Goal: Task Accomplishment & Management: Manage account settings

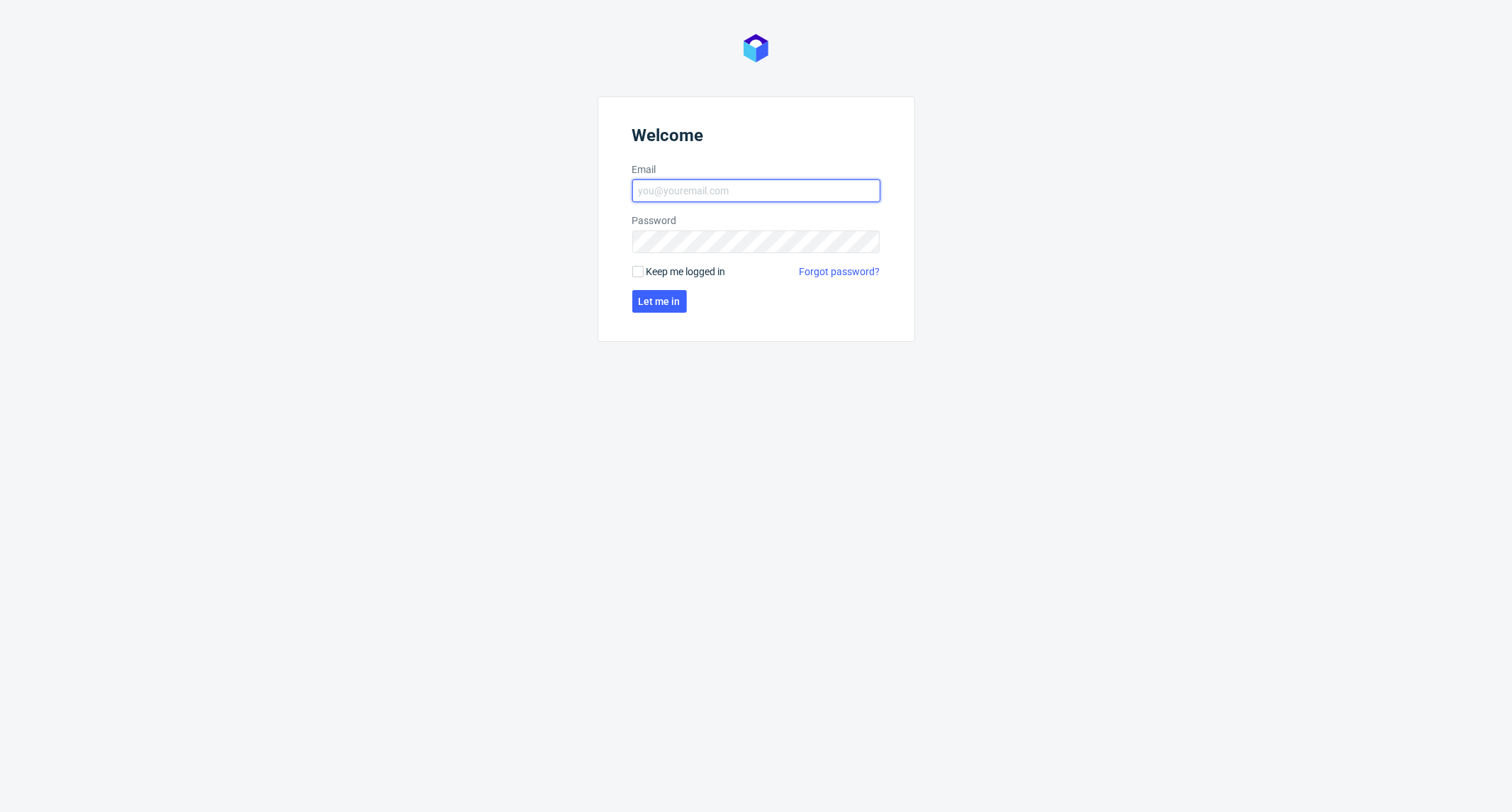
type input "[EMAIL_ADDRESS][DOMAIN_NAME]"
click at [684, 287] on form "Welcome Email kacper.tobrucki@packhelp.com Password Keep me logged in Forgot pa…" at bounding box center [757, 219] width 318 height 246
click at [674, 296] on span "Let me in" at bounding box center [659, 301] width 42 height 10
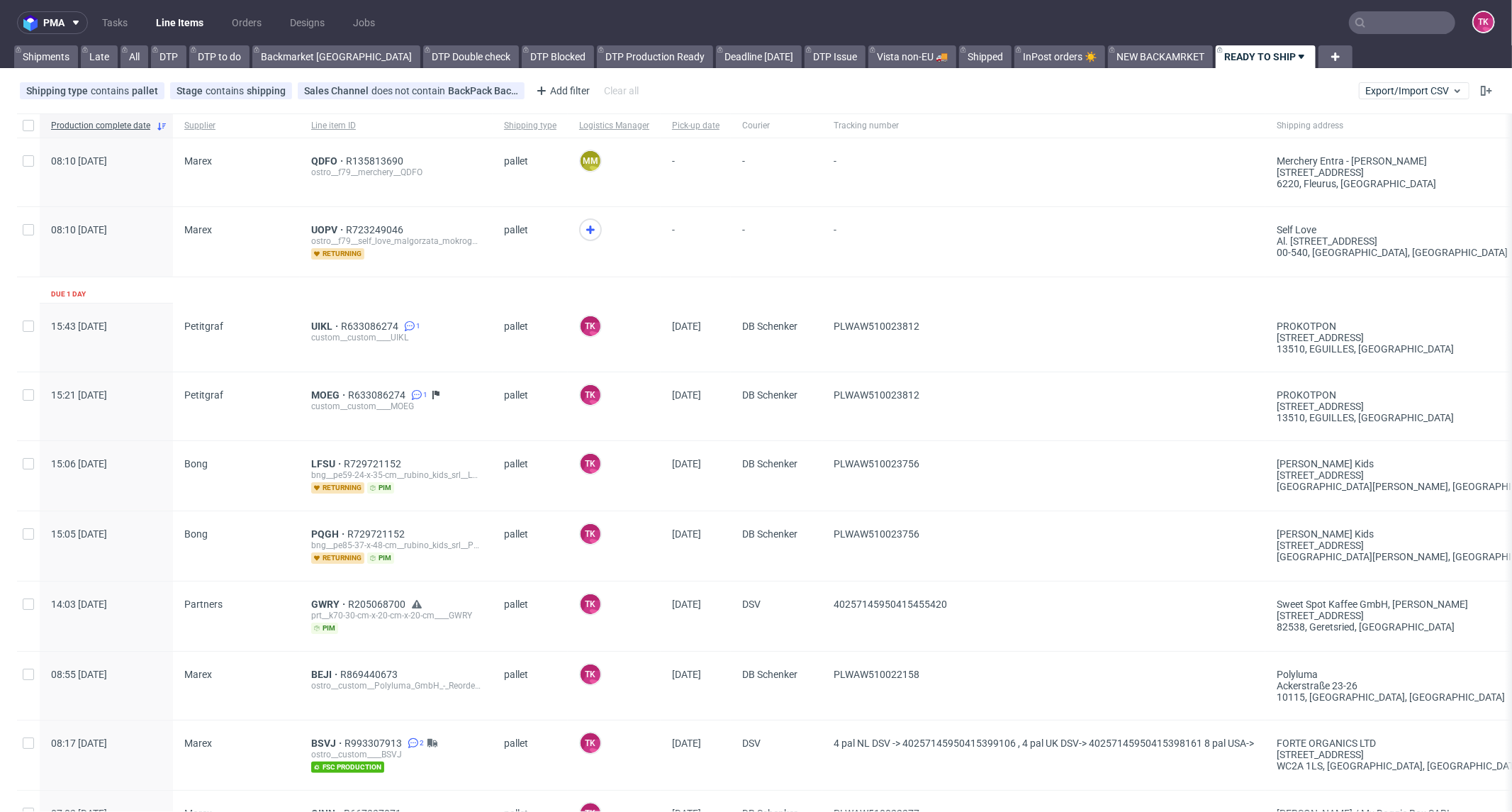
click at [161, 22] on link "Line Items" at bounding box center [179, 23] width 64 height 23
click at [314, 230] on span "UOPV" at bounding box center [329, 229] width 34 height 12
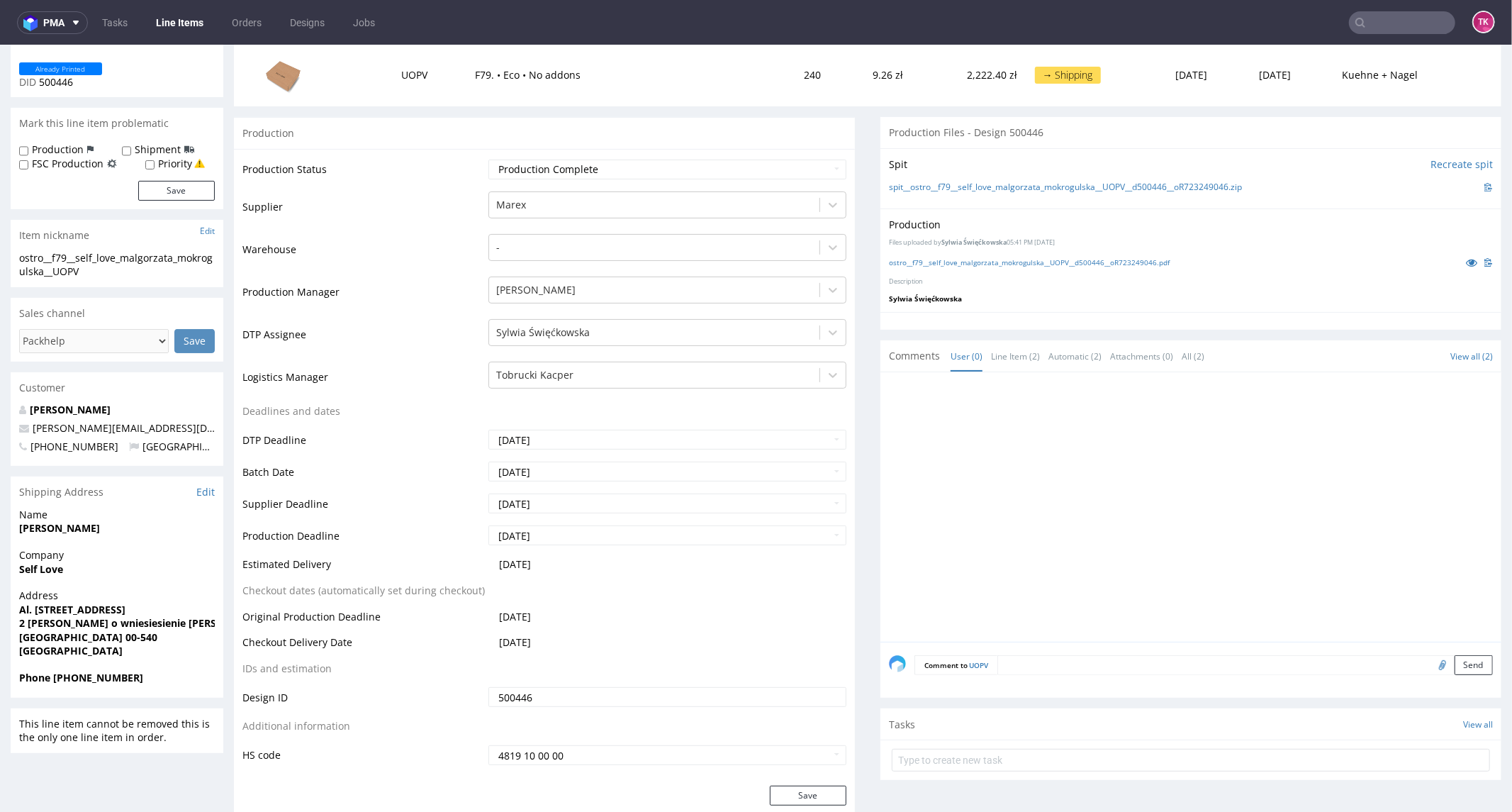
scroll to position [394, 0]
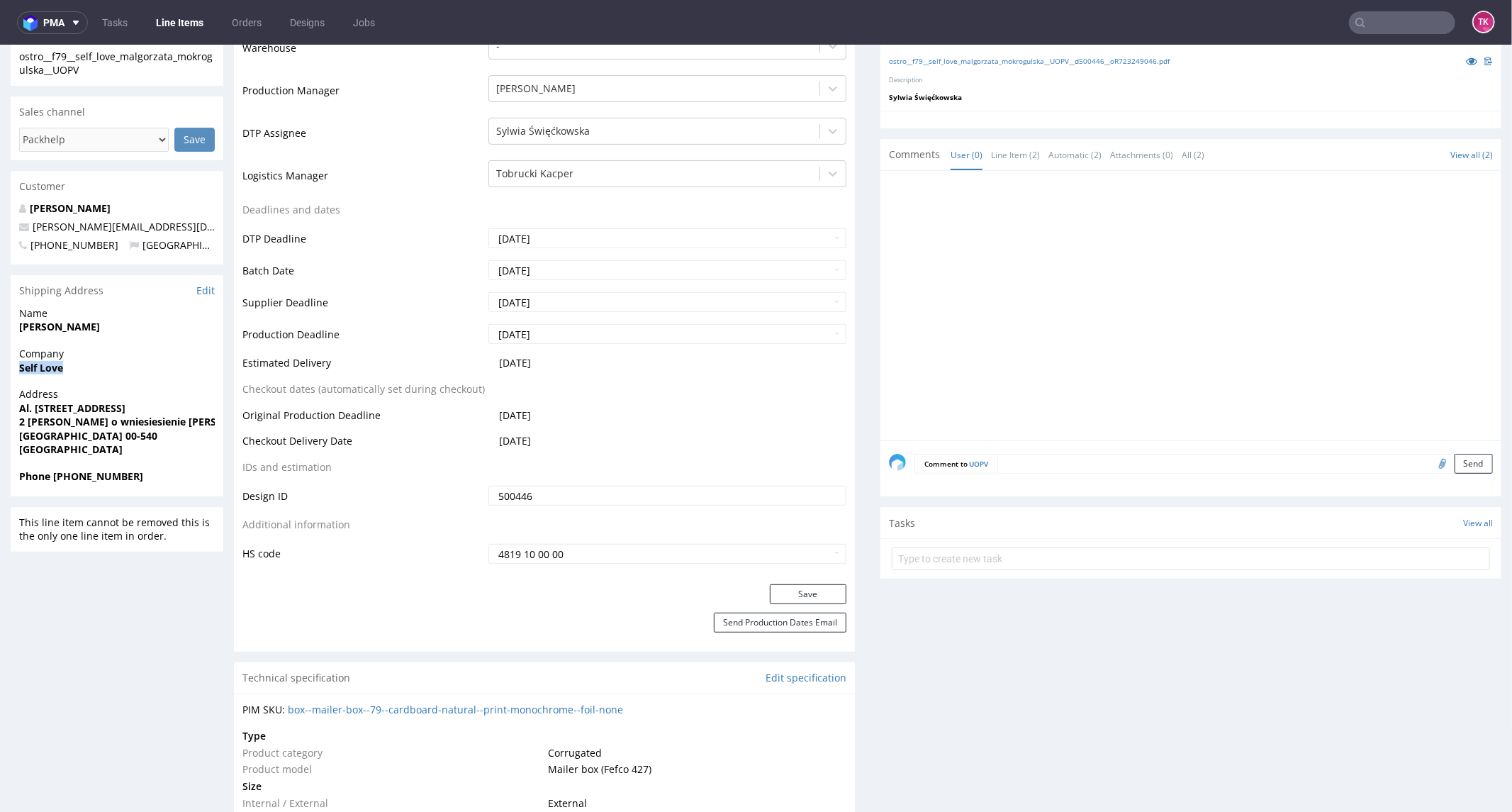
drag, startPoint x: 5, startPoint y: 378, endPoint x: 65, endPoint y: 375, distance: 60.1
copy strong "Self Love"
copy p "Al. Ujazdowskie 41 2 pietro prosimy o wniesiesienie na gore (zeby nie były kart…"
drag, startPoint x: 4, startPoint y: 418, endPoint x: 0, endPoint y: 446, distance: 28.3
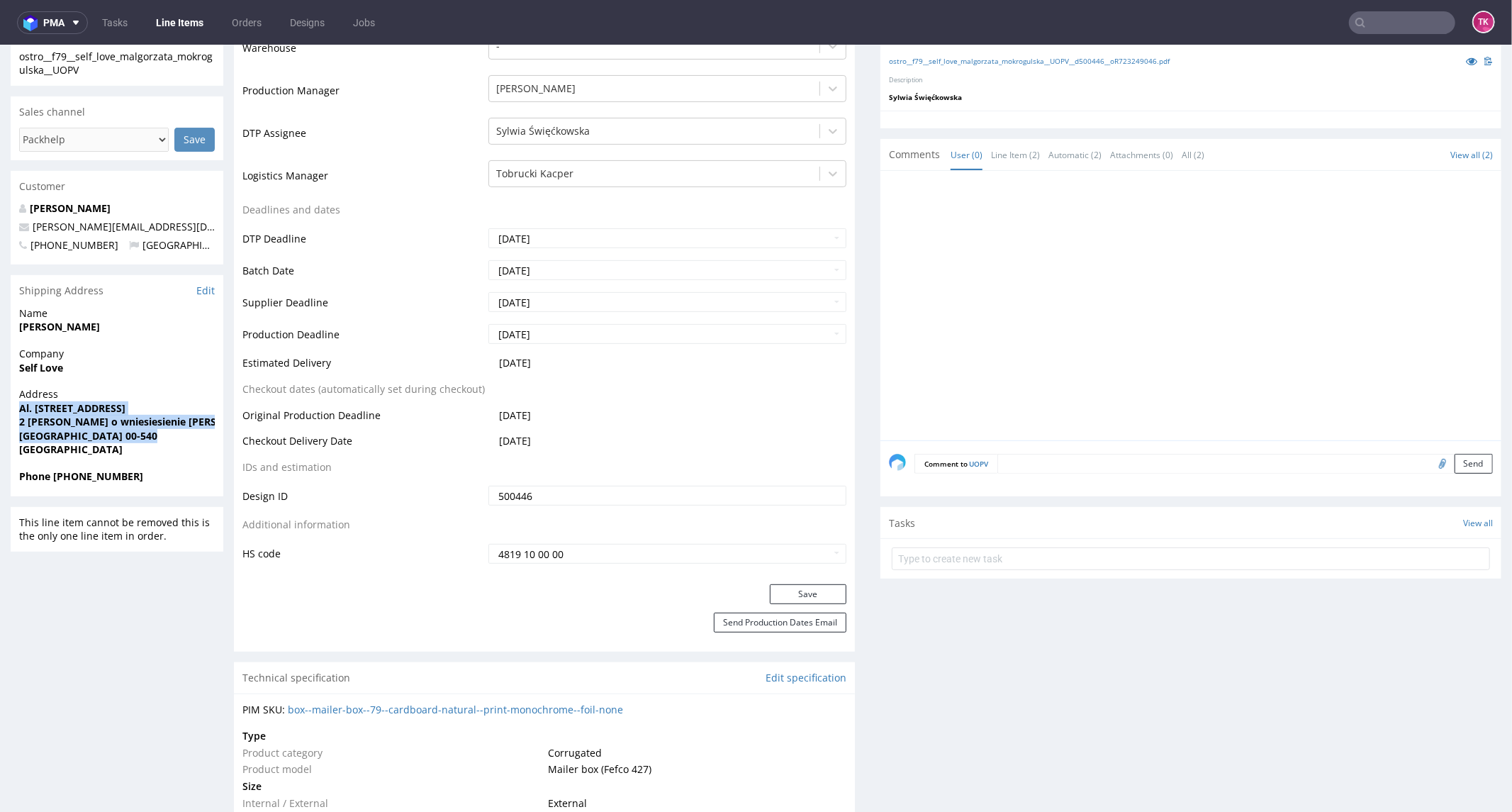
copy p "Al. Ujazdowskie 41 2 pietro prosimy o wniesiesienie na gore (zeby nie były kart…"
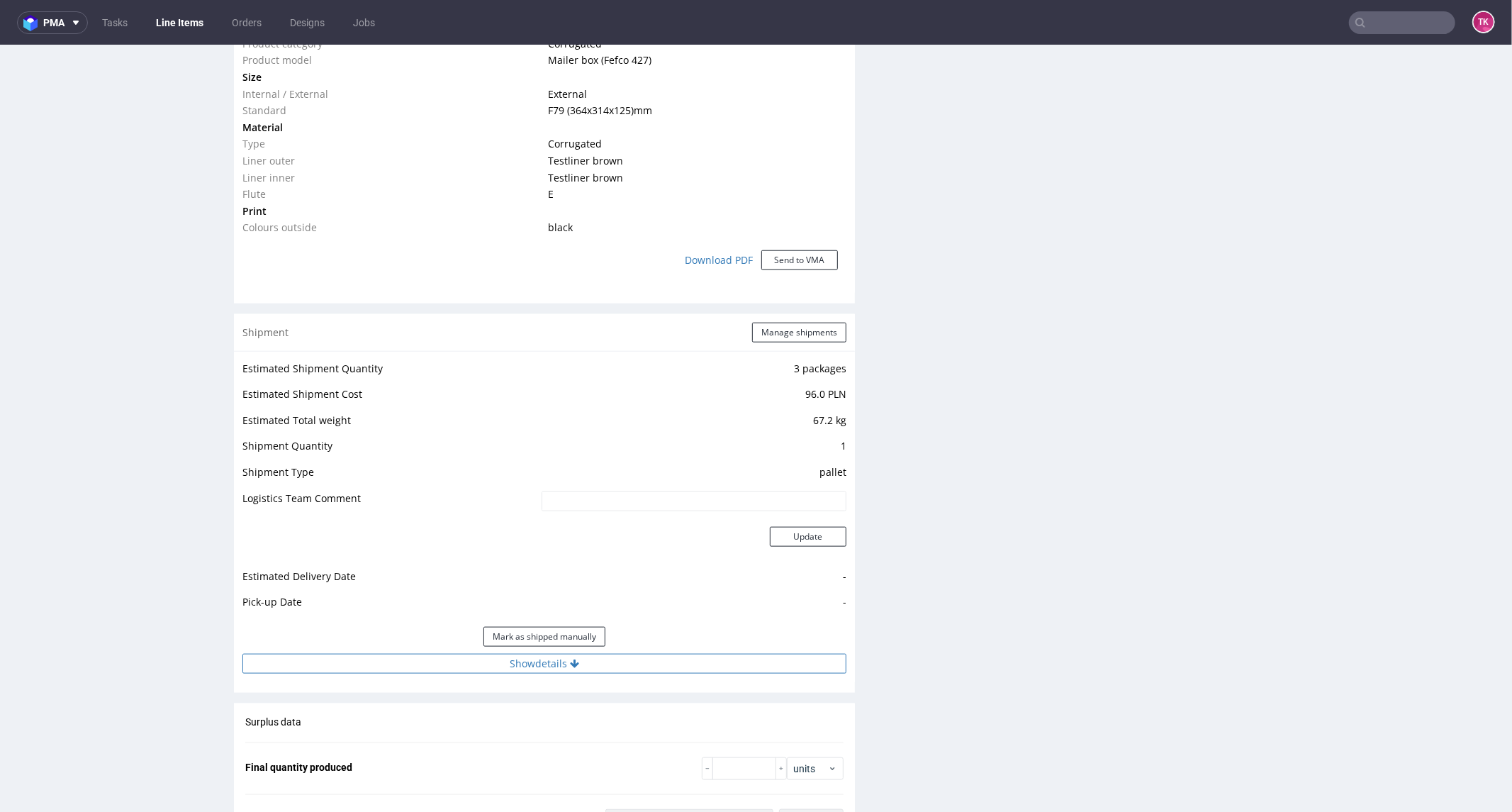
click at [600, 667] on button "Show details" at bounding box center [544, 663] width 604 height 20
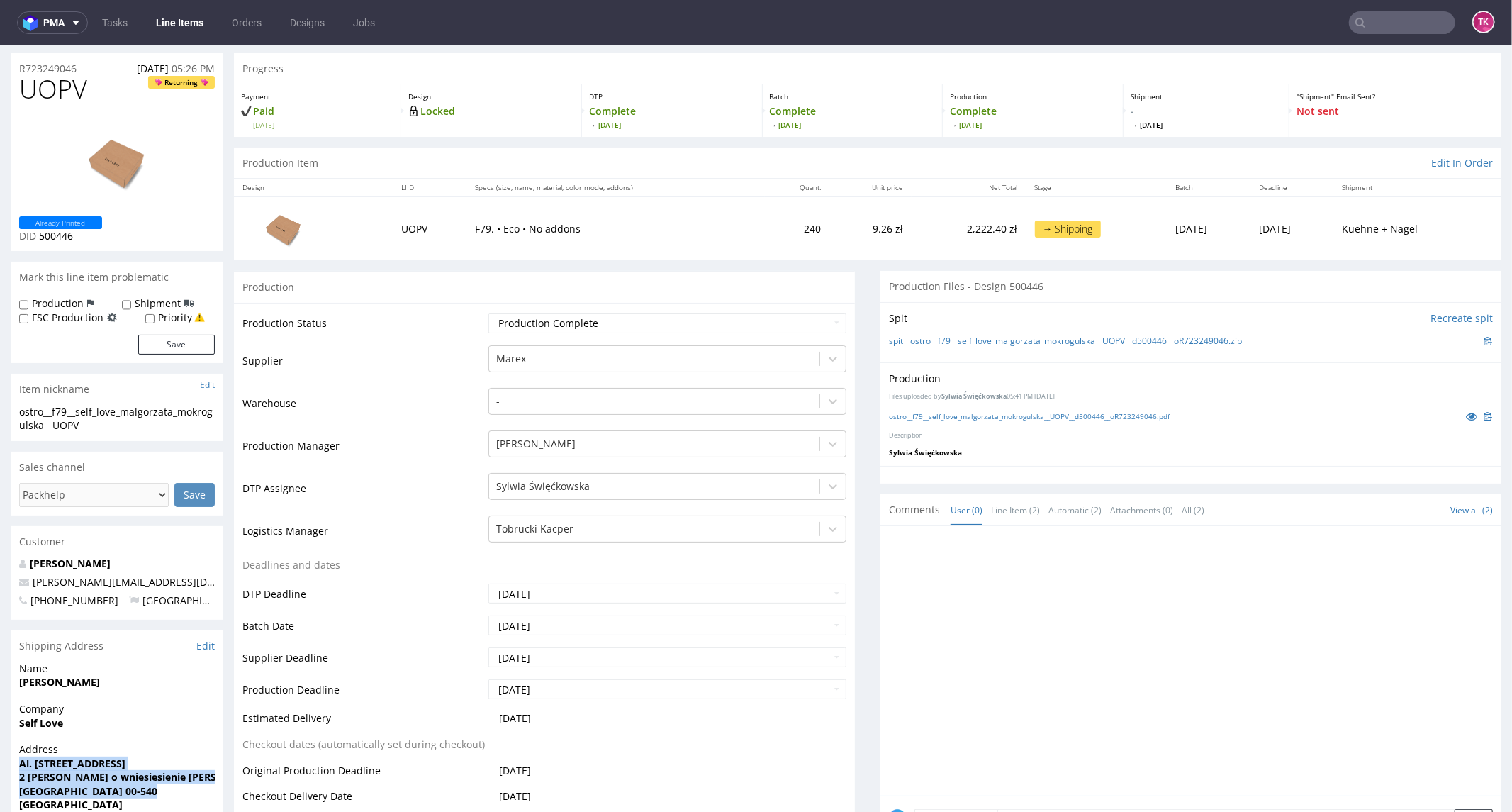
scroll to position [0, 0]
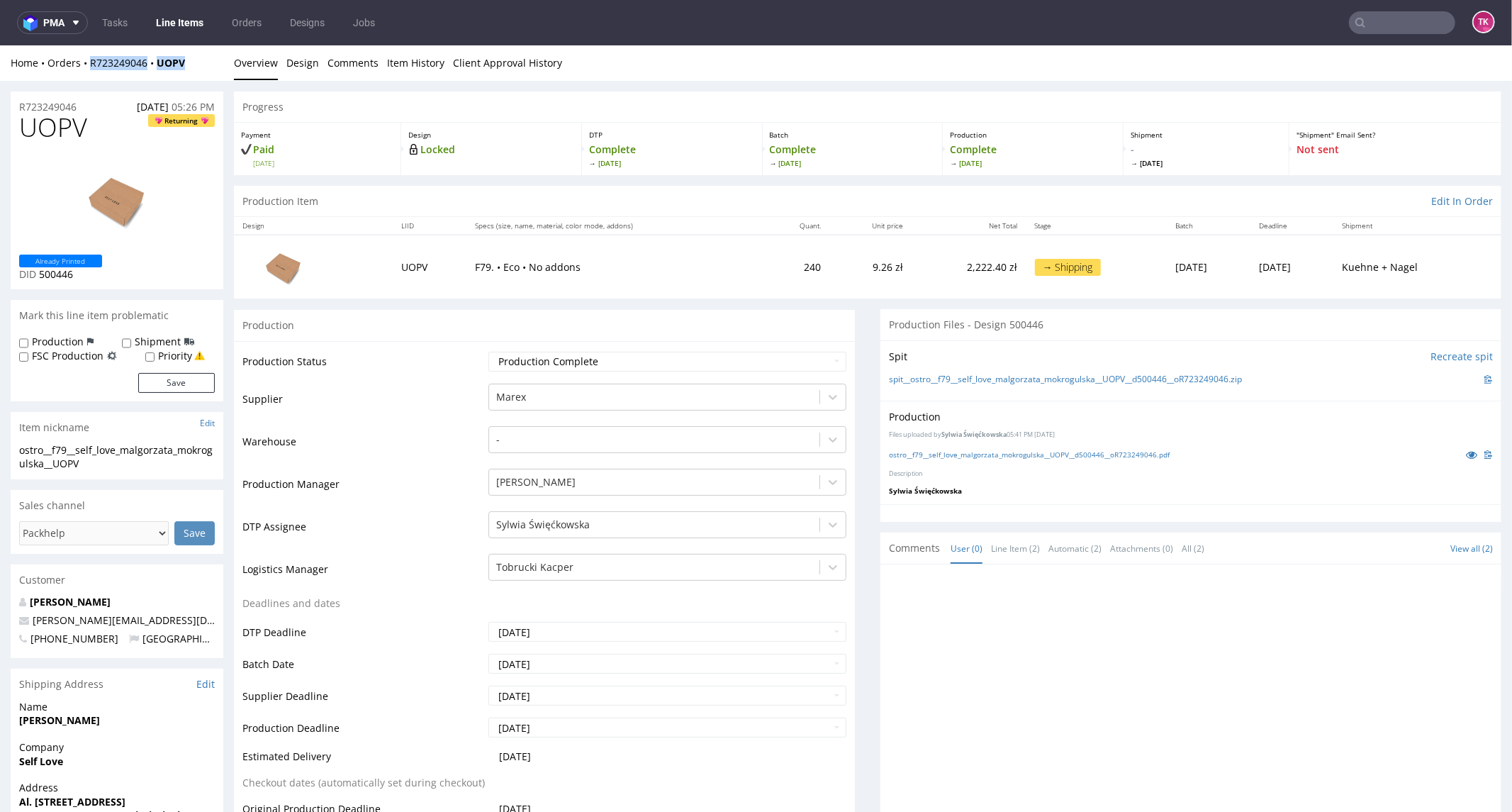
drag, startPoint x: 196, startPoint y: 61, endPoint x: 90, endPoint y: 71, distance: 106.5
click at [90, 71] on div "Home Orders R723249046 UOPV Overview Design Comments Item History Client Approv…" at bounding box center [756, 61] width 1512 height 35
copy div "R723249046 UOPV"
click at [200, 74] on div "Home Orders R723249046 UOPV Overview Design Comments Item History Client Approv…" at bounding box center [756, 61] width 1512 height 35
click at [193, 70] on div "Home Orders R723249046 UOPV Overview Design Comments Item History Client Approv…" at bounding box center [756, 61] width 1512 height 35
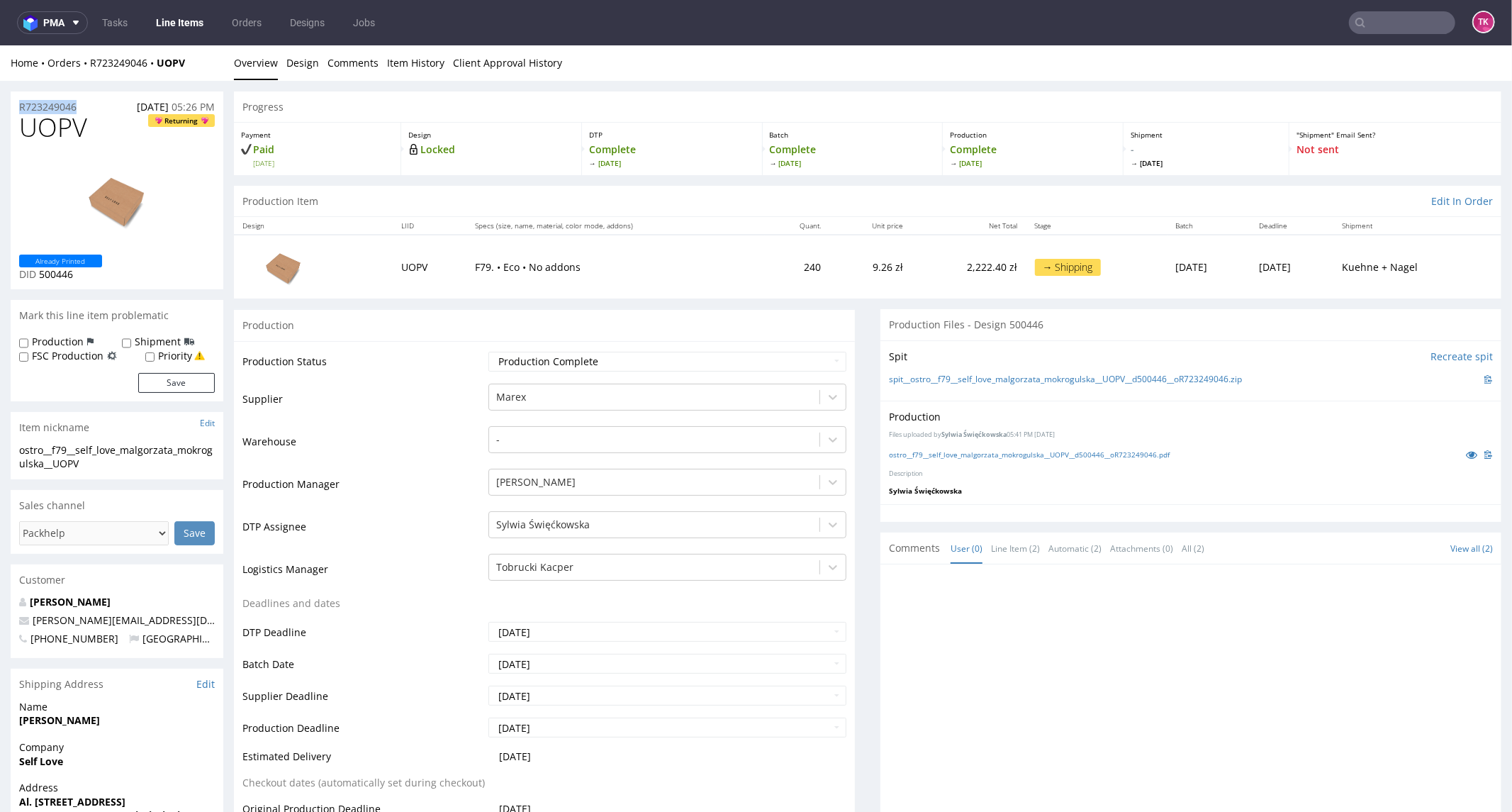
drag, startPoint x: 193, startPoint y: 70, endPoint x: 83, endPoint y: 92, distance: 112.2
drag, startPoint x: 90, startPoint y: 72, endPoint x: 195, endPoint y: 85, distance: 105.8
click at [189, 71] on div "Home Orders R723249046 UOPV Overview Design Comments Item History Client Approv…" at bounding box center [756, 61] width 1512 height 35
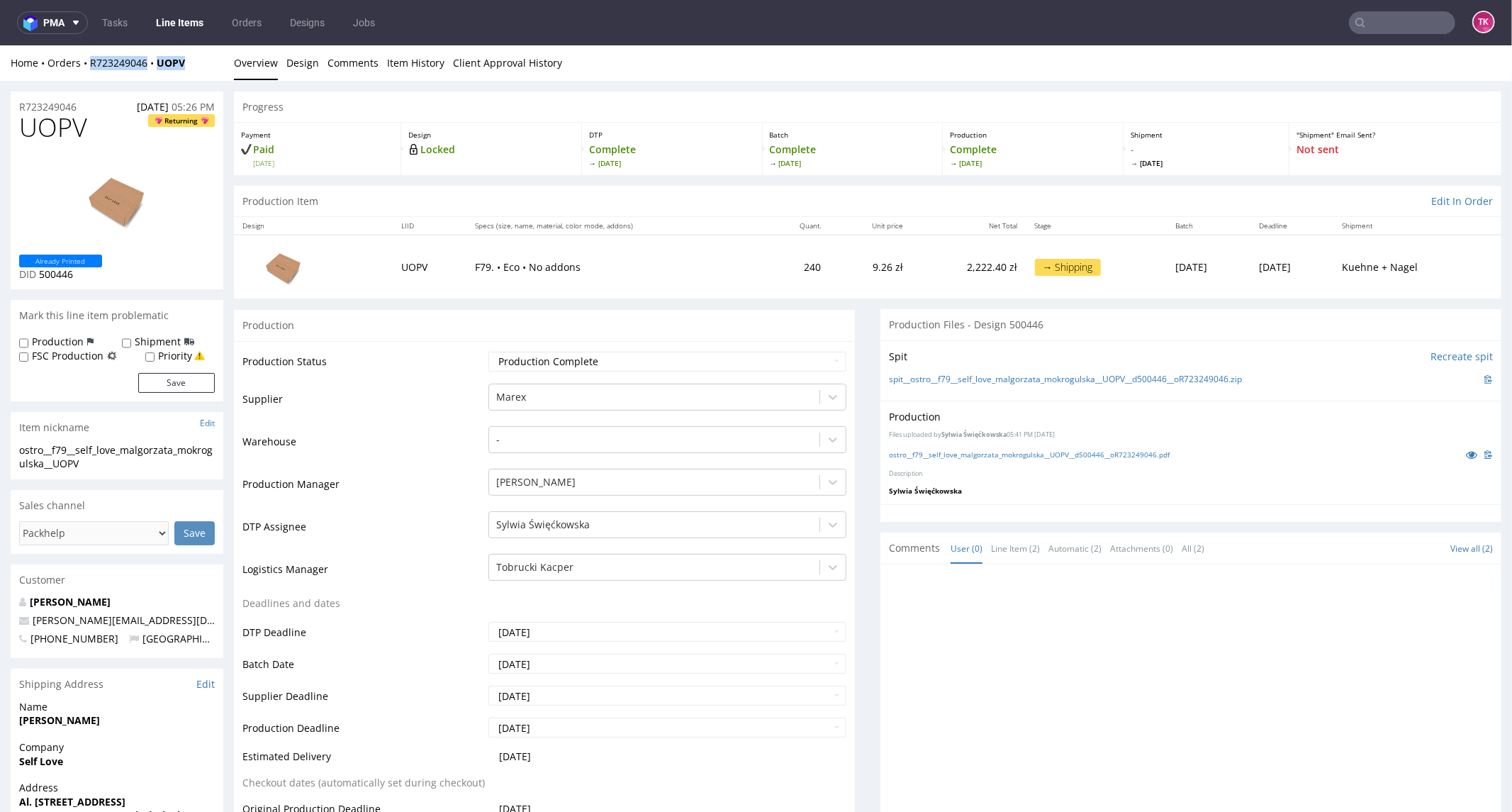
copy div "R723249046 UOPV"
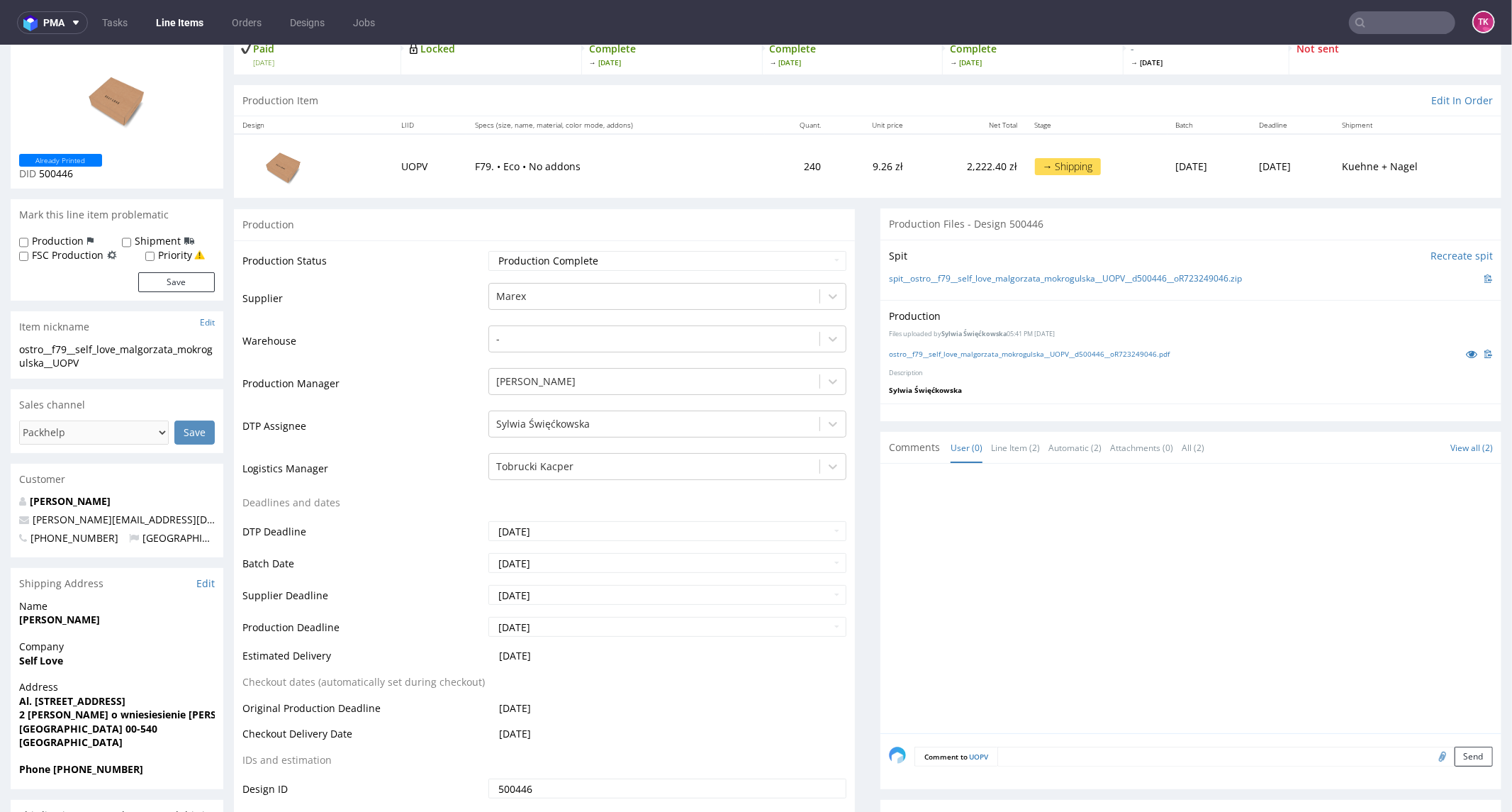
scroll to position [157, 0]
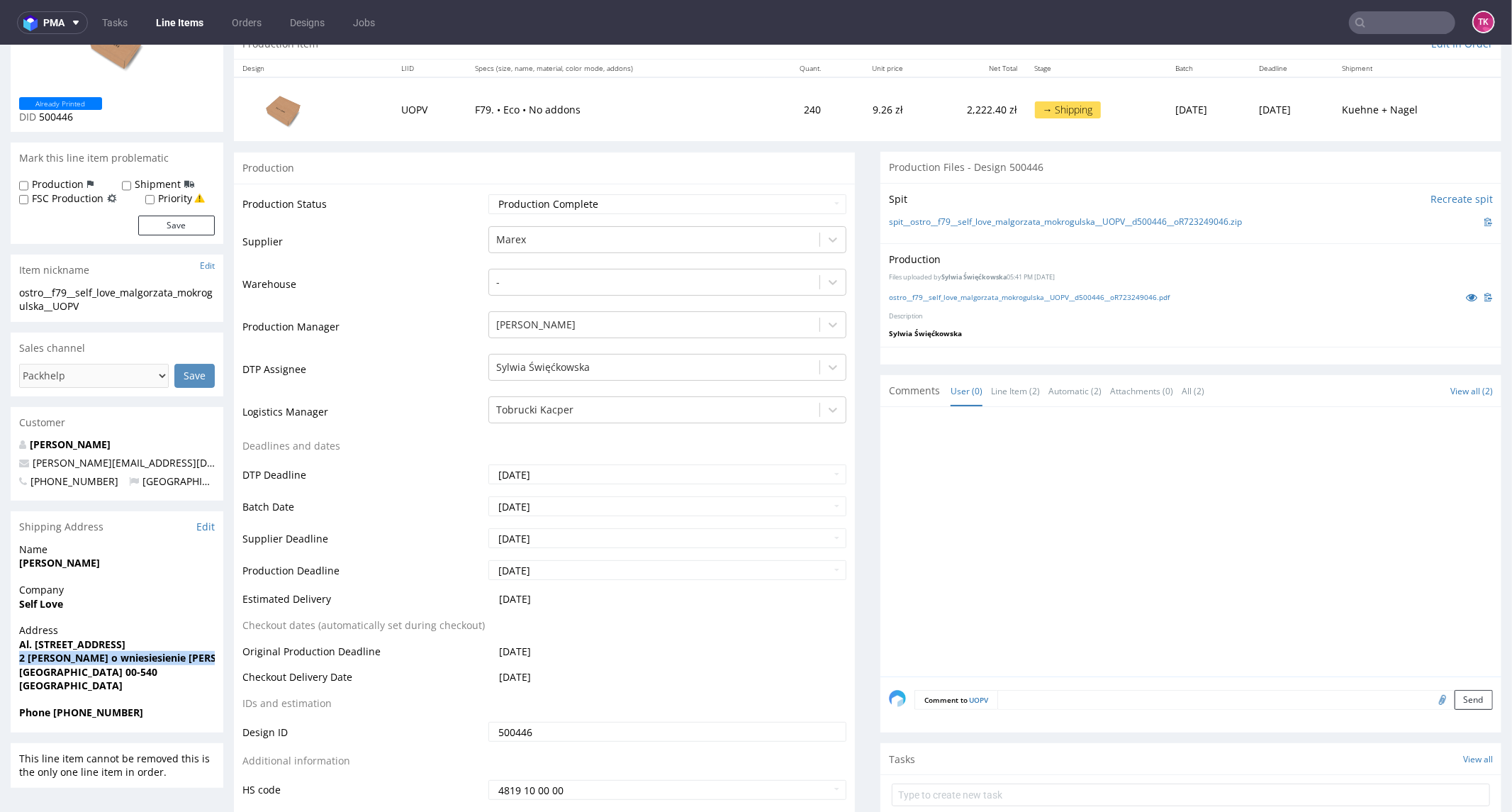
drag, startPoint x: 12, startPoint y: 656, endPoint x: 2, endPoint y: 667, distance: 14.9
copy strong "2 pietro prosimy o wniesiesienie na gore (zeby nie były kartony na palecie)"
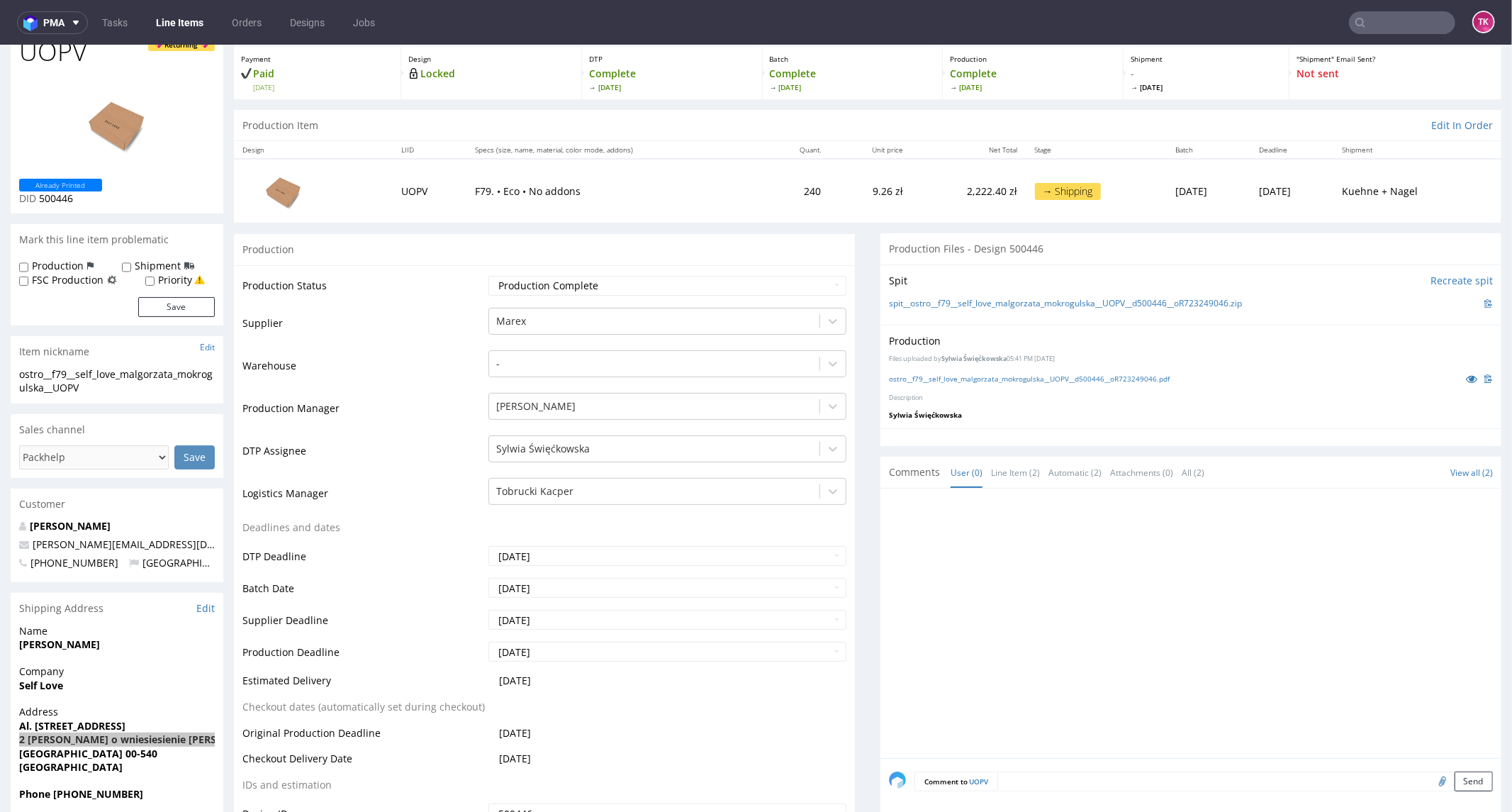
scroll to position [0, 0]
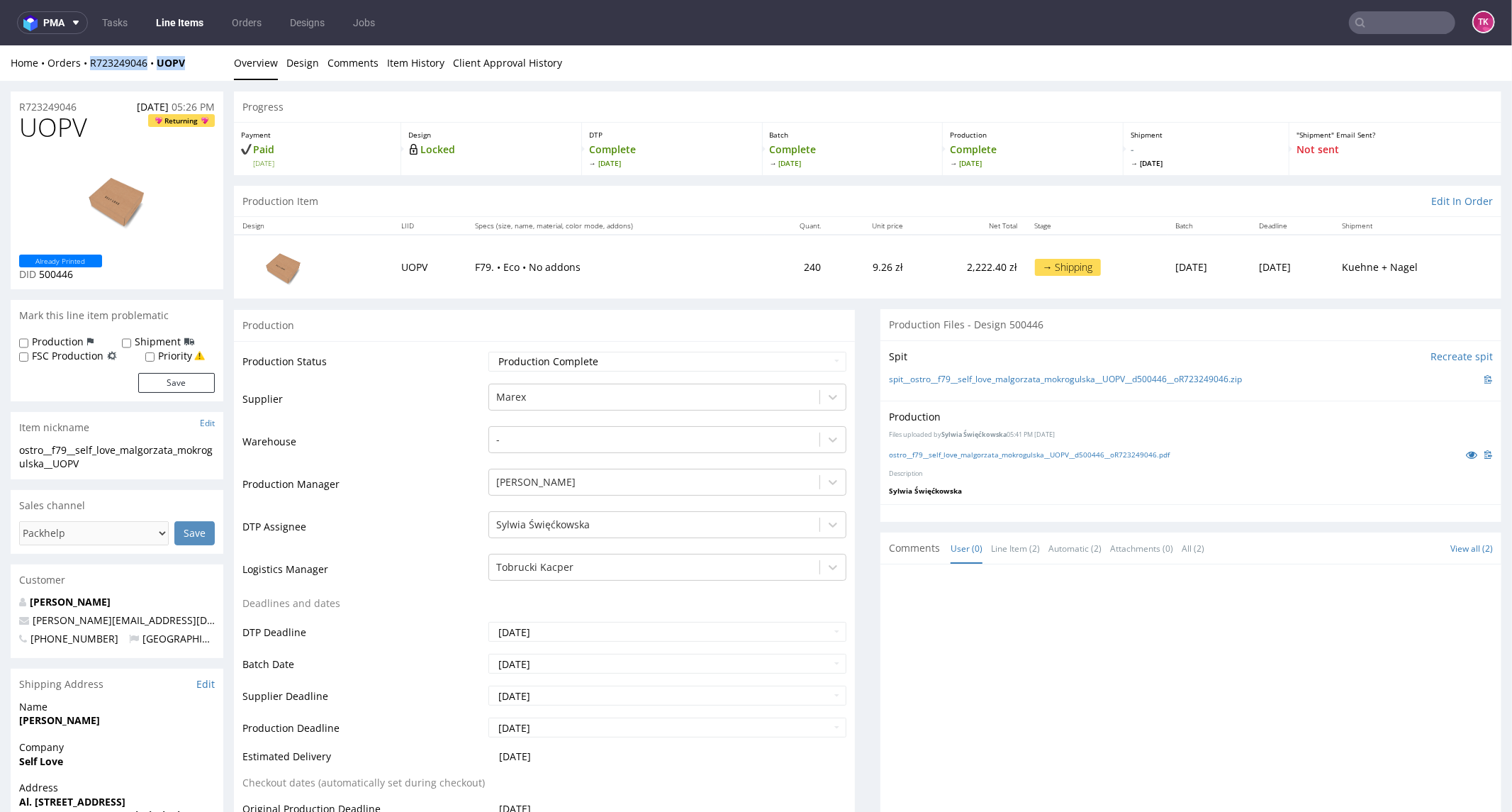
drag, startPoint x: 200, startPoint y: 63, endPoint x: 94, endPoint y: 237, distance: 203.7
click at [88, 76] on div "Home Orders R723249046 UOPV Overview Design Comments Item History Client Approv…" at bounding box center [756, 61] width 1512 height 35
copy div "R723249046 UOPV"
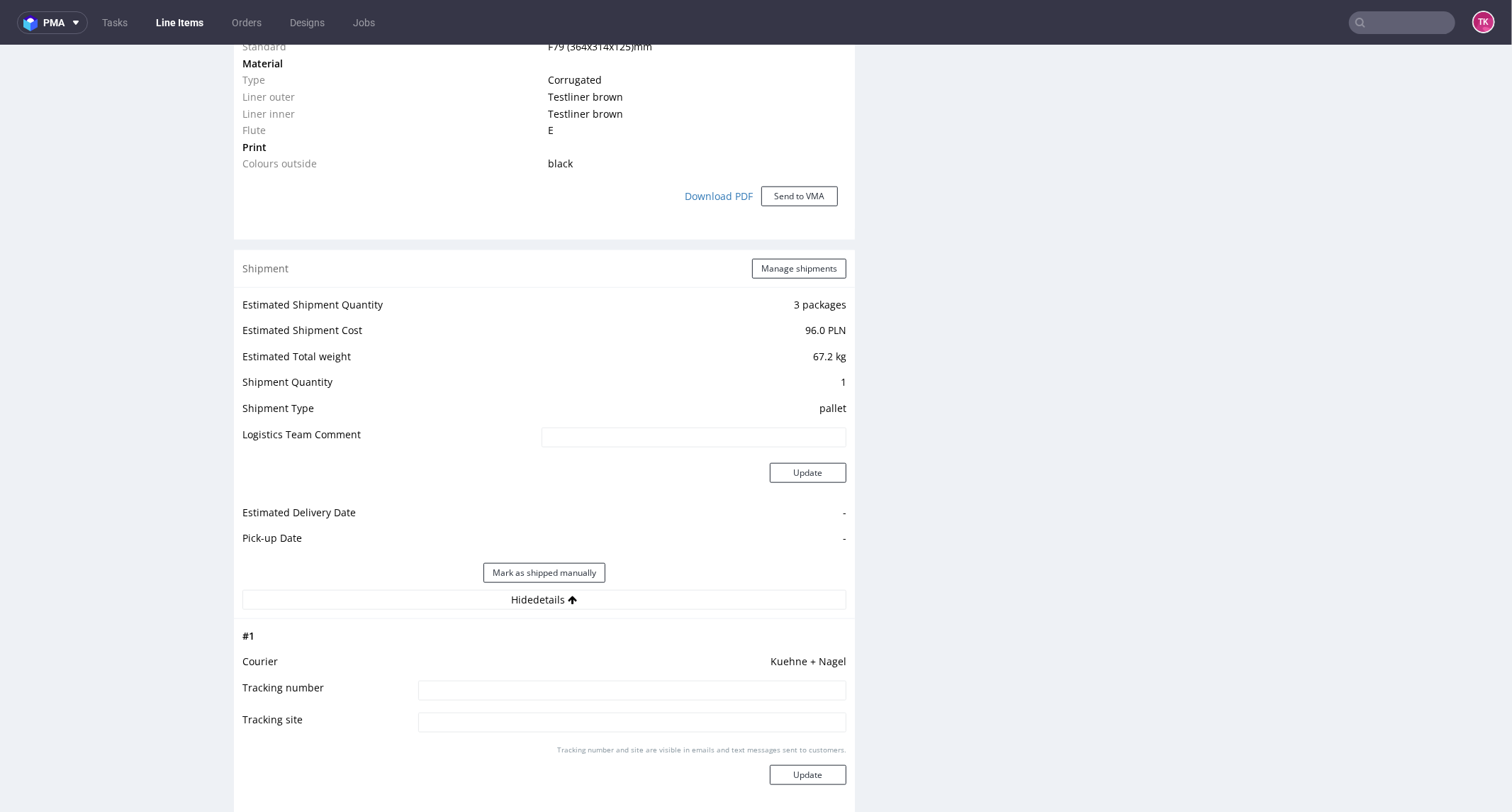
scroll to position [1339, 0]
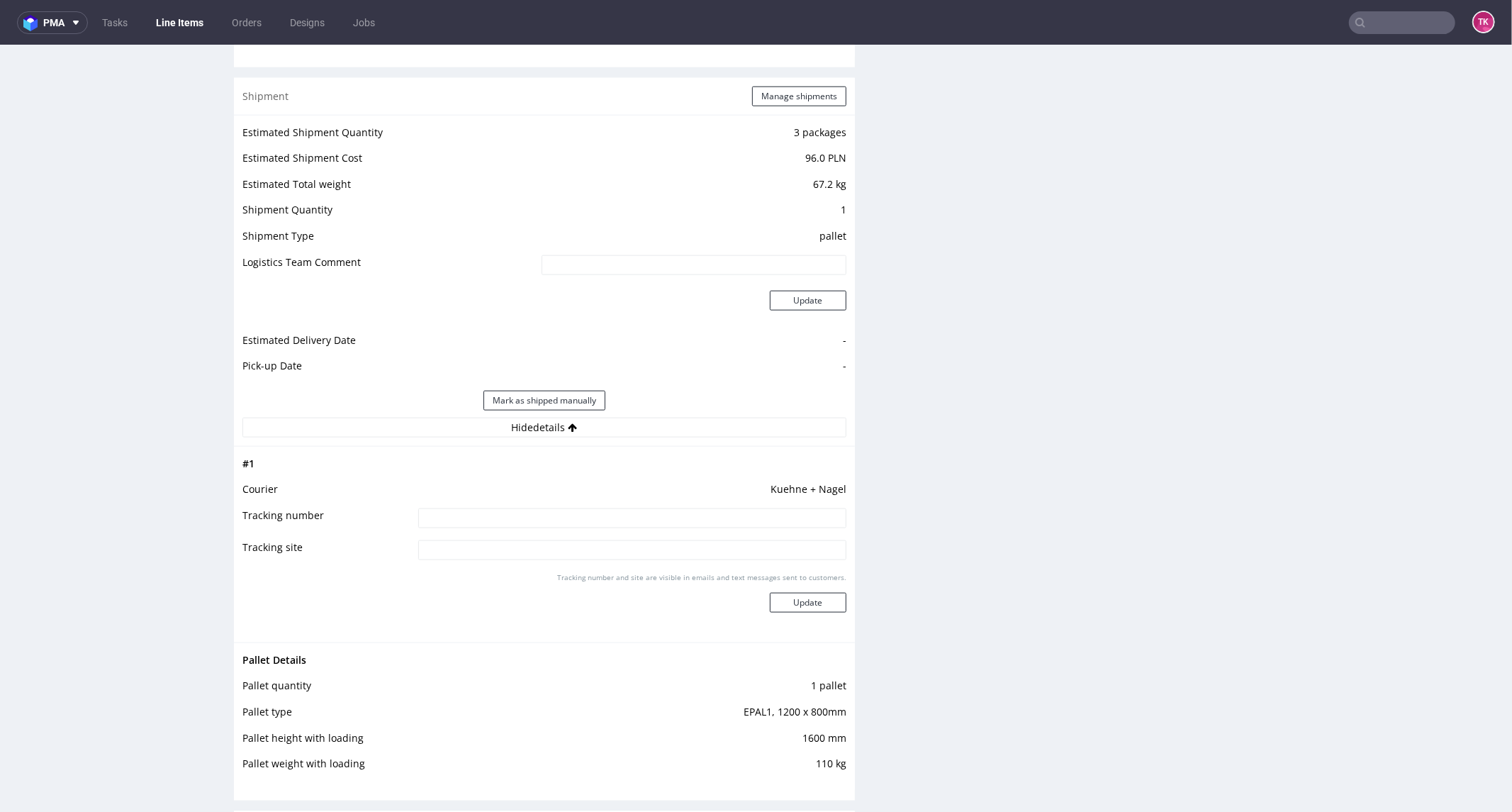
click at [541, 516] on input at bounding box center [632, 518] width 428 height 20
type input "sprawdzamy paletyzacje"
click at [818, 595] on button "Update" at bounding box center [807, 602] width 77 height 20
click at [195, 19] on link "Line Items" at bounding box center [179, 23] width 64 height 23
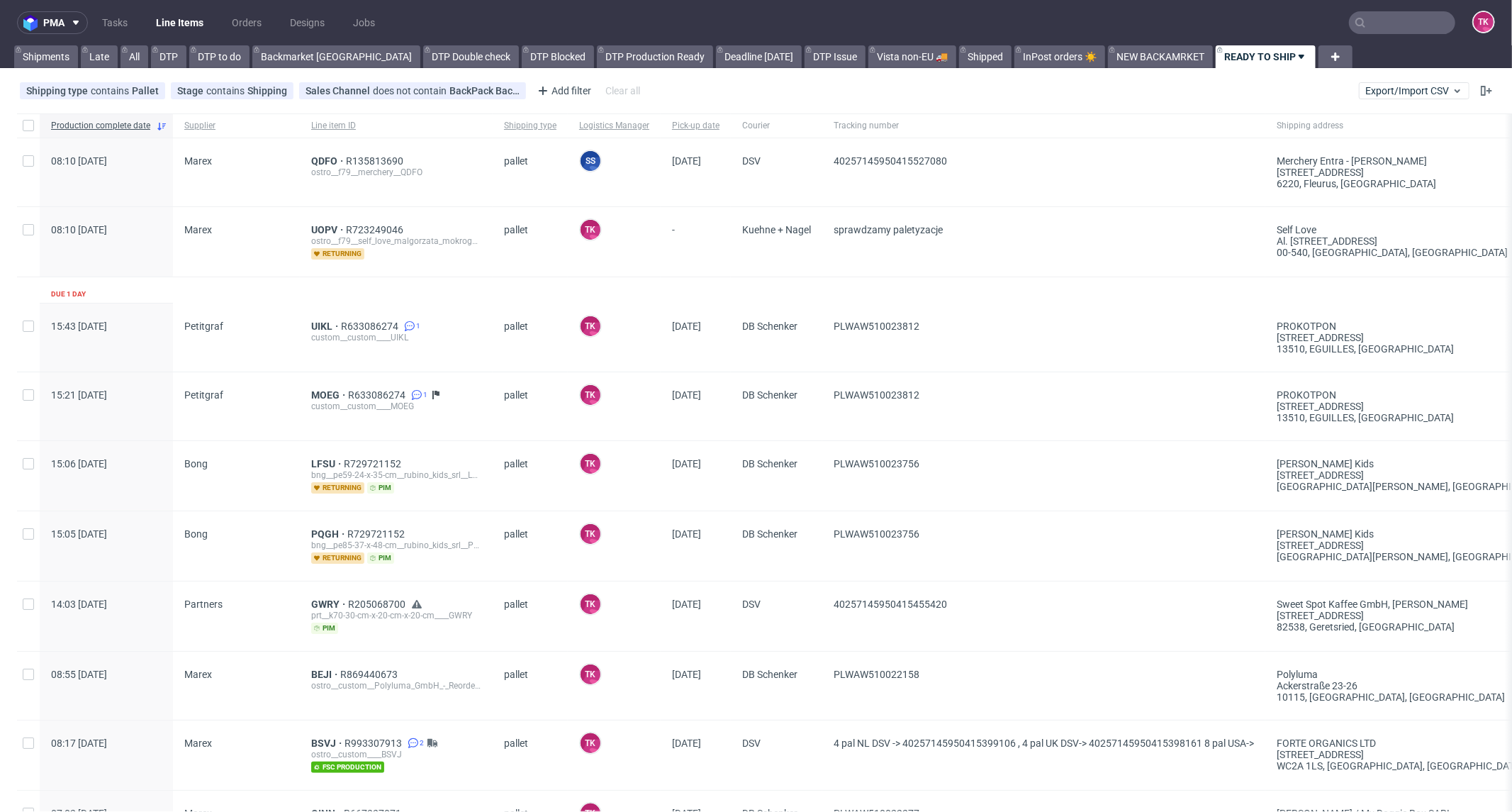
click at [208, 10] on nav "pma Tasks Line Items Orders Designs Jobs TK" at bounding box center [756, 23] width 1512 height 45
click at [202, 14] on link "Line Items" at bounding box center [179, 23] width 64 height 23
click at [1388, 17] on input "text" at bounding box center [1403, 23] width 107 height 23
paste input "RWM006657097"
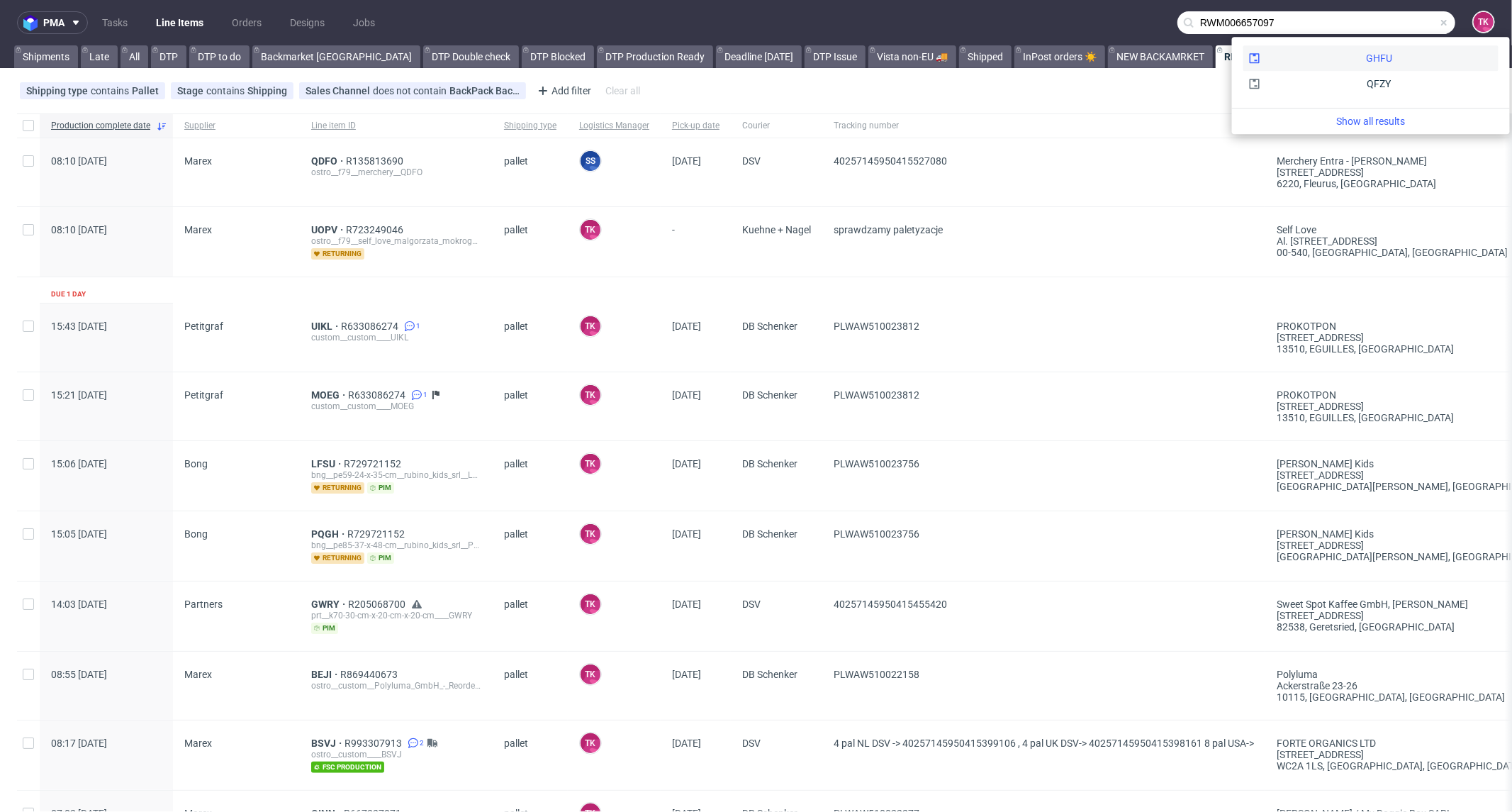
type input "RWM006657097"
click at [1328, 68] on div "GHFU" at bounding box center [1371, 58] width 256 height 25
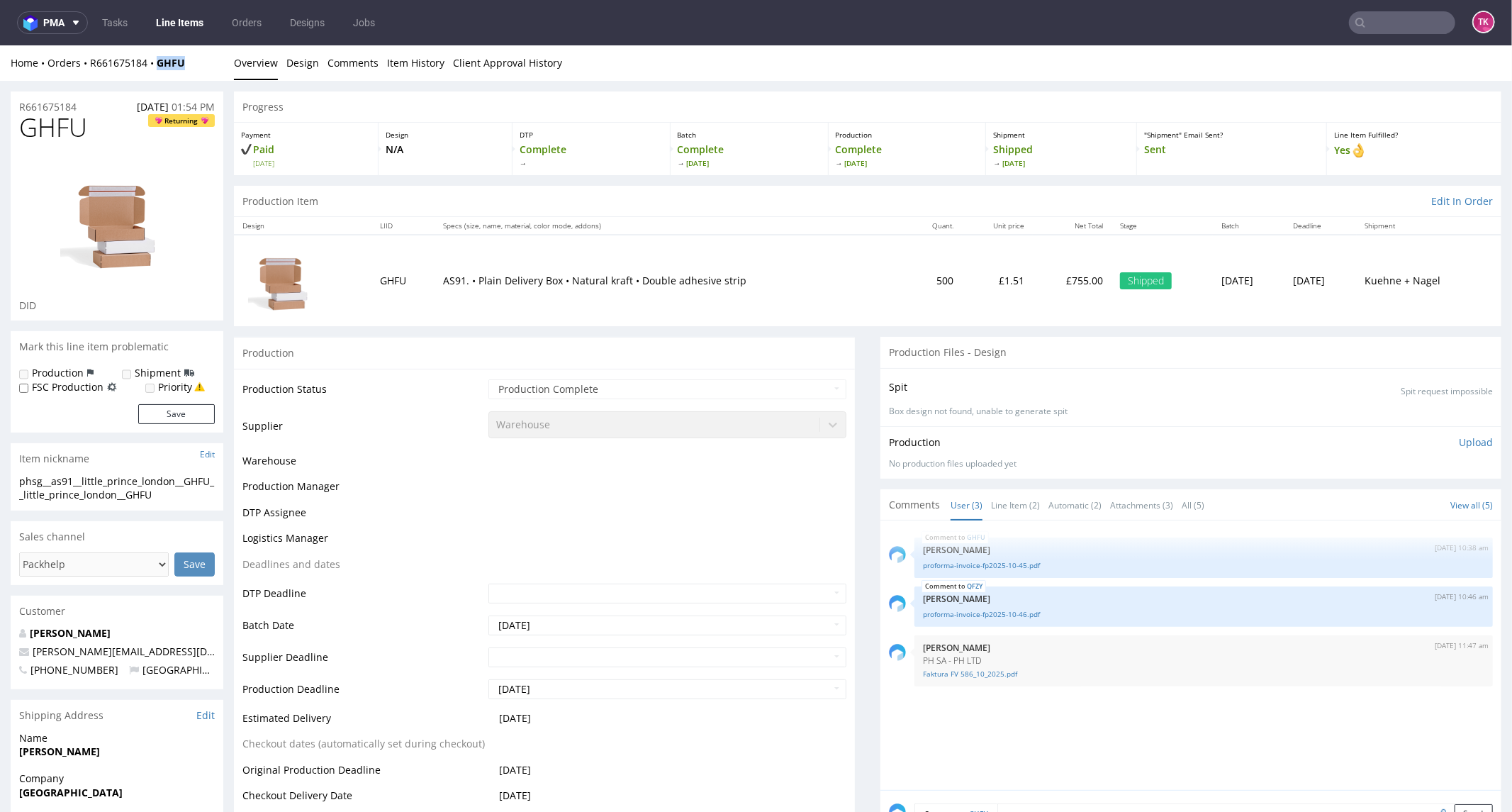
drag, startPoint x: 173, startPoint y: 73, endPoint x: 258, endPoint y: 359, distance: 298.4
click at [151, 75] on div "Home Orders R661675184 GHFU Overview Design Comments Item History Client Approv…" at bounding box center [756, 61] width 1512 height 35
copy strong "GHFU"
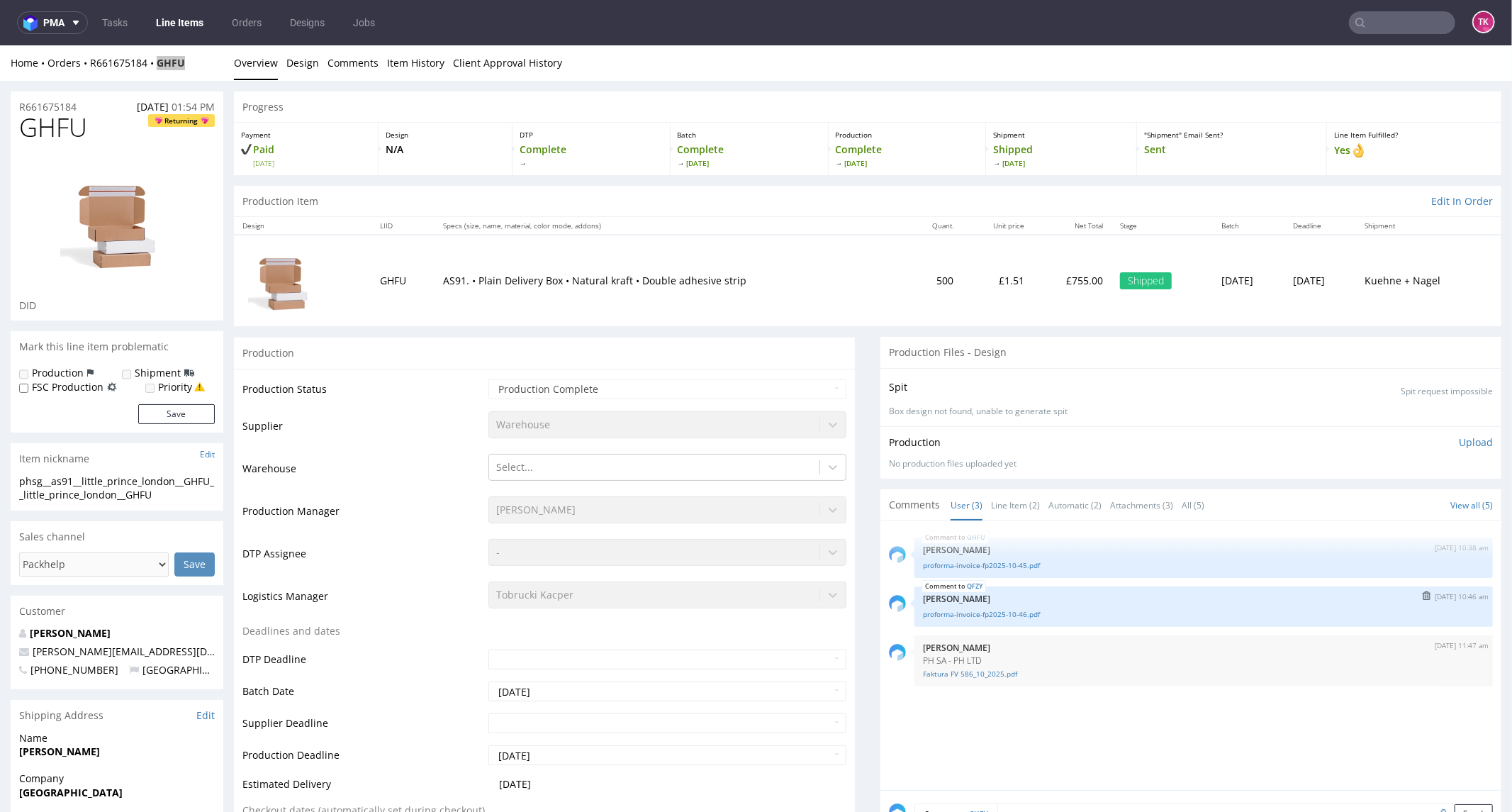
scroll to position [394, 0]
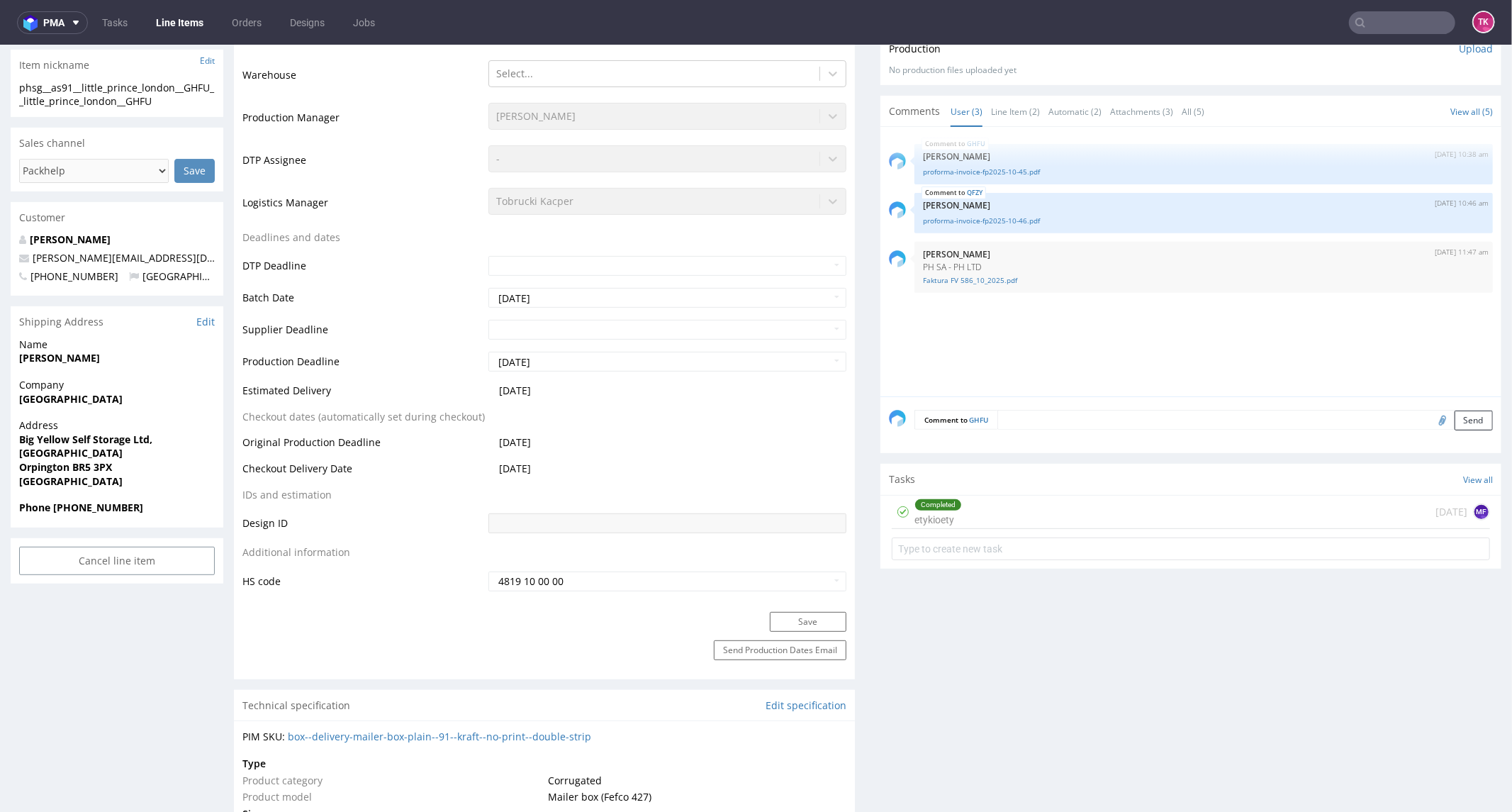
click at [189, 23] on link "Line Items" at bounding box center [179, 23] width 64 height 23
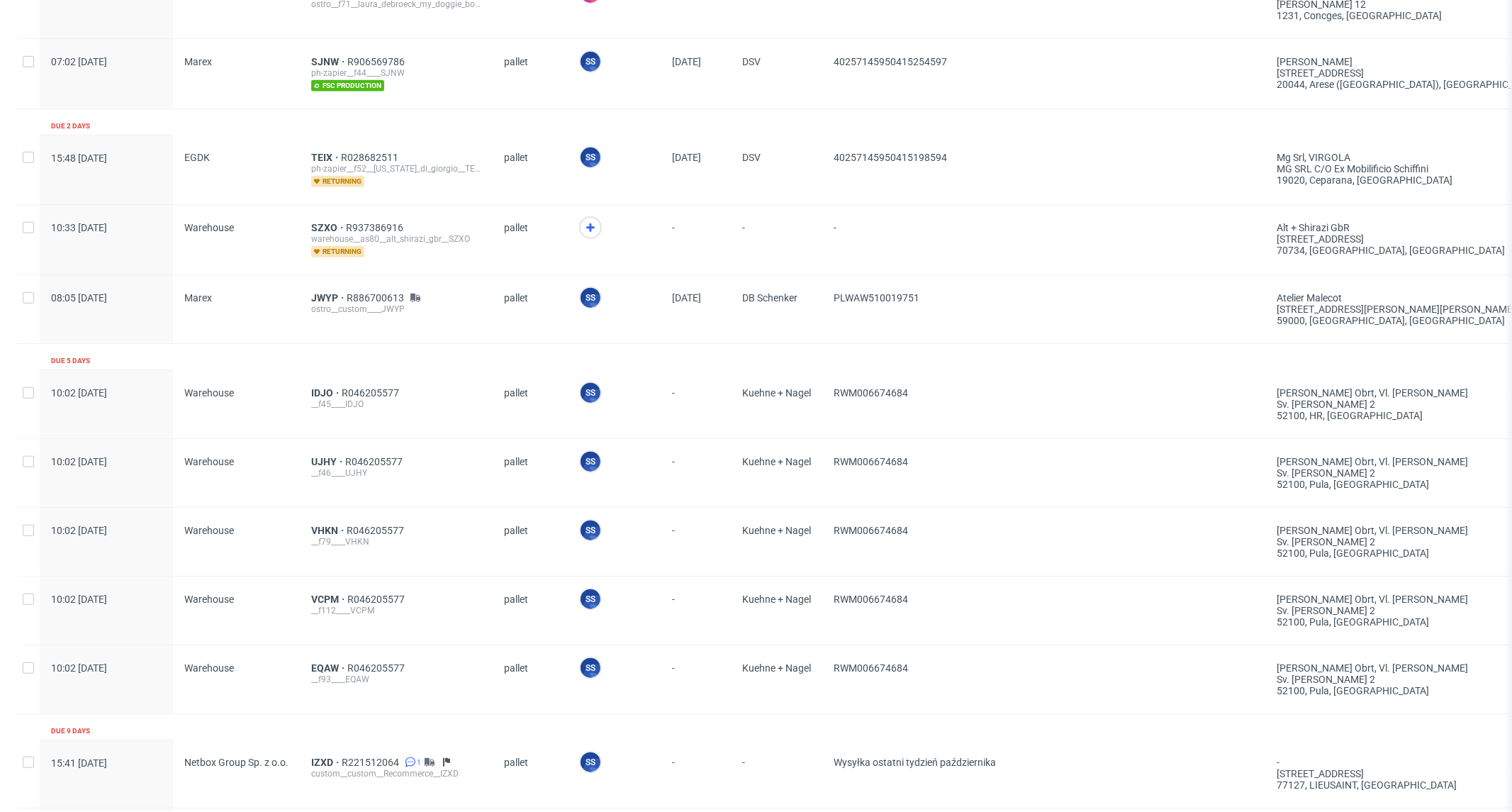
scroll to position [615, 0]
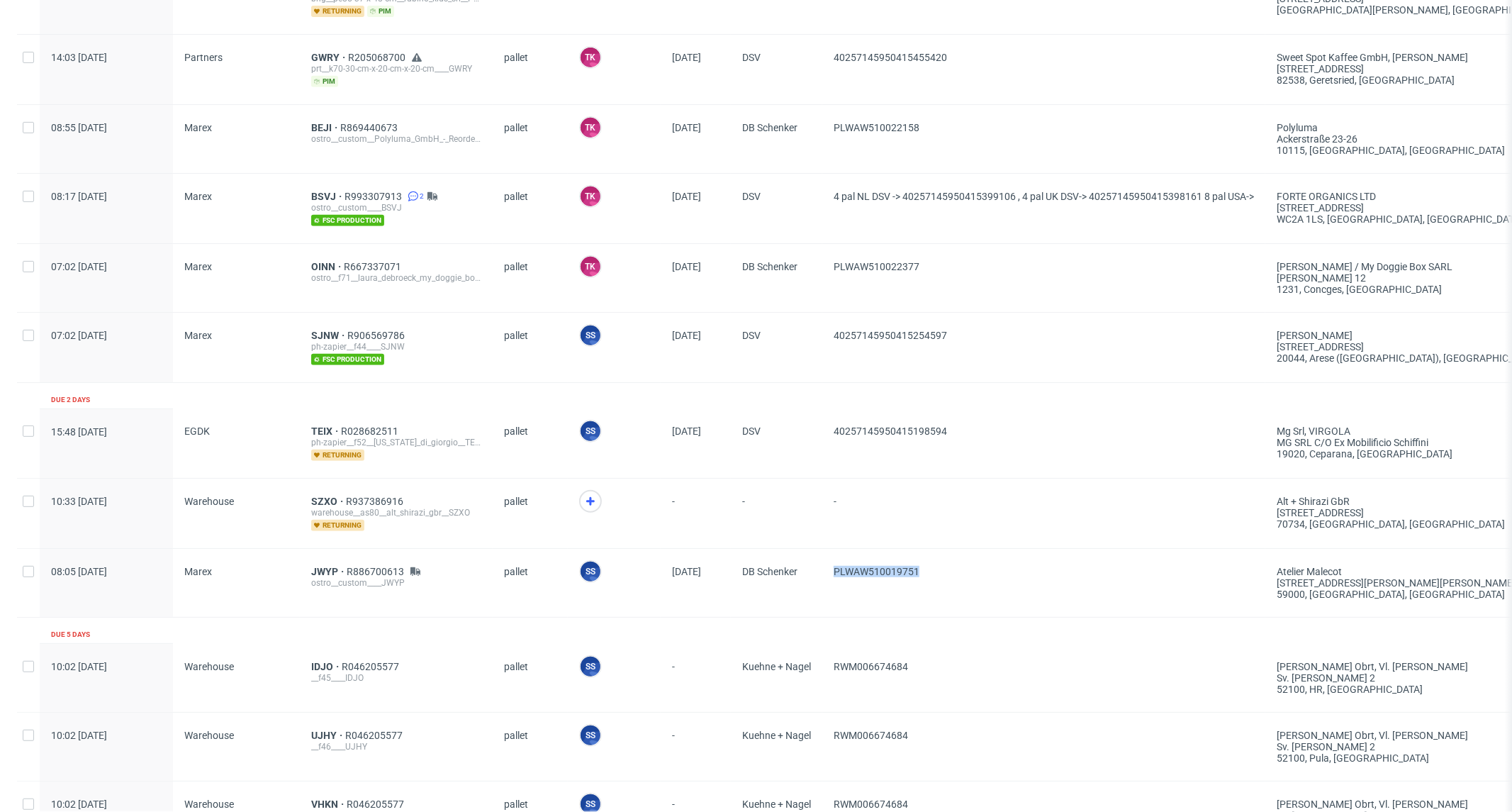
drag, startPoint x: 957, startPoint y: 563, endPoint x: 817, endPoint y: 596, distance: 143.8
click at [817, 596] on div "08:05 Mon 13.10.2025 Marex JWYP R886700613 ostro__custom____JWYP pallet SS Szym…" at bounding box center [1176, 583] width 2318 height 69
copy div "PLWAW510019751"
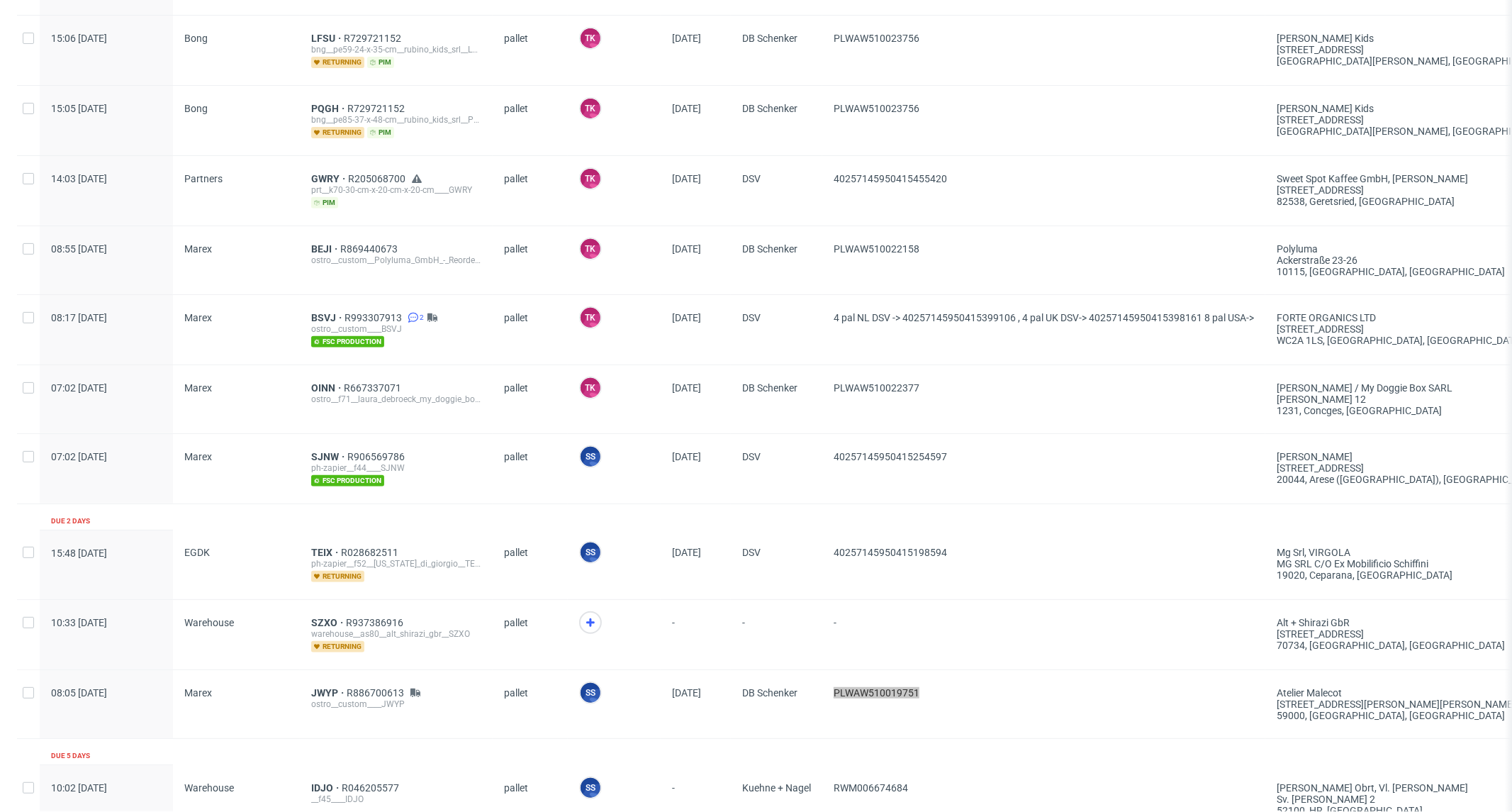
scroll to position [695, 0]
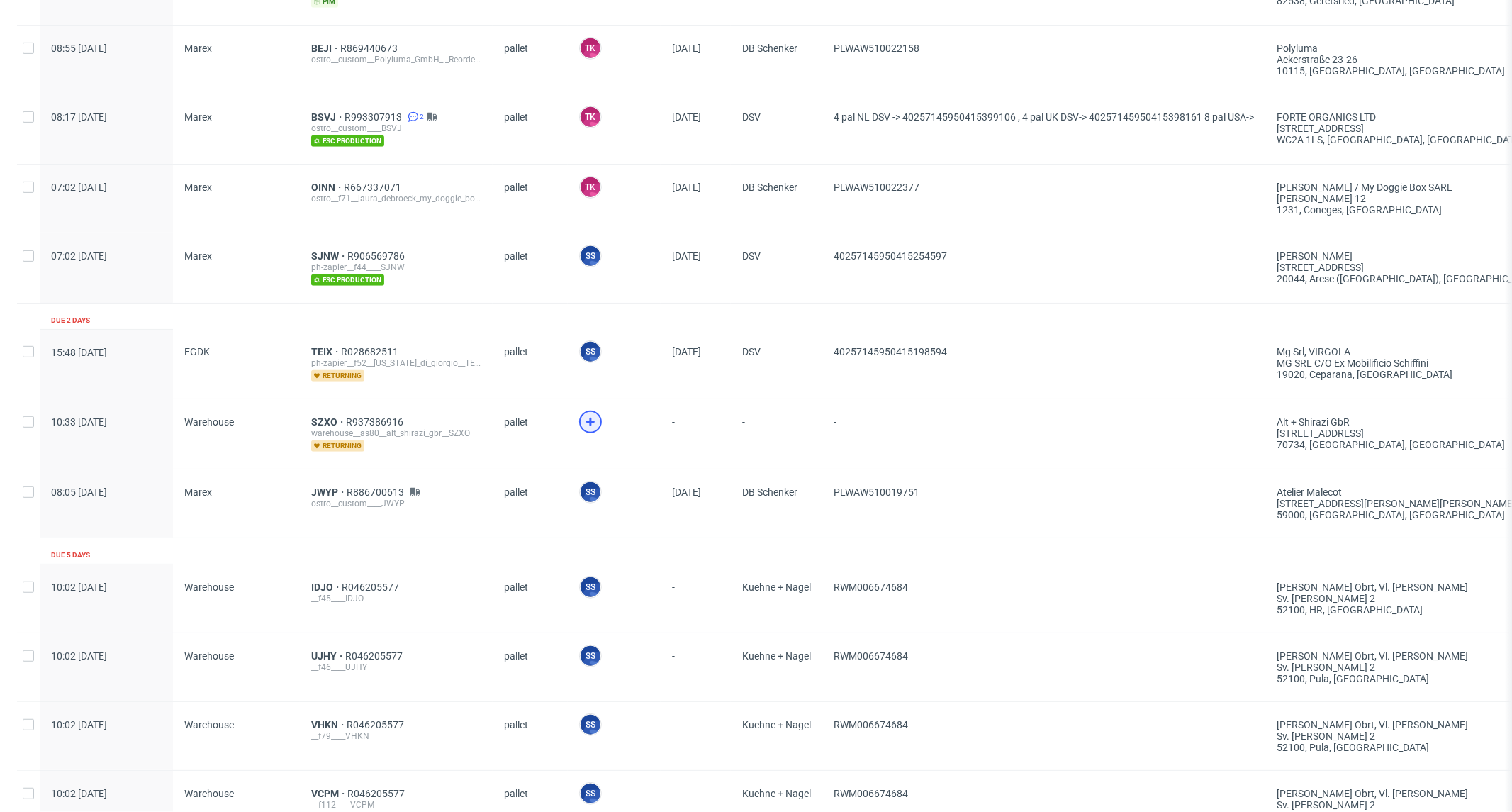
click at [582, 415] on div at bounding box center [590, 421] width 23 height 23
drag, startPoint x: 313, startPoint y: 414, endPoint x: 369, endPoint y: 430, distance: 58.2
click at [346, 400] on div "10:33 Mon 13.10.2025 Warehouse SZXO R937386916 warehouse__as80__alt_shirazi_gbr…" at bounding box center [1176, 434] width 2318 height 70
click at [294, 399] on div "Warehouse" at bounding box center [237, 434] width 126 height 70
drag, startPoint x: 293, startPoint y: 415, endPoint x: 339, endPoint y: 400, distance: 48.4
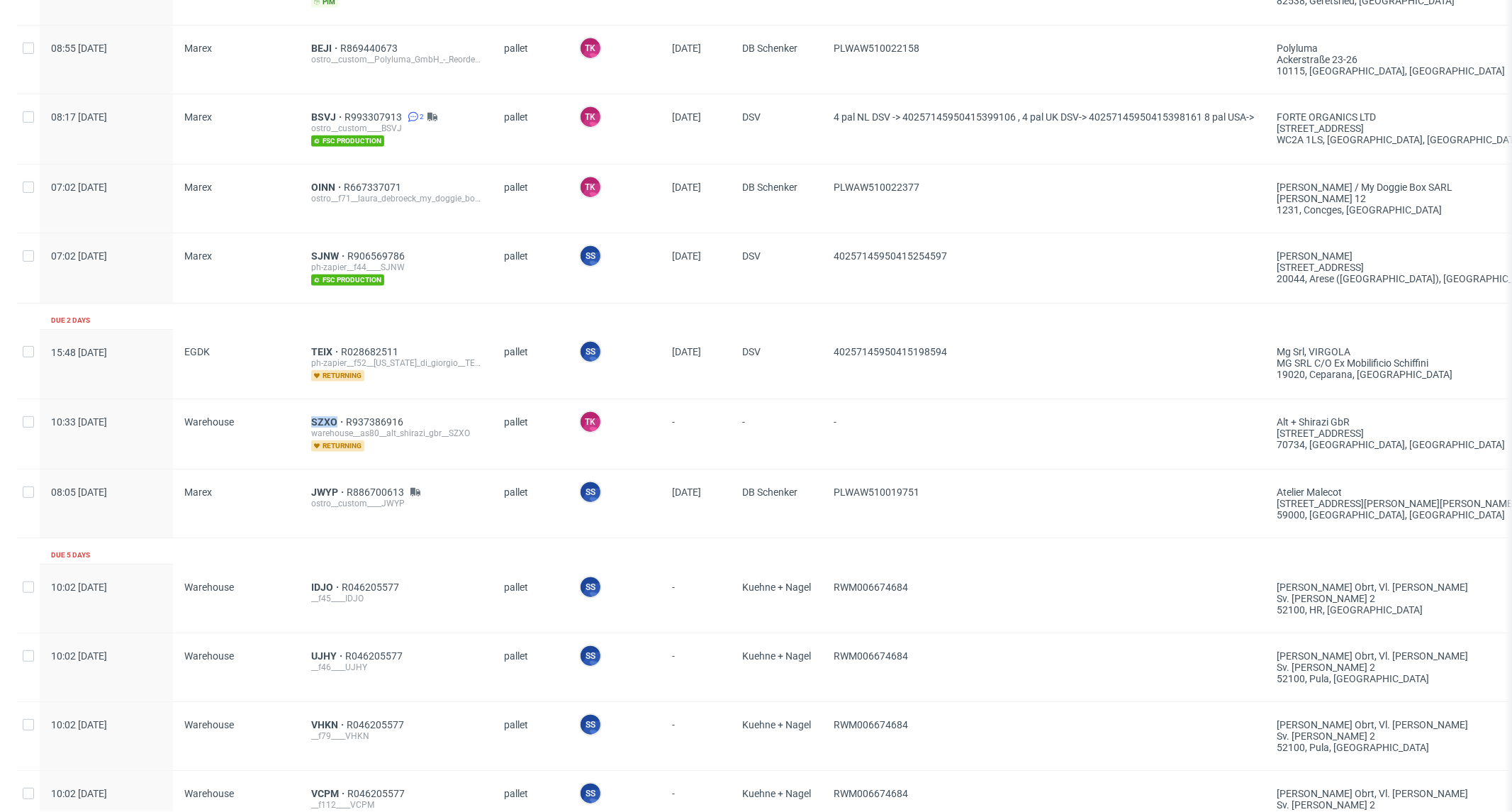
click at [341, 400] on div "10:33 Mon 13.10.2025 Warehouse SZXO R937386916 warehouse__as80__alt_shirazi_gbr…" at bounding box center [1176, 434] width 2318 height 70
copy div "SZXO"
click at [316, 423] on div "SZXO R937386916 warehouse__as80__alt_shirazi_gbr__SZXO returning" at bounding box center [397, 434] width 170 height 35
click at [316, 422] on span "SZXO" at bounding box center [329, 422] width 34 height 12
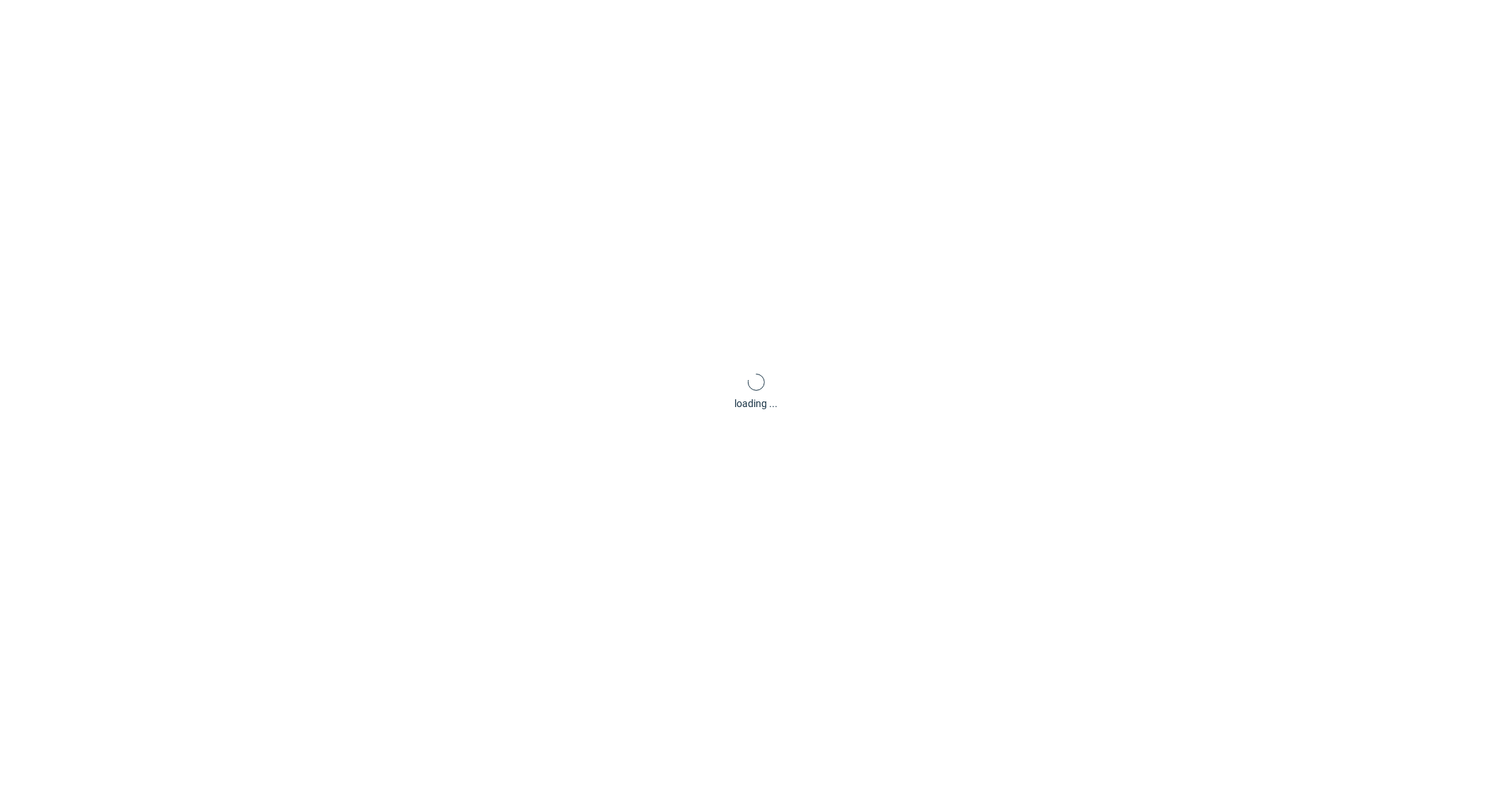
scroll to position [4, 0]
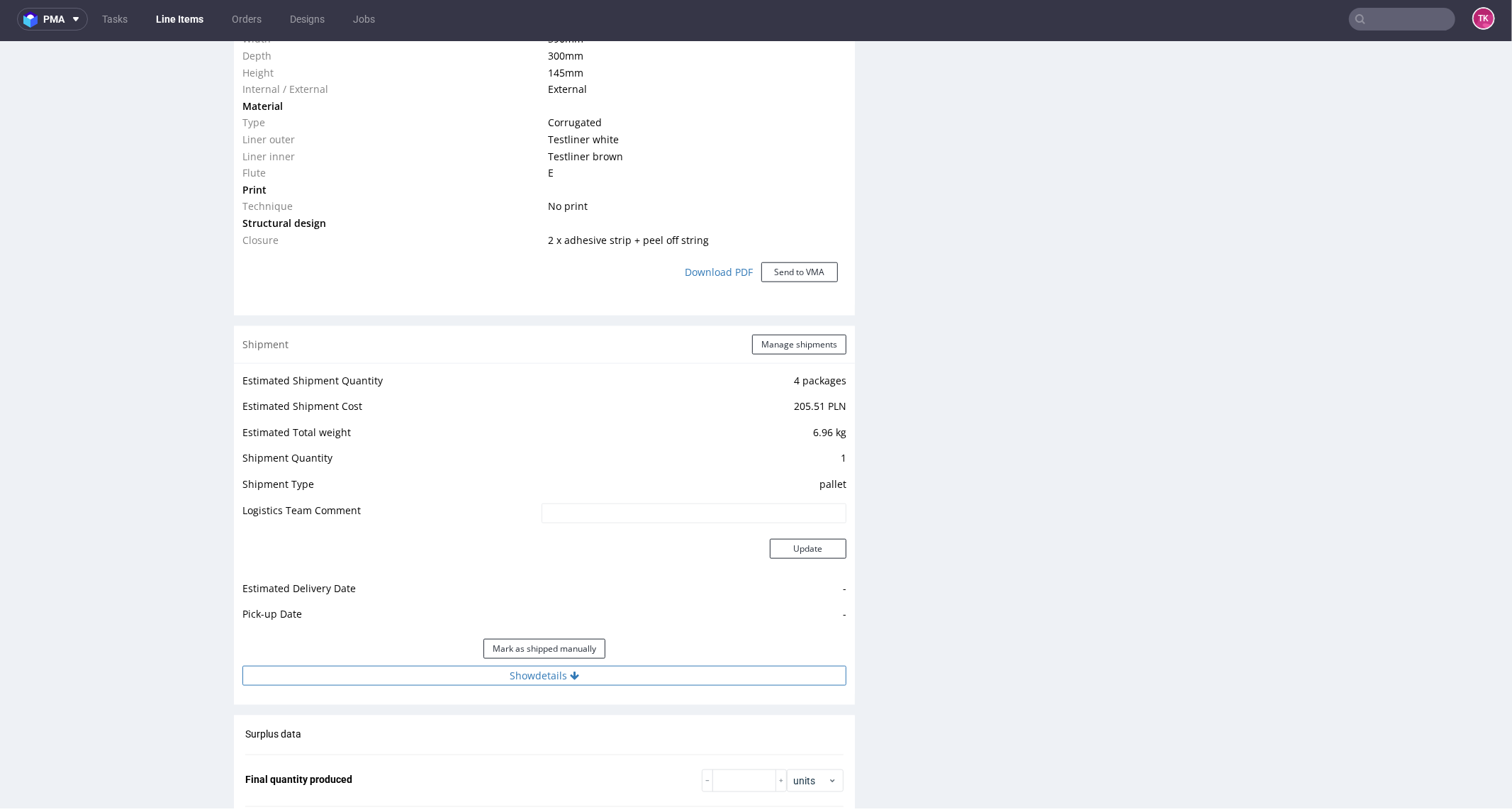
click at [419, 667] on button "Show details" at bounding box center [544, 675] width 604 height 20
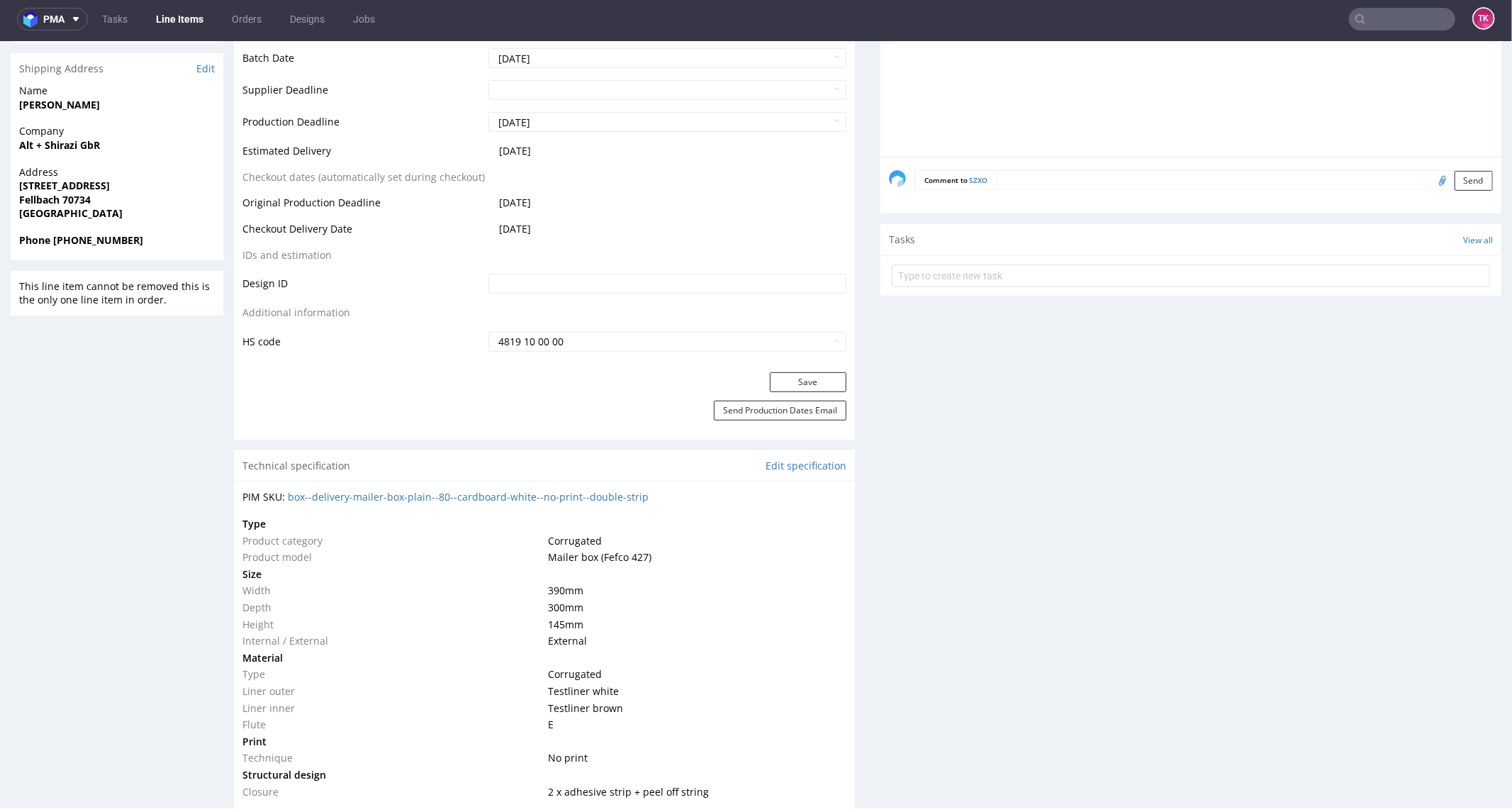
scroll to position [945, 0]
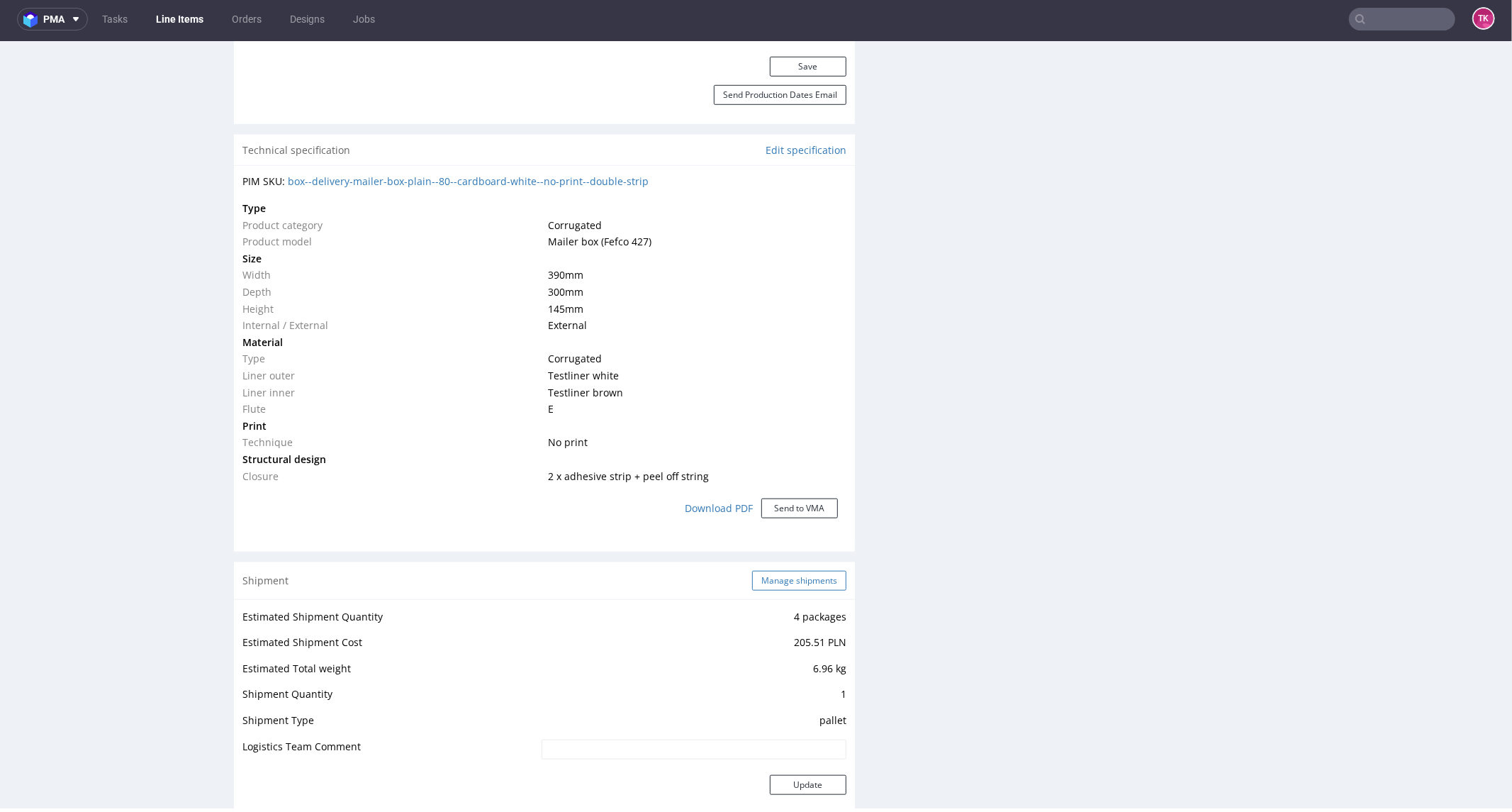
drag, startPoint x: 796, startPoint y: 562, endPoint x: 794, endPoint y: 578, distance: 16.1
click at [796, 571] on div "Shipment Manage shipments" at bounding box center [545, 580] width 621 height 37
click at [792, 580] on button "Manage shipments" at bounding box center [799, 580] width 94 height 20
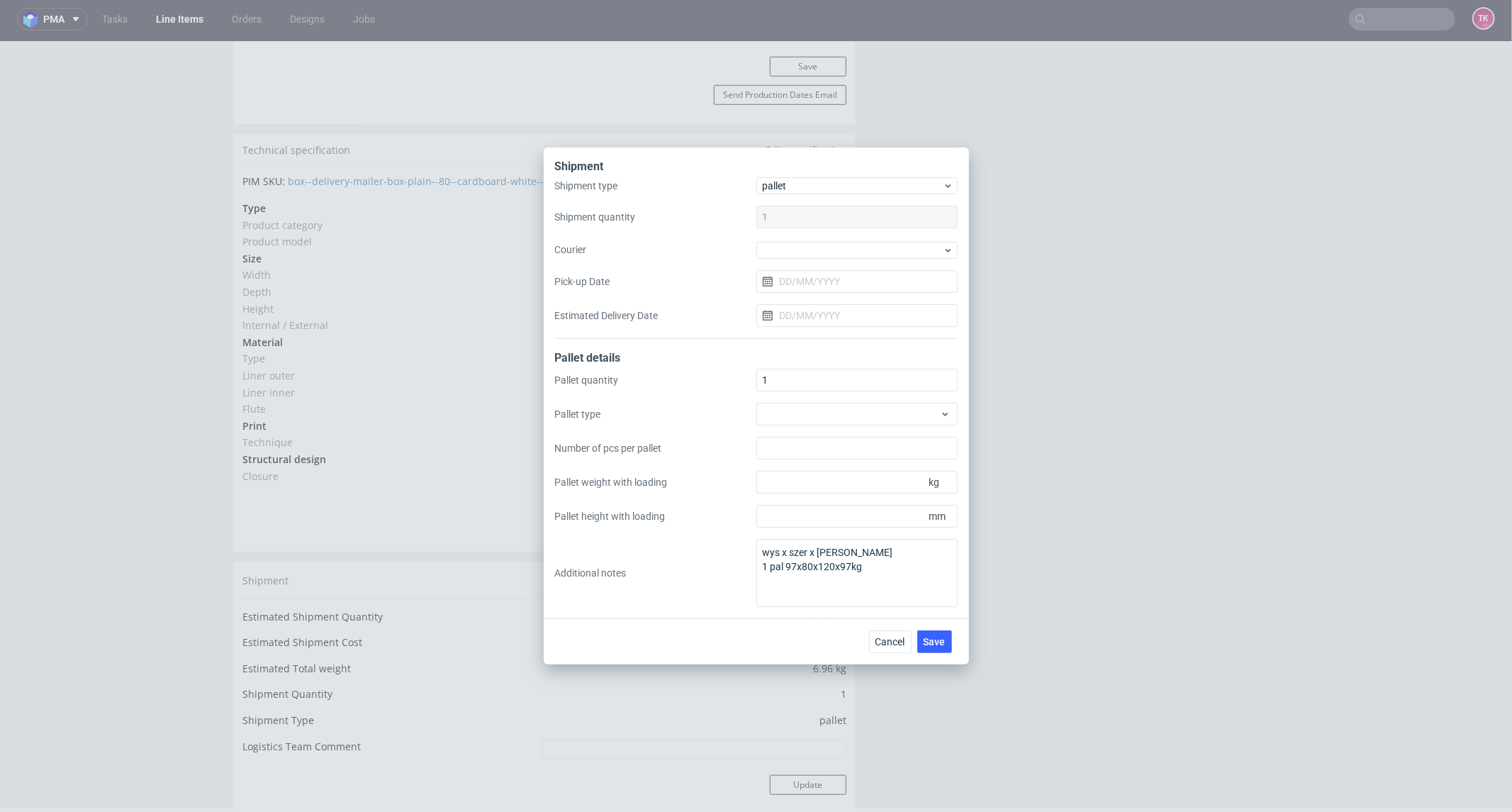
click at [829, 264] on div "Shipment type pallet Shipment quantity 1 Courier Pick-up Date Estimated Deliver…" at bounding box center [757, 257] width 403 height 162
click at [832, 256] on div at bounding box center [856, 250] width 201 height 17
click at [802, 327] on div "DB Schenker" at bounding box center [857, 331] width 190 height 25
click at [833, 276] on input "Pick-up Date" at bounding box center [856, 280] width 201 height 23
click at [868, 420] on button "16" at bounding box center [879, 424] width 22 height 23
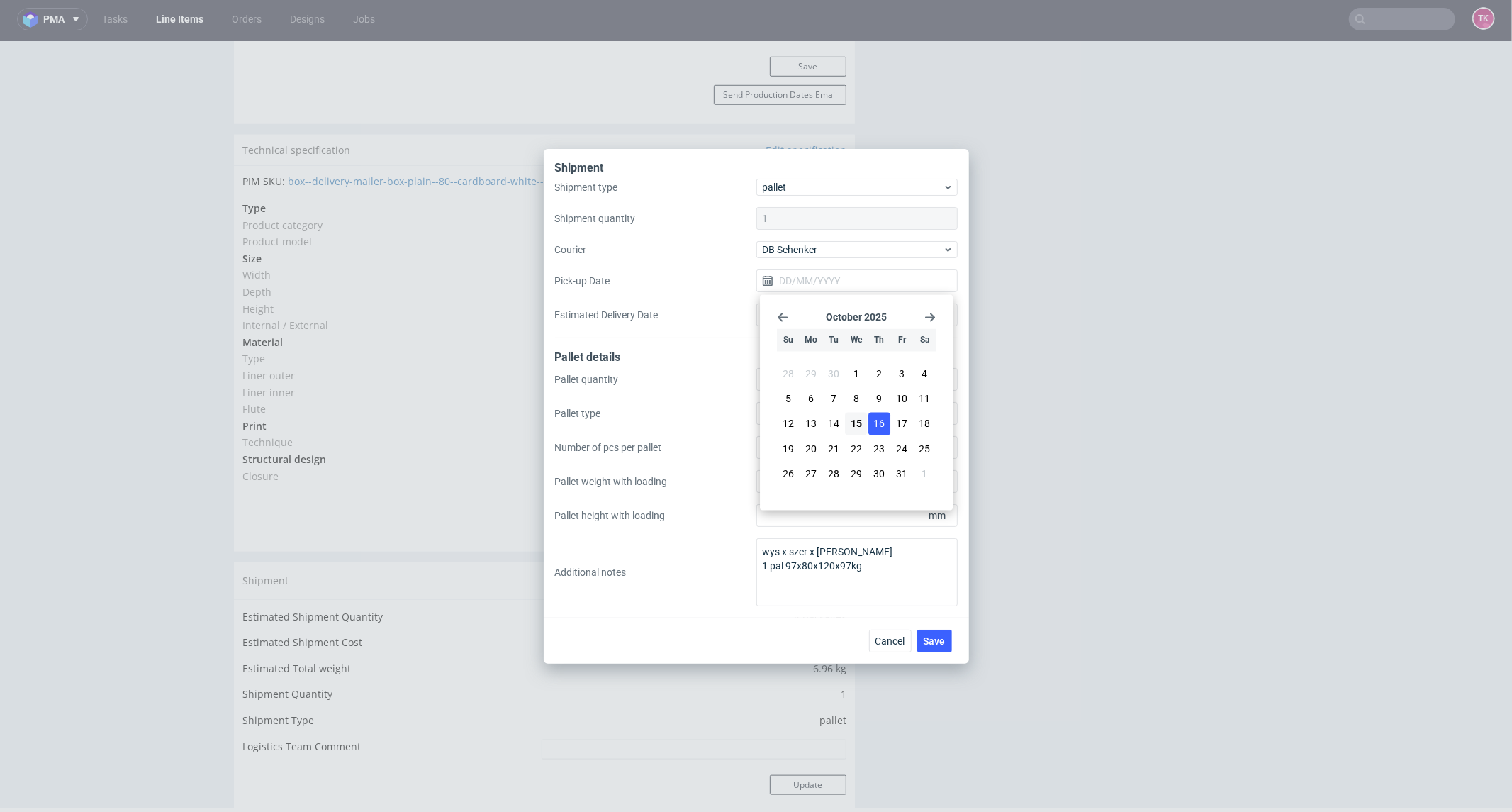
type input "[DATE]"
click at [933, 639] on span "Save" at bounding box center [935, 640] width 22 height 10
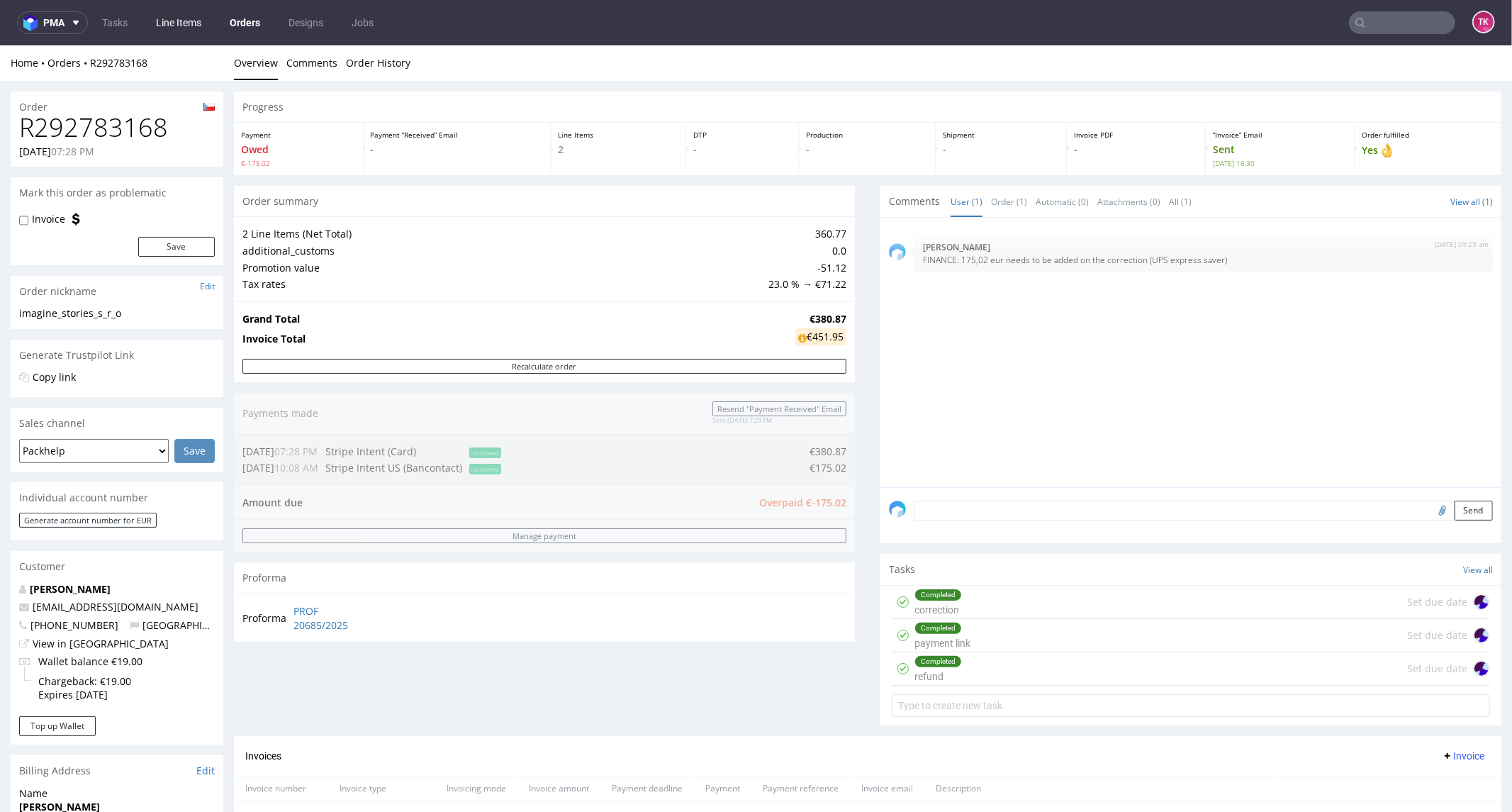
click at [170, 30] on link "Line Items" at bounding box center [178, 23] width 62 height 23
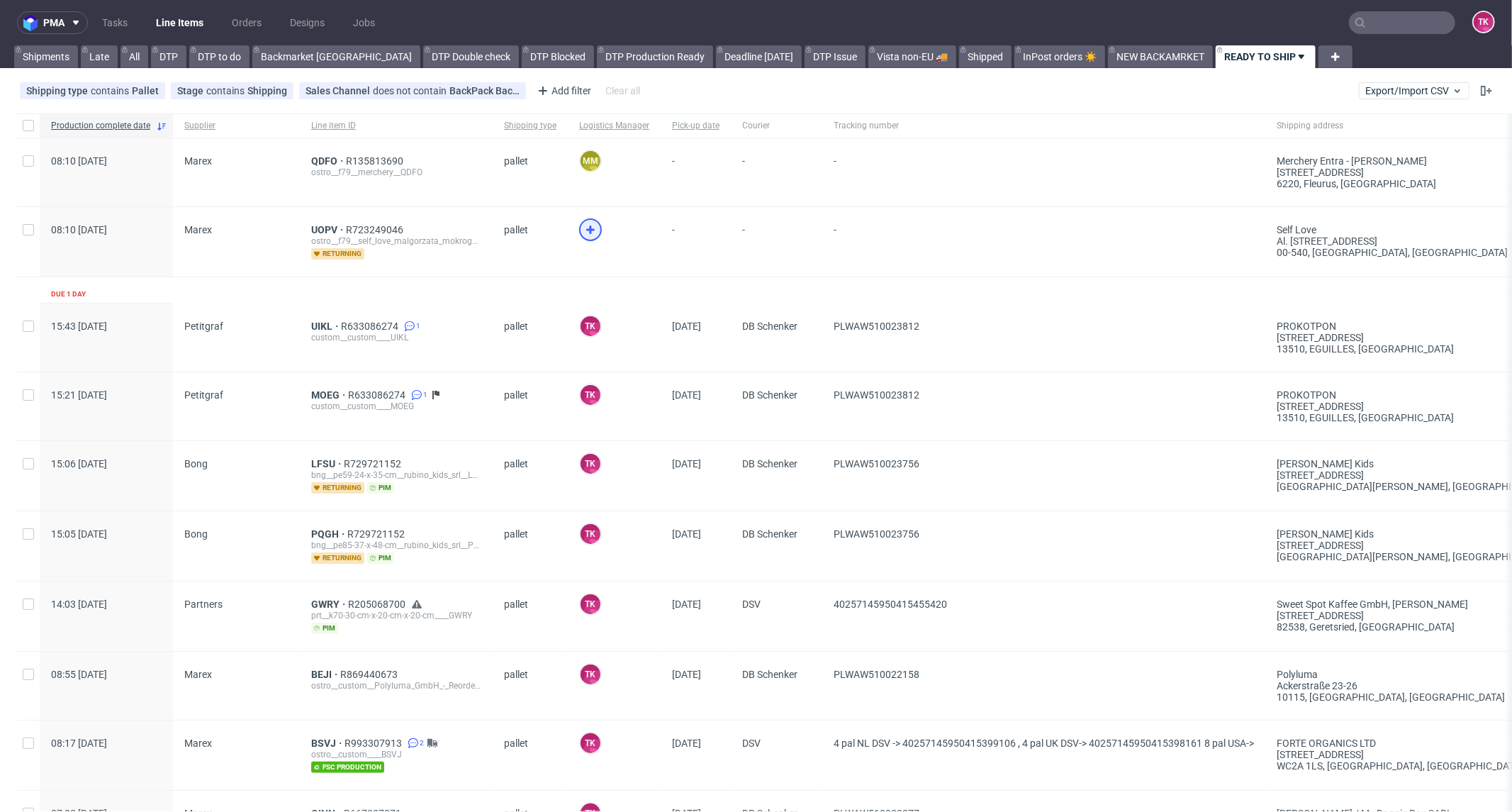
click at [582, 219] on span at bounding box center [614, 239] width 70 height 42
click at [584, 226] on icon at bounding box center [590, 229] width 17 height 17
click at [188, 8] on nav "pma Tasks Line Items Orders Designs Jobs TK" at bounding box center [756, 23] width 1512 height 45
click at [188, 13] on link "Line Items" at bounding box center [179, 23] width 64 height 23
drag, startPoint x: 324, startPoint y: 238, endPoint x: 327, endPoint y: 219, distance: 19.2
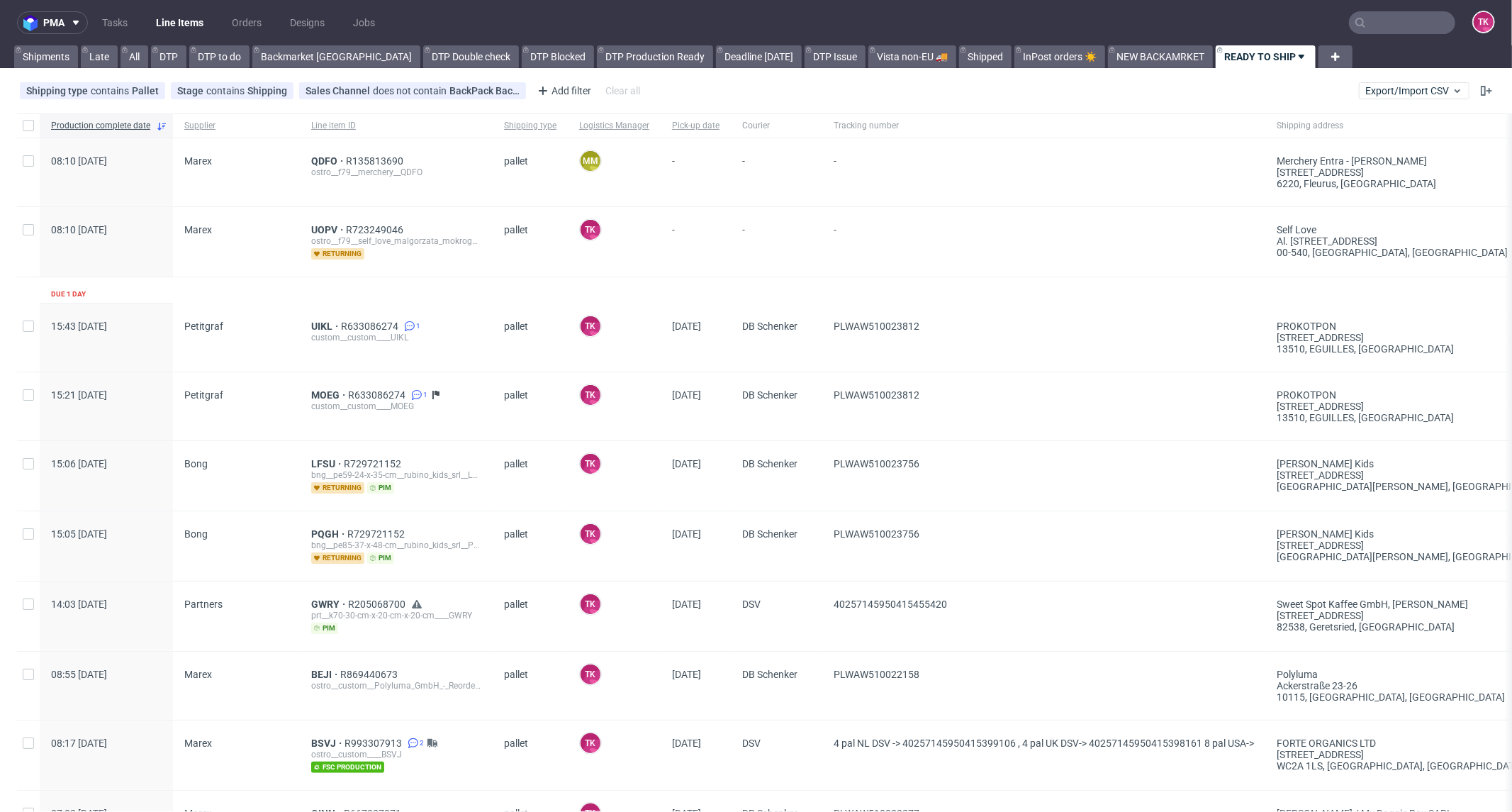
click at [324, 234] on div "UOPV R723249046 ostro__f79__self_love_malgorzata_mokrogulska__UOPV returning" at bounding box center [397, 241] width 170 height 35
click at [327, 219] on div "UOPV R723249046 ostro__f79__self_love_malgorzata_mokrogulska__UOPV returning" at bounding box center [396, 241] width 192 height 70
click at [326, 221] on div "UOPV R723249046 ostro__f79__self_love_malgorzata_mokrogulska__UOPV returning" at bounding box center [396, 241] width 192 height 70
click at [322, 231] on span "UOPV" at bounding box center [329, 229] width 34 height 12
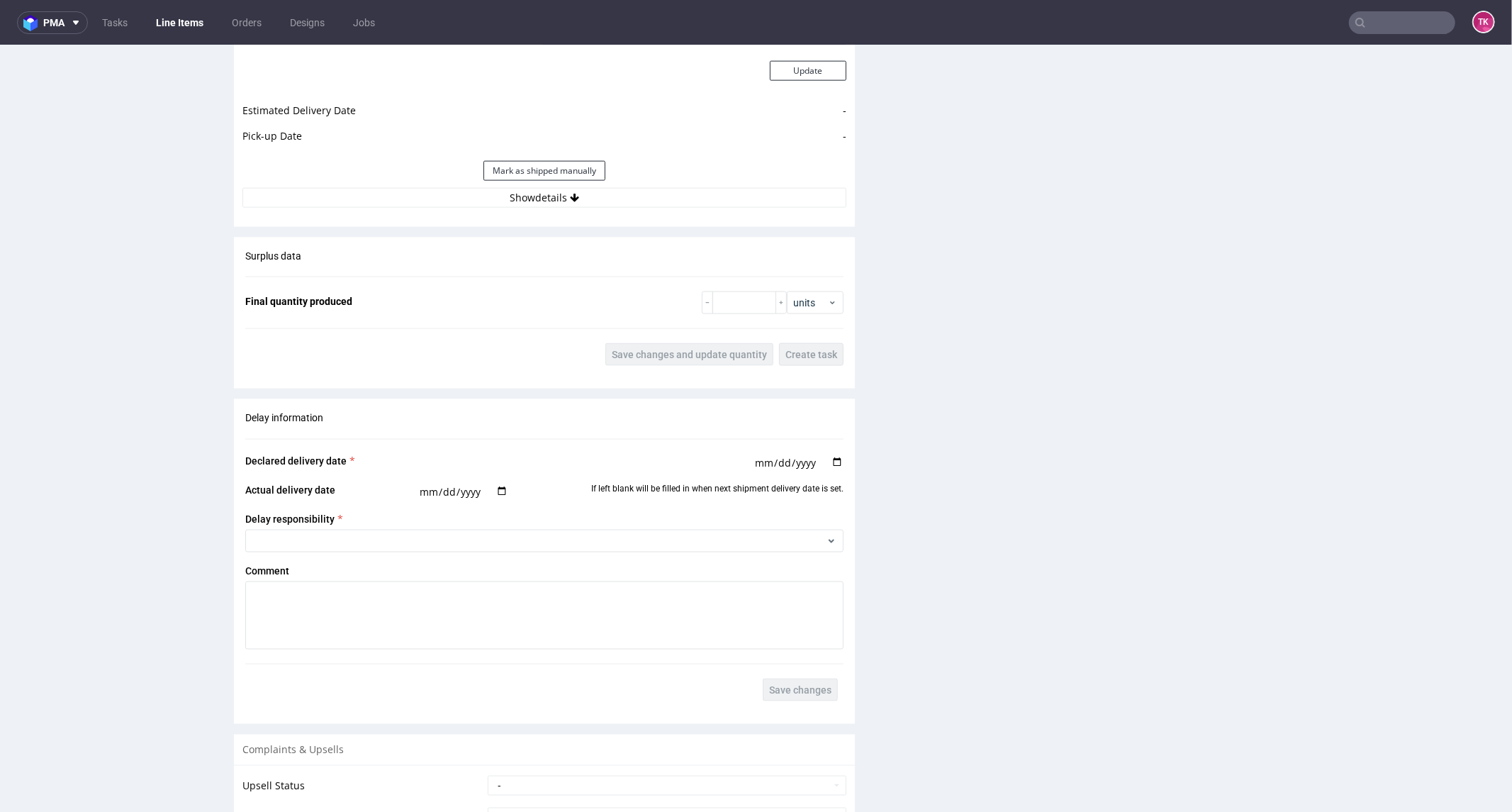
scroll to position [1356, 0]
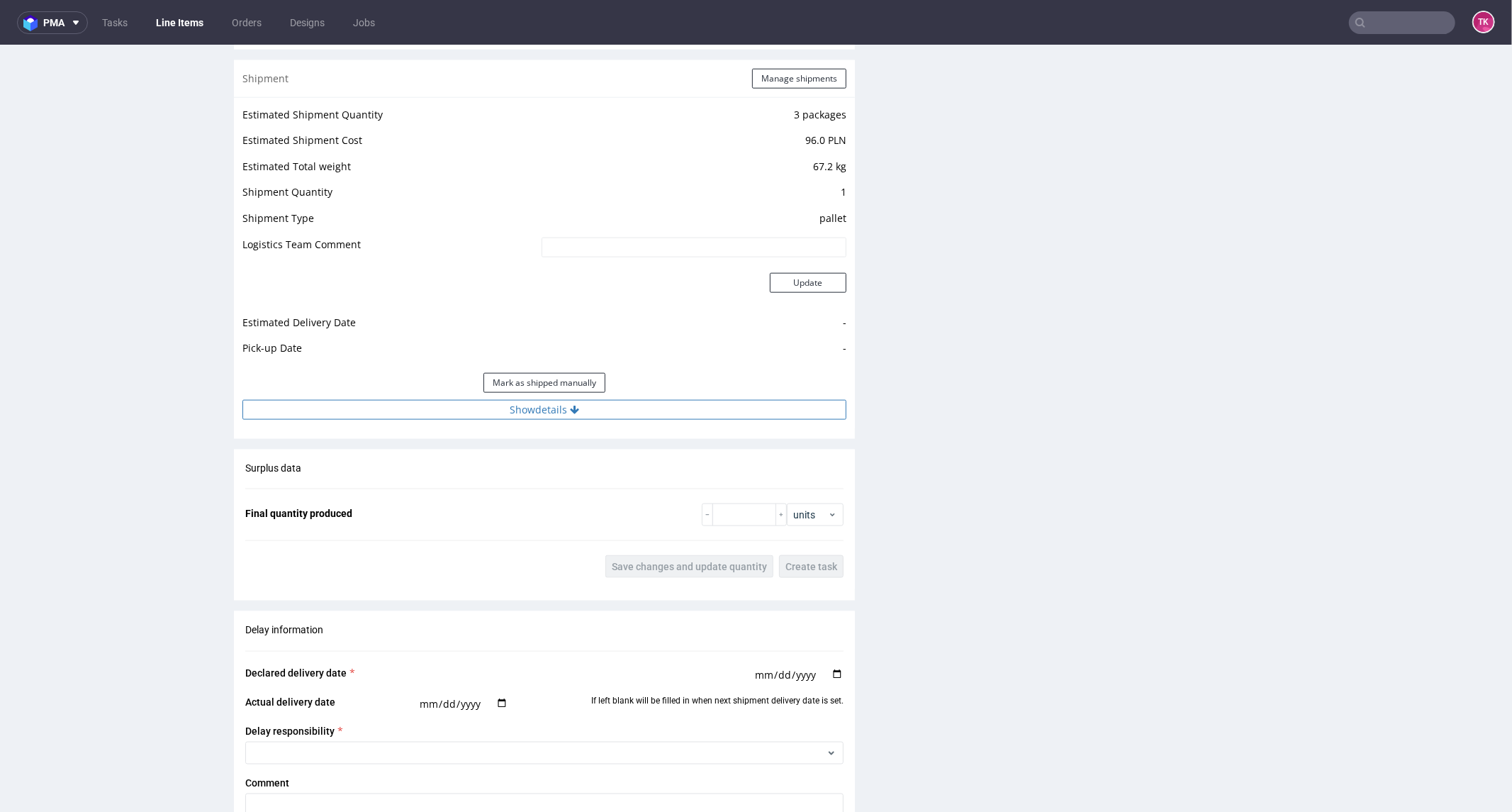
click at [723, 417] on button "Show details" at bounding box center [544, 409] width 604 height 20
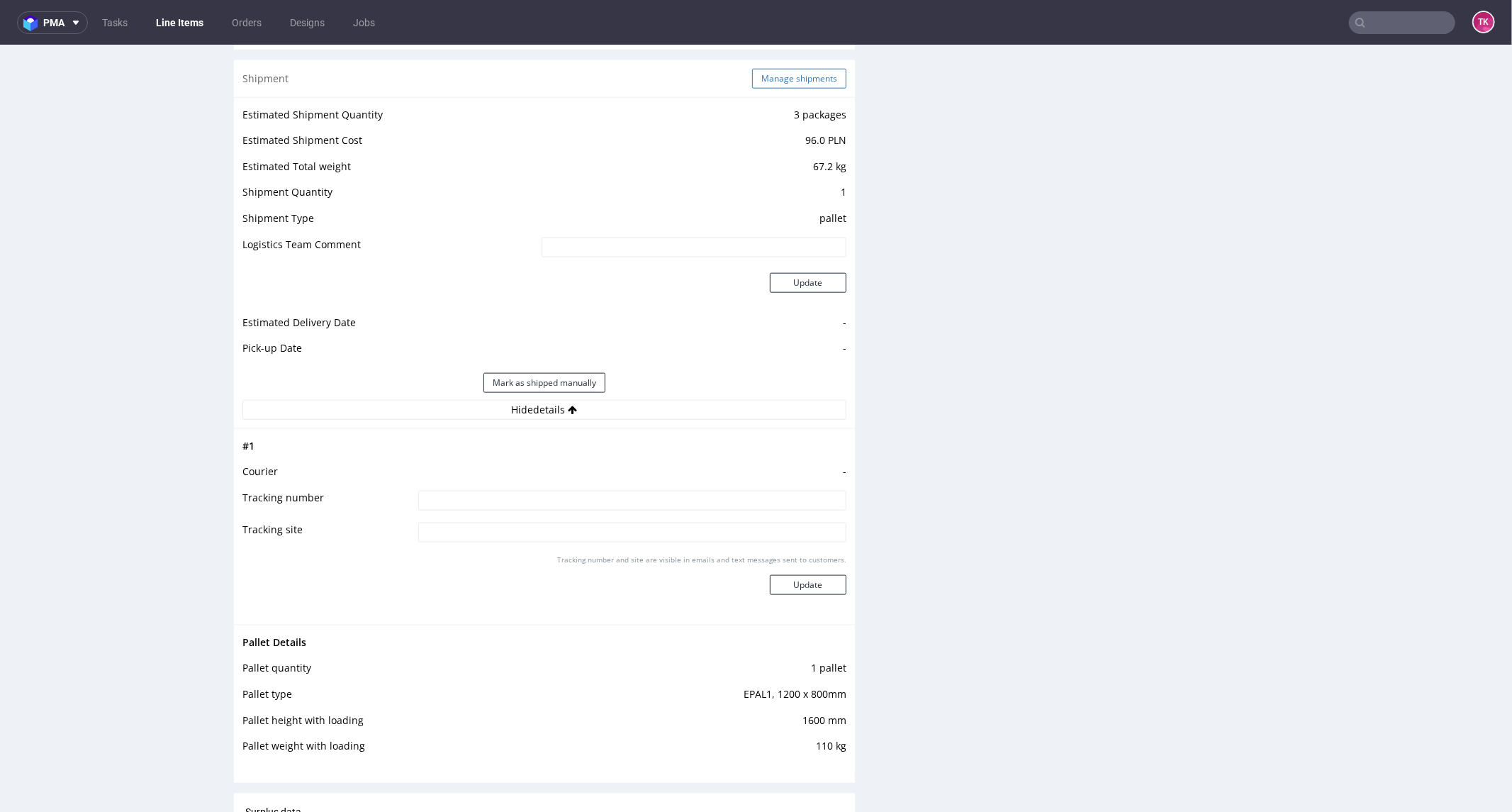
click at [779, 75] on button "Manage shipments" at bounding box center [799, 78] width 94 height 20
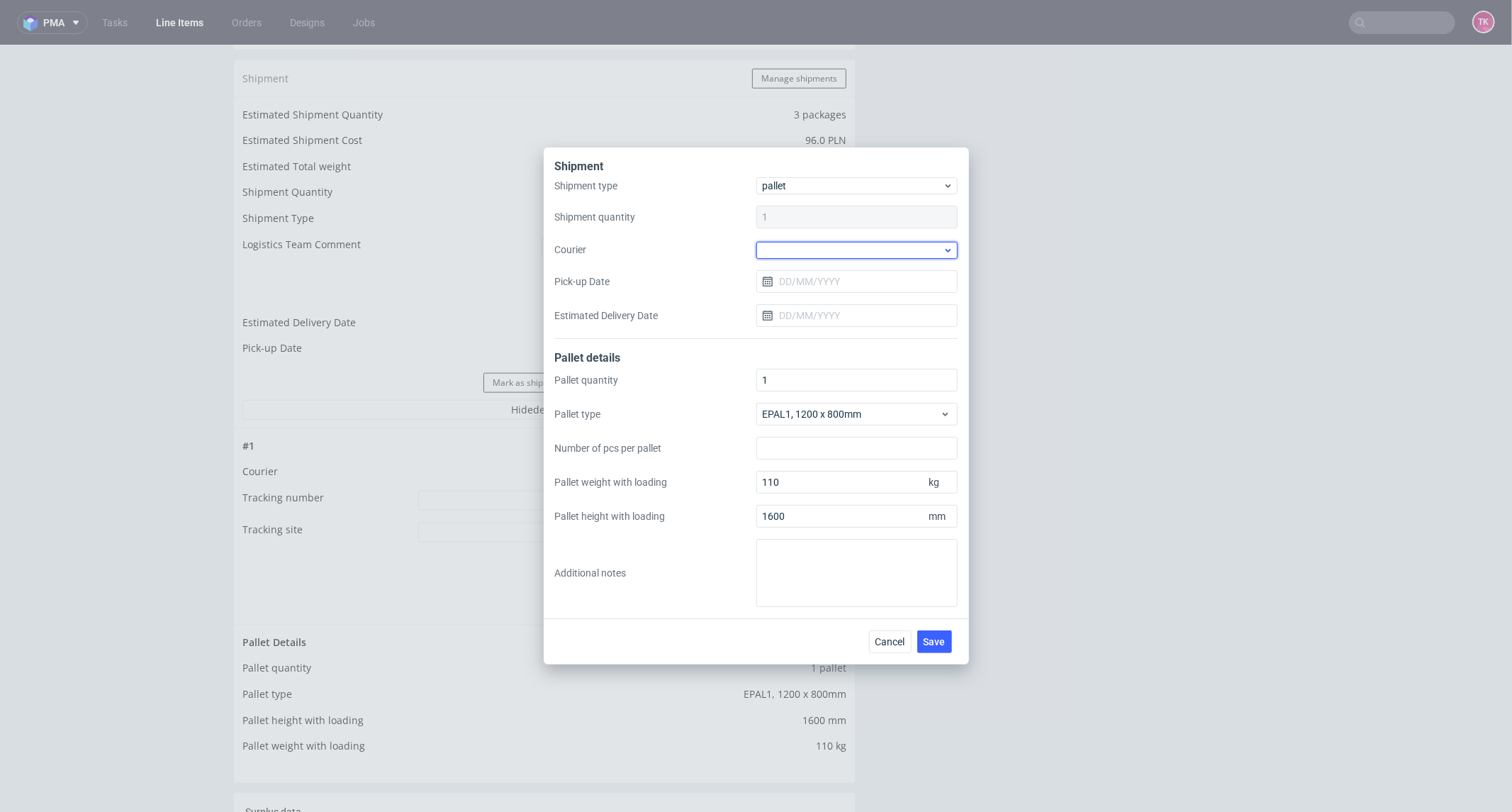
click at [786, 257] on div at bounding box center [856, 250] width 201 height 17
click at [845, 299] on div "Kuehne + Nagel" at bounding box center [857, 301] width 190 height 25
click at [852, 273] on input "Pick-up Date" at bounding box center [856, 280] width 201 height 23
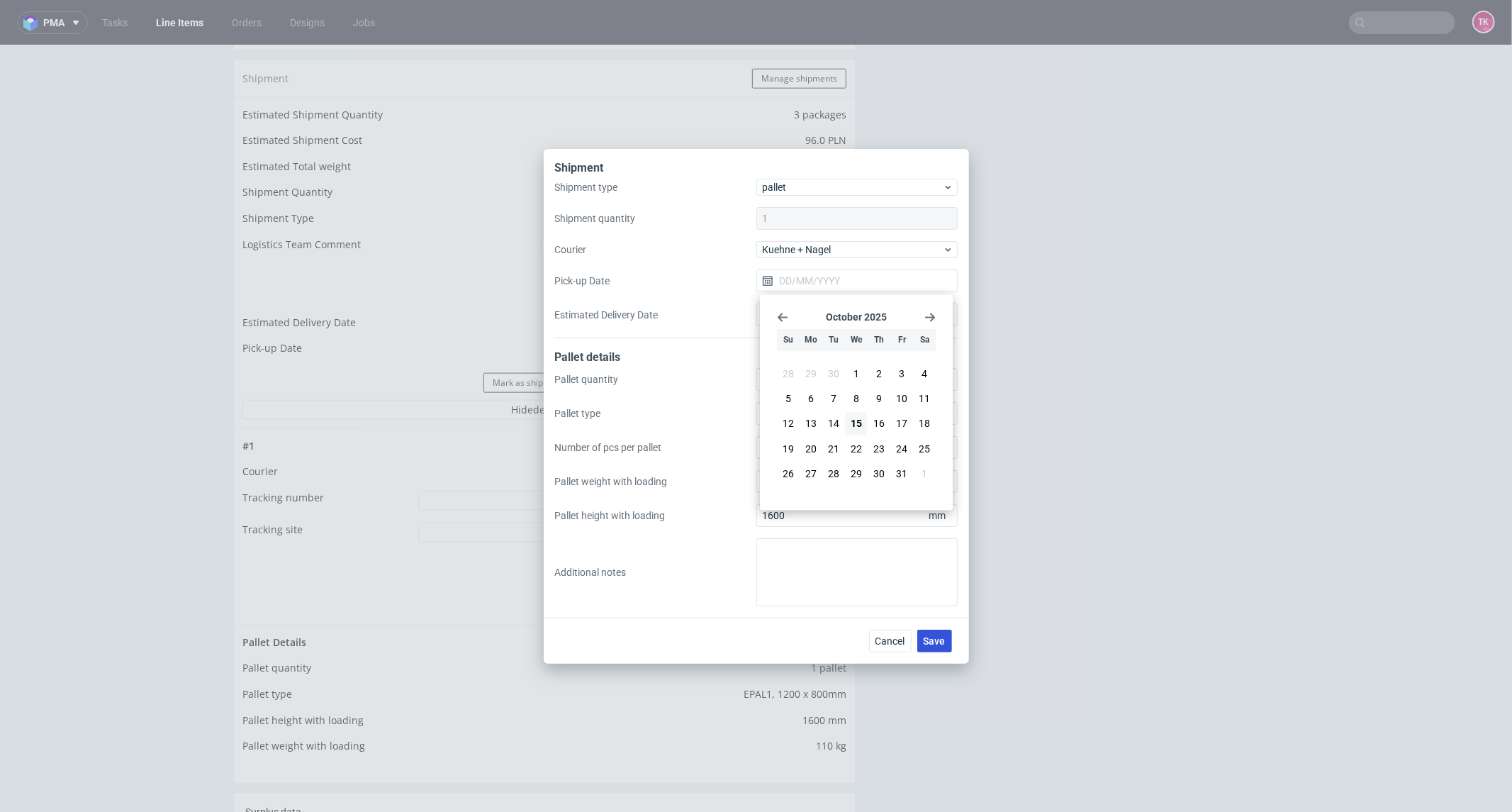
click at [938, 646] on button "Save" at bounding box center [935, 640] width 34 height 23
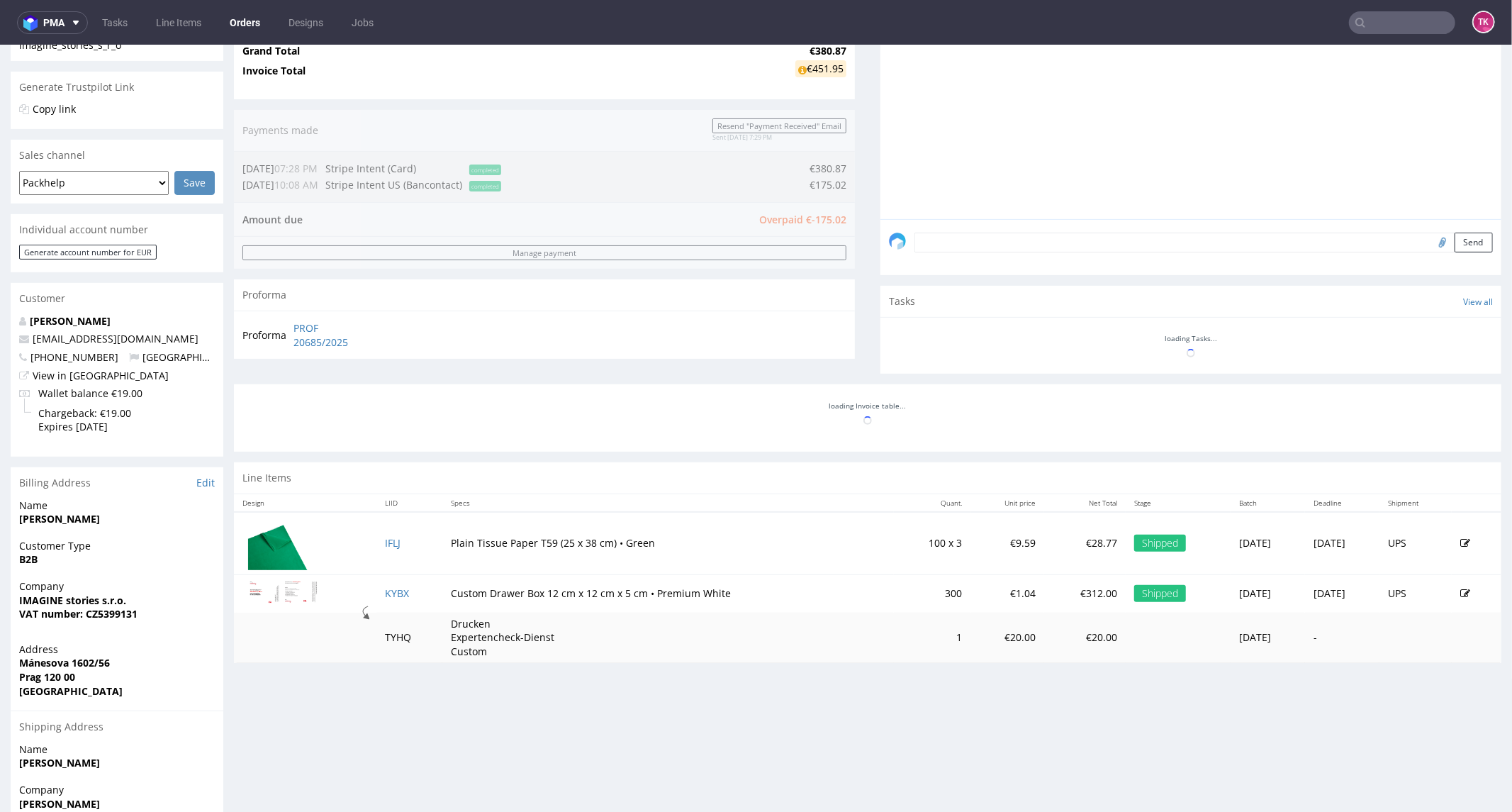
scroll to position [314, 0]
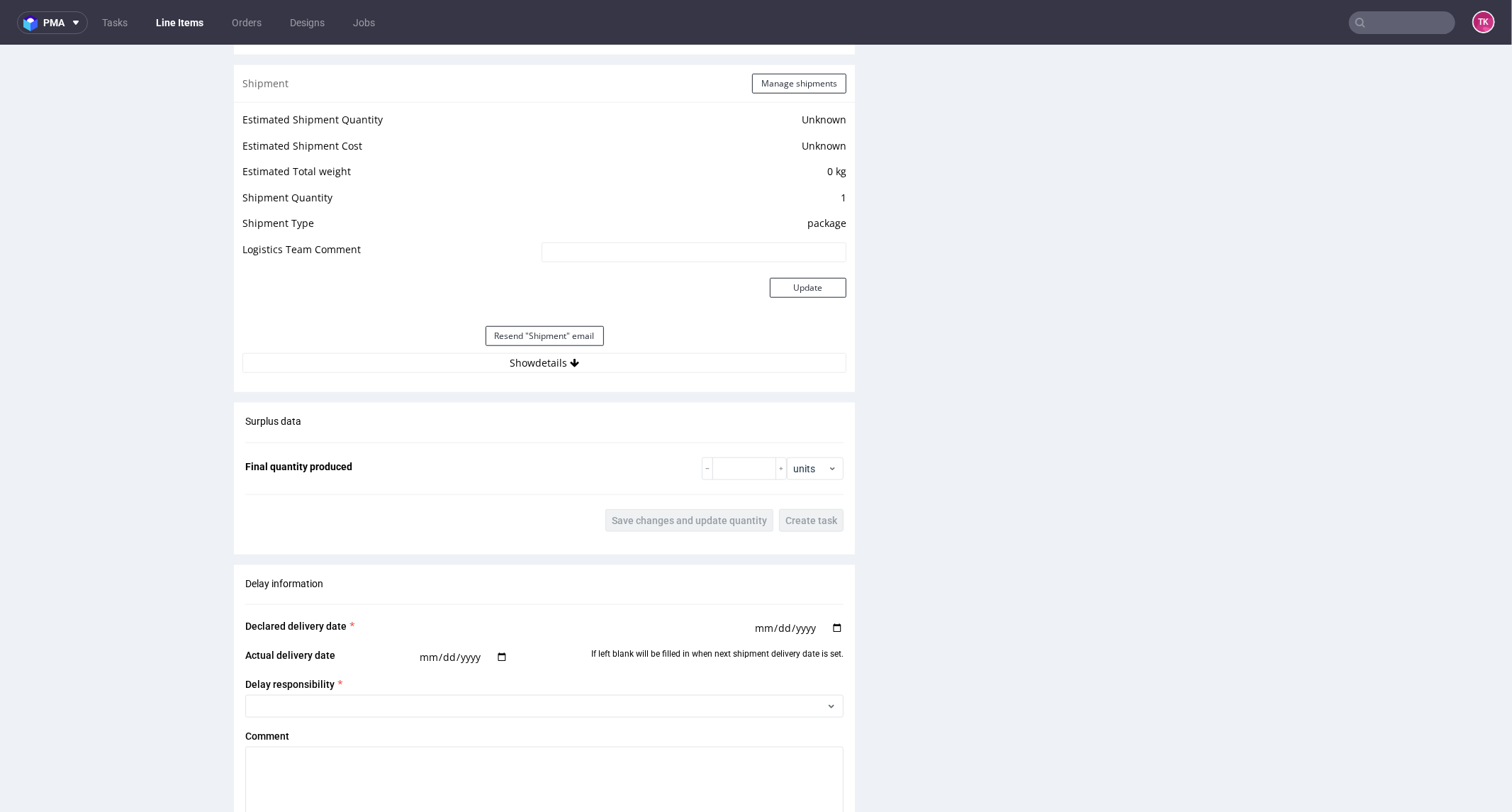
scroll to position [1181, 0]
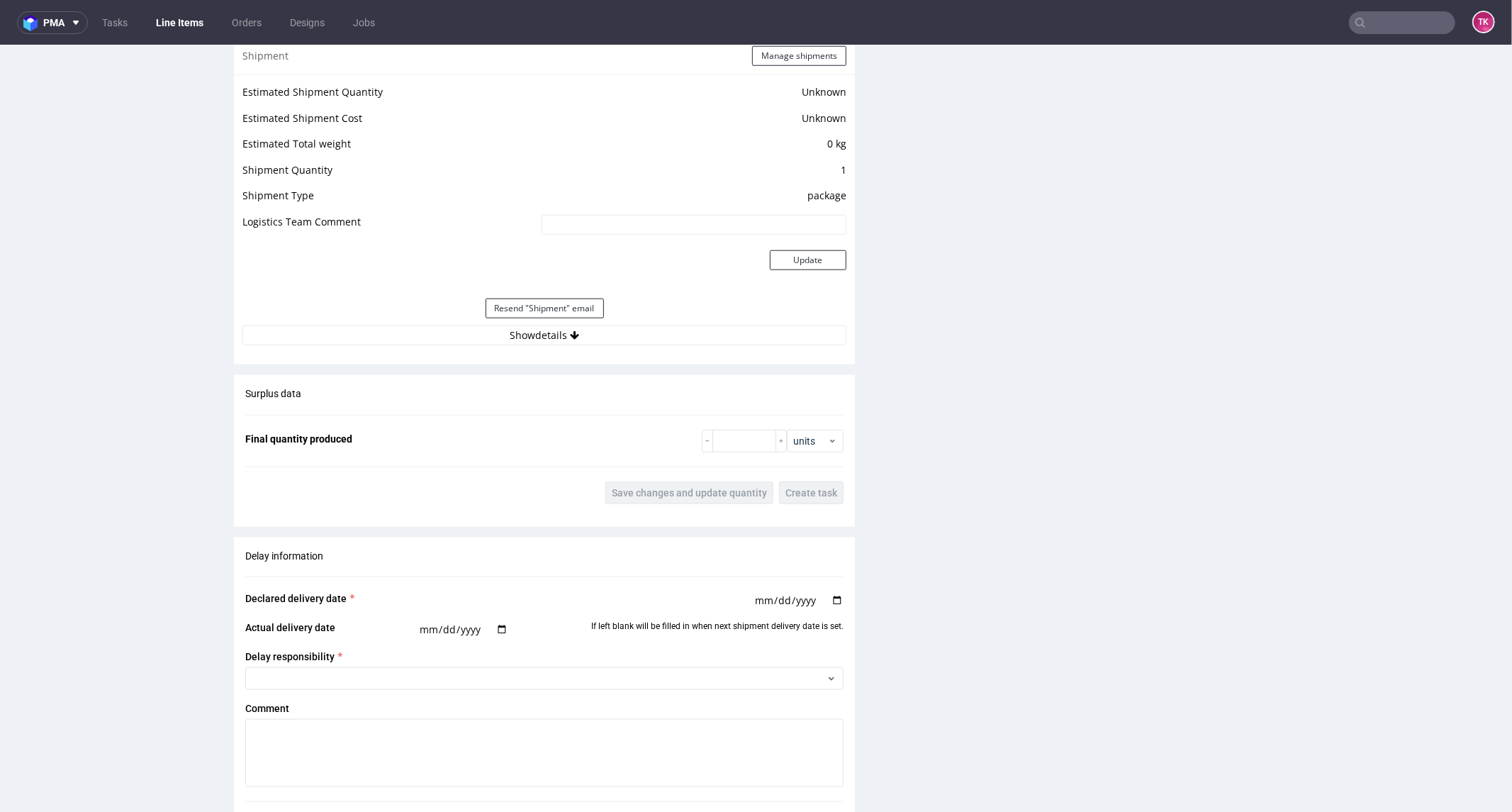
click at [615, 358] on div "Shipment Manage shipments Estimated Shipment Quantity Unknown Estimated Shipmen…" at bounding box center [545, 201] width 621 height 327
click at [617, 342] on div "Estimated Shipment Quantity Unknown Estimated Shipment Cost Unknown Estimated T…" at bounding box center [545, 213] width 621 height 279
click at [612, 334] on button "Show details" at bounding box center [544, 334] width 604 height 20
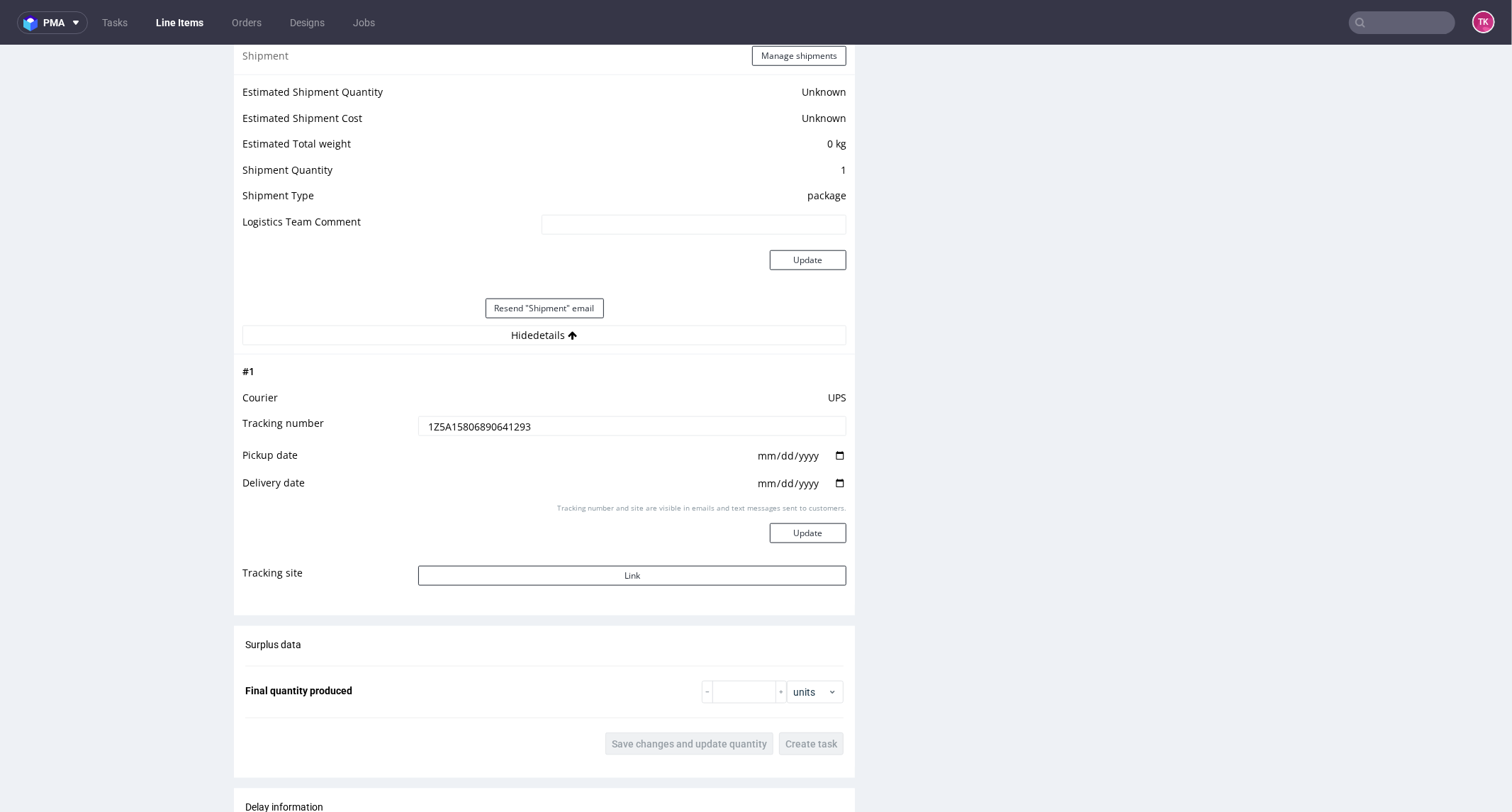
click at [493, 423] on input "1Z5A15806890641293" at bounding box center [632, 425] width 428 height 20
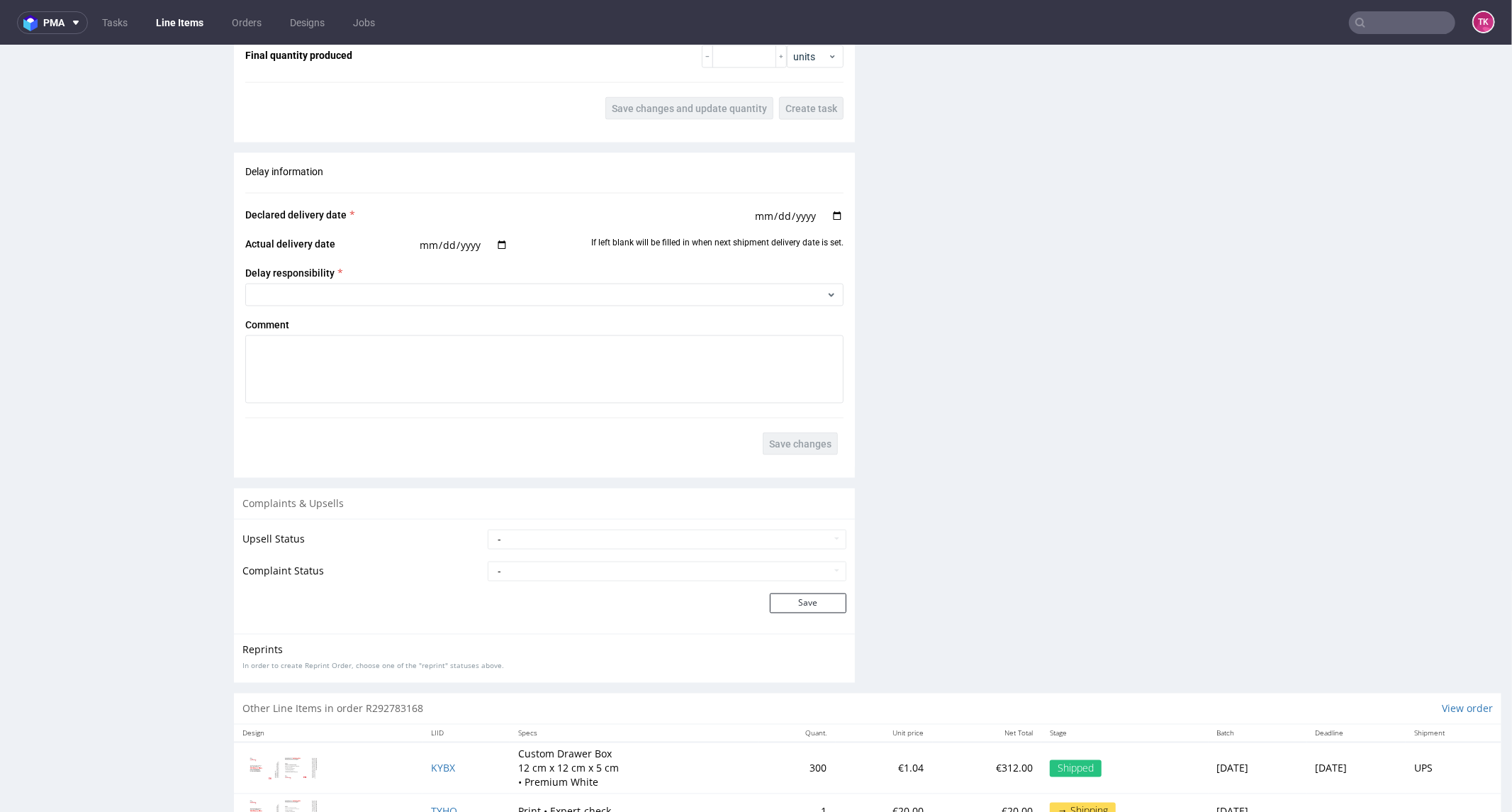
scroll to position [1860, 0]
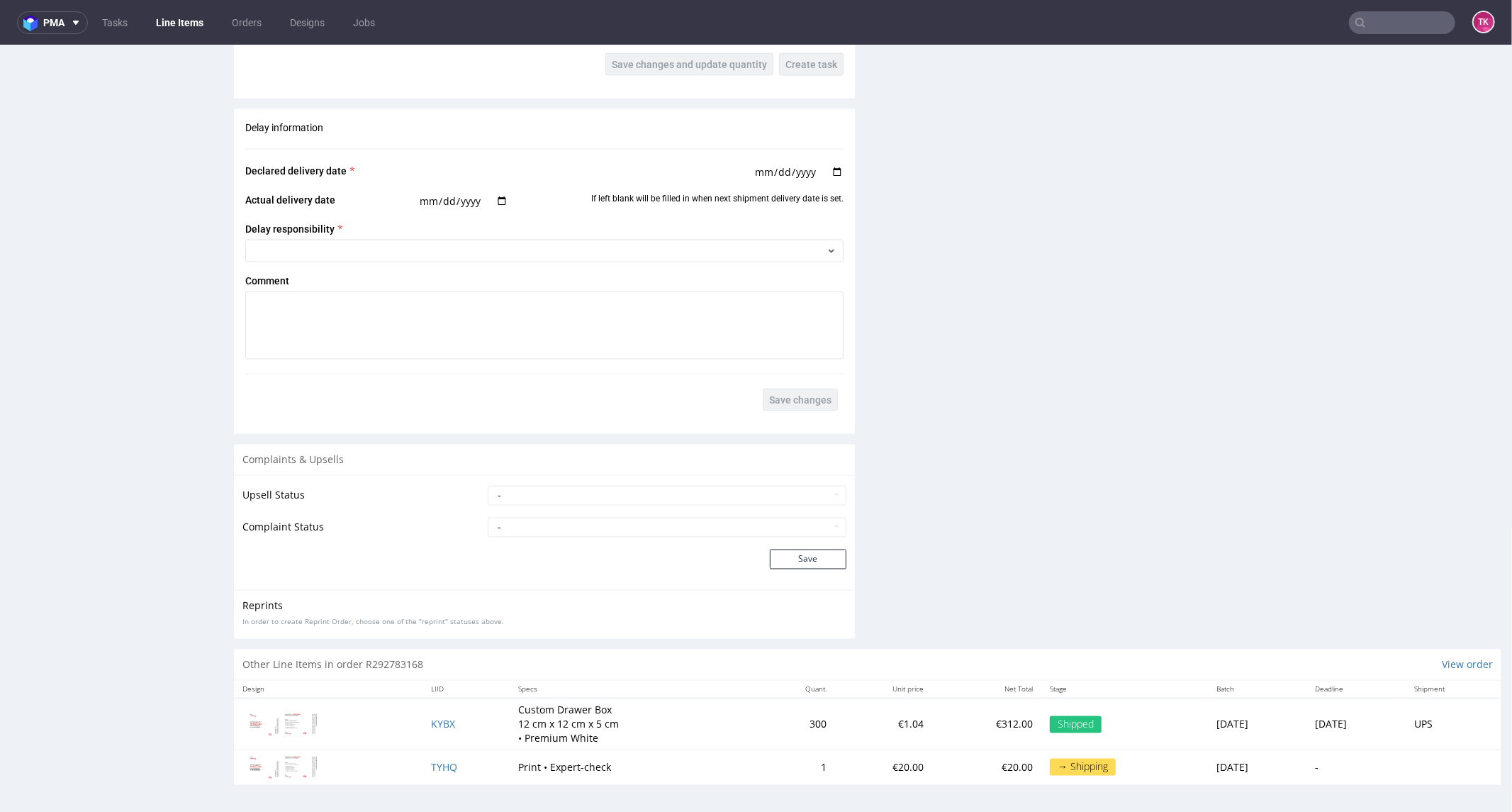
click at [423, 720] on td "KYBX" at bounding box center [466, 723] width 88 height 51
click at [431, 718] on span "KYBX" at bounding box center [443, 723] width 24 height 14
click at [434, 726] on span "KYBX" at bounding box center [443, 723] width 24 height 14
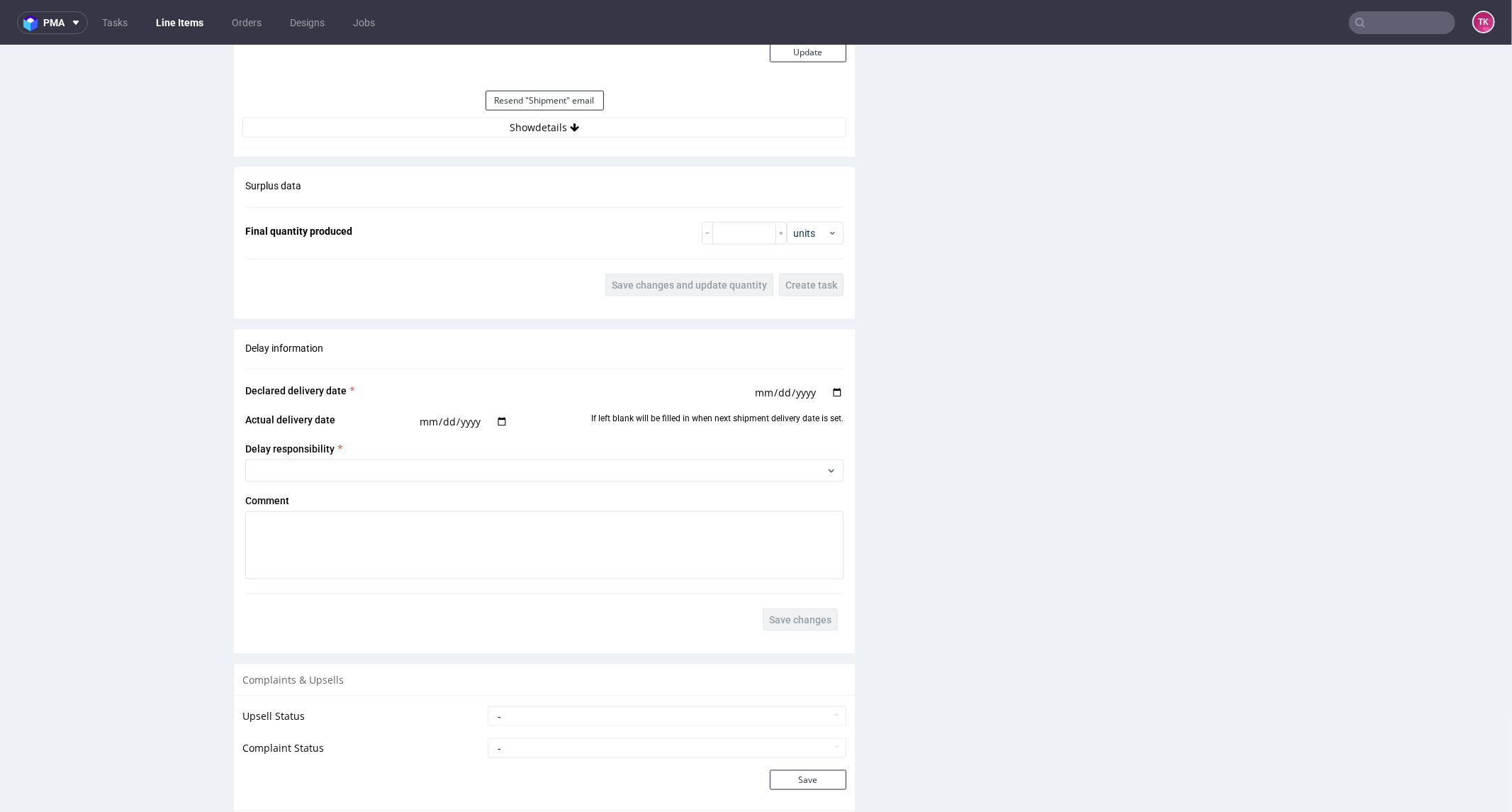
scroll to position [1484, 0]
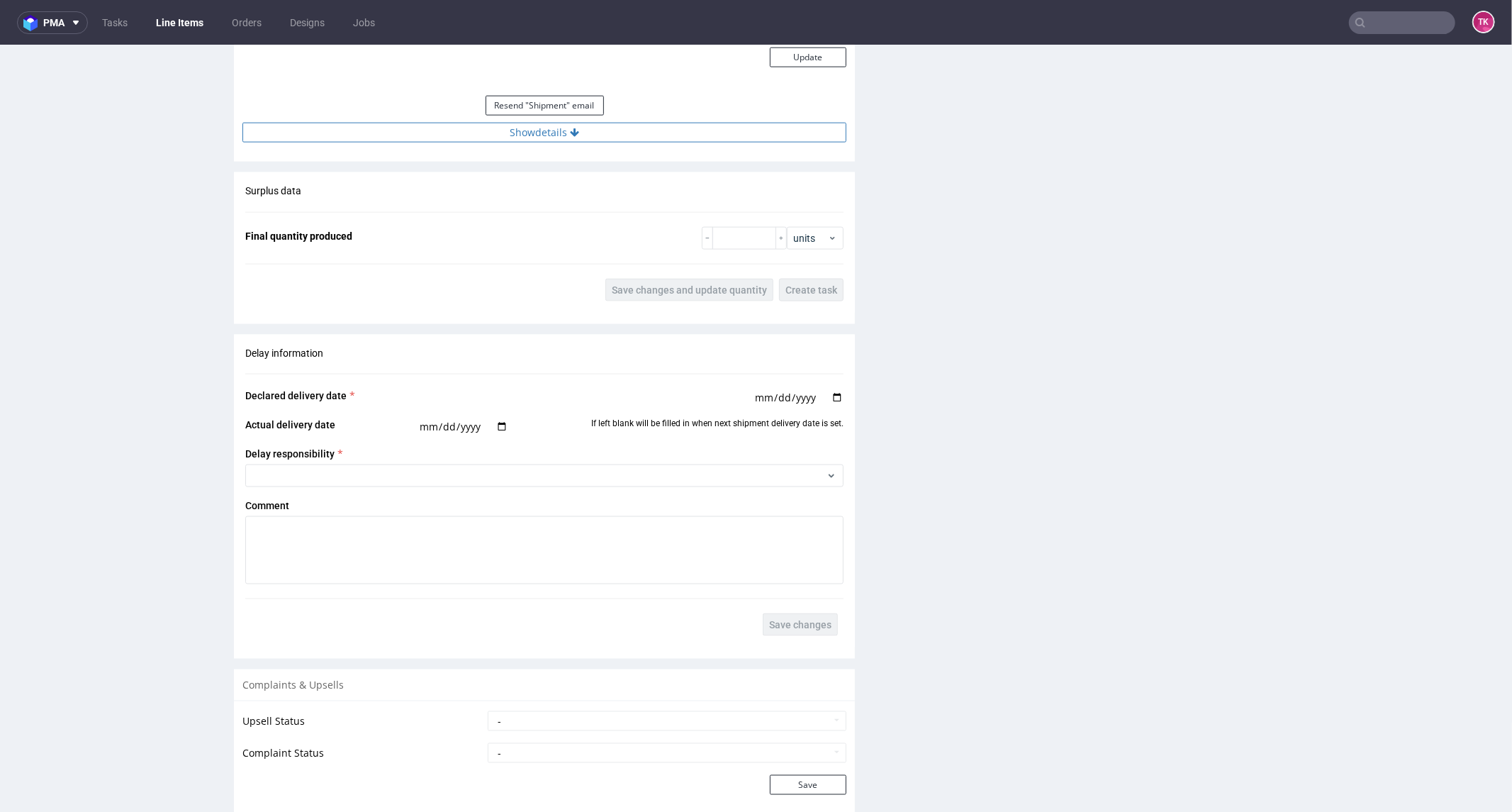
click at [607, 139] on button "Show details" at bounding box center [544, 132] width 604 height 20
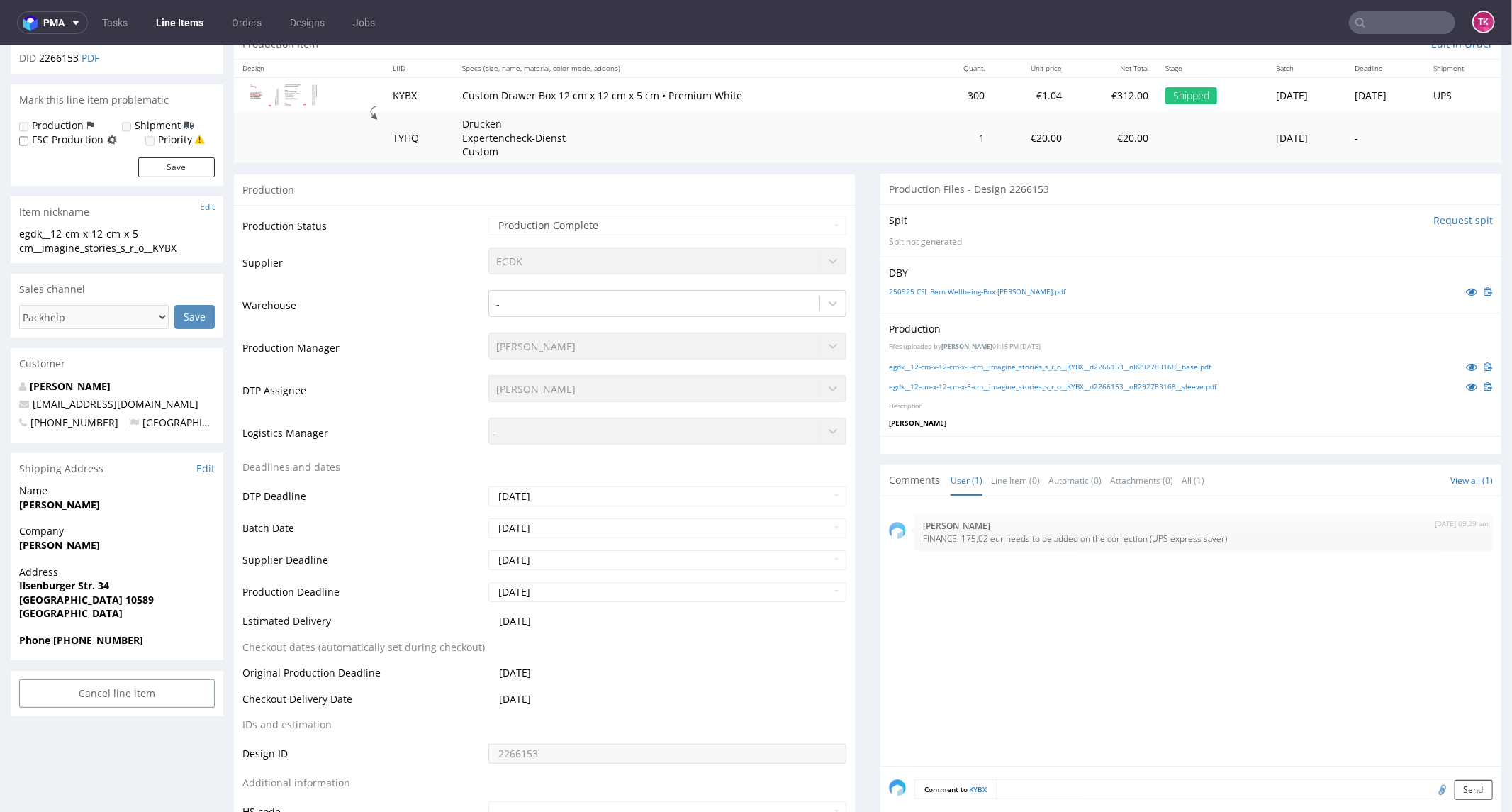
scroll to position [67, 0]
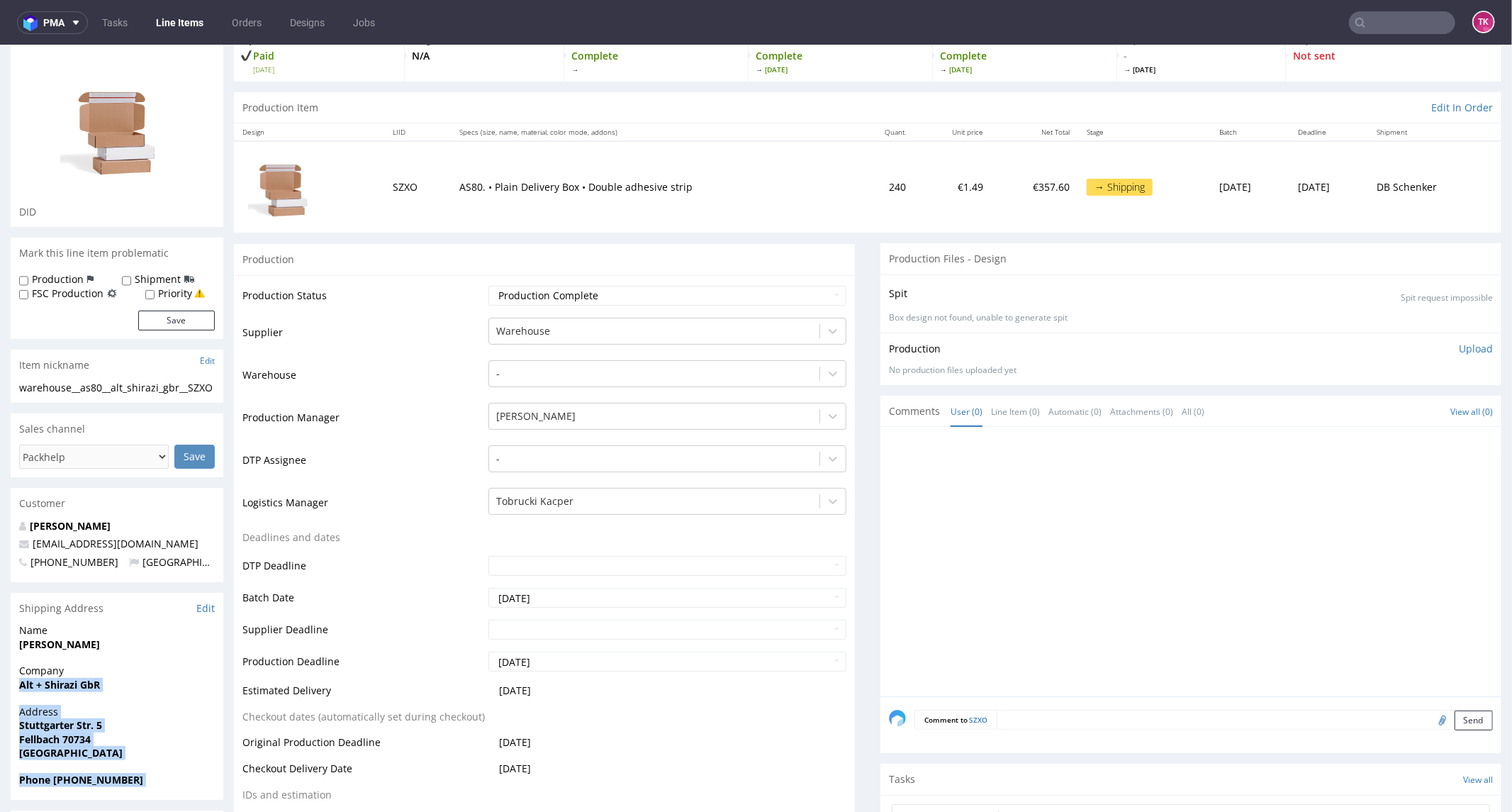
scroll to position [119, 0]
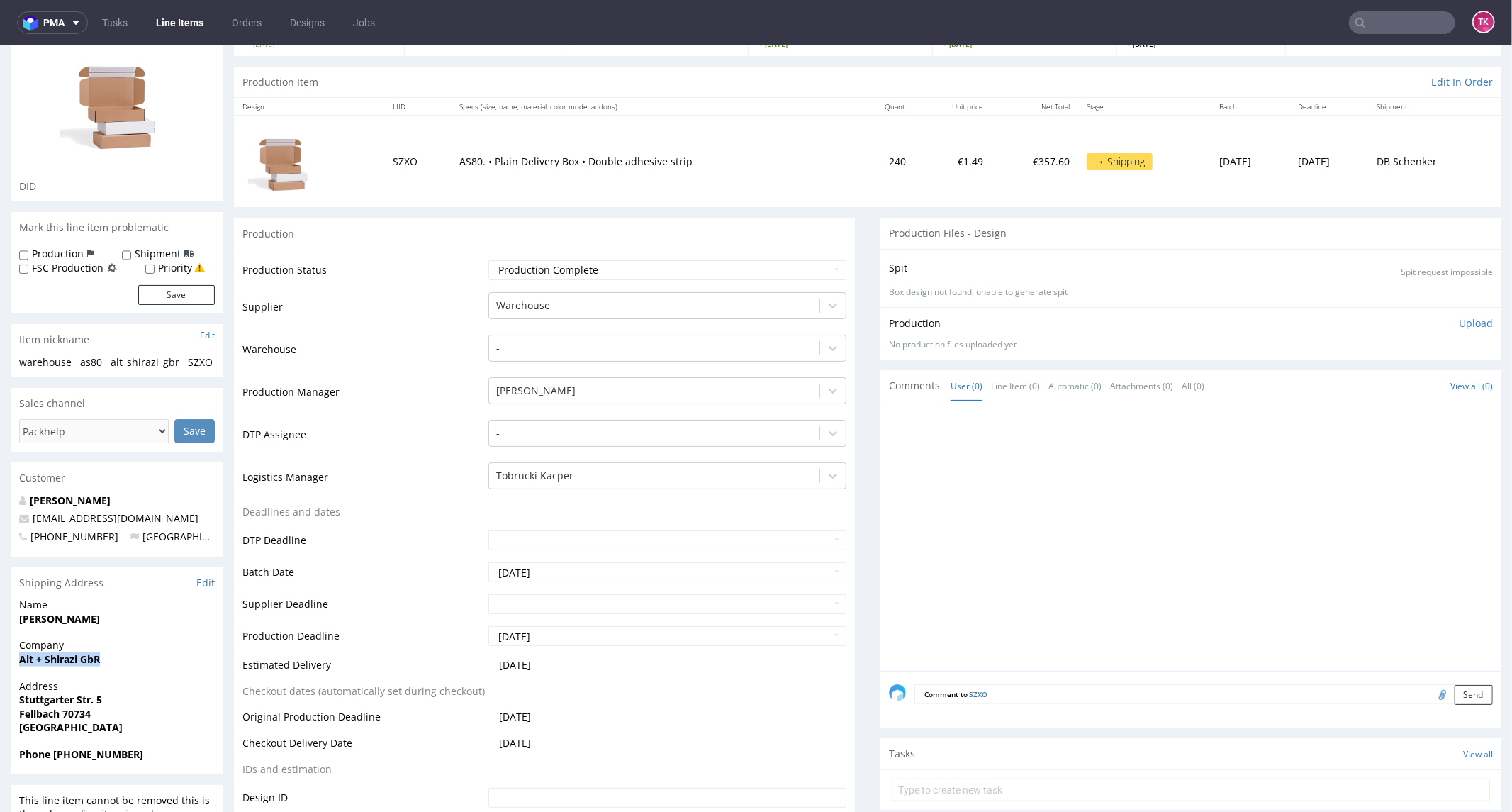
drag, startPoint x: 22, startPoint y: 782, endPoint x: 140, endPoint y: 655, distance: 173.4
click at [140, 655] on span "Alt + Shirazi GbR" at bounding box center [117, 658] width 196 height 14
drag, startPoint x: 5, startPoint y: 628, endPoint x: 70, endPoint y: 626, distance: 65.0
copy strong "[PERSON_NAME]"
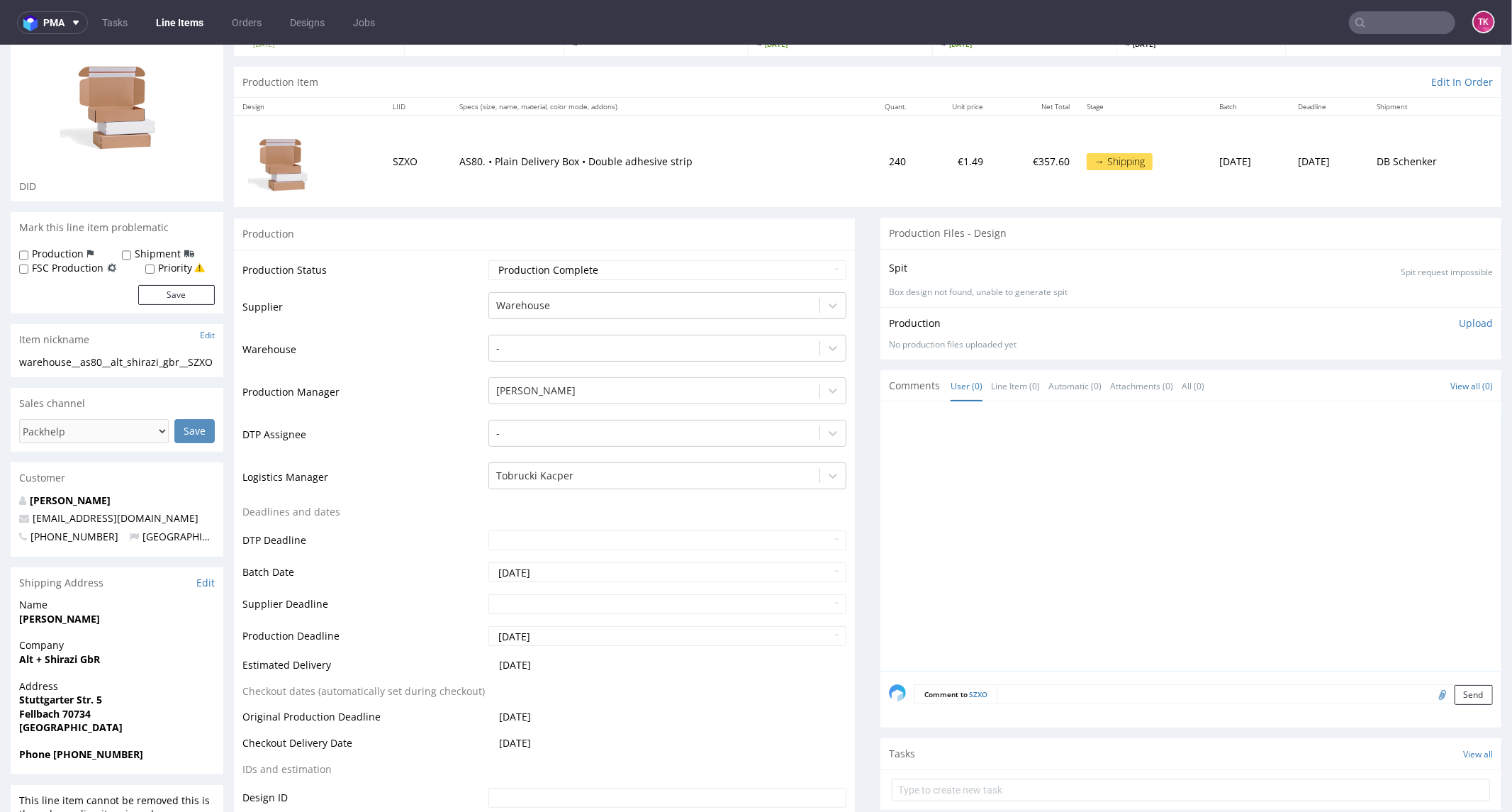
click at [88, 709] on strong "Fellbach 70734" at bounding box center [54, 713] width 71 height 14
click at [89, 709] on strong "Fellbach 70734" at bounding box center [54, 713] width 71 height 14
copy strong "70734"
drag, startPoint x: 11, startPoint y: 700, endPoint x: 180, endPoint y: 695, distance: 169.1
click at [180, 695] on div "Address [GEOGRAPHIC_DATA]. 5 Fellbach 70734 [GEOGRAPHIC_DATA]" at bounding box center [117, 712] width 212 height 68
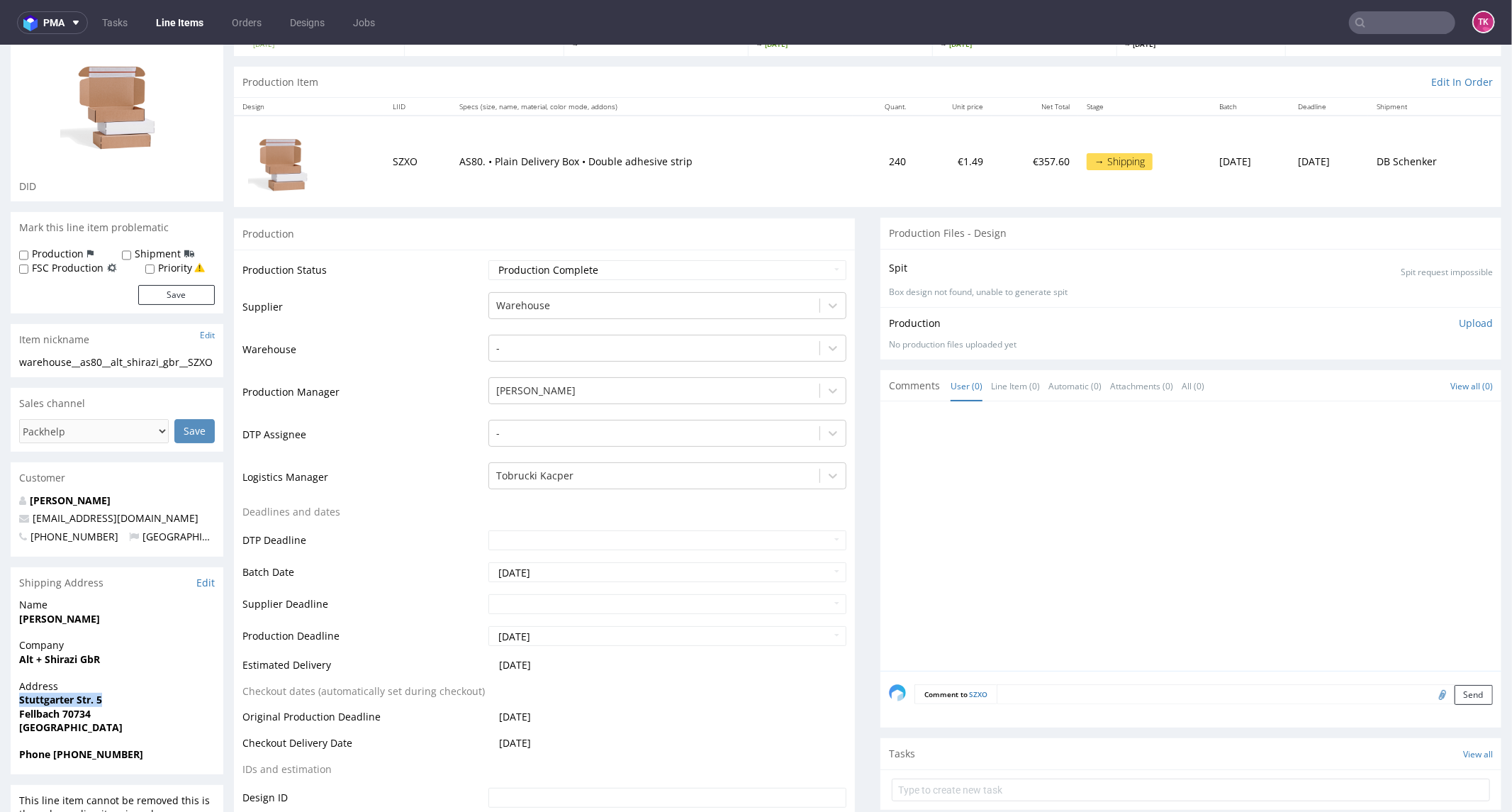
copy strong "Stuttgarter Str. 5"
drag, startPoint x: 117, startPoint y: 513, endPoint x: 17, endPoint y: 520, distance: 100.2
click at [17, 519] on div "Kai Alt info@yeyeye.de +491791157289 Germany" at bounding box center [117, 524] width 212 height 63
copy span "info@yeyeye.de"
drag, startPoint x: 54, startPoint y: 751, endPoint x: 180, endPoint y: 755, distance: 126.1
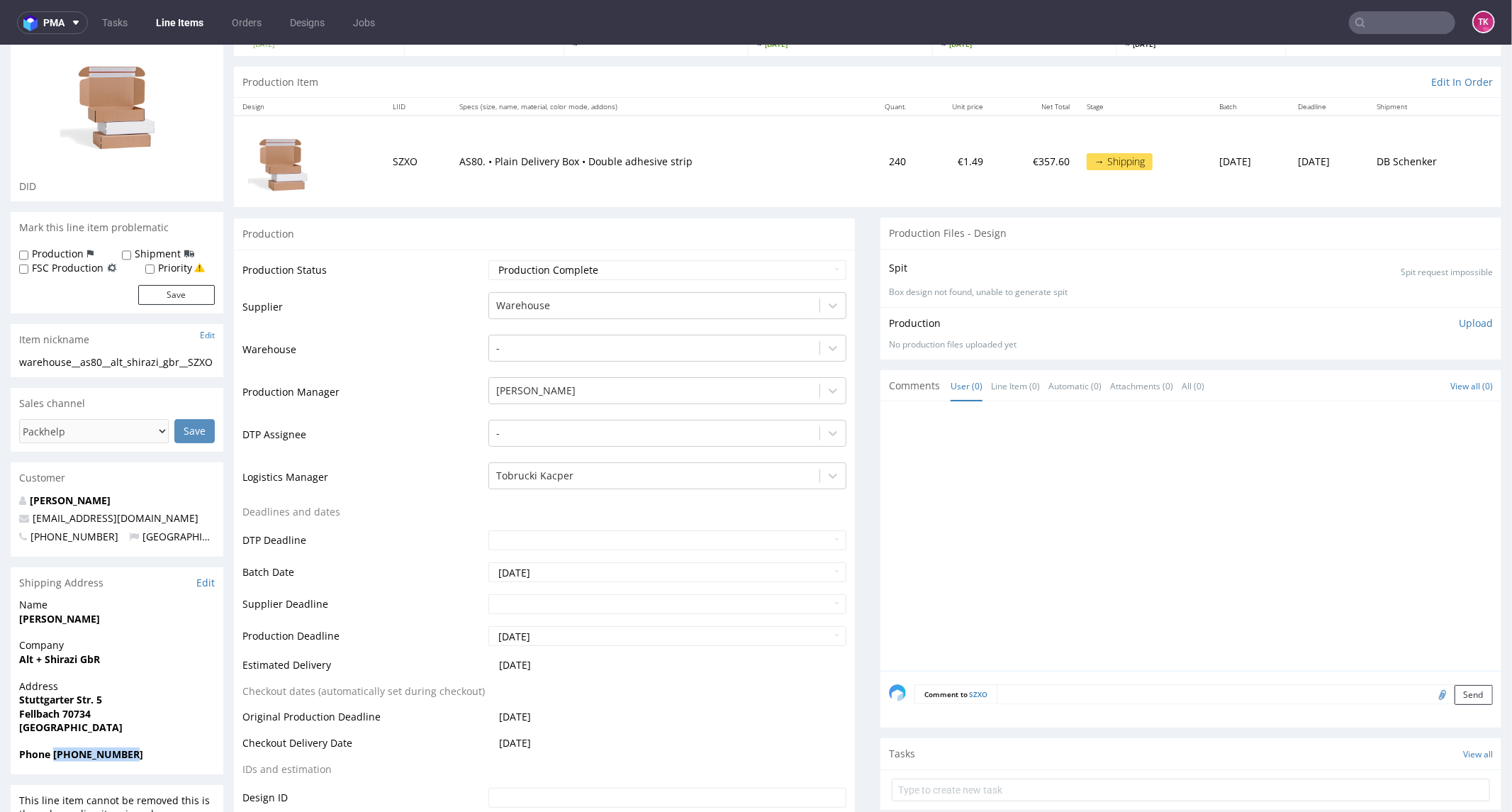
click at [180, 755] on span "Phone +491791157289" at bounding box center [117, 753] width 196 height 14
copy strong "+491791157289"
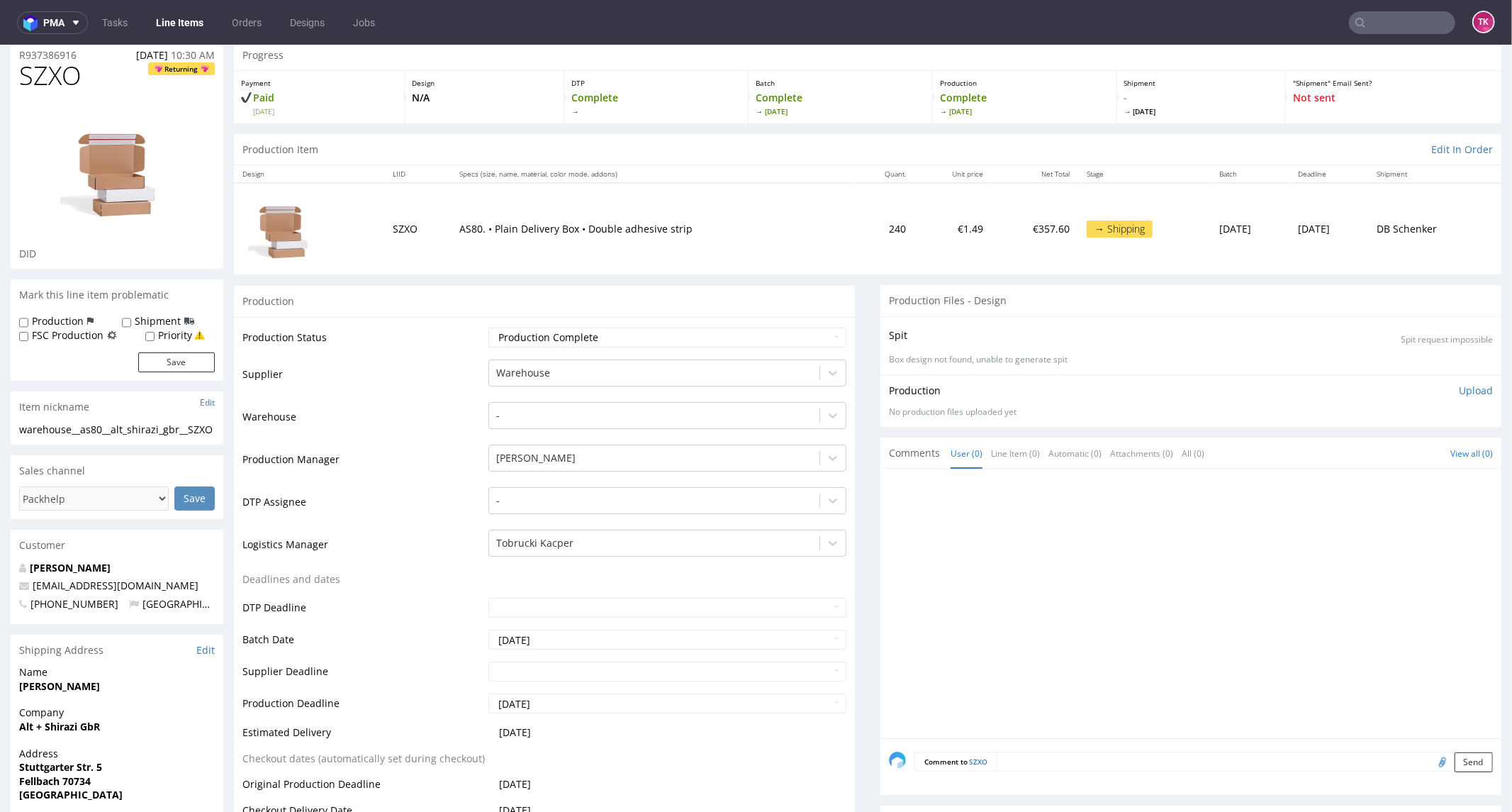
scroll to position [0, 0]
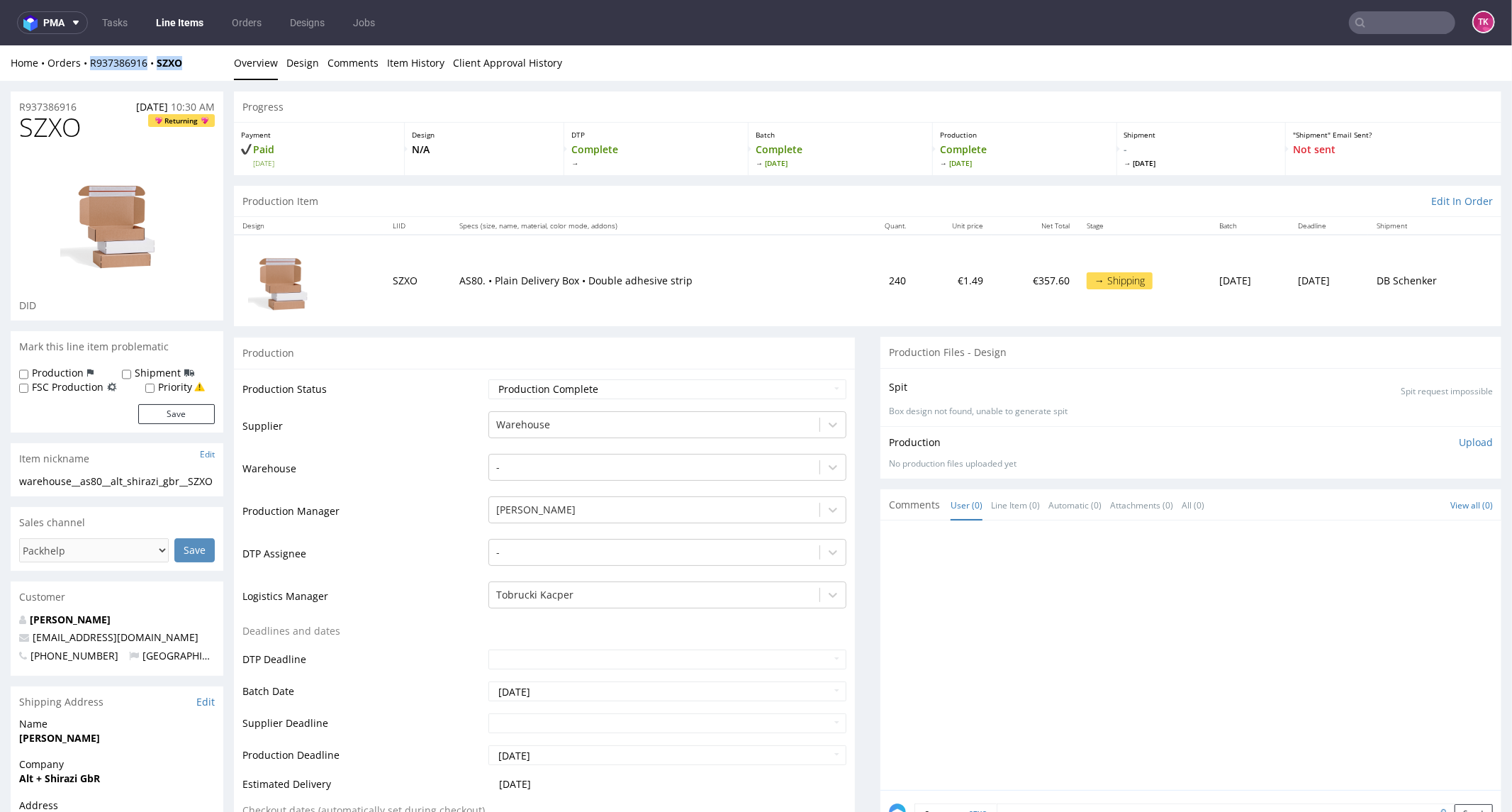
drag, startPoint x: 210, startPoint y: 56, endPoint x: 90, endPoint y: 78, distance: 122.0
click at [90, 78] on div "Home Orders R937386916 SZXO Overview Design Comments Item History Client Approv…" at bounding box center [756, 61] width 1512 height 35
copy div "R937386916 SZXO"
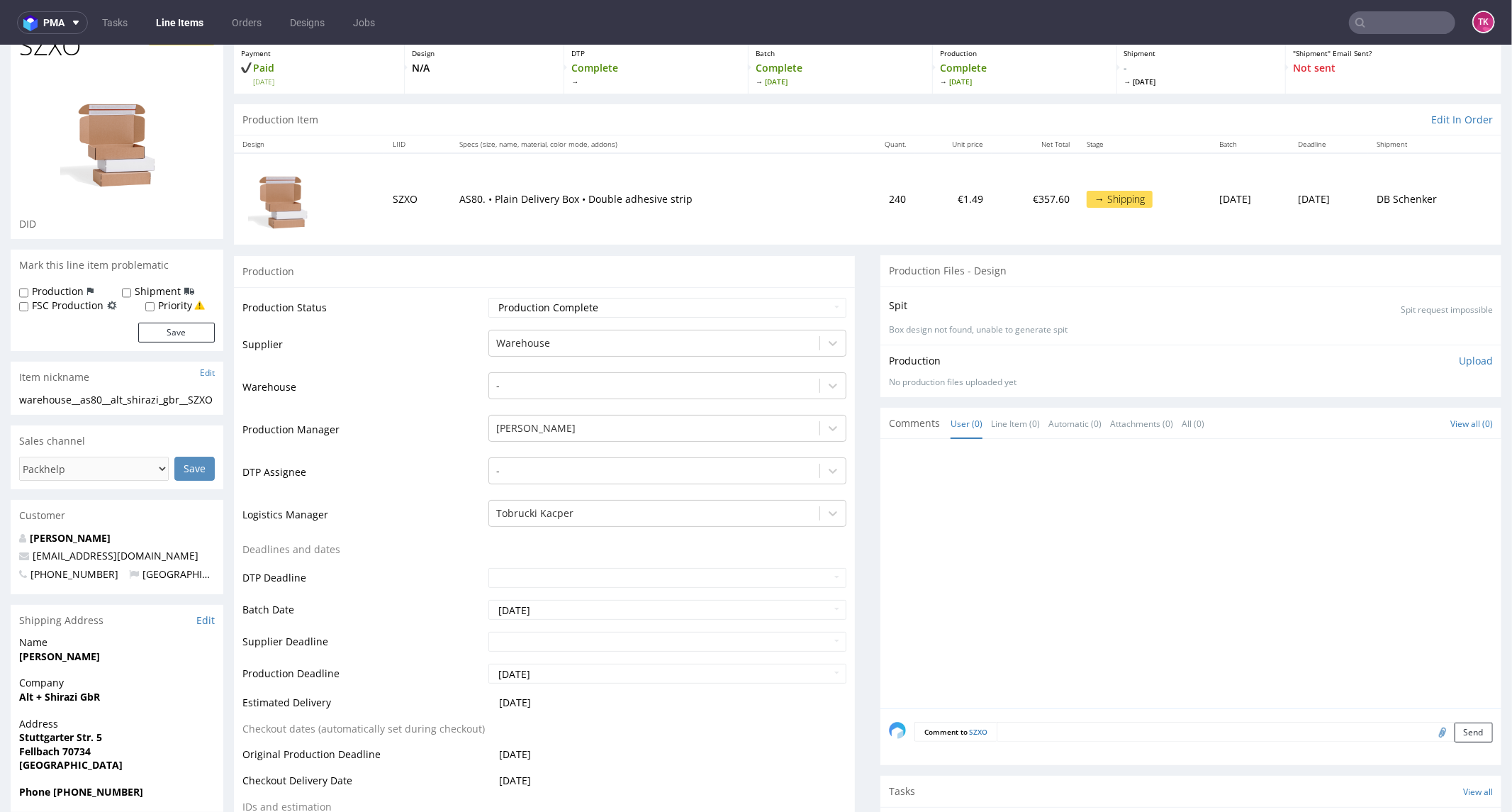
scroll to position [157, 0]
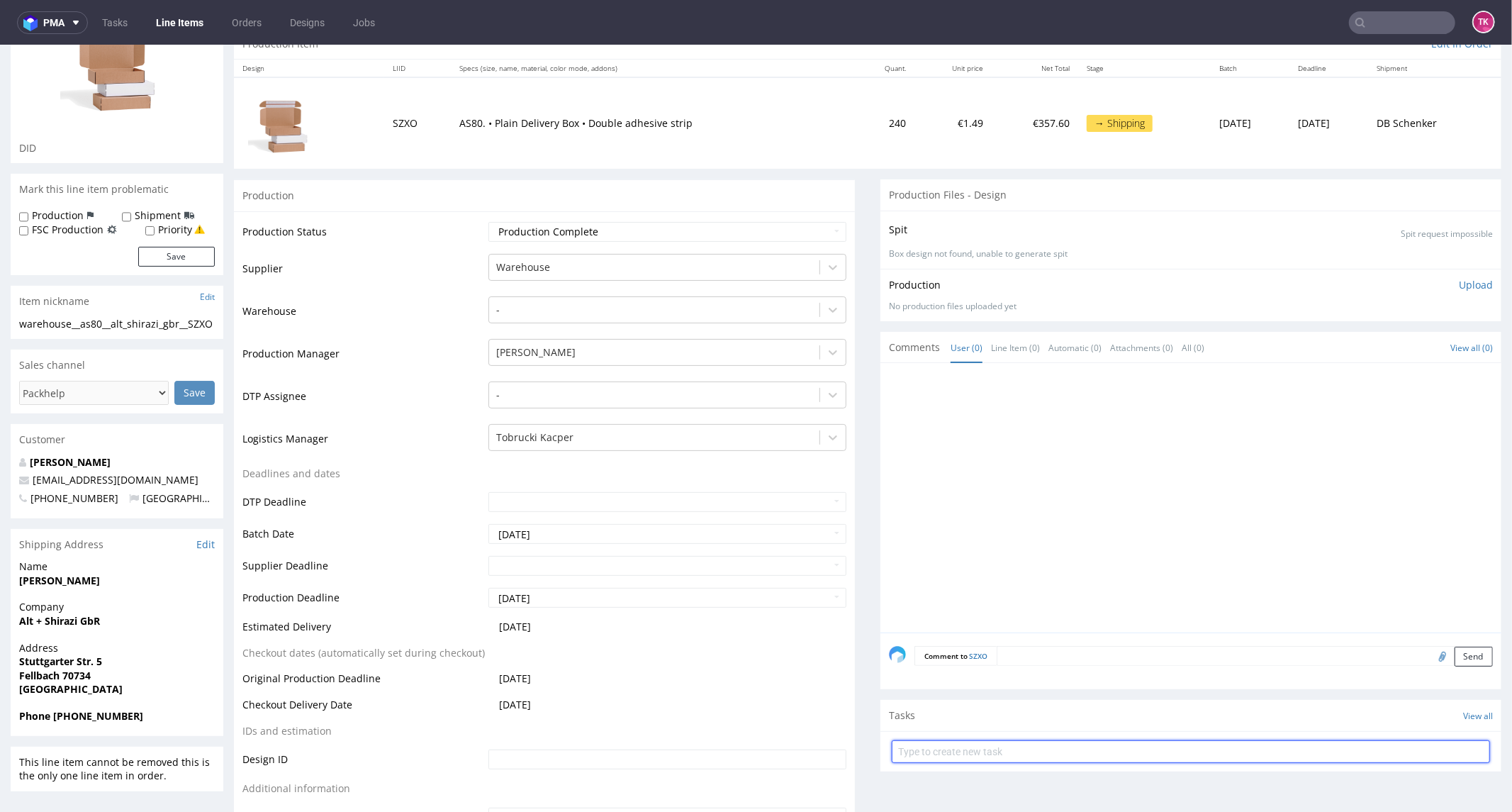
click at [932, 761] on input "text" at bounding box center [1190, 751] width 598 height 23
type input "etykiety"
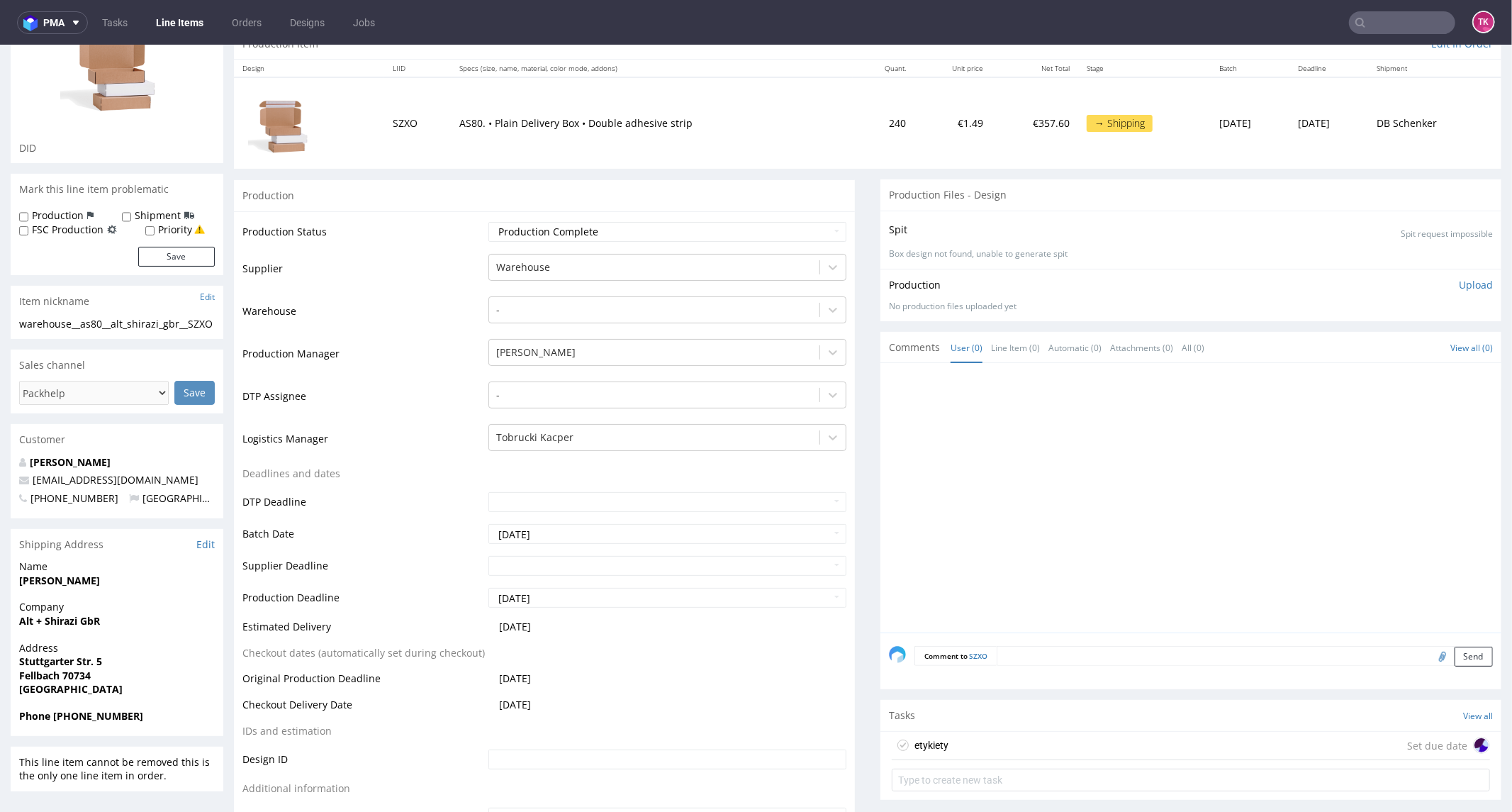
drag, startPoint x: 990, startPoint y: 723, endPoint x: 987, endPoint y: 730, distance: 7.6
click at [989, 723] on div "Tasks View all" at bounding box center [1191, 714] width 621 height 32
click at [987, 730] on div "etykiety Set due date" at bounding box center [1191, 762] width 621 height 66
click at [981, 733] on div "etykiety Set due date" at bounding box center [1190, 744] width 598 height 28
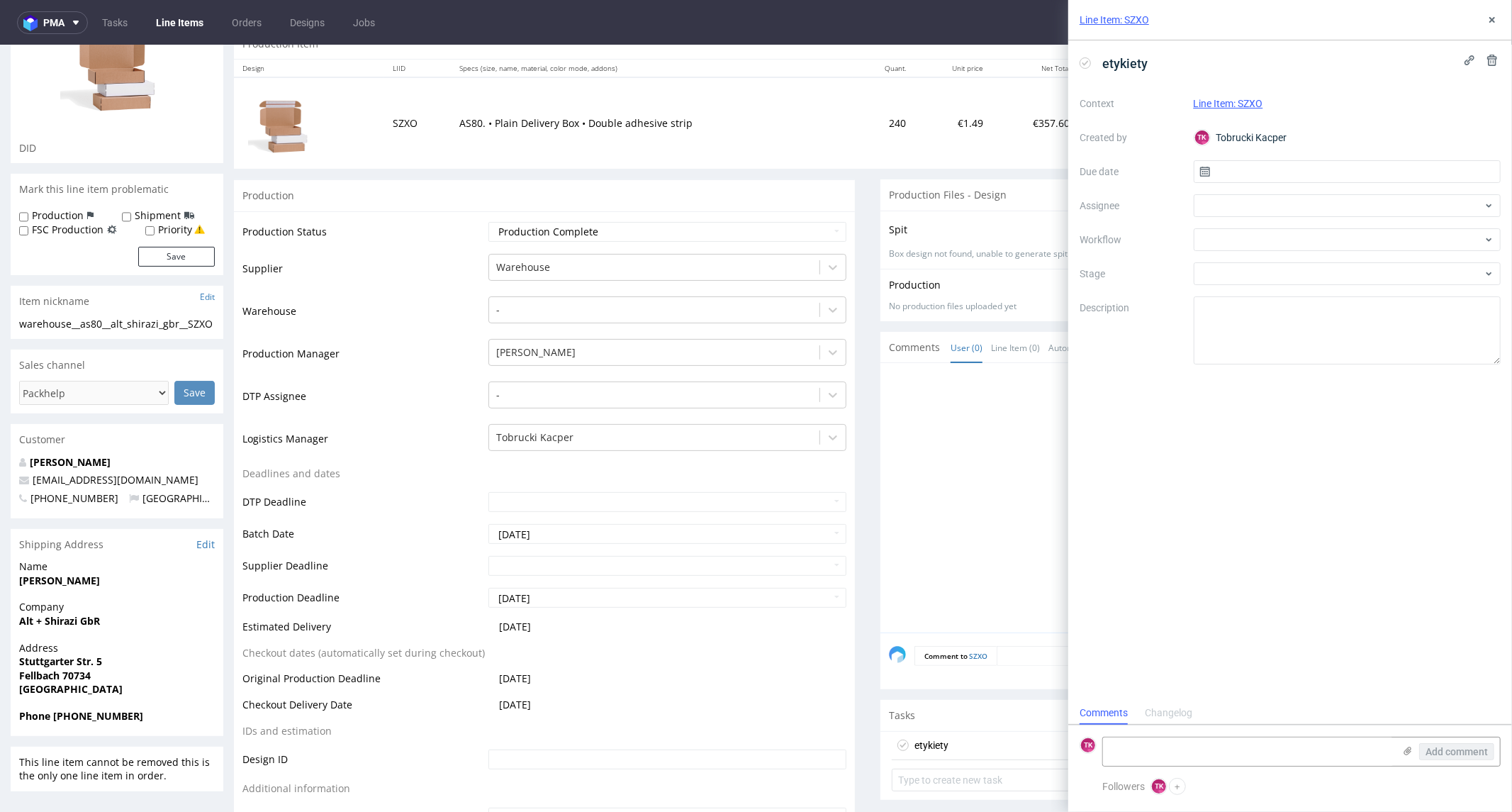
scroll to position [11, 0]
click at [1402, 750] on icon at bounding box center [1407, 751] width 12 height 12
click at [0, 0] on input "file" at bounding box center [0, 0] width 0 height 0
click at [1138, 695] on div "booking-barcode-251015-021544.pdf" at bounding box center [1248, 729] width 291 height 74
click at [1144, 677] on textarea at bounding box center [1248, 677] width 291 height 28
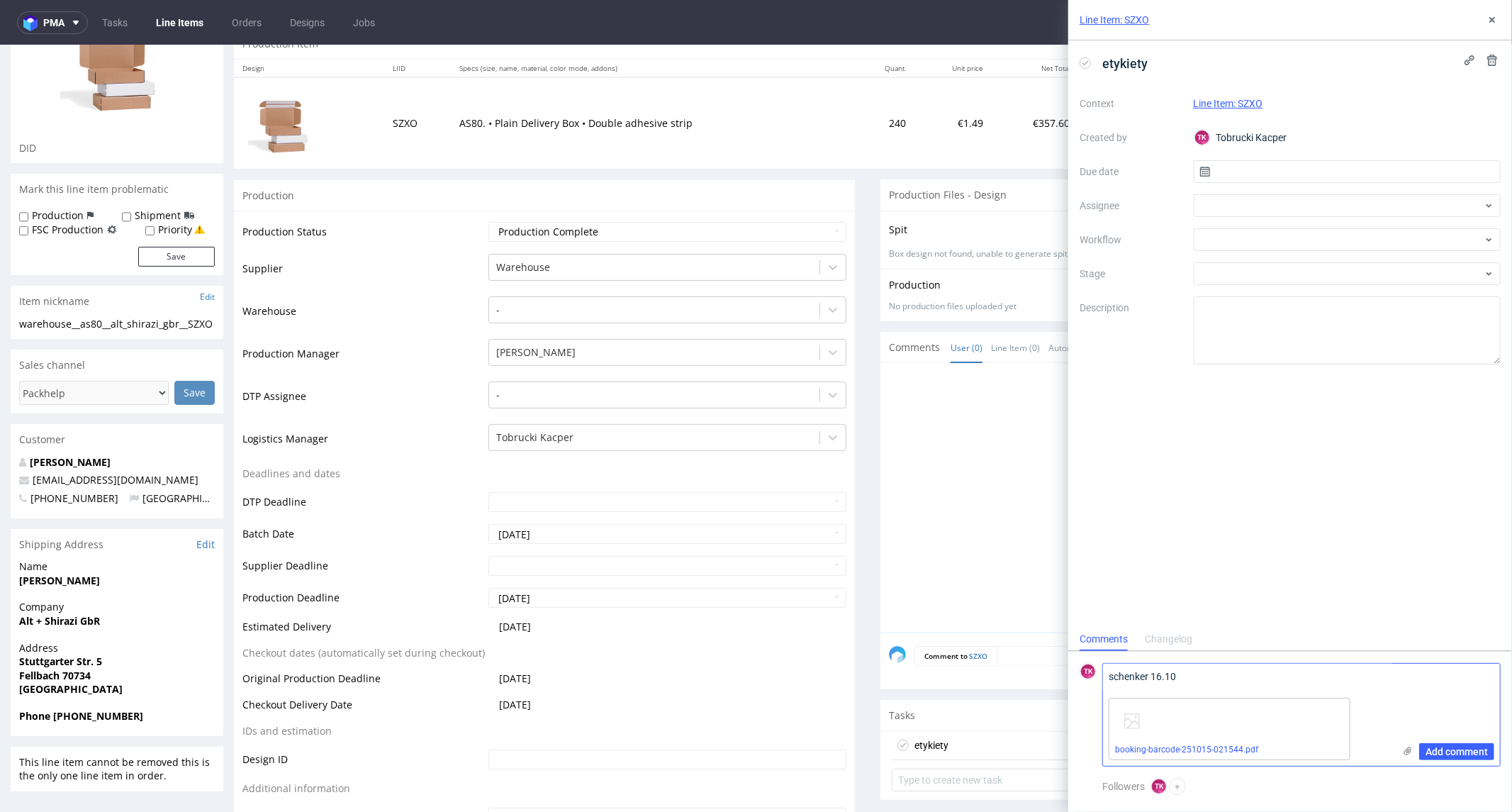
paste textarea "PLWAW510024807"
type textarea "schenker 16.10 PLWAW510024807"
click at [1461, 760] on button "Add comment" at bounding box center [1456, 751] width 75 height 17
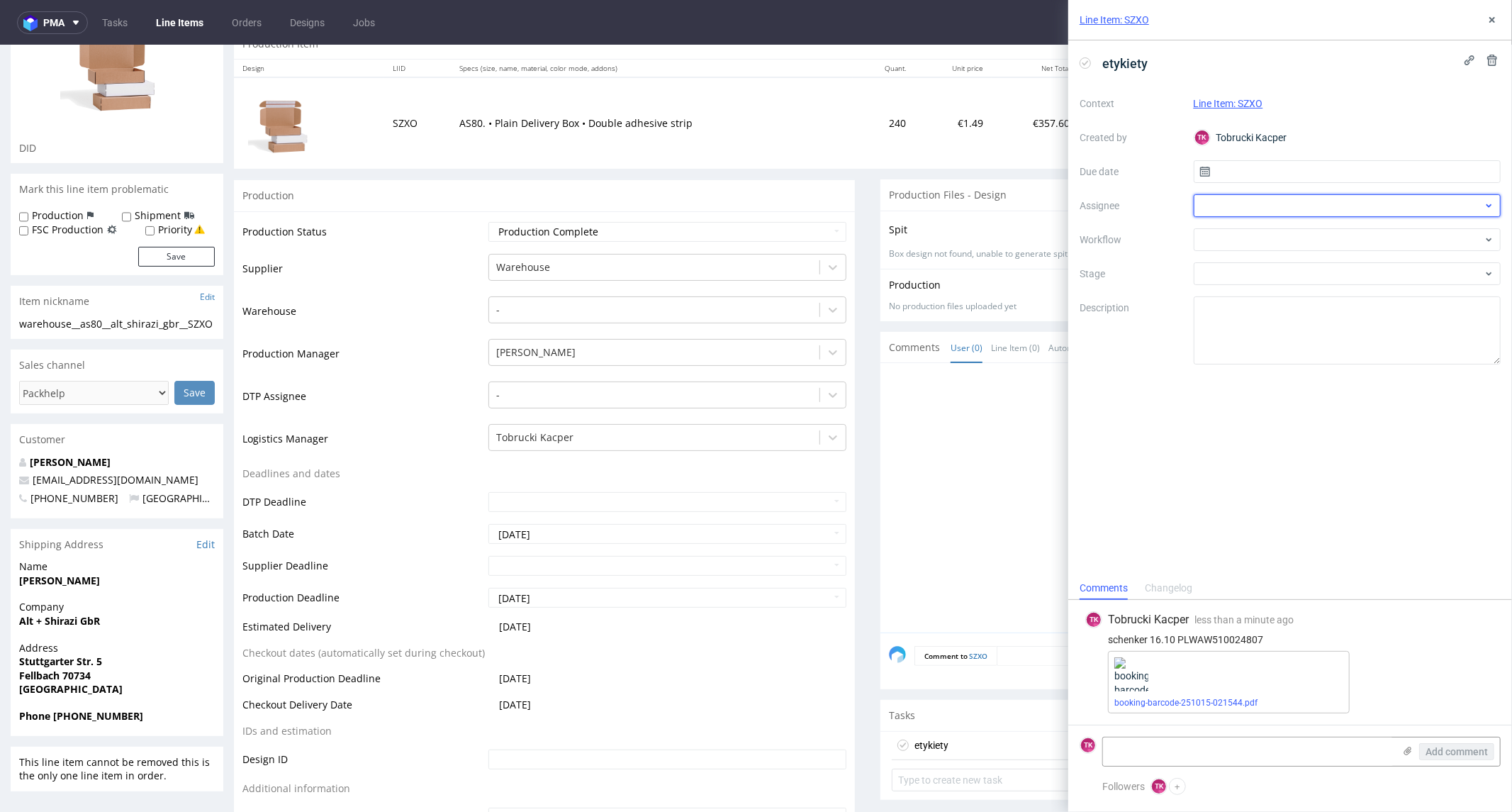
click at [1222, 203] on div at bounding box center [1348, 205] width 308 height 23
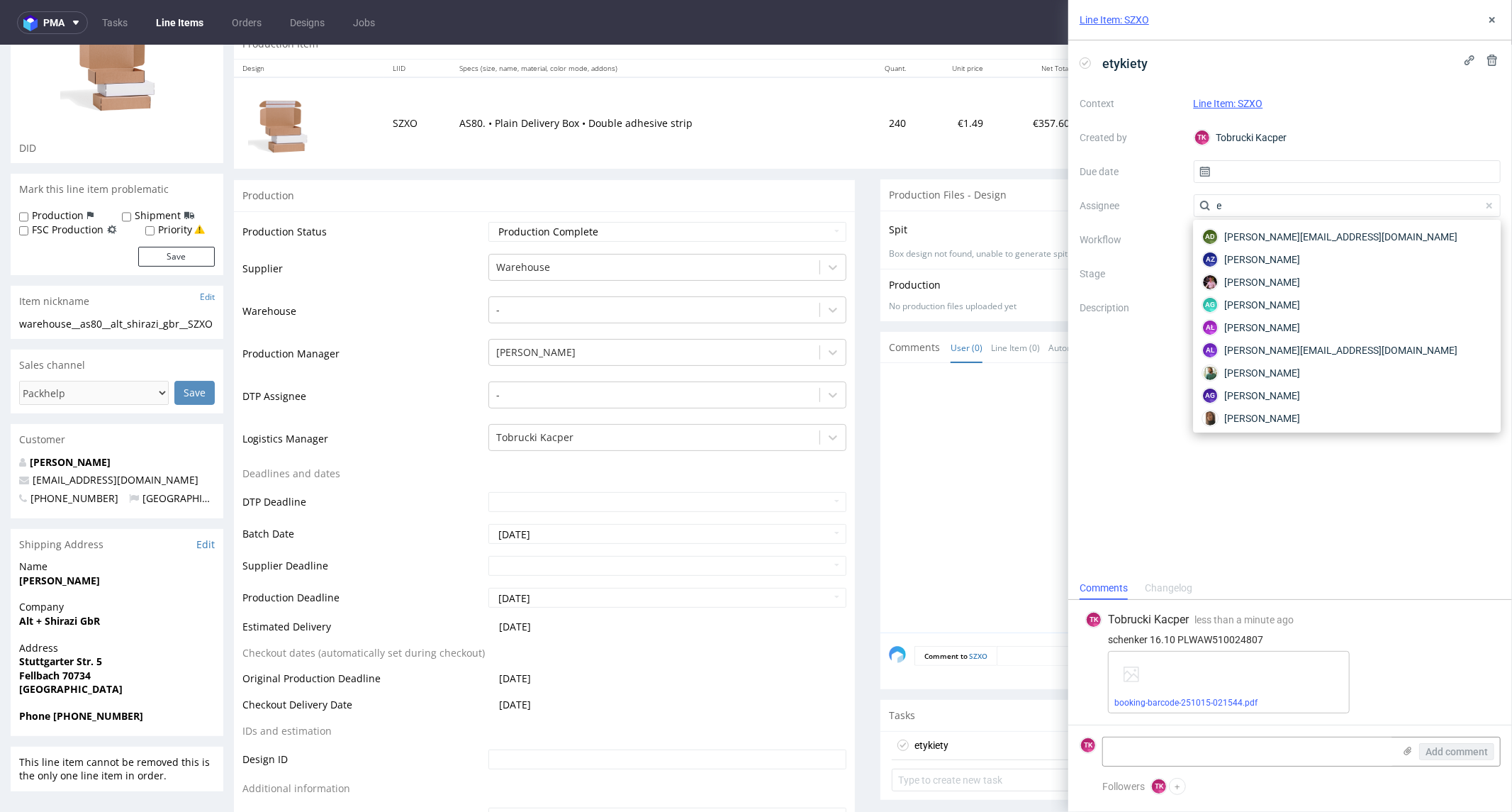
drag, startPoint x: 1242, startPoint y: 201, endPoint x: 1059, endPoint y: 225, distance: 184.6
click at [1060, 222] on div "Line Item: SZXO etykiety Context Line Item: SZXO Created by TK Tobrucki Kacper …" at bounding box center [1282, 406] width 461 height 812
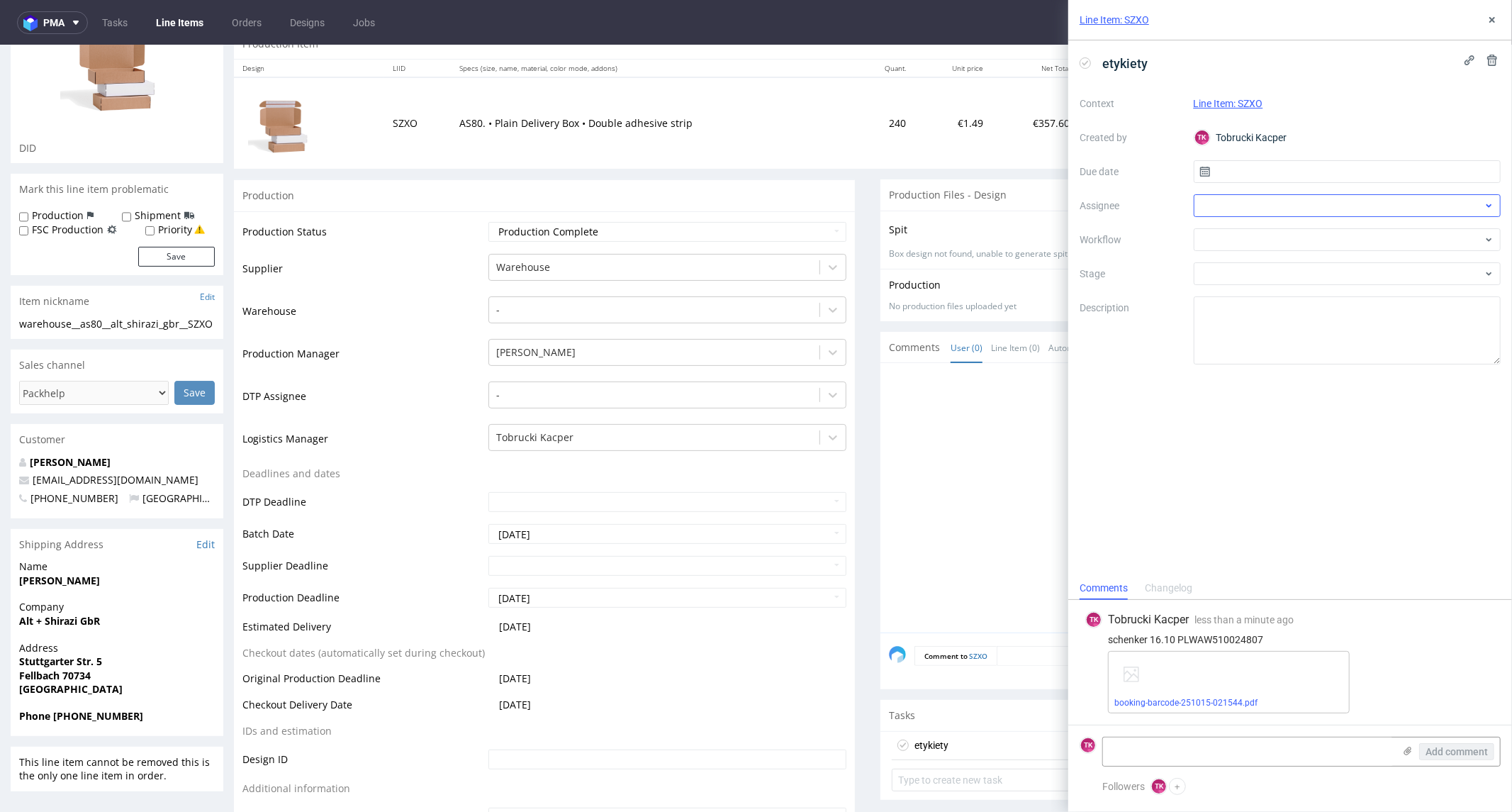
drag, startPoint x: 1279, startPoint y: 189, endPoint x: 1265, endPoint y: 202, distance: 19.1
click at [1272, 195] on div "Context Line Item: SZXO Created by TK Tobrucki Kacper Due date Assignee Workflo…" at bounding box center [1290, 228] width 421 height 272
click at [1265, 201] on div at bounding box center [1348, 205] width 308 height 23
type input "fe"
click at [1250, 237] on span "[PERSON_NAME]" at bounding box center [1262, 237] width 76 height 14
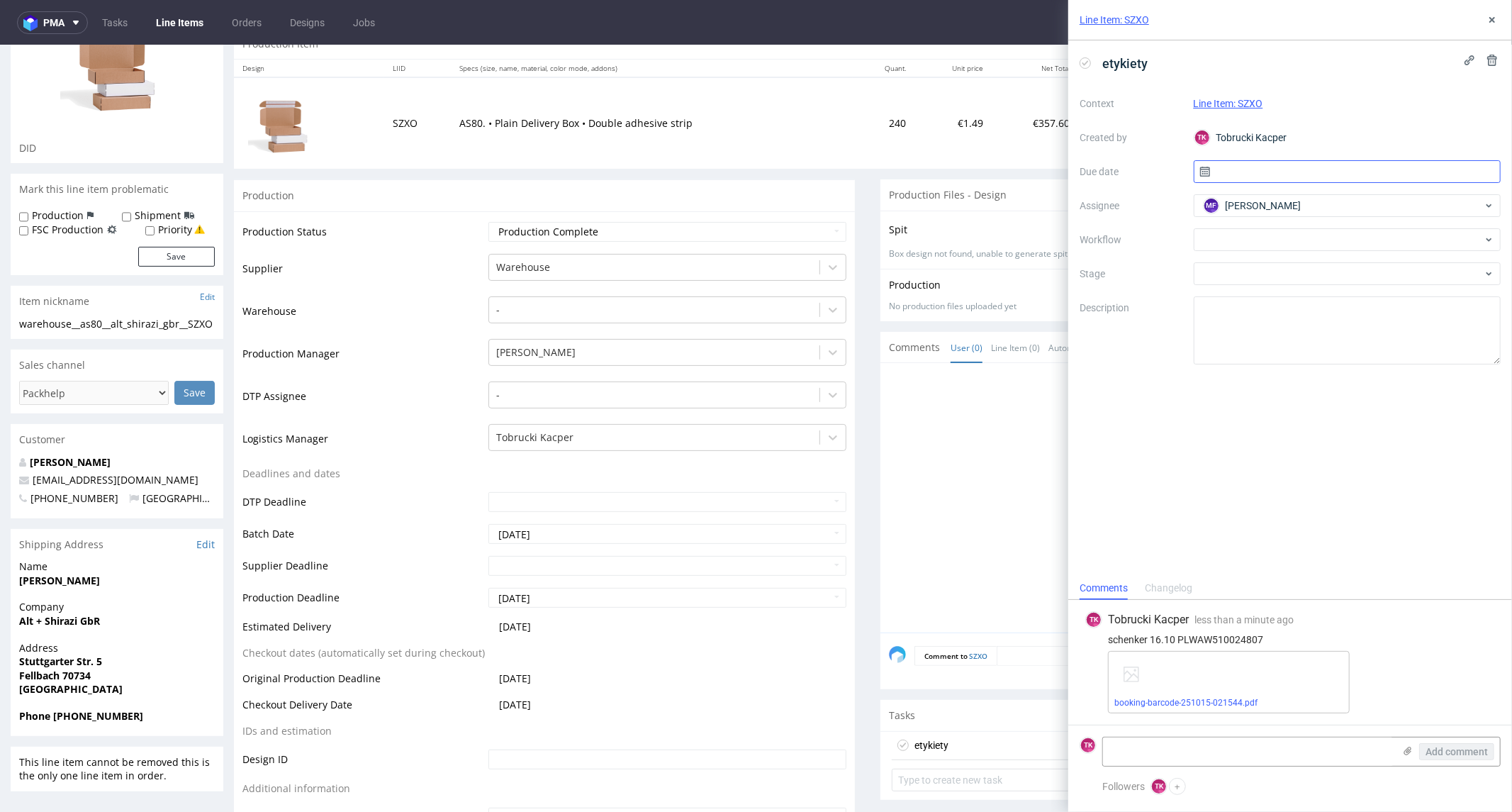
click at [1259, 182] on input "text" at bounding box center [1348, 171] width 308 height 23
click at [1257, 170] on input "text" at bounding box center [1348, 171] width 308 height 23
click at [1277, 180] on input "text" at bounding box center [1348, 171] width 308 height 23
drag, startPoint x: 1355, startPoint y: 314, endPoint x: 1342, endPoint y: 322, distance: 15.3
click at [1342, 322] on button "15" at bounding box center [1347, 315] width 22 height 23
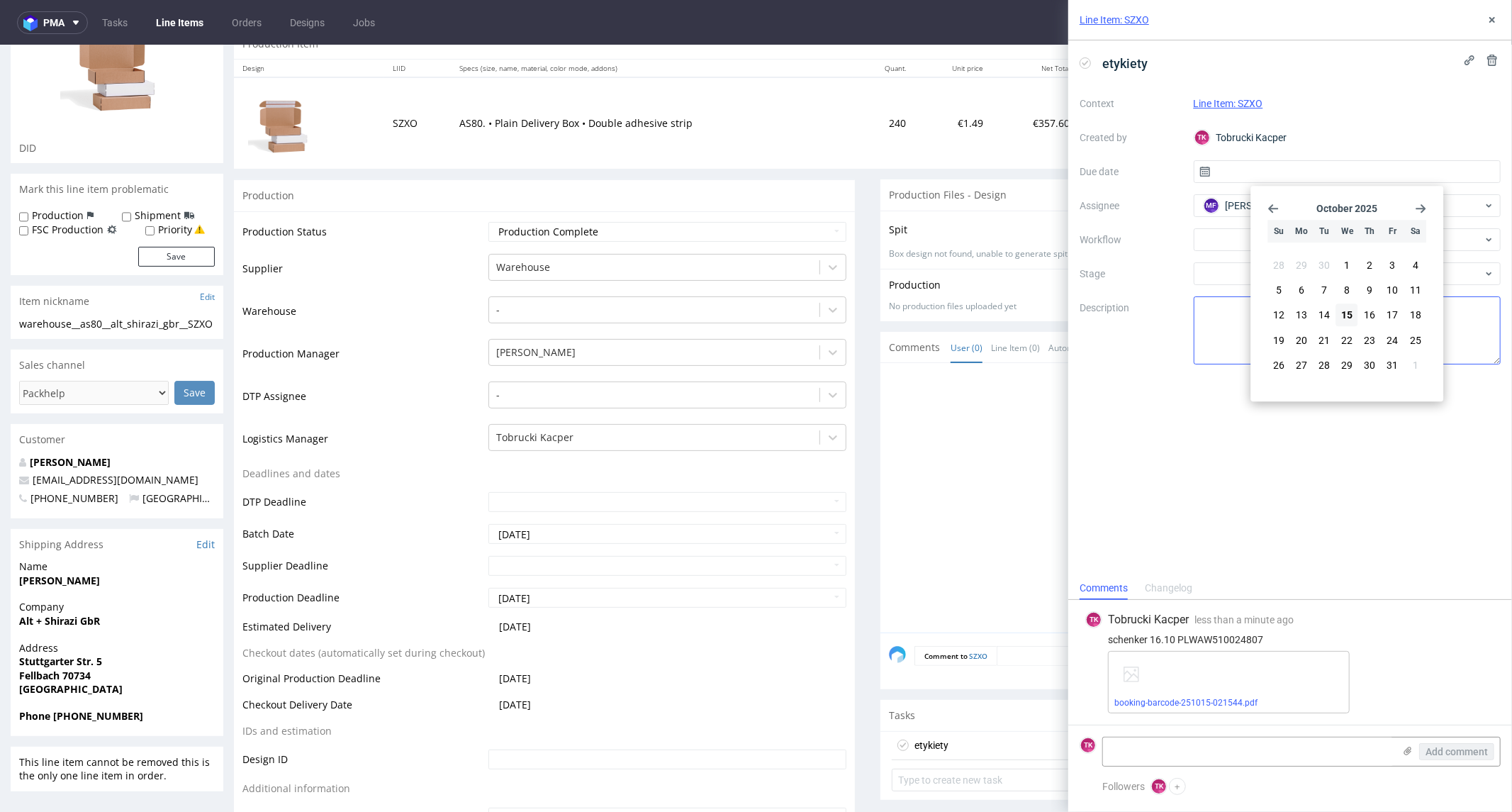
type input "[DATE]"
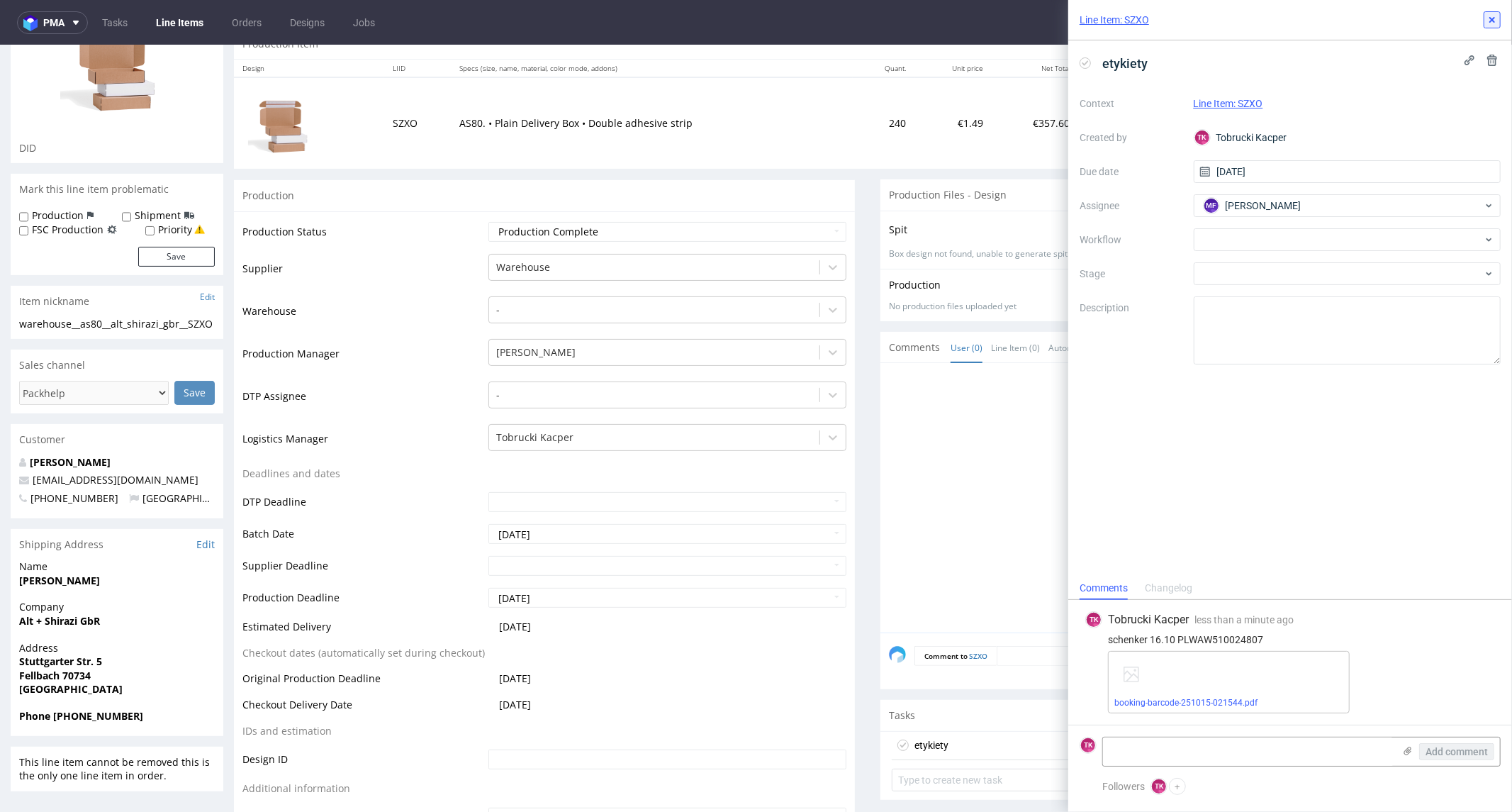
click at [1493, 11] on div "Line Item: SZXO" at bounding box center [1290, 20] width 443 height 41
click at [1491, 15] on icon at bounding box center [1492, 20] width 12 height 12
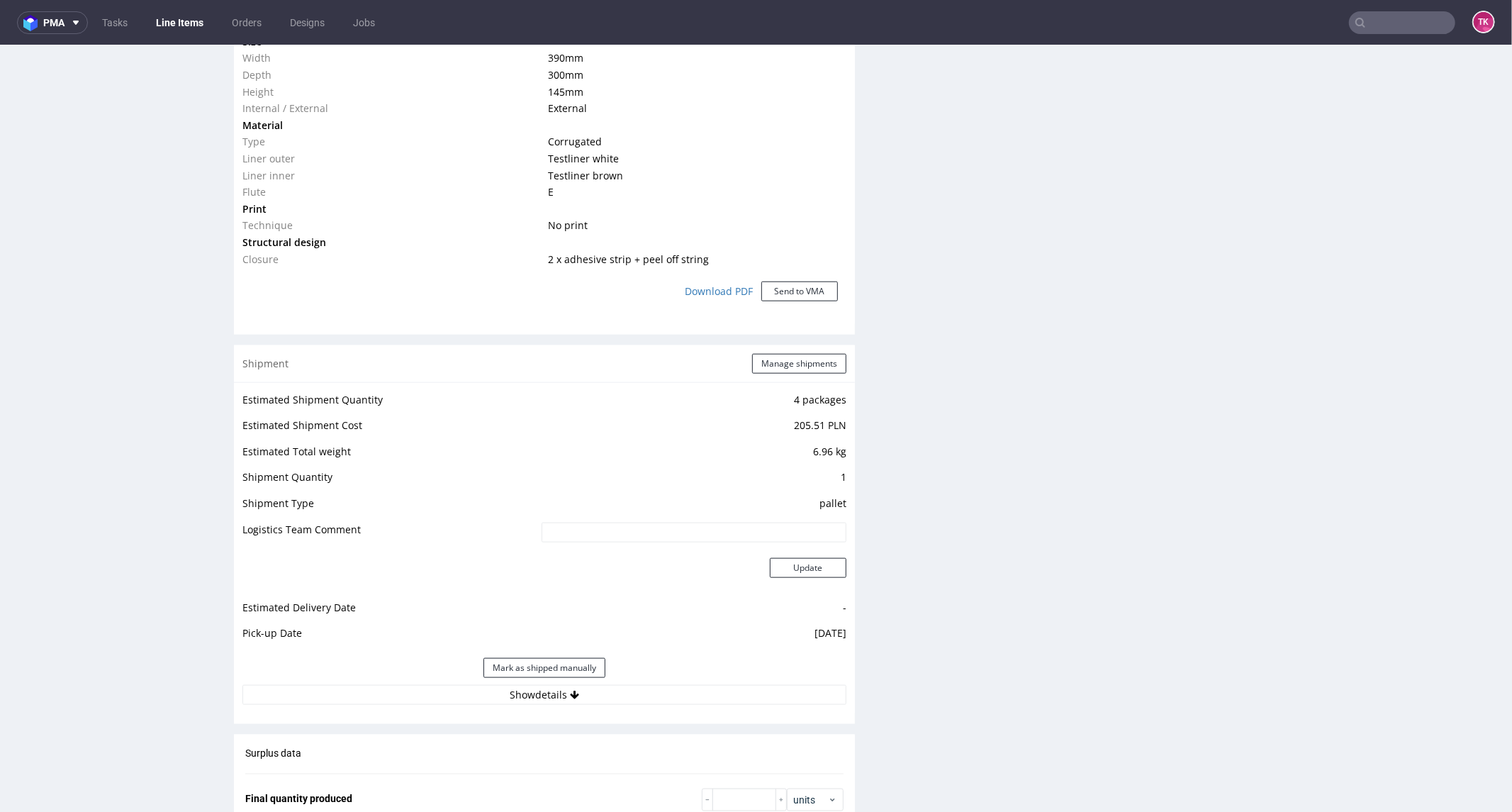
scroll to position [1497, 0]
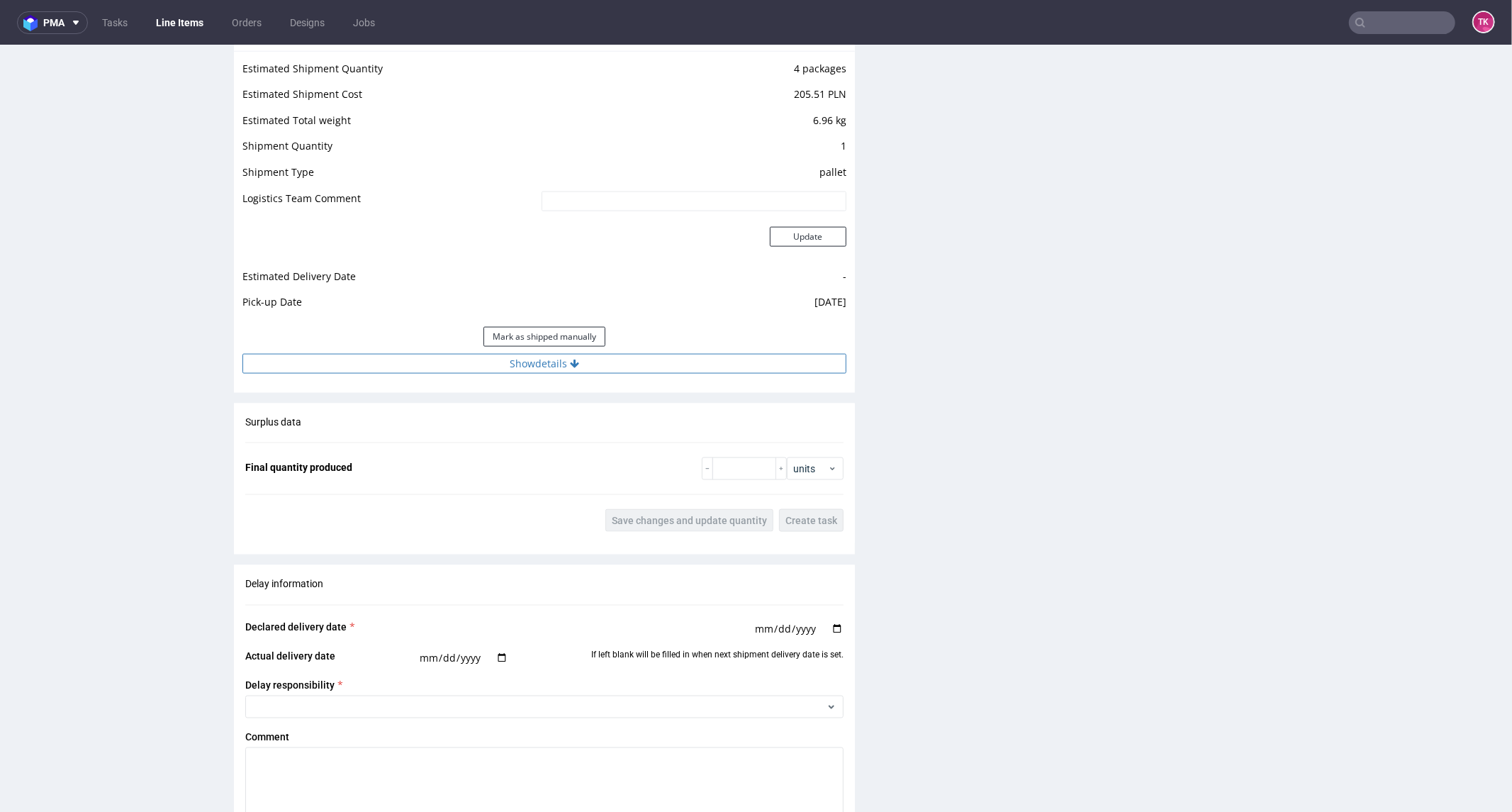
drag, startPoint x: 394, startPoint y: 387, endPoint x: 387, endPoint y: 370, distance: 18.4
click at [390, 384] on div "Shipment Manage shipments Estimated Shipment Quantity 4 packages Estimated Ship…" at bounding box center [545, 202] width 621 height 378
click at [387, 370] on button "Show details" at bounding box center [544, 363] width 604 height 20
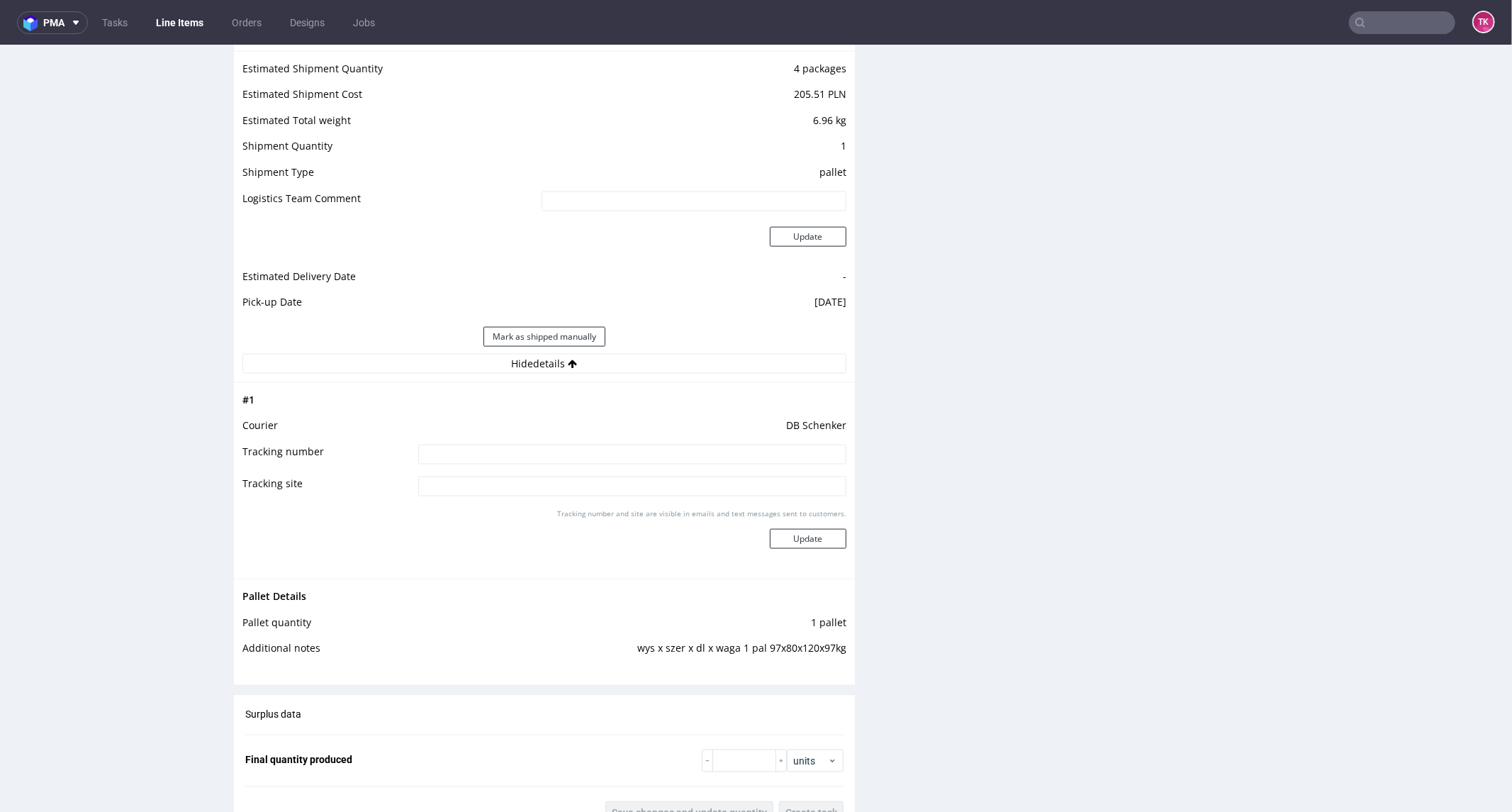
click at [436, 455] on input at bounding box center [632, 453] width 428 height 20
paste input "PLWAW510024807"
type input "PLWAW510024807"
click at [812, 546] on button "Update" at bounding box center [807, 538] width 77 height 20
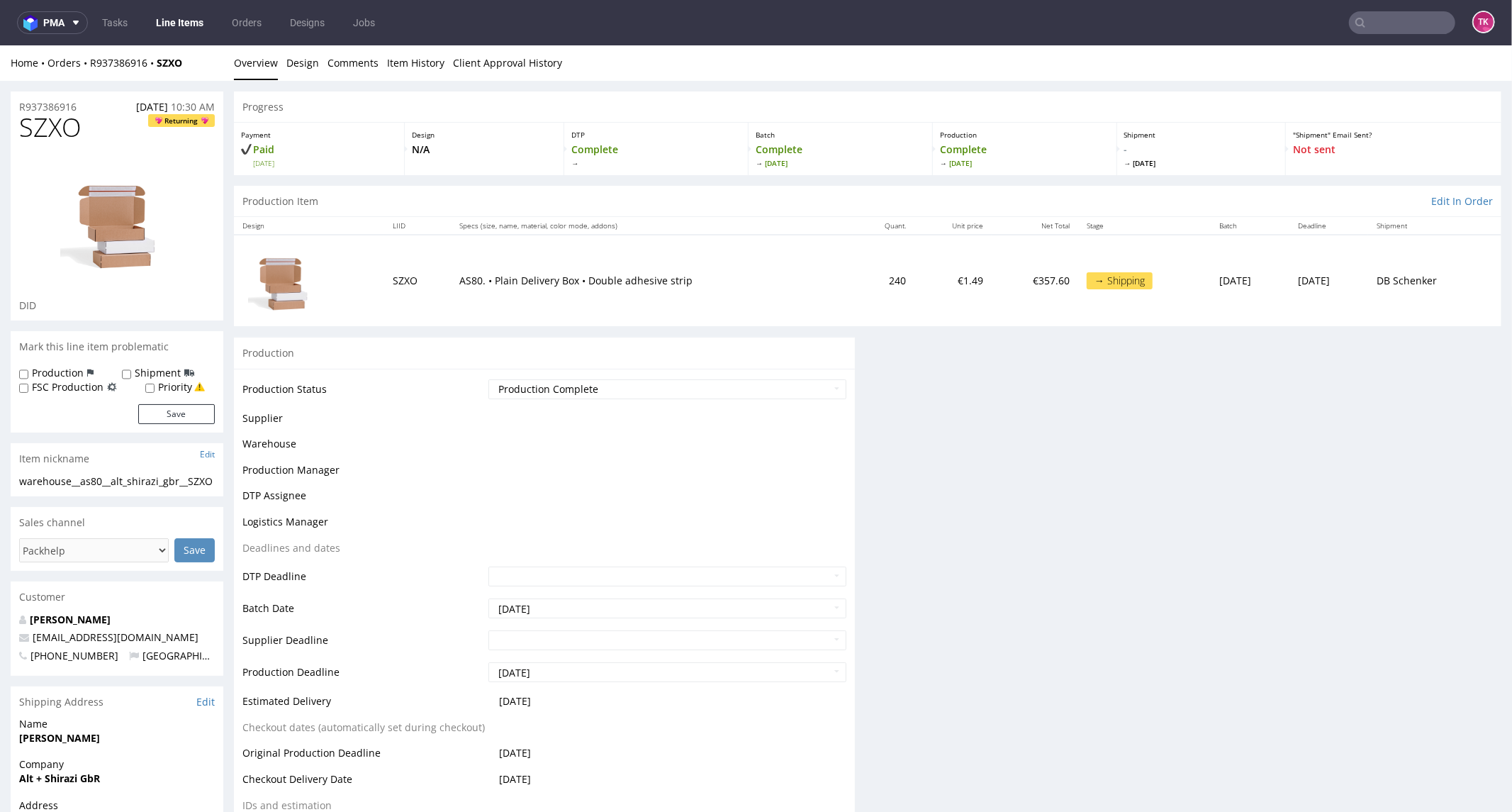
scroll to position [0, 0]
click at [170, 23] on link "Line Items" at bounding box center [179, 23] width 64 height 23
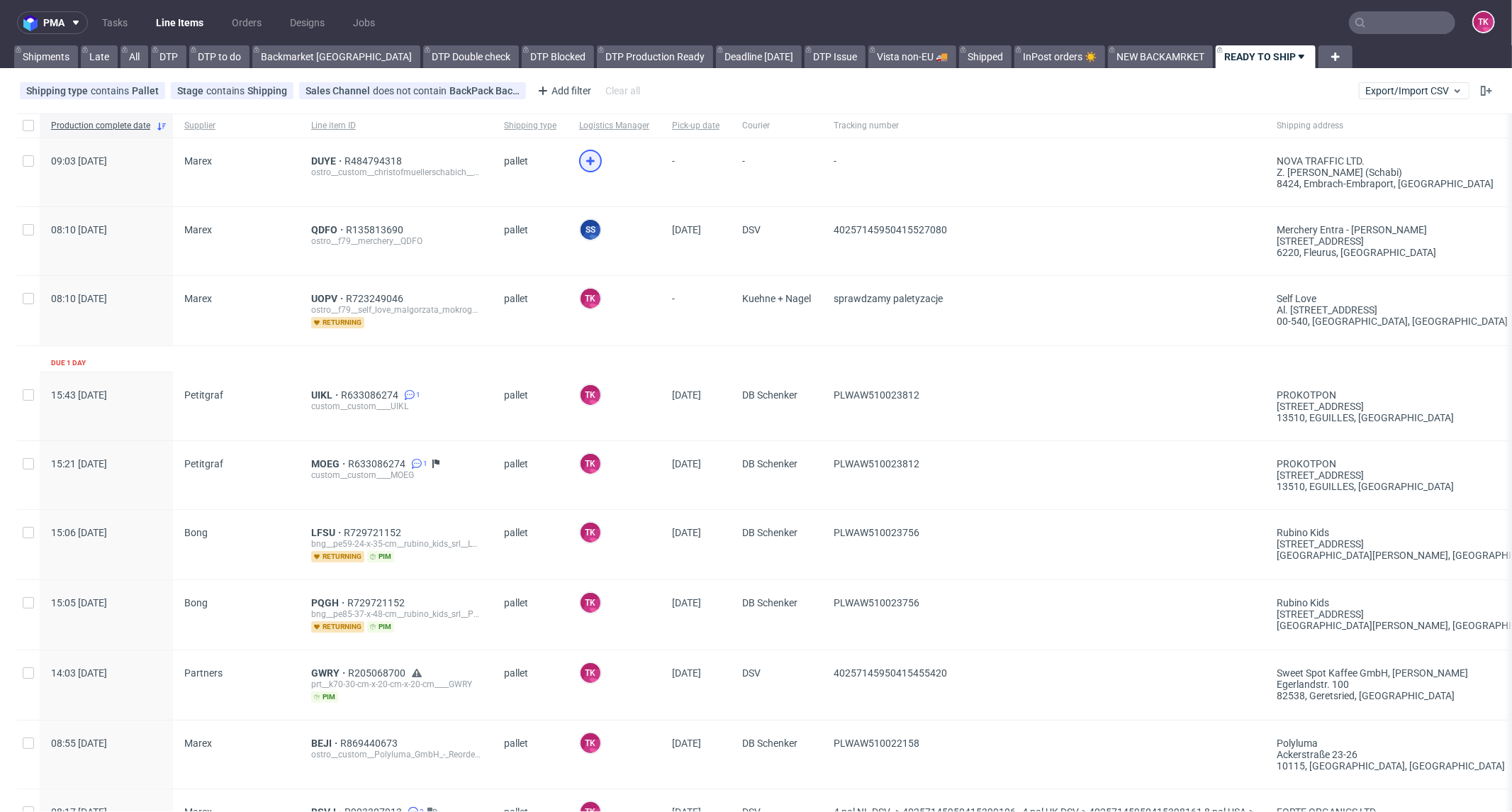
click at [585, 164] on icon at bounding box center [590, 161] width 17 height 17
click at [322, 163] on span "DUYE" at bounding box center [328, 161] width 33 height 12
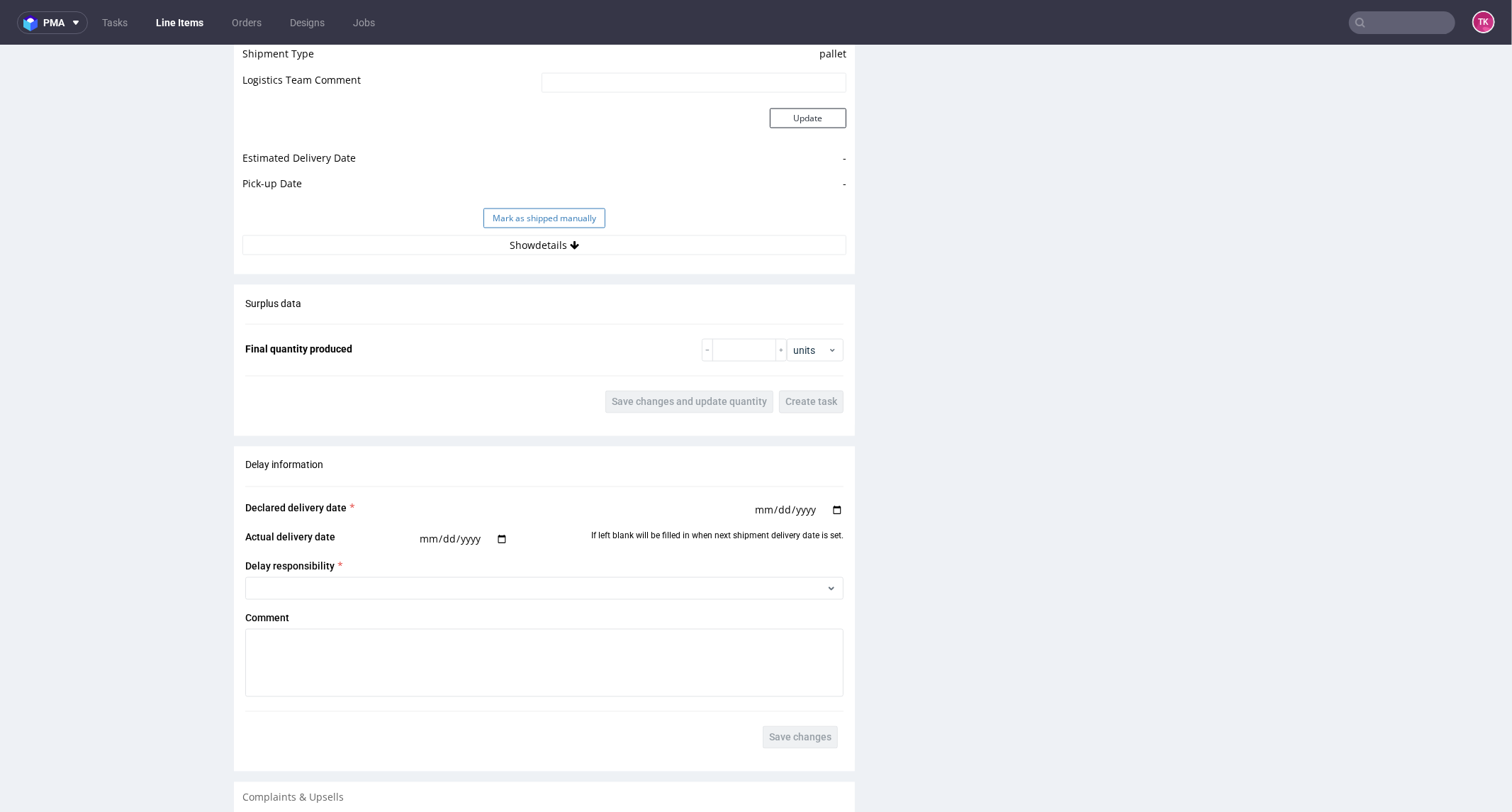
scroll to position [1937, 0]
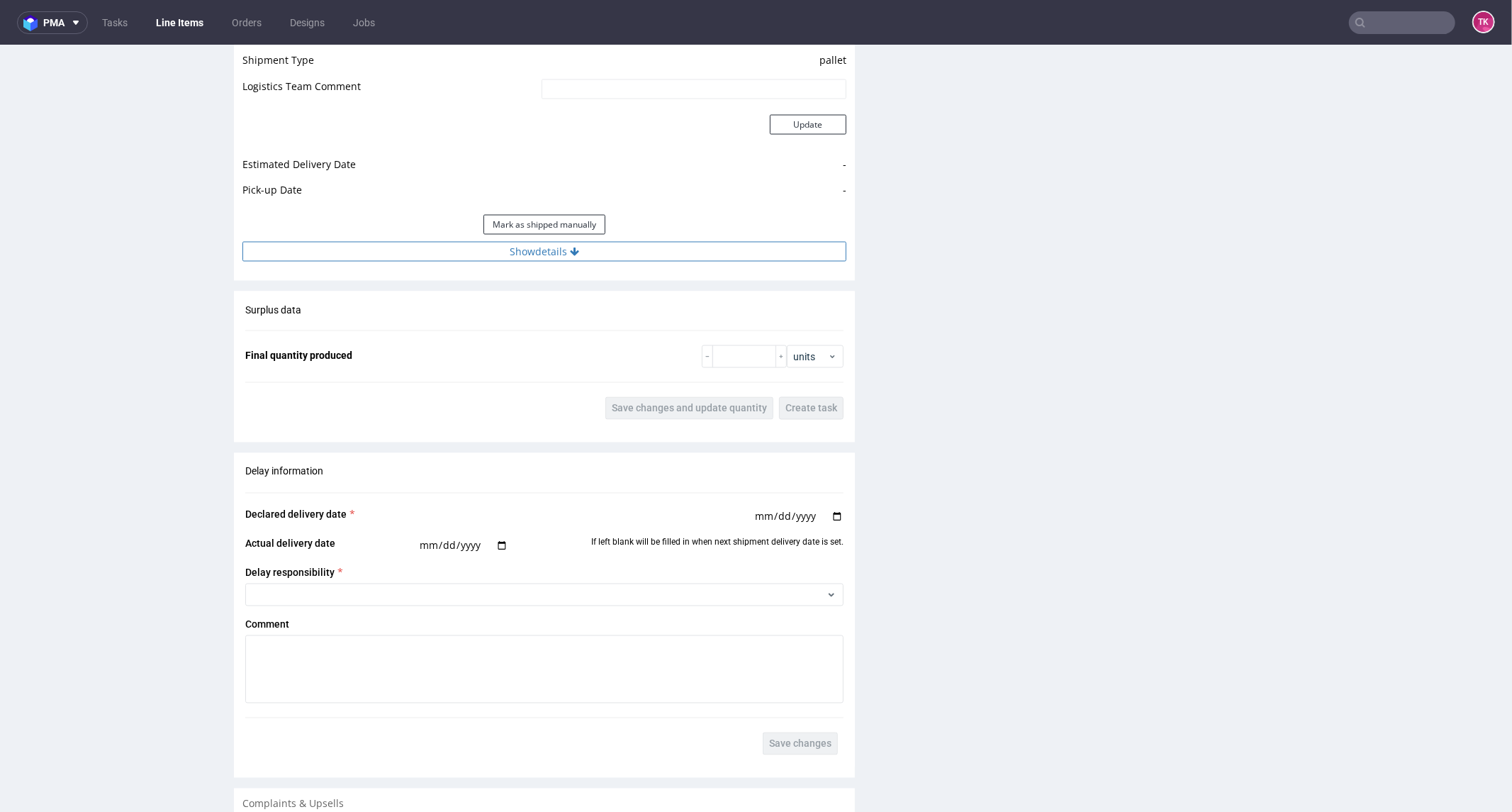
click at [445, 257] on button "Show details" at bounding box center [544, 251] width 604 height 20
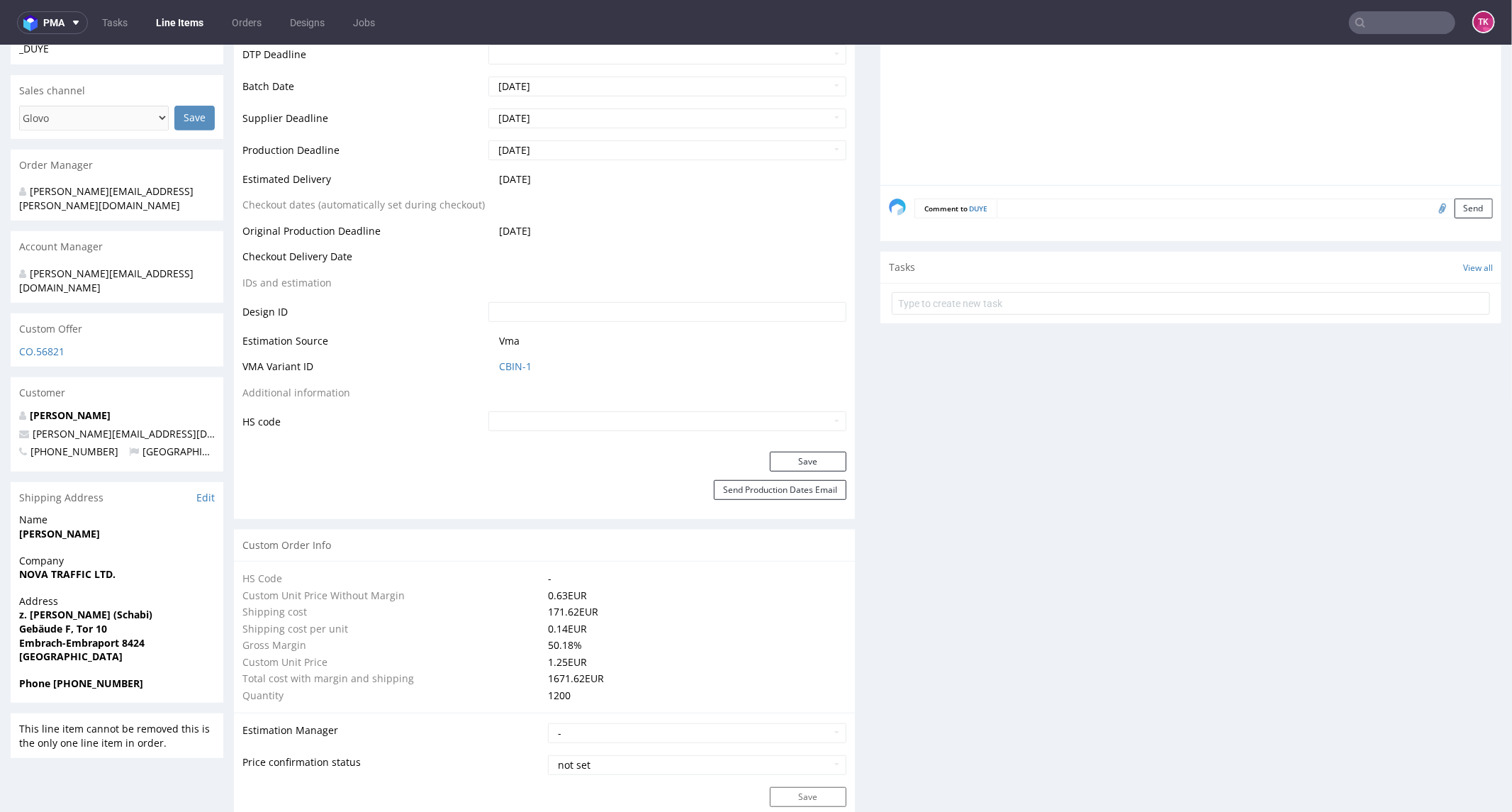
scroll to position [284, 0]
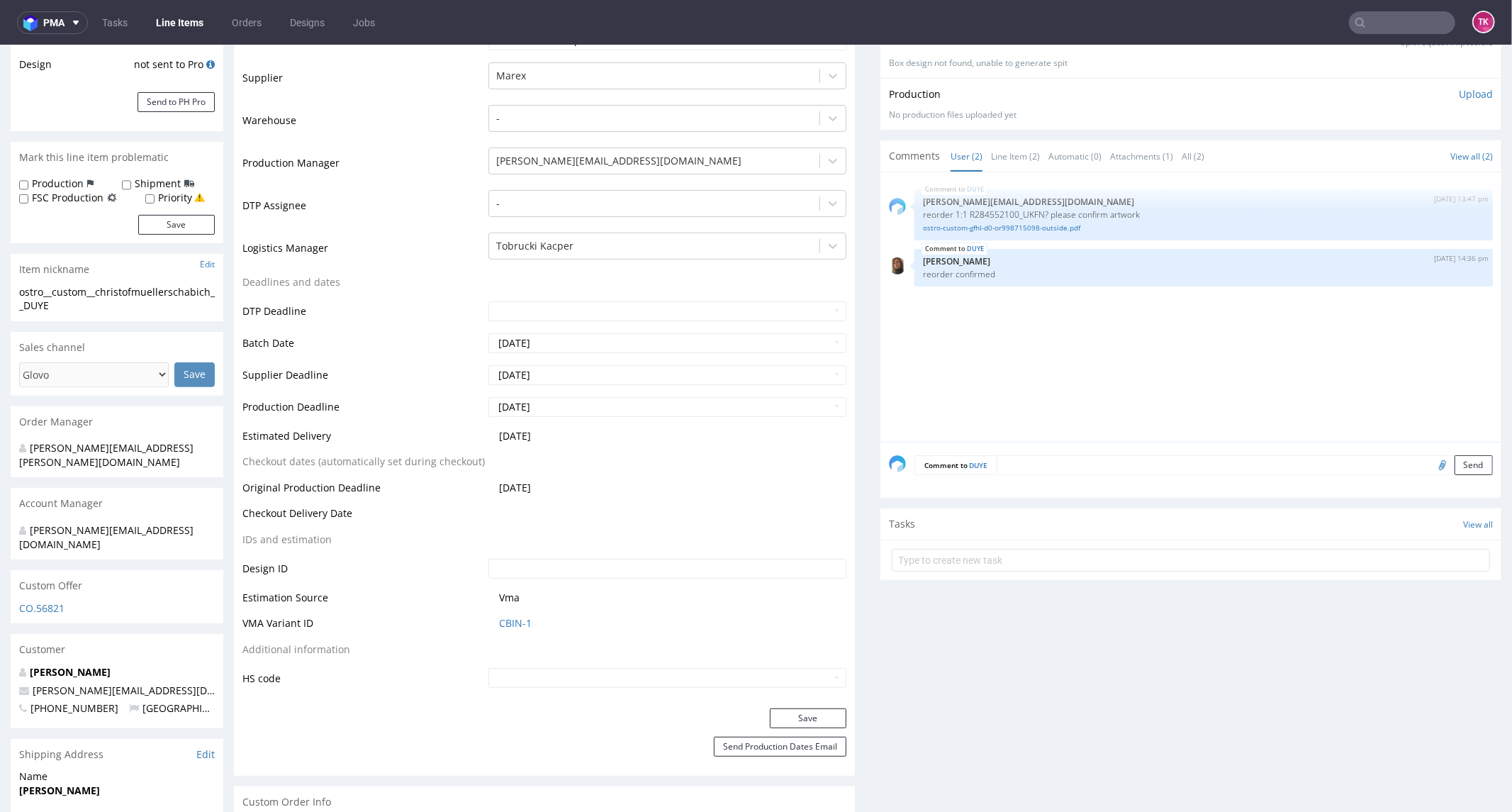
drag, startPoint x: 184, startPoint y: 10, endPoint x: 184, endPoint y: 25, distance: 15.0
click at [184, 25] on link "Line Items" at bounding box center [179, 23] width 64 height 23
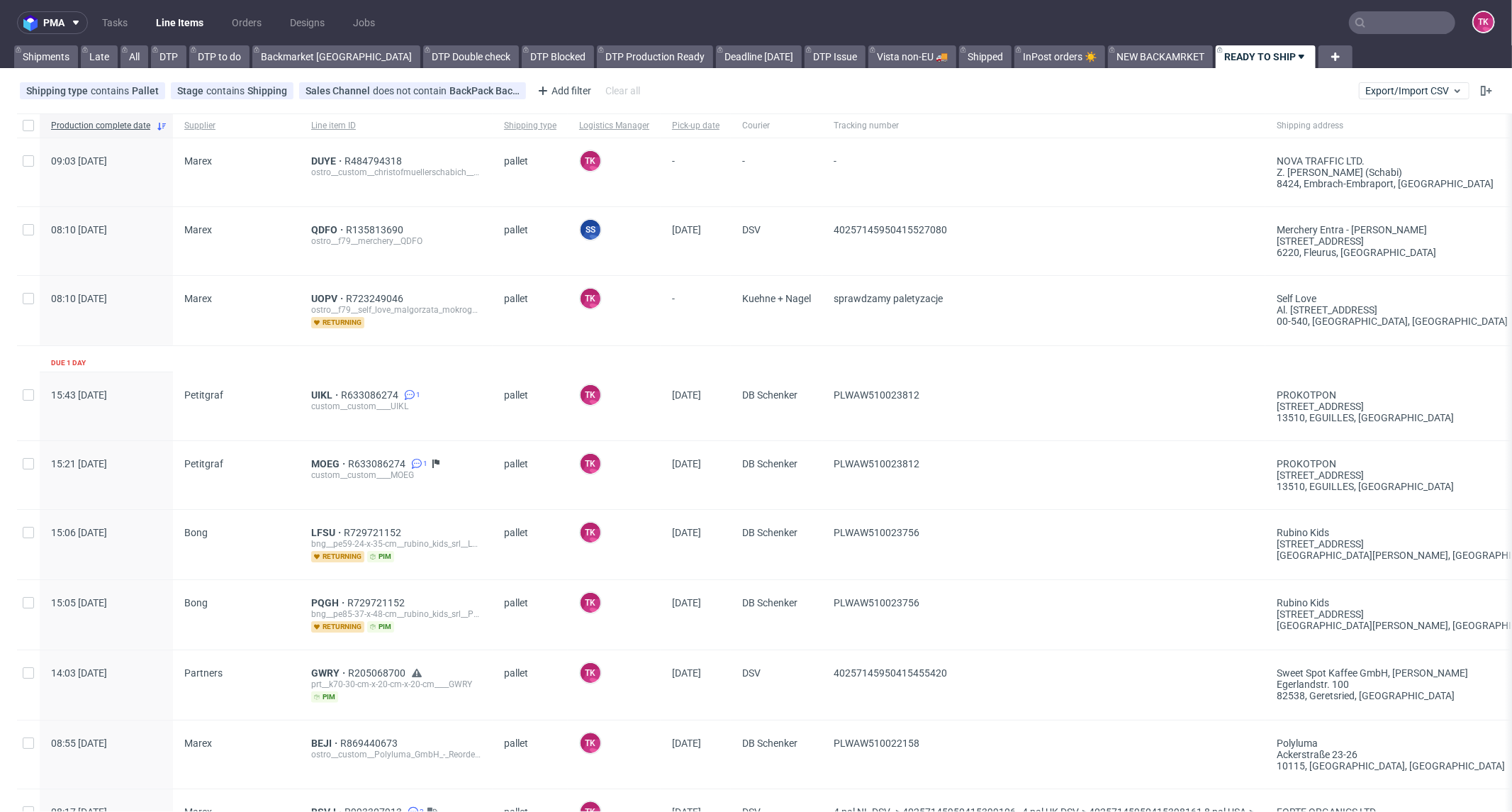
click at [192, 13] on link "Line Items" at bounding box center [179, 23] width 64 height 23
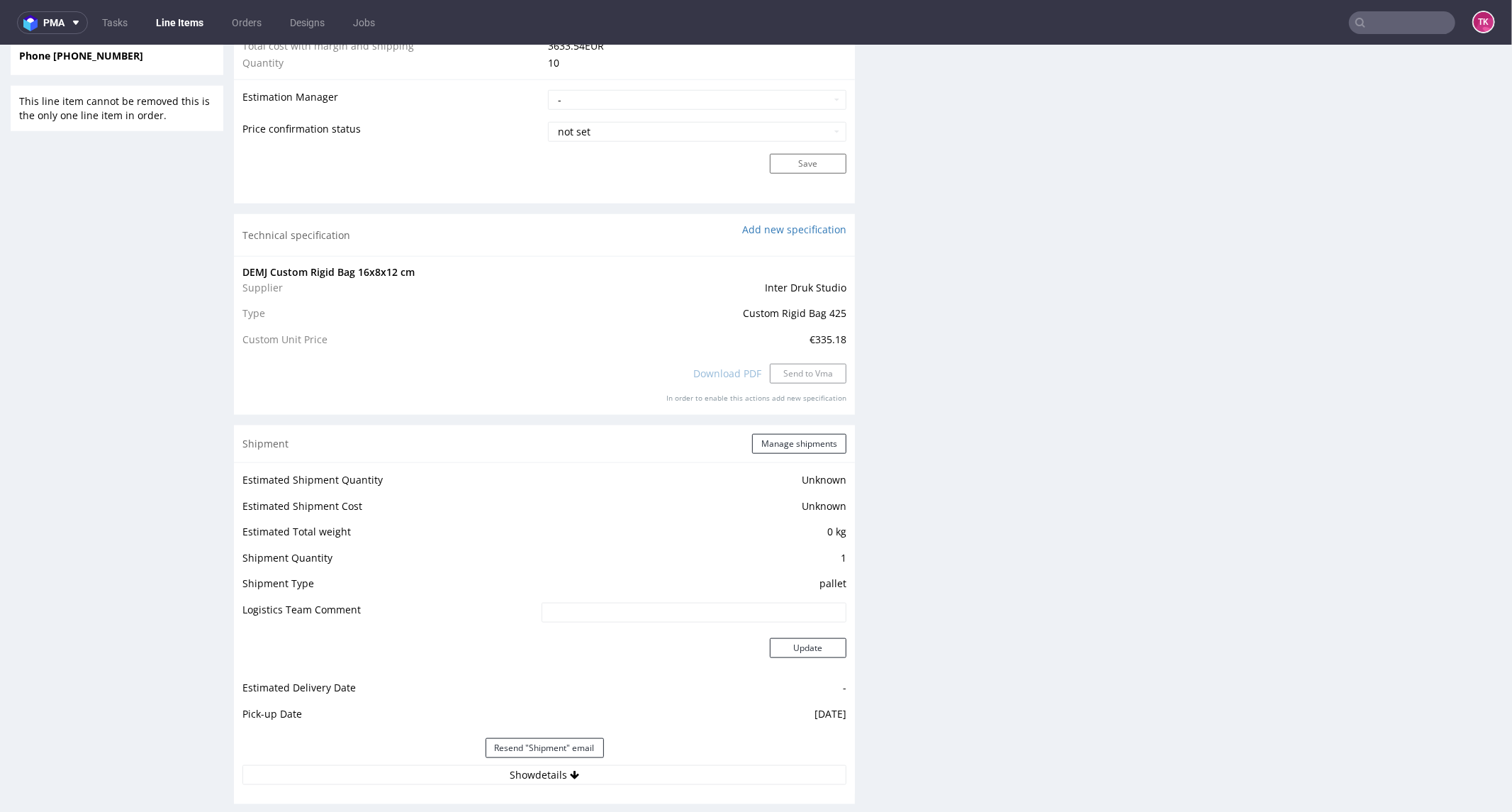
scroll to position [1339, 0]
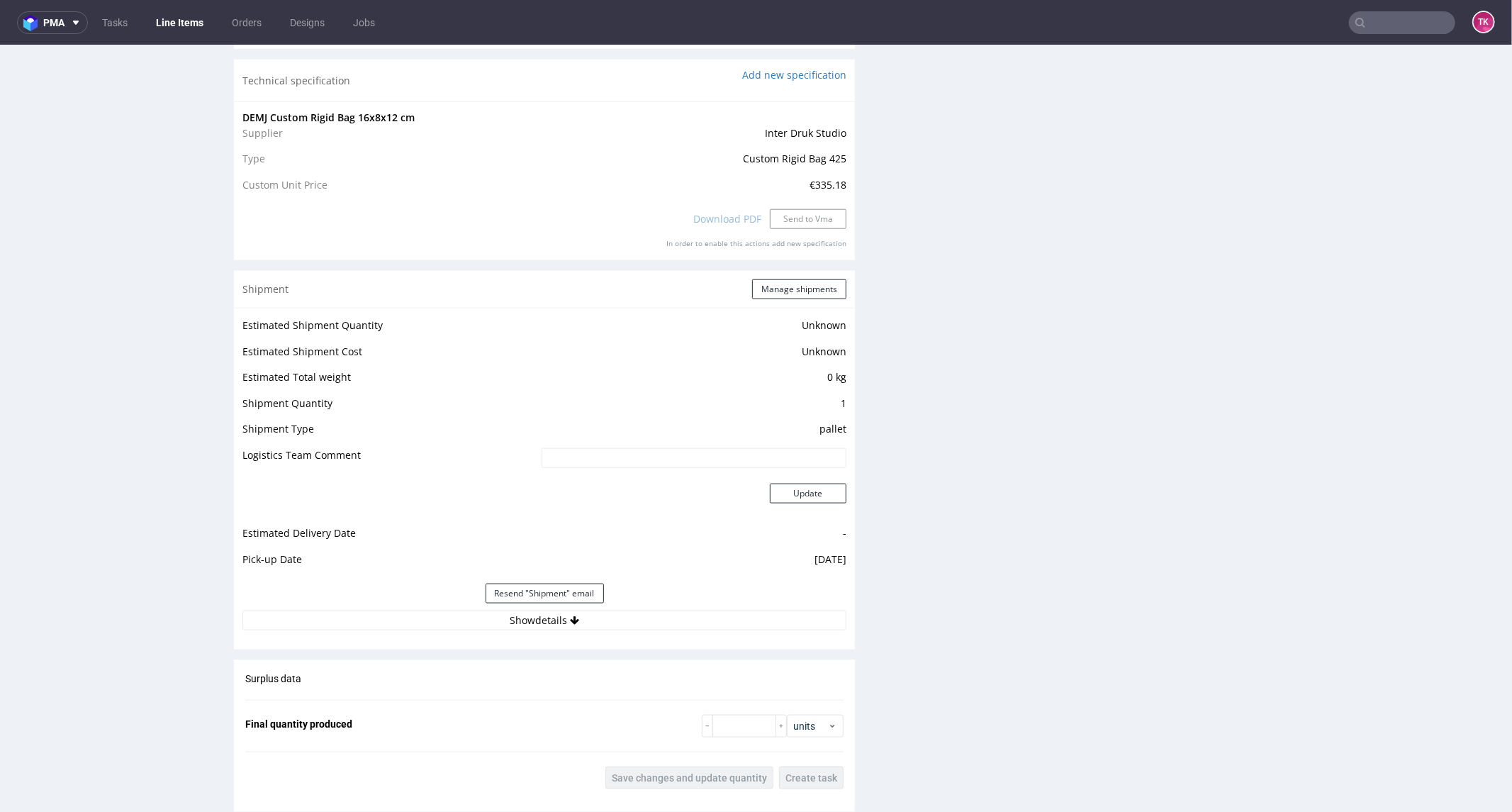
click at [413, 629] on div "Estimated Shipment Quantity Unknown Estimated Shipment Cost Unknown Estimated T…" at bounding box center [545, 472] width 621 height 331
click at [403, 618] on button "Show details" at bounding box center [544, 620] width 604 height 20
click at [453, 706] on input "40257145950414906626" at bounding box center [632, 710] width 428 height 20
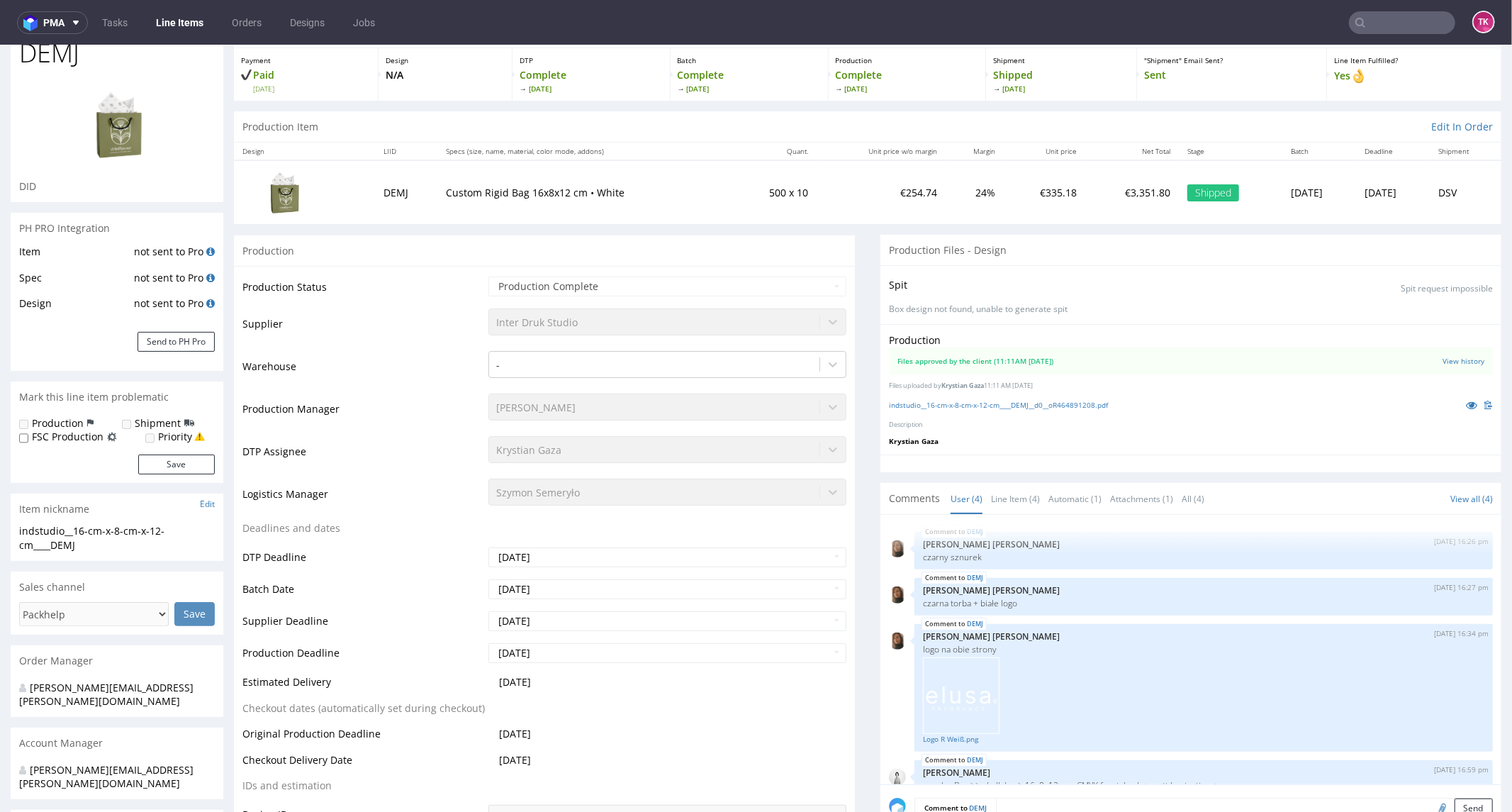
scroll to position [0, 0]
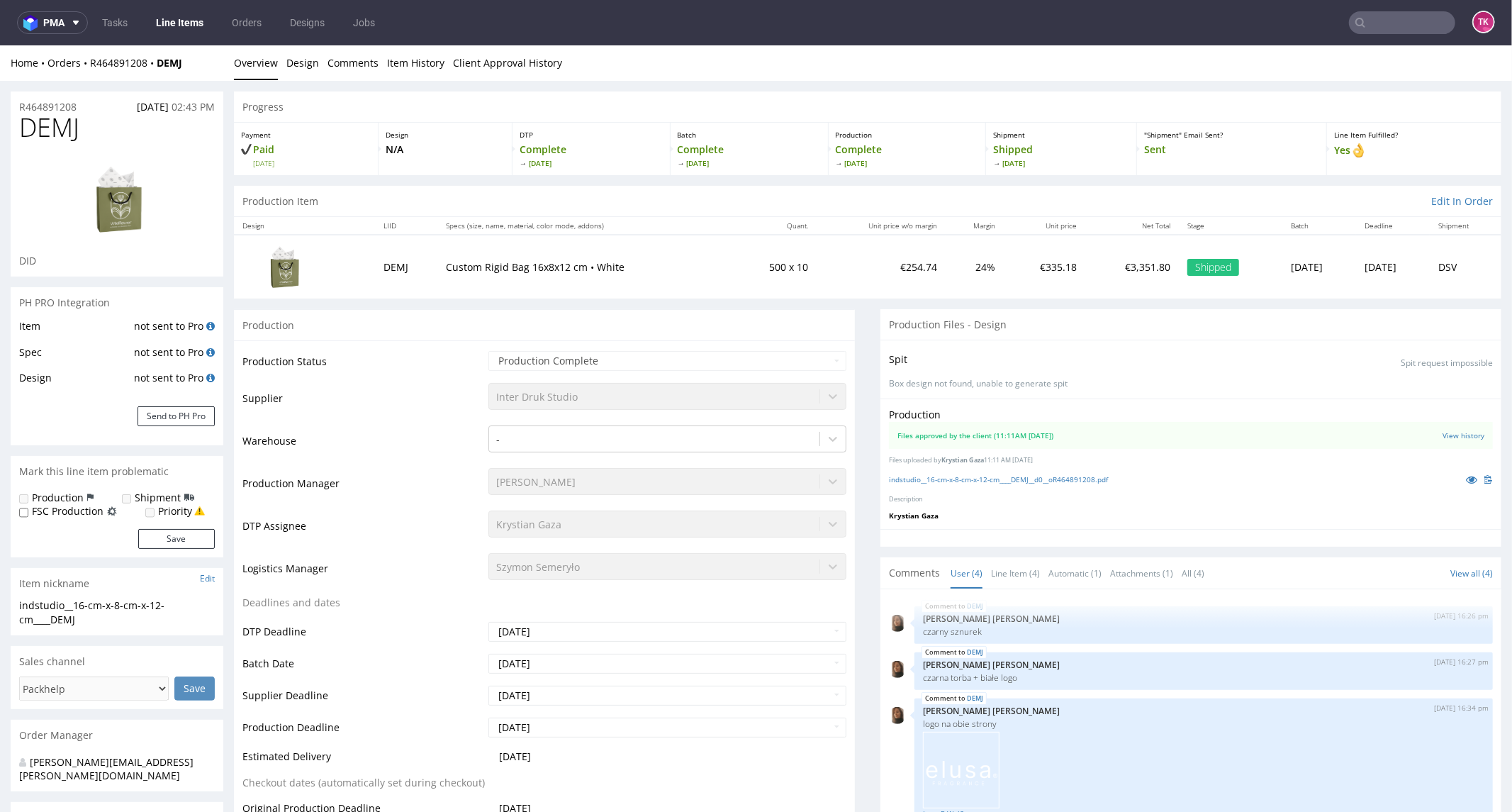
click at [1401, 24] on input "text" at bounding box center [1403, 23] width 107 height 23
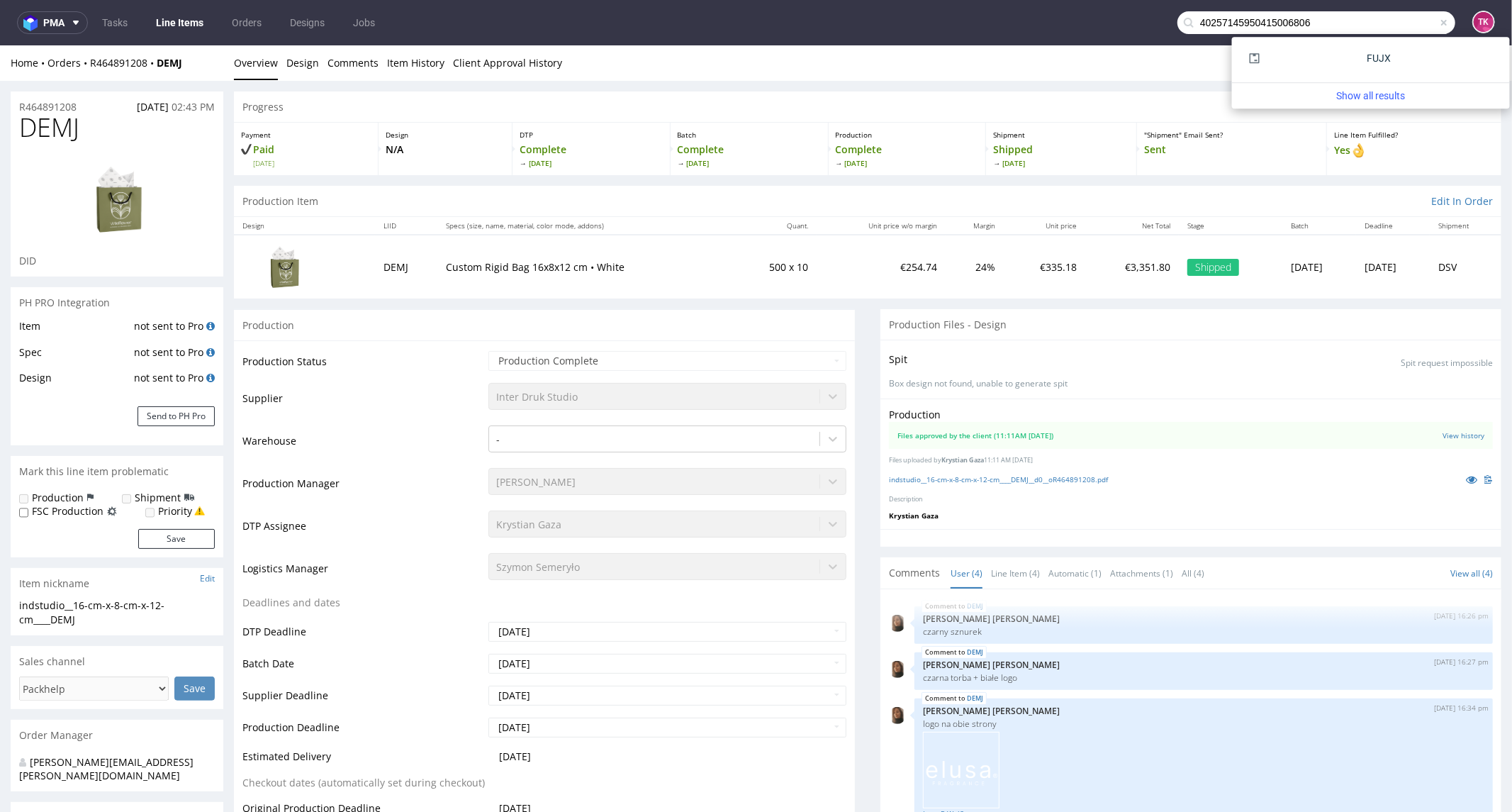
type input "40257145950415006806"
click at [1291, 65] on div "FUJX" at bounding box center [1371, 58] width 256 height 25
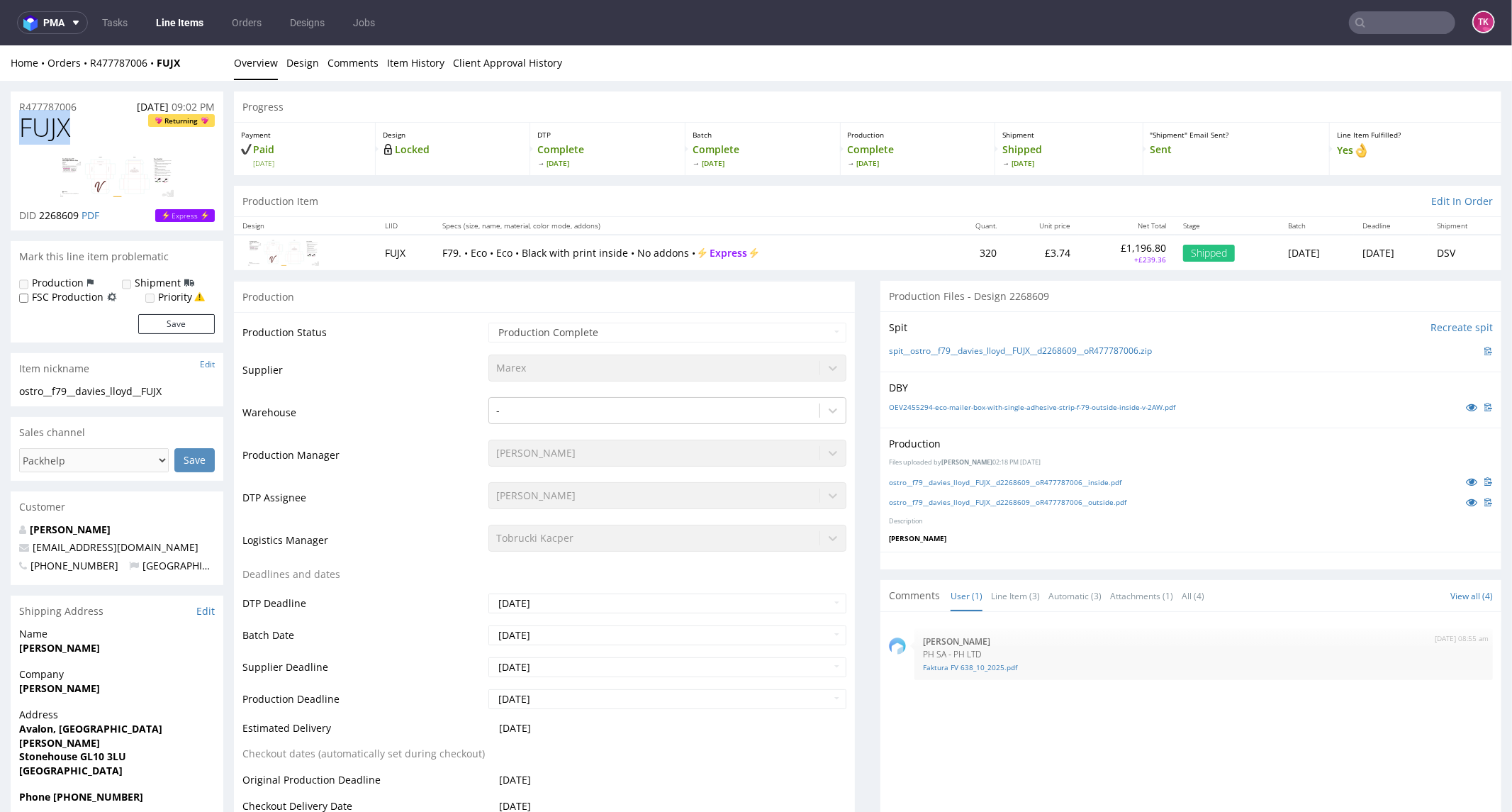
drag, startPoint x: 70, startPoint y: 139, endPoint x: 14, endPoint y: 128, distance: 57.1
click at [14, 128] on div "FUJX Returning DID 2268609 PDF Express" at bounding box center [117, 171] width 212 height 117
copy span "FUJX"
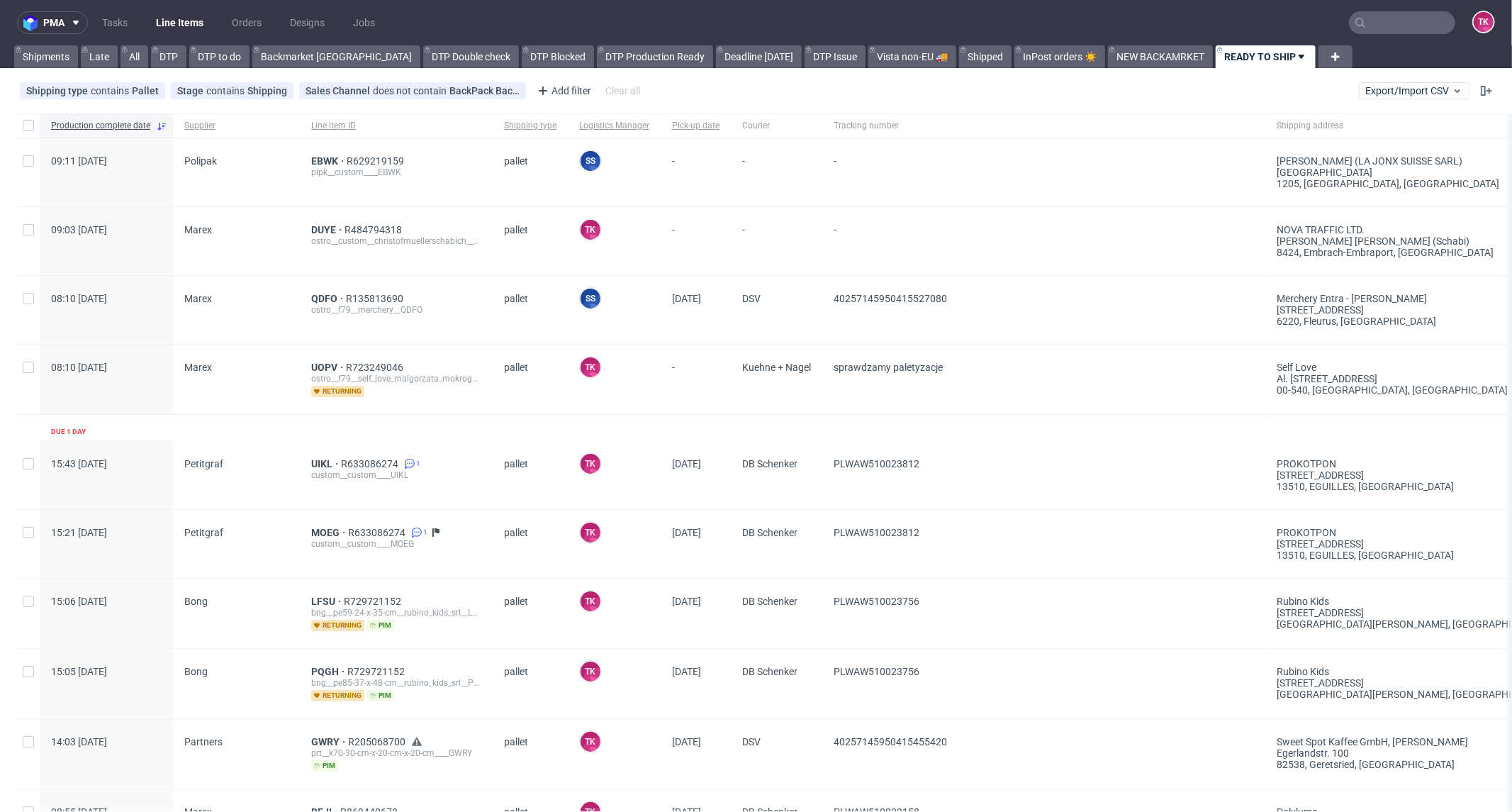
click at [190, 23] on link "Line Items" at bounding box center [179, 23] width 64 height 23
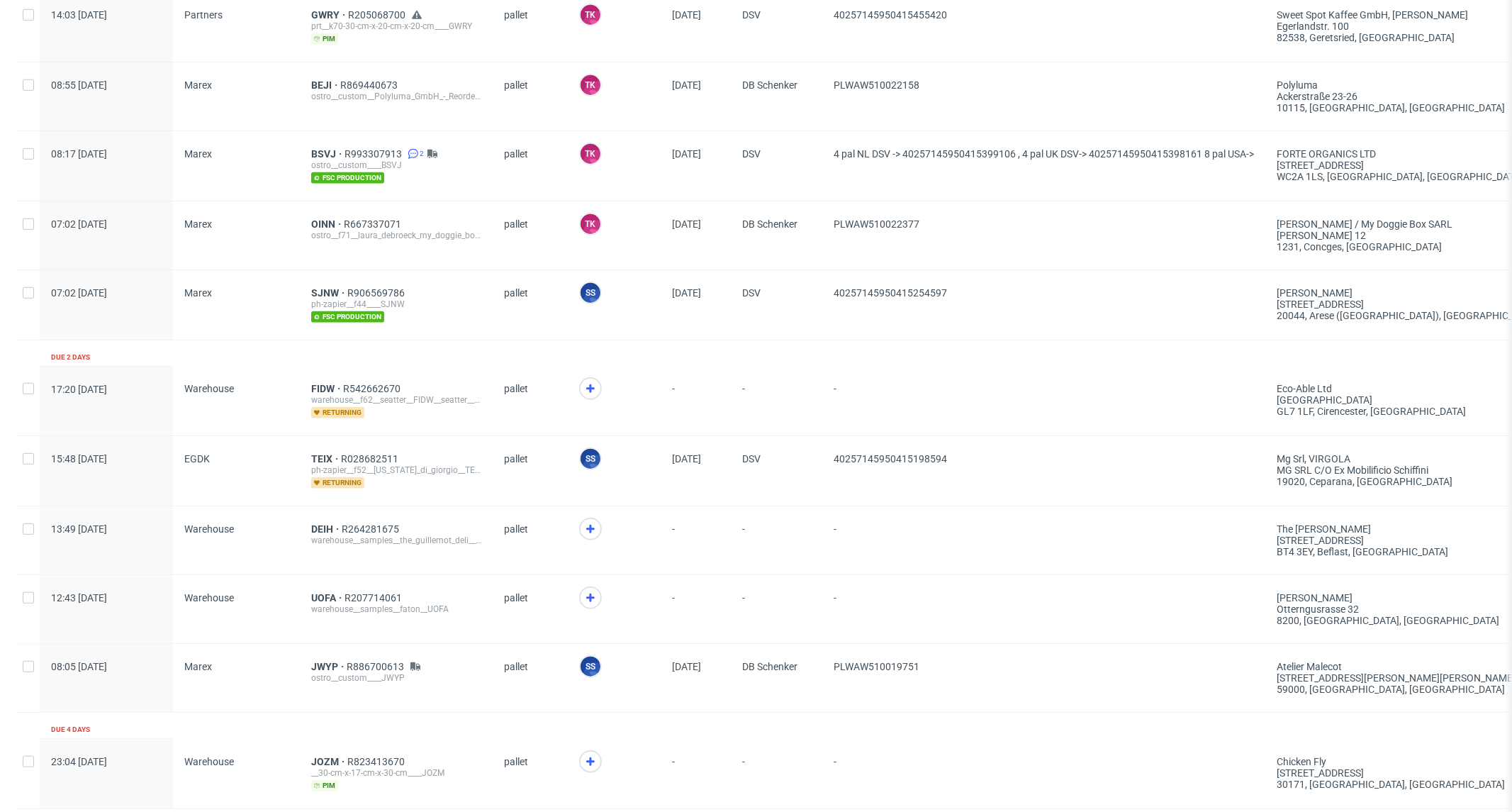
scroll to position [709, 0]
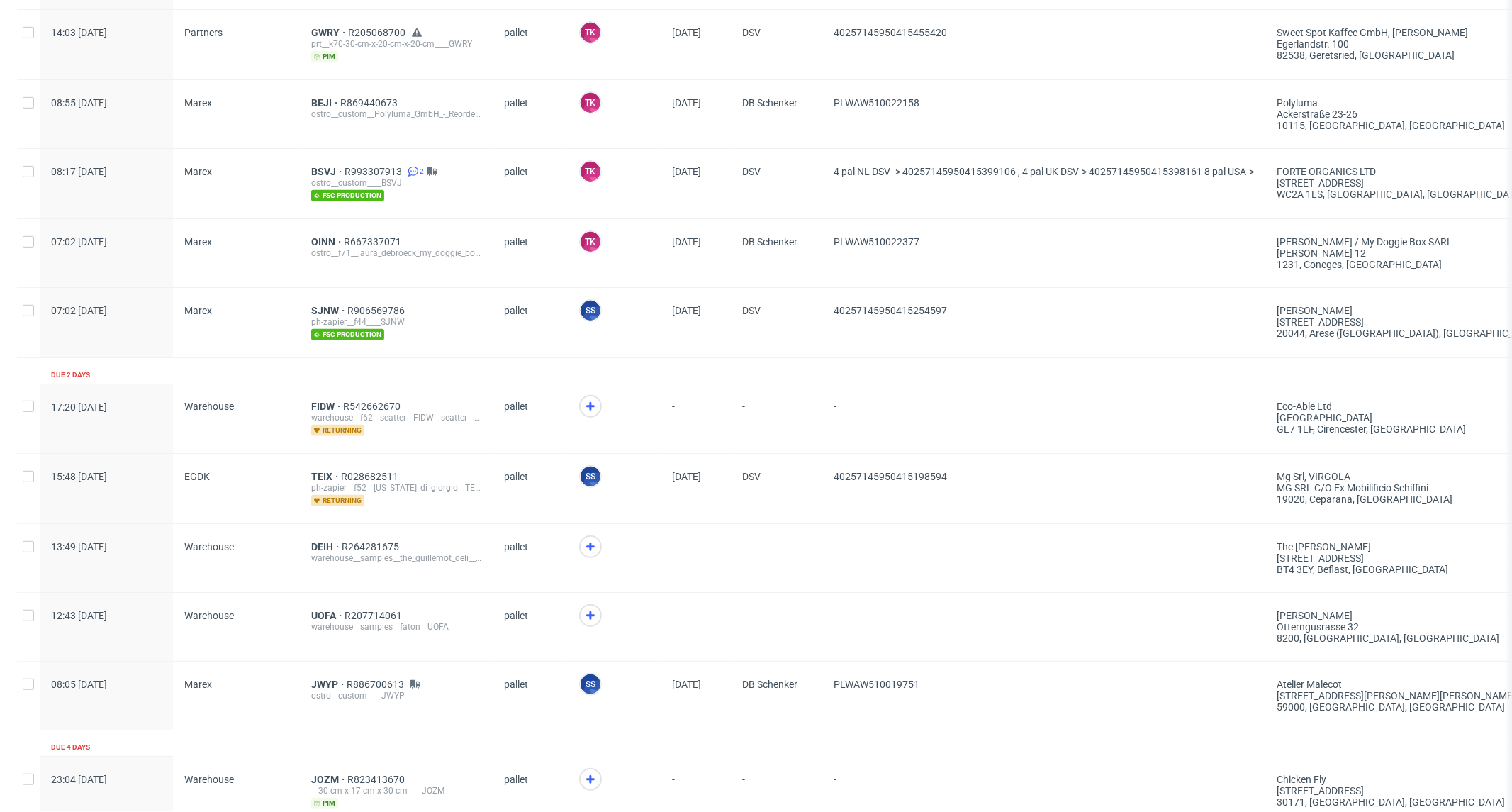
drag, startPoint x: 1425, startPoint y: 285, endPoint x: 1350, endPoint y: 292, distance: 75.3
click at [1371, 273] on div "Production complete date Supplier Line item ID Shipping type Logistics Manager …" at bounding box center [1176, 418] width 2318 height 2027
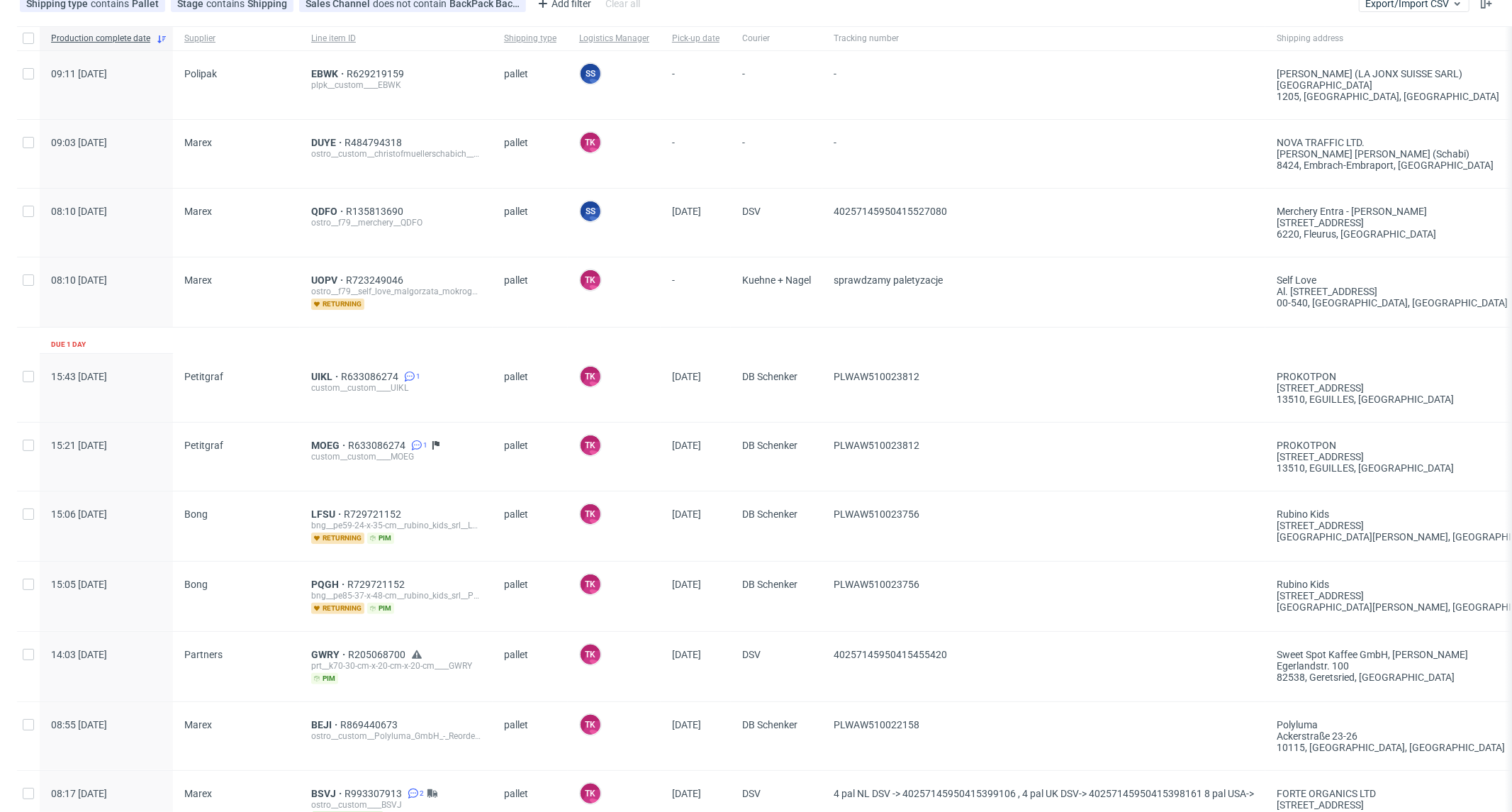
scroll to position [0, 0]
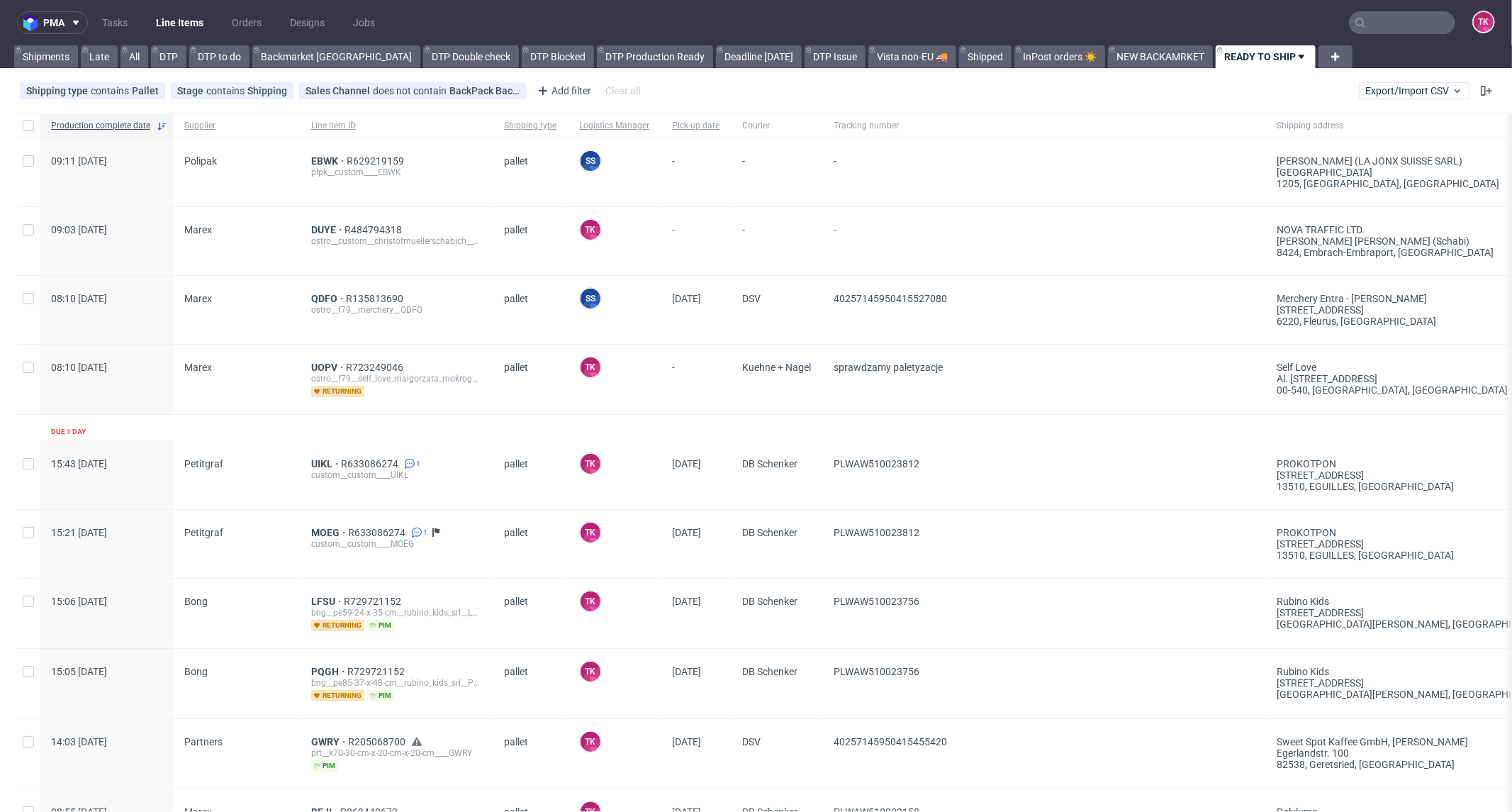
click at [170, 23] on link "Line Items" at bounding box center [179, 23] width 64 height 23
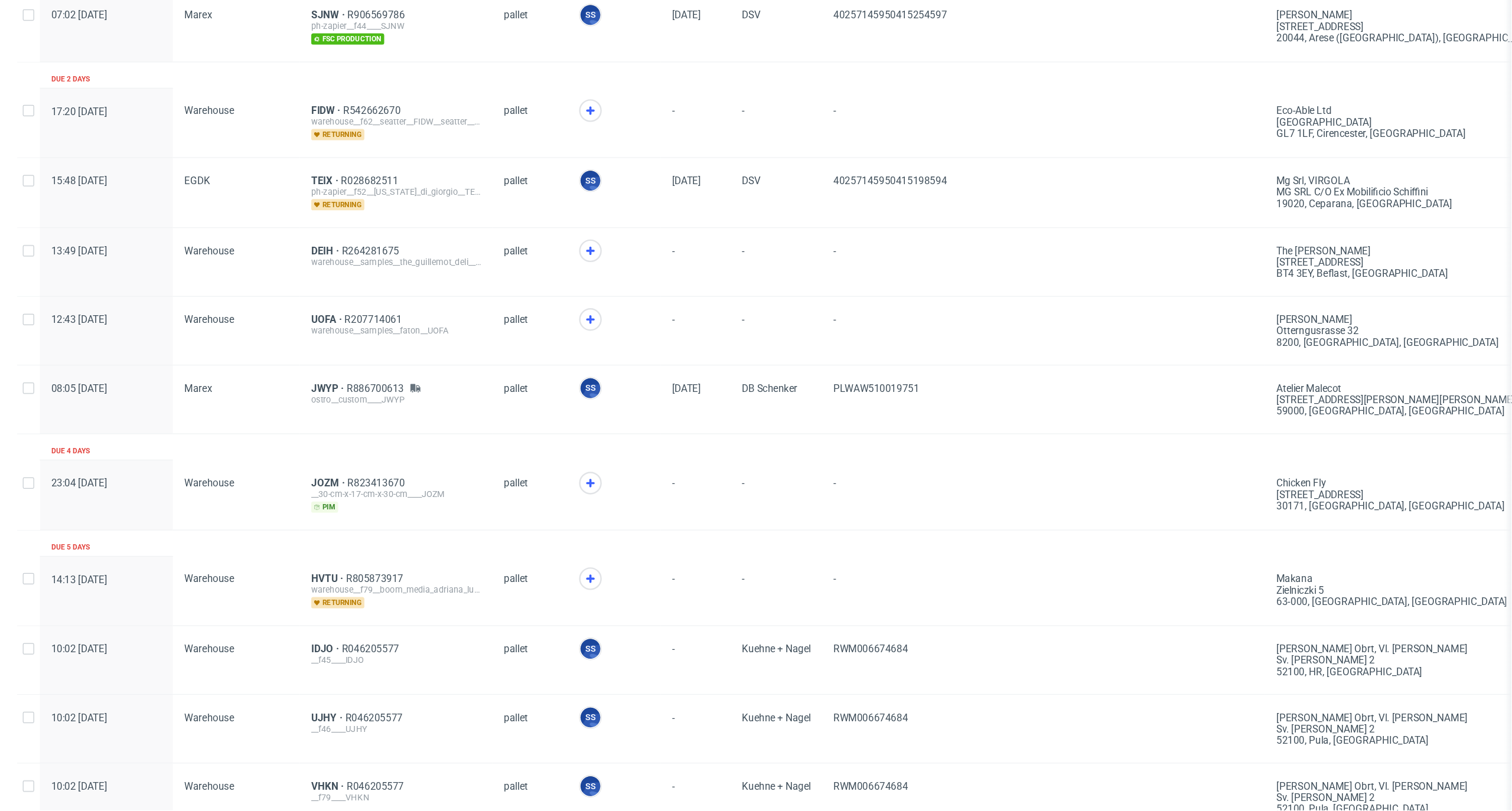
scroll to position [918, 0]
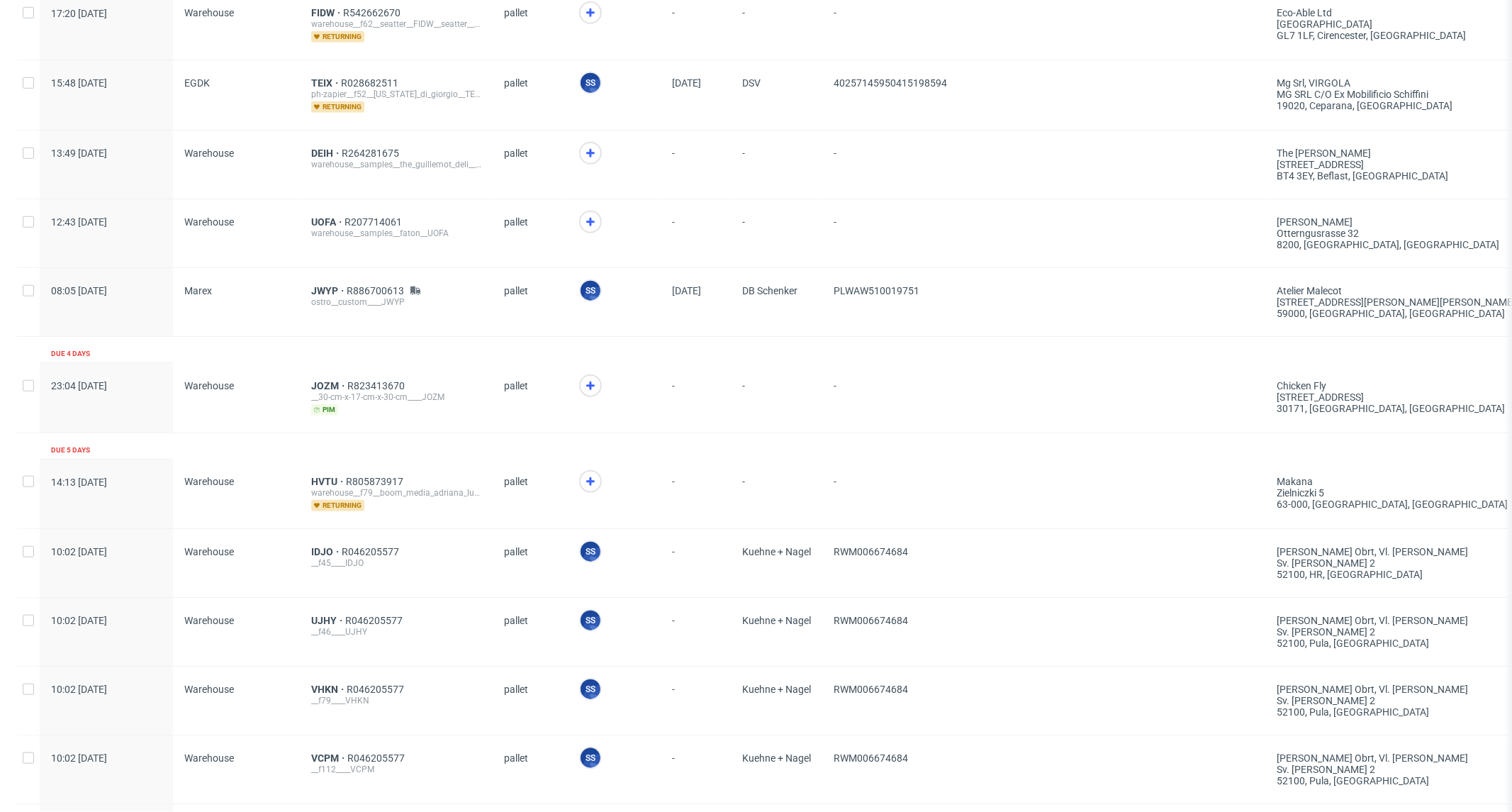
click at [1097, 105] on span "40257145950415198594" at bounding box center [1043, 95] width 420 height 35
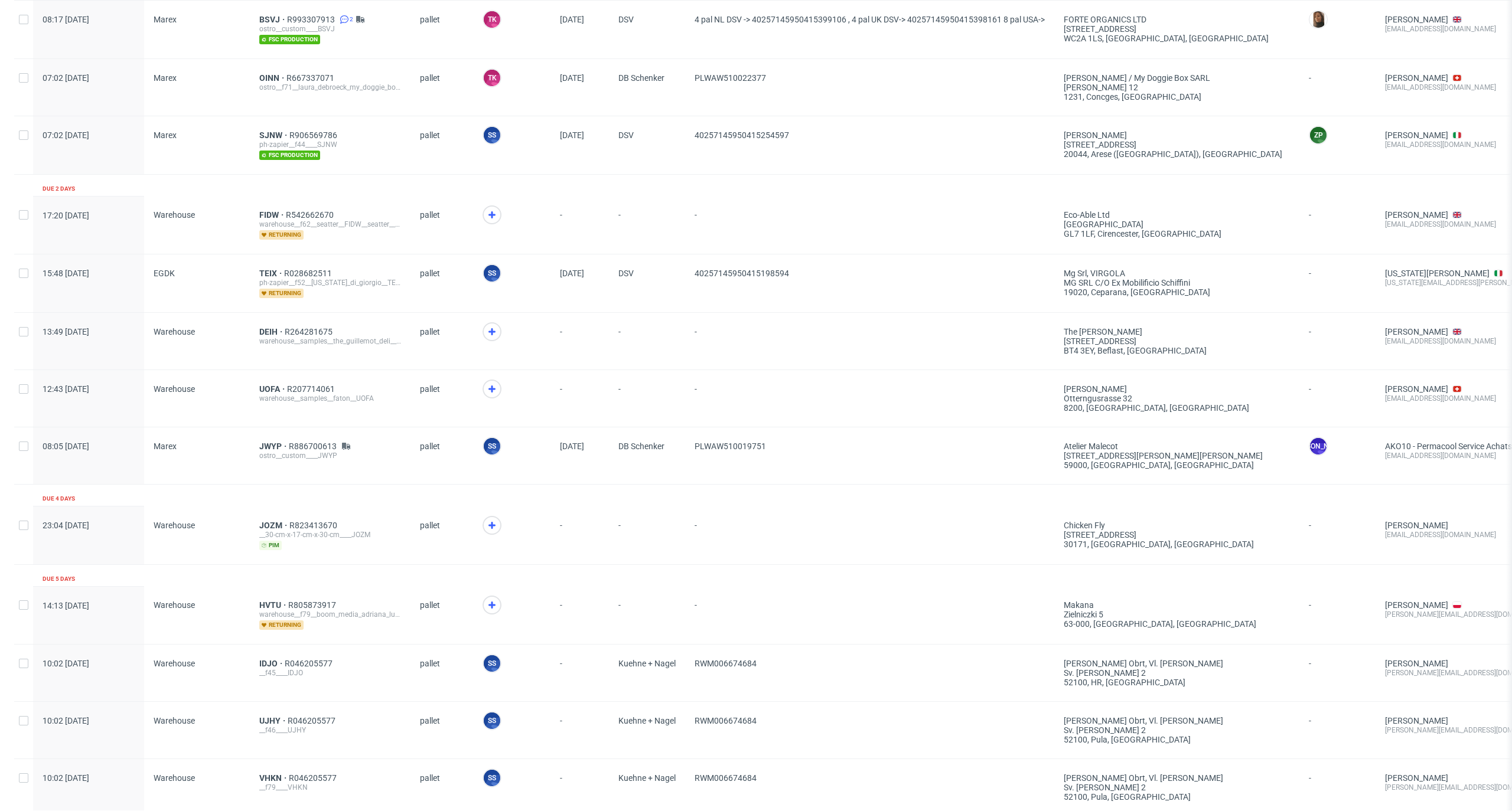
scroll to position [866, 0]
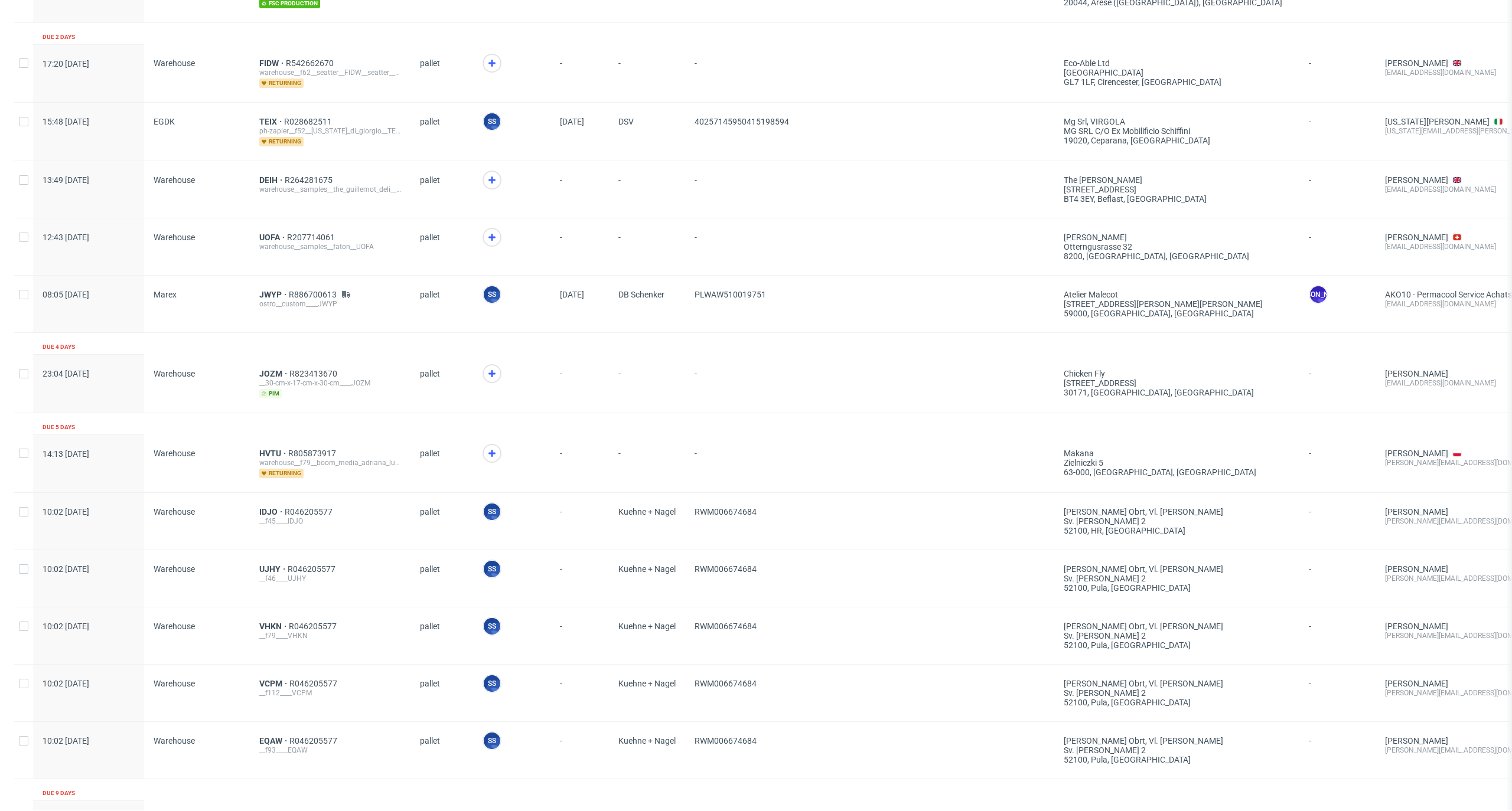
click at [469, 463] on div "pallet" at bounding box center [441, 463] width 62 height 58
click at [482, 450] on div at bounding box center [491, 453] width 19 height 19
click at [275, 448] on span "HVTU" at bounding box center [274, 453] width 29 height 10
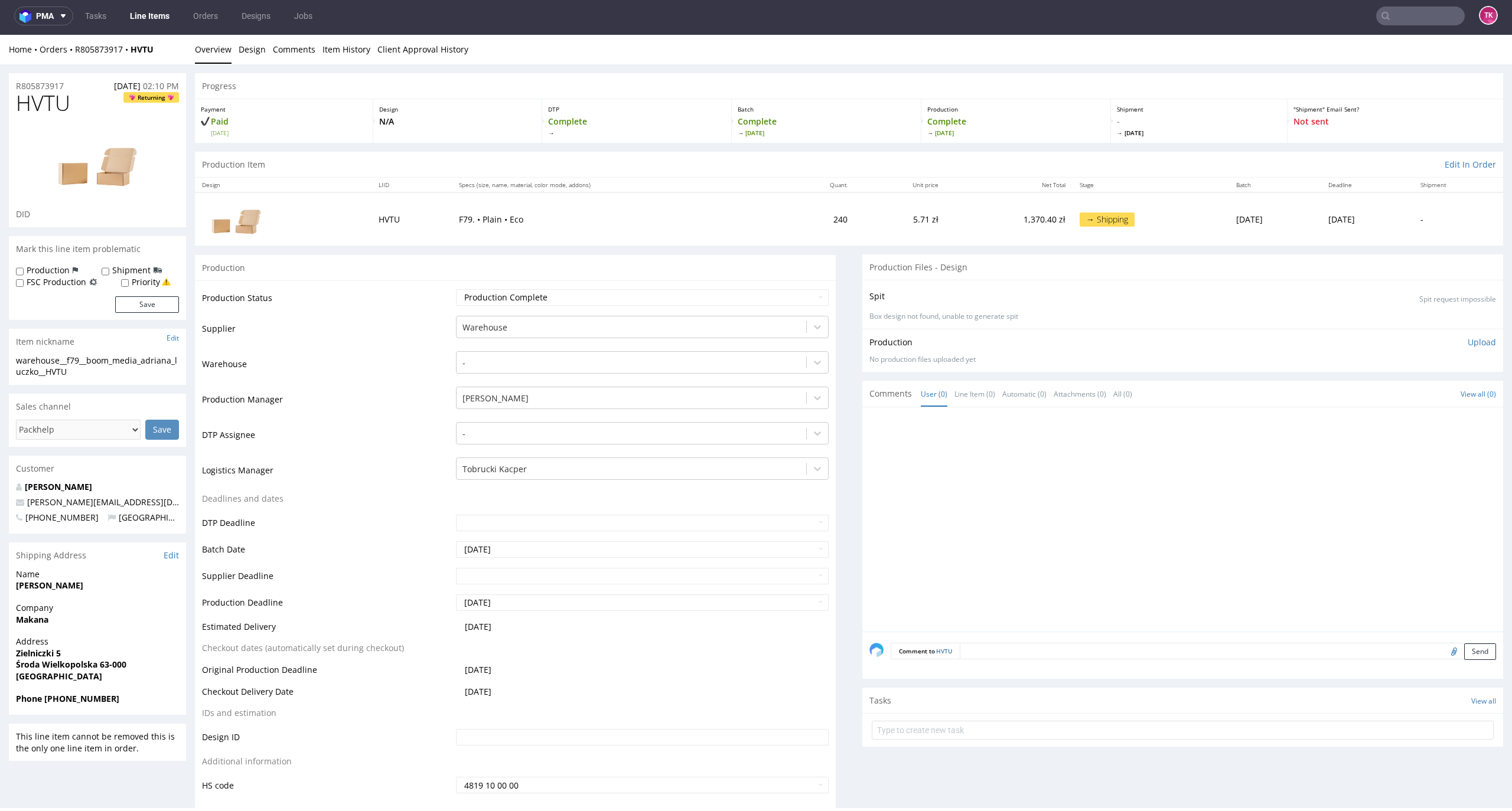
click at [147, 10] on link "Line Items" at bounding box center [149, 16] width 53 height 19
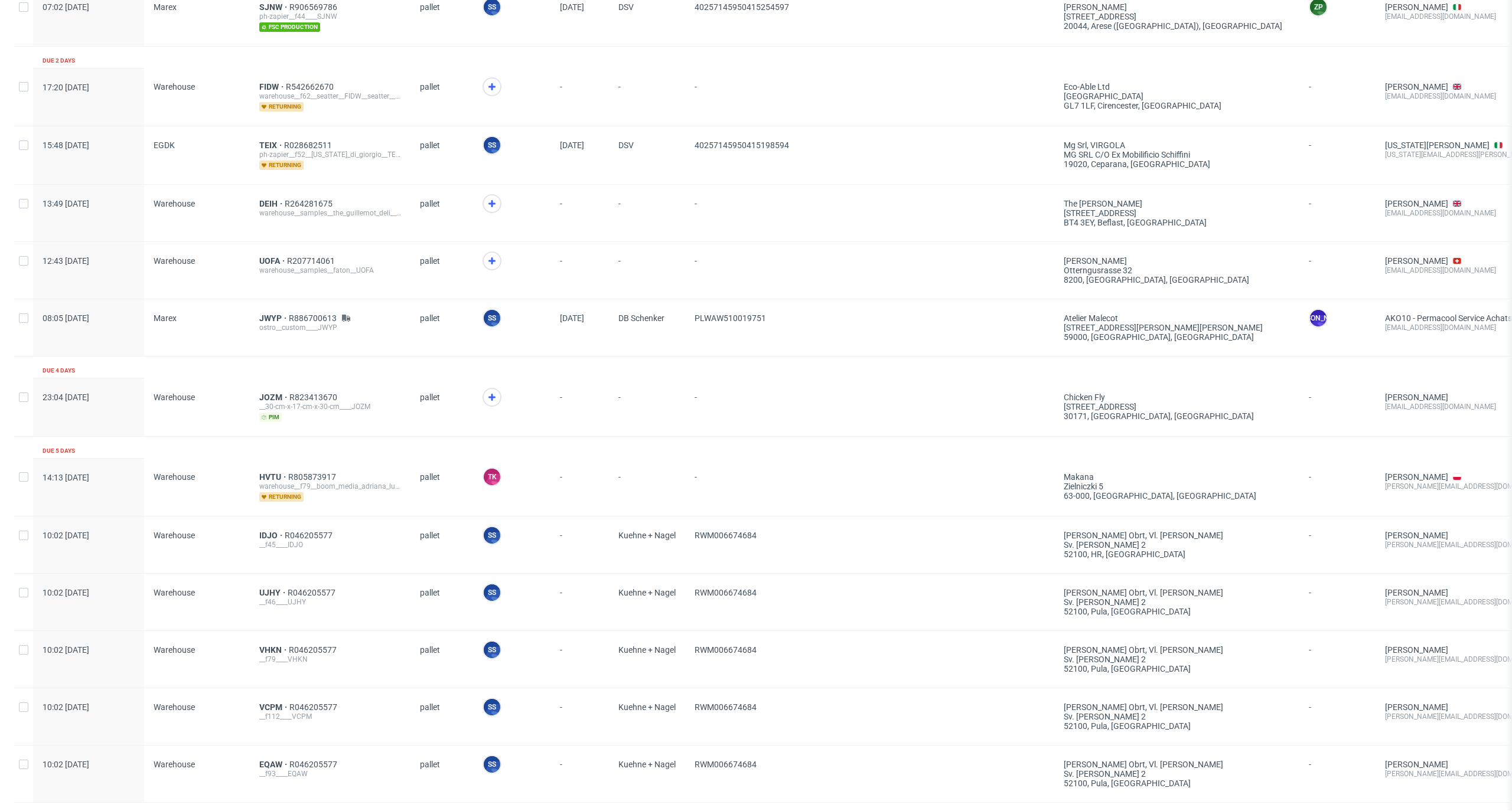
scroll to position [1020, 0]
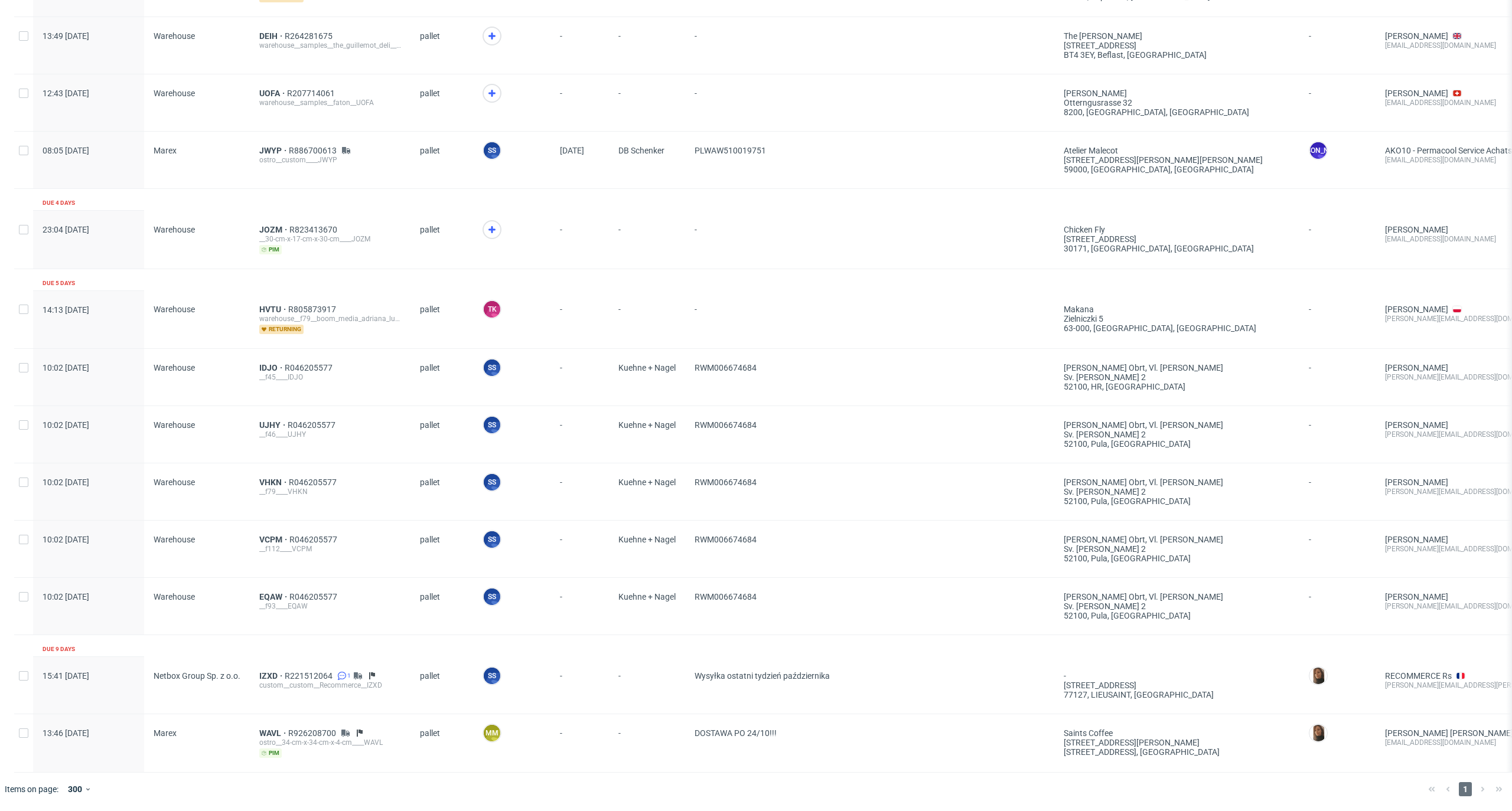
click at [265, 291] on div "HVTU R805873917 warehouse__f79__boom_media_adriana_luczko__HVTU returning" at bounding box center [330, 319] width 160 height 58
click at [265, 305] on span "HVTU" at bounding box center [274, 309] width 29 height 10
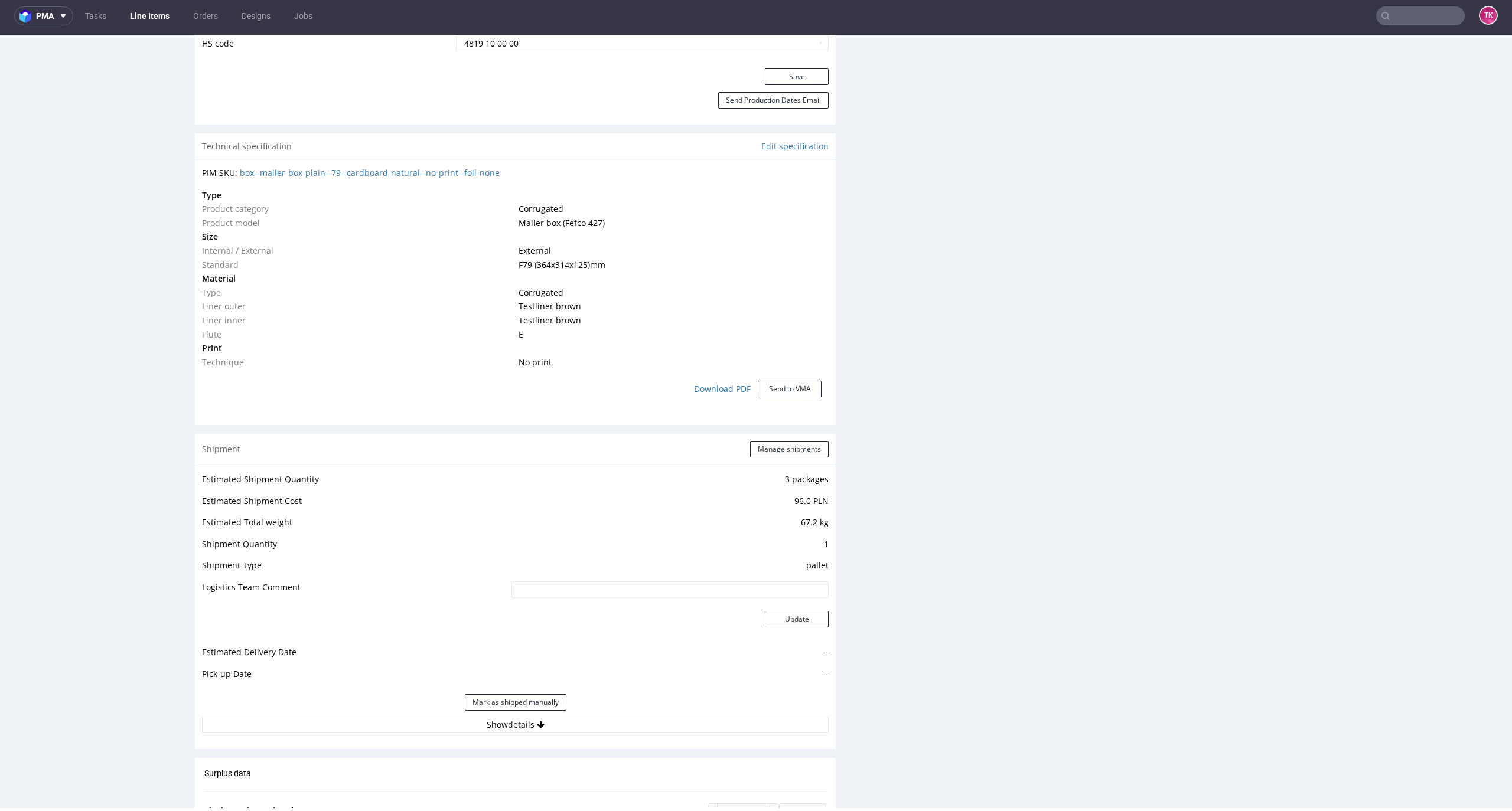
scroll to position [945, 0]
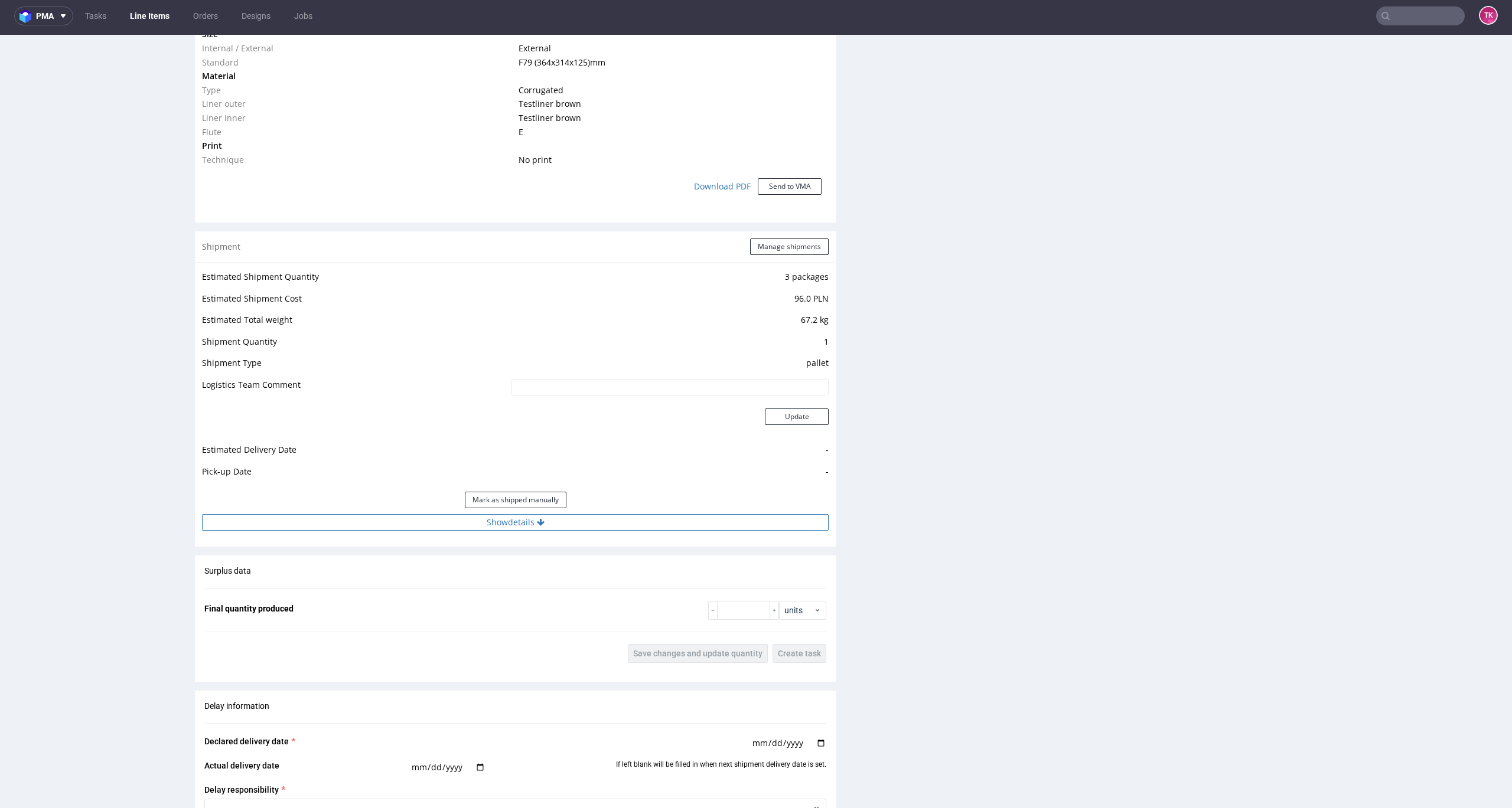
drag, startPoint x: 668, startPoint y: 526, endPoint x: 665, endPoint y: 515, distance: 11.4
click at [667, 522] on button "Show details" at bounding box center [515, 523] width 627 height 17
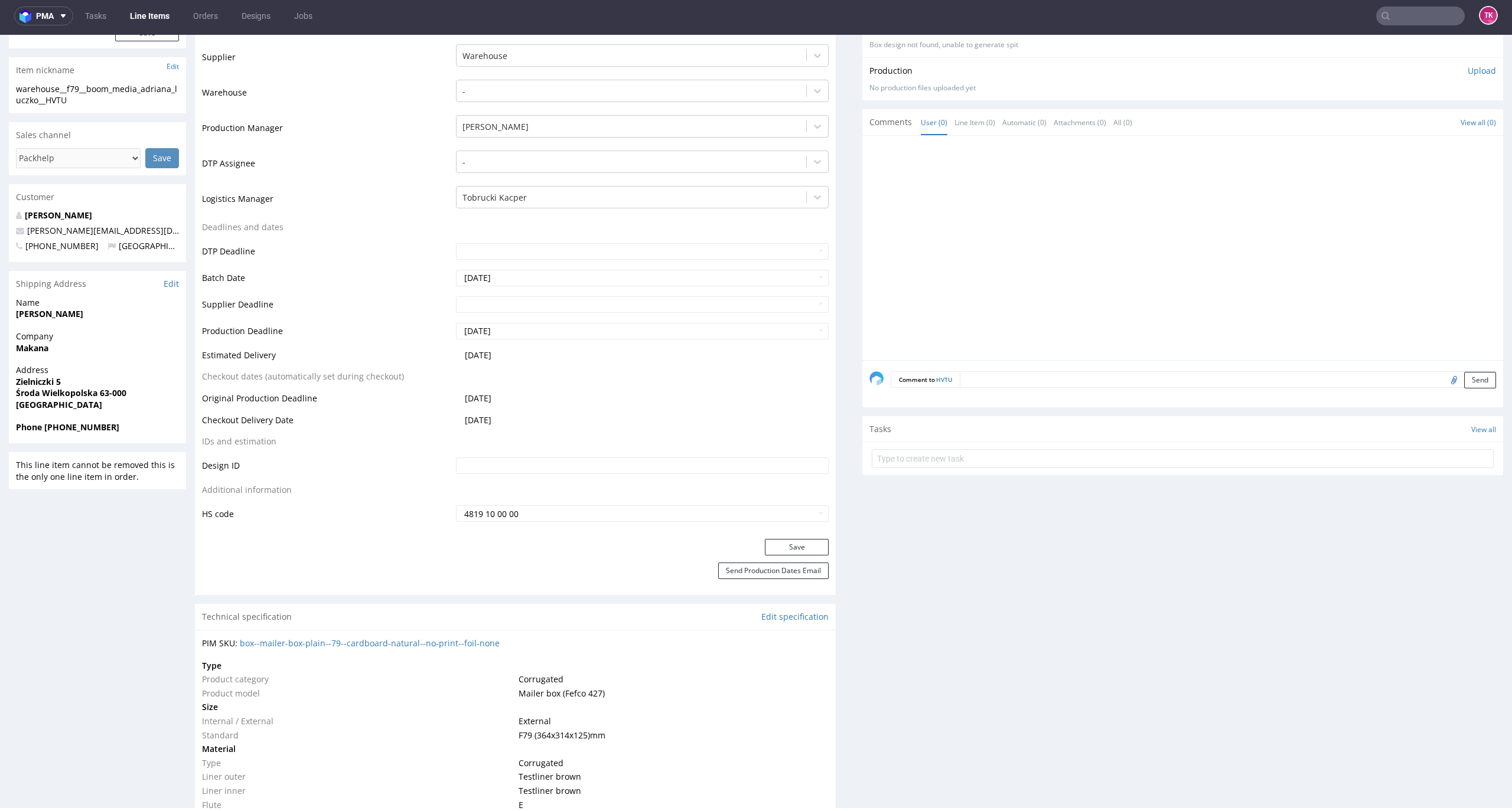
scroll to position [551, 0]
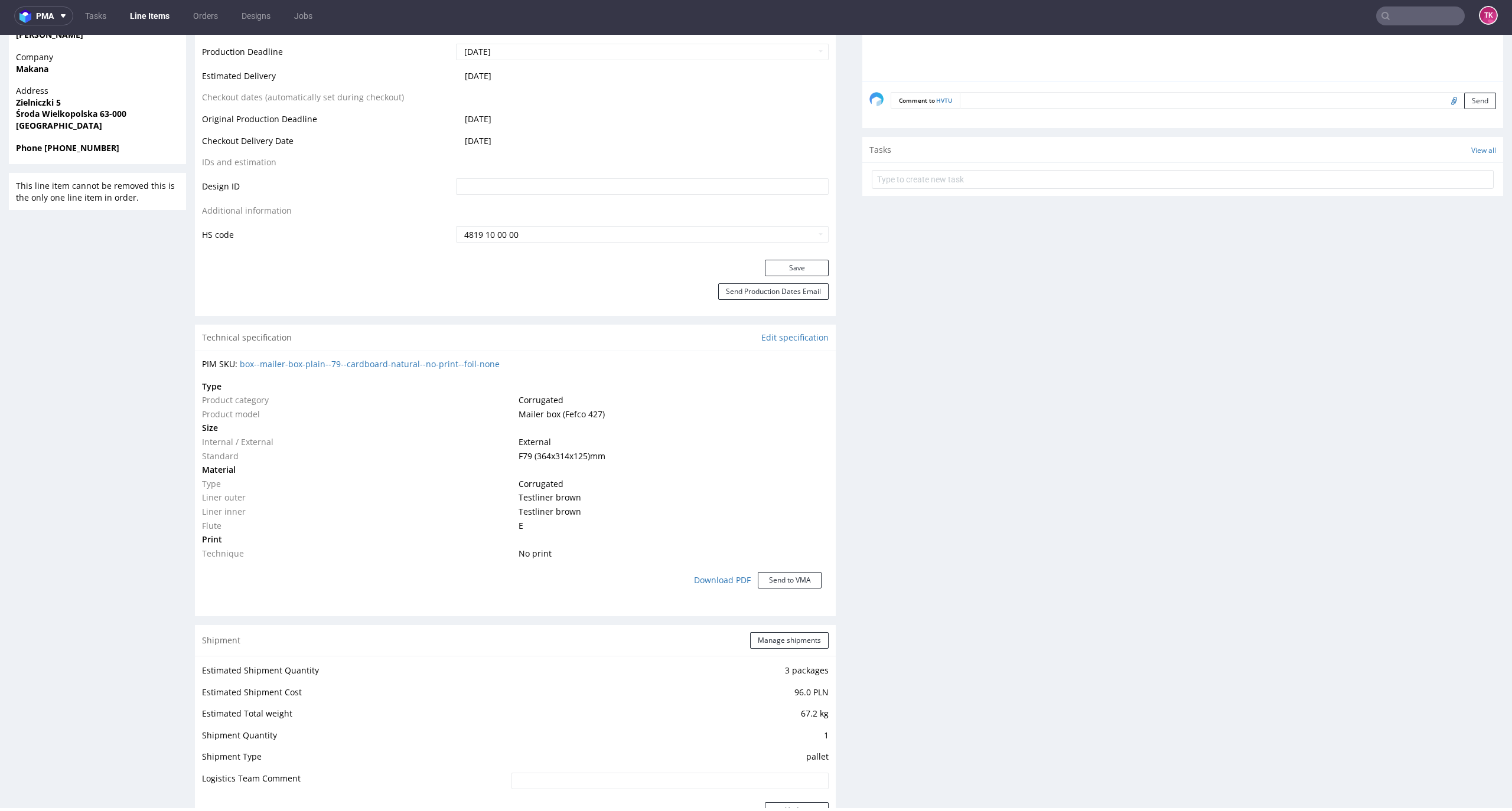
click at [800, 649] on div "Shipment Manage shipments" at bounding box center [516, 640] width 641 height 31
click at [796, 642] on button "Manage shipments" at bounding box center [789, 641] width 78 height 17
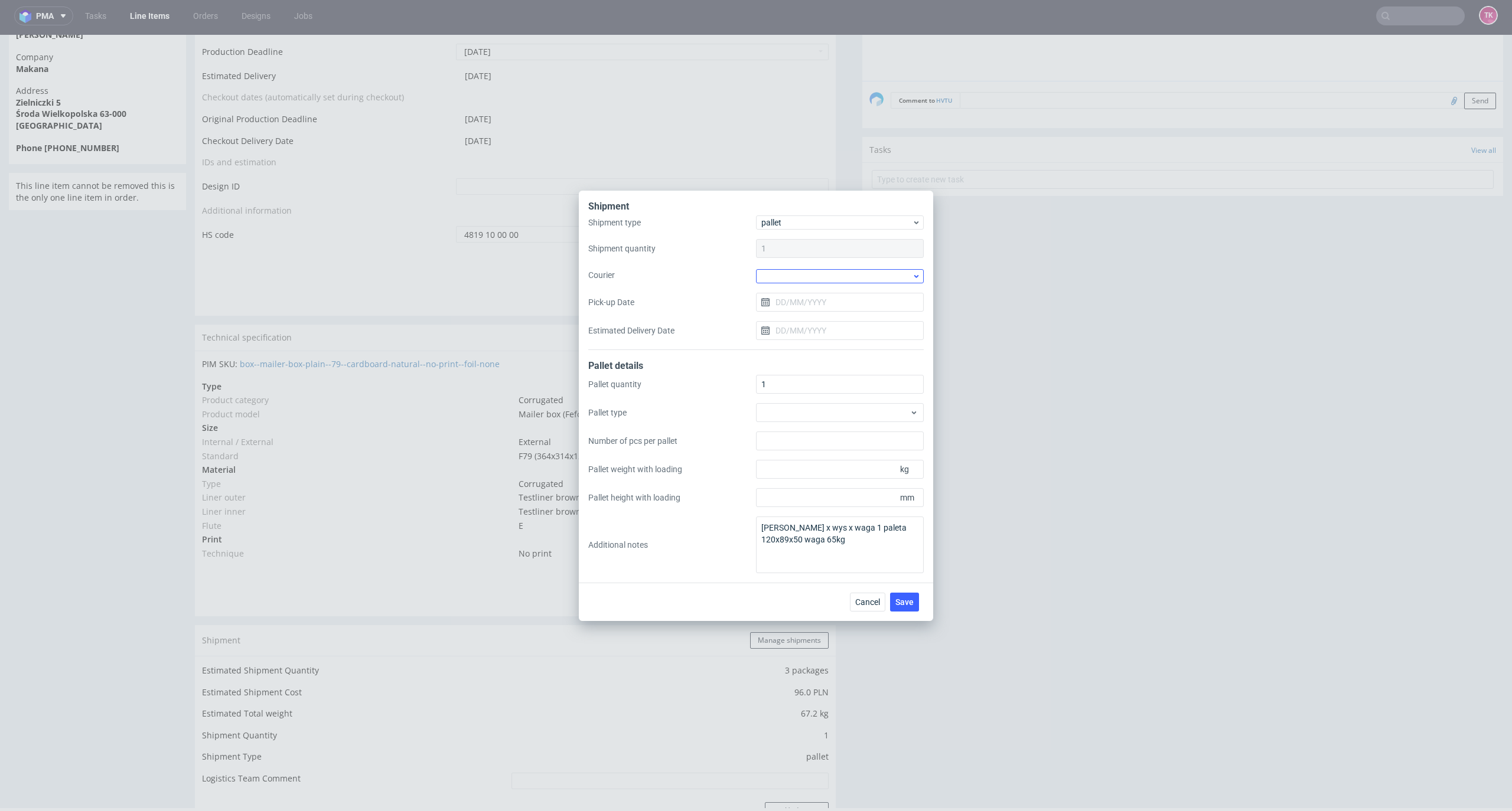
drag, startPoint x: 828, startPoint y: 267, endPoint x: 829, endPoint y: 273, distance: 6.1
click at [829, 272] on div at bounding box center [840, 275] width 168 height 16
click at [827, 363] on div "Kuehne + Nagel" at bounding box center [840, 372] width 158 height 21
click at [908, 608] on button "Save" at bounding box center [905, 600] width 29 height 19
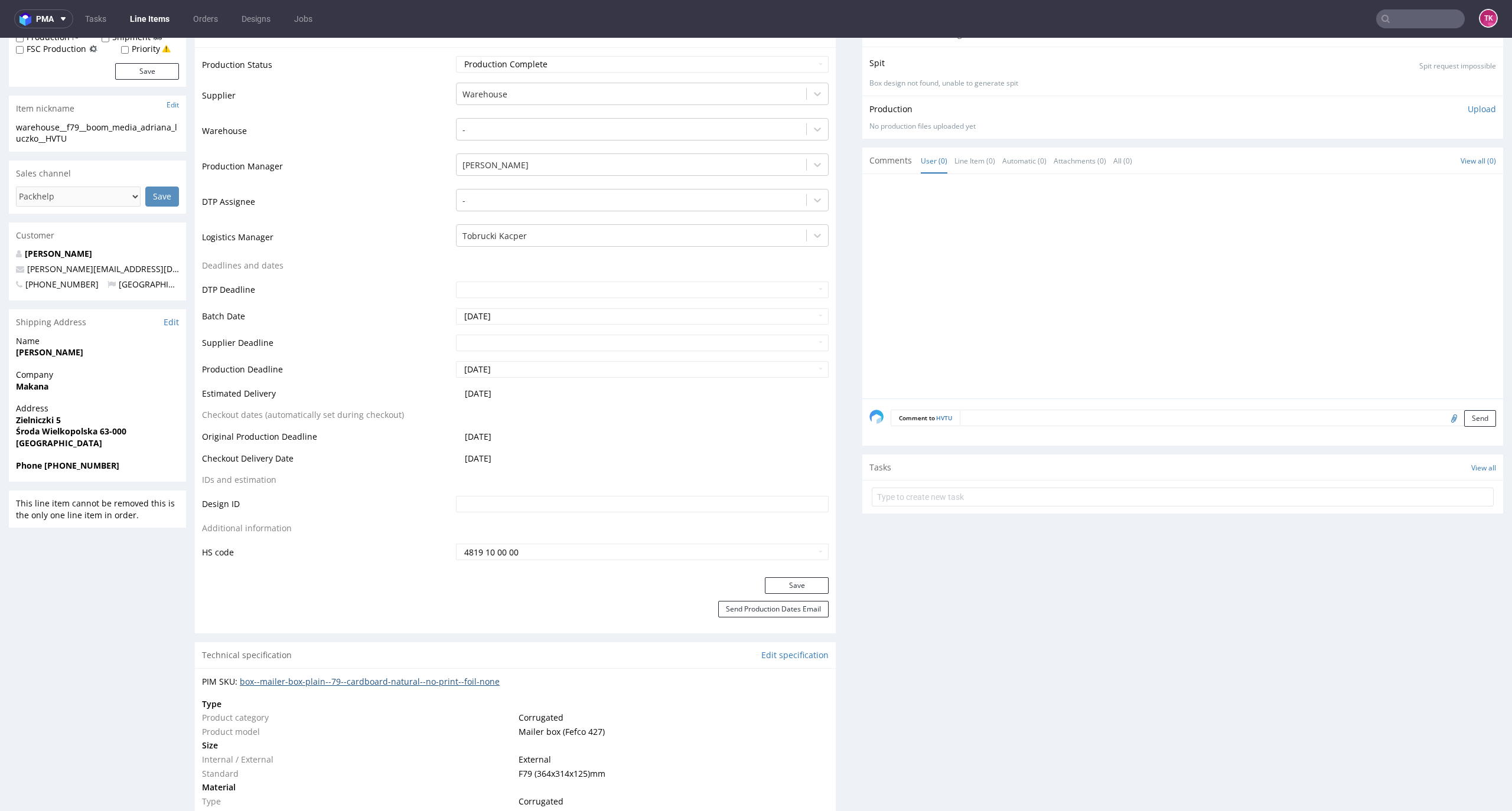
scroll to position [393, 0]
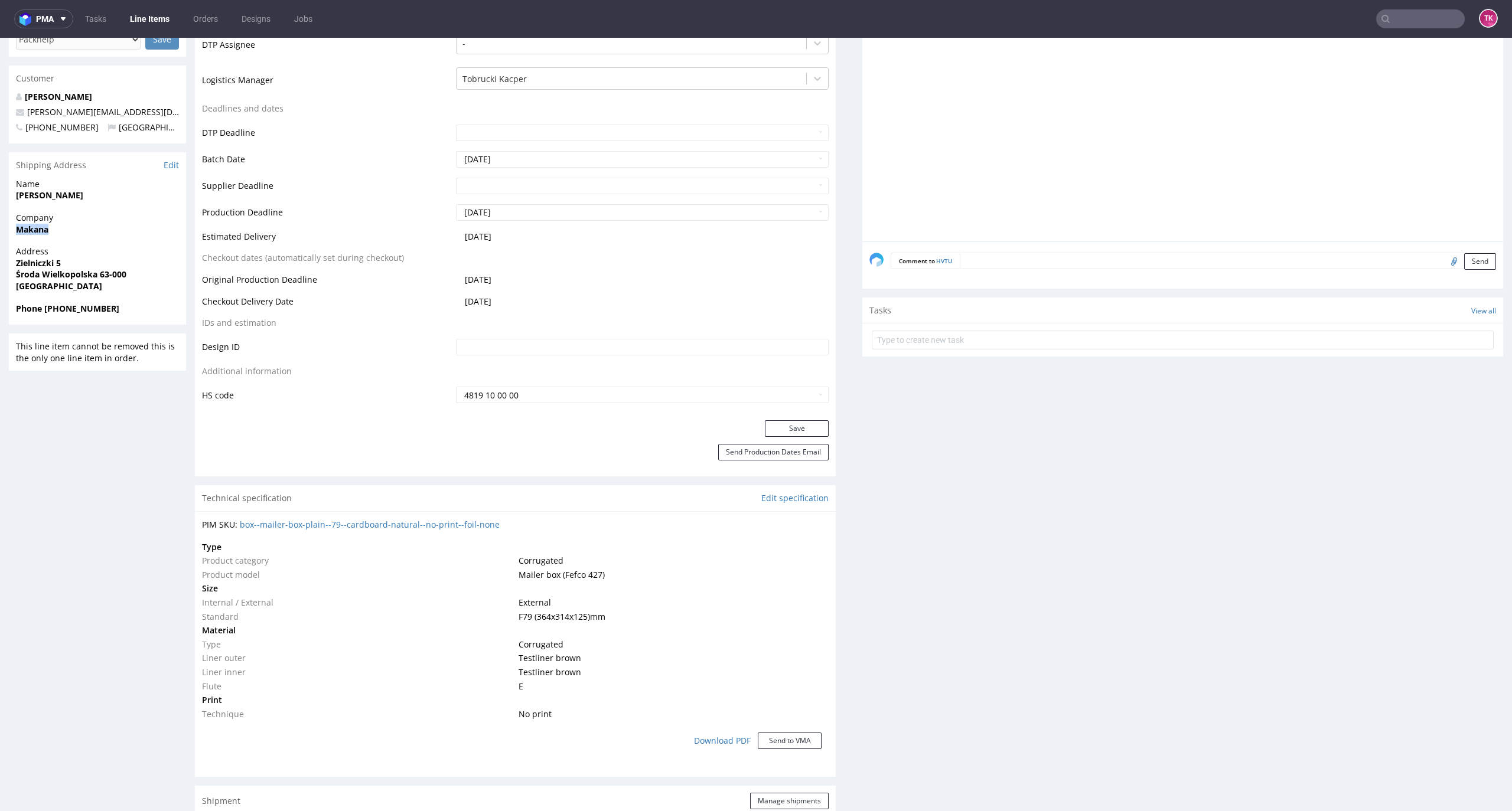
drag, startPoint x: 17, startPoint y: 226, endPoint x: 84, endPoint y: 232, distance: 67.3
click at [81, 229] on span "Makana" at bounding box center [97, 229] width 163 height 12
drag, startPoint x: 15, startPoint y: 256, endPoint x: 145, endPoint y: 275, distance: 131.4
click at [145, 275] on div "R805873917 [DATE] 02:10 PM HVTU Returning DID Mark this line item problematic P…" at bounding box center [756, 738] width 1512 height 2128
click at [148, 278] on span "Środa Wielkopolska 63-000" at bounding box center [97, 275] width 163 height 12
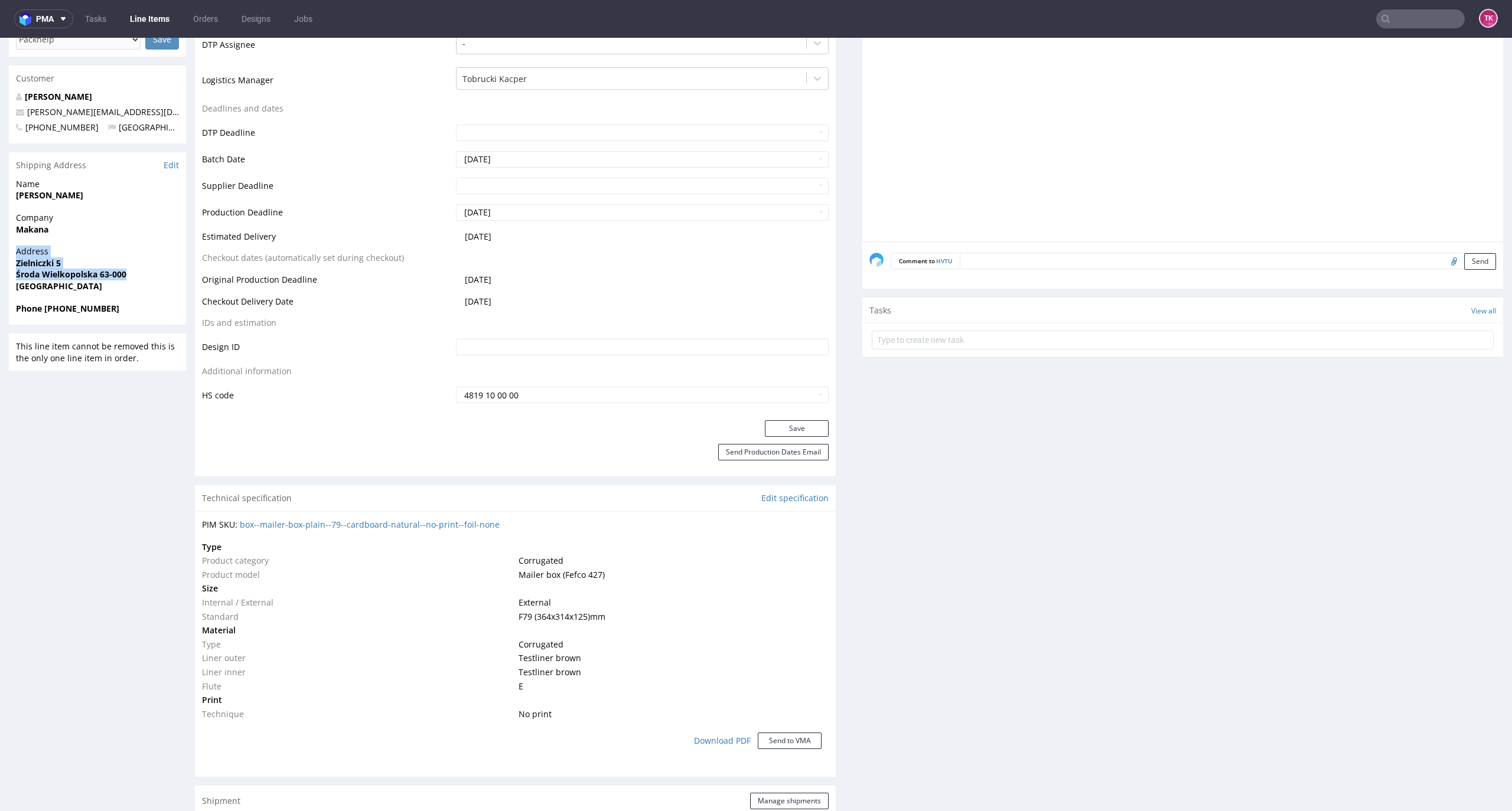
click at [145, 279] on span "Środa Wielkopolska 63-000" at bounding box center [97, 275] width 163 height 12
drag, startPoint x: 145, startPoint y: 279, endPoint x: 2, endPoint y: 265, distance: 143.7
click at [2, 265] on div "R805873917 [DATE] 02:10 PM HVTU Returning DID Mark this line item problematic P…" at bounding box center [756, 738] width 1512 height 2128
drag, startPoint x: 92, startPoint y: 311, endPoint x: 43, endPoint y: 323, distance: 50.4
click at [44, 323] on div "Phone [PHONE_NUMBER]" at bounding box center [97, 314] width 177 height 23
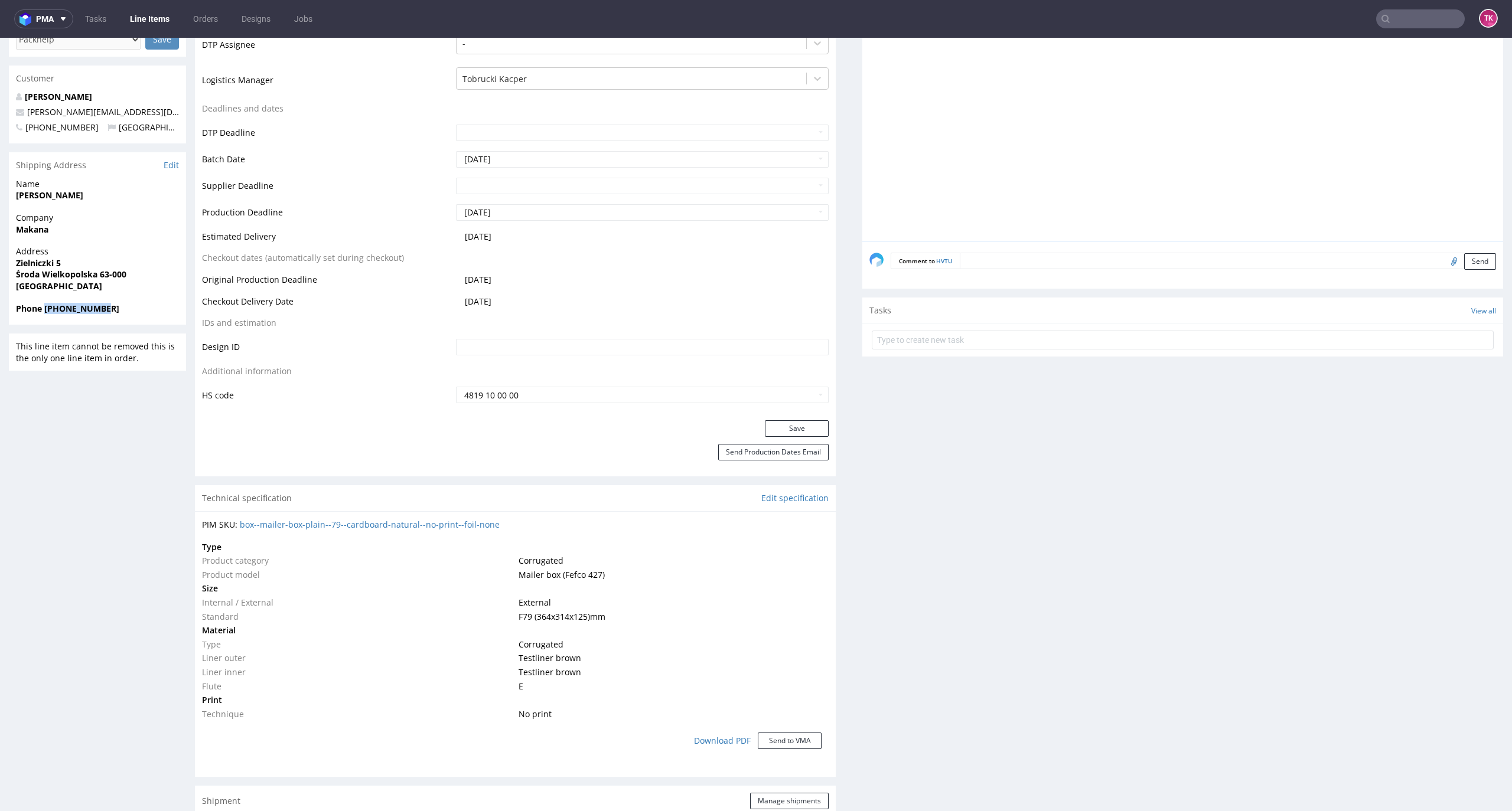
copy strong "[PHONE_NUMBER]"
drag, startPoint x: 140, startPoint y: 108, endPoint x: 10, endPoint y: 111, distance: 130.0
click at [5, 105] on div "R805873917 [DATE] 02:10 PM HVTU Returning DID Mark this line item problematic P…" at bounding box center [756, 738] width 1512 height 2128
copy span "[PERSON_NAME][EMAIL_ADDRESS][DOMAIN_NAME]"
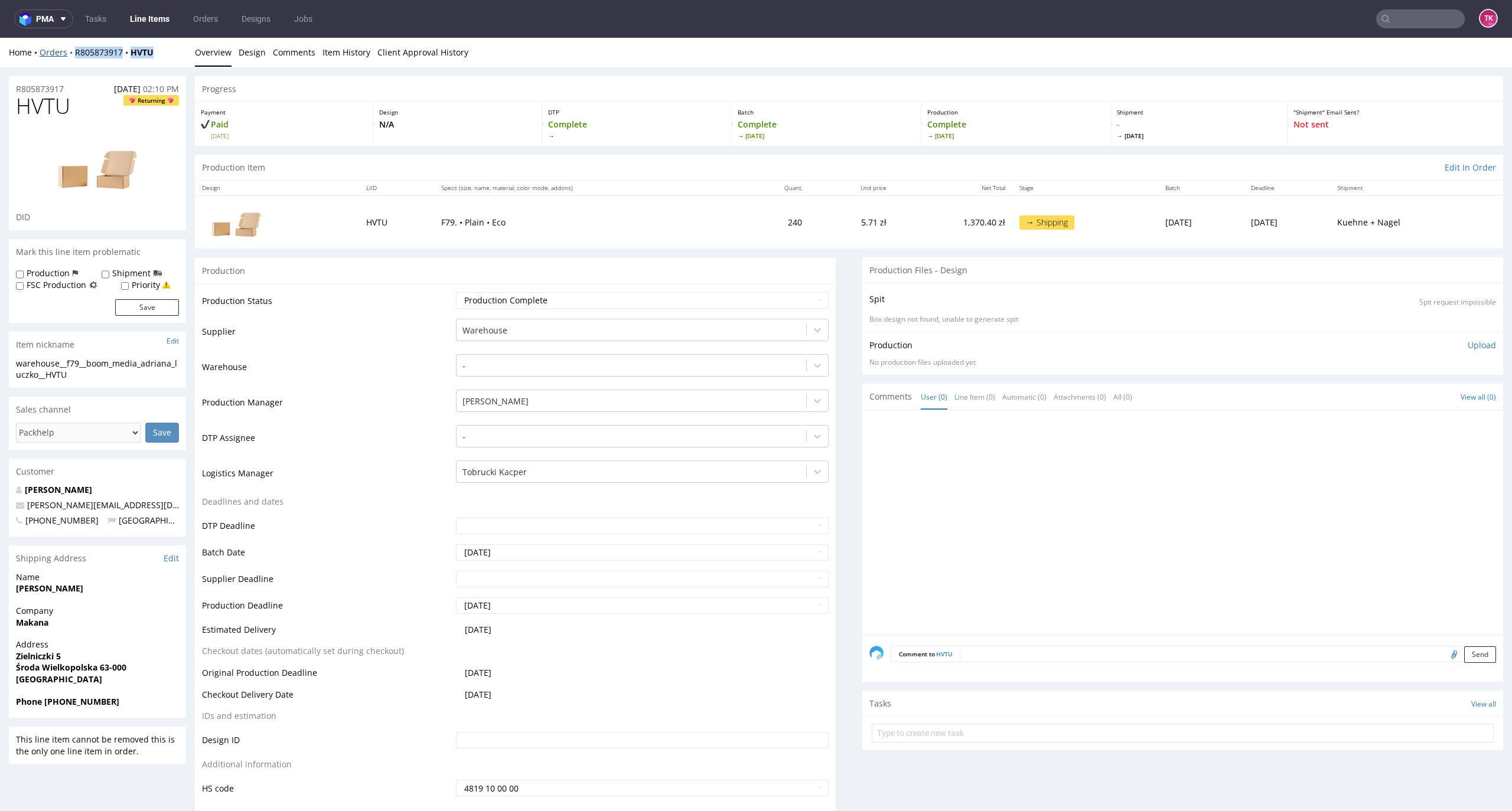
drag, startPoint x: 164, startPoint y: 55, endPoint x: 67, endPoint y: 56, distance: 97.0
click at [67, 56] on div "Home Orders R805873917 HVTU" at bounding box center [97, 53] width 177 height 12
copy div "R805873917 HVTU"
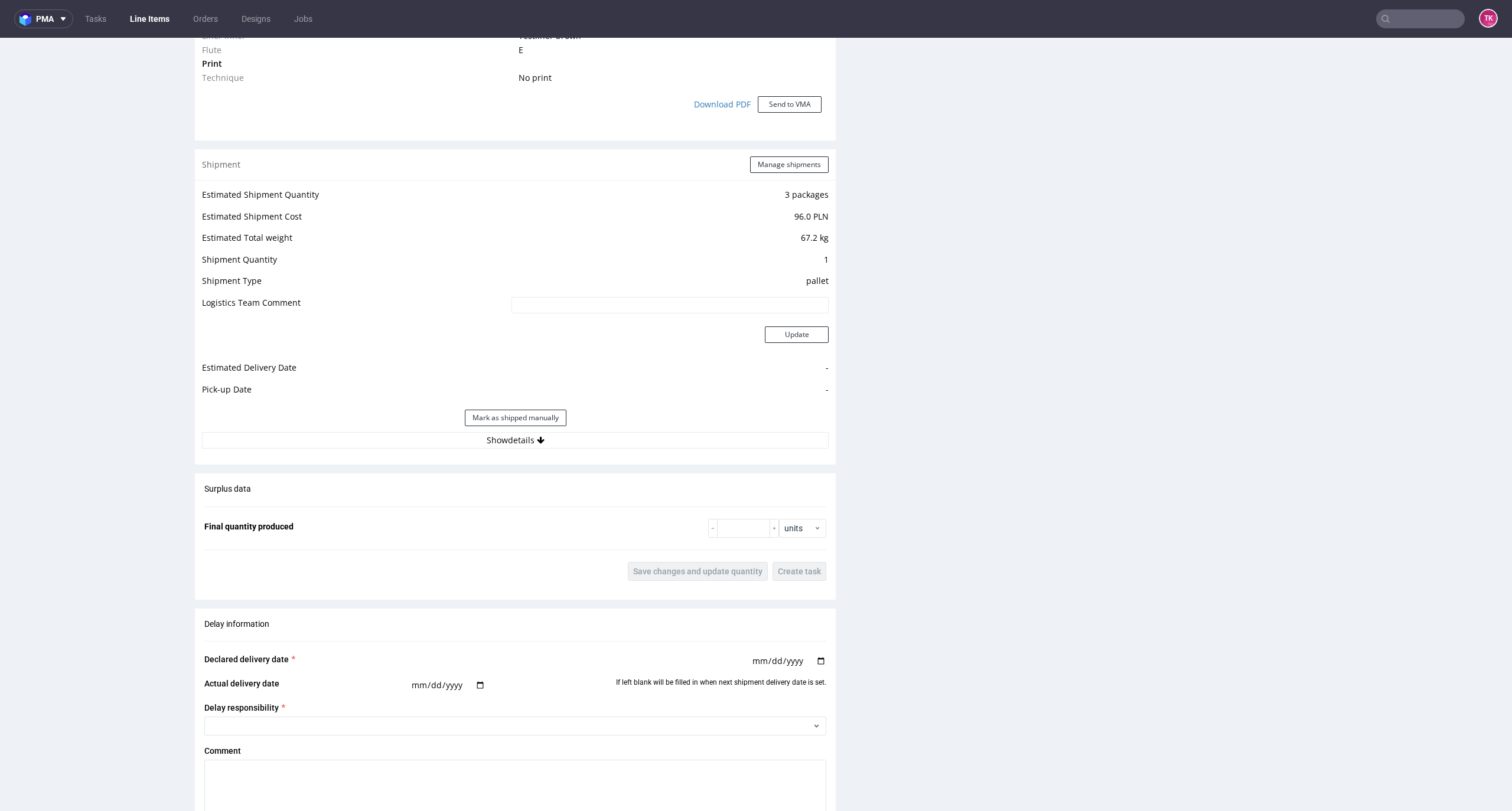
scroll to position [1102, 0]
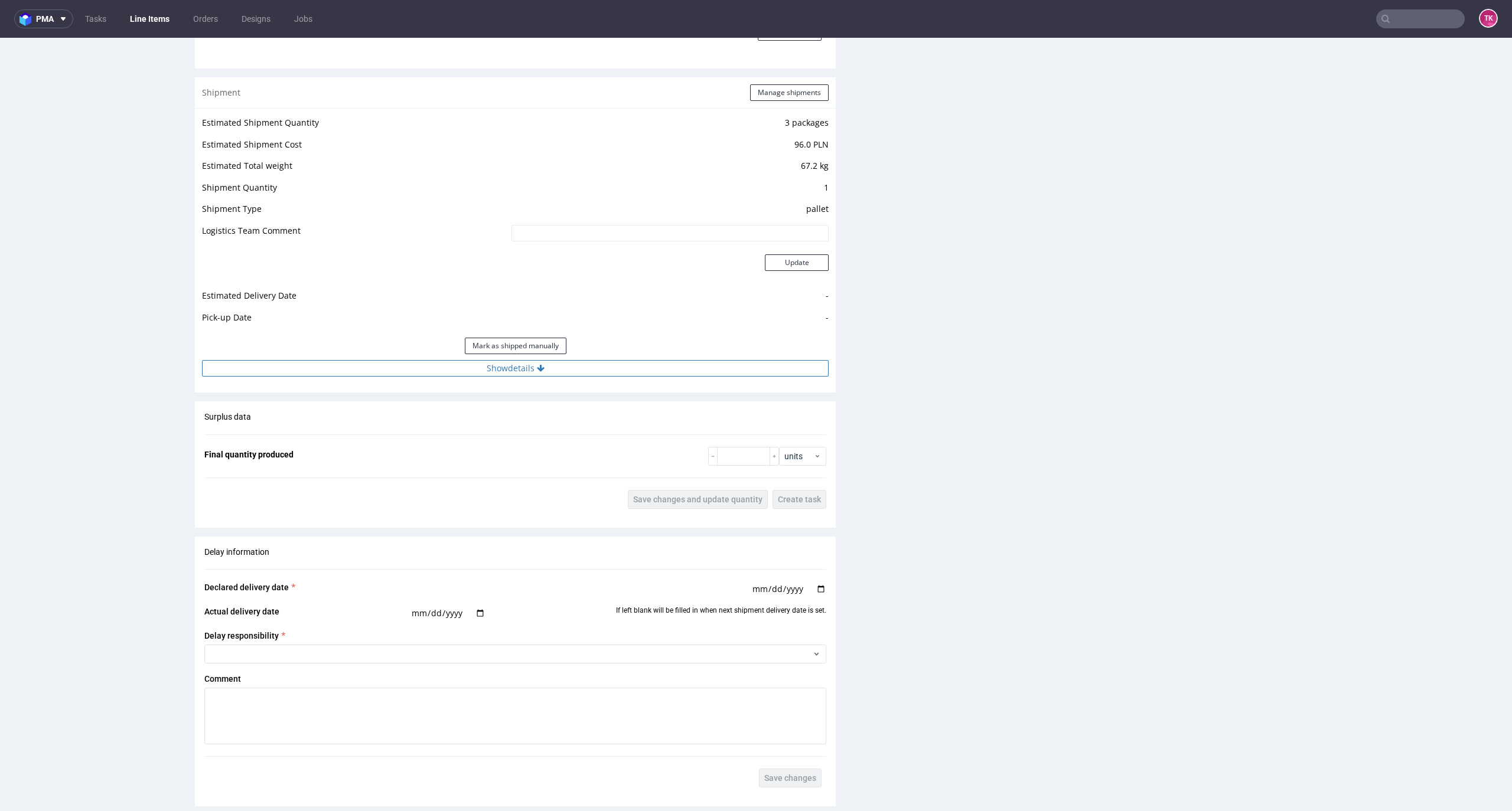
drag, startPoint x: 702, startPoint y: 350, endPoint x: 707, endPoint y: 364, distance: 14.9
click at [702, 357] on div "Mark as shipped manually" at bounding box center [515, 346] width 627 height 29
click at [709, 364] on button "Show details" at bounding box center [515, 369] width 627 height 17
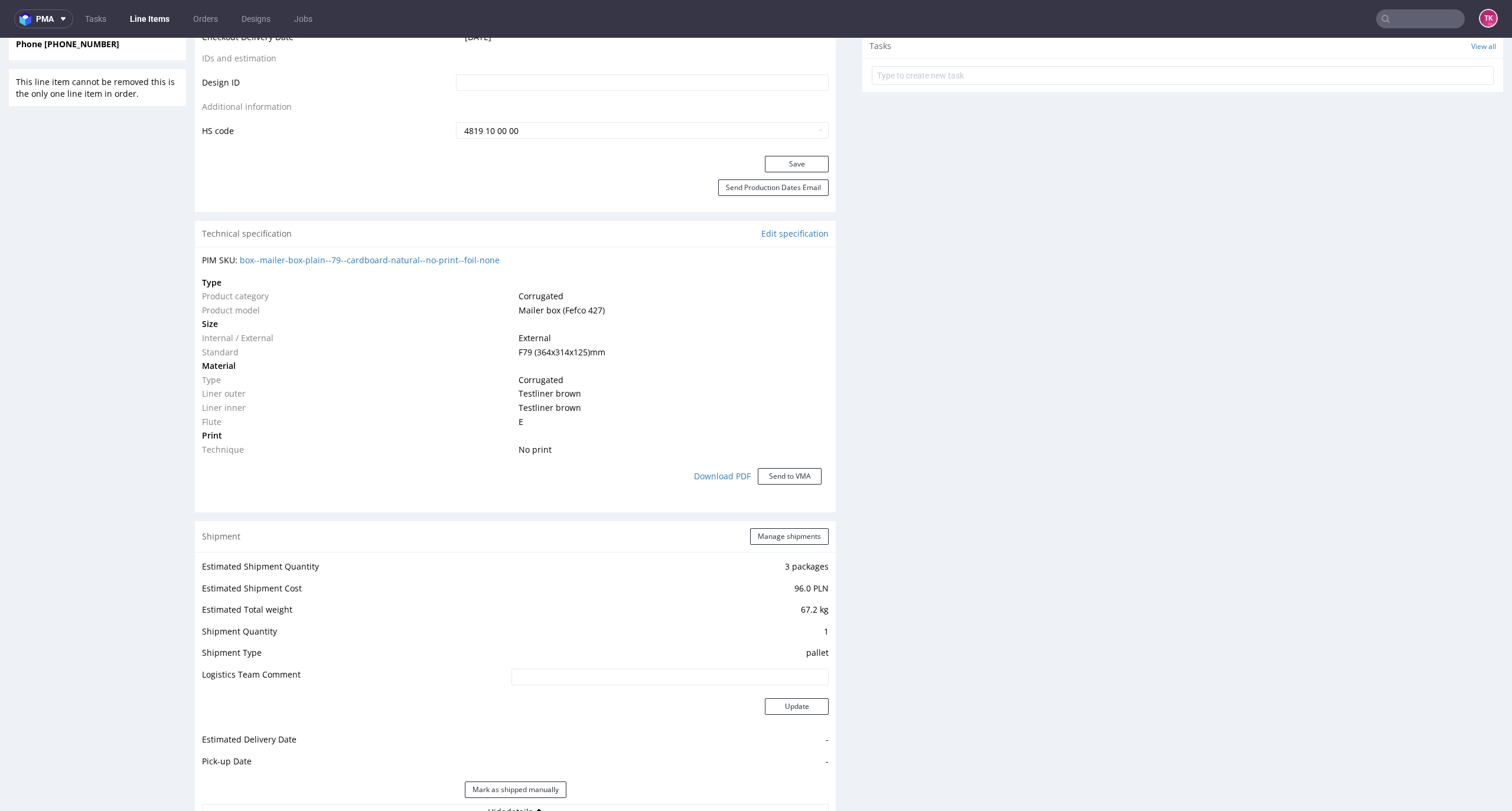
scroll to position [630, 0]
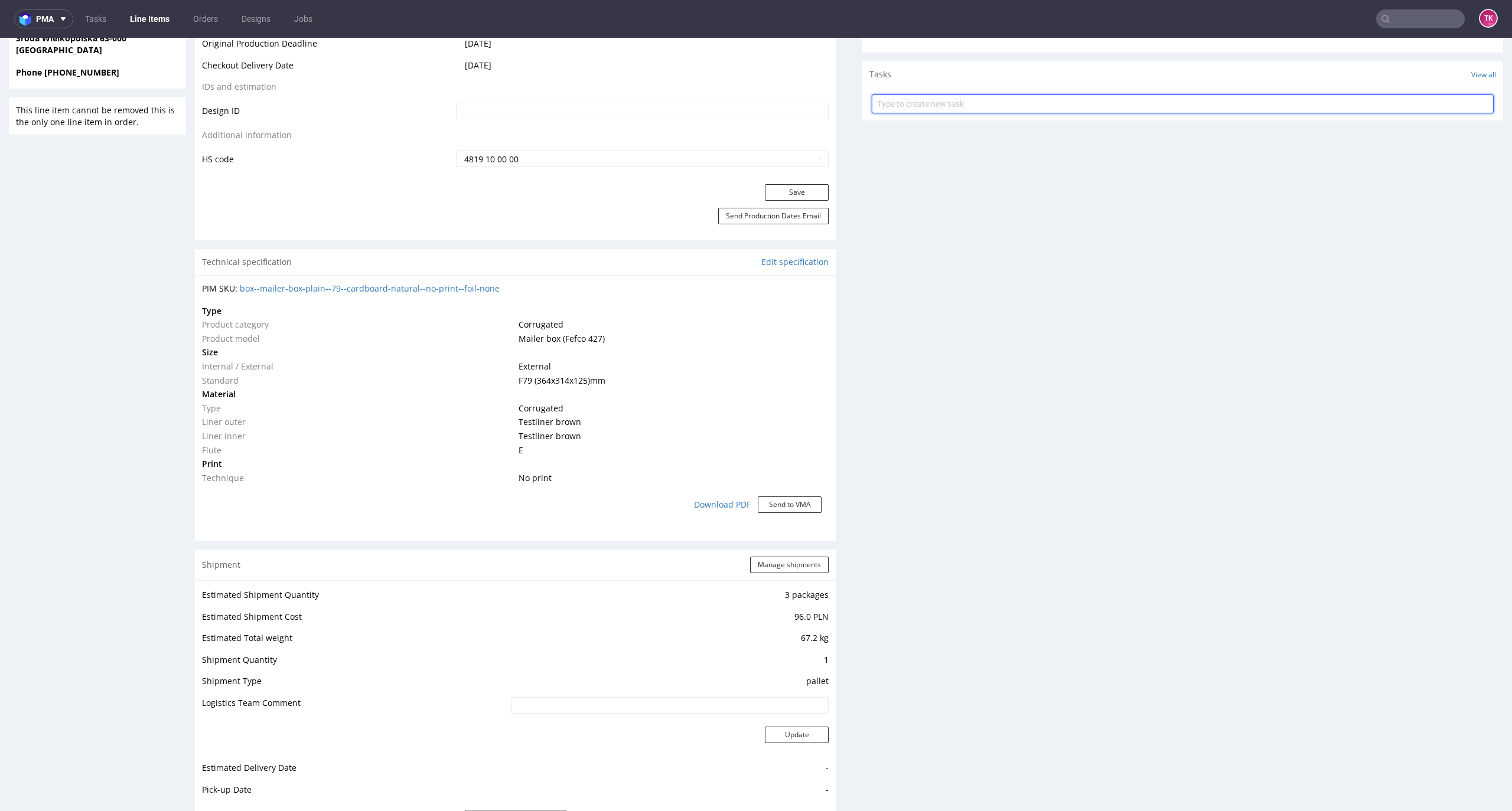
click at [884, 110] on input "text" at bounding box center [1182, 104] width 622 height 19
type input "etykiety"
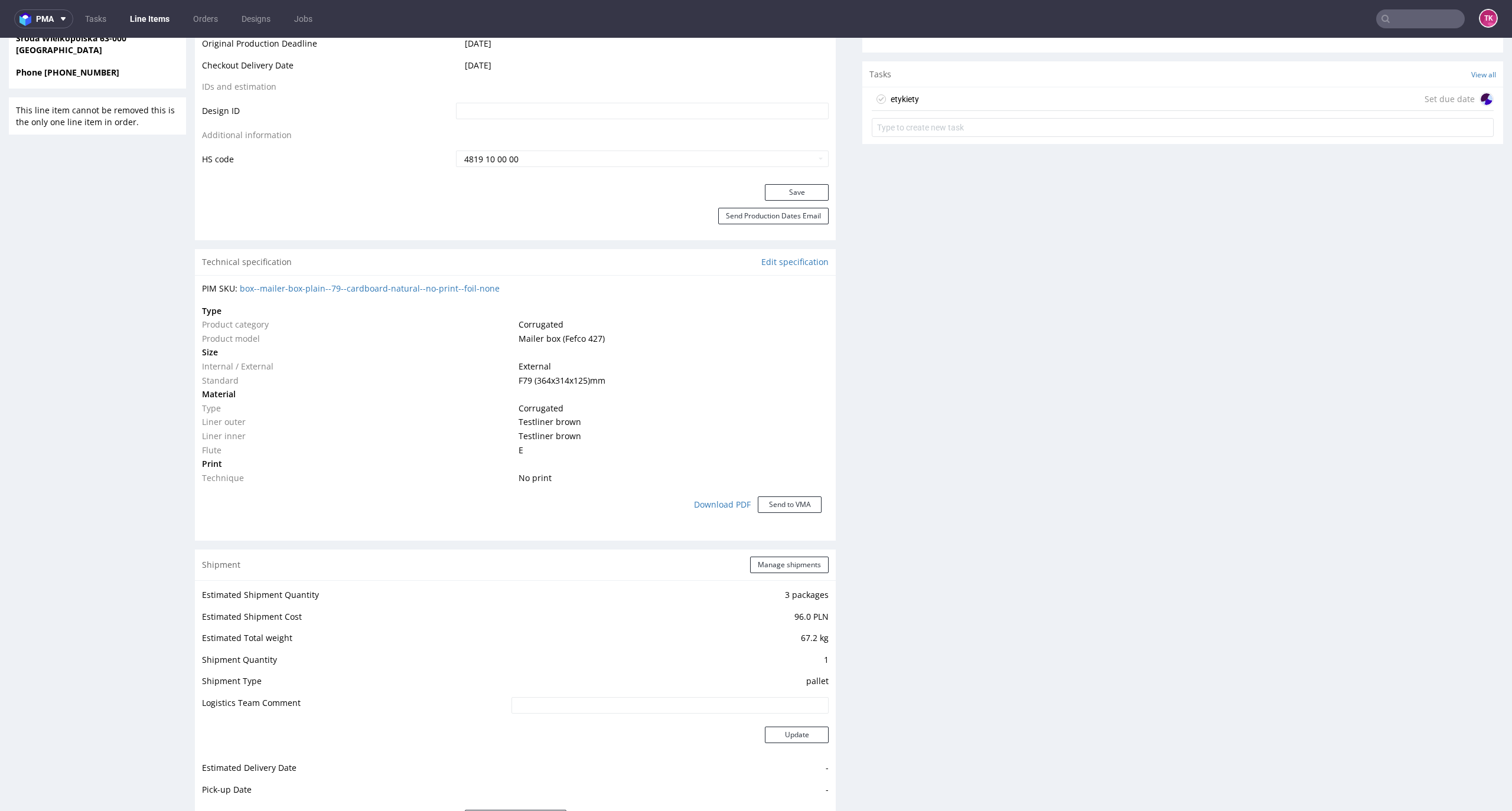
click at [884, 108] on div "etykiety Set due date" at bounding box center [1182, 99] width 622 height 23
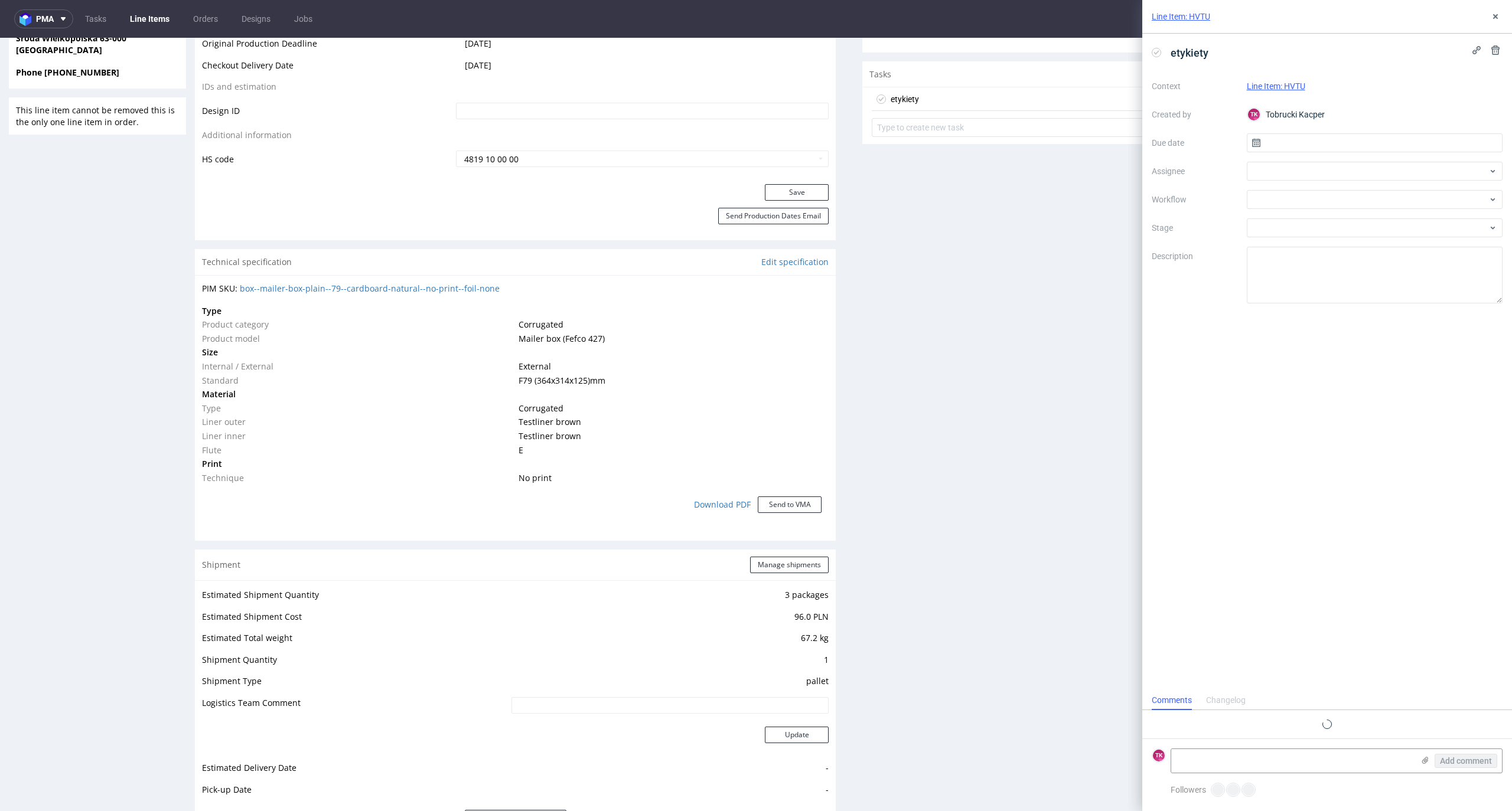
scroll to position [10, 0]
click at [1385, 748] on form "TK Add comment" at bounding box center [1327, 761] width 370 height 44
click at [1399, 758] on textarea at bounding box center [1292, 761] width 242 height 23
paste textarea "RWM006682842"
click at [1421, 761] on icon at bounding box center [1425, 761] width 10 height 10
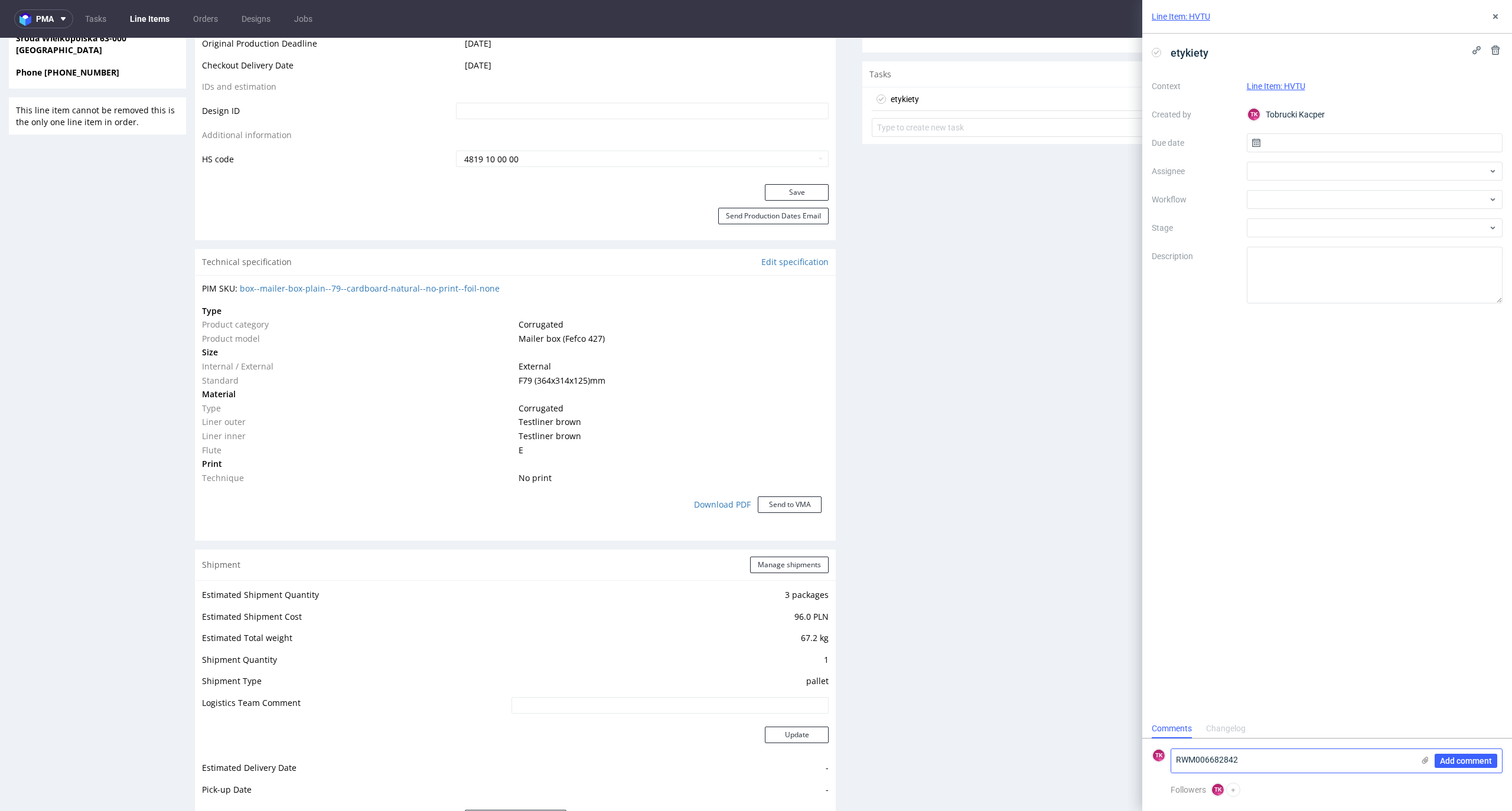
click at [0, 0] on input "file" at bounding box center [0, 0] width 0 height 0
click at [1249, 704] on textarea "RWM006682842" at bounding box center [1292, 699] width 242 height 23
type textarea "RWM006682842 odbiór 16.10"
click at [1472, 758] on span "Add comment" at bounding box center [1465, 761] width 52 height 8
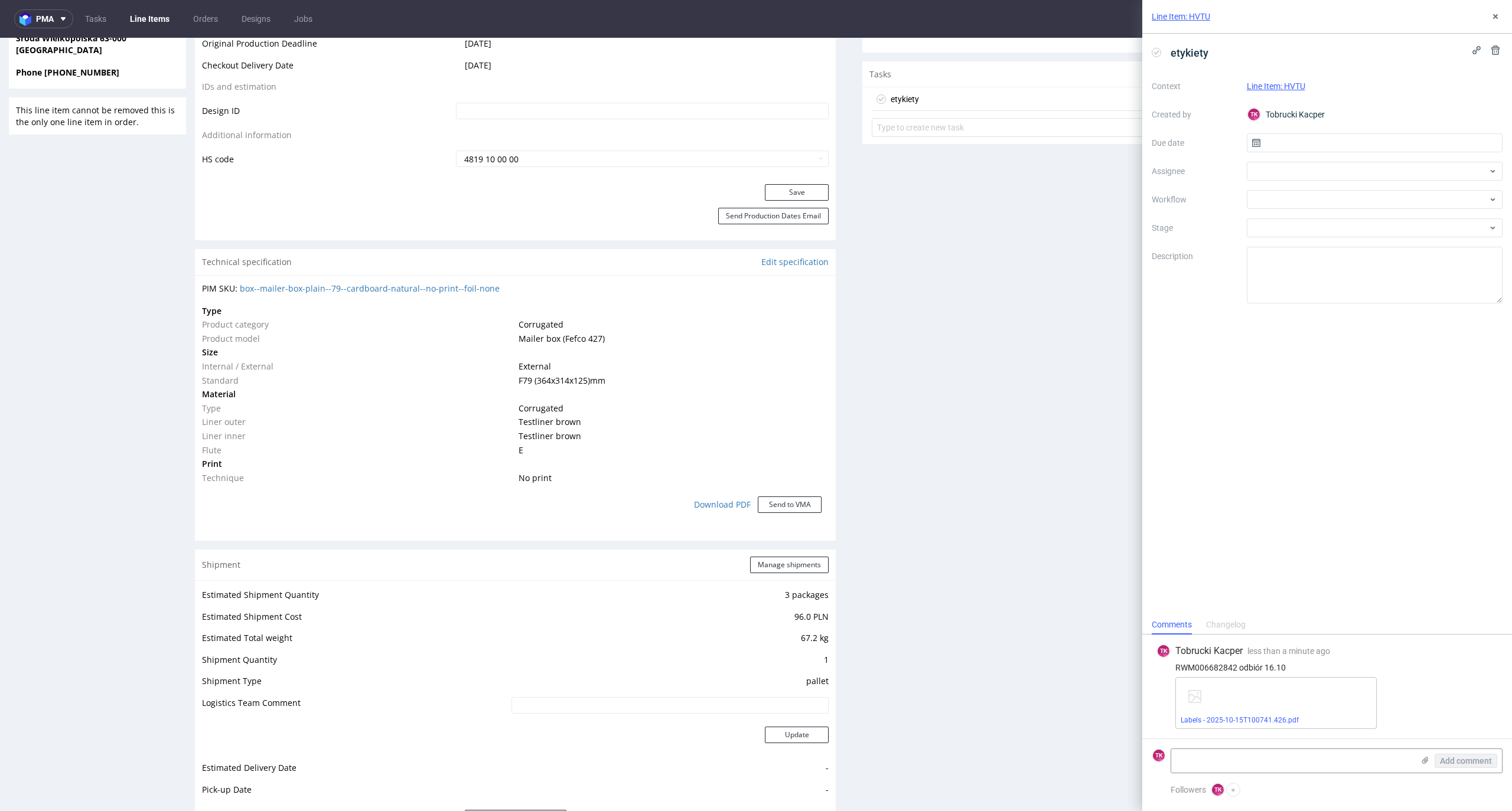
click at [1291, 155] on div "Context Line Item: HVTU Created by TK Tobrucki Kacper Due date Assignee Workflo…" at bounding box center [1327, 190] width 351 height 226
click at [1294, 162] on div at bounding box center [1375, 171] width 257 height 19
type input "fe"
click at [1286, 203] on span "[PERSON_NAME]" at bounding box center [1304, 198] width 63 height 12
click at [1311, 147] on input "text" at bounding box center [1375, 142] width 257 height 19
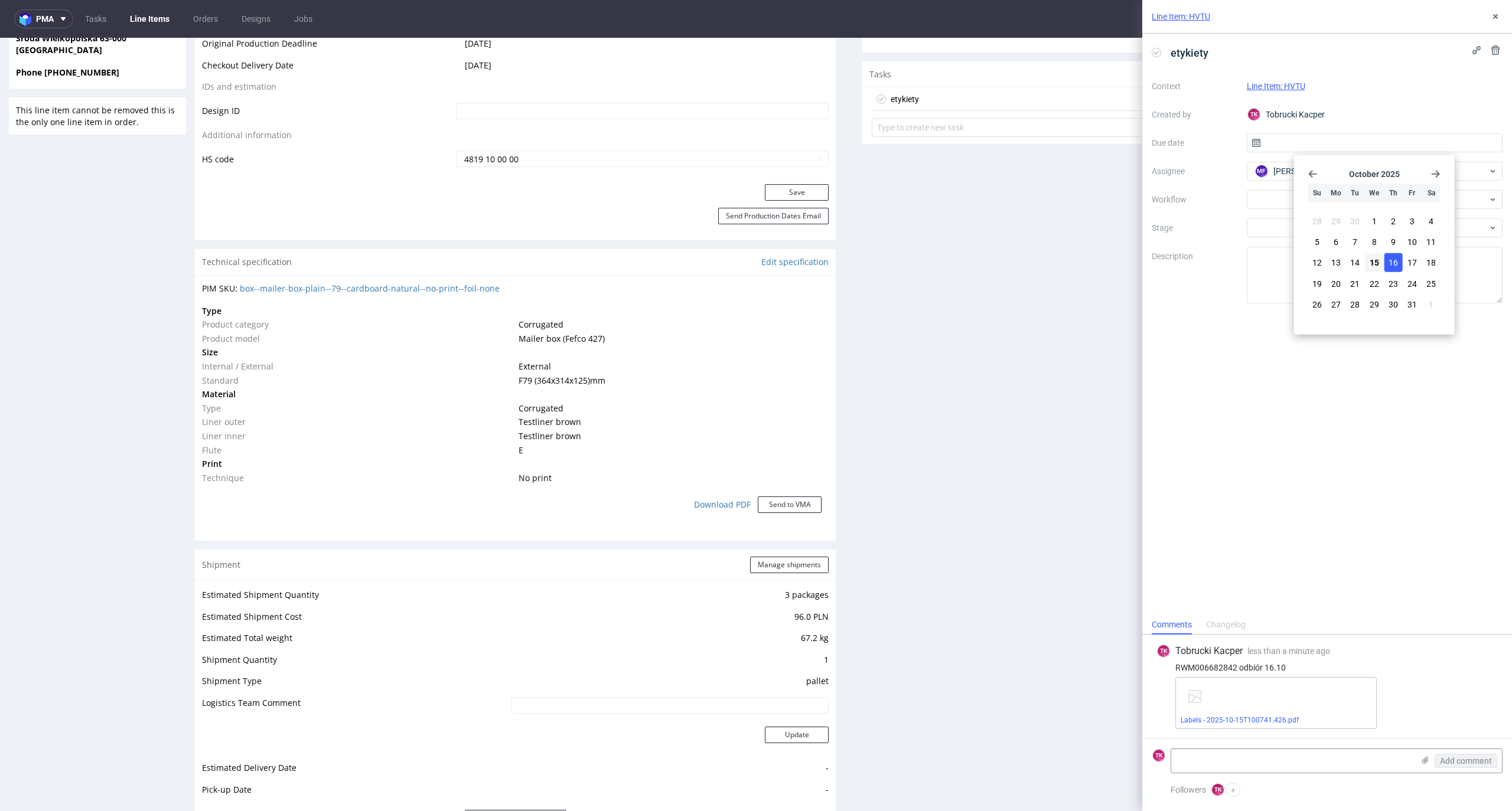
click at [1392, 268] on span "16" at bounding box center [1393, 263] width 10 height 12
click at [1383, 136] on input "[DATE]" at bounding box center [1375, 142] width 257 height 19
click at [1377, 260] on span "15" at bounding box center [1374, 263] width 10 height 12
type input "[DATE]"
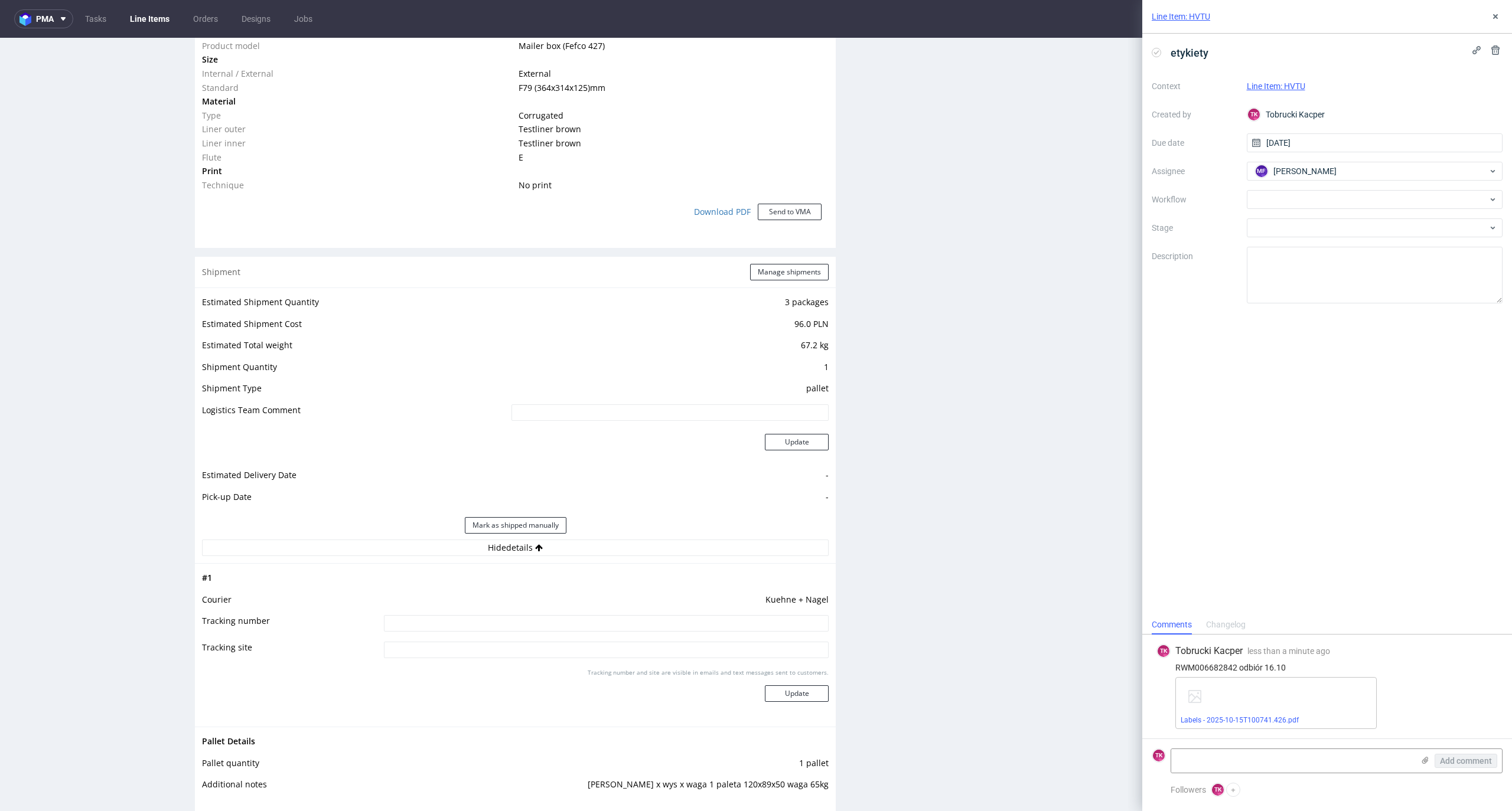
scroll to position [1181, 0]
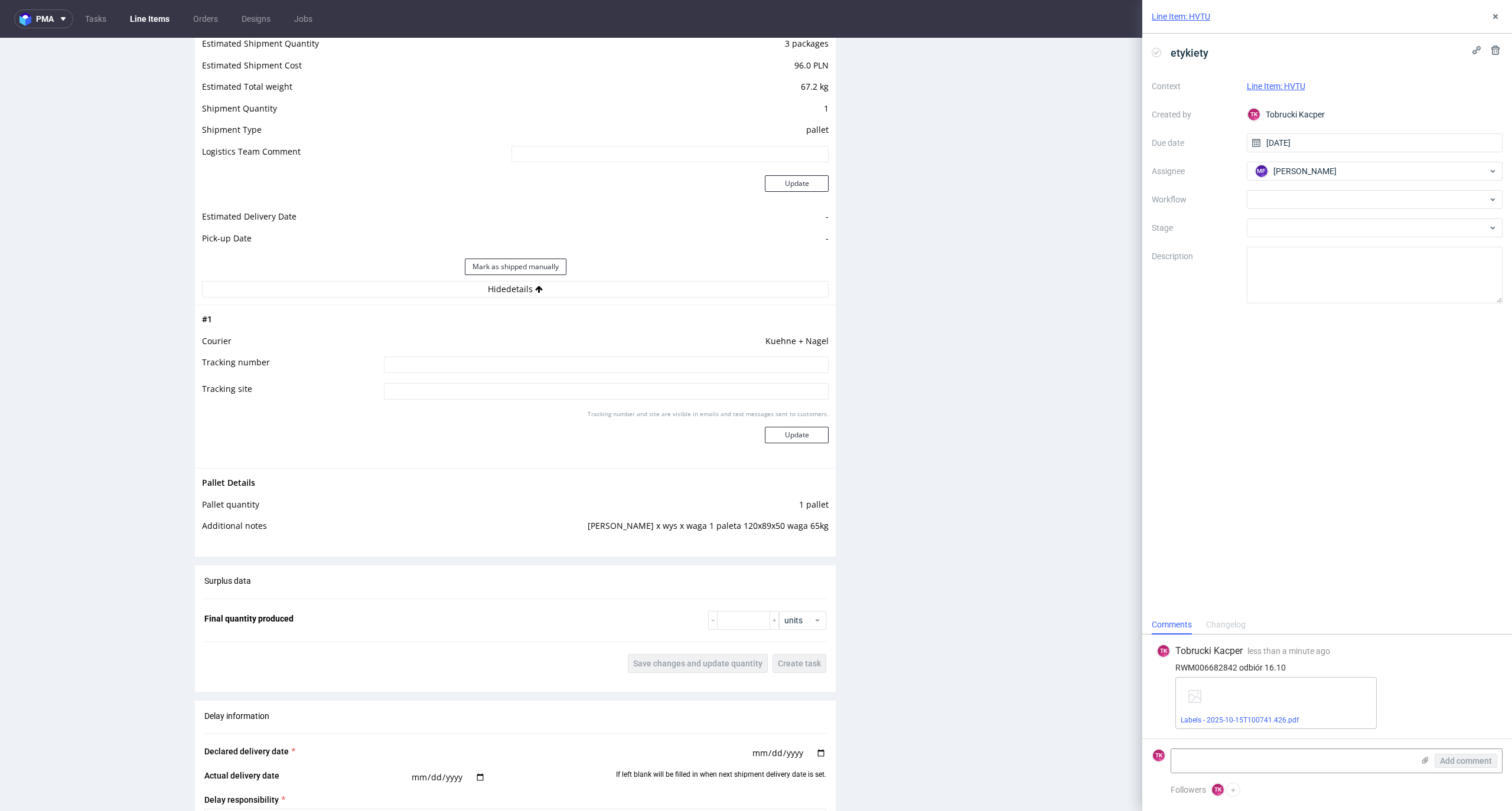
click at [574, 355] on tbody "# 1 Courier [PERSON_NAME] + [PERSON_NAME] Tracking number Tracking site Trackin…" at bounding box center [515, 387] width 627 height 149
drag, startPoint x: 583, startPoint y: 369, endPoint x: 603, endPoint y: 378, distance: 21.9
click at [583, 371] on input at bounding box center [606, 365] width 445 height 17
paste input "RWM006682842"
type input "RWM006682842"
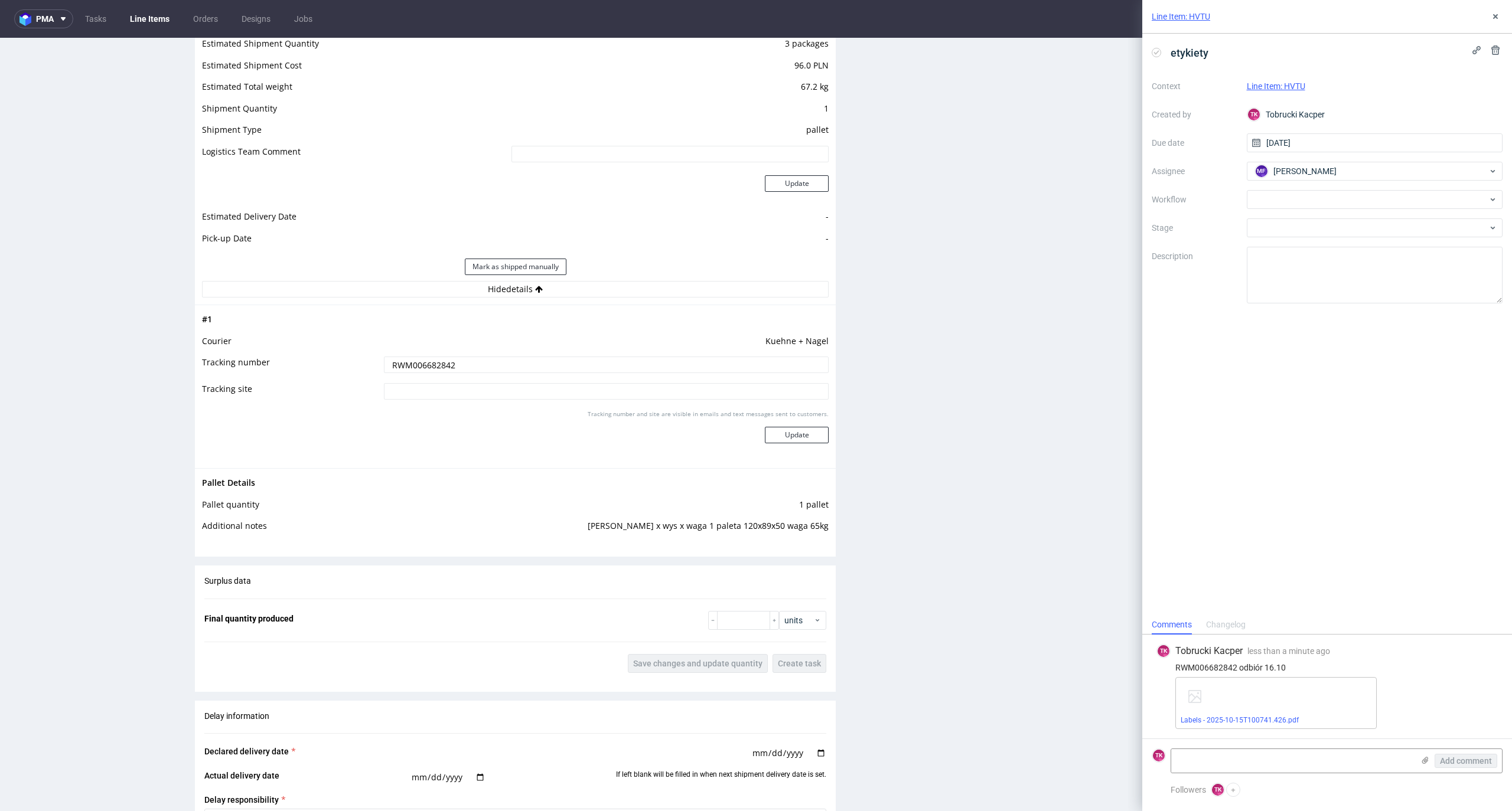
click at [802, 445] on div "Tracking number and site are visible in emails and text messages sent to custom…" at bounding box center [606, 431] width 445 height 43
click at [799, 442] on button "Update" at bounding box center [796, 435] width 64 height 17
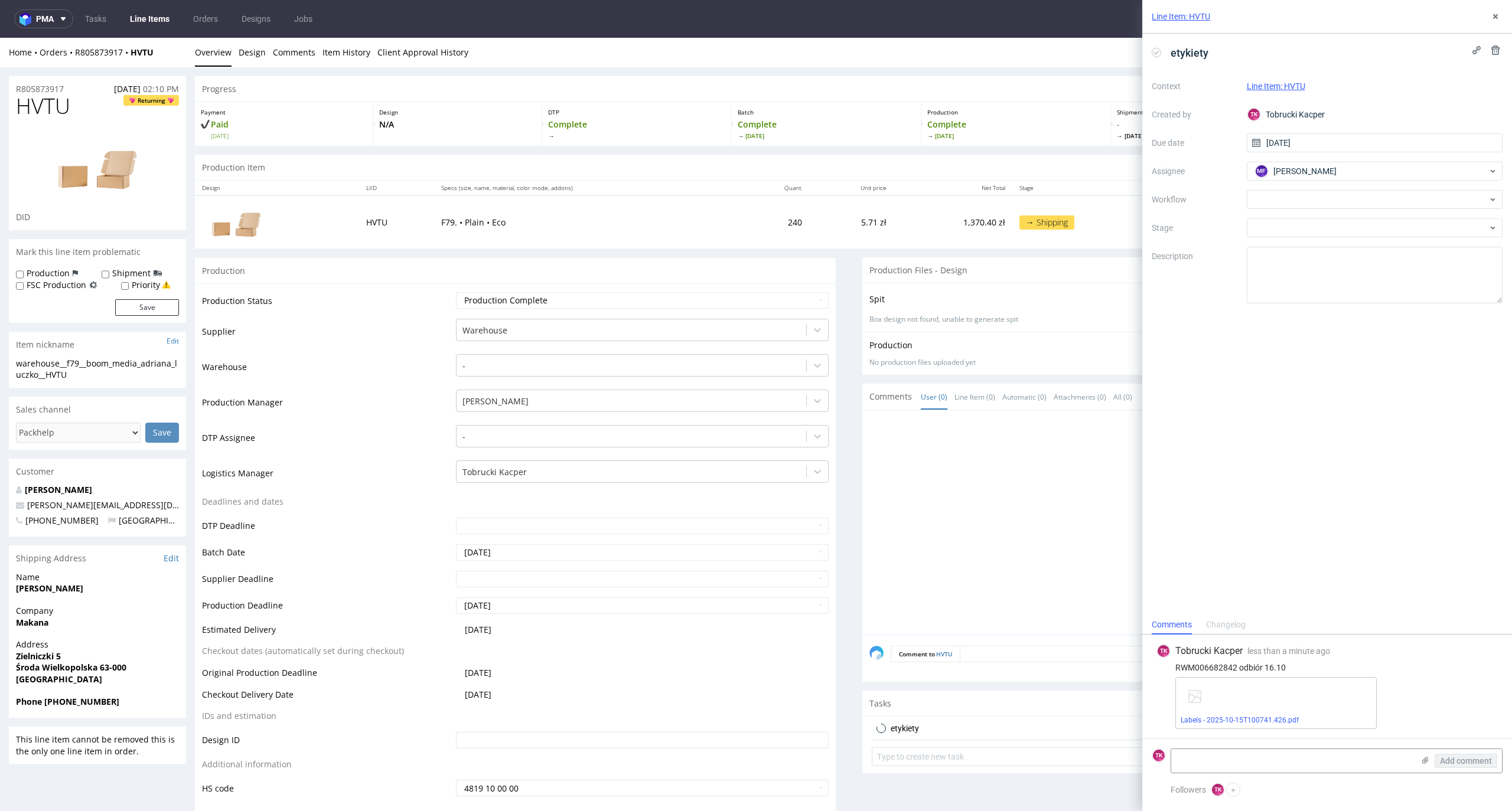
scroll to position [886, 0]
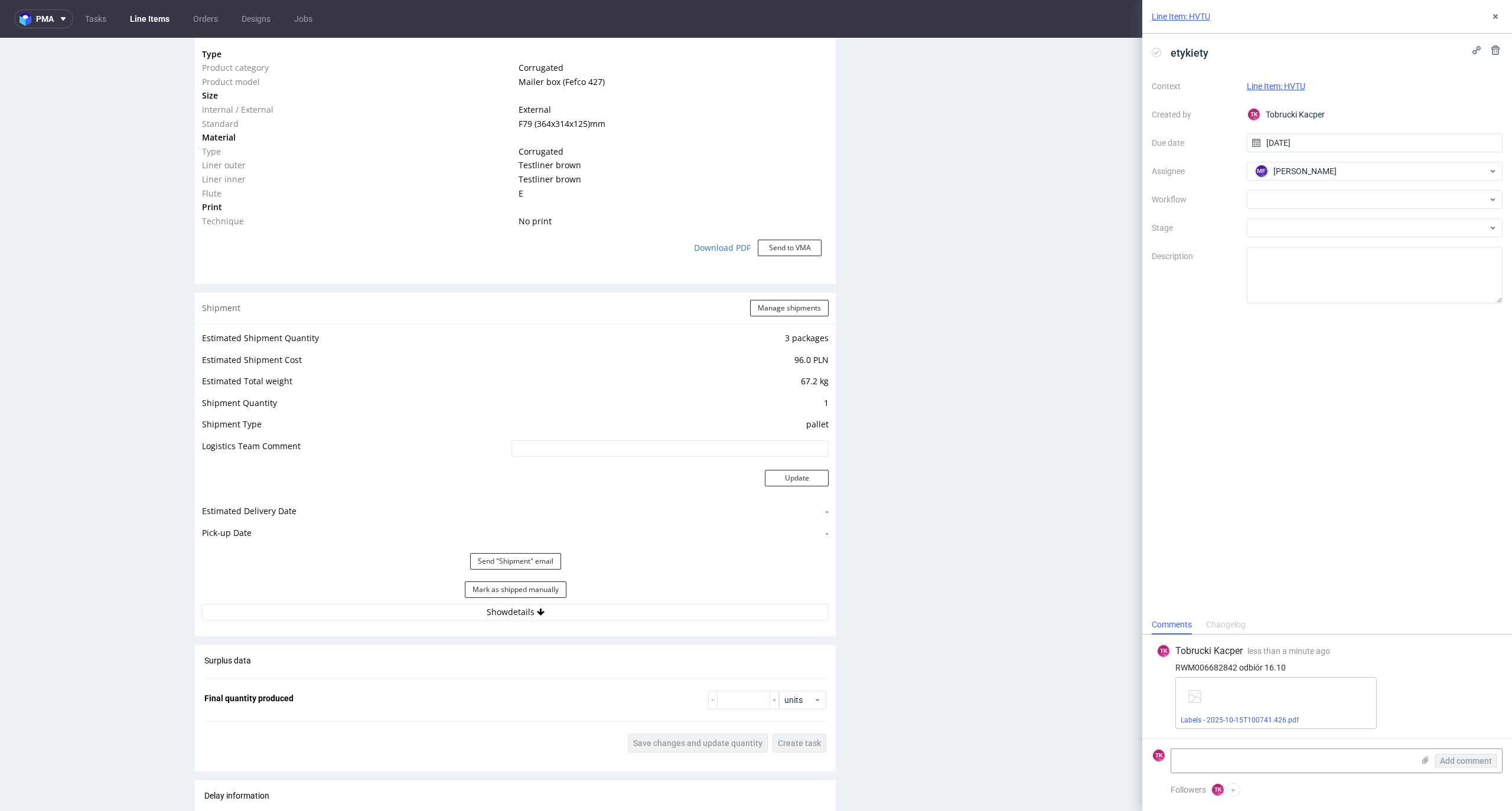
click at [141, 10] on link "Line Items" at bounding box center [149, 19] width 53 height 19
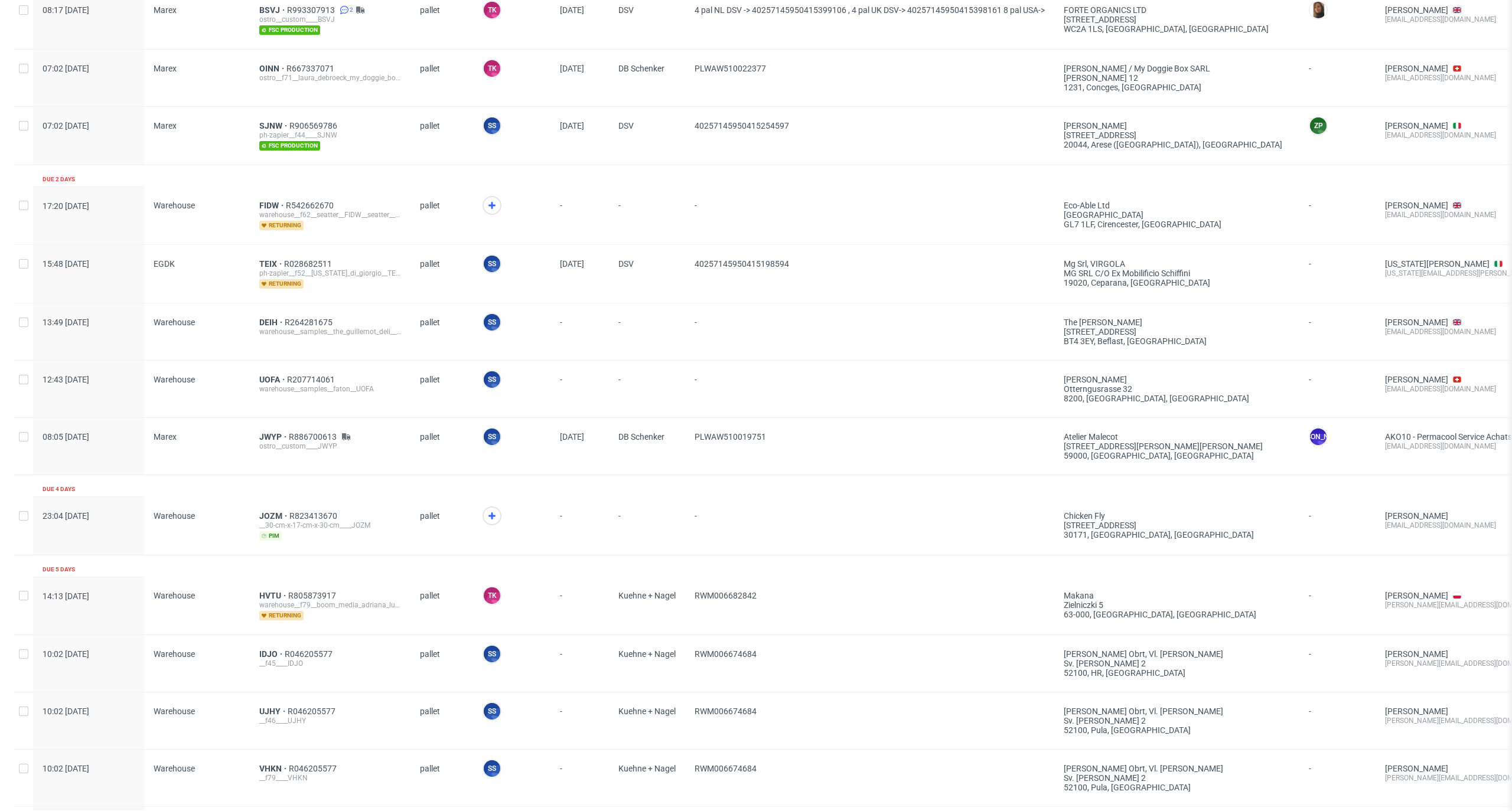
scroll to position [709, 0]
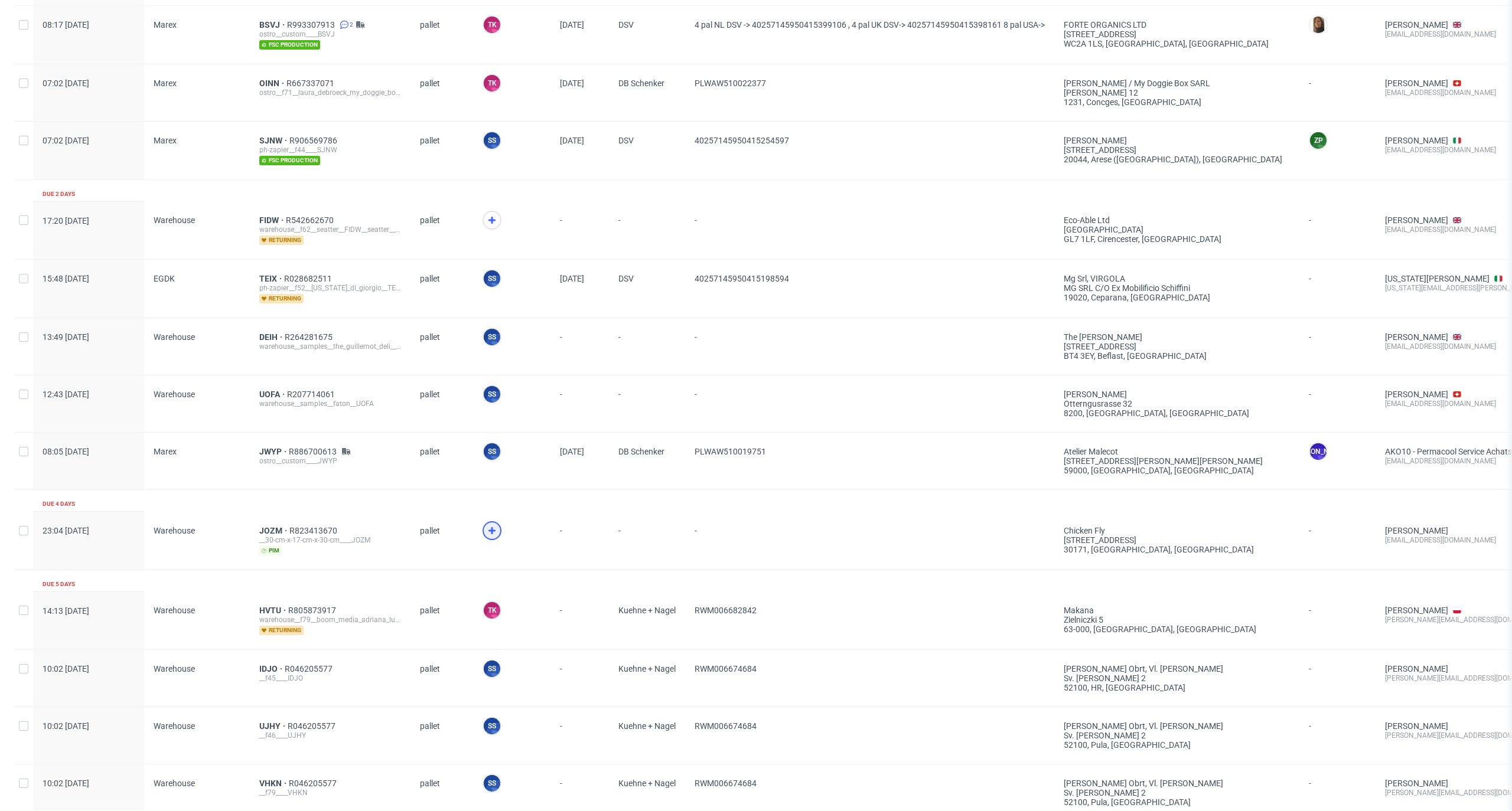
click at [489, 537] on div at bounding box center [491, 530] width 19 height 19
click at [260, 526] on span "JOZM" at bounding box center [275, 530] width 30 height 10
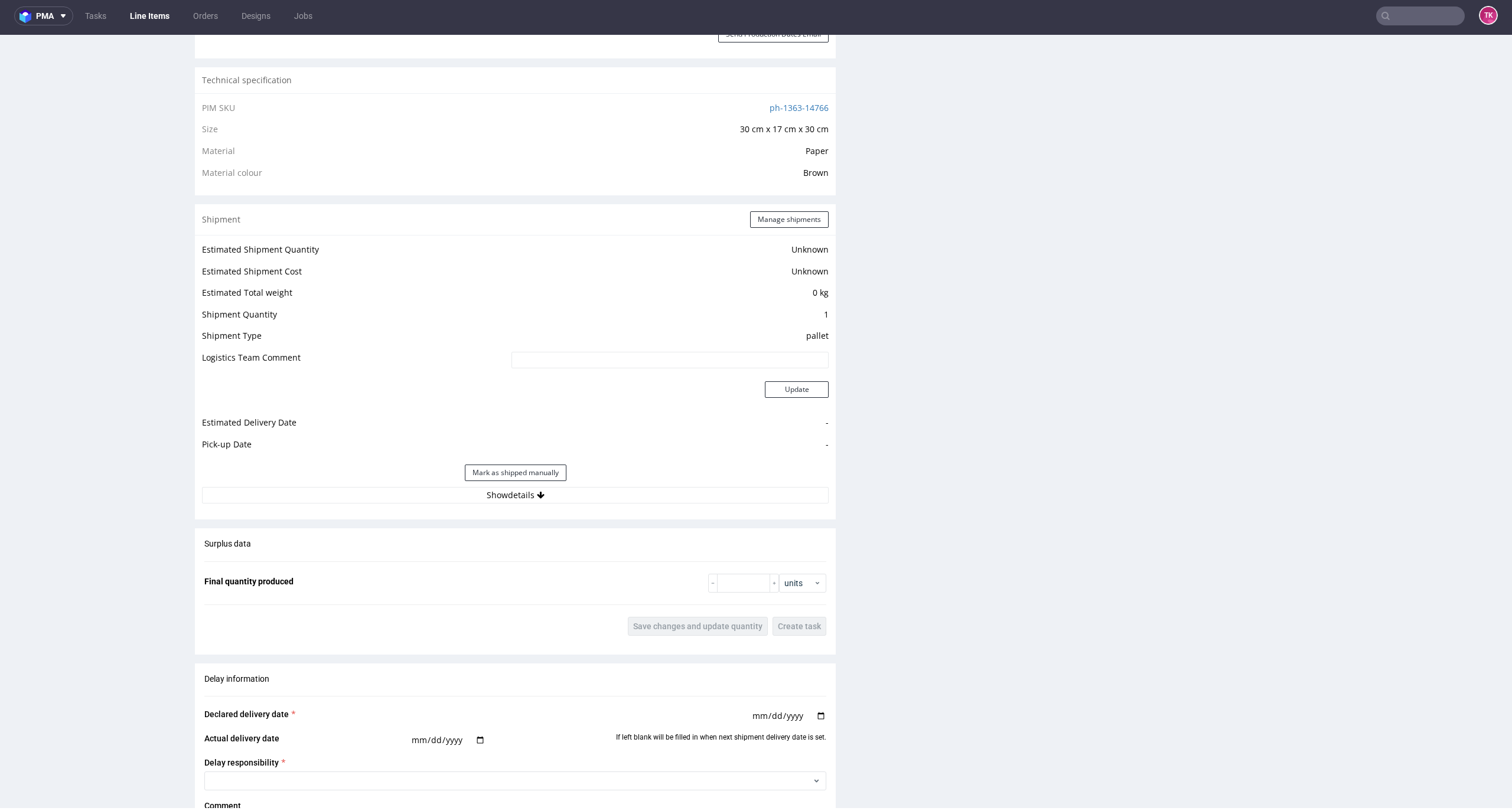
scroll to position [866, 0]
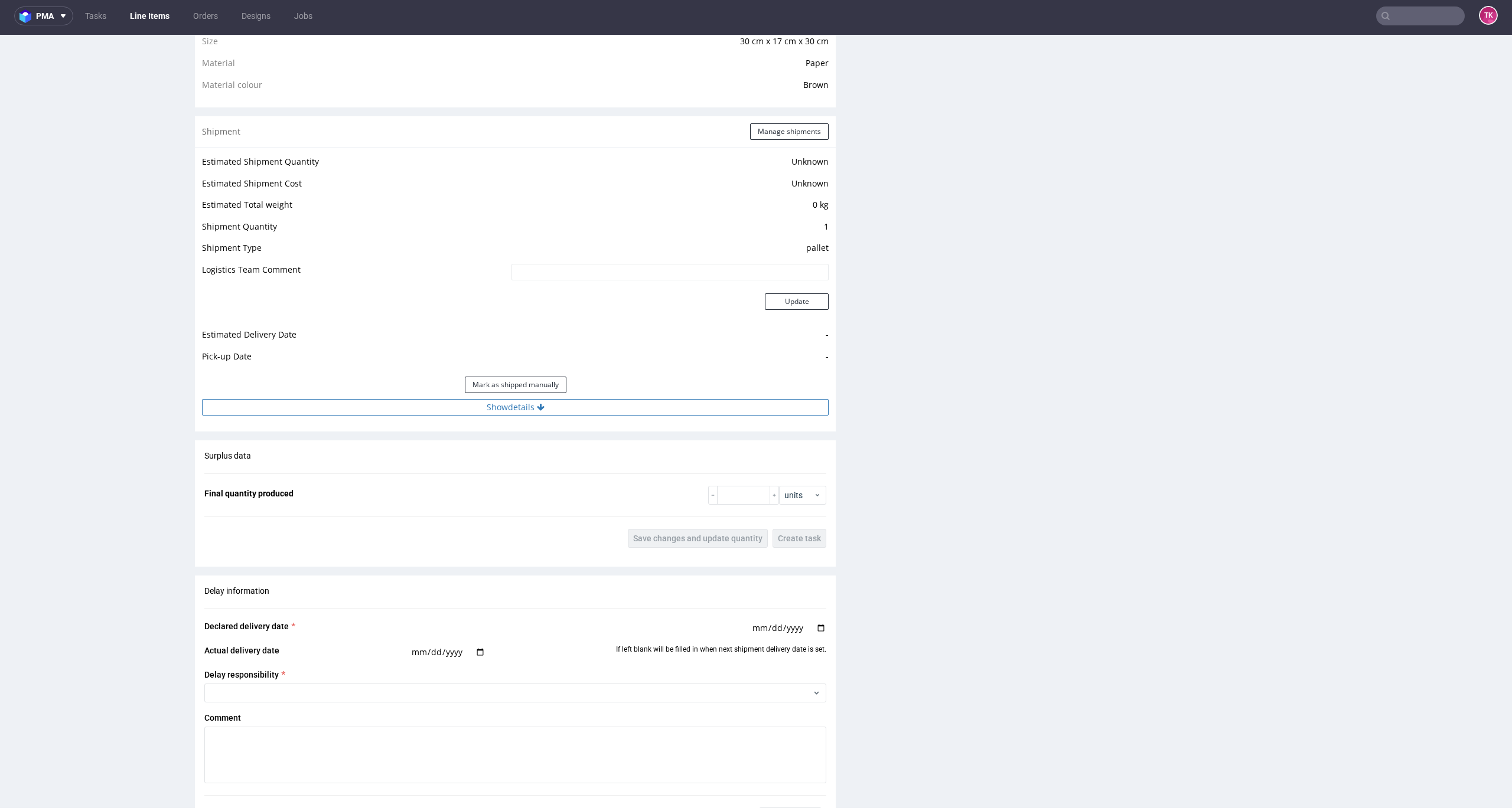
click at [528, 409] on button "Show details" at bounding box center [515, 408] width 627 height 17
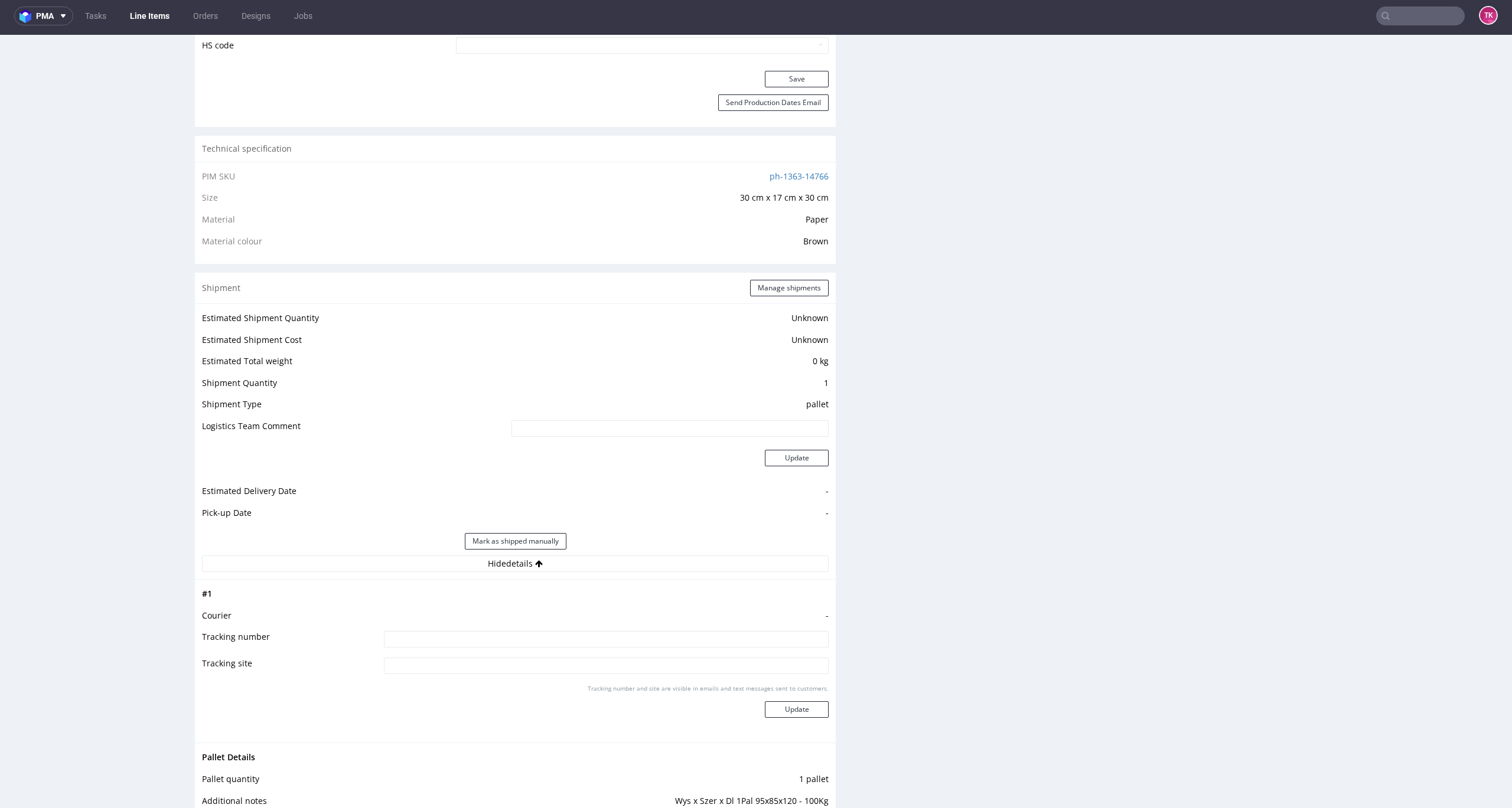
scroll to position [709, 0]
click at [777, 279] on div "Shipment Manage shipments" at bounding box center [516, 288] width 641 height 31
click at [776, 288] on button "Manage shipments" at bounding box center [789, 289] width 78 height 17
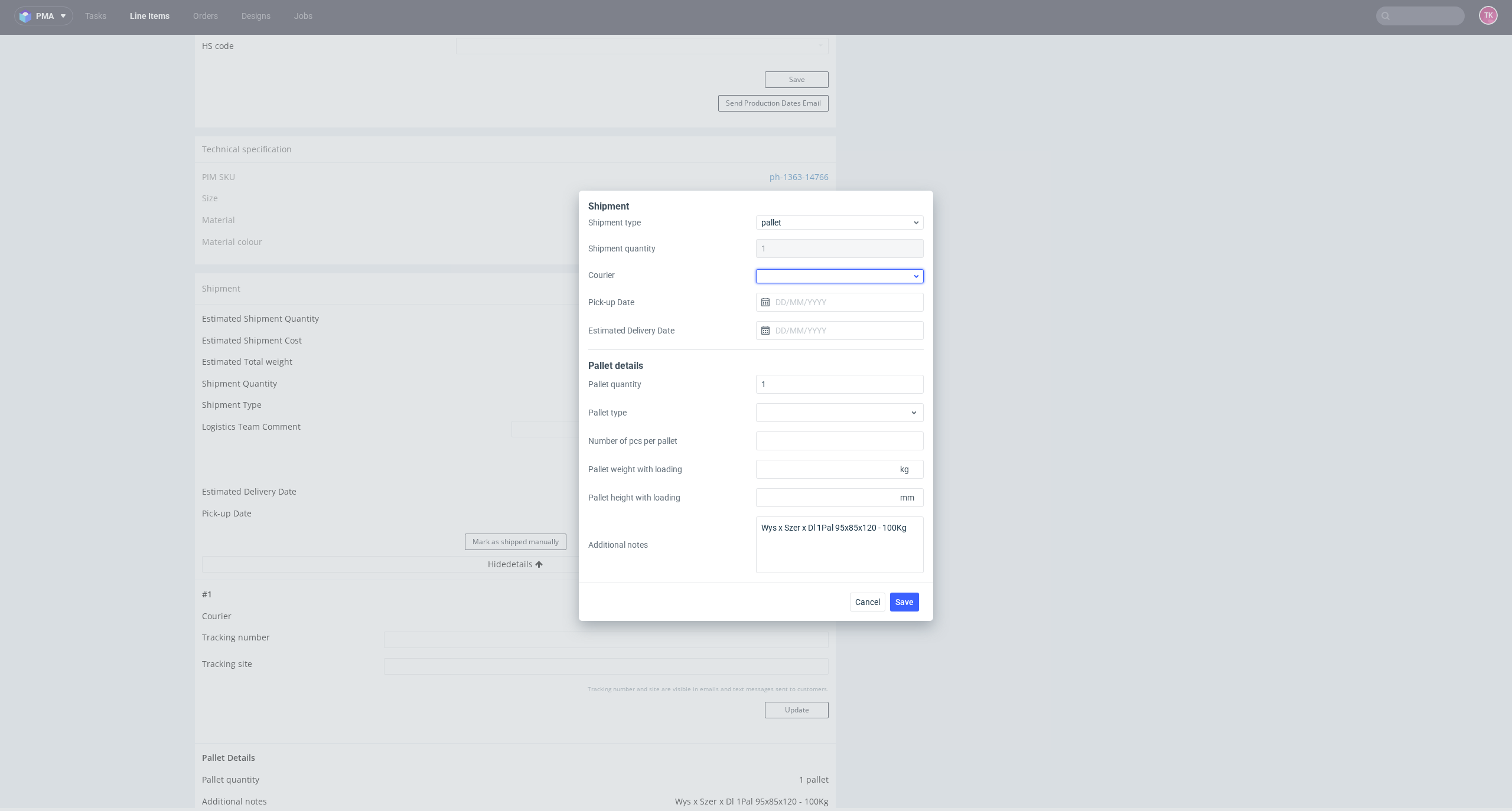
click at [809, 274] on div at bounding box center [840, 276] width 168 height 14
click at [809, 296] on div "Kuehne + Nagel" at bounding box center [840, 293] width 158 height 21
click at [809, 296] on input "Pick-up Date" at bounding box center [840, 301] width 168 height 19
click at [899, 597] on button "Save" at bounding box center [905, 600] width 29 height 19
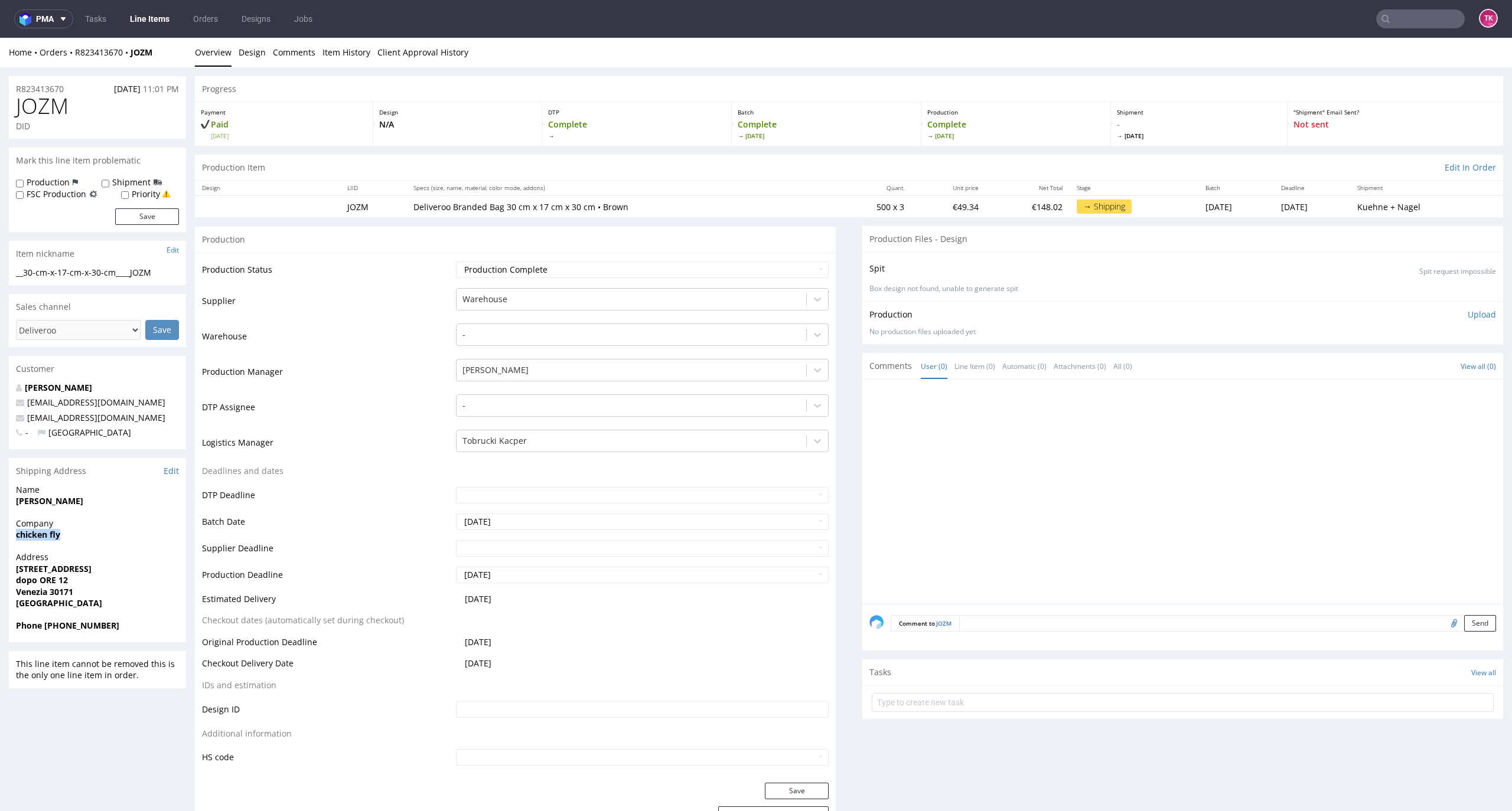
drag, startPoint x: 0, startPoint y: 536, endPoint x: 84, endPoint y: 531, distance: 84.1
copy strong "chicken fly"
drag, startPoint x: 11, startPoint y: 573, endPoint x: 90, endPoint y: 594, distance: 81.7
click at [90, 594] on div "Address [STREET_ADDRESS]" at bounding box center [97, 585] width 177 height 68
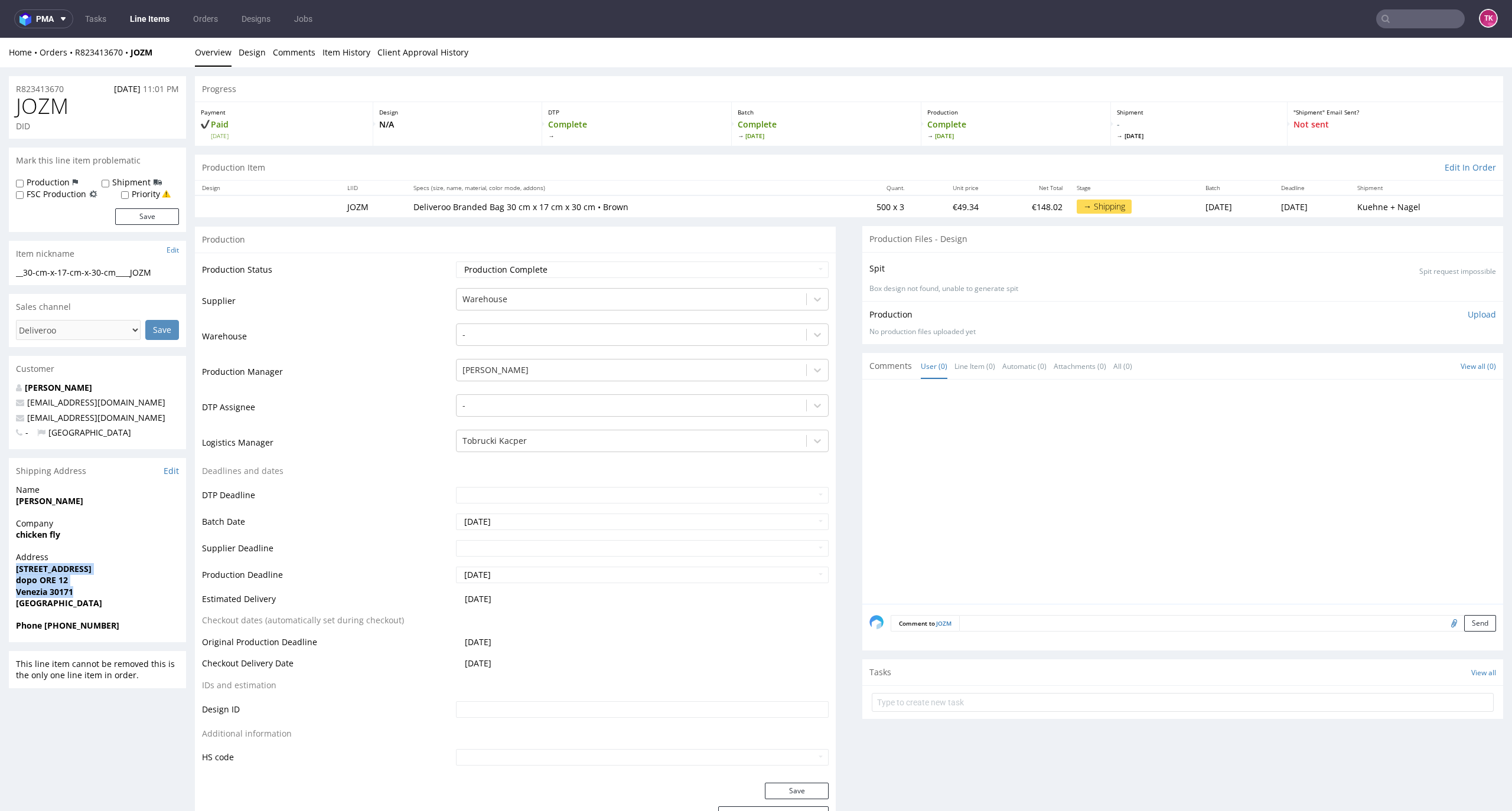
copy p "[STREET_ADDRESS]"
drag, startPoint x: 78, startPoint y: 503, endPoint x: 0, endPoint y: 515, distance: 78.9
copy strong "[PERSON_NAME]"
drag, startPoint x: 135, startPoint y: 418, endPoint x: 10, endPoint y: 416, distance: 125.0
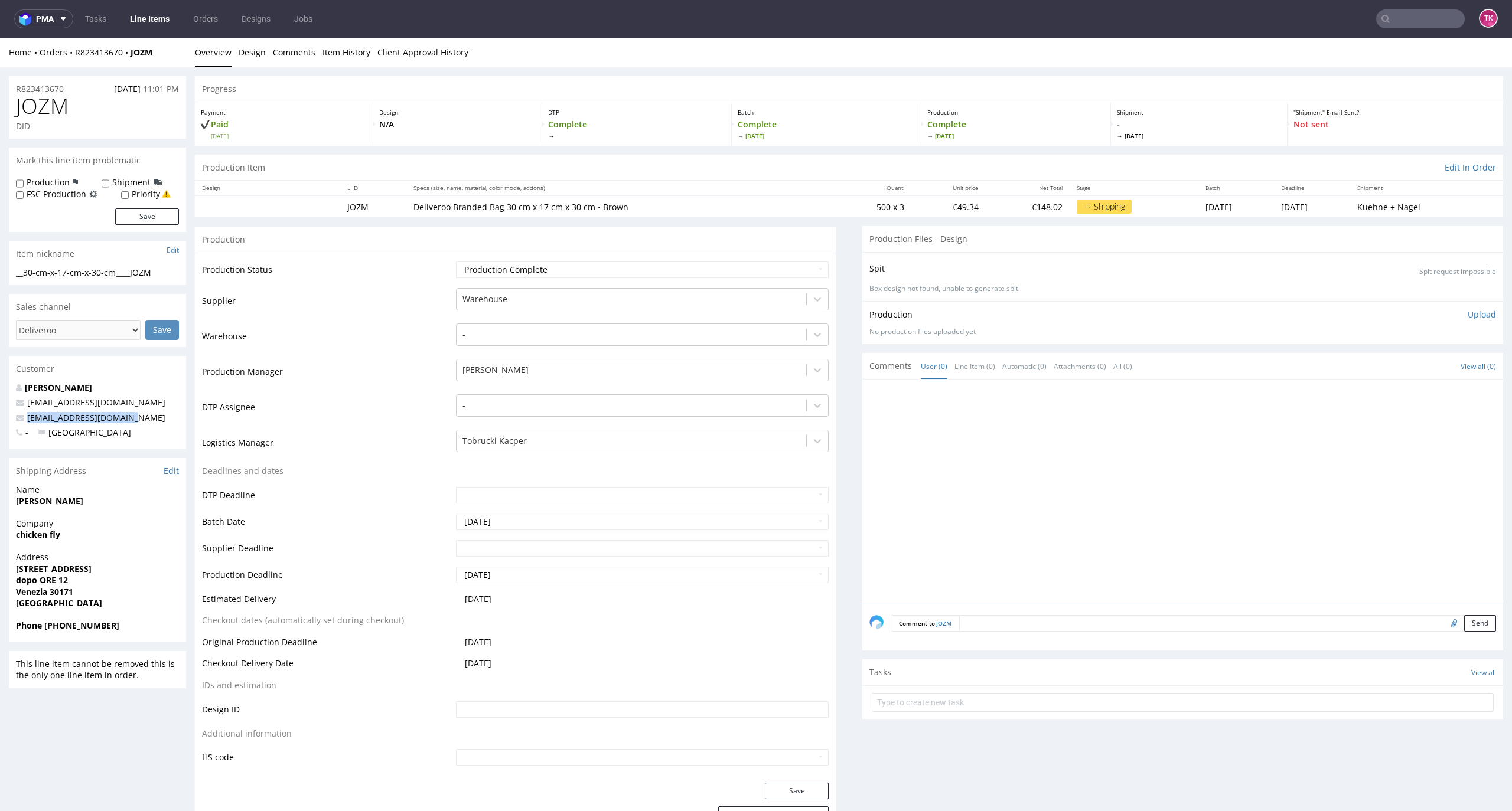
click at [10, 416] on div "[PERSON_NAME] [PERSON_NAME][EMAIL_ADDRESS][DOMAIN_NAME] [EMAIL_ADDRESS][DOMAIN_…" at bounding box center [97, 415] width 177 height 67
copy span "[EMAIL_ADDRESS][DOMAIN_NAME]"
drag, startPoint x: 46, startPoint y: 627, endPoint x: 152, endPoint y: 621, distance: 106.2
click at [141, 624] on span "Phone [PHONE_NUMBER]" at bounding box center [97, 626] width 163 height 12
copy strong "[PHONE_NUMBER]"
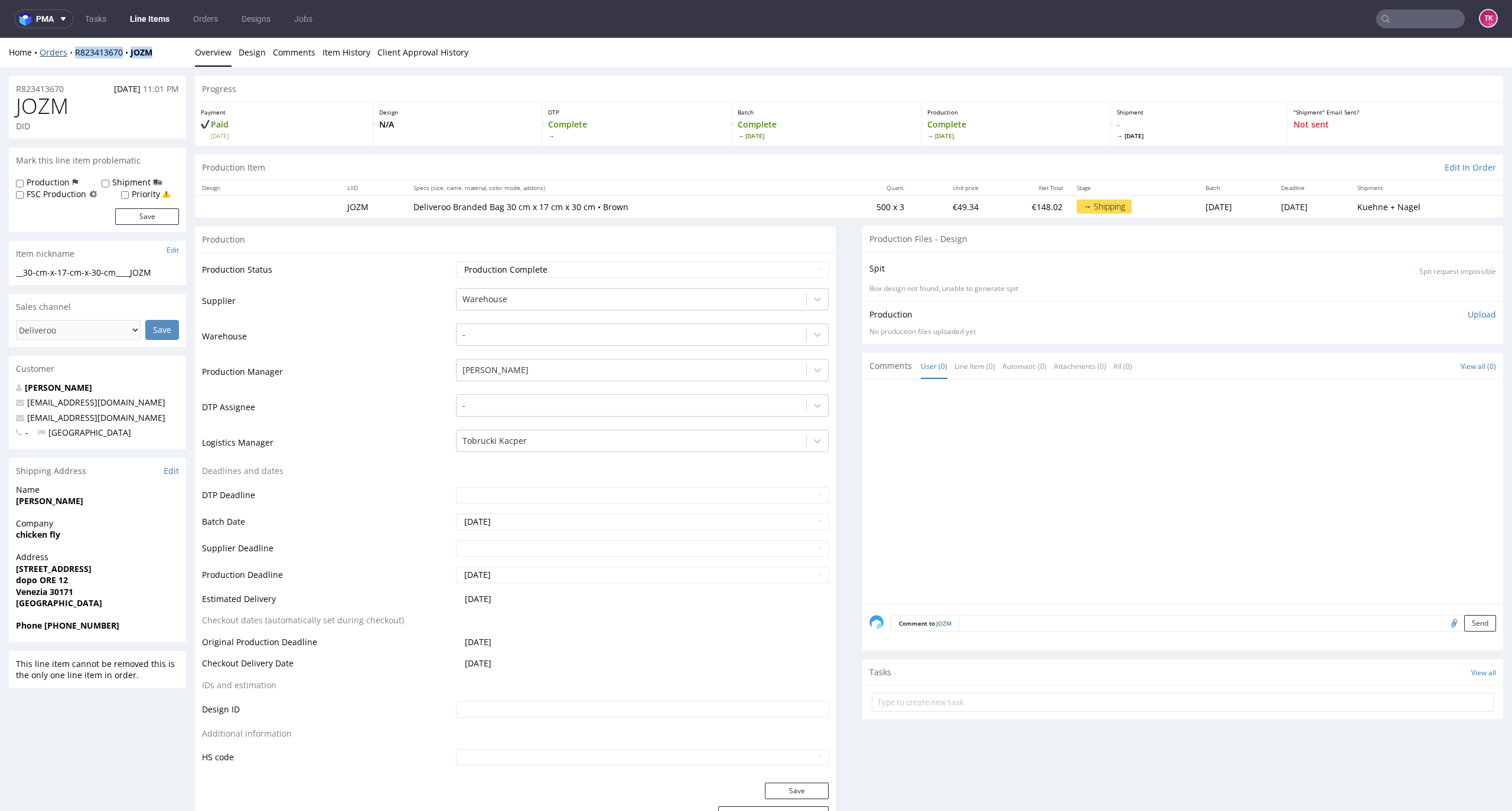
drag, startPoint x: 172, startPoint y: 65, endPoint x: 71, endPoint y: 55, distance: 101.5
click at [71, 55] on div "Home Orders R823413670 JOZM Overview Design Comments Item History Client Approv…" at bounding box center [756, 52] width 1512 height 29
copy div "R823413670 JOZM"
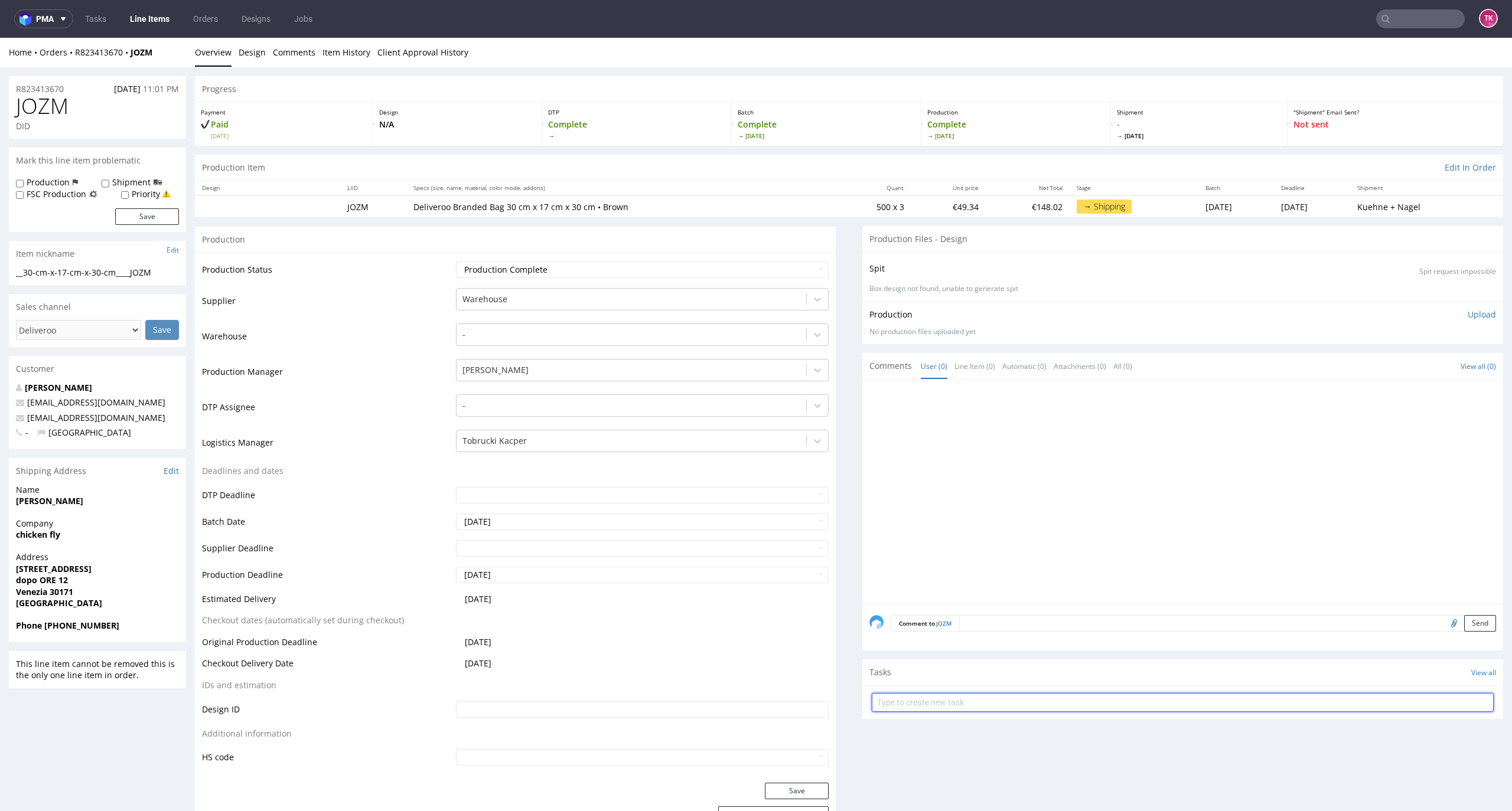
click at [948, 698] on input "text" at bounding box center [1182, 702] width 622 height 19
type input "etykiety"
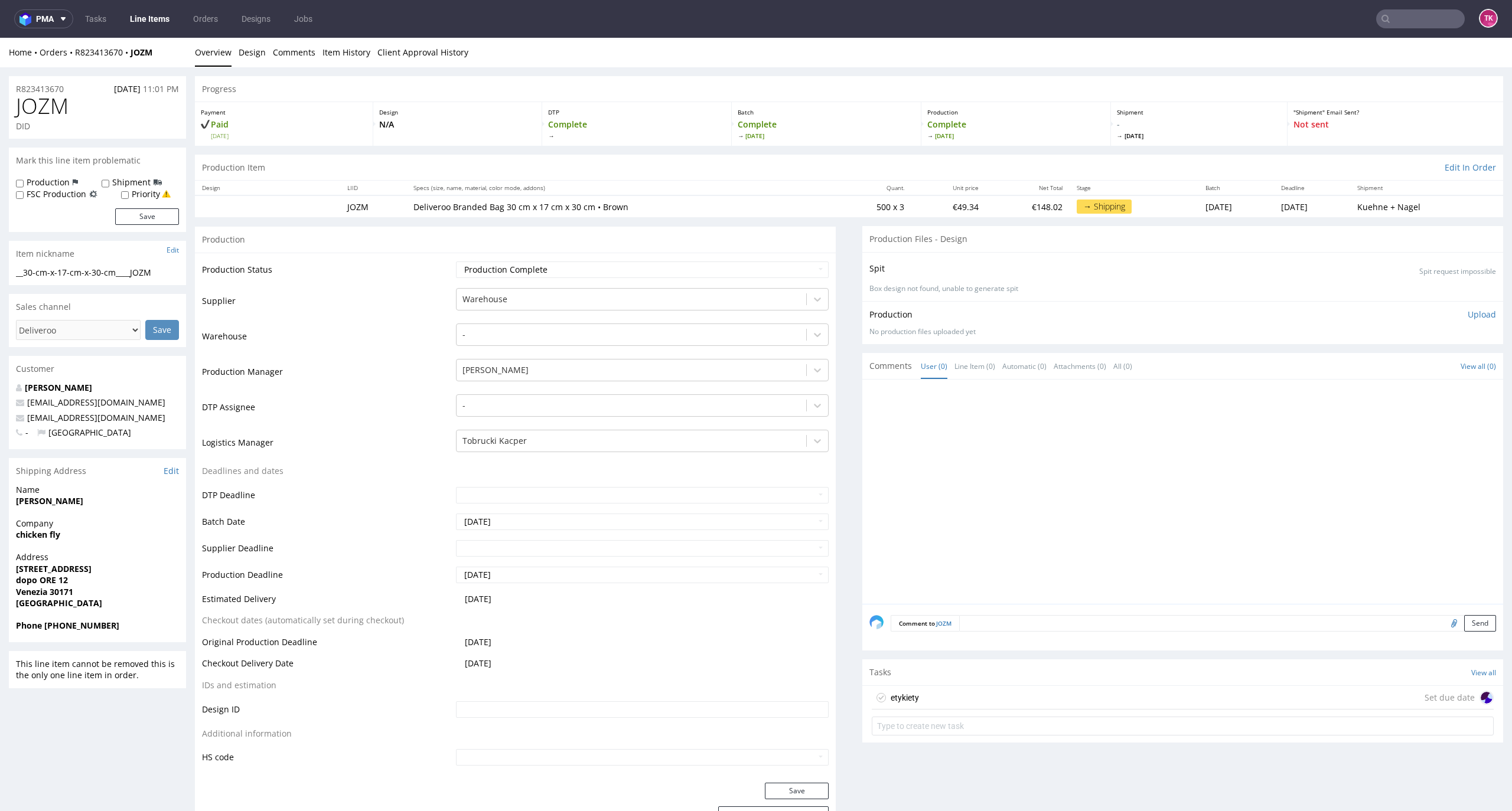
click at [957, 694] on div "etykiety Set due date" at bounding box center [1182, 697] width 622 height 23
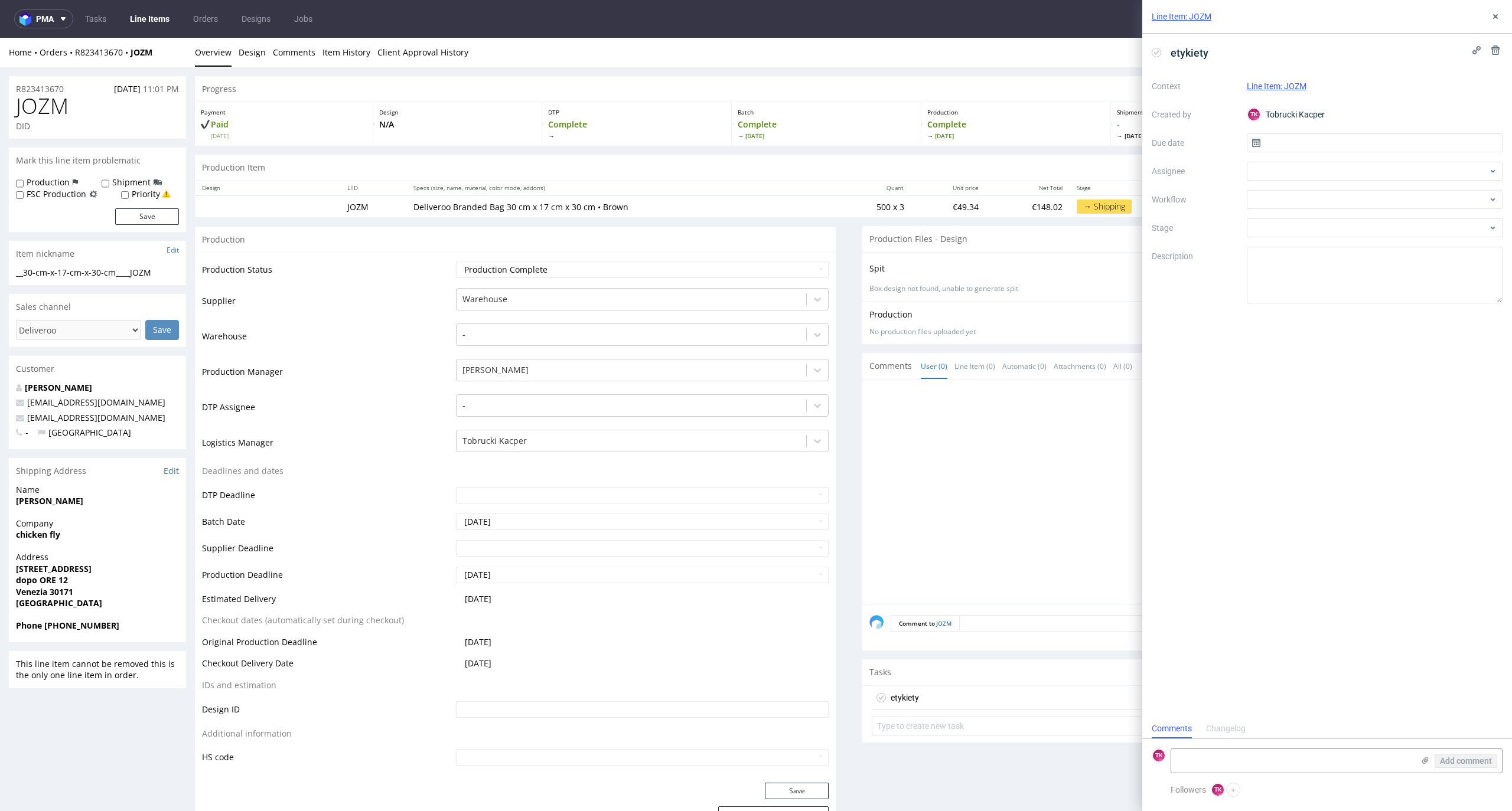
scroll to position [10, 0]
click at [1421, 759] on icon at bounding box center [1425, 761] width 10 height 10
click at [0, 0] on input "file" at bounding box center [0, 0] width 0 height 0
drag, startPoint x: 1191, startPoint y: 697, endPoint x: 1240, endPoint y: 715, distance: 52.2
click at [1191, 698] on textarea at bounding box center [1292, 699] width 242 height 23
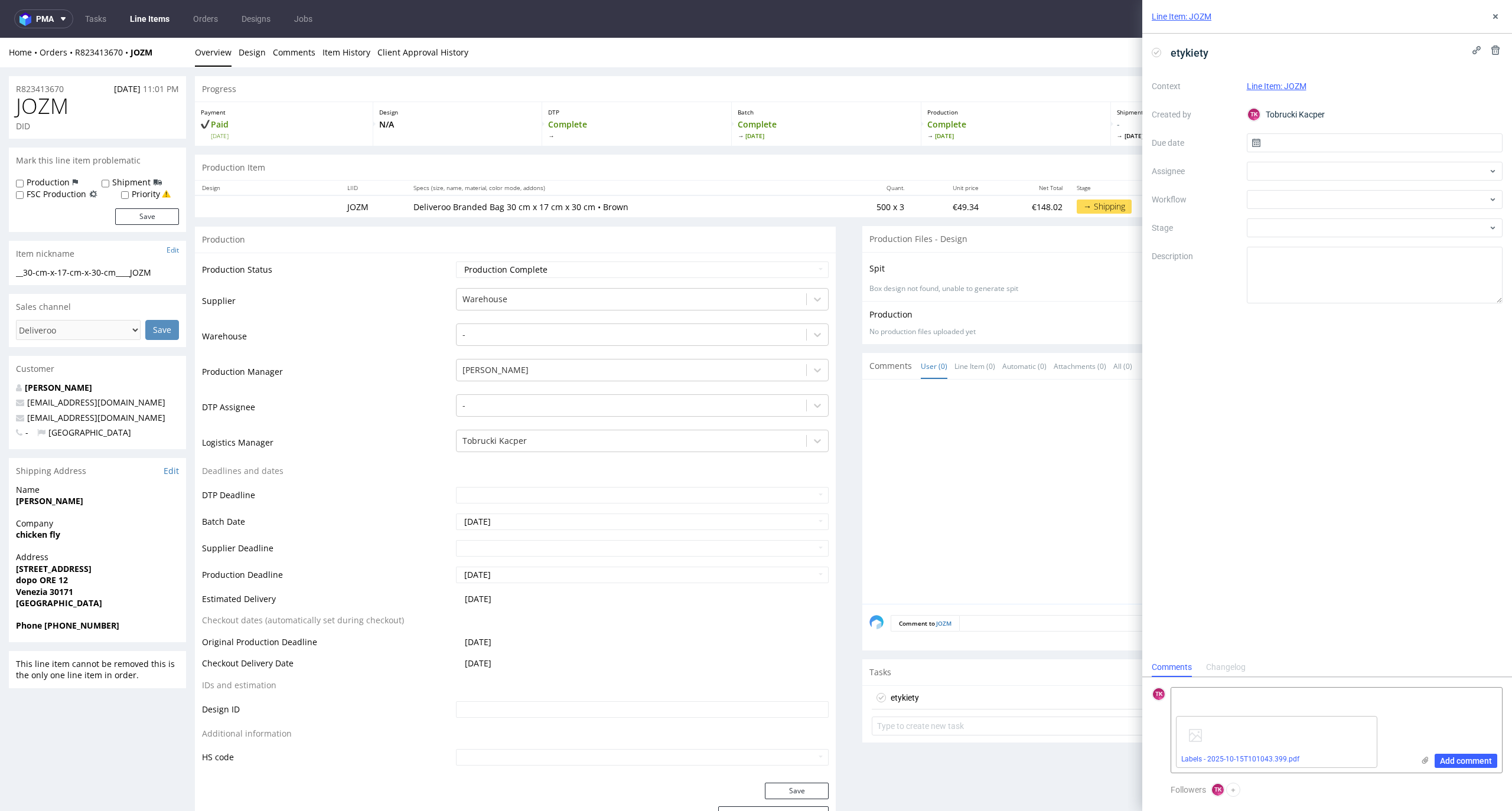
paste textarea "RWM006682926"
type textarea "RWM006682926 Kn 16.10"
click at [1473, 754] on button "Add comment" at bounding box center [1465, 761] width 62 height 14
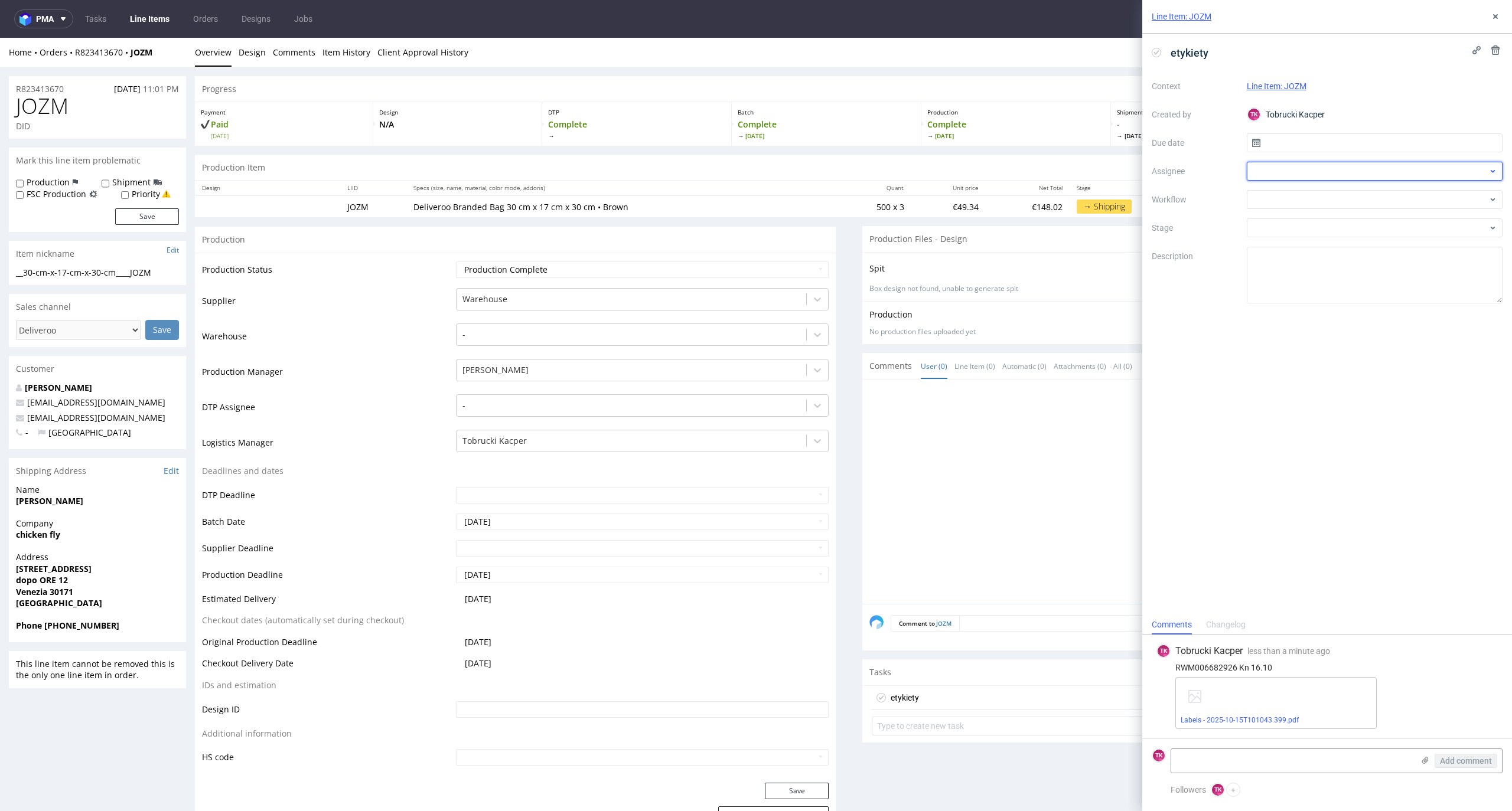
click at [1278, 169] on div at bounding box center [1375, 171] width 257 height 19
type input "fe"
click at [1293, 205] on div "MF Michał Fedorowicz" at bounding box center [1375, 197] width 247 height 19
click at [1303, 149] on input "text" at bounding box center [1375, 142] width 257 height 19
click at [1377, 260] on span "15" at bounding box center [1374, 263] width 10 height 12
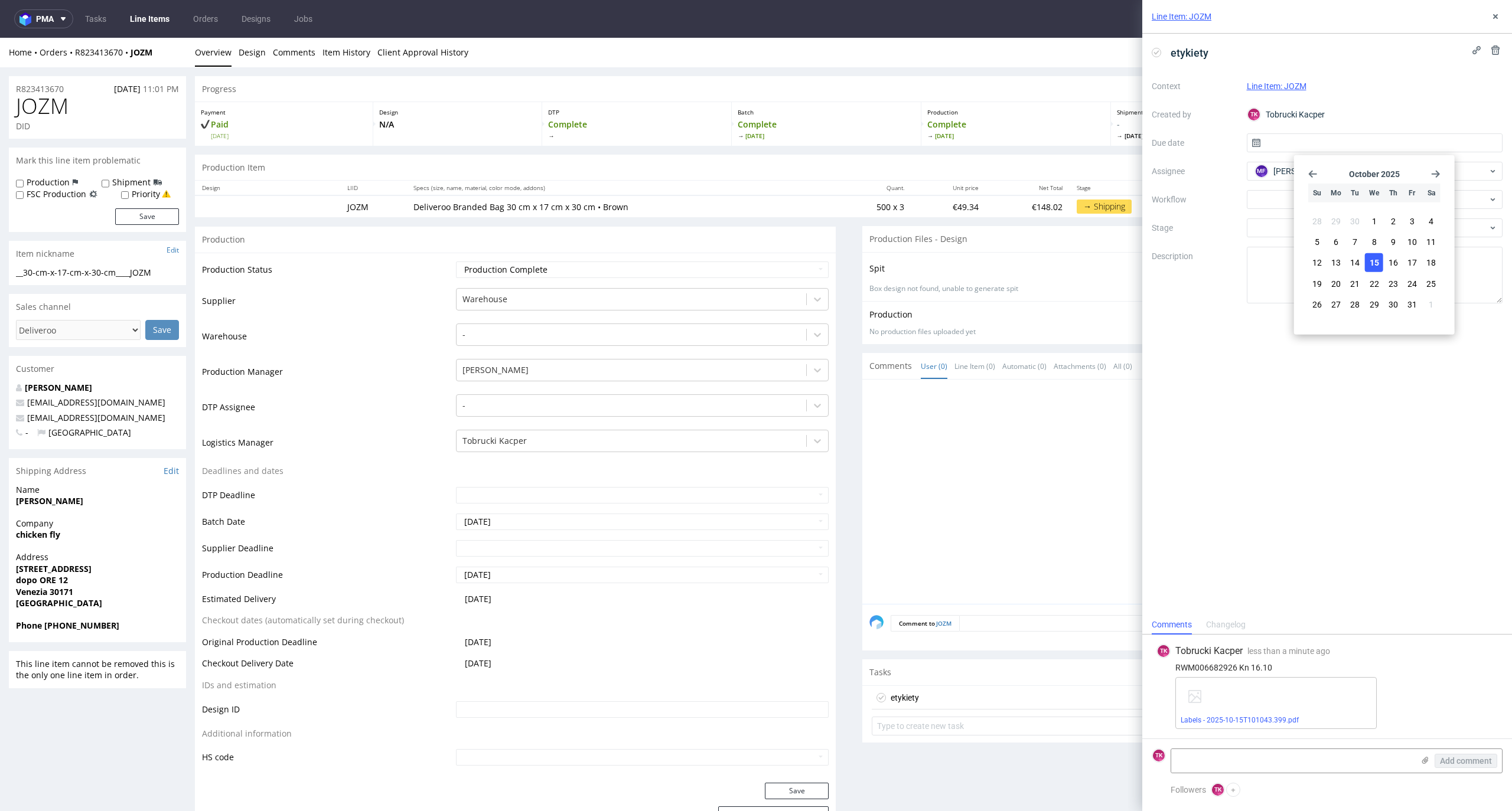
type input "[DATE]"
click at [1486, 8] on div "Line Item: JOZM" at bounding box center [1327, 17] width 370 height 34
drag, startPoint x: 1495, startPoint y: 12, endPoint x: 1451, endPoint y: 24, distance: 45.6
click at [1495, 12] on icon at bounding box center [1495, 17] width 10 height 10
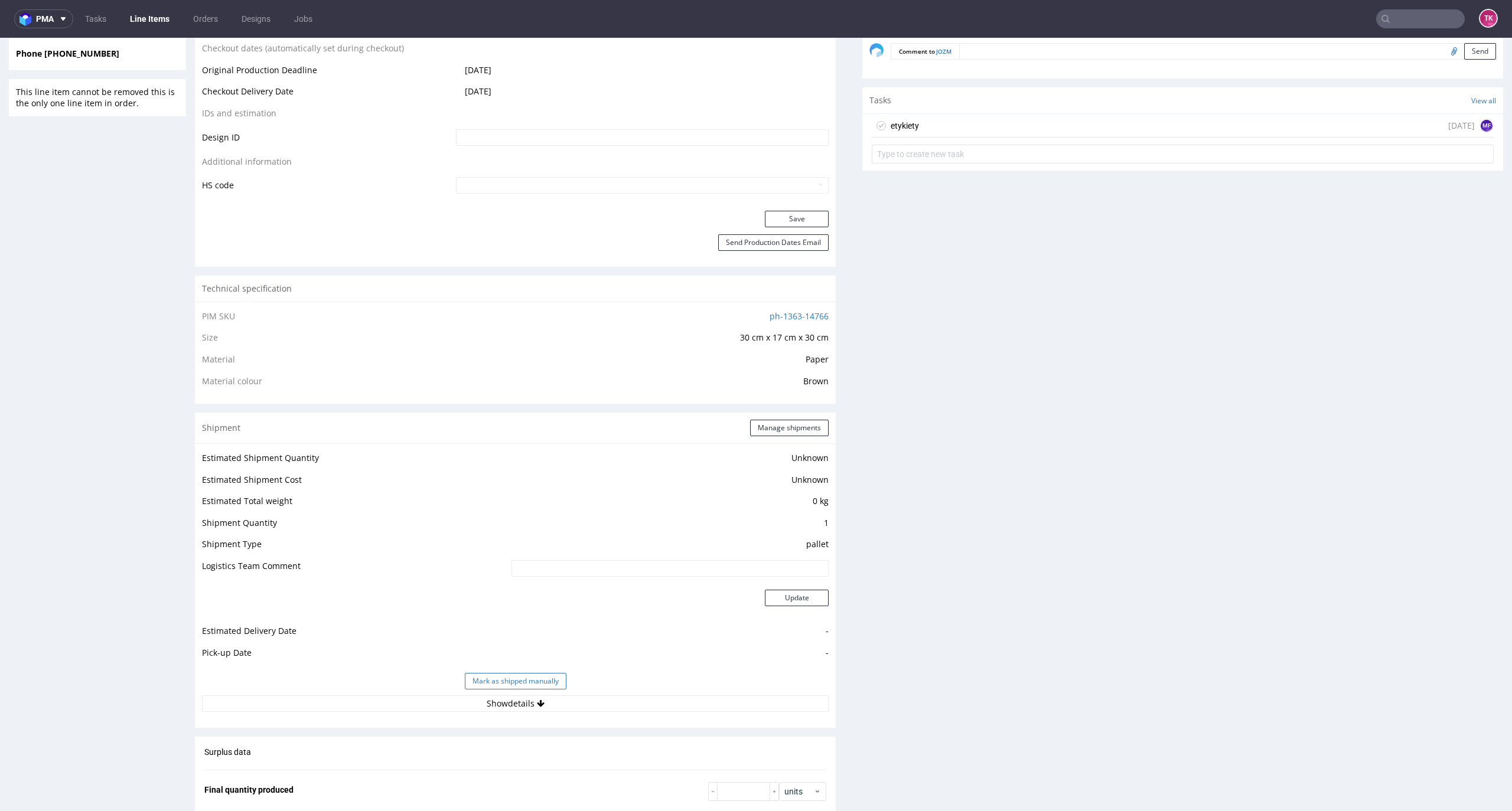
scroll to position [630, 0]
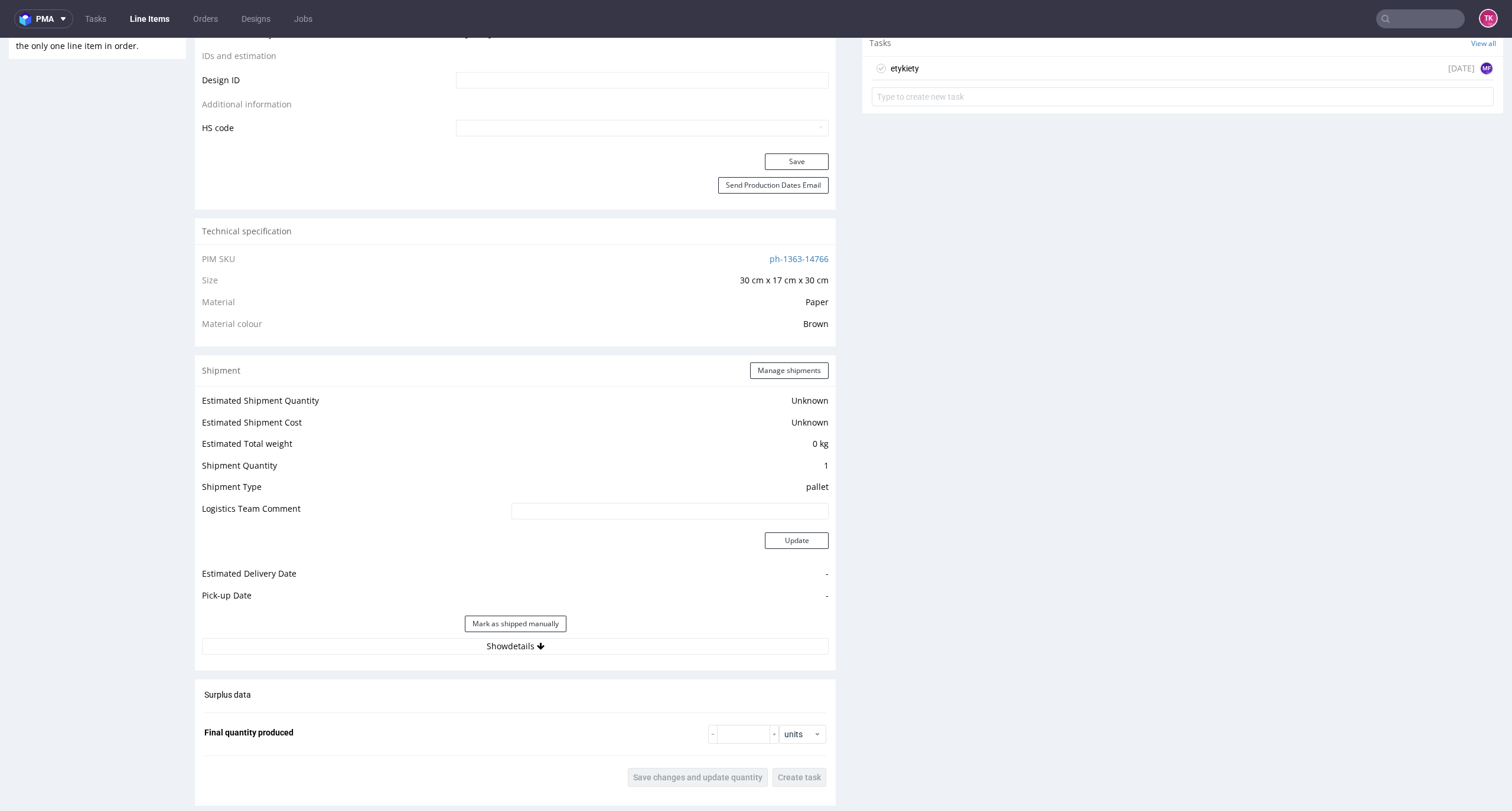
drag, startPoint x: 531, startPoint y: 660, endPoint x: 525, endPoint y: 650, distance: 11.7
click at [530, 658] on div "Estimated Shipment Quantity Unknown Estimated Shipment Cost Unknown Estimated T…" at bounding box center [516, 524] width 641 height 276
click at [525, 650] on button "Show details" at bounding box center [515, 646] width 627 height 17
drag, startPoint x: 456, startPoint y: 721, endPoint x: 507, endPoint y: 737, distance: 53.5
click at [456, 721] on input at bounding box center [606, 722] width 445 height 17
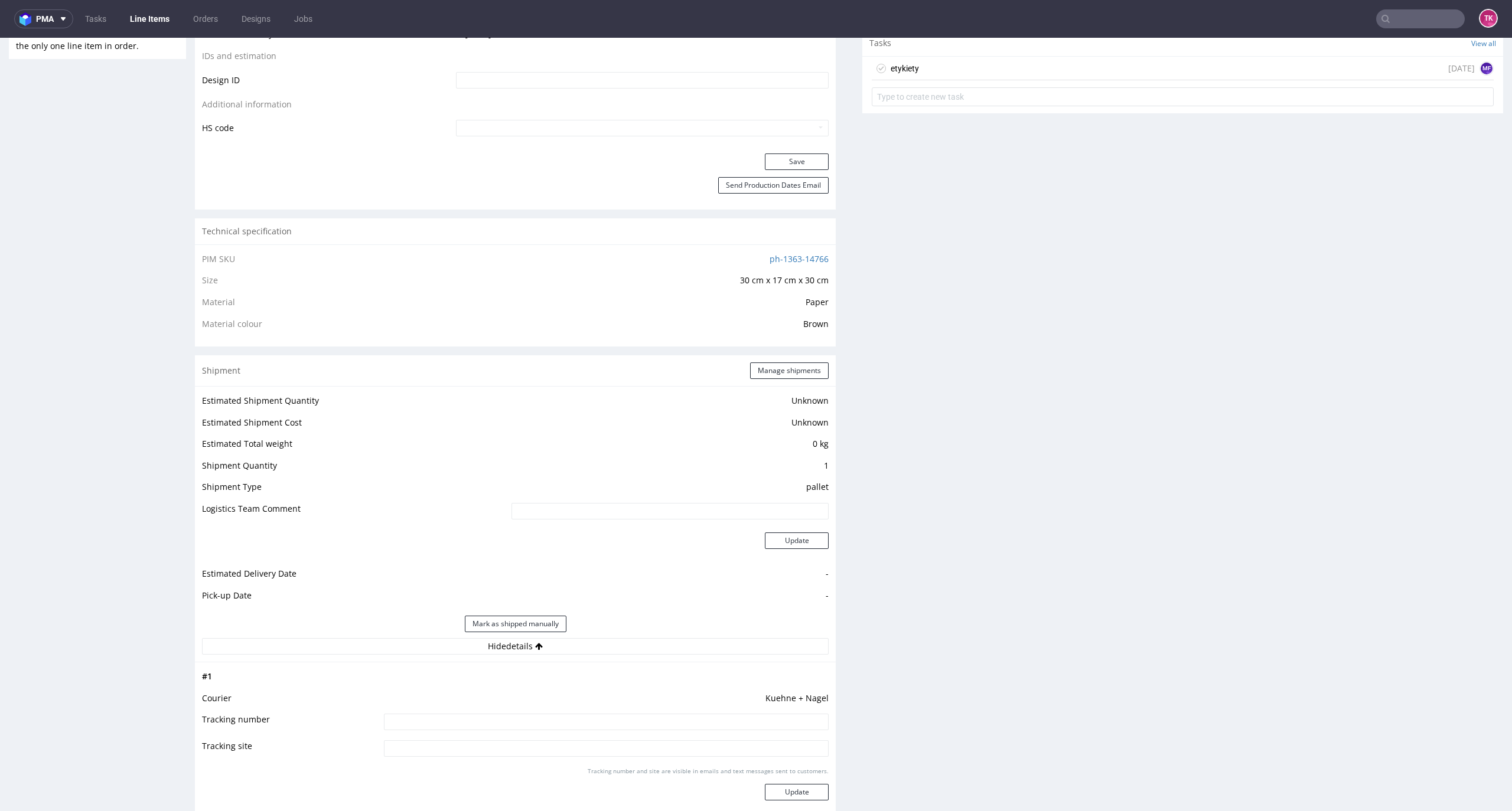
paste input "RWM006682926"
type input "RWM006682926"
click at [765, 800] on button "Update" at bounding box center [796, 792] width 64 height 17
click at [150, 24] on link "Line Items" at bounding box center [149, 19] width 53 height 19
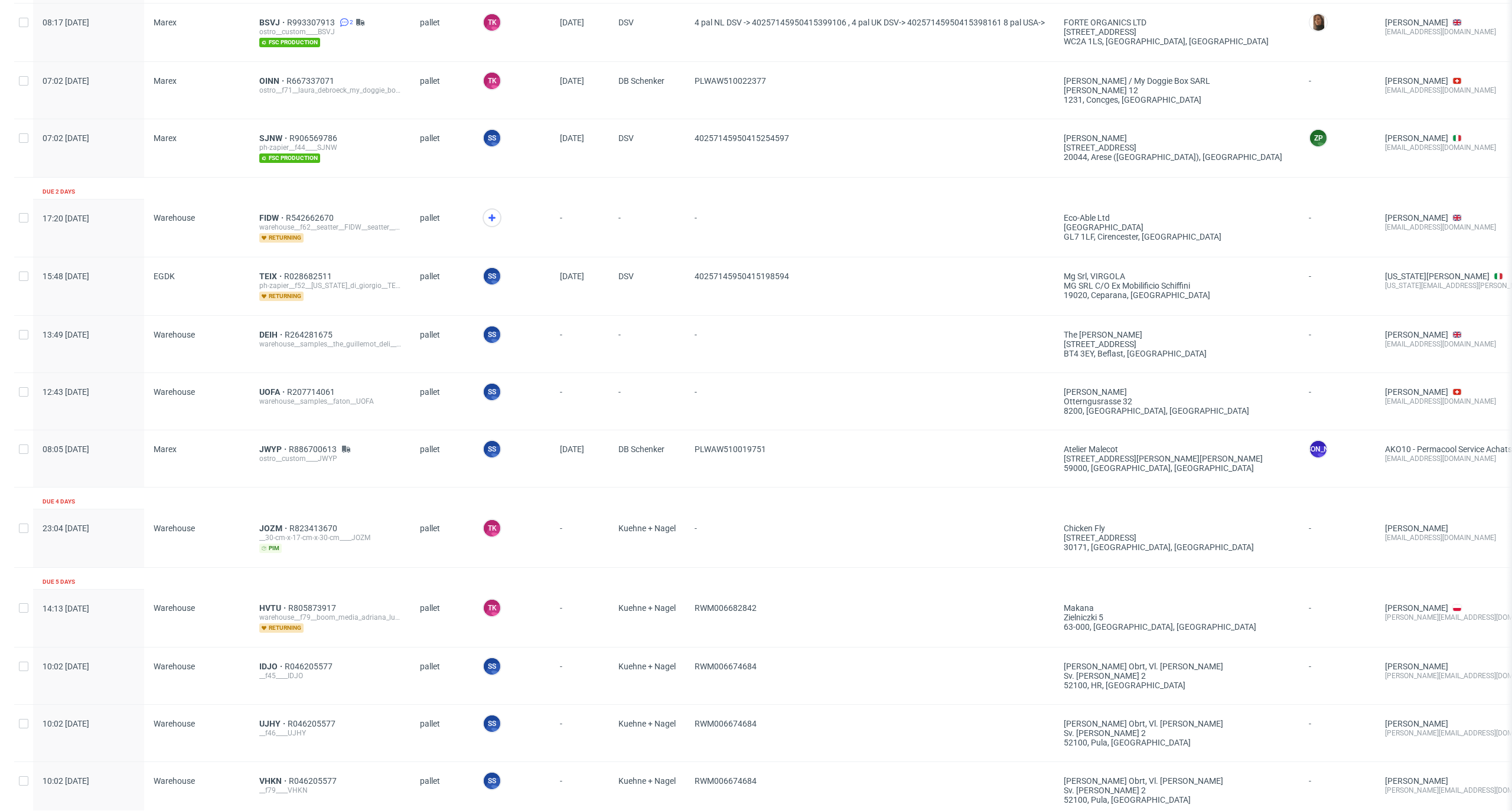
scroll to position [787, 0]
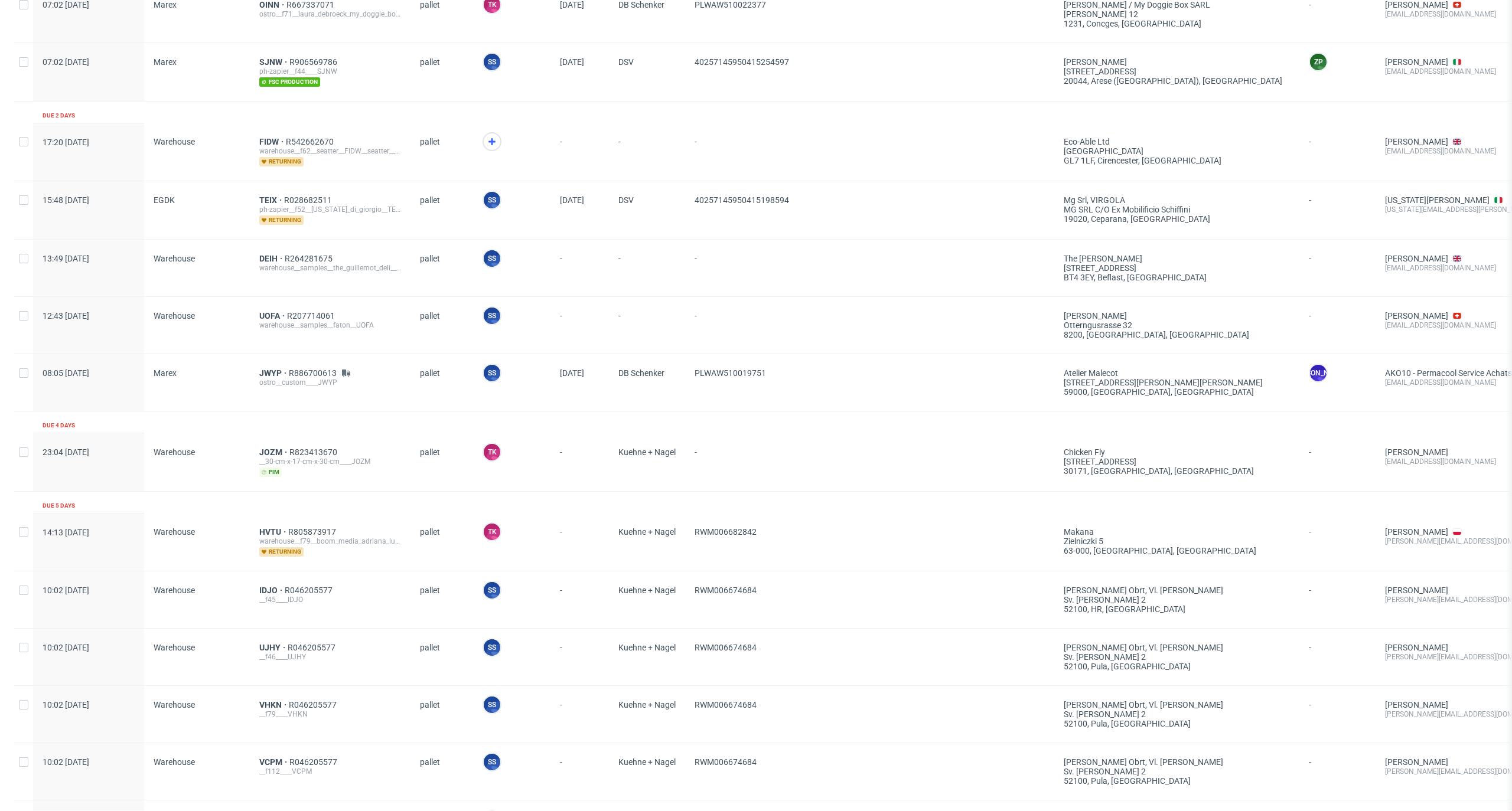
drag, startPoint x: 480, startPoint y: 141, endPoint x: 455, endPoint y: 147, distance: 25.7
click at [479, 141] on div at bounding box center [512, 151] width 78 height 58
drag, startPoint x: 245, startPoint y: 149, endPoint x: 278, endPoint y: 135, distance: 35.8
click at [278, 135] on div "17:20 Mon 13.10.2025 Warehouse FIDW R542662670 warehouse__f62__seatter__FIDW__s…" at bounding box center [980, 152] width 1931 height 59
copy div "FIDW"
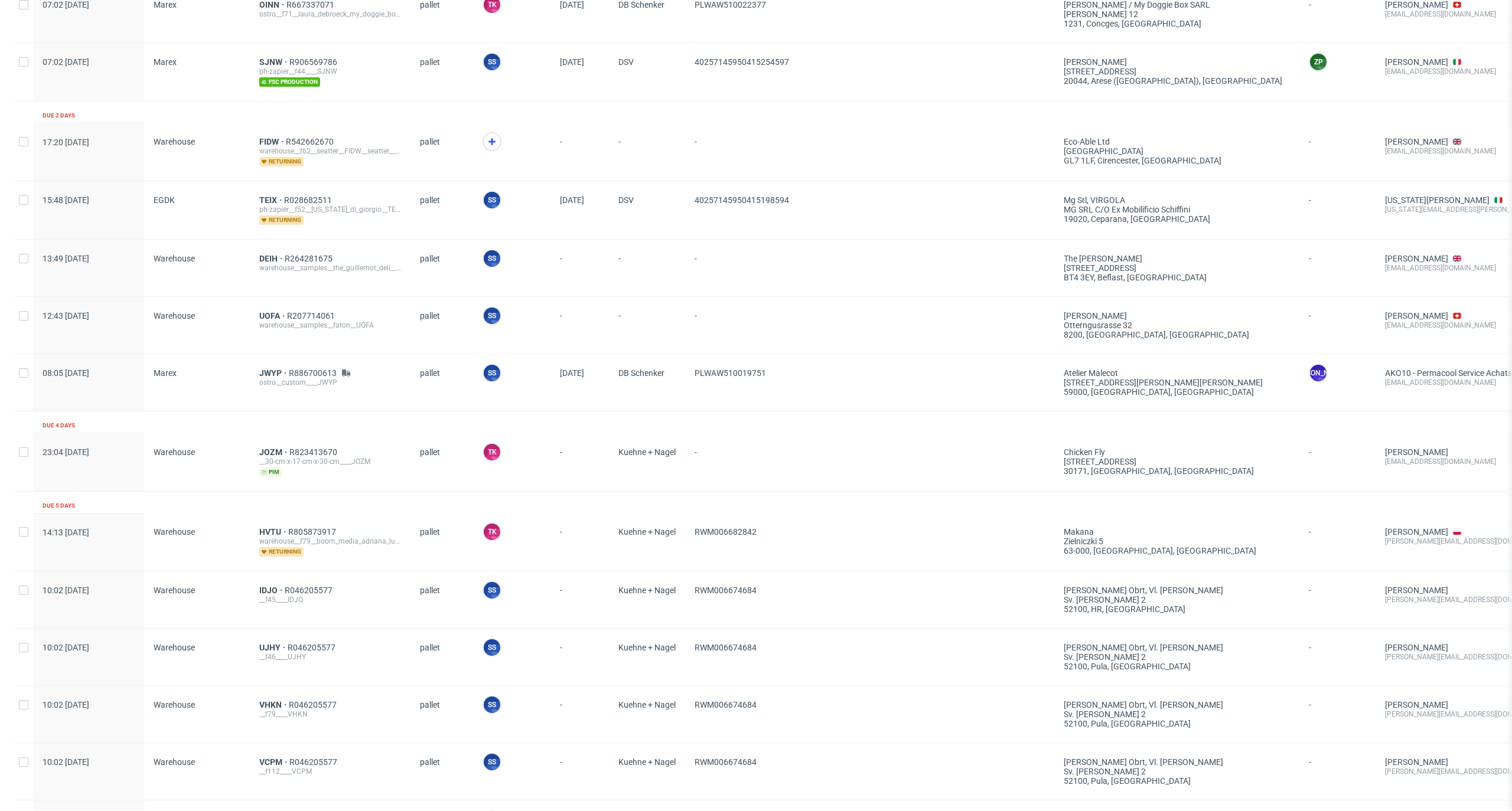
click at [498, 135] on span at bounding box center [512, 150] width 59 height 35
click at [490, 138] on icon at bounding box center [491, 141] width 14 height 14
click at [265, 141] on span "FIDW" at bounding box center [272, 141] width 26 height 10
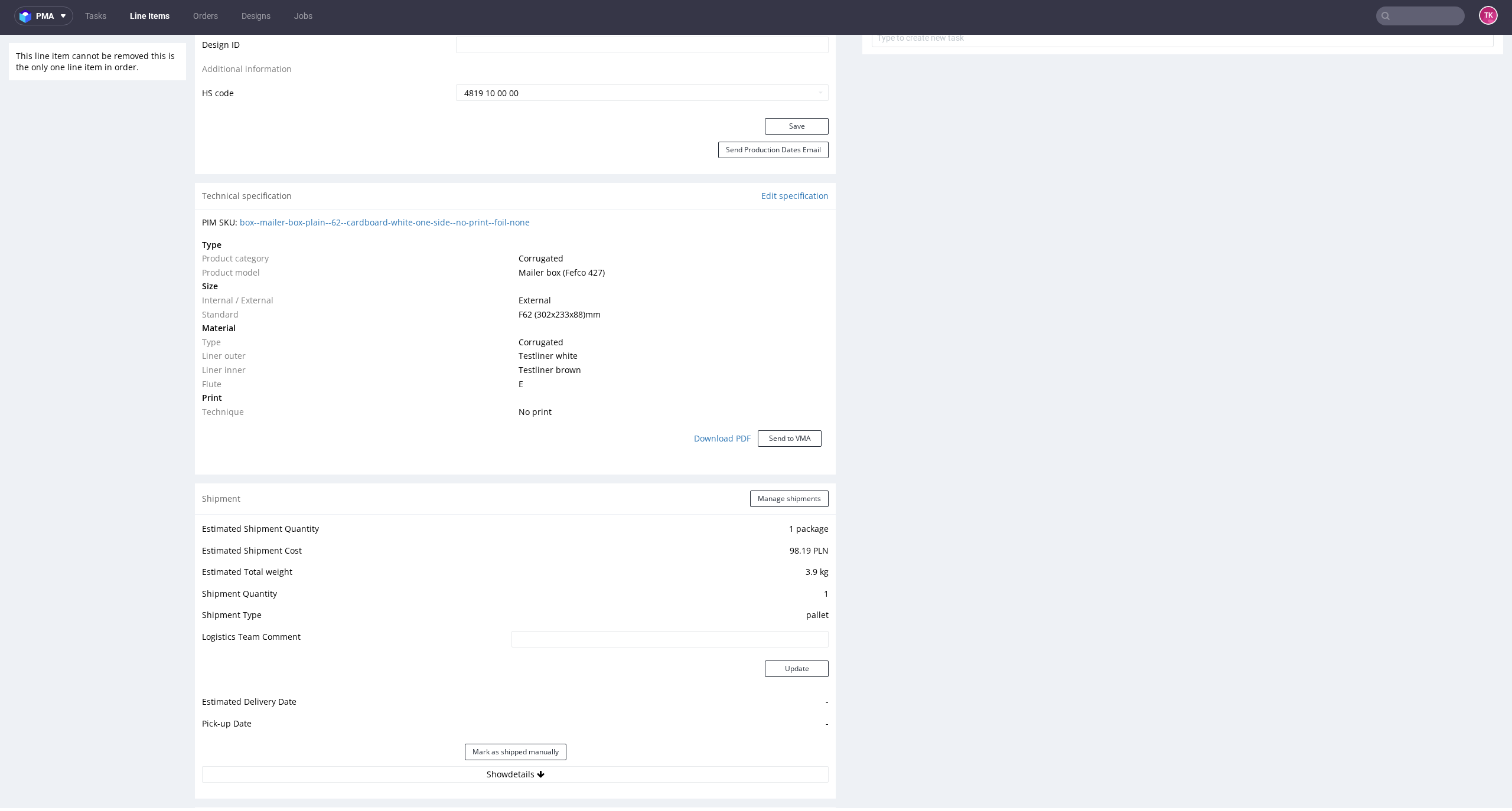
scroll to position [866, 0]
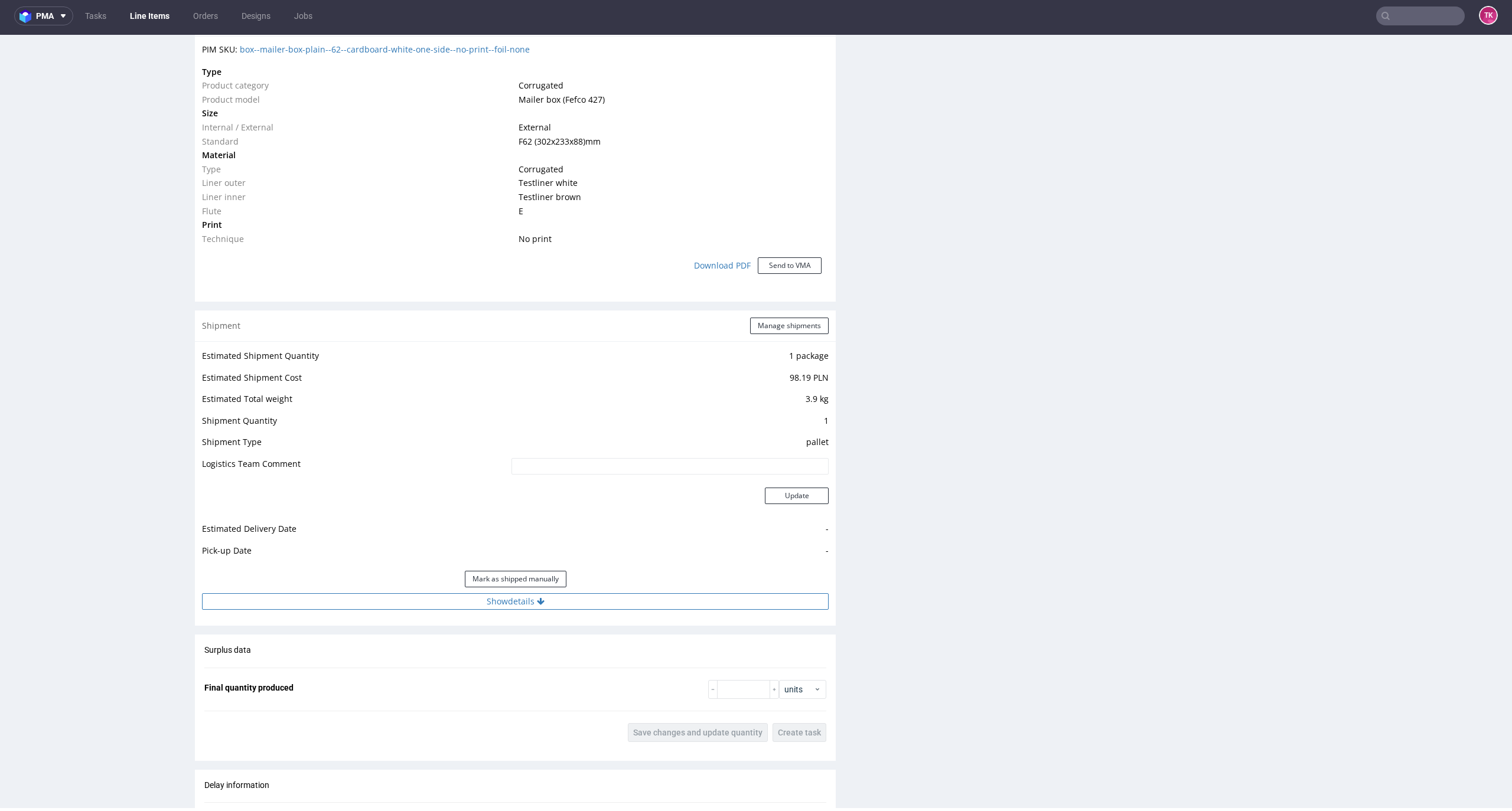
click at [508, 608] on button "Show details" at bounding box center [515, 602] width 627 height 17
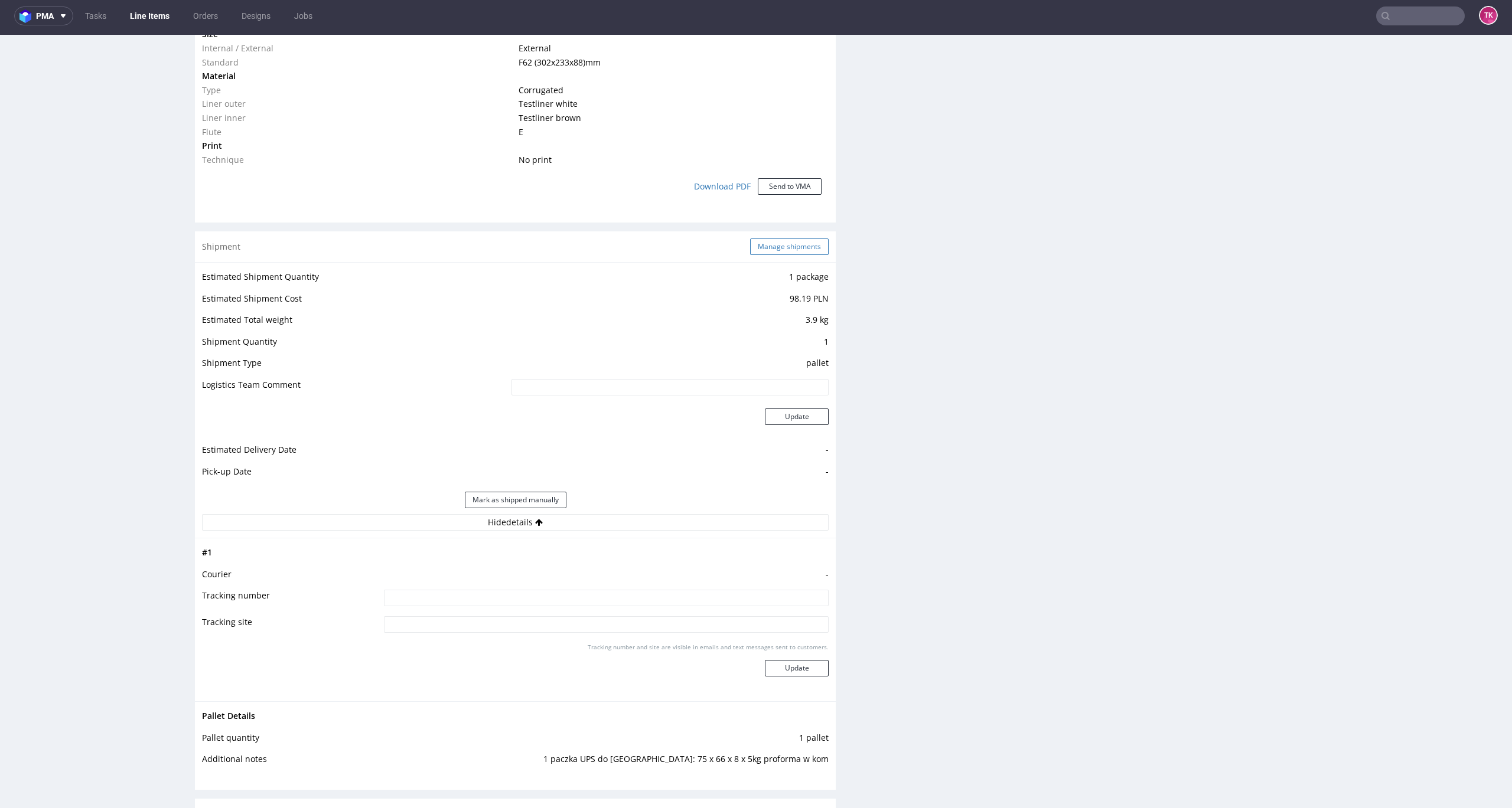
click at [778, 245] on button "Manage shipments" at bounding box center [789, 247] width 78 height 17
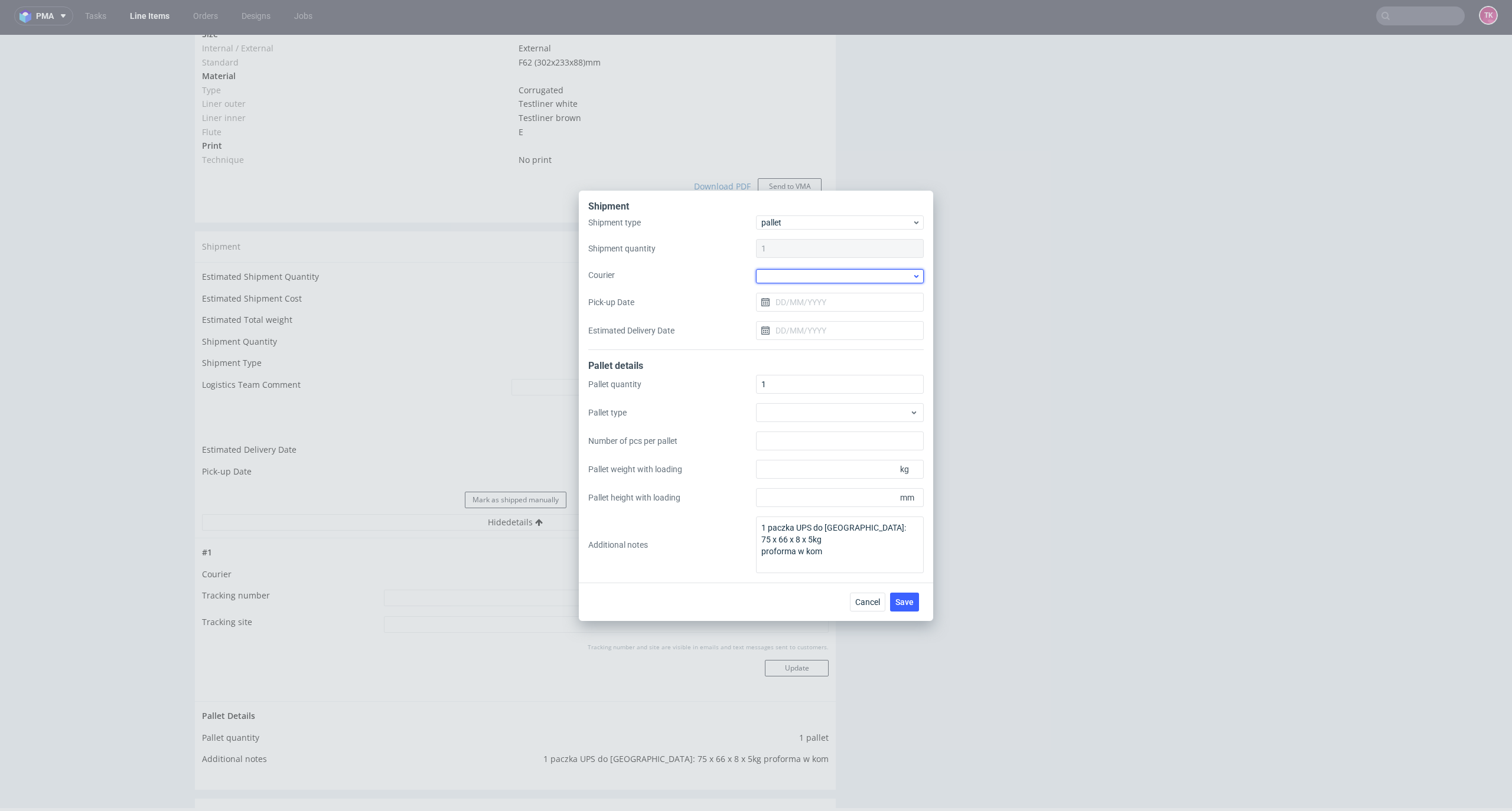
drag, startPoint x: 795, startPoint y: 268, endPoint x: 796, endPoint y: 274, distance: 6.1
click at [795, 270] on div at bounding box center [840, 276] width 168 height 14
click at [814, 354] on div "UPS Pallets" at bounding box center [840, 360] width 158 height 21
click at [816, 296] on input "Pick-up Date" at bounding box center [840, 301] width 168 height 19
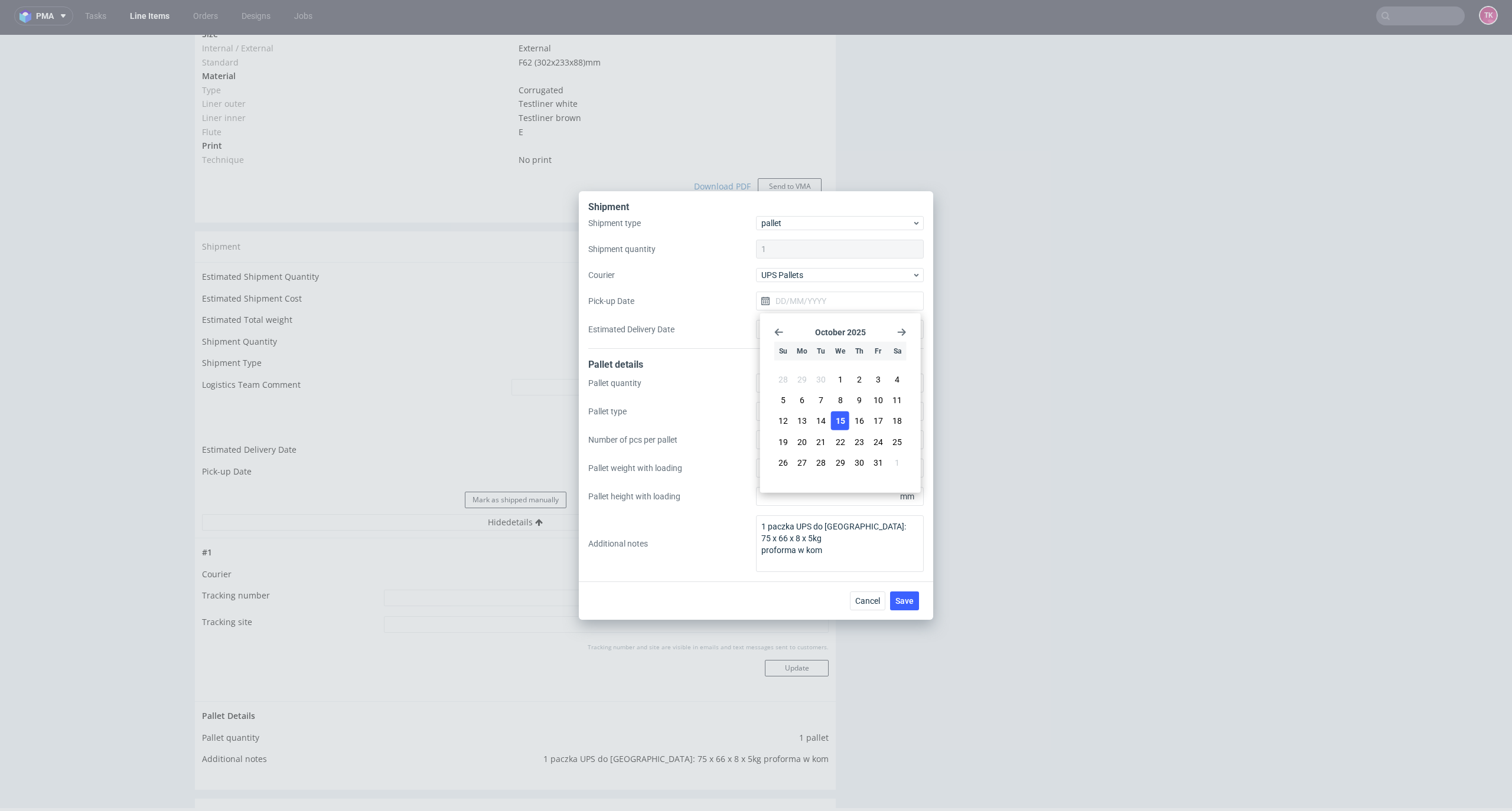
click at [837, 424] on span "15" at bounding box center [841, 421] width 10 height 12
type input "[DATE]"
click at [896, 603] on span "Save" at bounding box center [905, 600] width 18 height 8
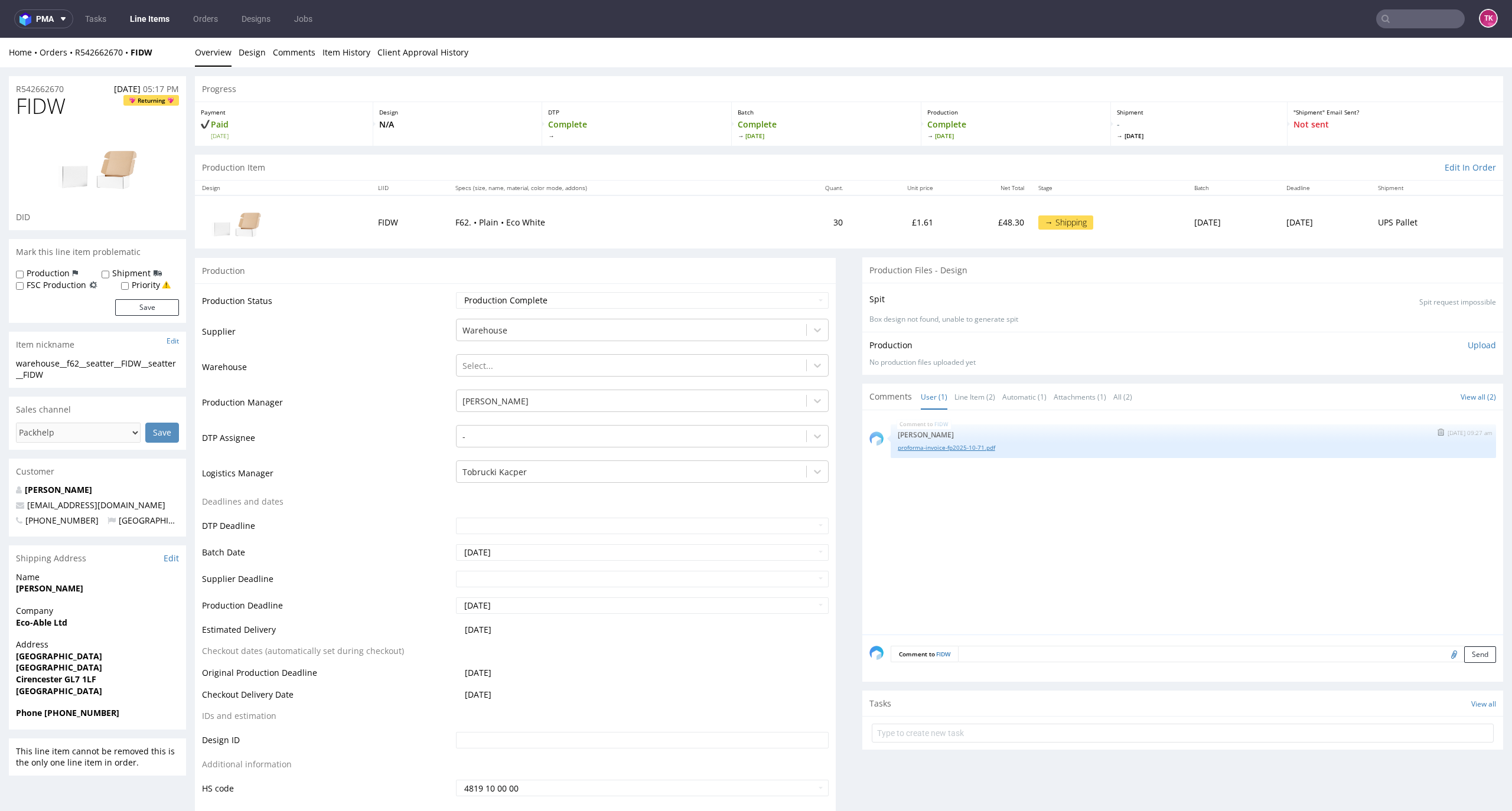
drag, startPoint x: 952, startPoint y: 435, endPoint x: 952, endPoint y: 448, distance: 13.0
click at [952, 444] on div "FIDW [DATE] 09:27 am [PERSON_NAME] proforma-invoice-fp2025-10-71.pdf" at bounding box center [1194, 441] width 605 height 34
click at [952, 448] on link "proforma-invoice-fp2025-10-71.pdf" at bounding box center [1194, 448] width 592 height 9
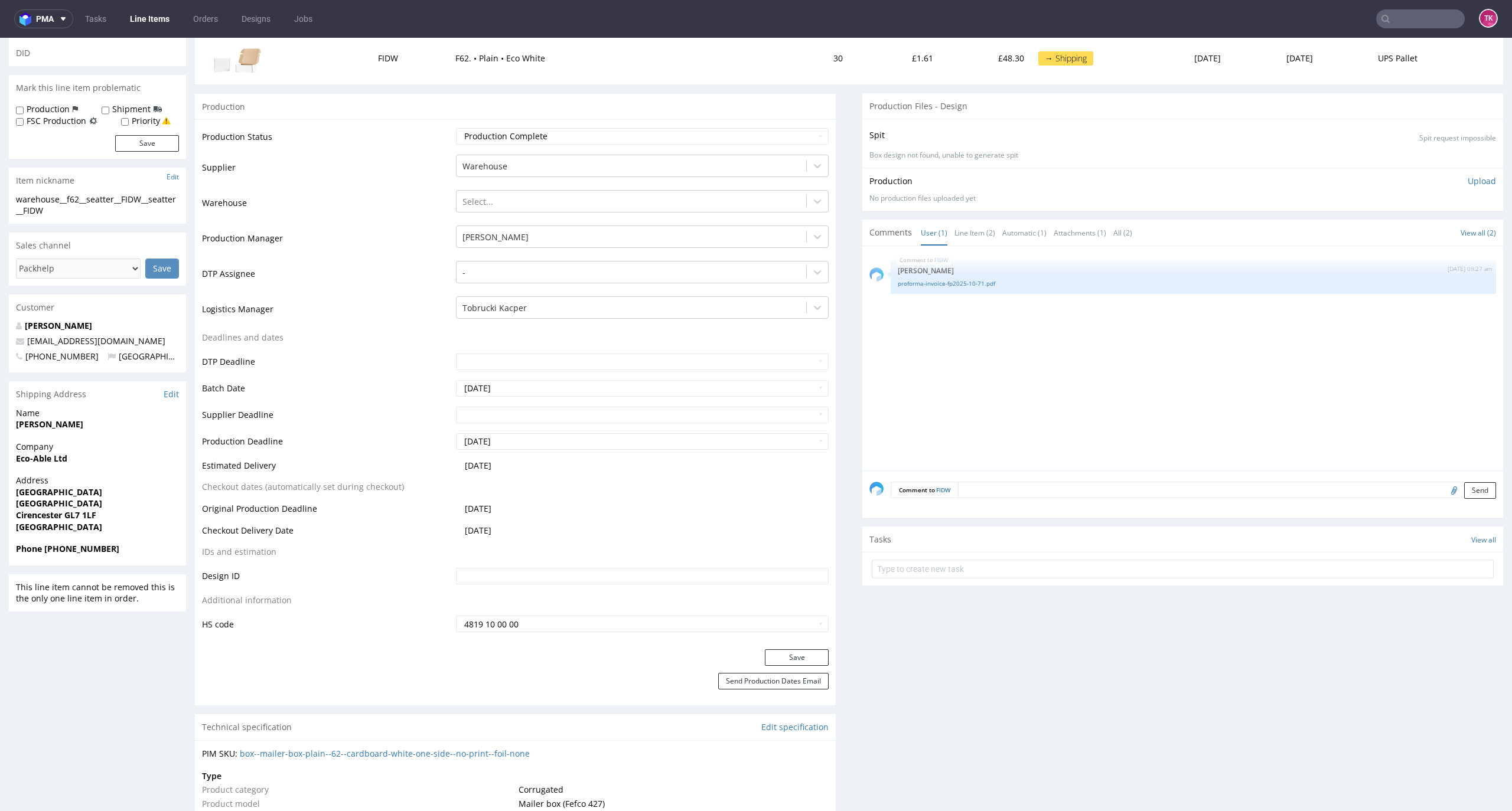
scroll to position [157, 0]
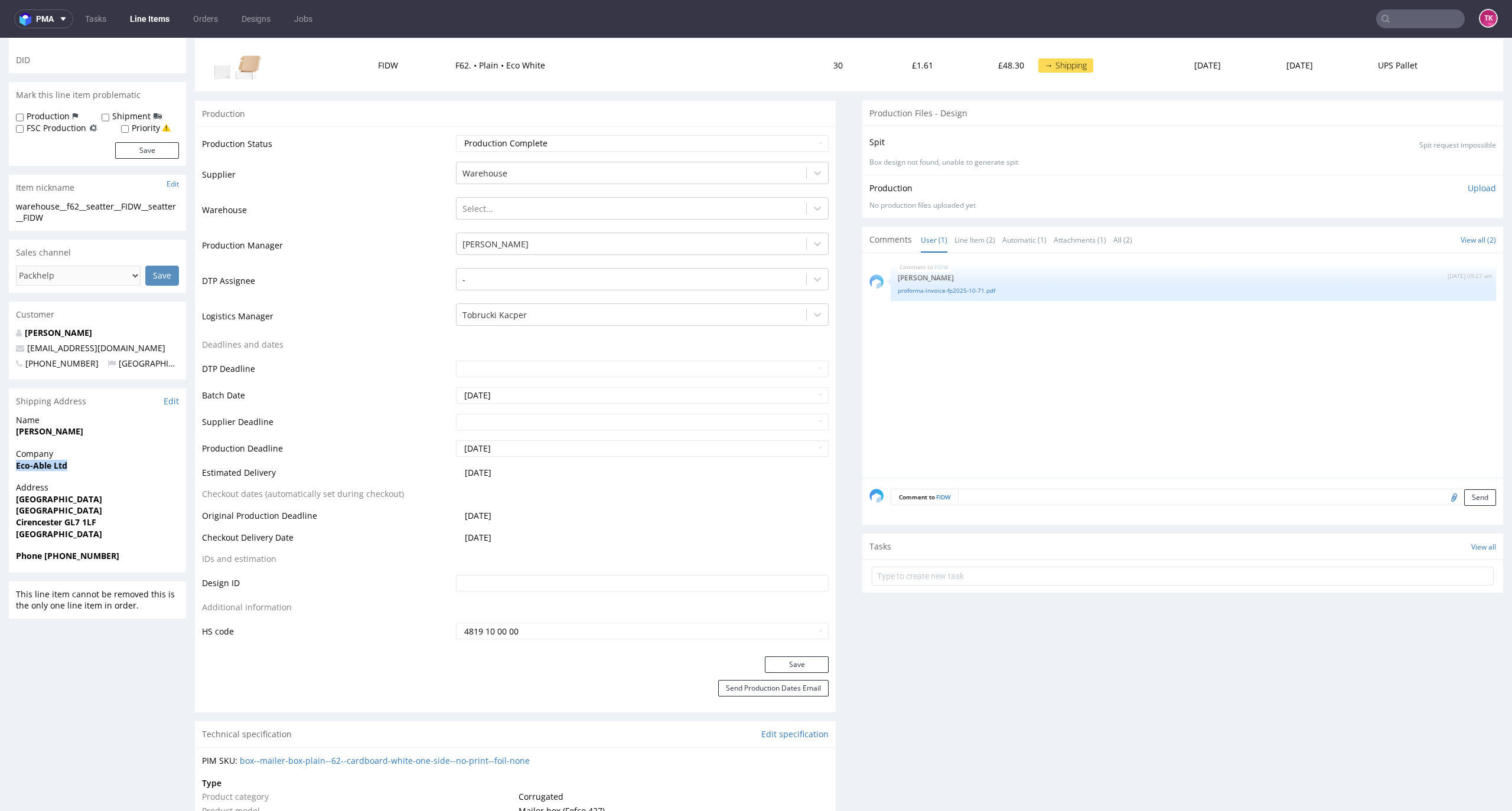
drag, startPoint x: 14, startPoint y: 471, endPoint x: 76, endPoint y: 468, distance: 62.1
click at [76, 468] on div "Company Eco-Able Ltd" at bounding box center [97, 465] width 177 height 34
click at [34, 480] on div "Company Eco-Able Ltd" at bounding box center [97, 465] width 177 height 34
drag, startPoint x: 10, startPoint y: 469, endPoint x: 74, endPoint y: 478, distance: 64.6
click at [74, 478] on div "Company Eco-Able Ltd" at bounding box center [97, 465] width 177 height 34
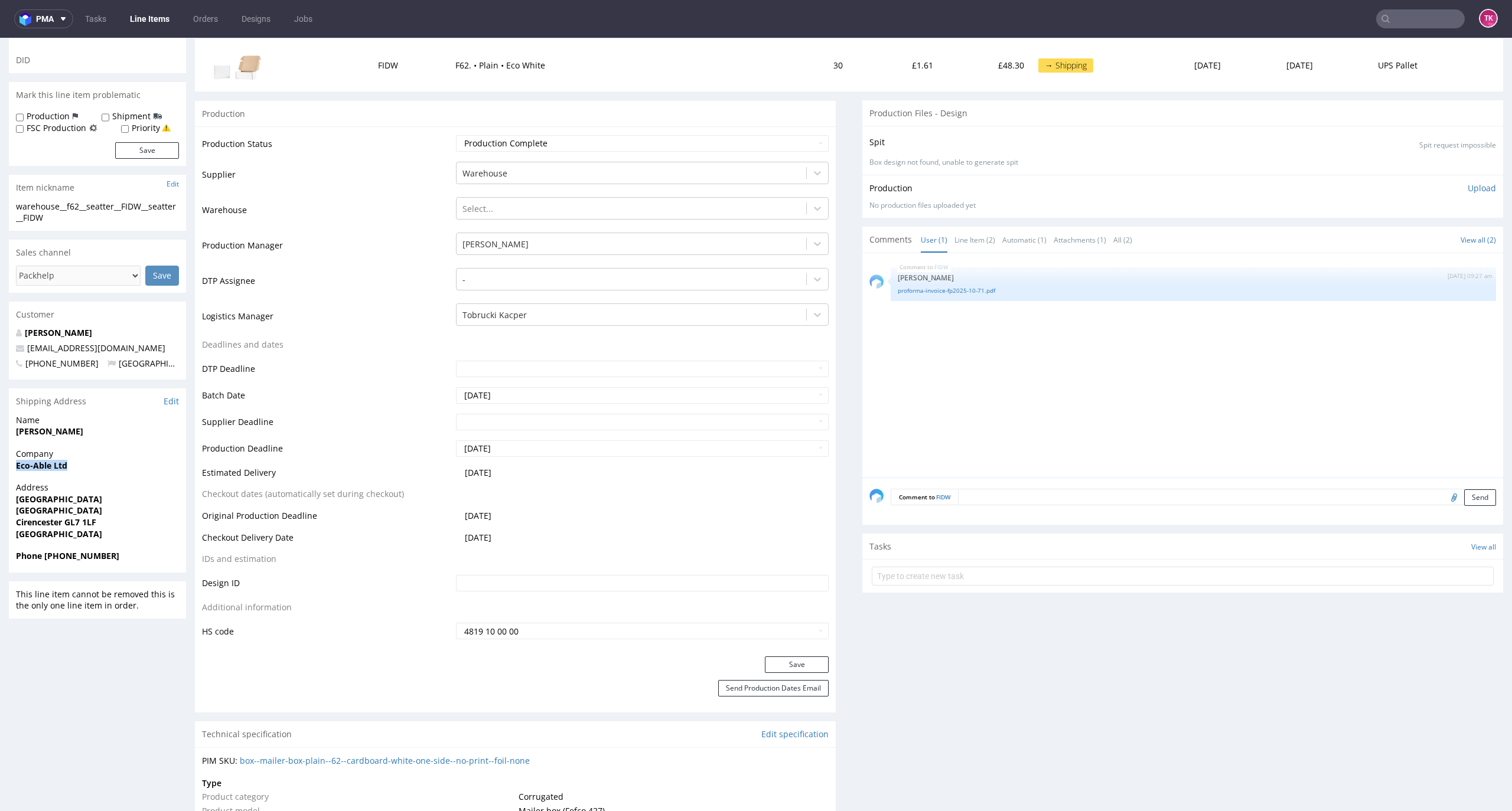
copy strong "Eco-Able Ltd"
drag, startPoint x: 90, startPoint y: 424, endPoint x: 137, endPoint y: 430, distance: 47.4
click at [137, 430] on p "Name Danielle Seatter" at bounding box center [97, 426] width 163 height 23
copy p "Danielle Seatter"
drag, startPoint x: 3, startPoint y: 510, endPoint x: 155, endPoint y: 522, distance: 152.5
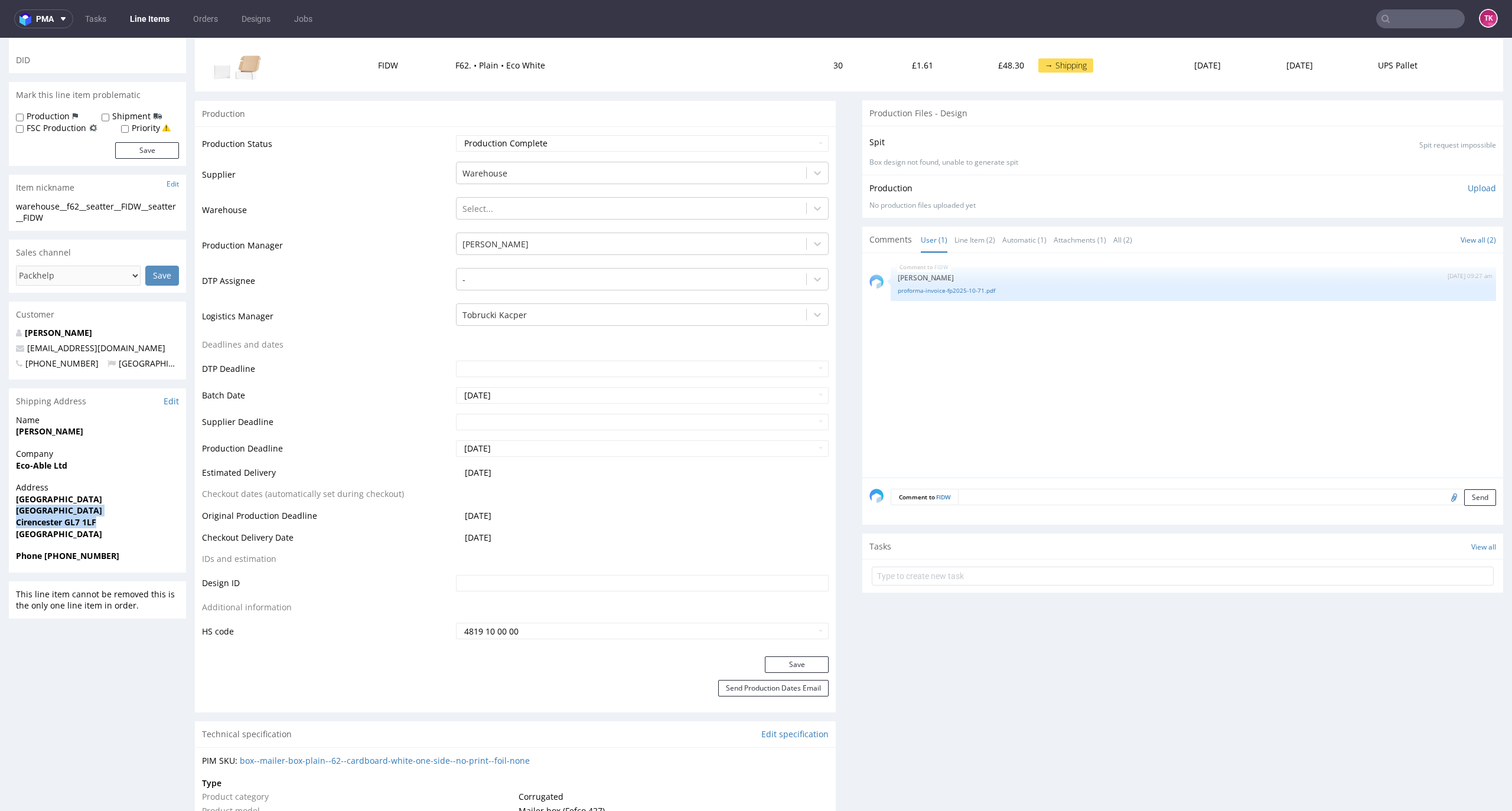
copy p "Watermoor Road Cirencester GL7 1LF"
drag, startPoint x: 119, startPoint y: 350, endPoint x: 17, endPoint y: 351, distance: 102.0
click at [17, 351] on p "info@eco-able.co.uk" at bounding box center [97, 348] width 163 height 12
copy span "info@eco-able.co.uk"
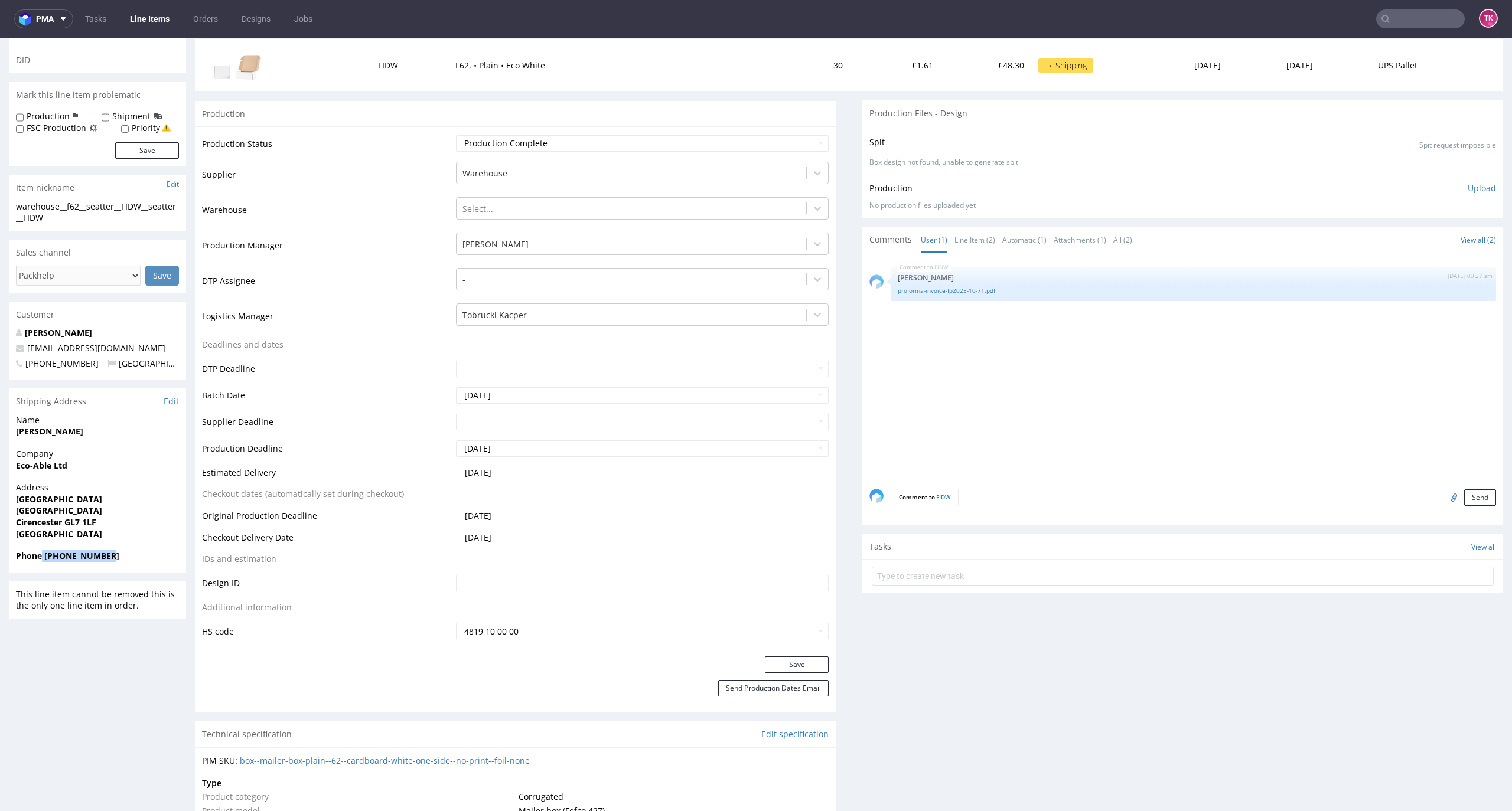
drag, startPoint x: 114, startPoint y: 558, endPoint x: 43, endPoint y: 563, distance: 71.2
click at [43, 563] on div "Phone +447966369068" at bounding box center [97, 561] width 177 height 23
click at [46, 563] on div "Phone +447966369068" at bounding box center [97, 561] width 177 height 23
drag, startPoint x: 47, startPoint y: 554, endPoint x: 103, endPoint y: 560, distance: 56.3
click at [103, 560] on strong "Phone +447966369068" at bounding box center [67, 555] width 103 height 11
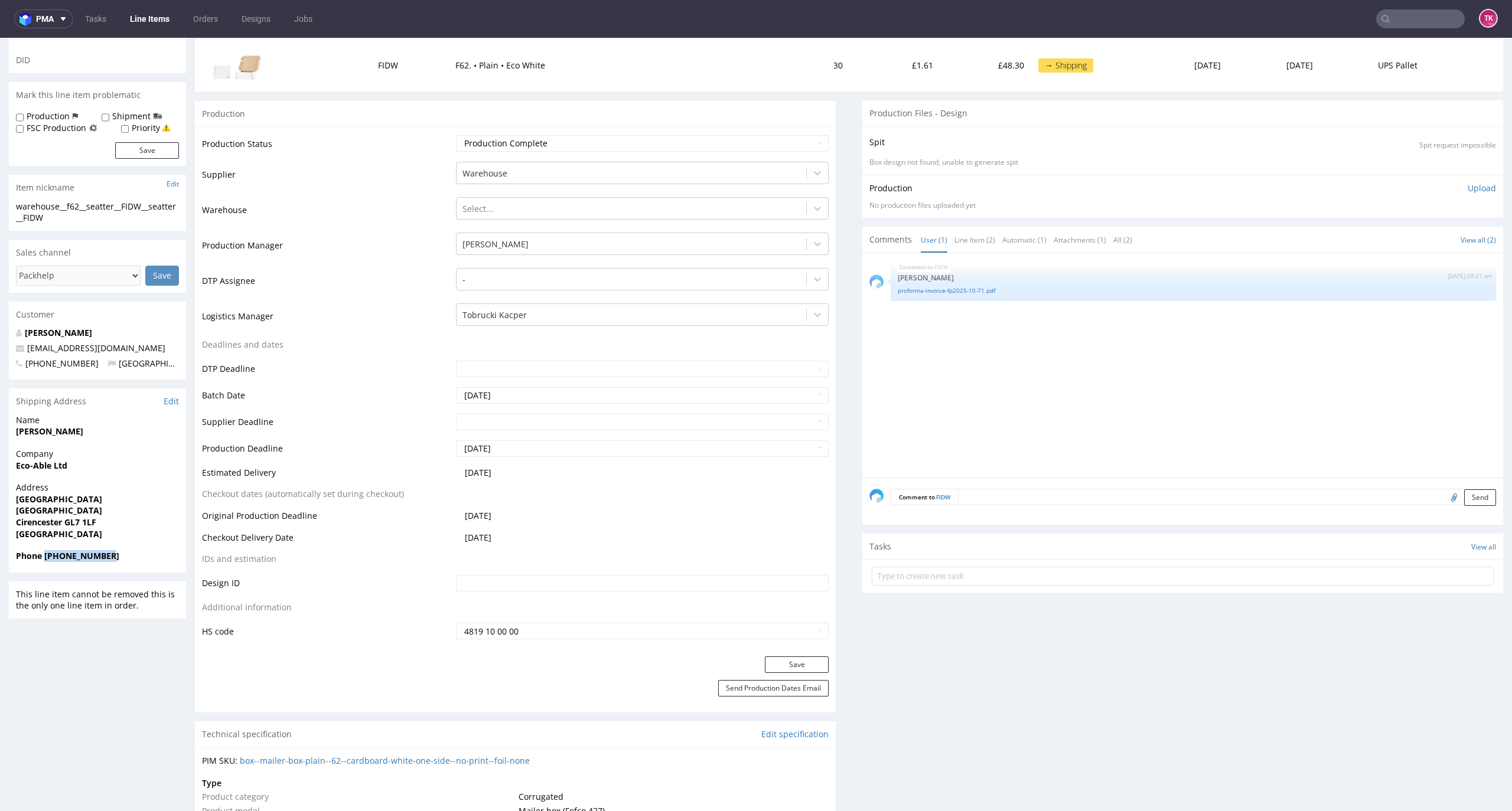
drag, startPoint x: 45, startPoint y: 558, endPoint x: 126, endPoint y: 556, distance: 81.0
click at [126, 556] on span "Phone +447966369068" at bounding box center [97, 556] width 163 height 12
copy strong "+447966369068"
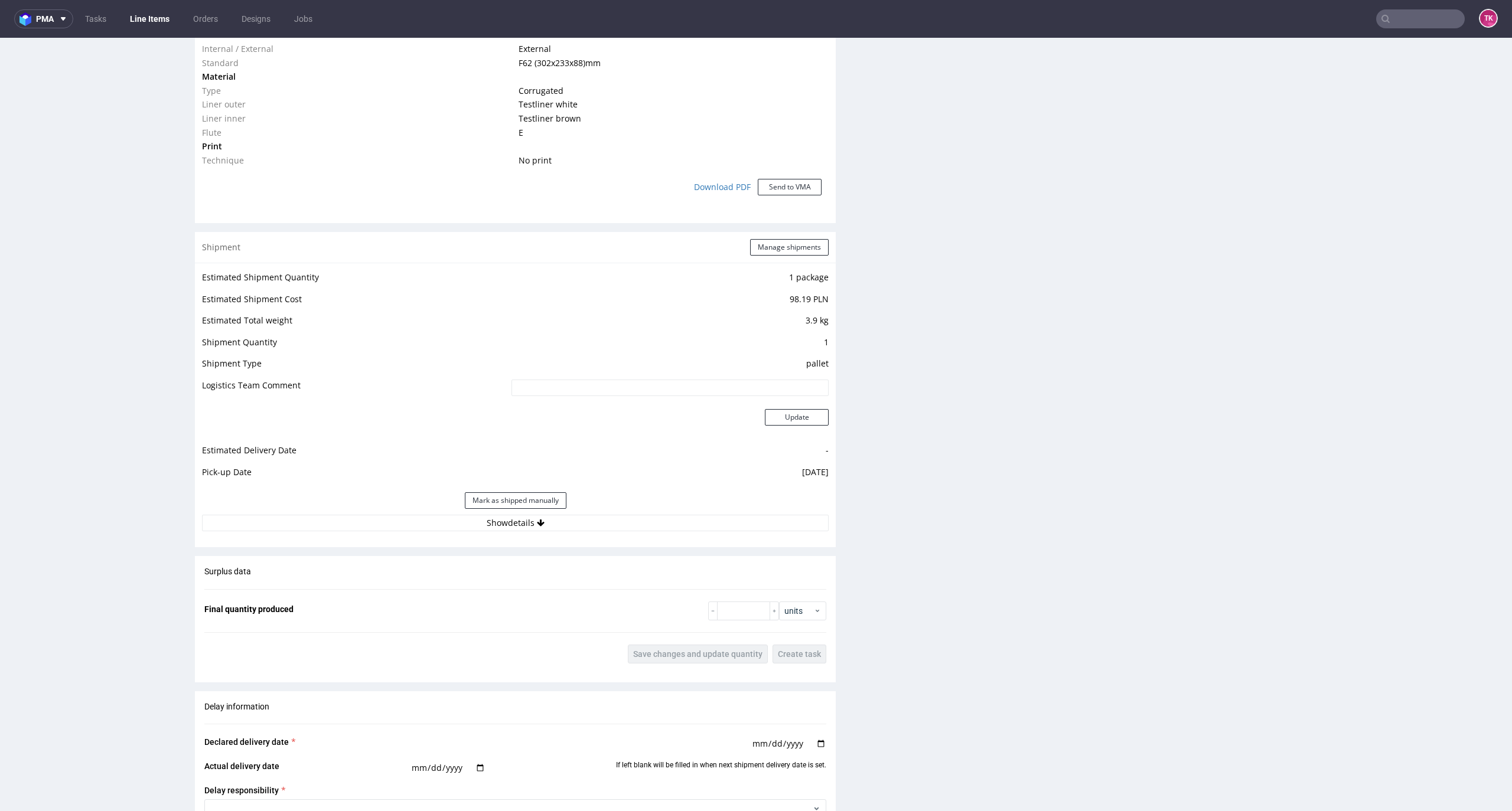
scroll to position [1023, 0]
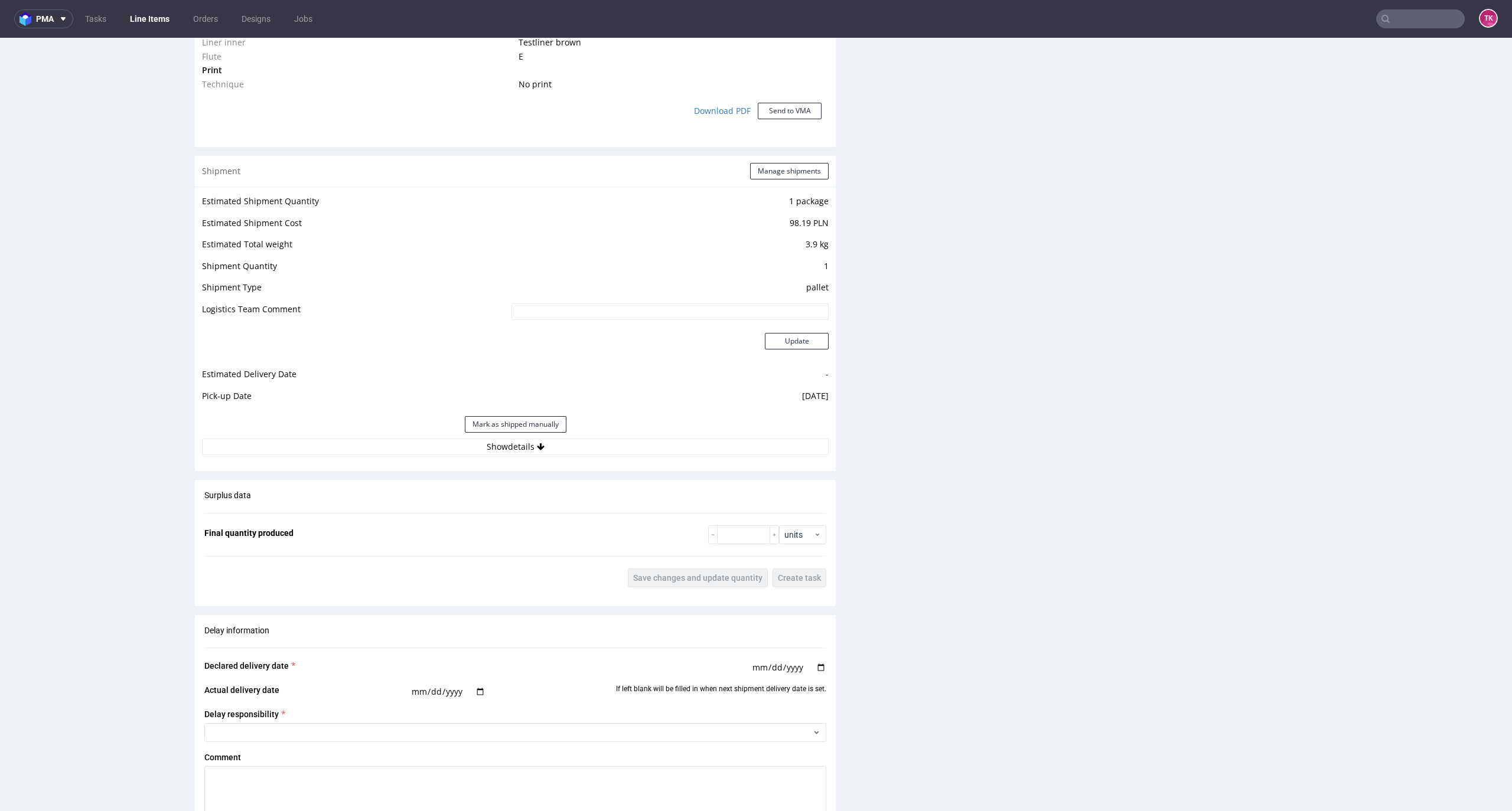
click at [688, 462] on div "Estimated Shipment Quantity 1 package Estimated Shipment Cost 98.19 PLN Estimat…" at bounding box center [516, 324] width 641 height 276
click at [683, 452] on button "Show details" at bounding box center [515, 447] width 627 height 17
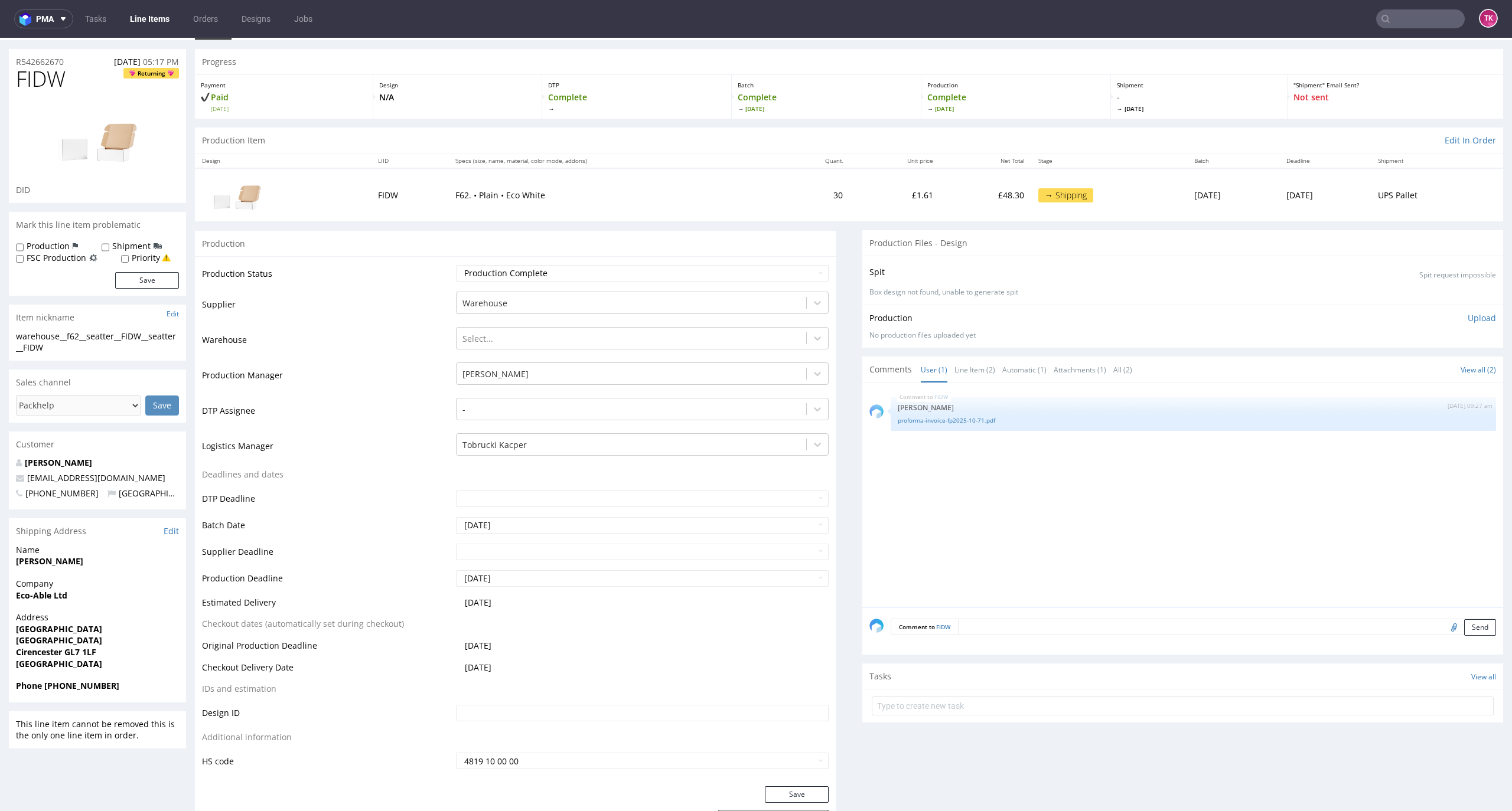
scroll to position [0, 0]
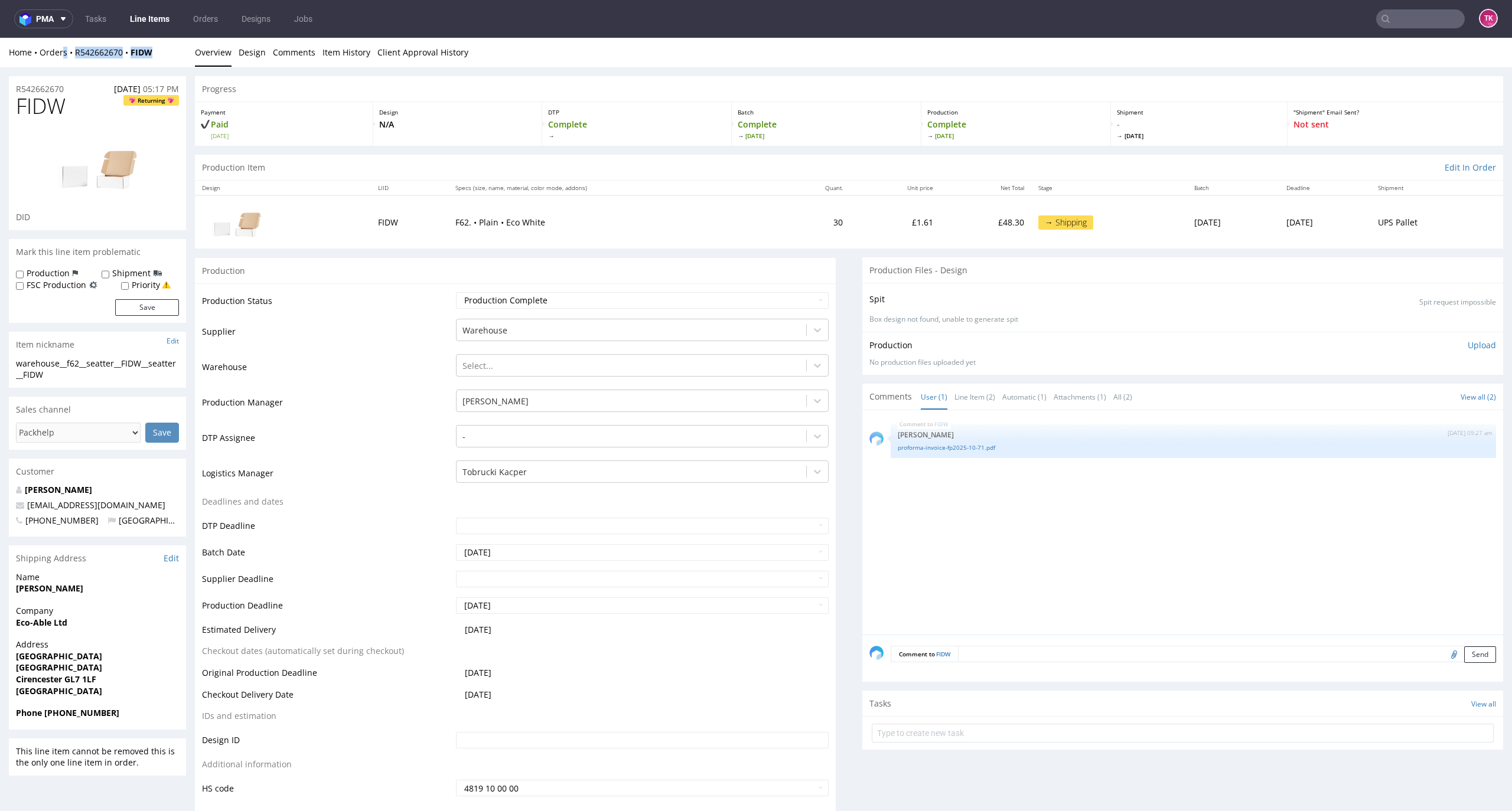
drag, startPoint x: 187, startPoint y: 59, endPoint x: 64, endPoint y: 65, distance: 123.1
click at [64, 65] on div "Home Orders R542662670 FIDW Overview Design Comments Item History Client Approv…" at bounding box center [756, 52] width 1512 height 29
drag, startPoint x: 70, startPoint y: 64, endPoint x: 169, endPoint y: 62, distance: 99.0
click at [169, 62] on div "Home Orders R542662670 FIDW Overview Design Comments Item History Client Approv…" at bounding box center [756, 52] width 1512 height 29
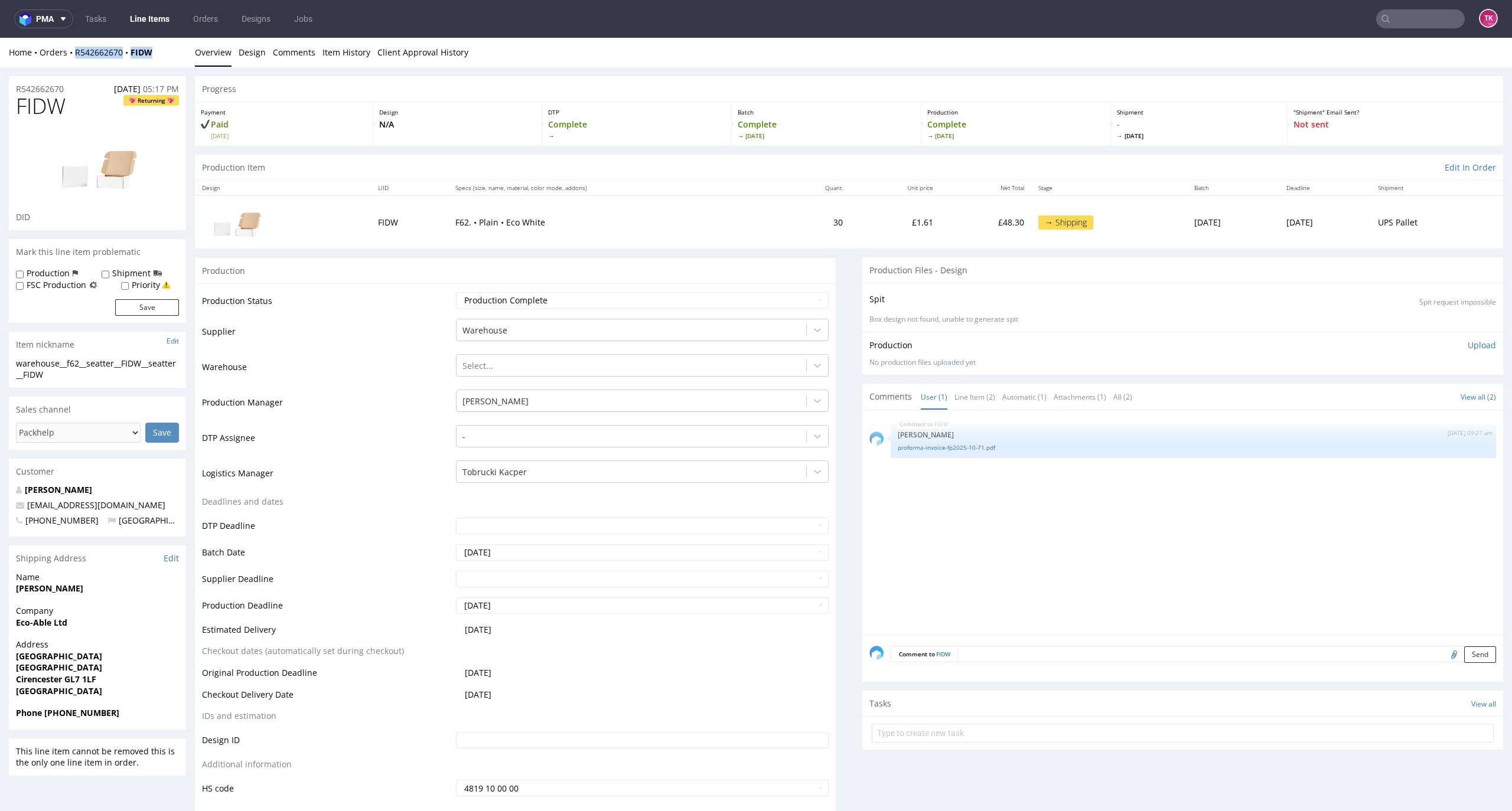
copy div "R542662670 FIDW"
drag, startPoint x: 1072, startPoint y: 721, endPoint x: 1064, endPoint y: 726, distance: 9.4
click at [1066, 723] on form at bounding box center [1182, 734] width 622 height 29
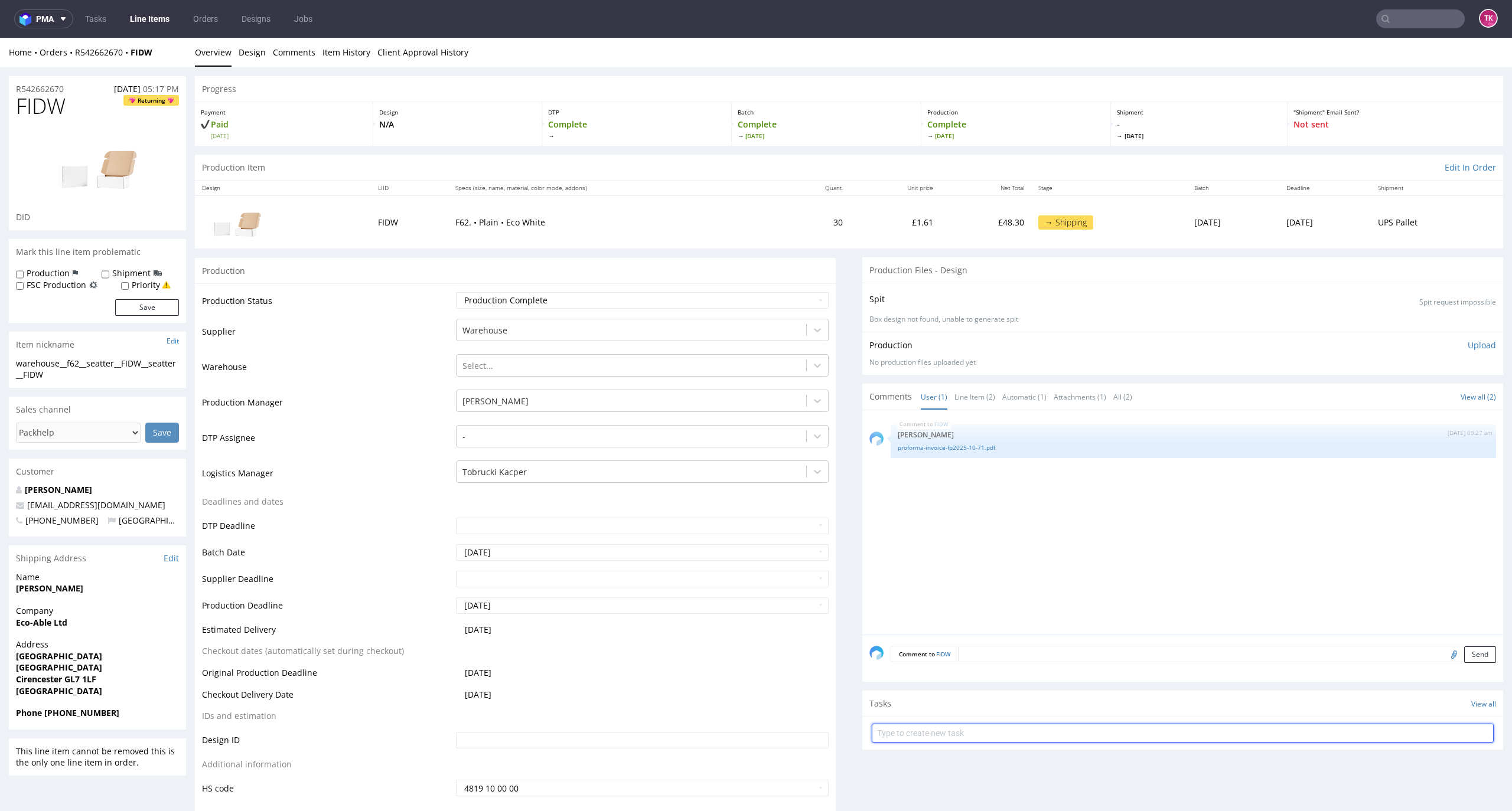
click at [1060, 728] on input "text" at bounding box center [1182, 733] width 622 height 19
type input "etykiety"
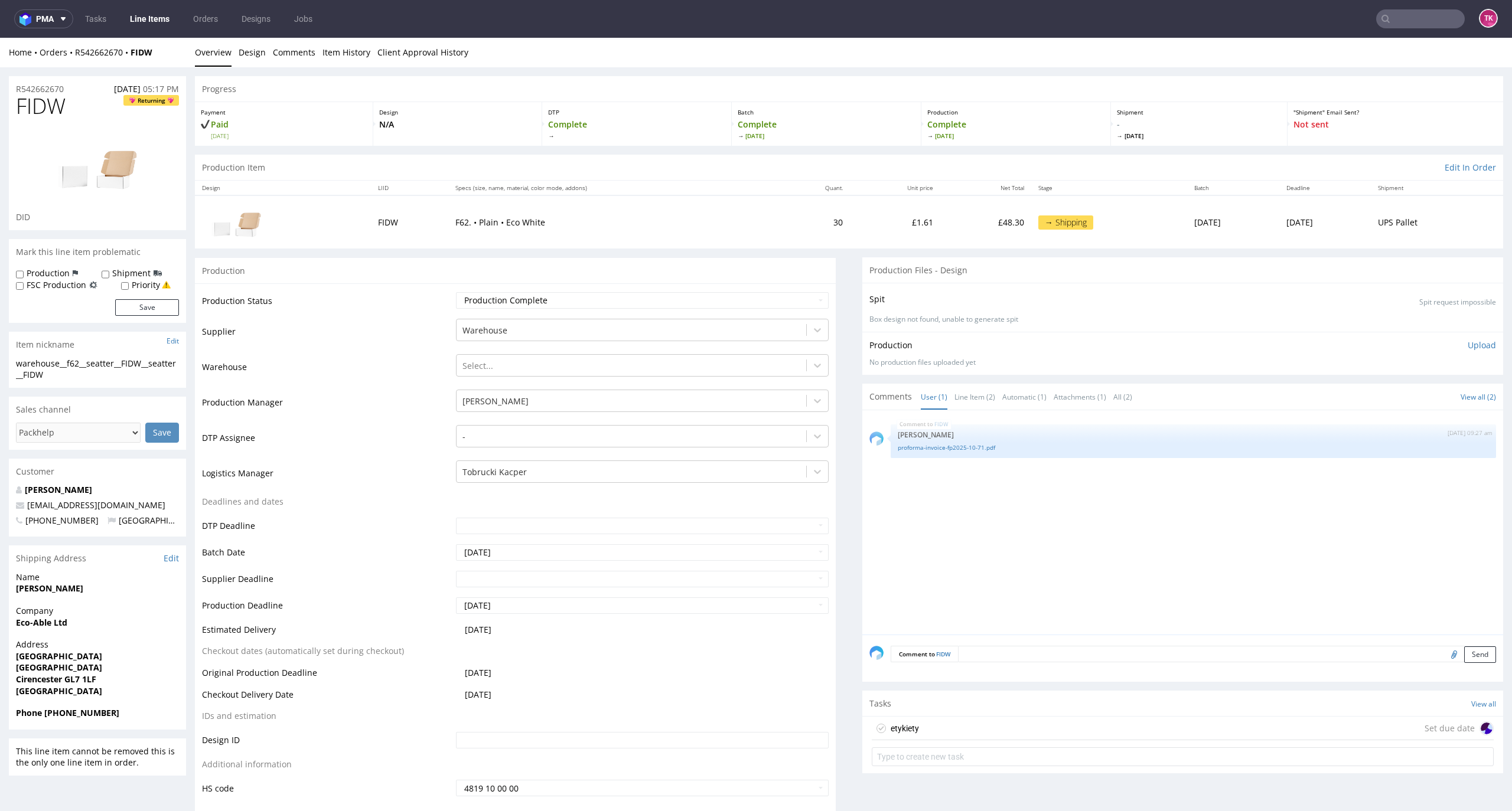
click at [1051, 721] on div "etykiety Set due date" at bounding box center [1182, 728] width 622 height 23
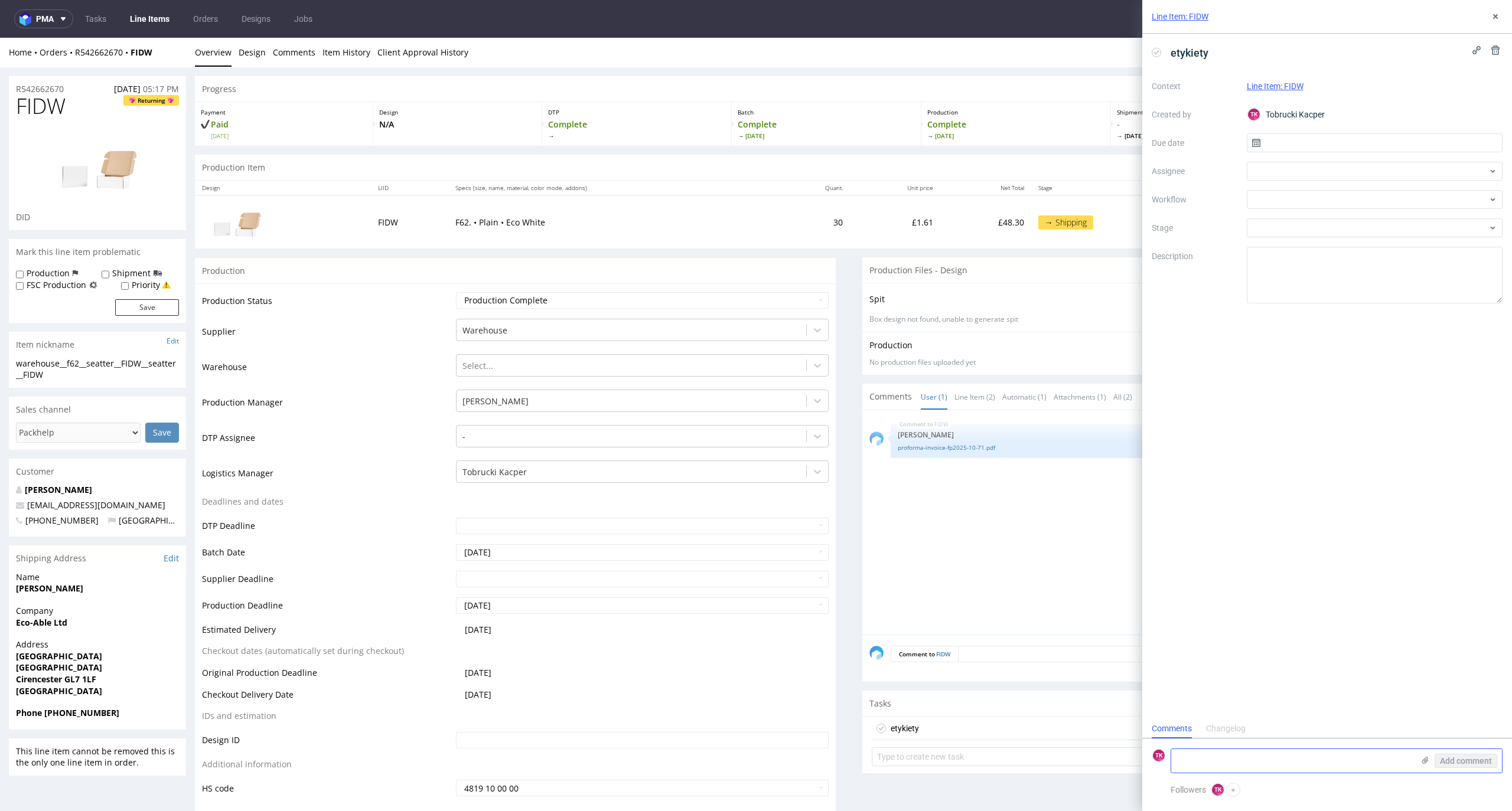
scroll to position [10, 0]
click at [1244, 734] on div "Changelog" at bounding box center [1226, 729] width 40 height 19
click at [1255, 752] on div "Comments Changelog" at bounding box center [1327, 744] width 370 height 19
click at [1225, 738] on div "Changelog" at bounding box center [1226, 745] width 40 height 19
click at [1173, 749] on div "Comments" at bounding box center [1171, 745] width 40 height 19
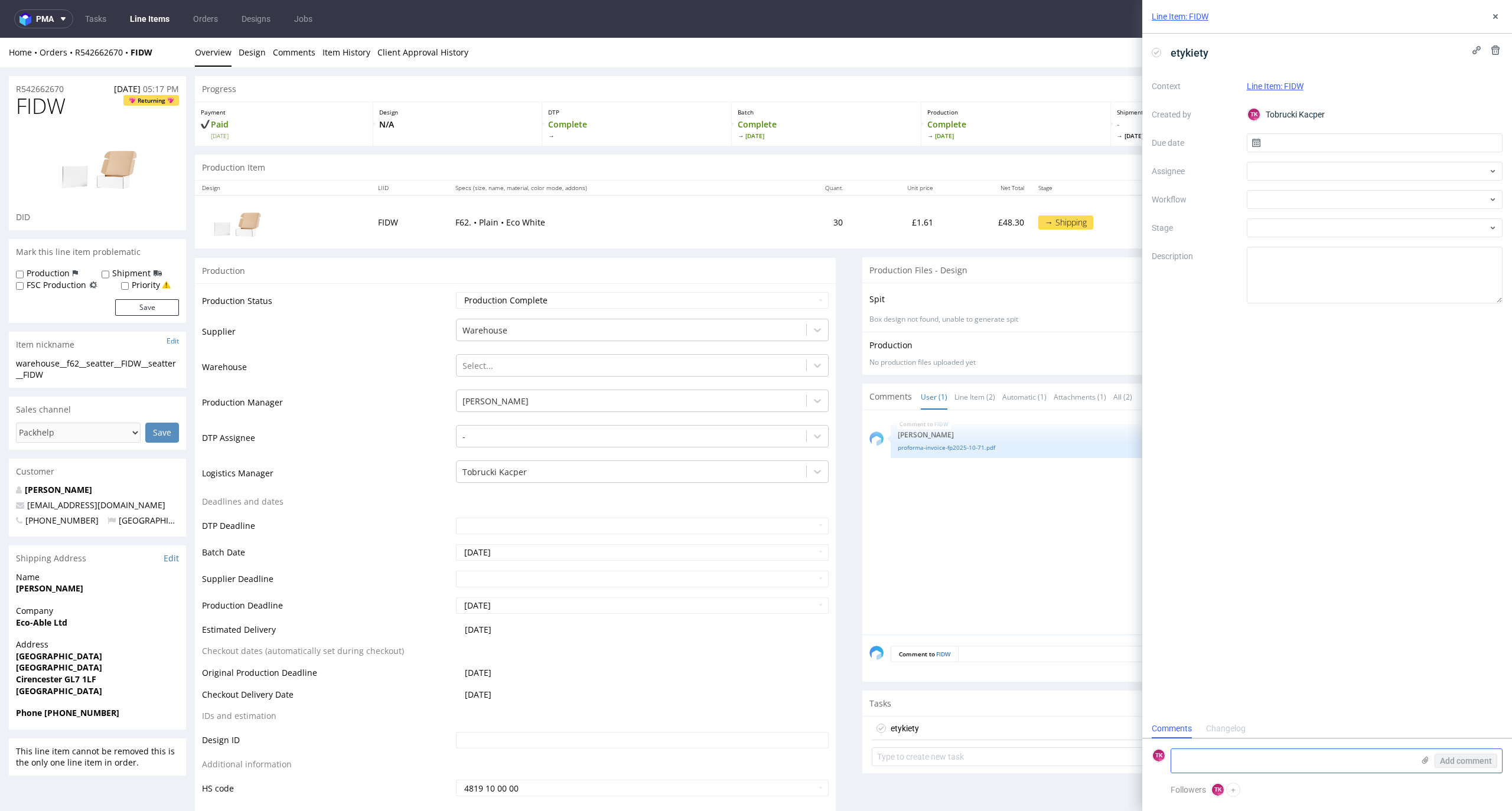
click at [1256, 764] on textarea at bounding box center [1292, 761] width 242 height 23
paste textarea "1Z5A15806890255504"
type textarea "1Z5A15806890255504"
click at [1422, 759] on icon at bounding box center [1425, 761] width 10 height 10
click at [0, 0] on input "file" at bounding box center [0, 0] width 0 height 0
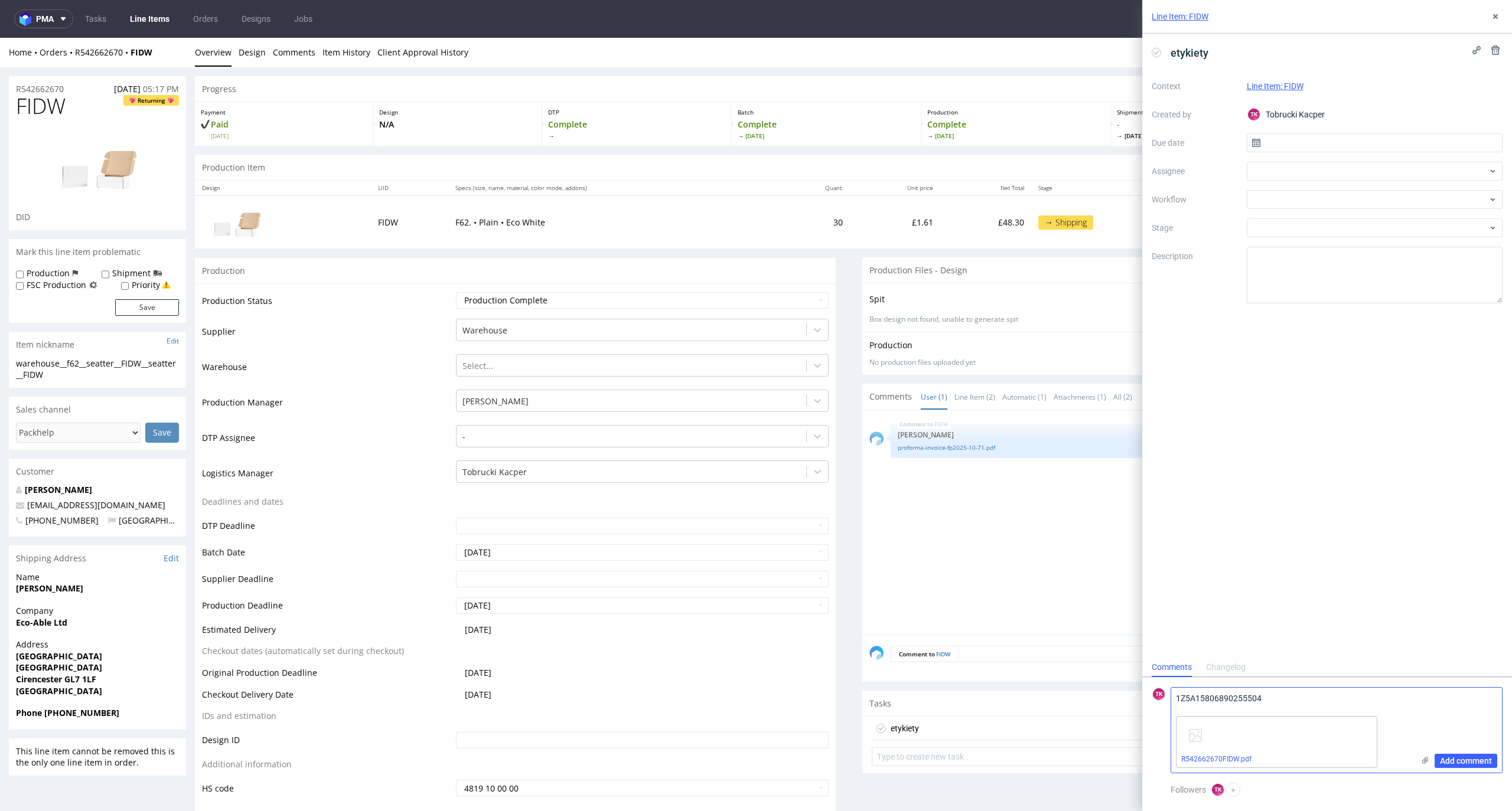
click at [1462, 769] on div "Add comment" at bounding box center [1458, 730] width 89 height 85
click at [1462, 765] on span "Add comment" at bounding box center [1465, 761] width 52 height 8
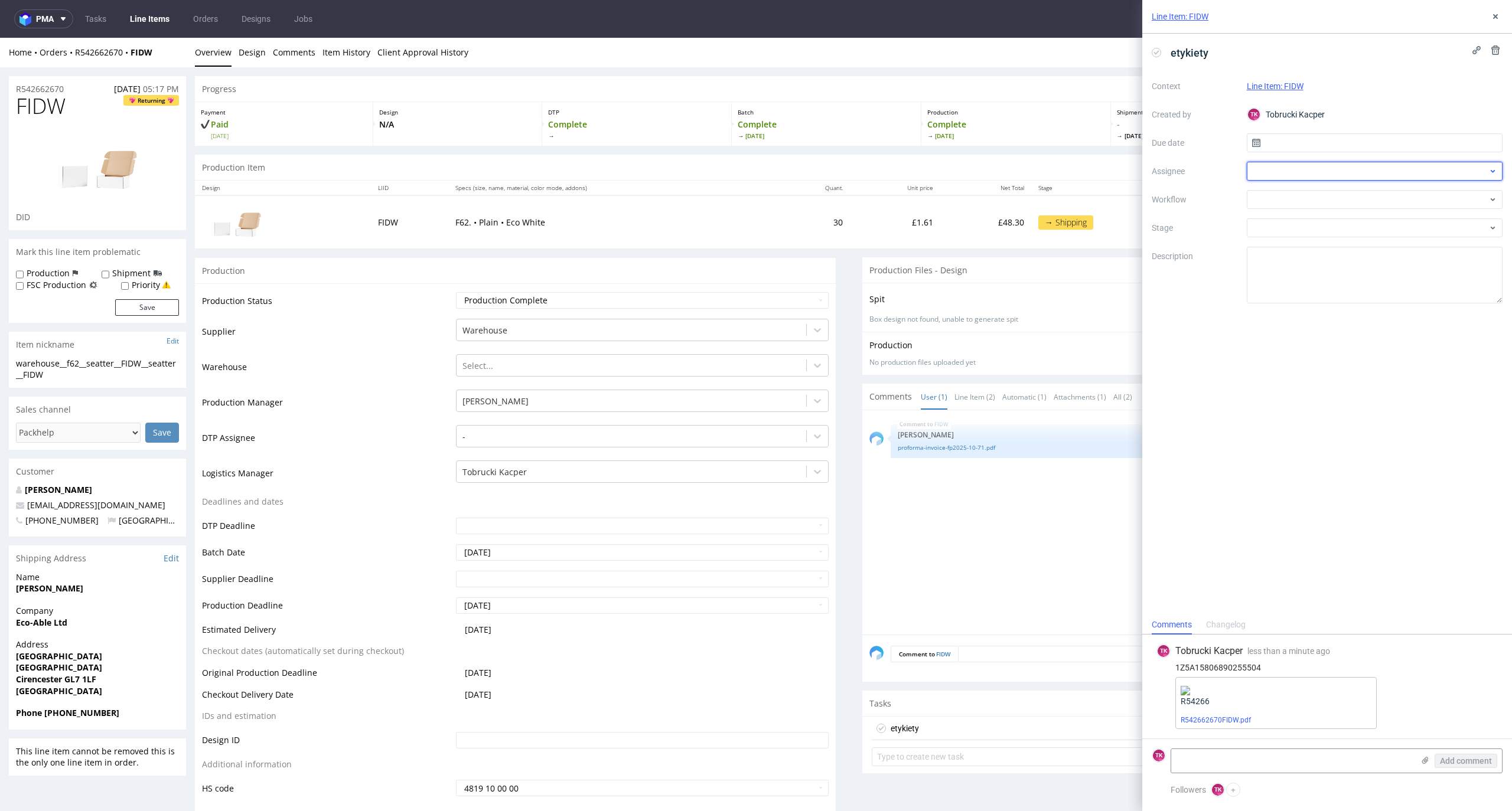
click at [1279, 172] on div at bounding box center [1375, 171] width 257 height 19
type input "fe"
click at [1291, 197] on span "Michał Fedorowicz" at bounding box center [1304, 198] width 63 height 12
drag, startPoint x: 1285, startPoint y: 135, endPoint x: 1286, endPoint y: 142, distance: 7.1
click at [1285, 136] on input "text" at bounding box center [1375, 142] width 257 height 19
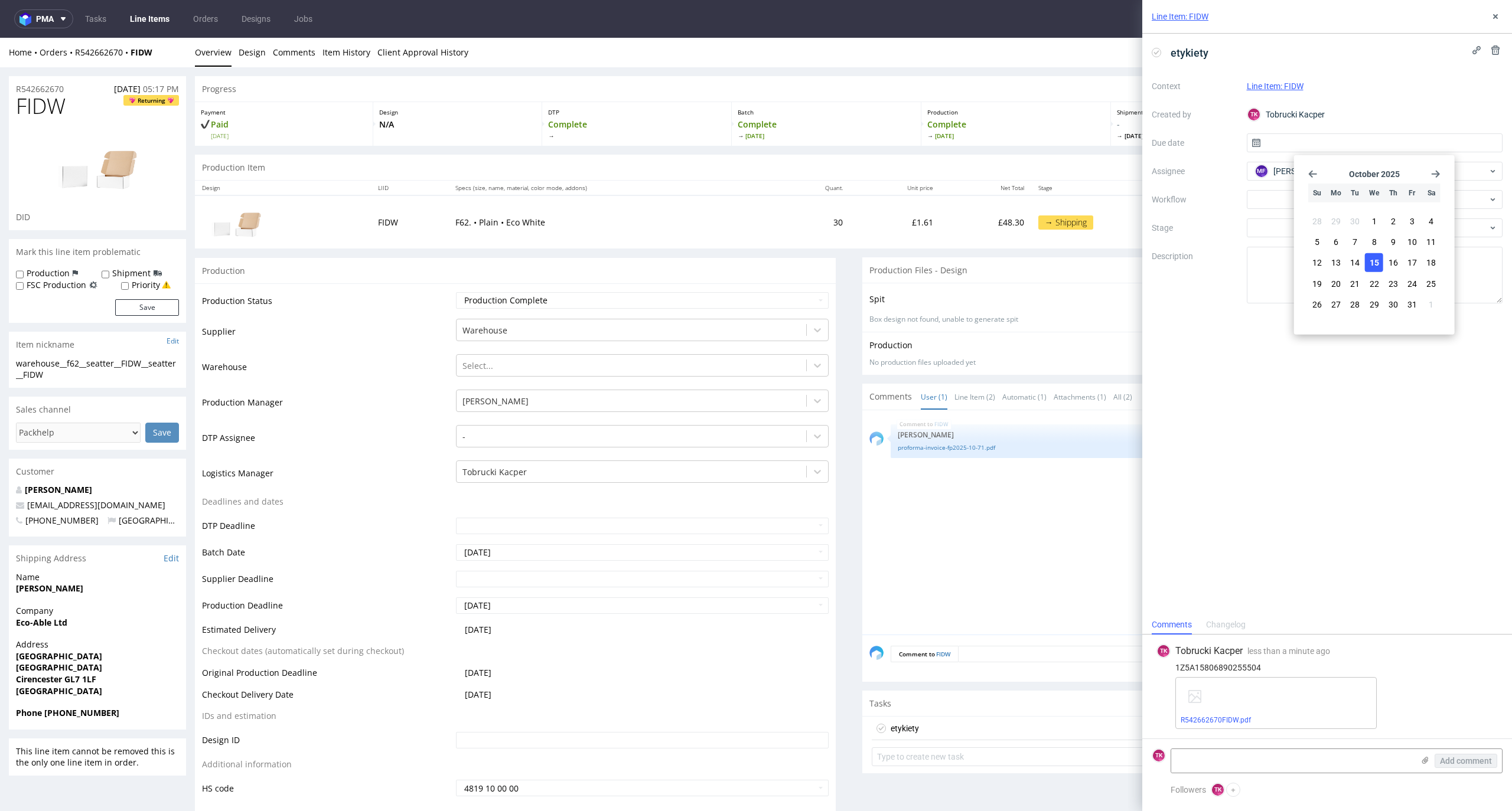
click at [1379, 260] on span "15" at bounding box center [1374, 263] width 10 height 12
type input "[DATE]"
click at [1323, 140] on input "[DATE]" at bounding box center [1375, 142] width 257 height 19
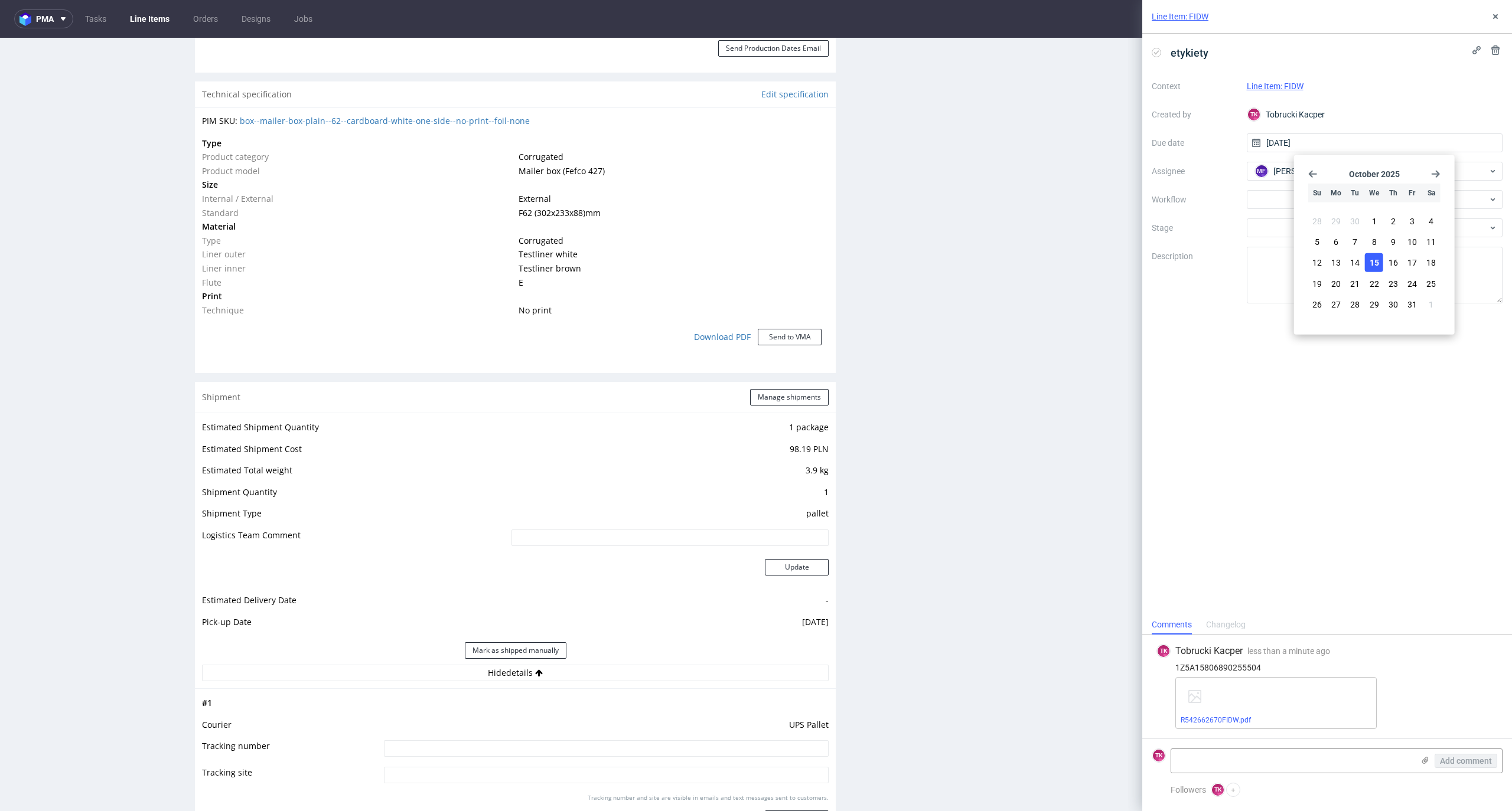
scroll to position [866, 0]
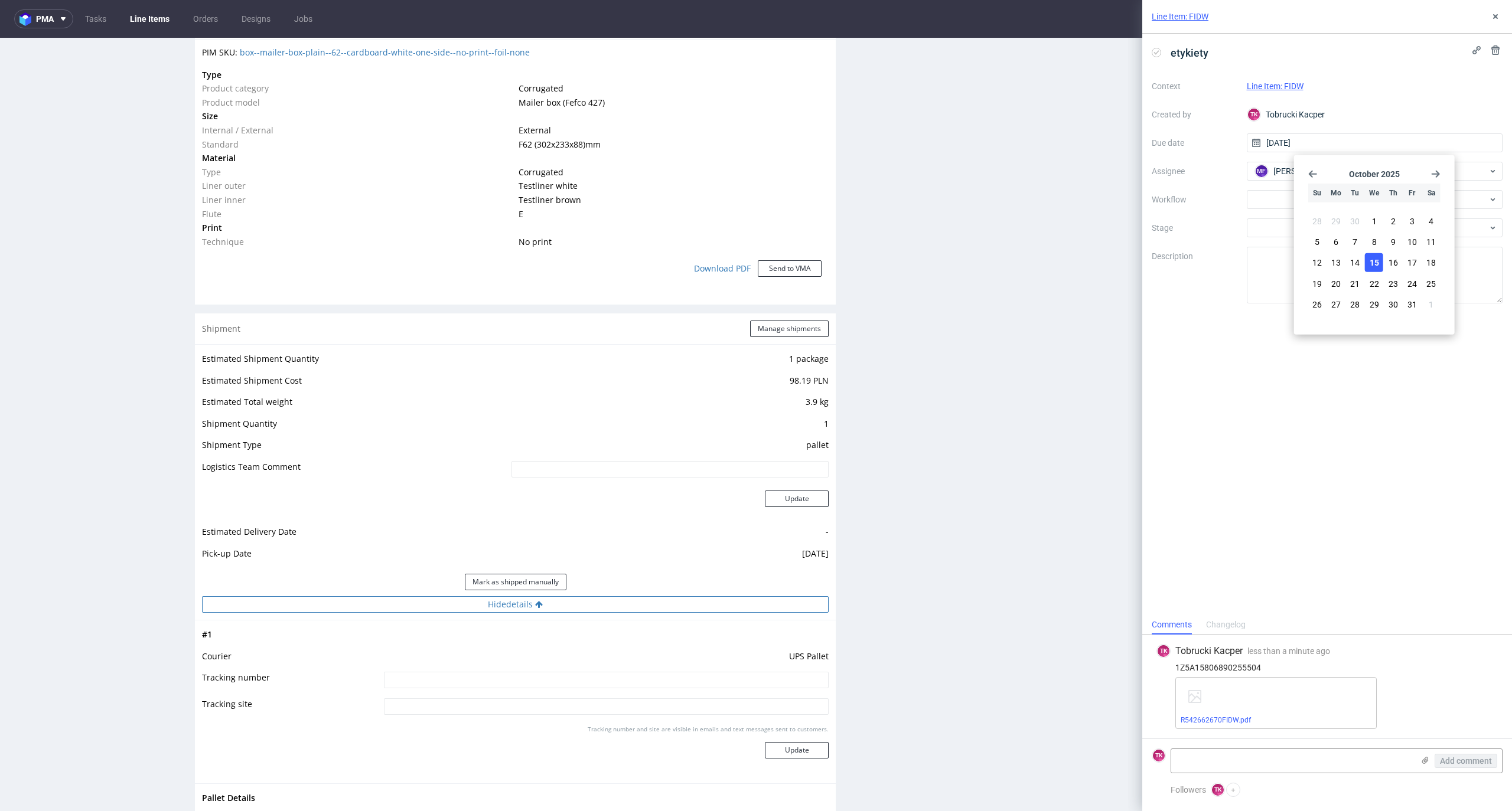
click at [487, 612] on button "Hide details" at bounding box center [515, 605] width 627 height 17
click at [487, 608] on button "Show details" at bounding box center [515, 605] width 627 height 17
click at [485, 659] on td "UPS Pallet" at bounding box center [604, 660] width 448 height 22
drag, startPoint x: 489, startPoint y: 666, endPoint x: 491, endPoint y: 674, distance: 8.2
click at [489, 668] on td "UPS Pallet" at bounding box center [604, 660] width 448 height 22
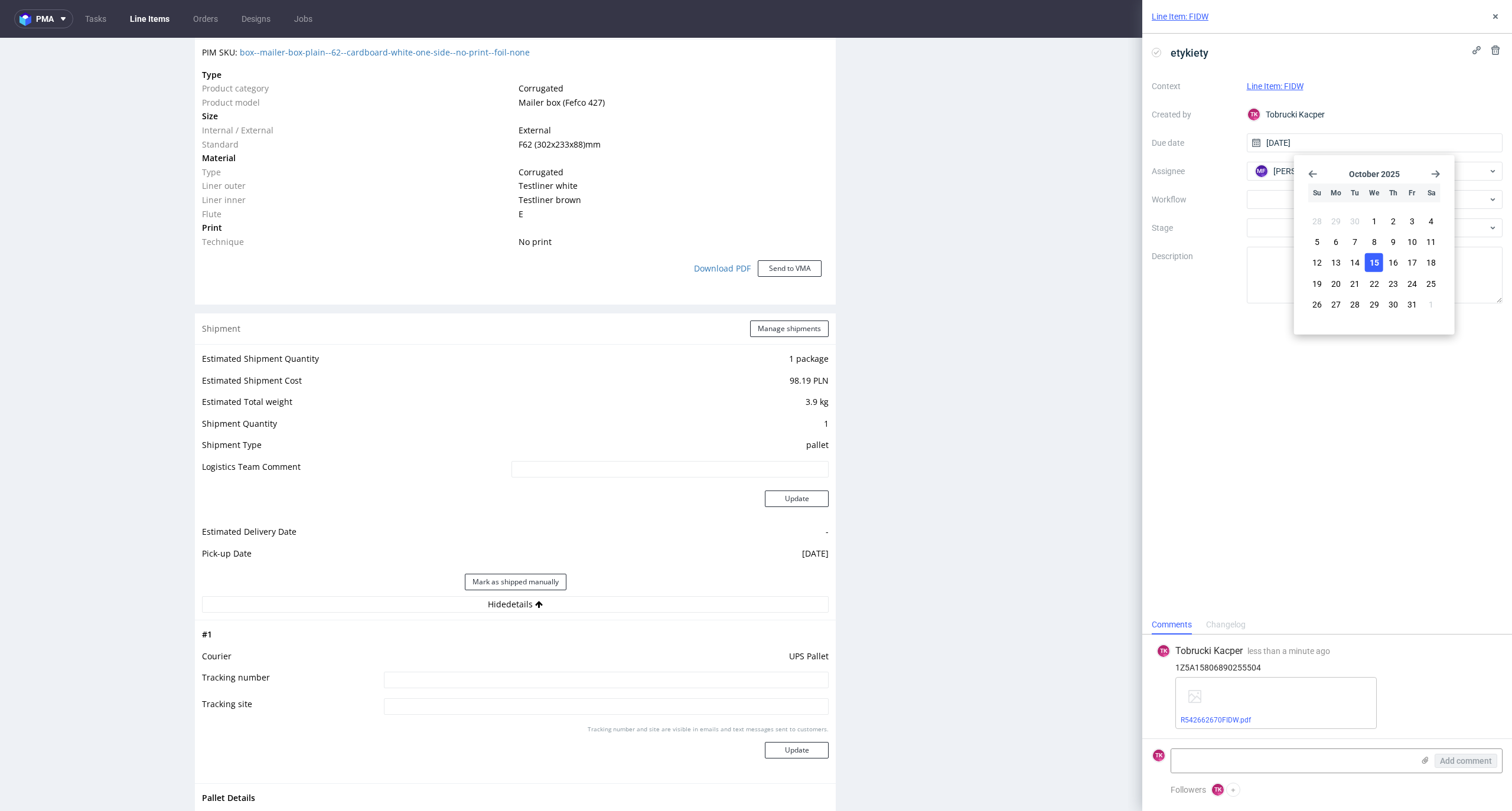
click at [491, 674] on input at bounding box center [606, 680] width 445 height 17
paste input "1Z5A15806890255504"
type input "1Z5A15806890255504"
drag, startPoint x: 764, startPoint y: 756, endPoint x: 771, endPoint y: 749, distance: 9.9
click at [771, 751] on button "Update" at bounding box center [796, 751] width 64 height 17
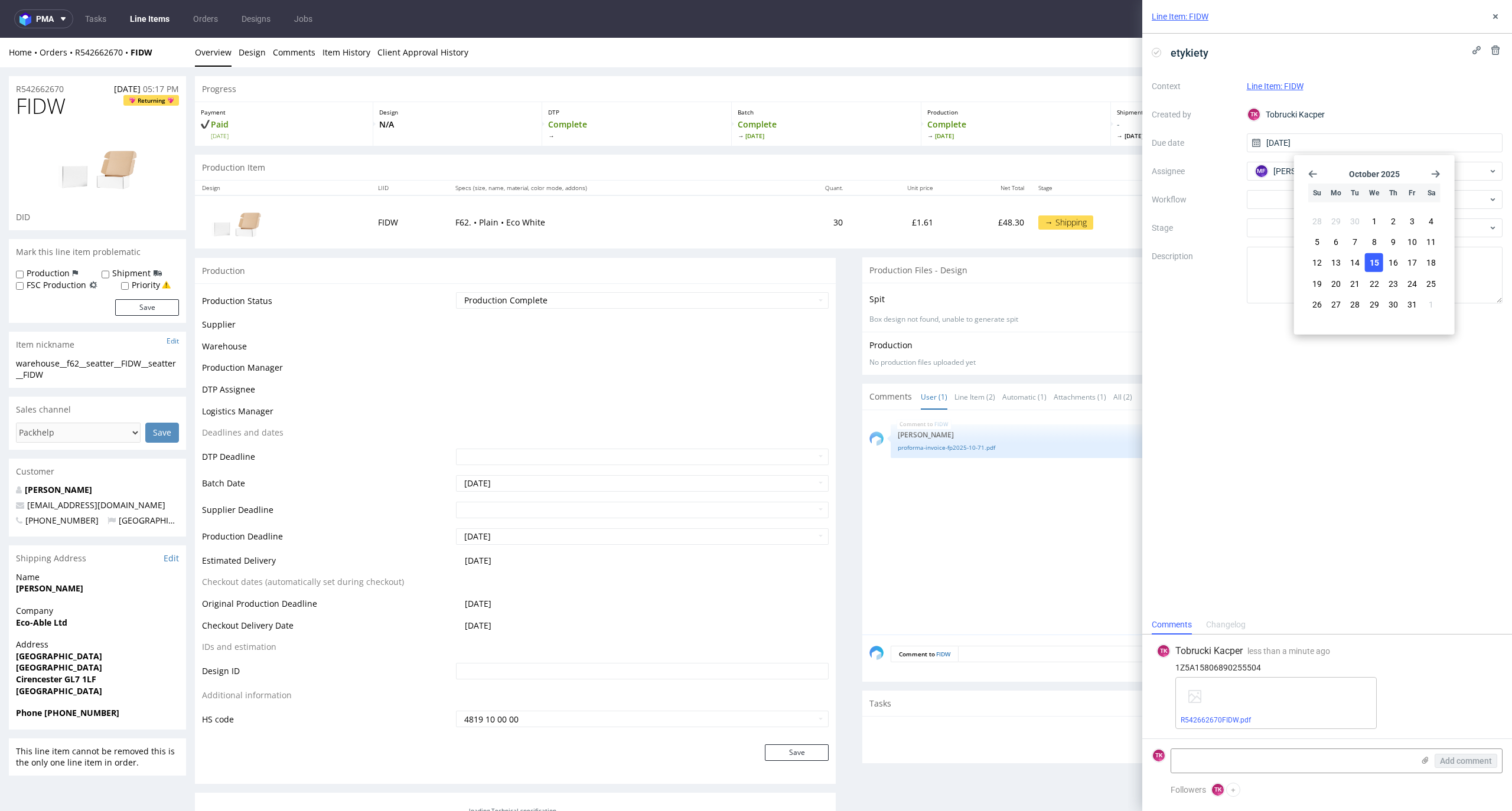
scroll to position [456, 0]
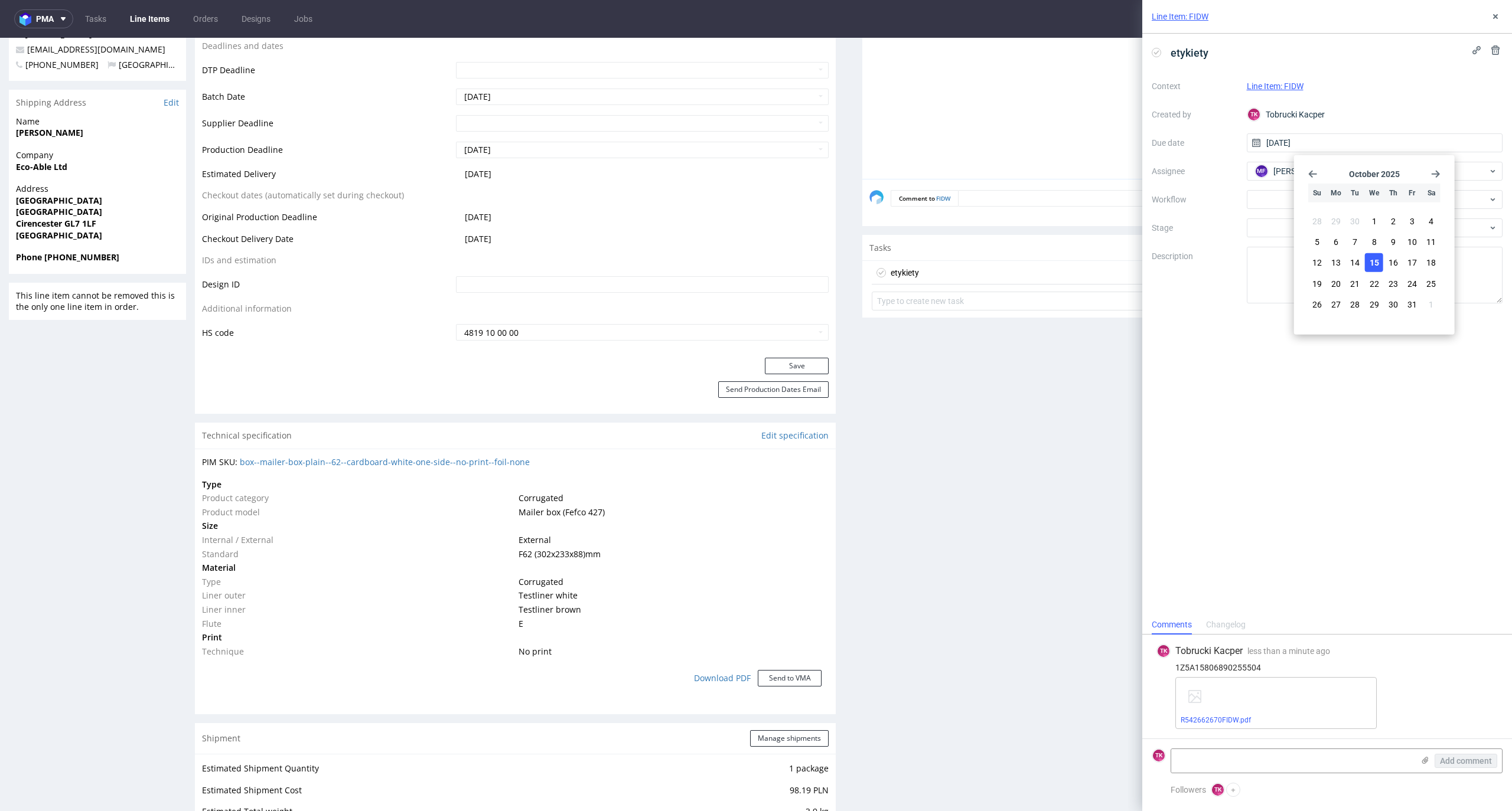
click at [141, 15] on link "Line Items" at bounding box center [149, 19] width 53 height 19
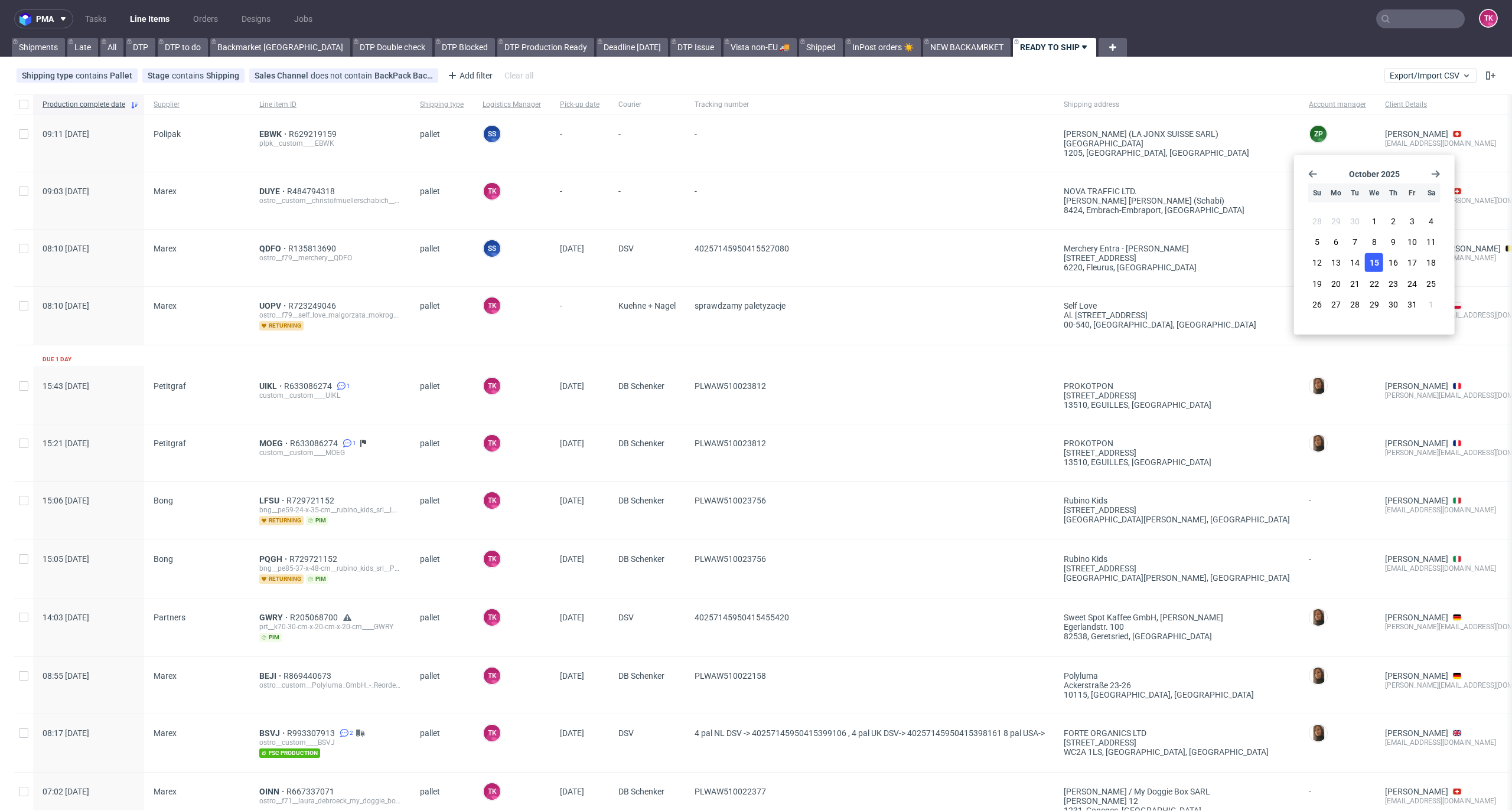
click at [1371, 261] on span "15" at bounding box center [1374, 263] width 10 height 12
click at [138, 27] on nav "pma Tasks Line Items Orders Designs Jobs TK" at bounding box center [756, 19] width 1512 height 38
click at [138, 23] on link "Line Items" at bounding box center [149, 19] width 53 height 19
click at [161, 202] on span "Marex" at bounding box center [196, 201] width 87 height 29
click at [275, 185] on div "DUYE R484794318 ostro__custom__christofmuellerschabich__DUYE" at bounding box center [330, 200] width 160 height 56
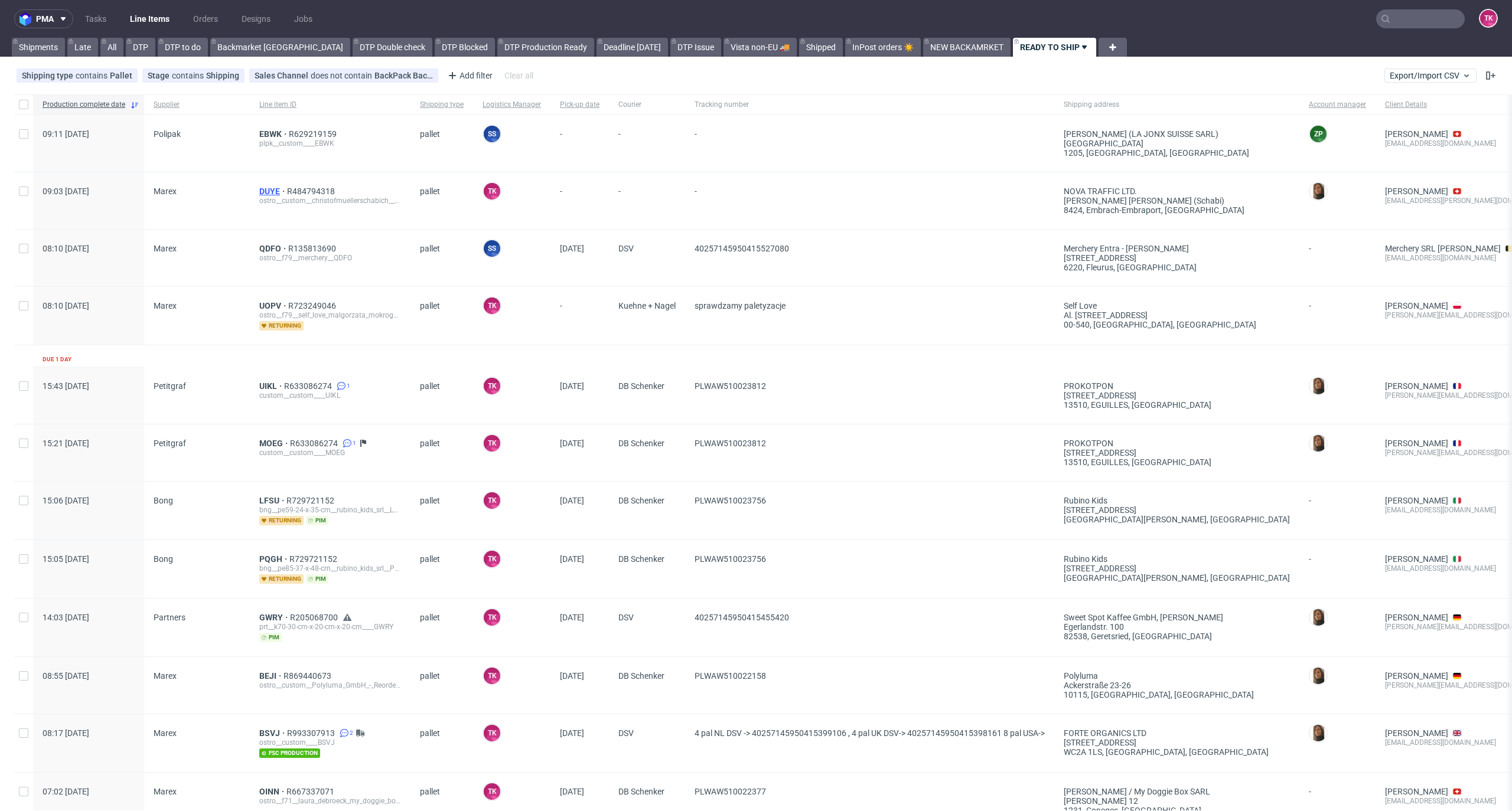
click at [274, 192] on span "DUYE" at bounding box center [273, 191] width 28 height 10
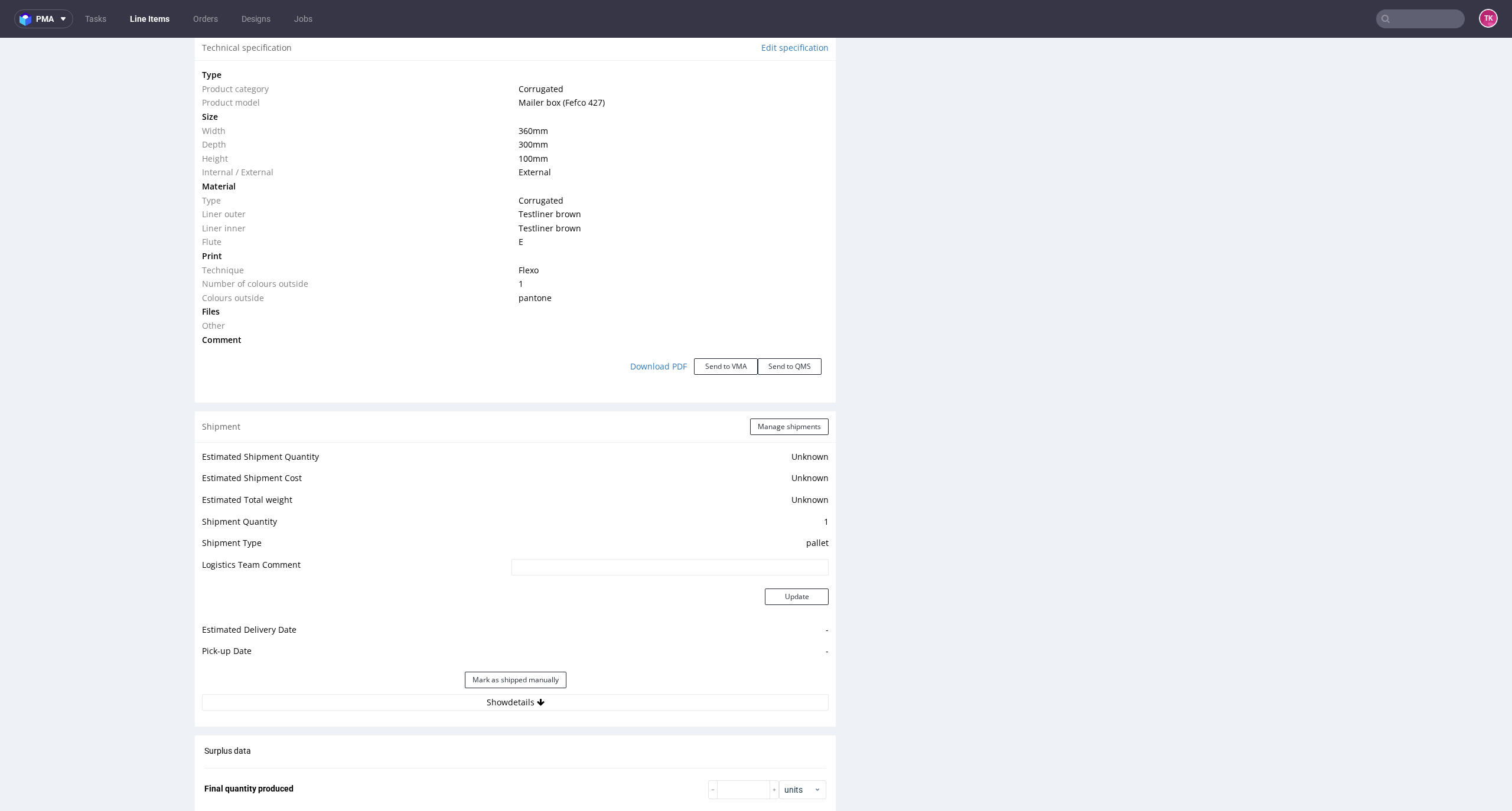
scroll to position [1259, 0]
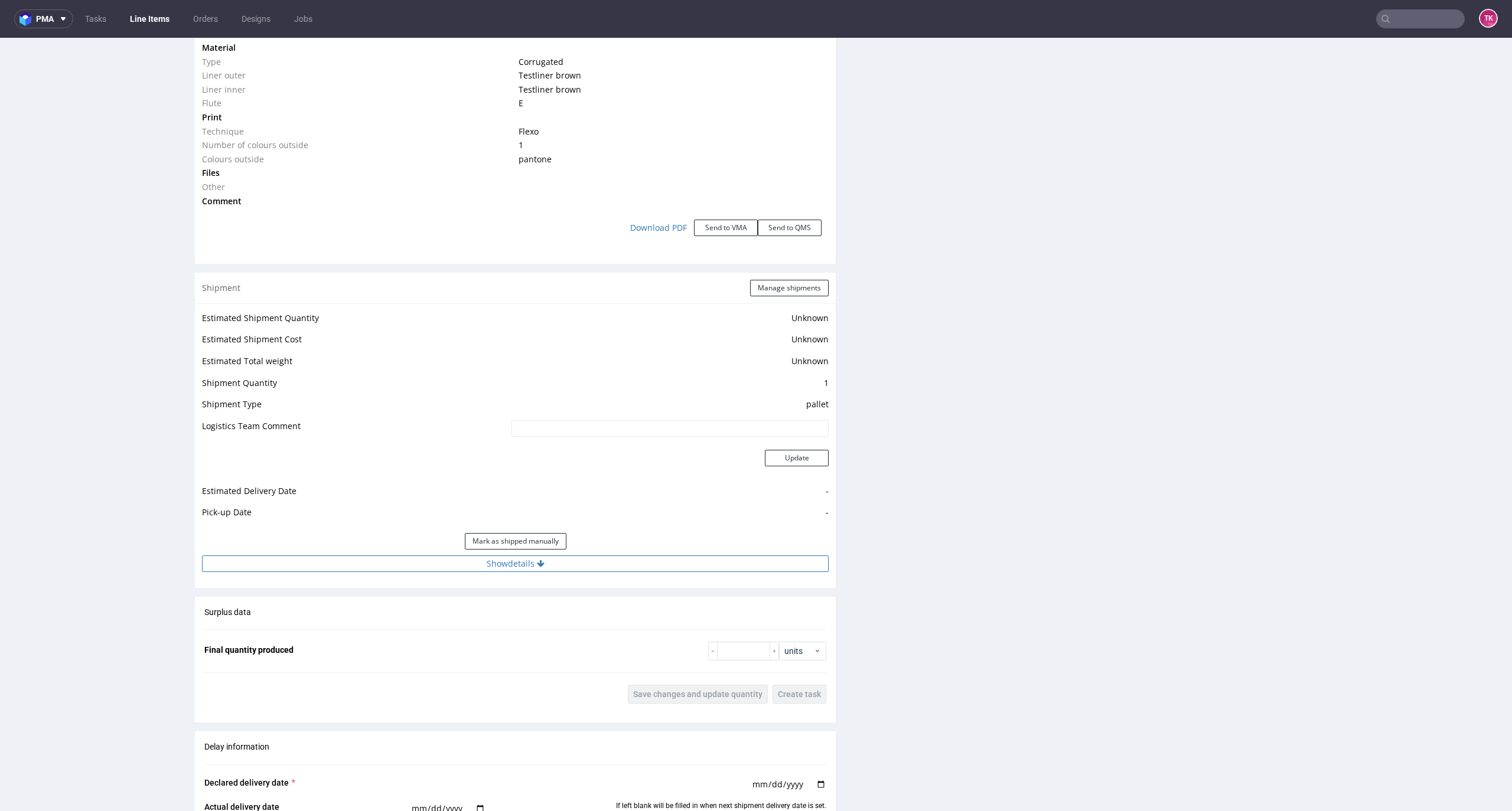
click at [634, 570] on button "Show details" at bounding box center [515, 564] width 627 height 17
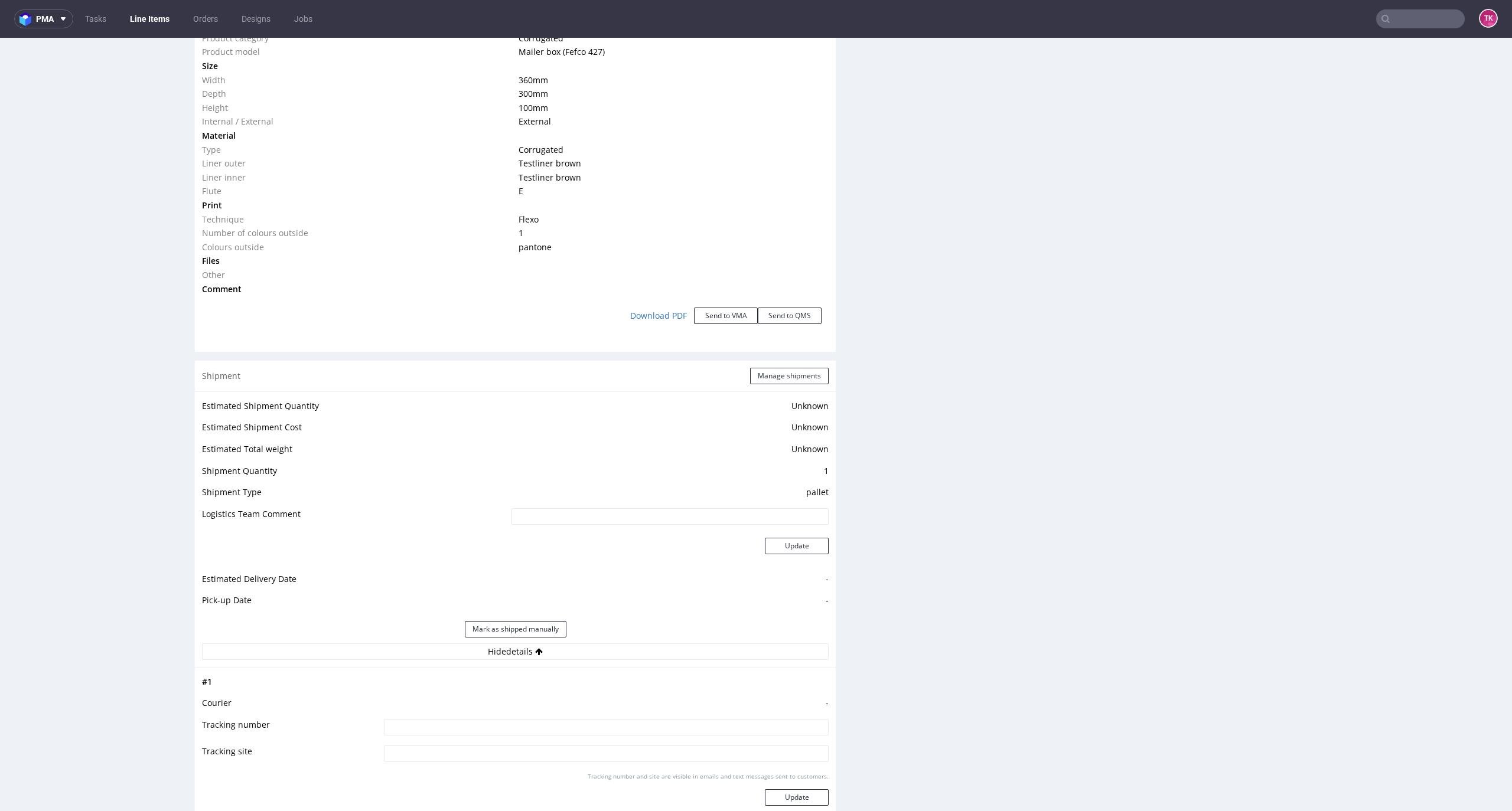
scroll to position [1181, 0]
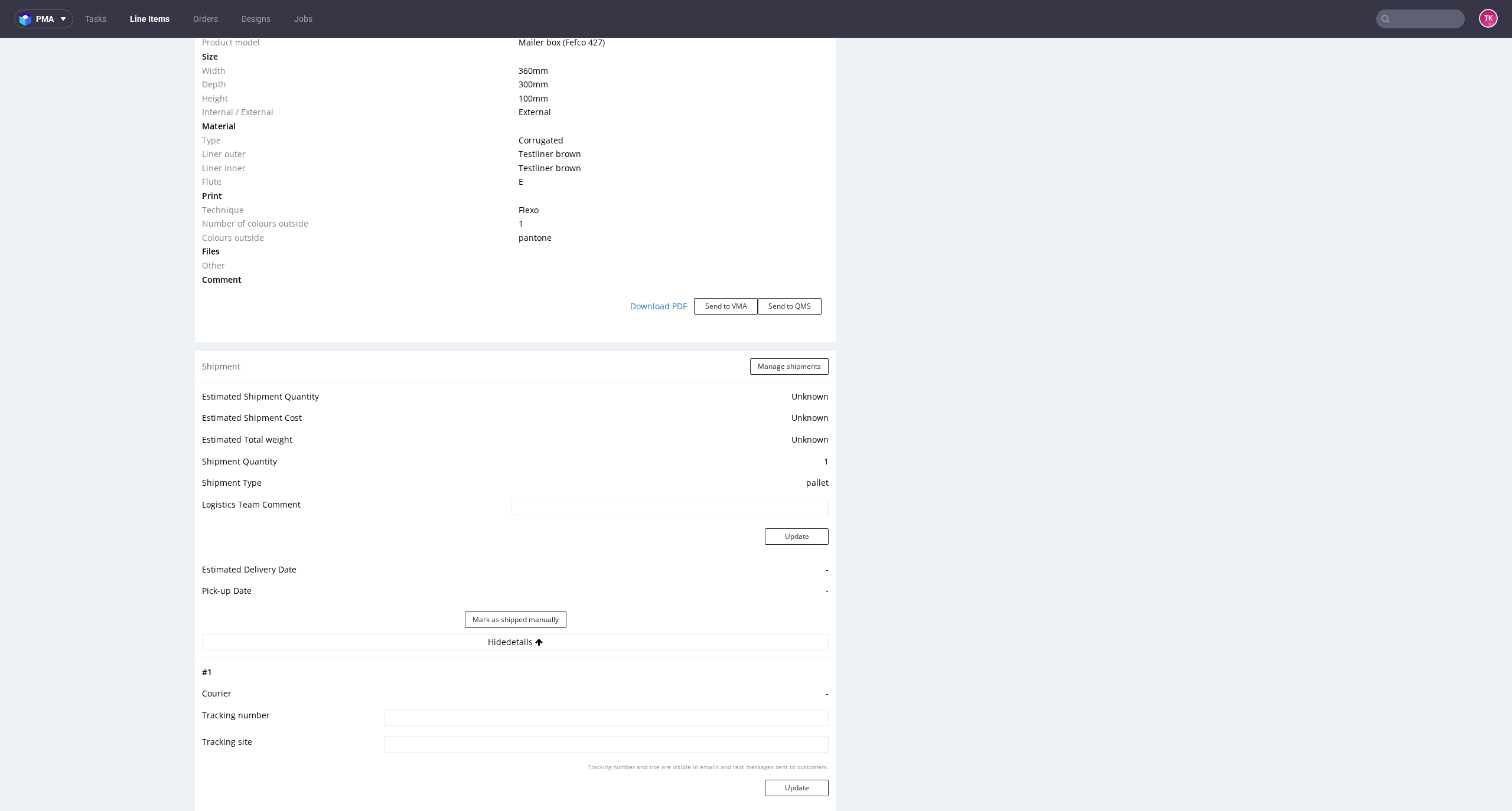
click at [503, 724] on input at bounding box center [606, 718] width 445 height 17
type input "czekam na fv"
click at [811, 782] on button "Update" at bounding box center [796, 788] width 64 height 17
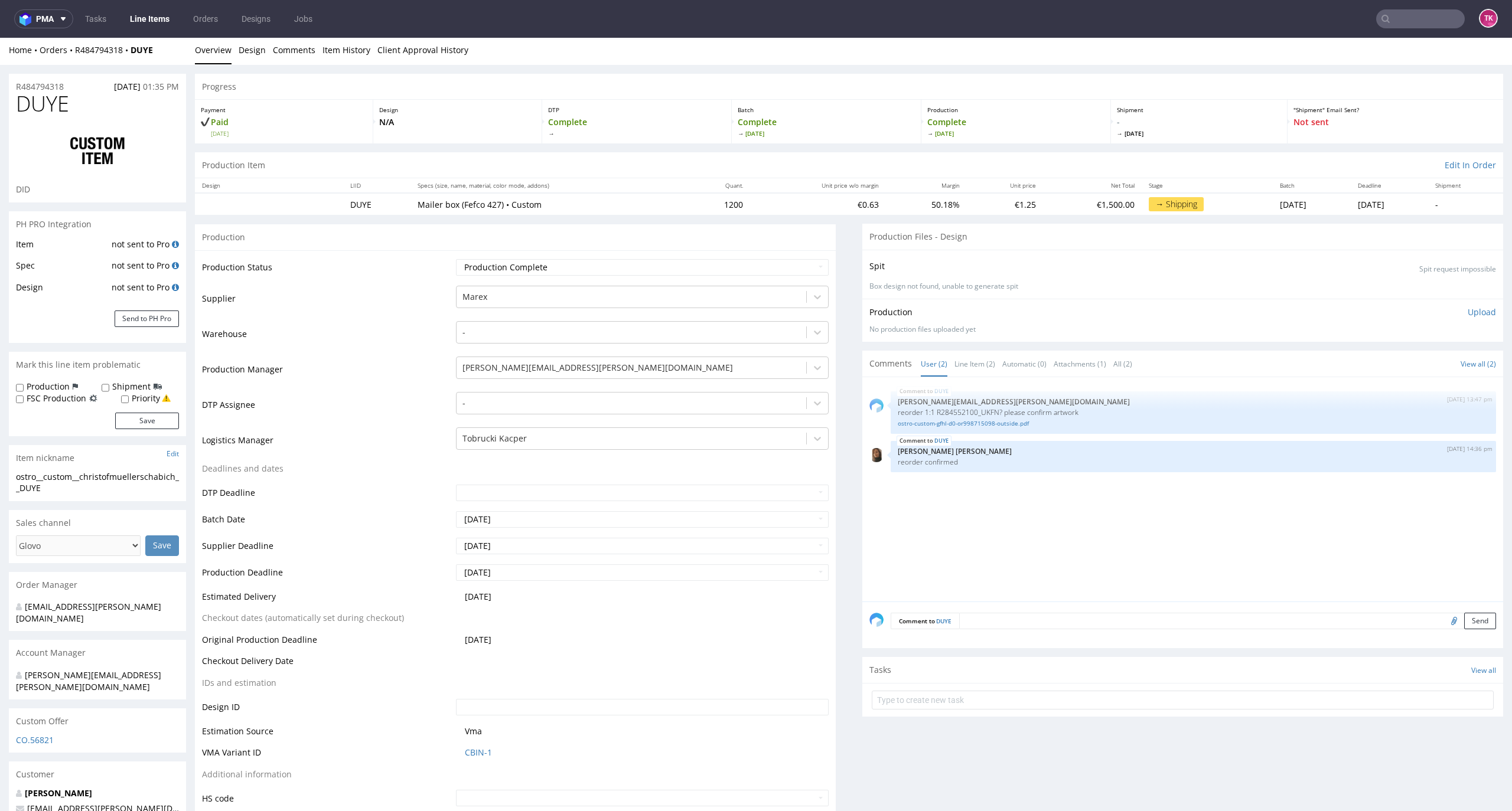
scroll to position [0, 0]
drag, startPoint x: 166, startPoint y: 47, endPoint x: 76, endPoint y: 66, distance: 92.0
click at [76, 66] on div "Home Orders R484794318 DUYE Overview Design Comments Item History Client Approv…" at bounding box center [756, 52] width 1512 height 29
copy div "R484794318 DUYE"
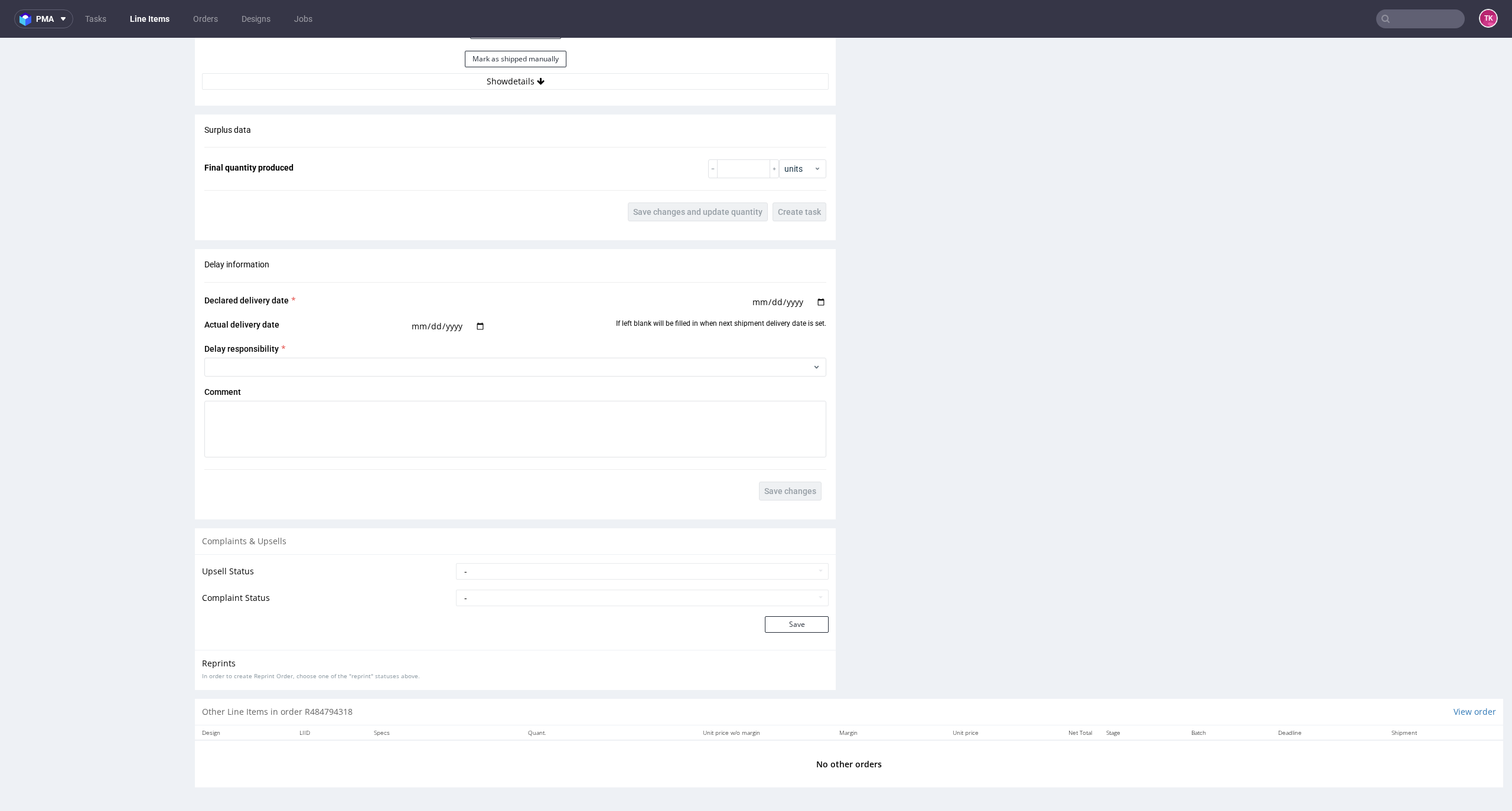
scroll to position [3, 0]
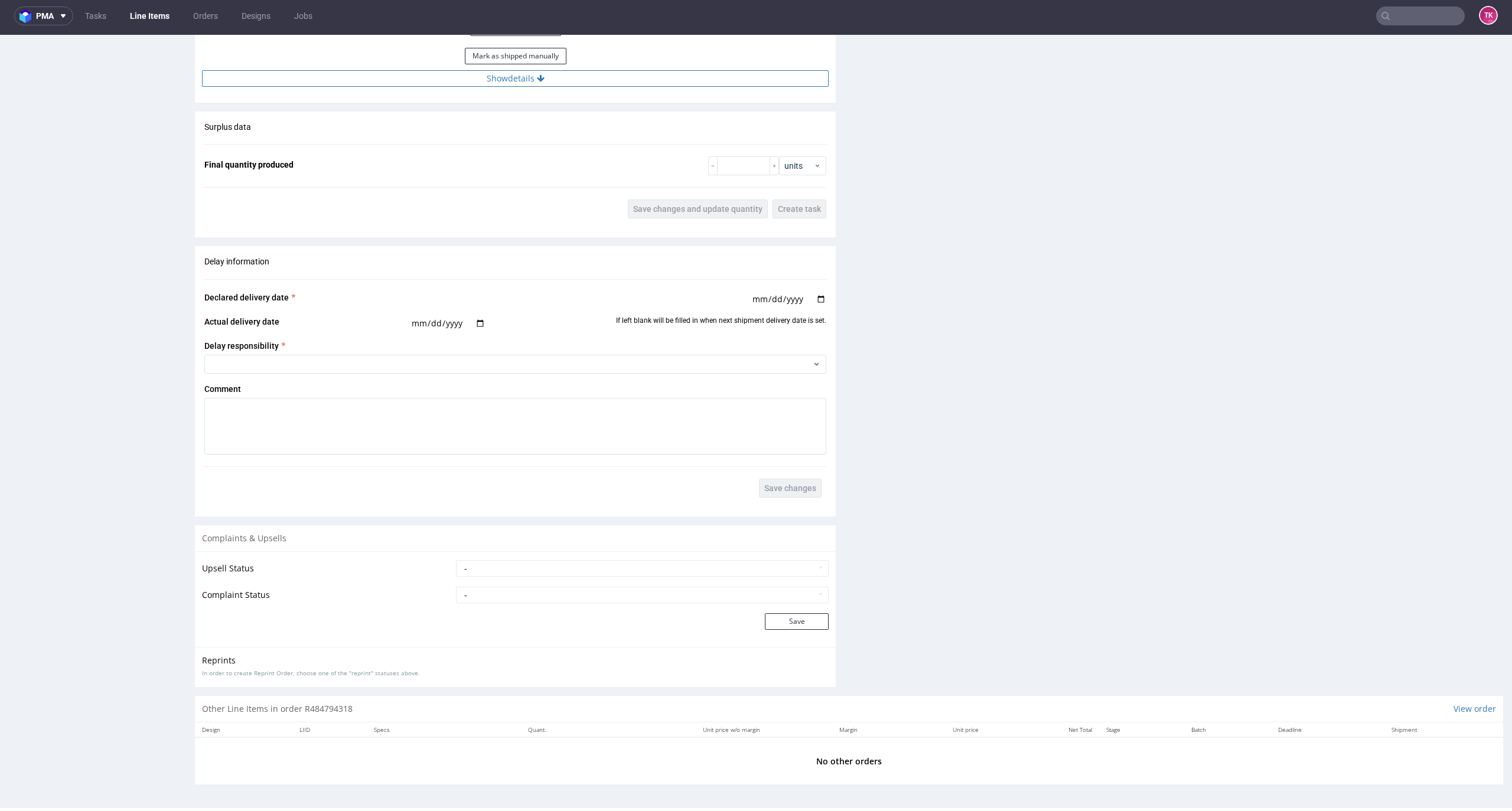
drag, startPoint x: 663, startPoint y: 66, endPoint x: 660, endPoint y: 78, distance: 12.4
click at [660, 78] on button "Show details" at bounding box center [515, 78] width 627 height 17
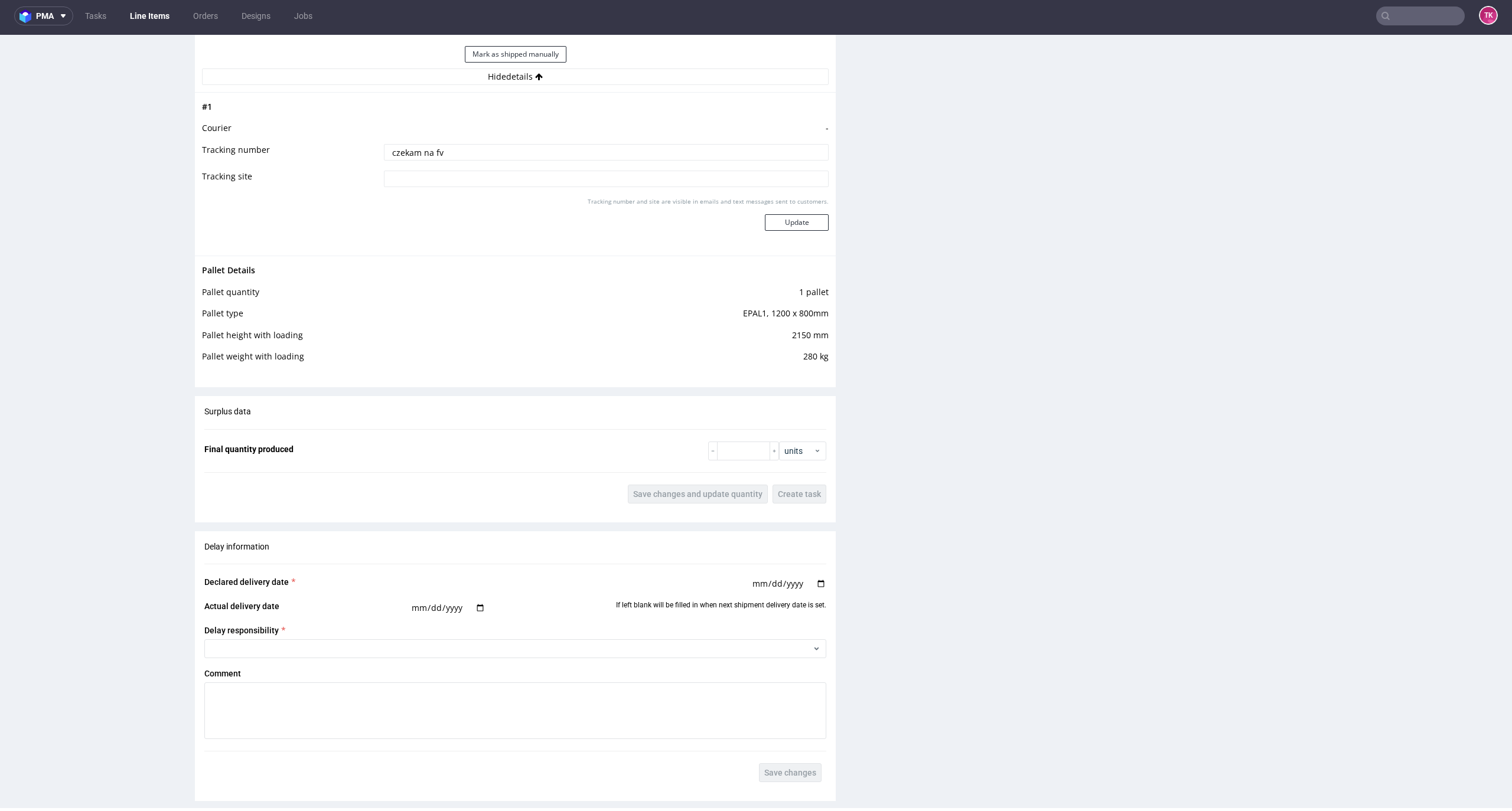
click at [154, 12] on link "Line Items" at bounding box center [149, 16] width 53 height 19
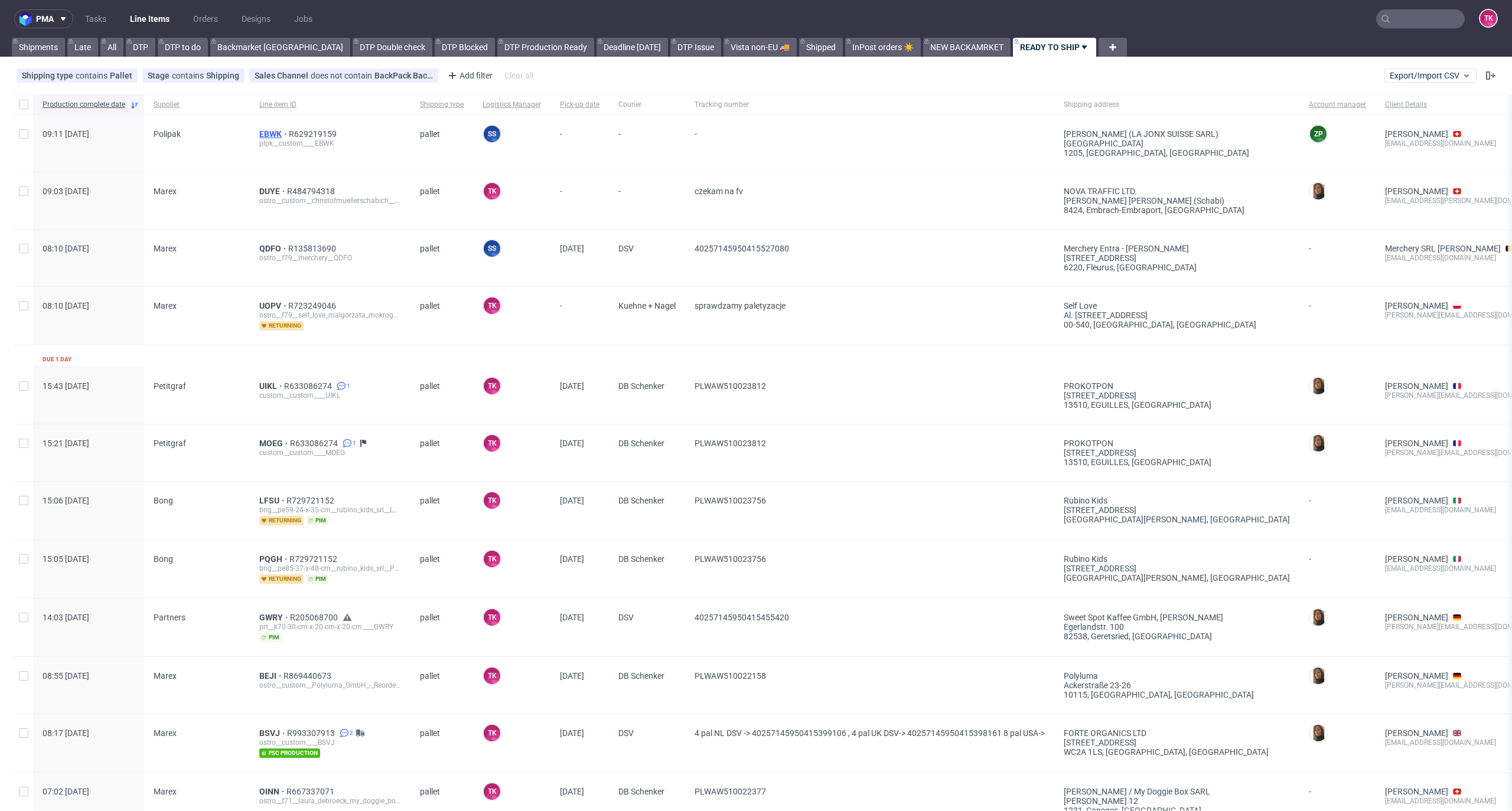
click at [260, 133] on span "EBWK" at bounding box center [274, 134] width 29 height 10
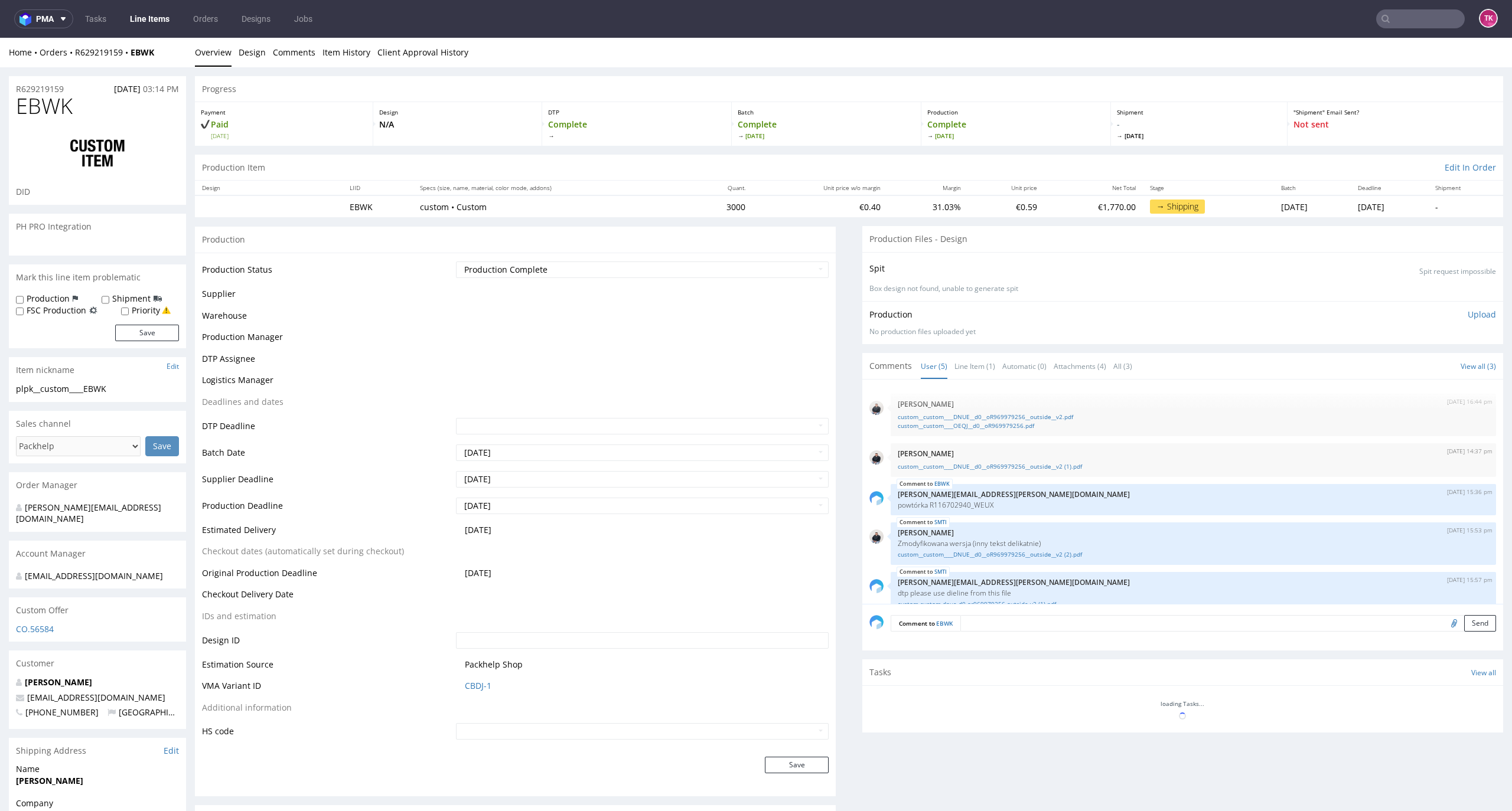
scroll to position [18, 0]
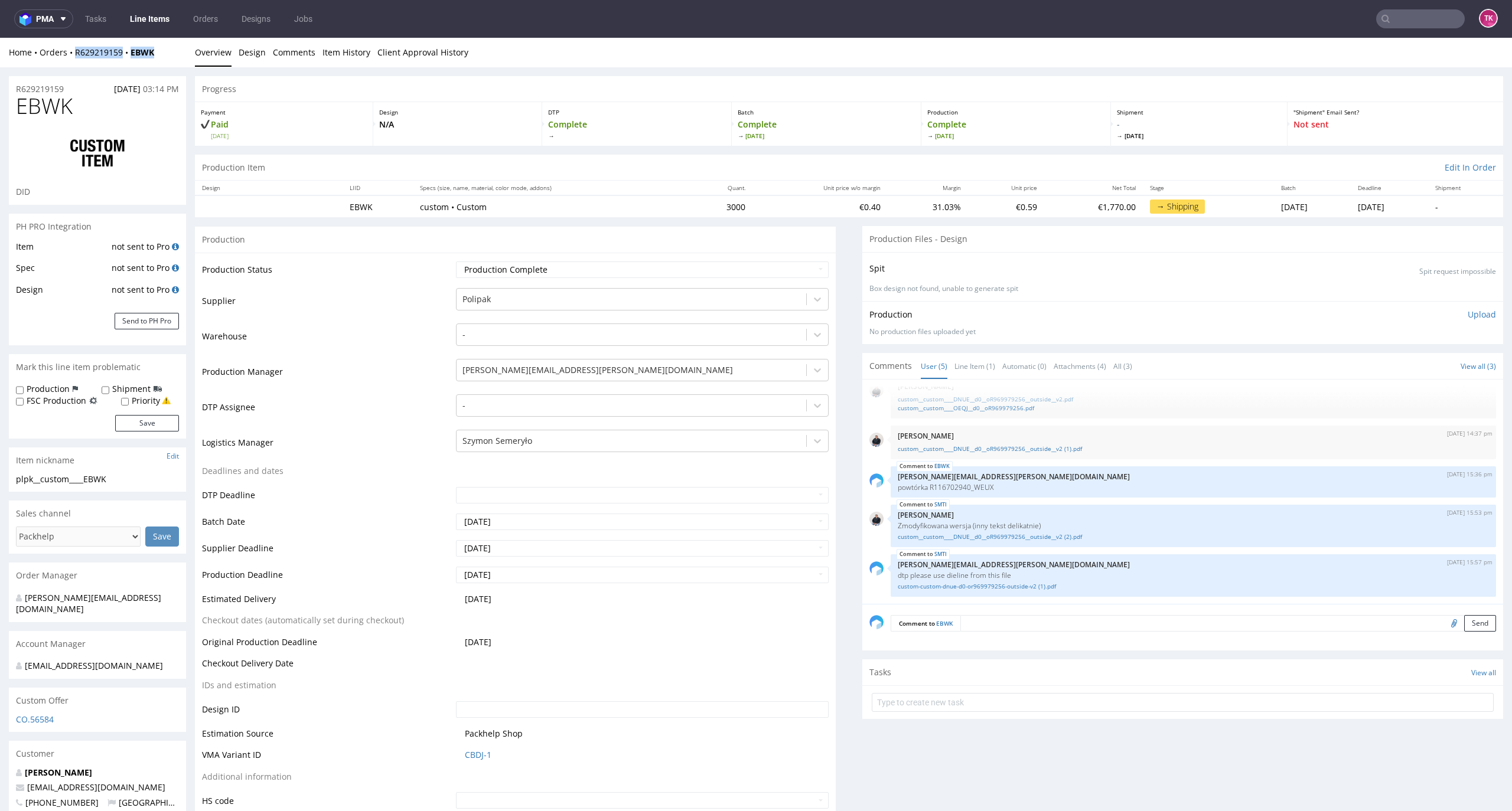
drag, startPoint x: 169, startPoint y: 50, endPoint x: 66, endPoint y: 60, distance: 103.5
click at [66, 60] on div "Home Orders R629219159 EBWK Overview Design Comments Item History Client Approv…" at bounding box center [756, 52] width 1512 height 29
copy div "R629219159 EBWK"
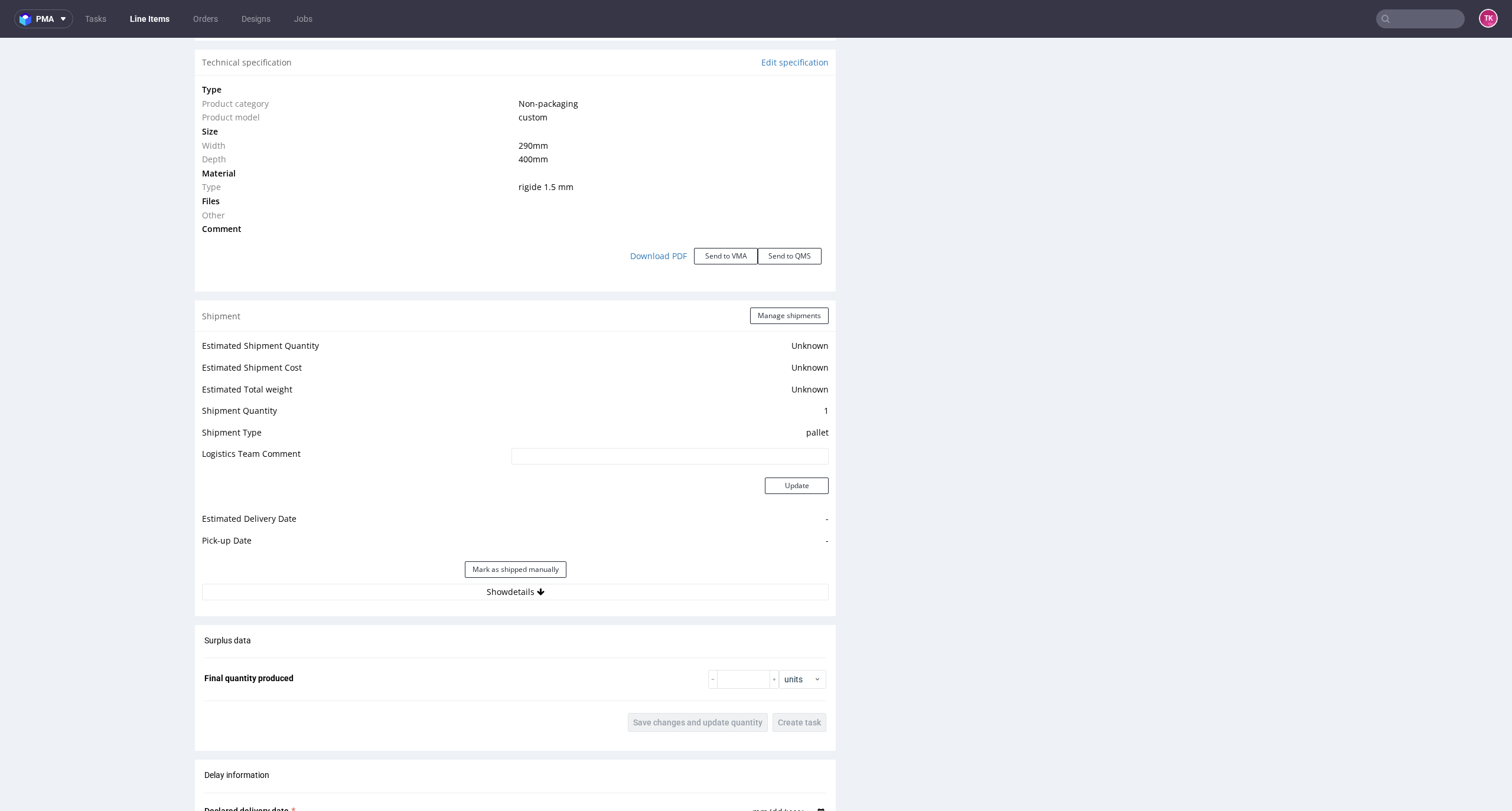
scroll to position [1259, 0]
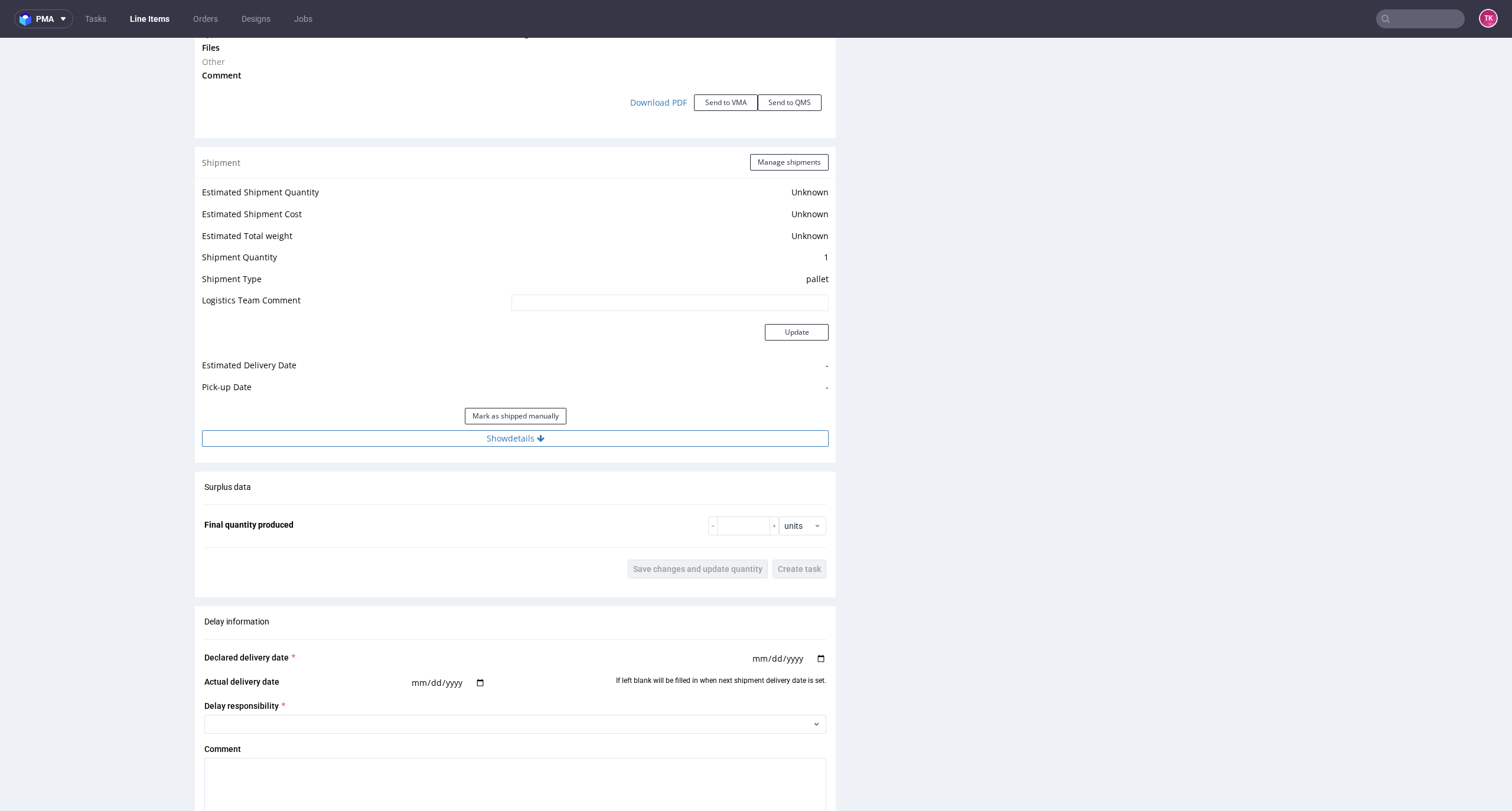
drag, startPoint x: 573, startPoint y: 452, endPoint x: 555, endPoint y: 430, distance: 28.4
click at [566, 442] on div "Estimated Shipment Quantity Unknown Estimated Shipment Cost Unknown Estimated T…" at bounding box center [516, 315] width 641 height 276
click at [555, 427] on div "Mark as shipped manually" at bounding box center [515, 416] width 627 height 29
click at [551, 439] on button "Show details" at bounding box center [515, 439] width 627 height 17
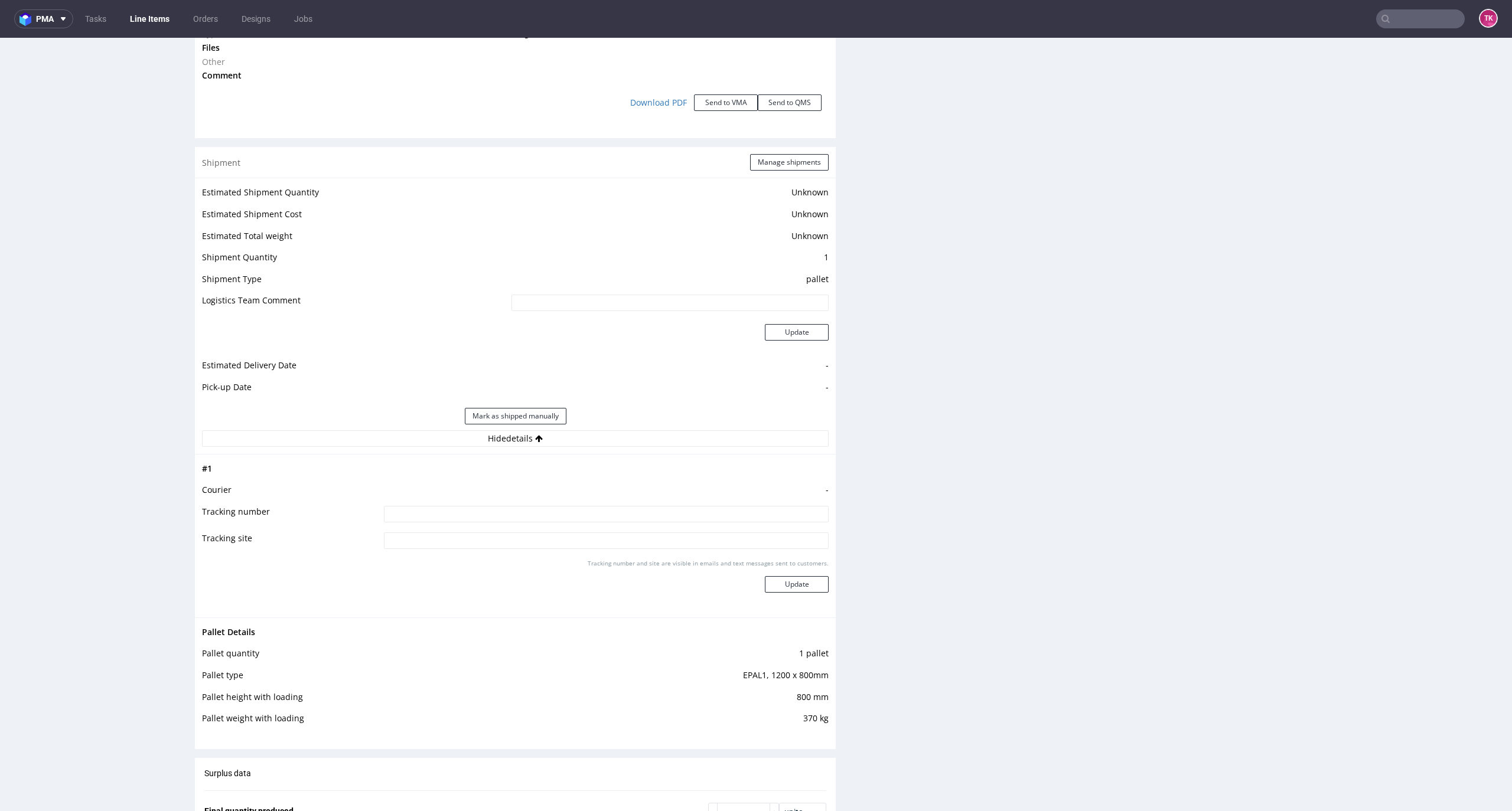
click at [491, 515] on input at bounding box center [606, 515] width 445 height 17
type input "czekamy na fv"
click at [785, 588] on button "Update" at bounding box center [796, 585] width 64 height 17
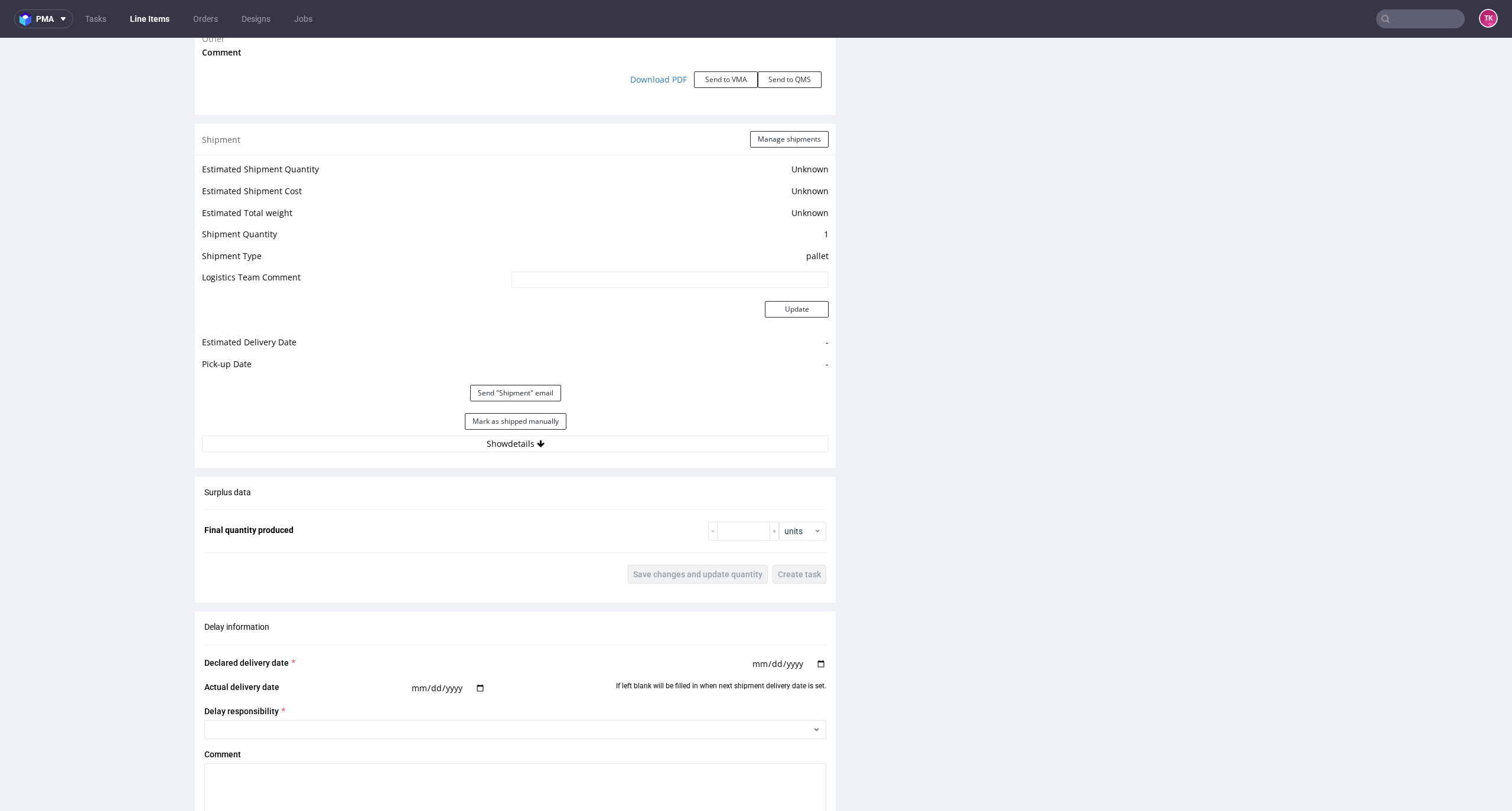
scroll to position [661, 0]
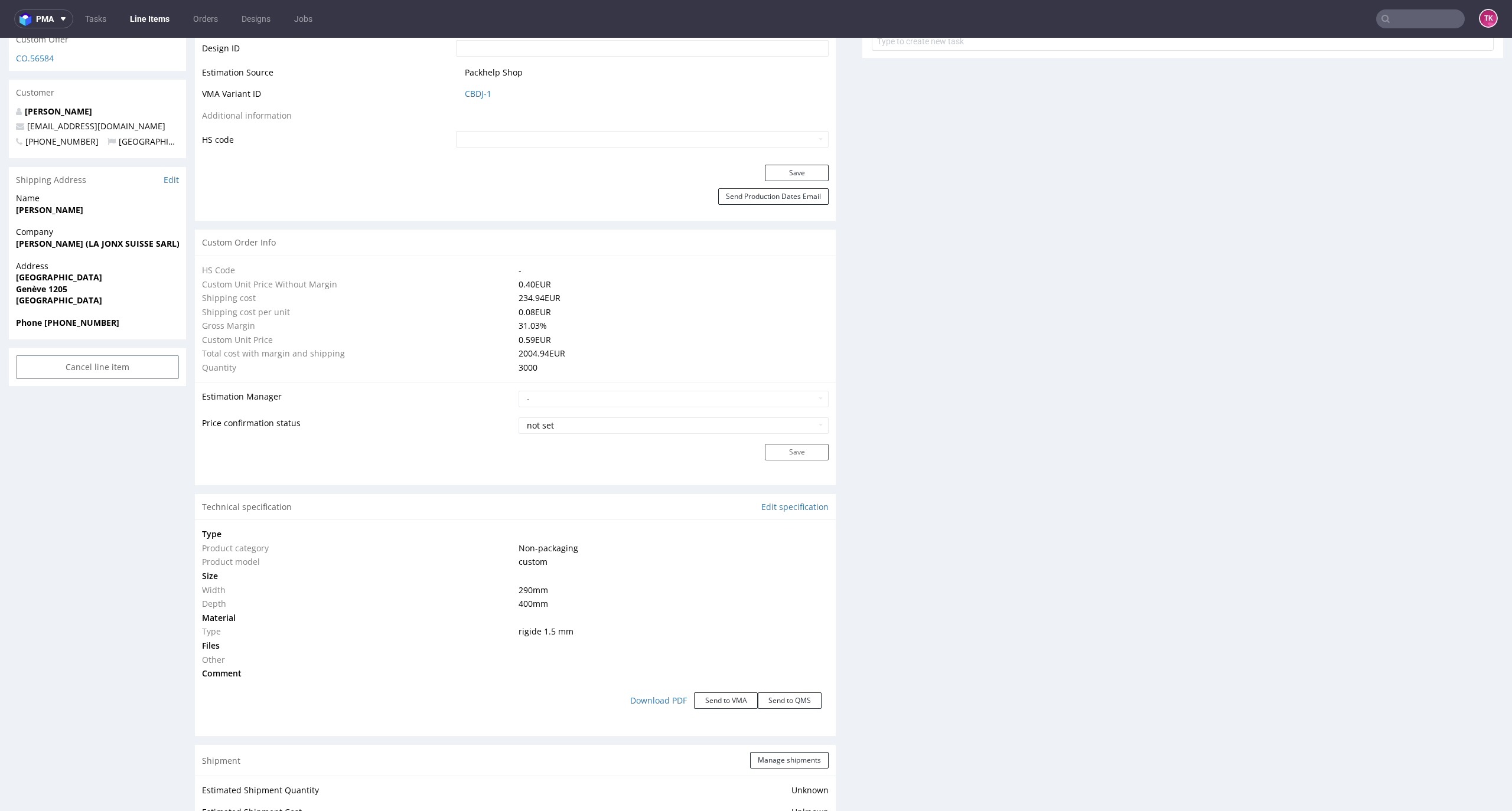
drag, startPoint x: 1501, startPoint y: 377, endPoint x: 1492, endPoint y: 251, distance: 126.3
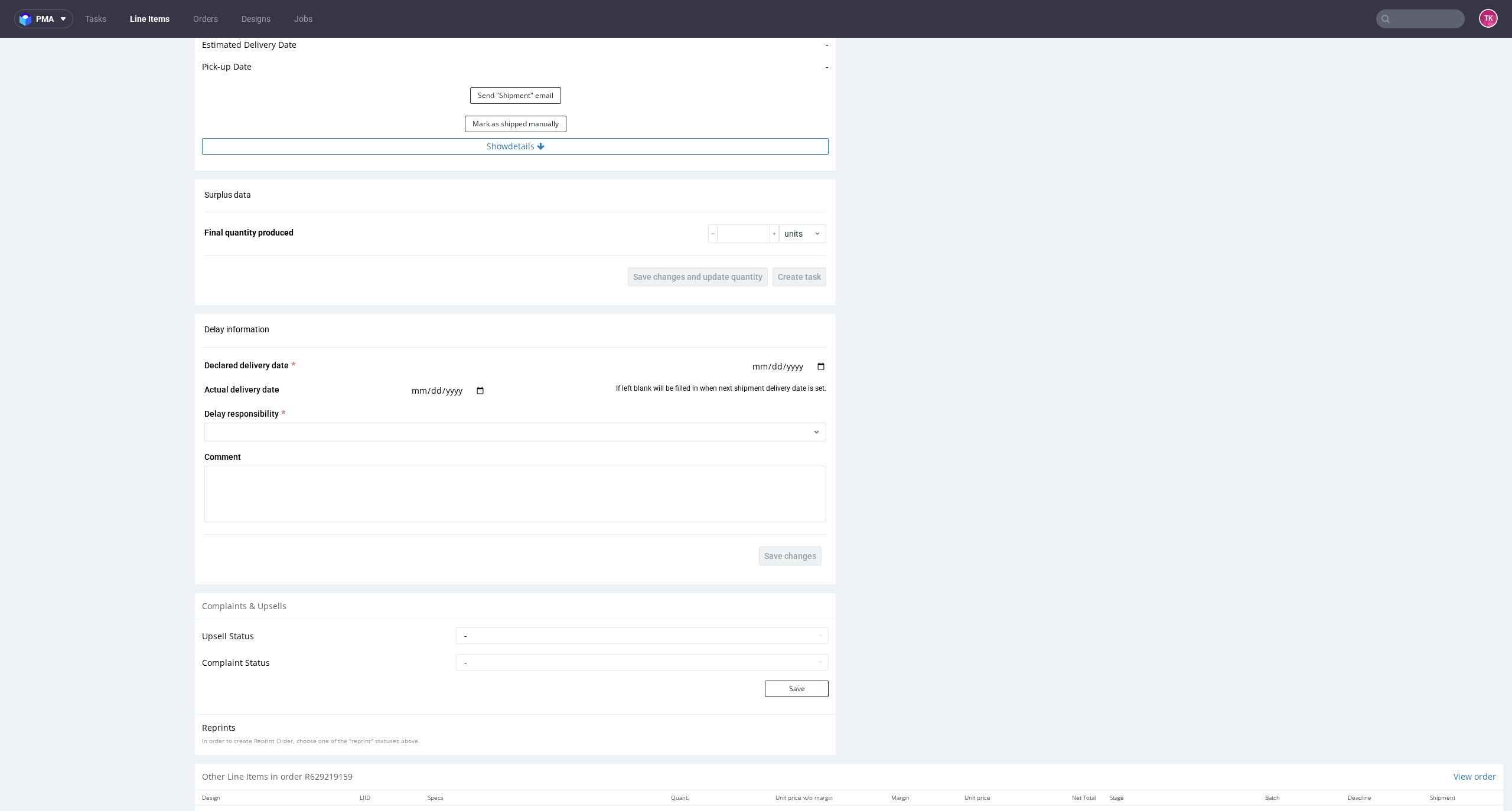
drag, startPoint x: 638, startPoint y: 157, endPoint x: 639, endPoint y: 144, distance: 13.0
click at [638, 152] on div "Estimated Shipment Quantity Unknown Estimated Shipment Cost Unknown Estimated T…" at bounding box center [516, 9] width 641 height 304
click at [640, 141] on button "Show details" at bounding box center [515, 147] width 627 height 17
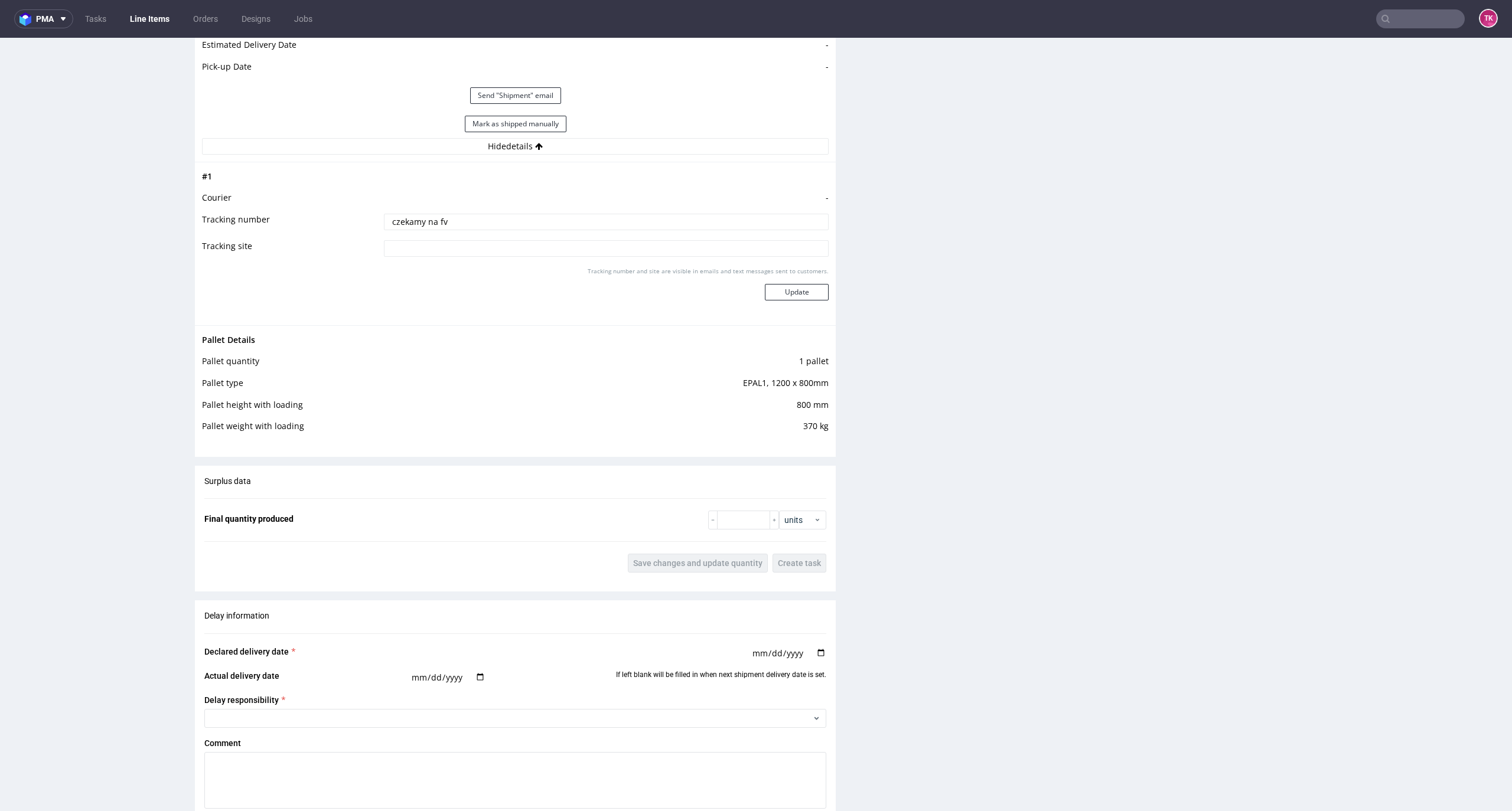
click at [529, 224] on input "czekamy na fv" at bounding box center [606, 222] width 445 height 17
type input "czekamy"
click at [794, 295] on button "Update" at bounding box center [796, 293] width 64 height 17
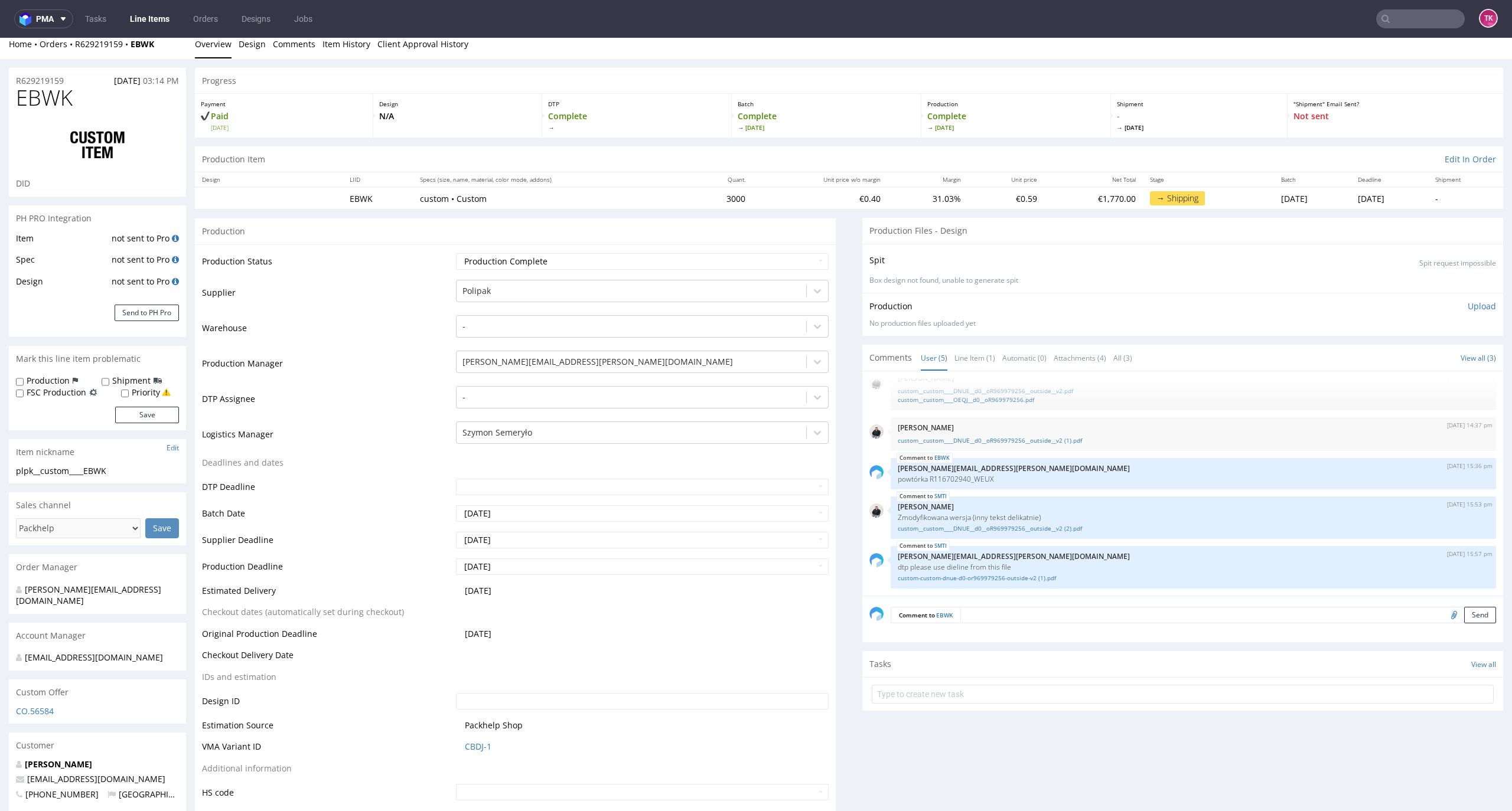
scroll to position [0, 0]
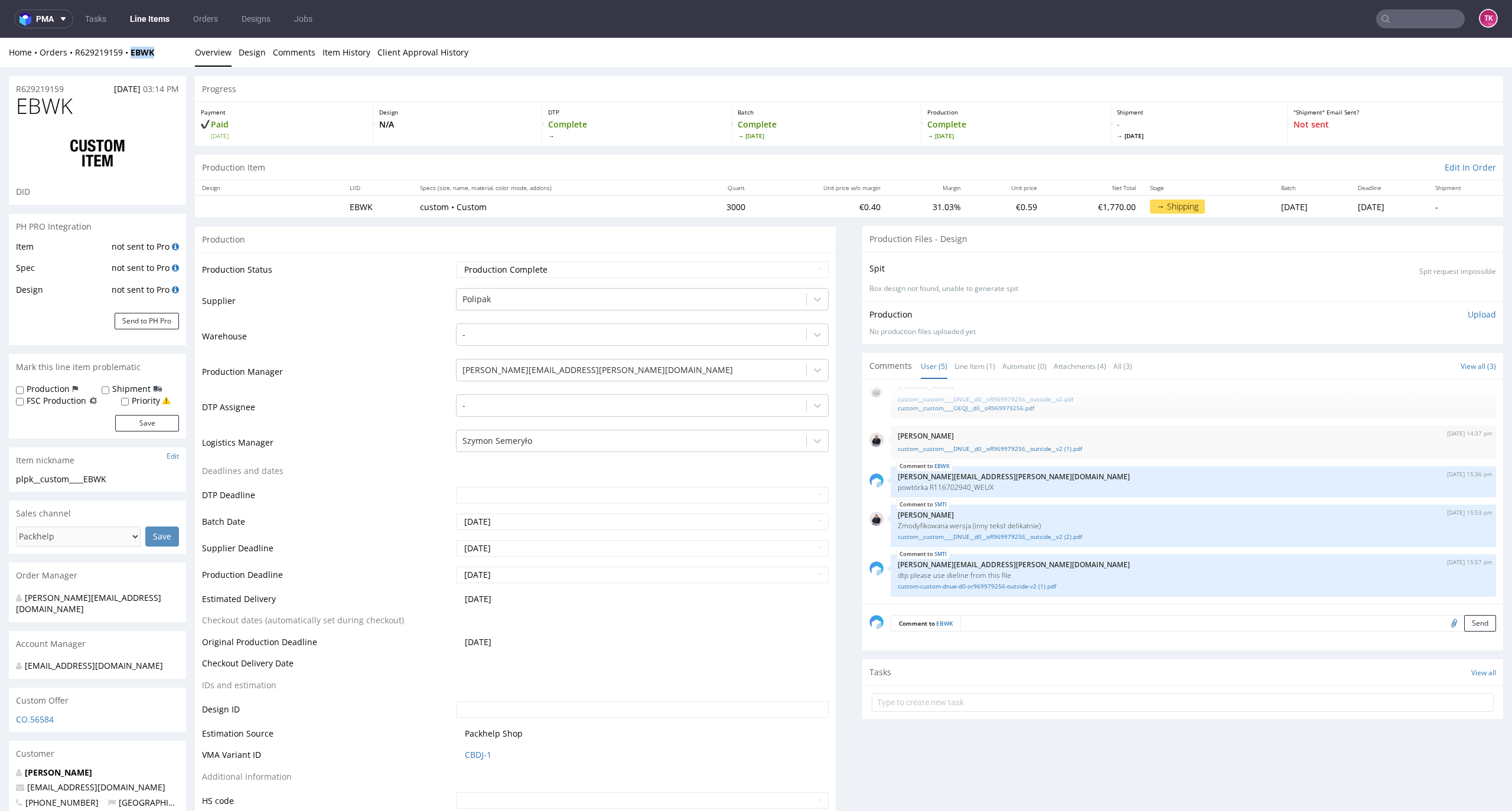
drag, startPoint x: 172, startPoint y: 47, endPoint x: 129, endPoint y: 83, distance: 56.1
click at [128, 66] on div "Home Orders R629219159 EBWK Overview Design Comments Item History Client Approv…" at bounding box center [756, 52] width 1512 height 29
copy strong "EBWK"
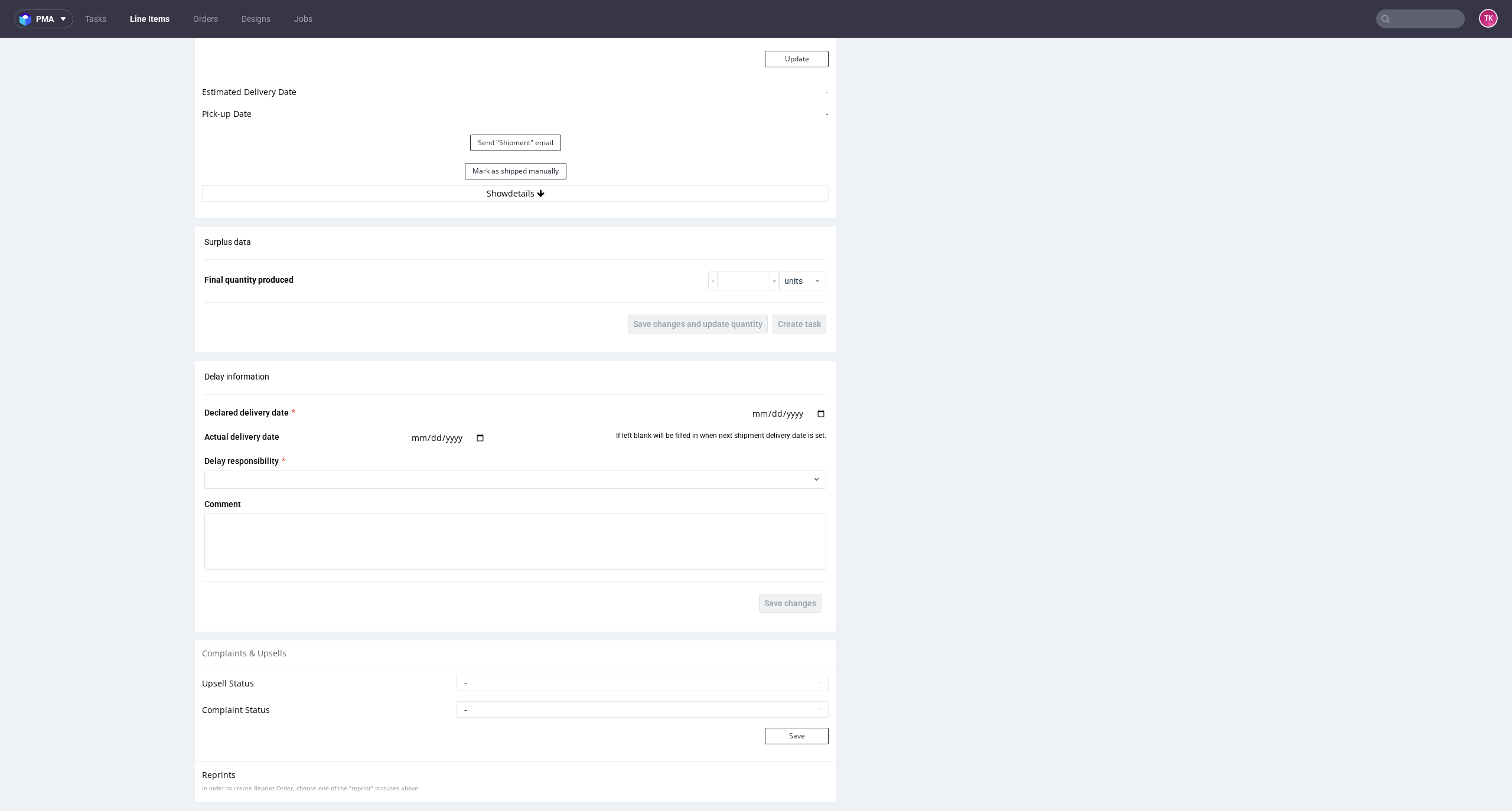
scroll to position [1630, 0]
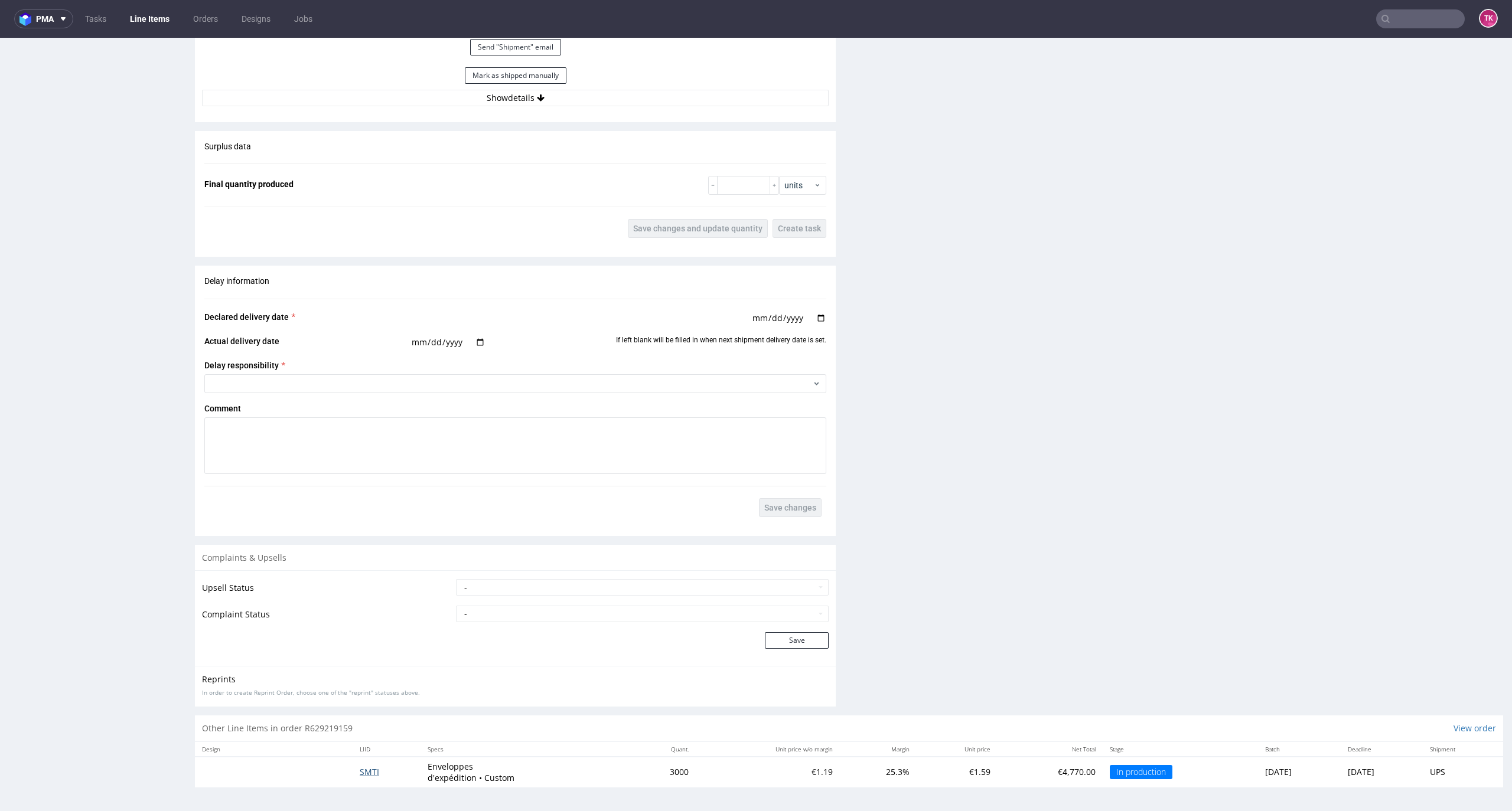
click at [361, 775] on span "SMTI" at bounding box center [370, 772] width 20 height 11
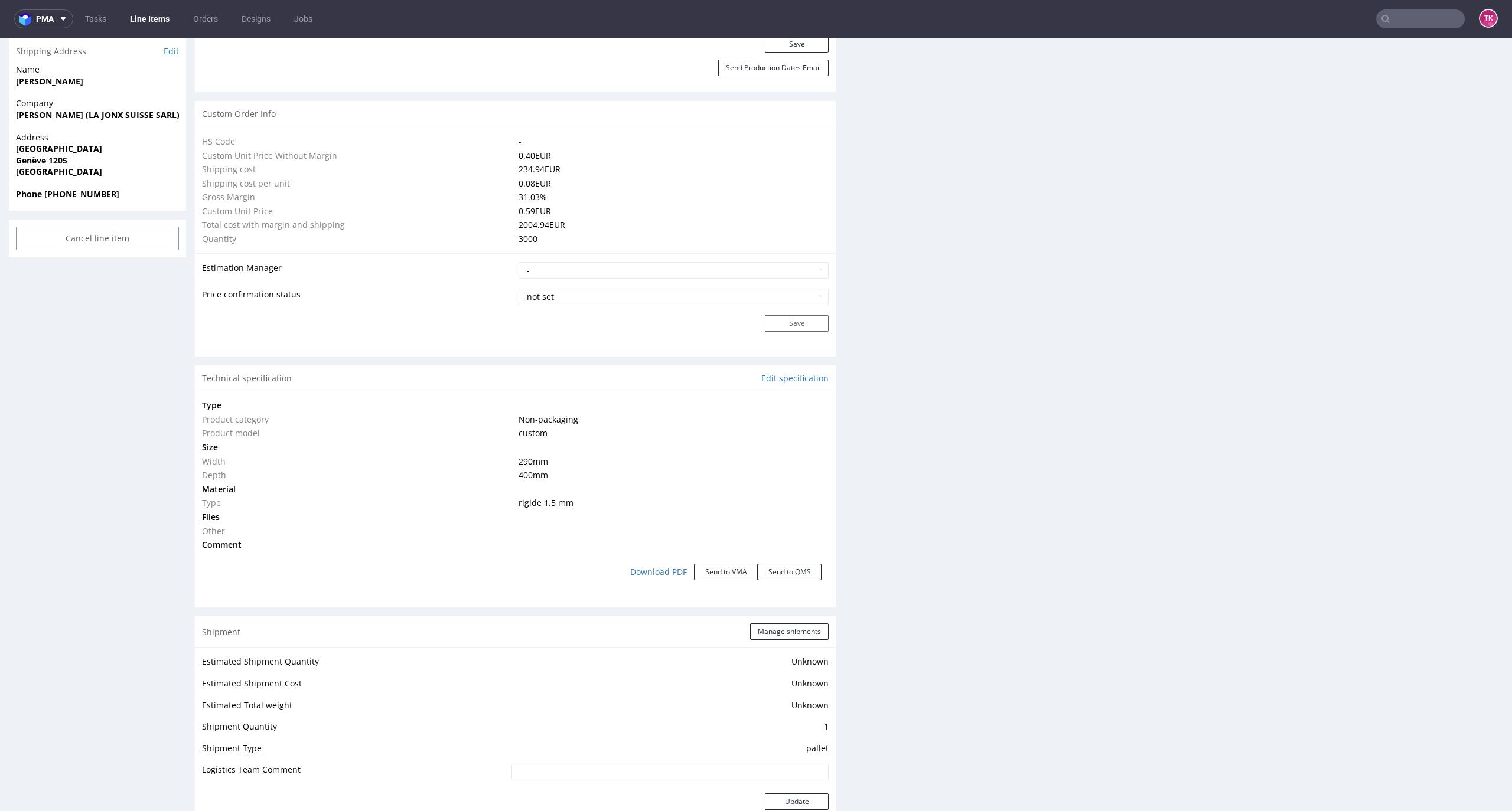
scroll to position [1049, 0]
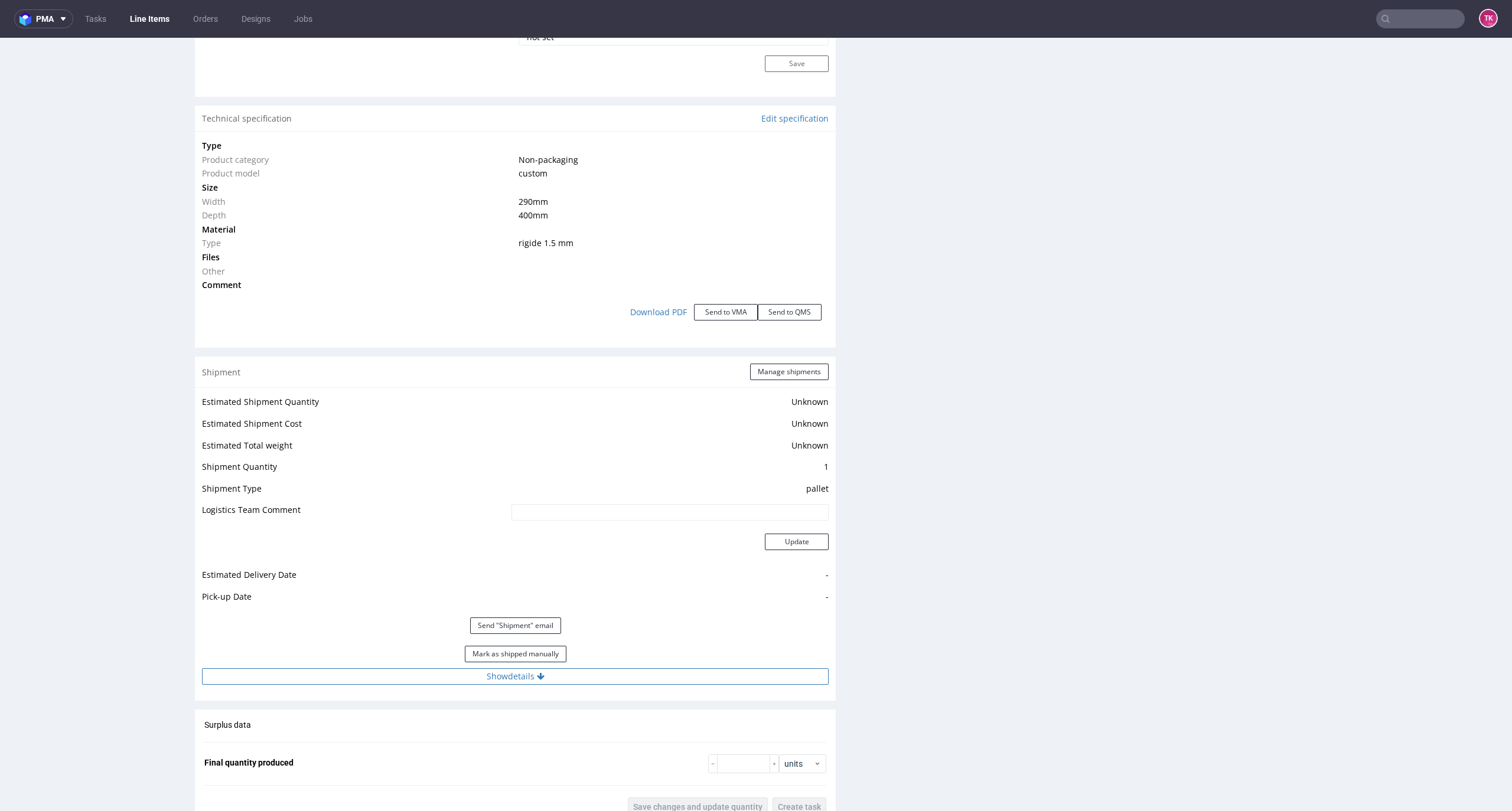
click at [583, 669] on button "Show details" at bounding box center [515, 676] width 627 height 17
drag, startPoint x: 464, startPoint y: 747, endPoint x: 459, endPoint y: 756, distance: 10.3
click at [461, 752] on input "czekamy" at bounding box center [606, 752] width 445 height 17
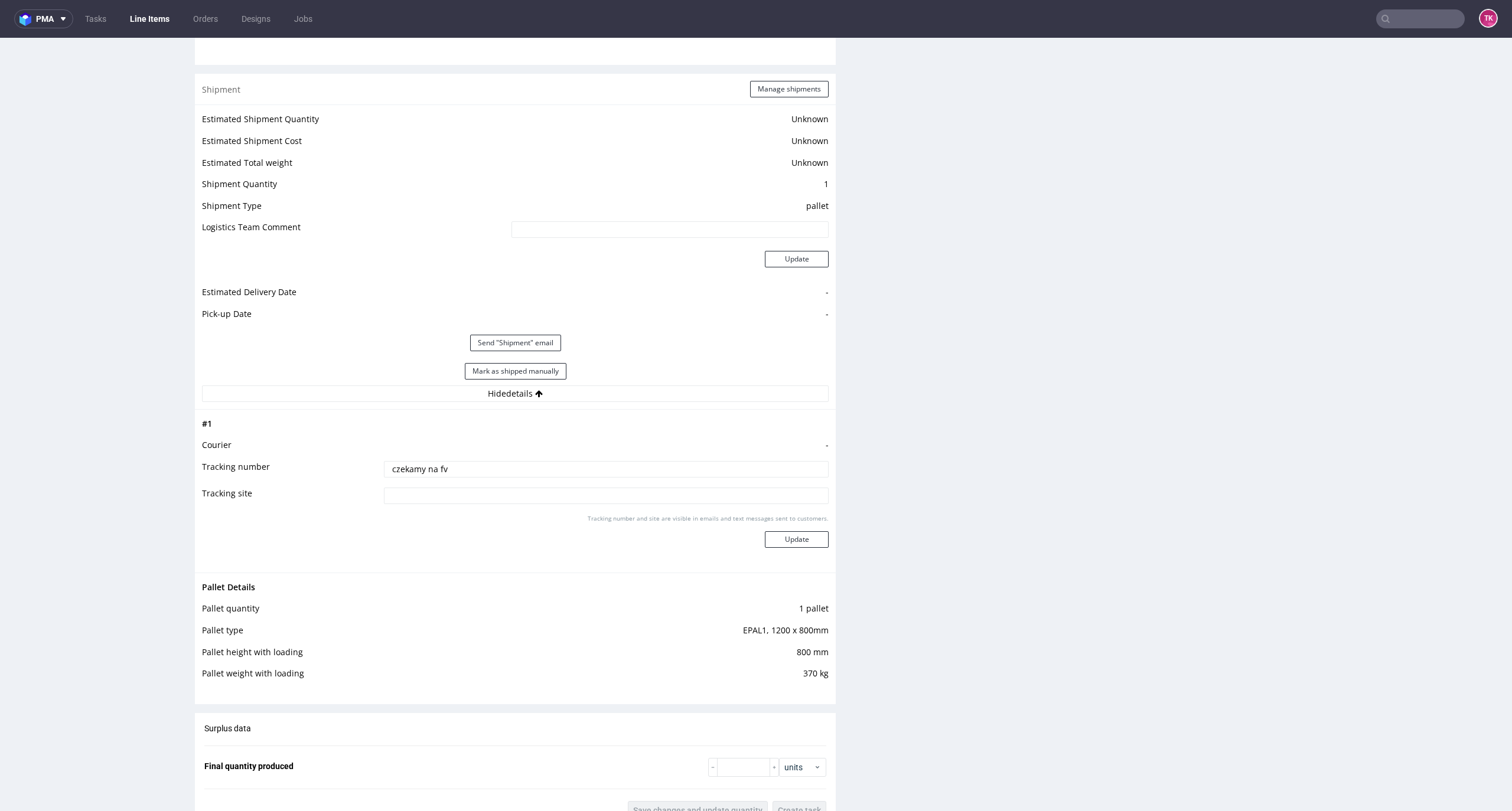
scroll to position [1444, 0]
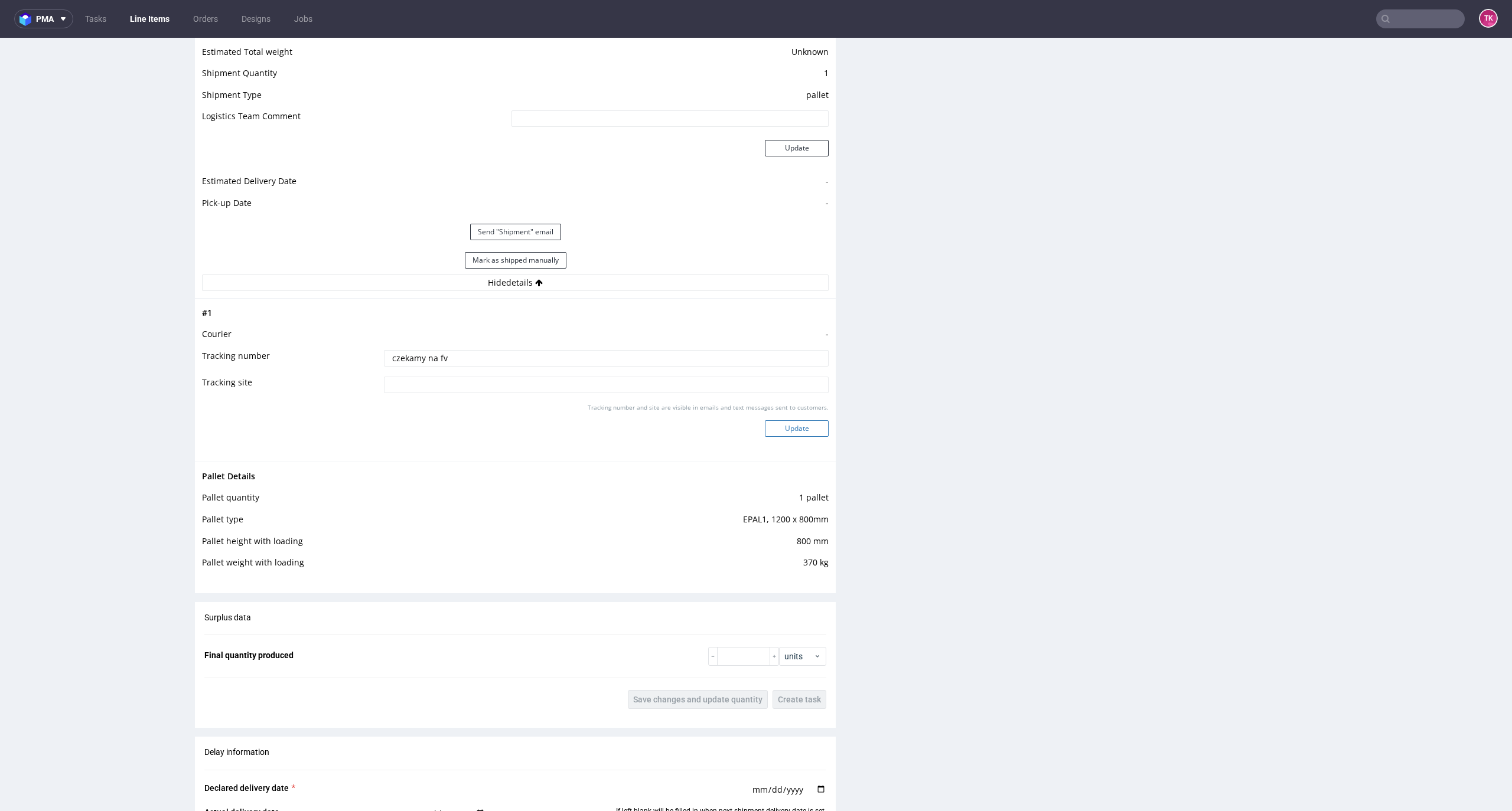
type input "czekamy na fv"
click at [795, 433] on button "Update" at bounding box center [796, 429] width 64 height 17
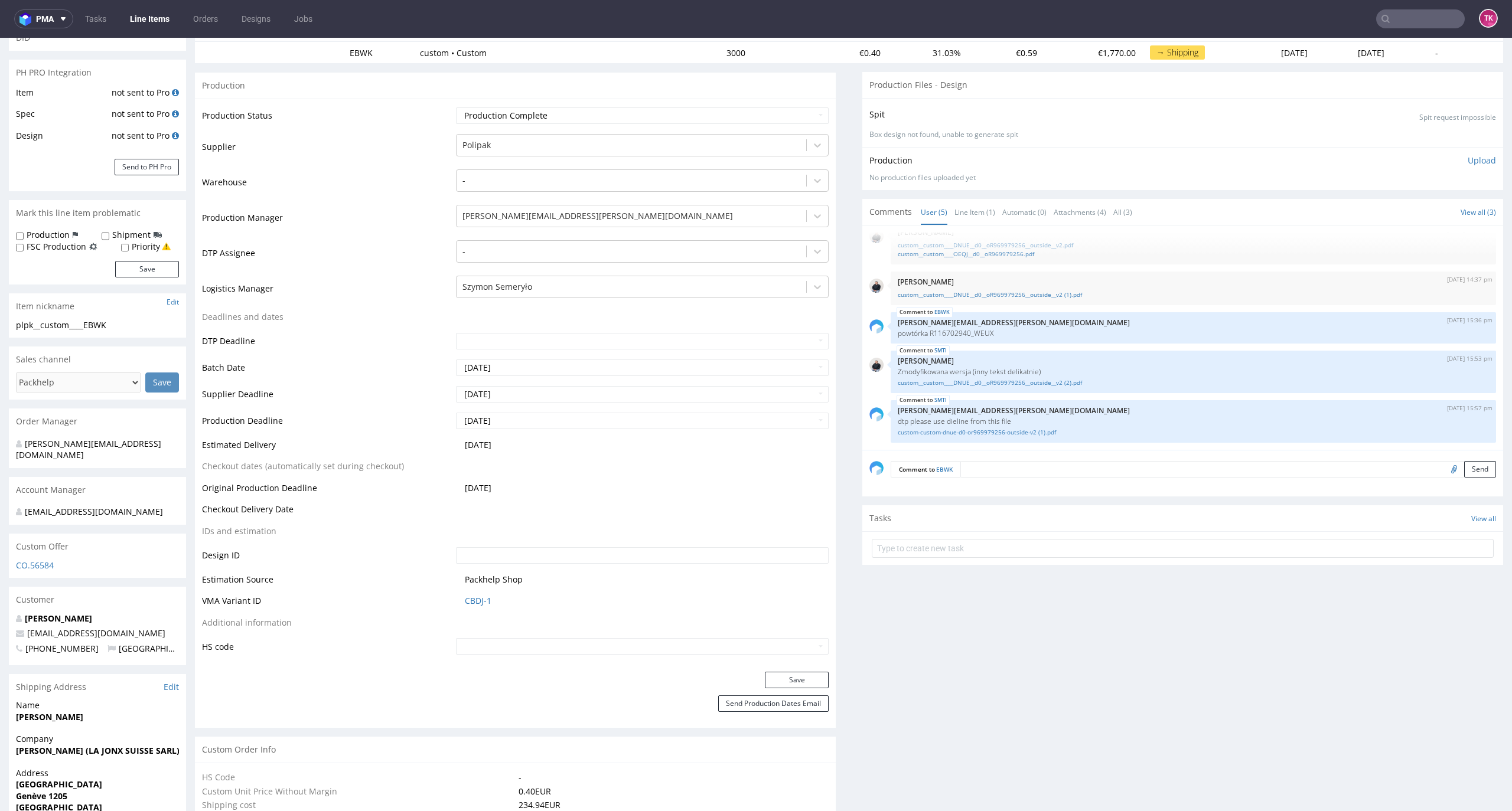
scroll to position [0, 0]
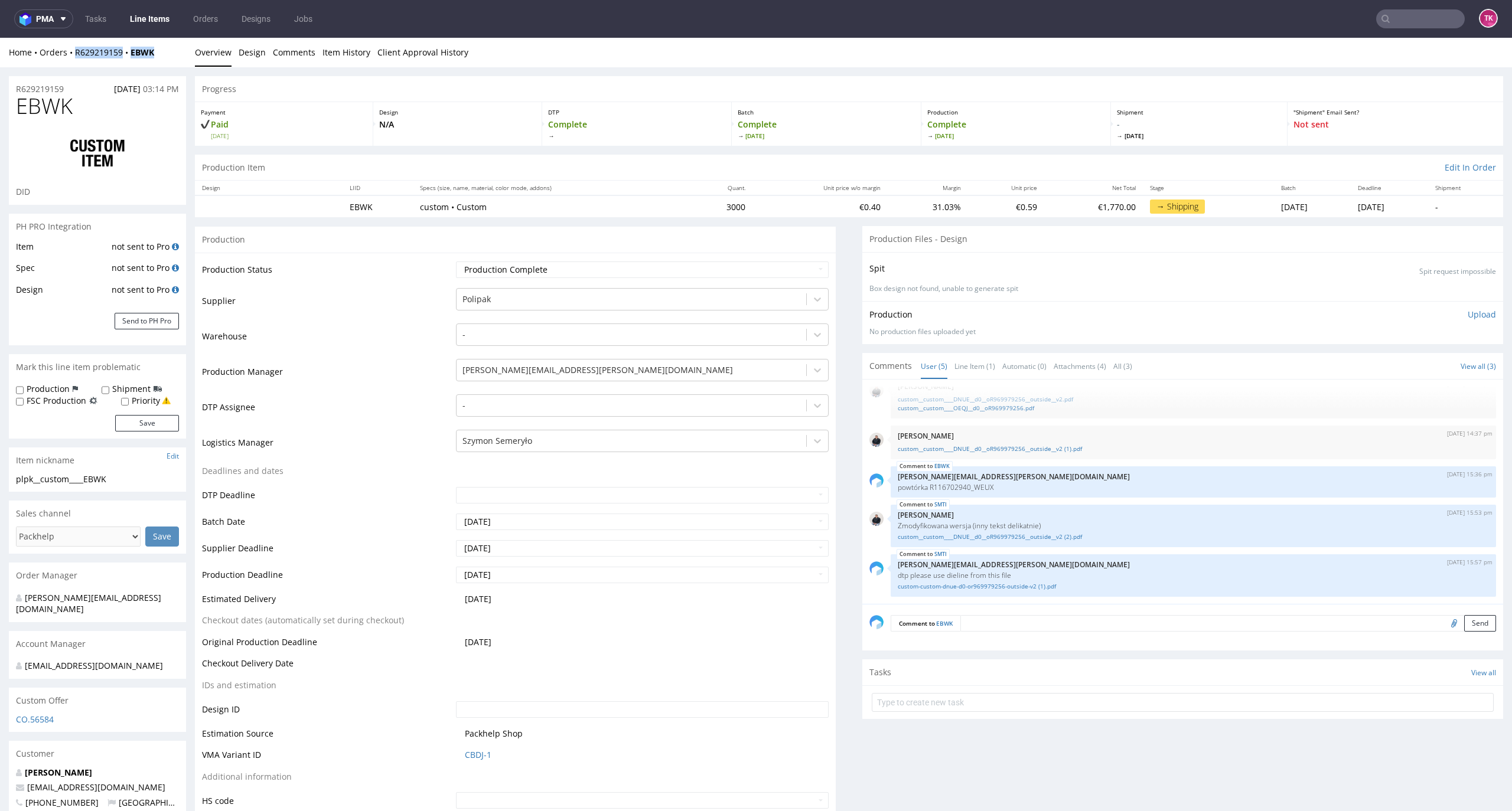
drag, startPoint x: 163, startPoint y: 62, endPoint x: 67, endPoint y: 60, distance: 96.0
click at [67, 60] on div "Home Orders R629219159 EBWK Overview Design Comments Item History Client Approv…" at bounding box center [756, 52] width 1512 height 29
copy div "R629219159 EBWK"
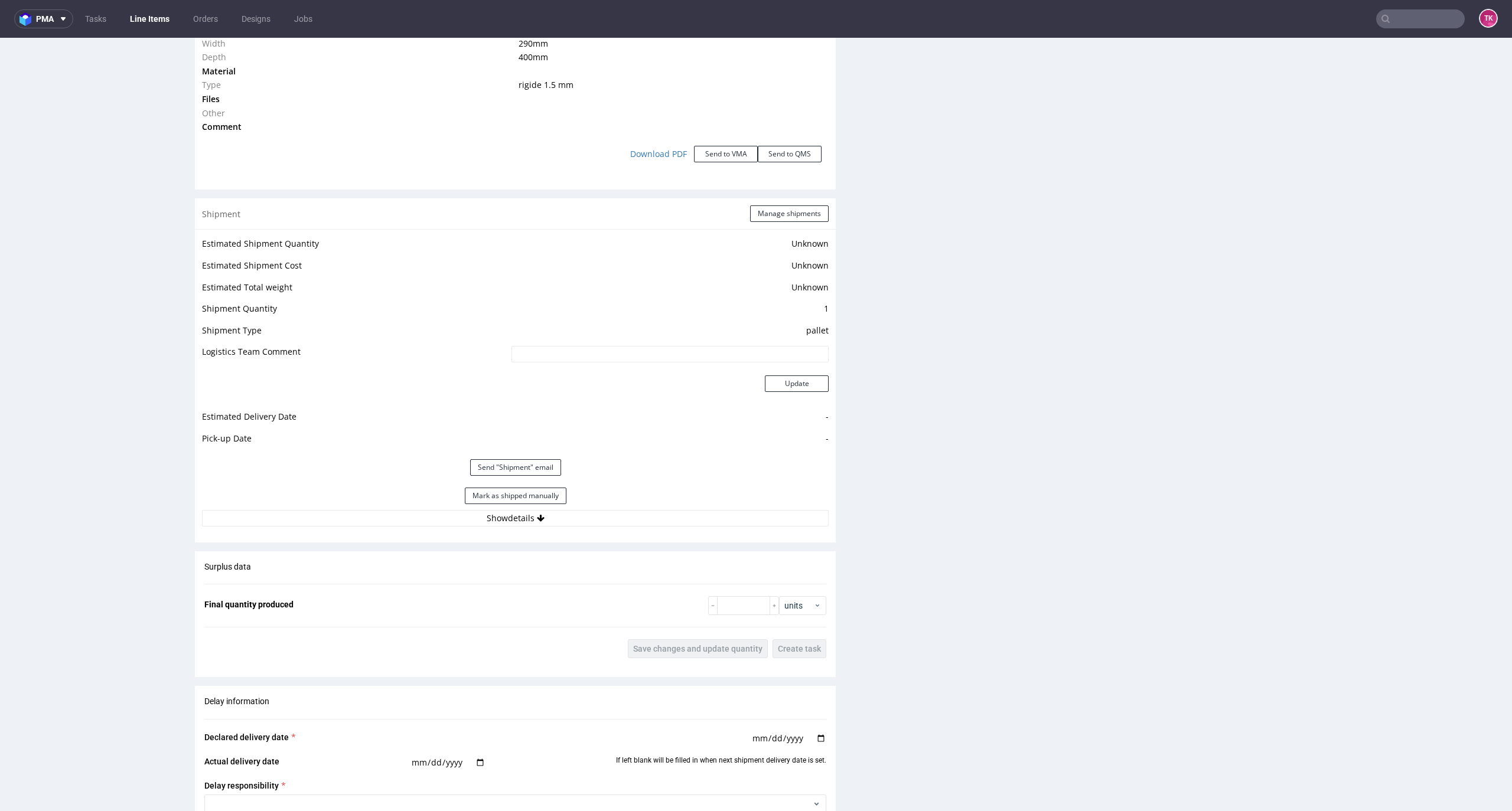
scroll to position [1259, 0]
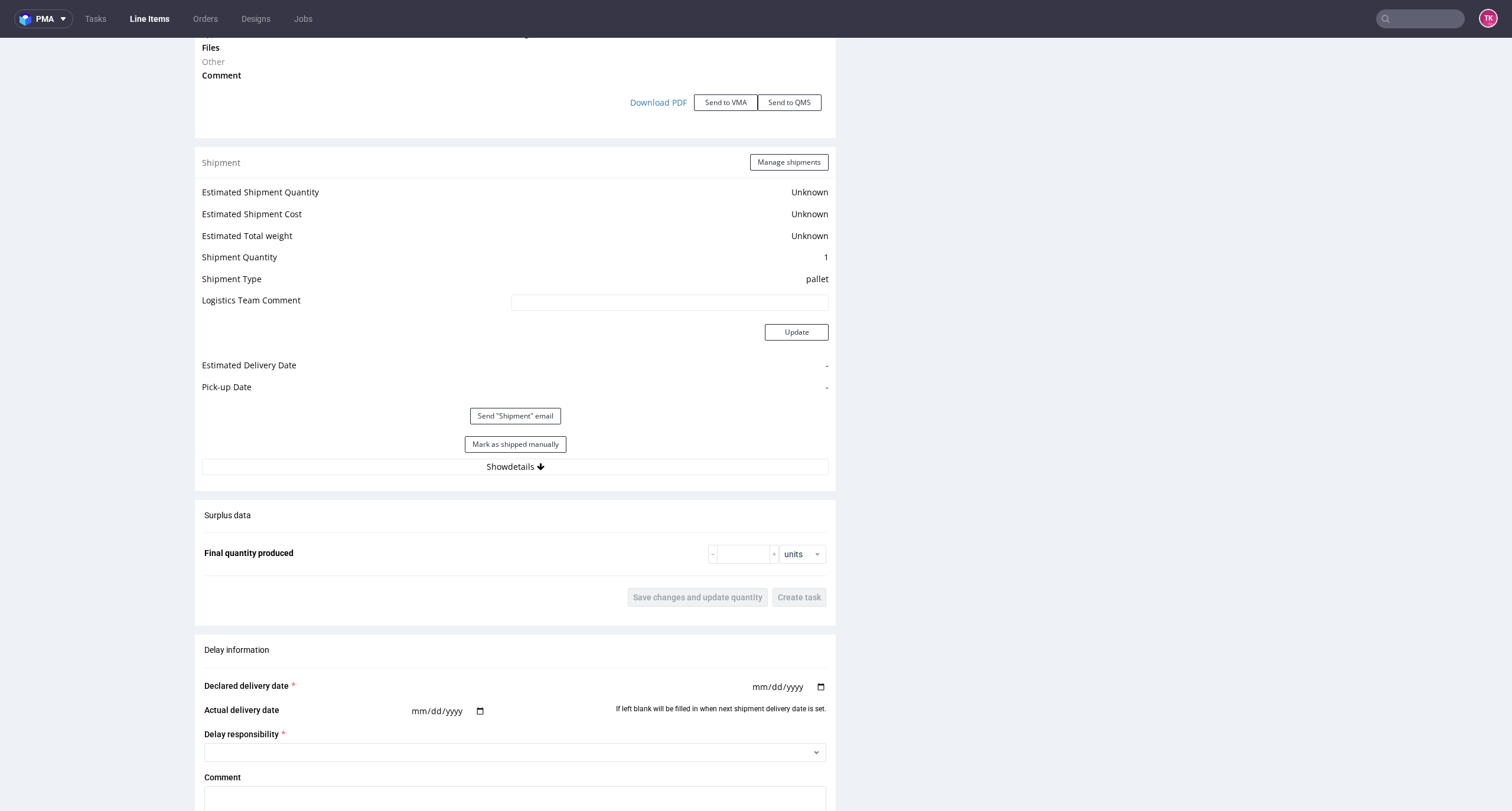
click at [650, 457] on div "Mark as shipped manually" at bounding box center [515, 445] width 627 height 29
click at [652, 448] on div "Mark as shipped manually" at bounding box center [515, 445] width 627 height 29
drag, startPoint x: 657, startPoint y: 462, endPoint x: 714, endPoint y: 789, distance: 331.9
click at [657, 463] on button "Show details" at bounding box center [515, 467] width 627 height 17
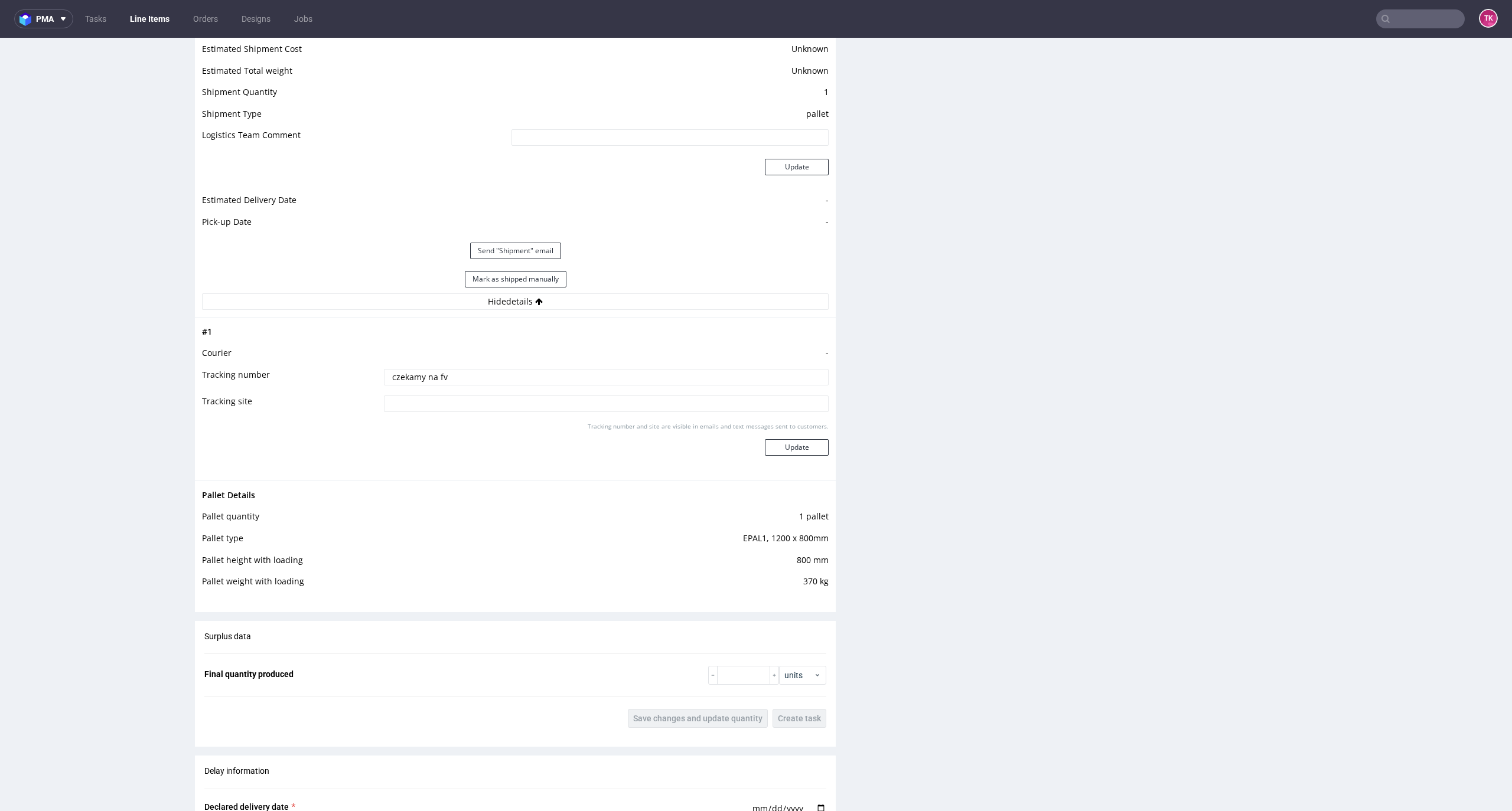
scroll to position [1574, 0]
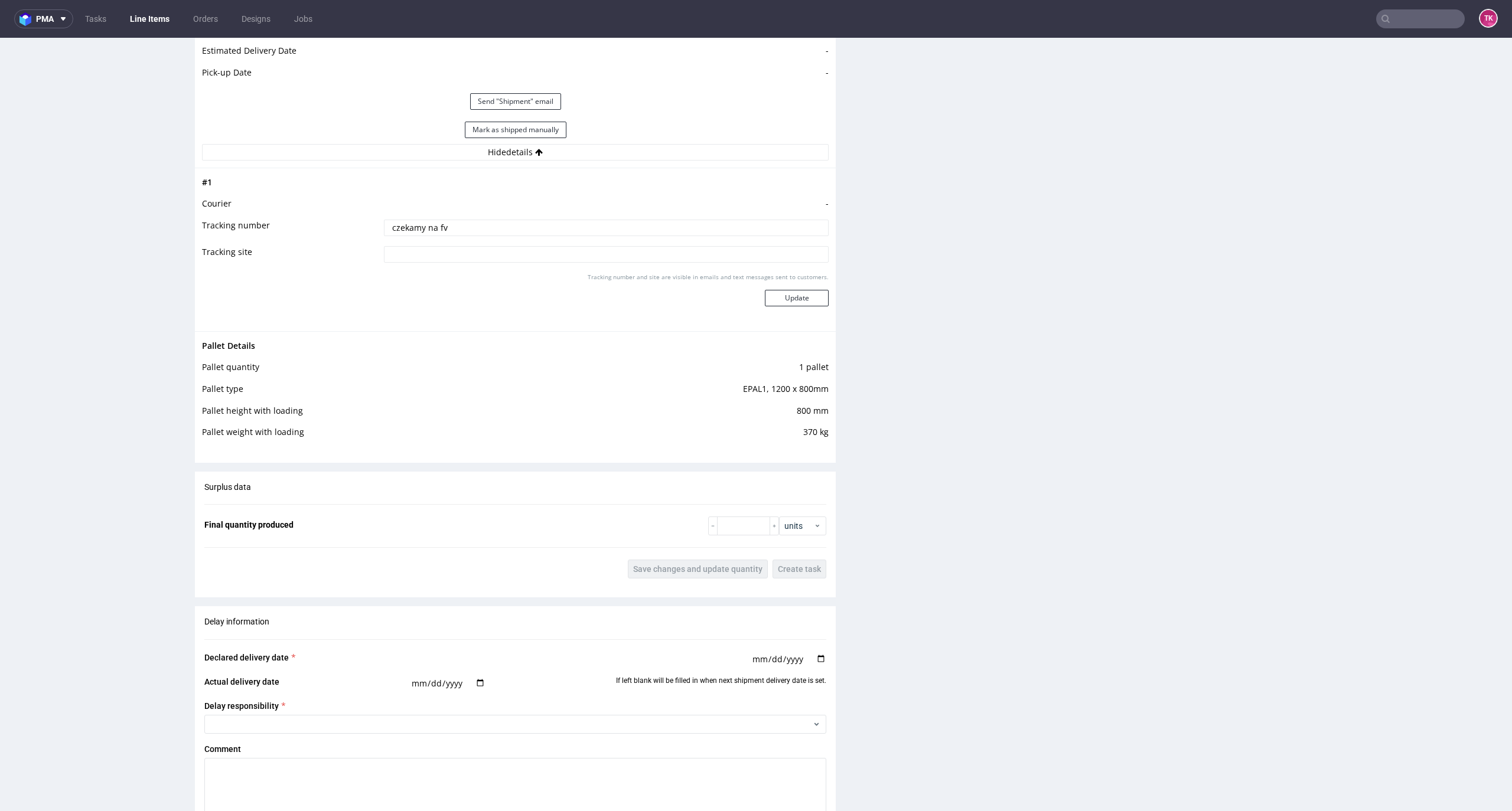
click at [155, 18] on link "Line Items" at bounding box center [149, 19] width 53 height 19
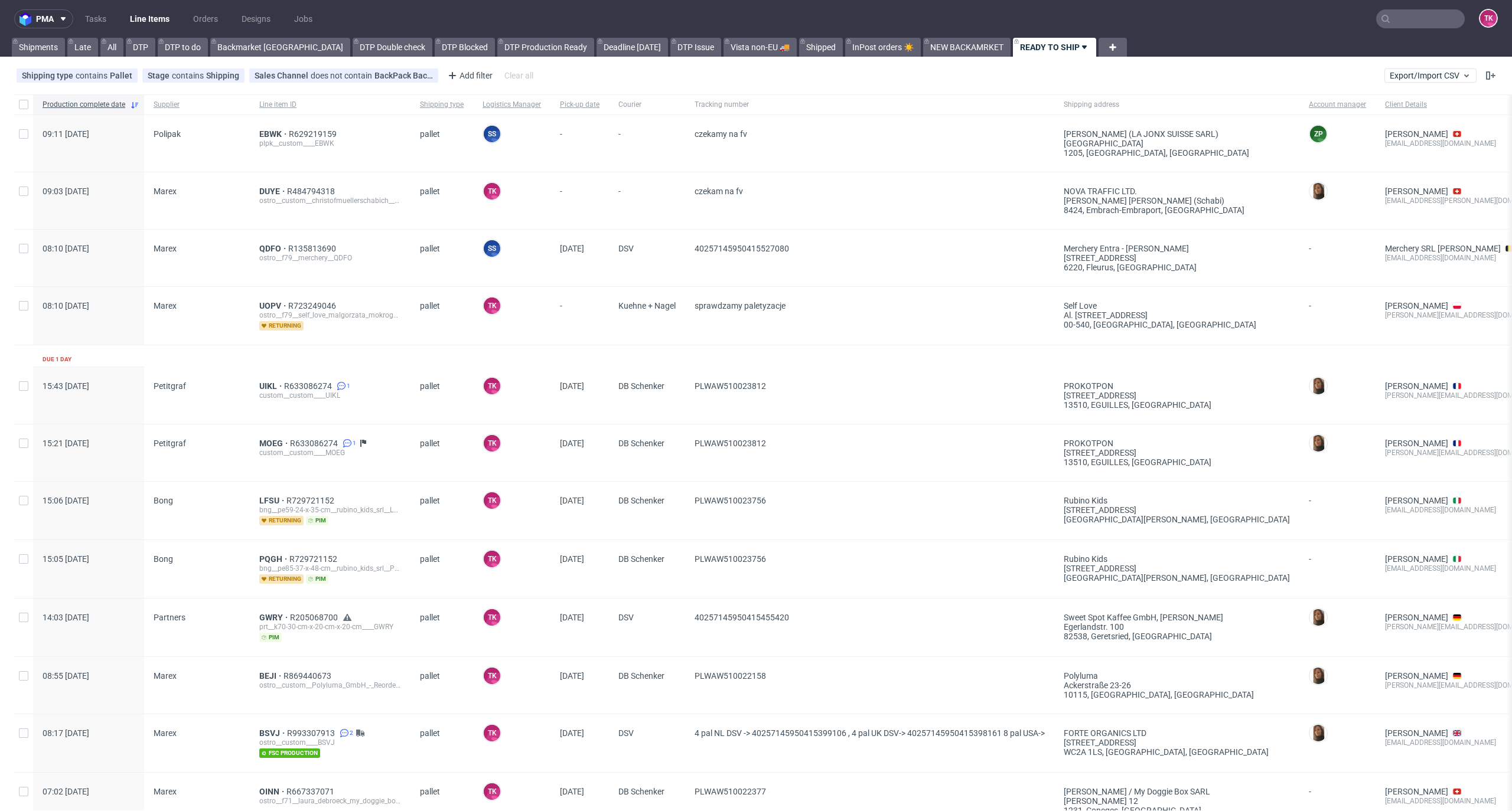
click at [145, 10] on link "Line Items" at bounding box center [149, 19] width 53 height 19
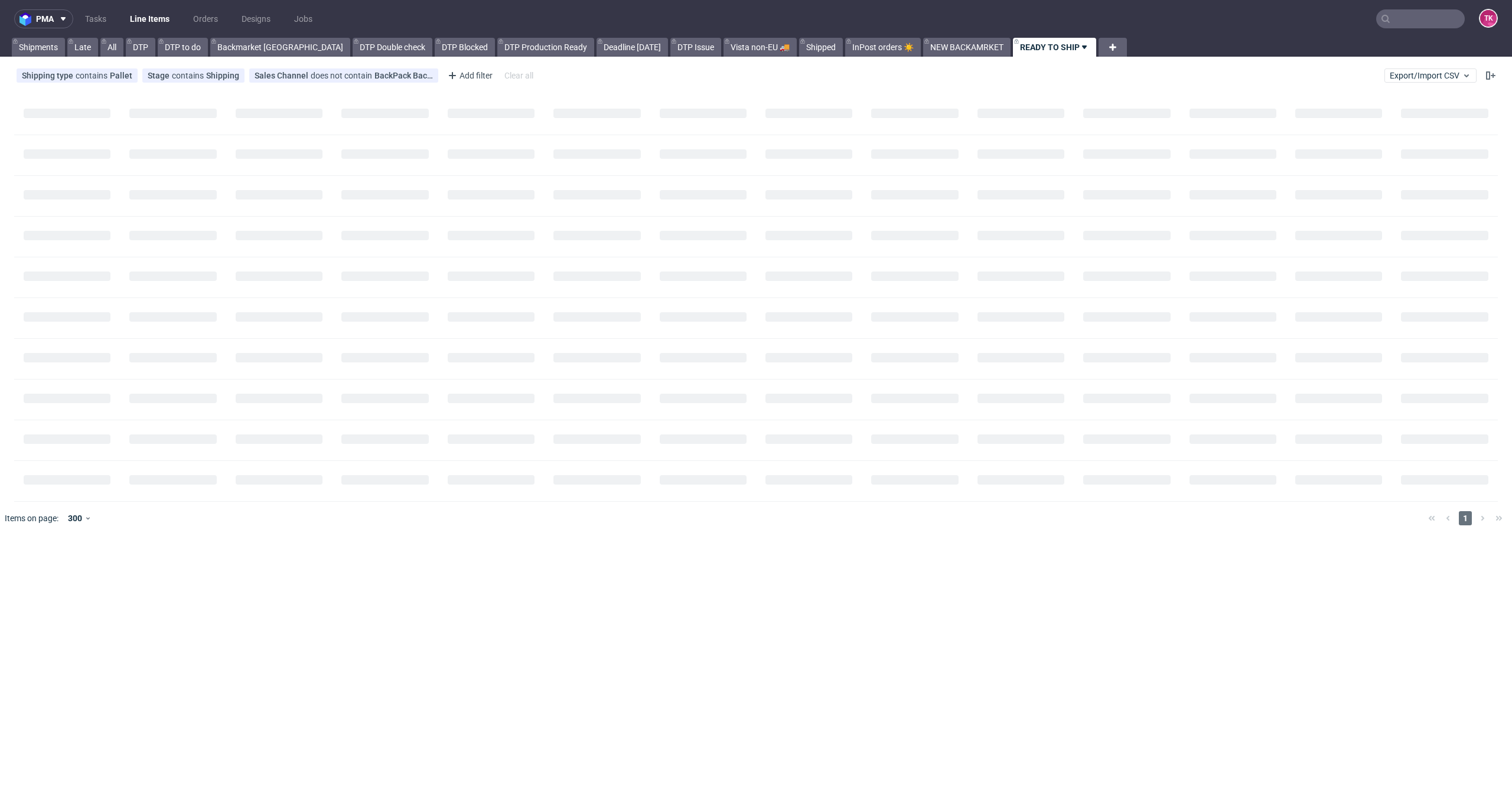
click at [147, 12] on link "Line Items" at bounding box center [149, 19] width 53 height 19
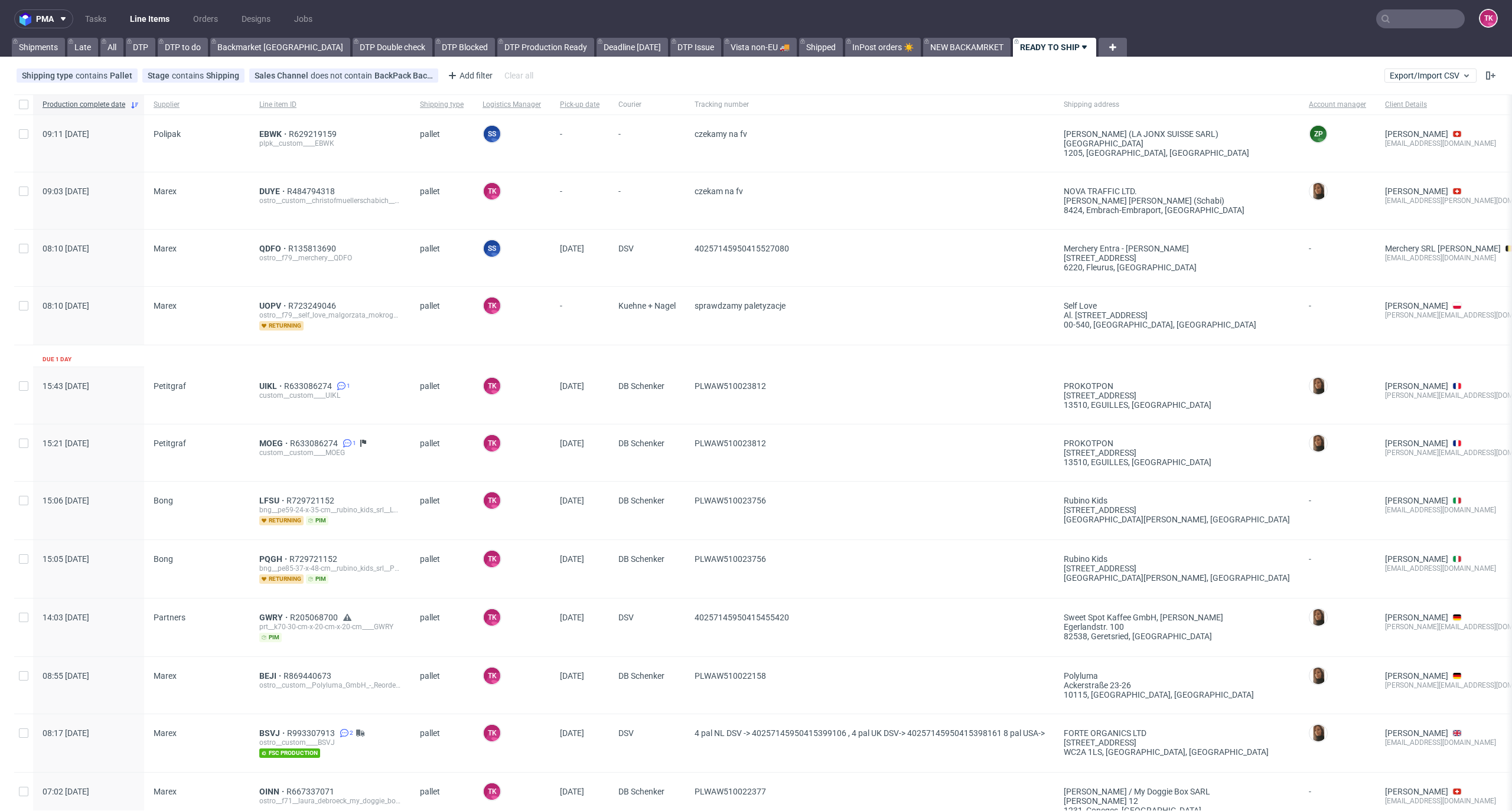
click at [161, 22] on link "Line Items" at bounding box center [149, 19] width 53 height 19
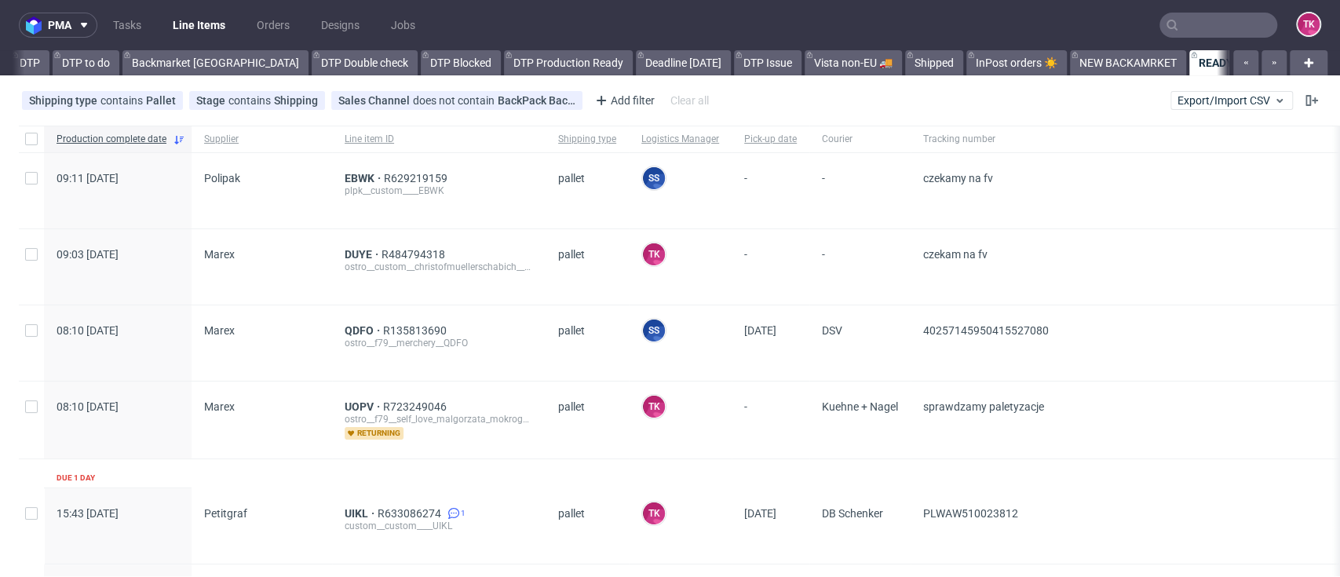
click at [186, 30] on link "Line Items" at bounding box center [198, 25] width 71 height 25
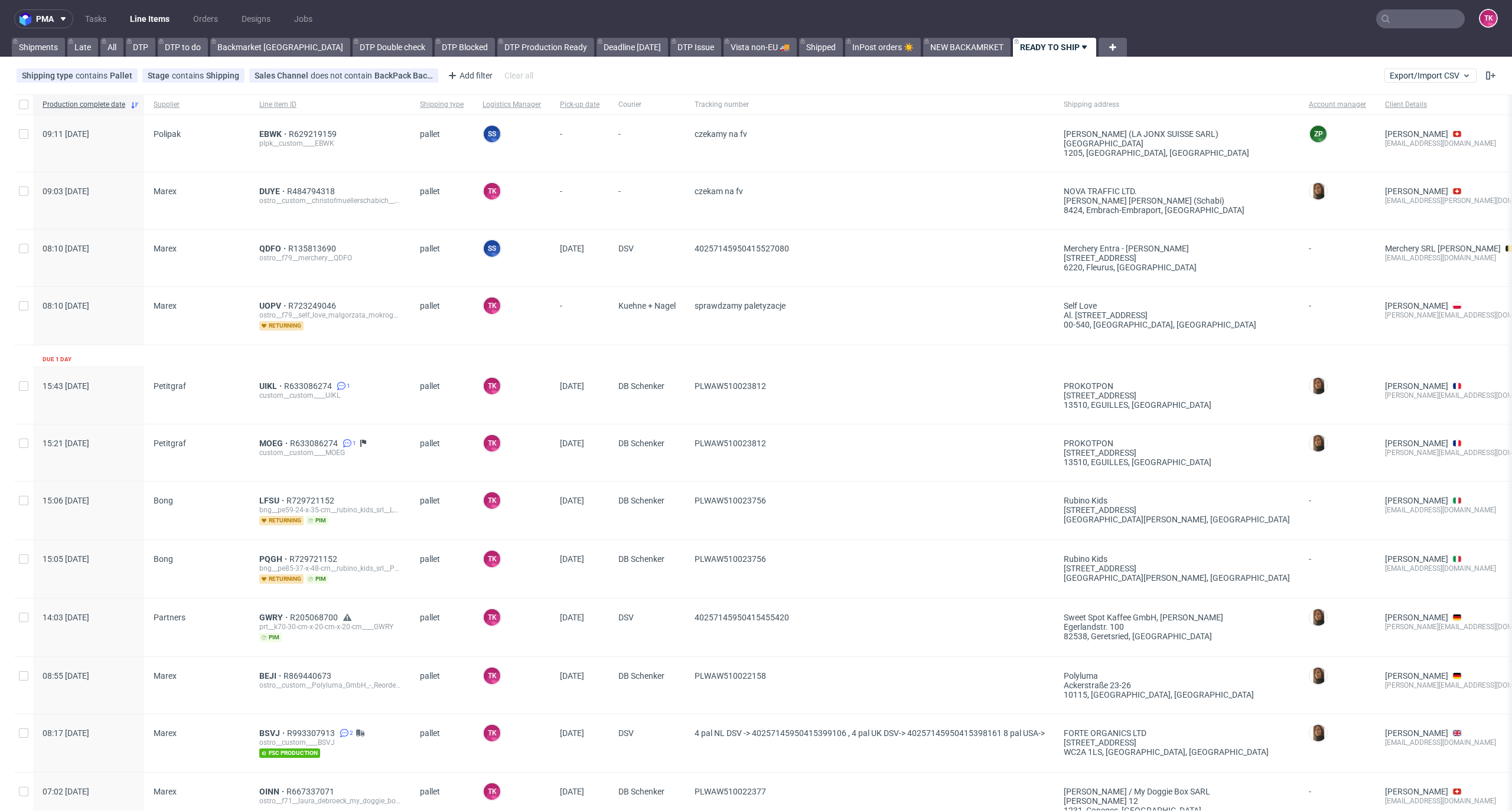
drag, startPoint x: 142, startPoint y: 5, endPoint x: 145, endPoint y: 17, distance: 12.4
click at [143, 8] on nav "pma Tasks Line Items Orders Designs Jobs TK" at bounding box center [756, 19] width 1512 height 38
click at [145, 17] on link "Line Items" at bounding box center [149, 19] width 53 height 19
click at [265, 195] on div "DUYE R484794318 ostro__custom__christofmuellerschabich__DUYE" at bounding box center [330, 196] width 141 height 19
click at [268, 187] on span "DUYE" at bounding box center [273, 191] width 28 height 10
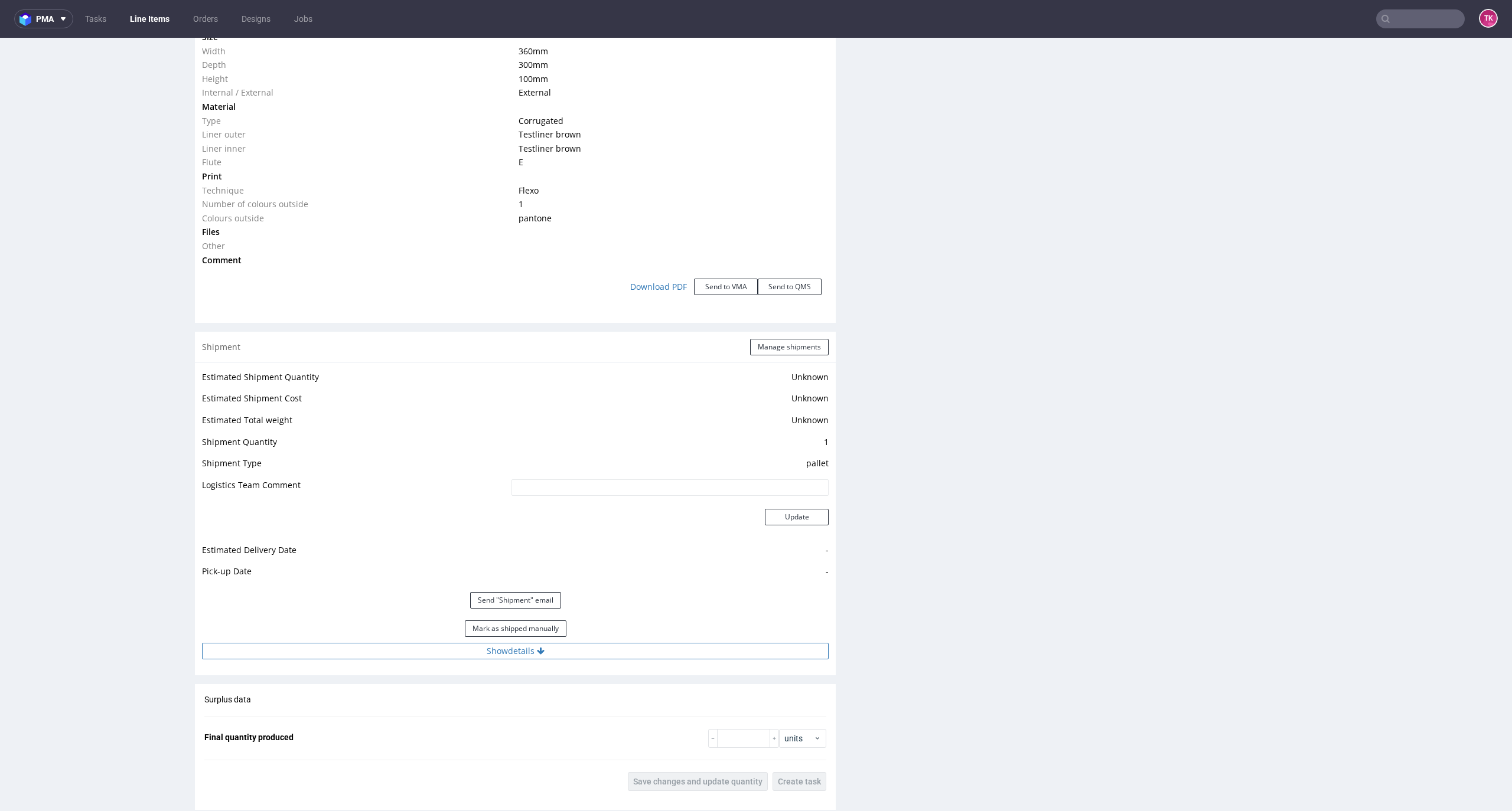
scroll to position [1225, 0]
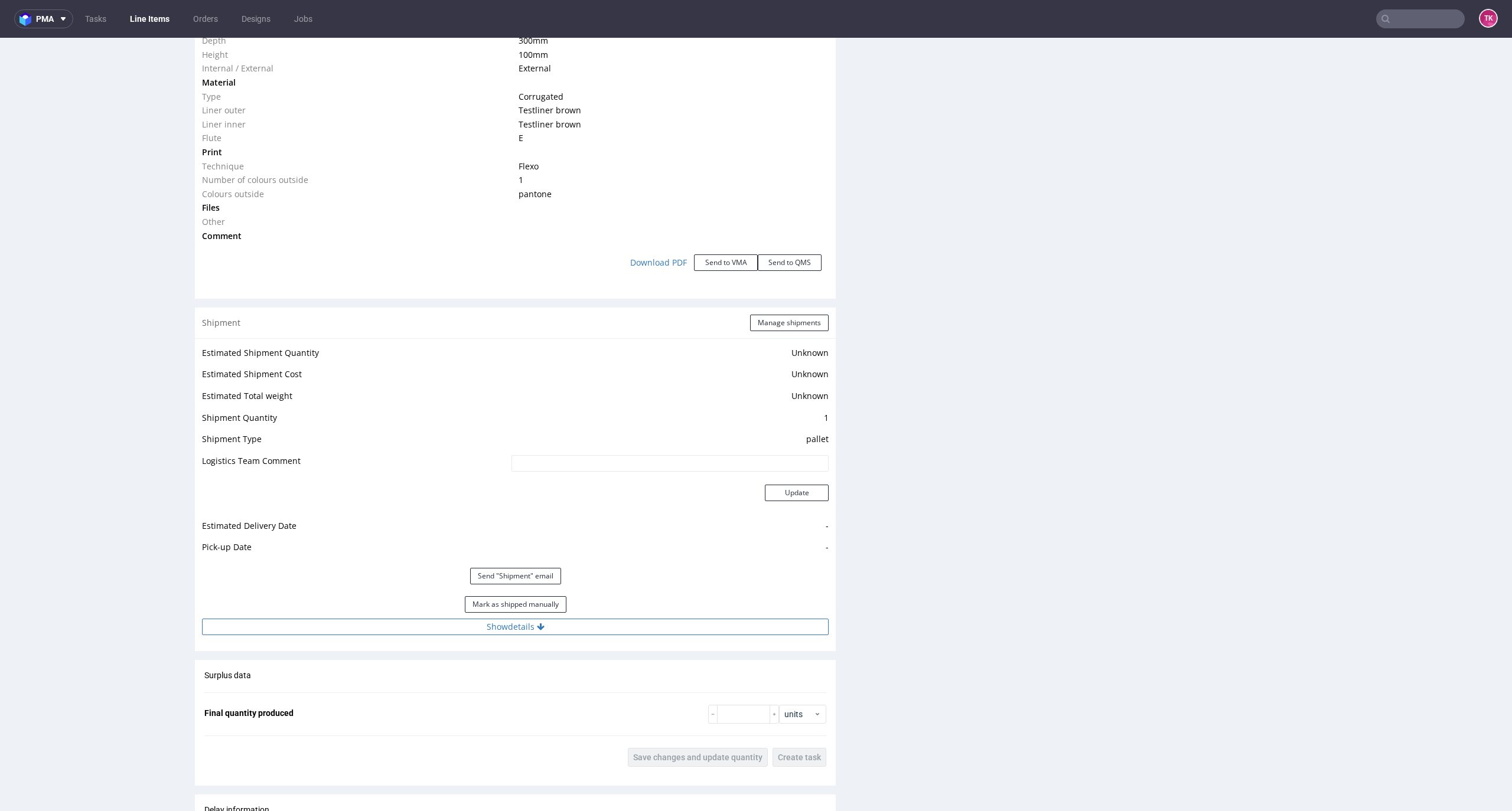
click at [537, 630] on icon at bounding box center [540, 627] width 8 height 8
click at [794, 324] on button "Manage shipments" at bounding box center [789, 323] width 78 height 17
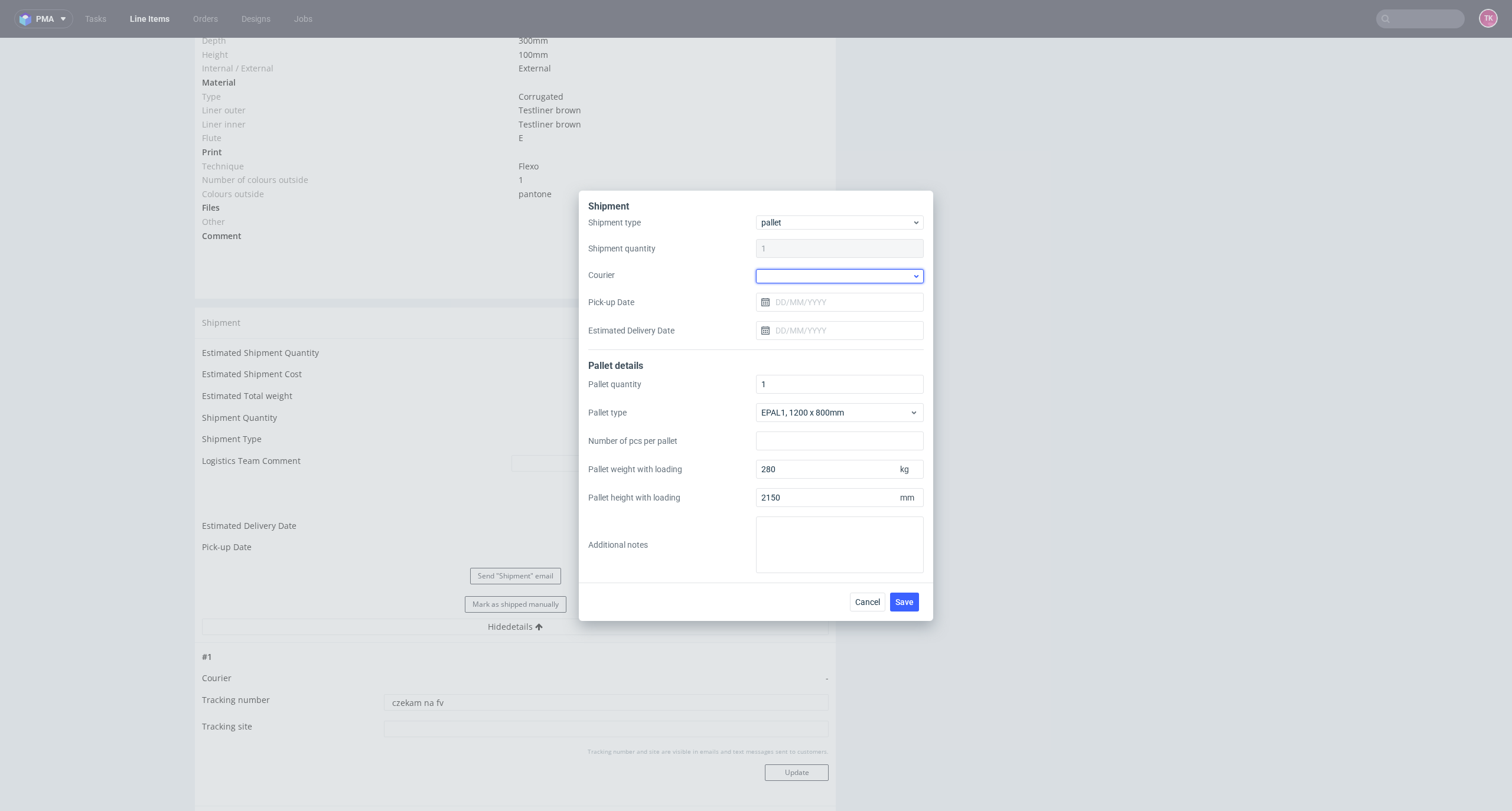
click at [797, 281] on div at bounding box center [840, 276] width 168 height 14
click at [829, 344] on div "DB Schenker" at bounding box center [840, 344] width 158 height 21
click at [813, 305] on input "Pick-up Date" at bounding box center [840, 301] width 168 height 19
click at [855, 419] on span "16" at bounding box center [859, 421] width 10 height 12
type input "[DATE]"
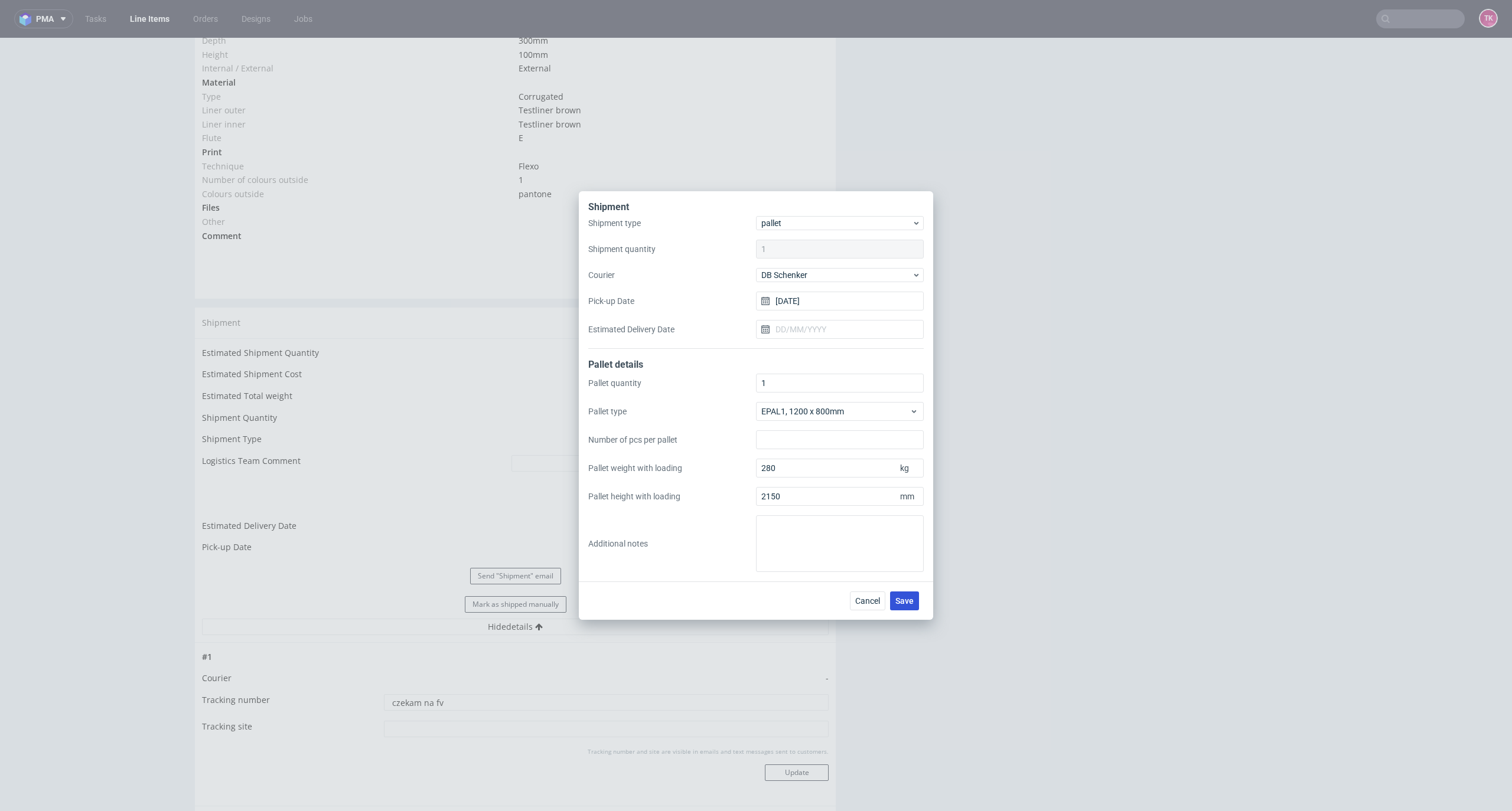
click at [908, 597] on span "Save" at bounding box center [905, 600] width 18 height 8
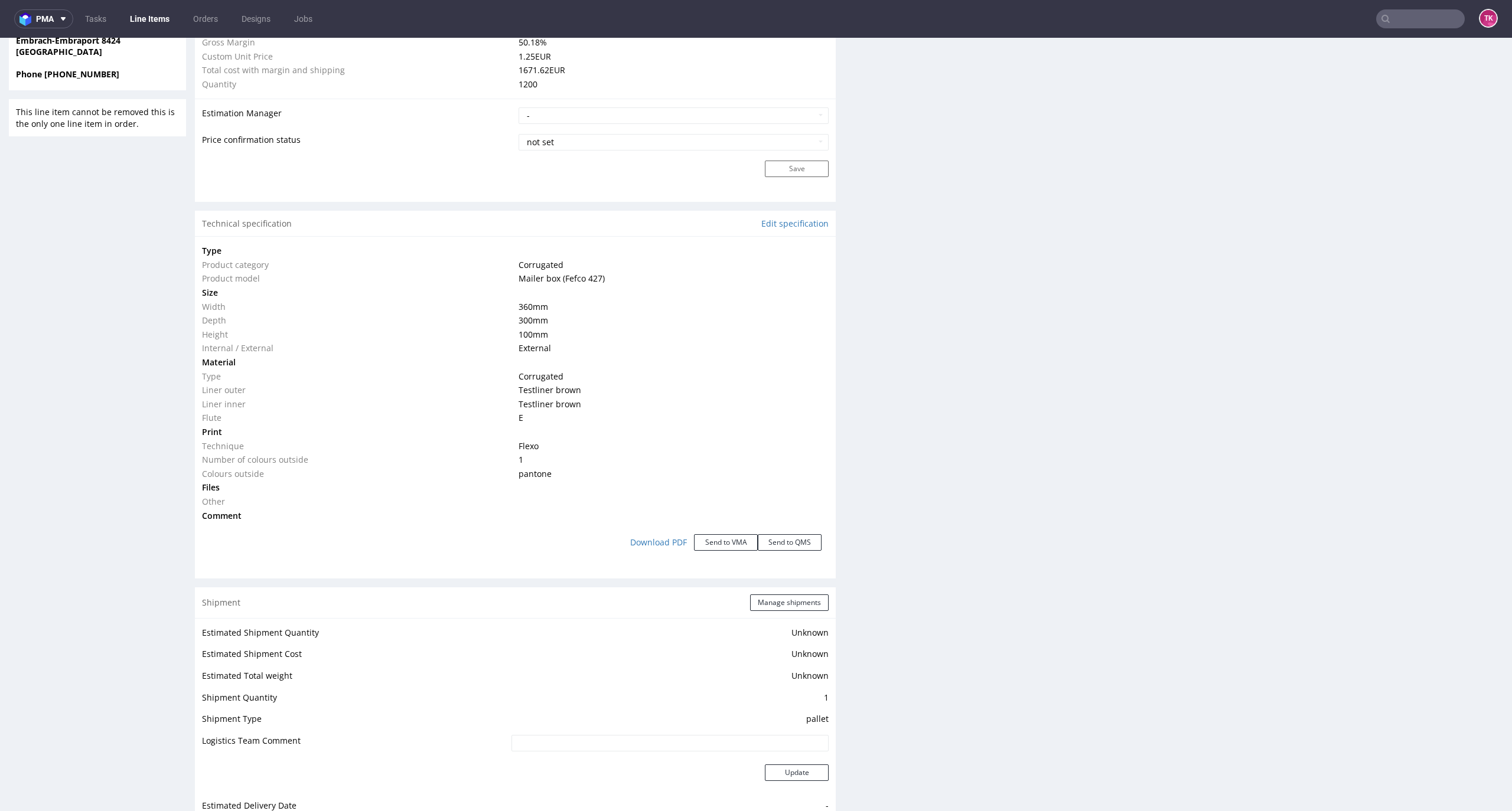
scroll to position [1338, 0]
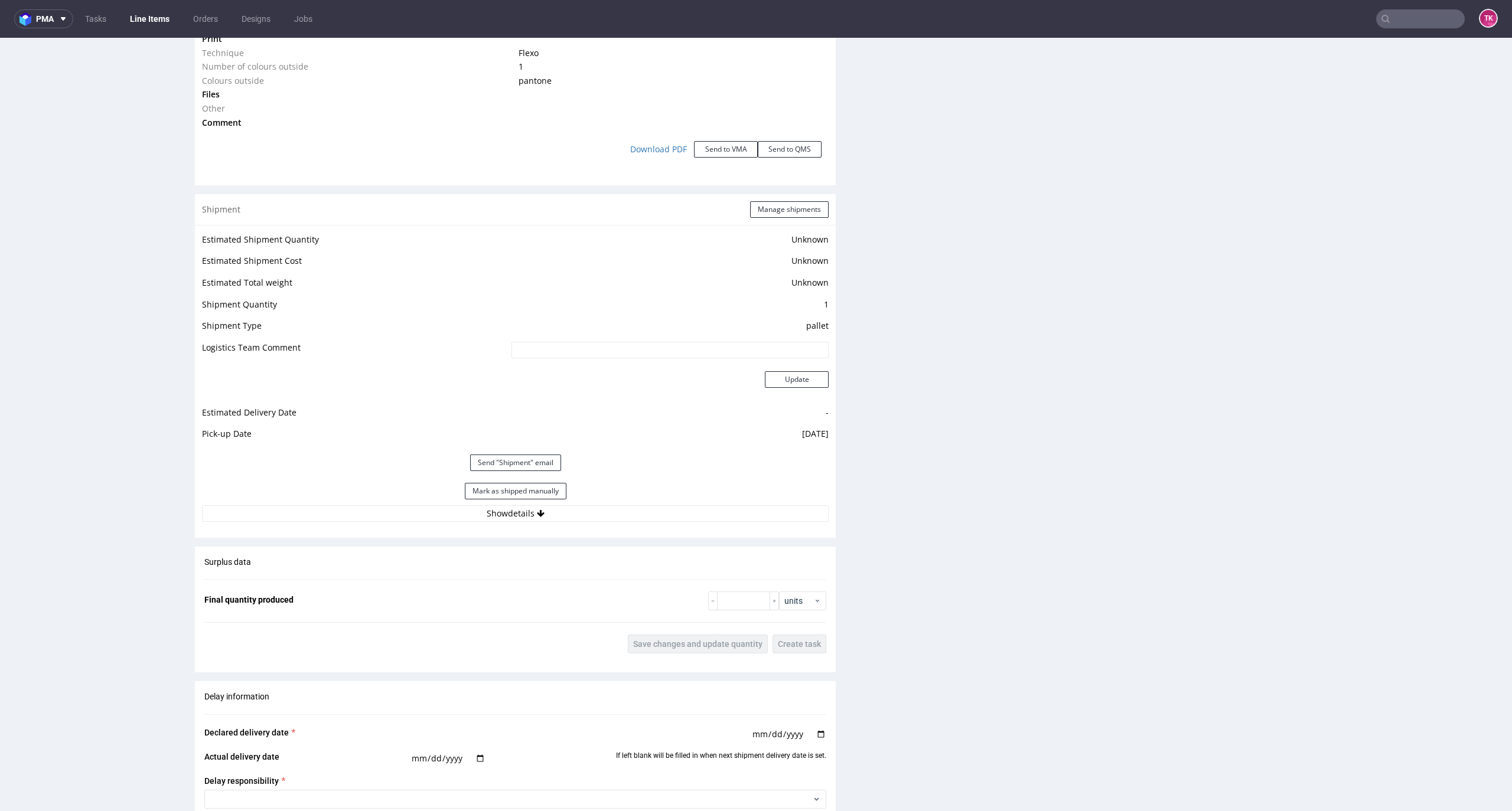
click at [593, 528] on div "Estimated Shipment Quantity Unknown Estimated Shipment Cost Unknown Estimated T…" at bounding box center [516, 377] width 641 height 304
click at [594, 523] on div "Estimated Shipment Quantity Unknown Estimated Shipment Cost Unknown Estimated T…" at bounding box center [516, 377] width 641 height 304
click at [594, 520] on button "Show details" at bounding box center [515, 514] width 627 height 17
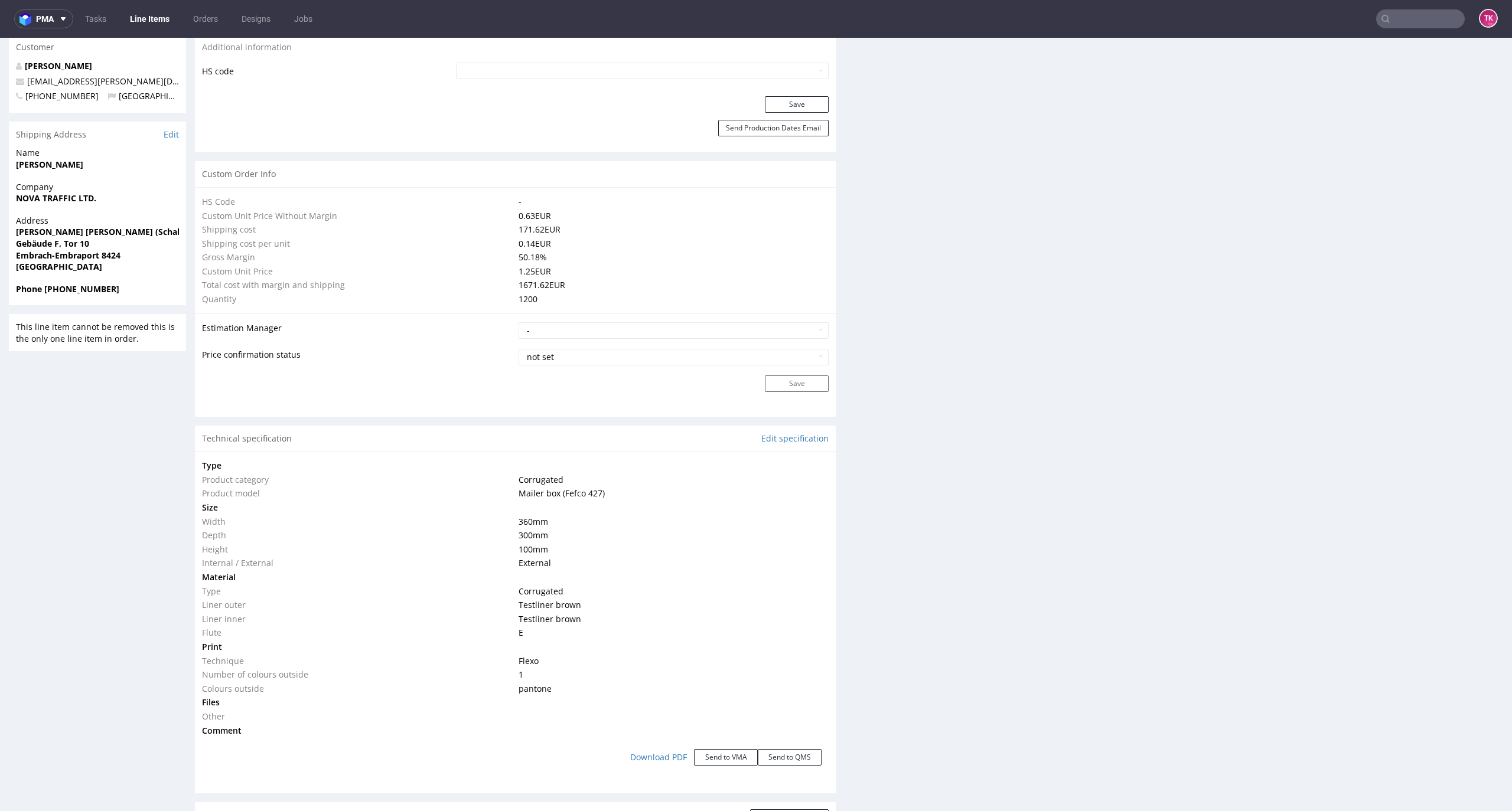
scroll to position [472, 0]
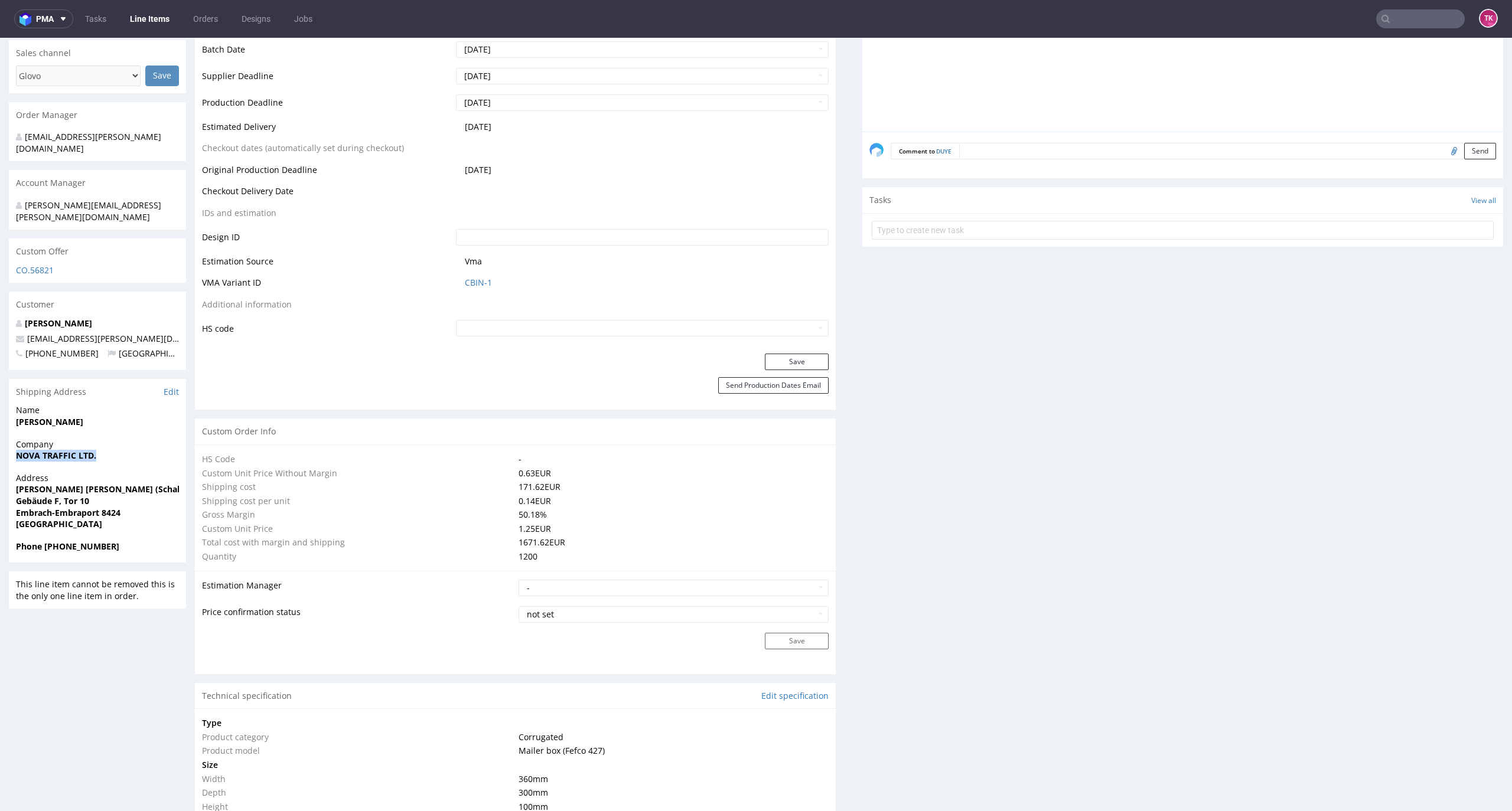
drag, startPoint x: 5, startPoint y: 440, endPoint x: 148, endPoint y: 438, distance: 143.0
copy strong "NOVA TRAFFIC LTD."
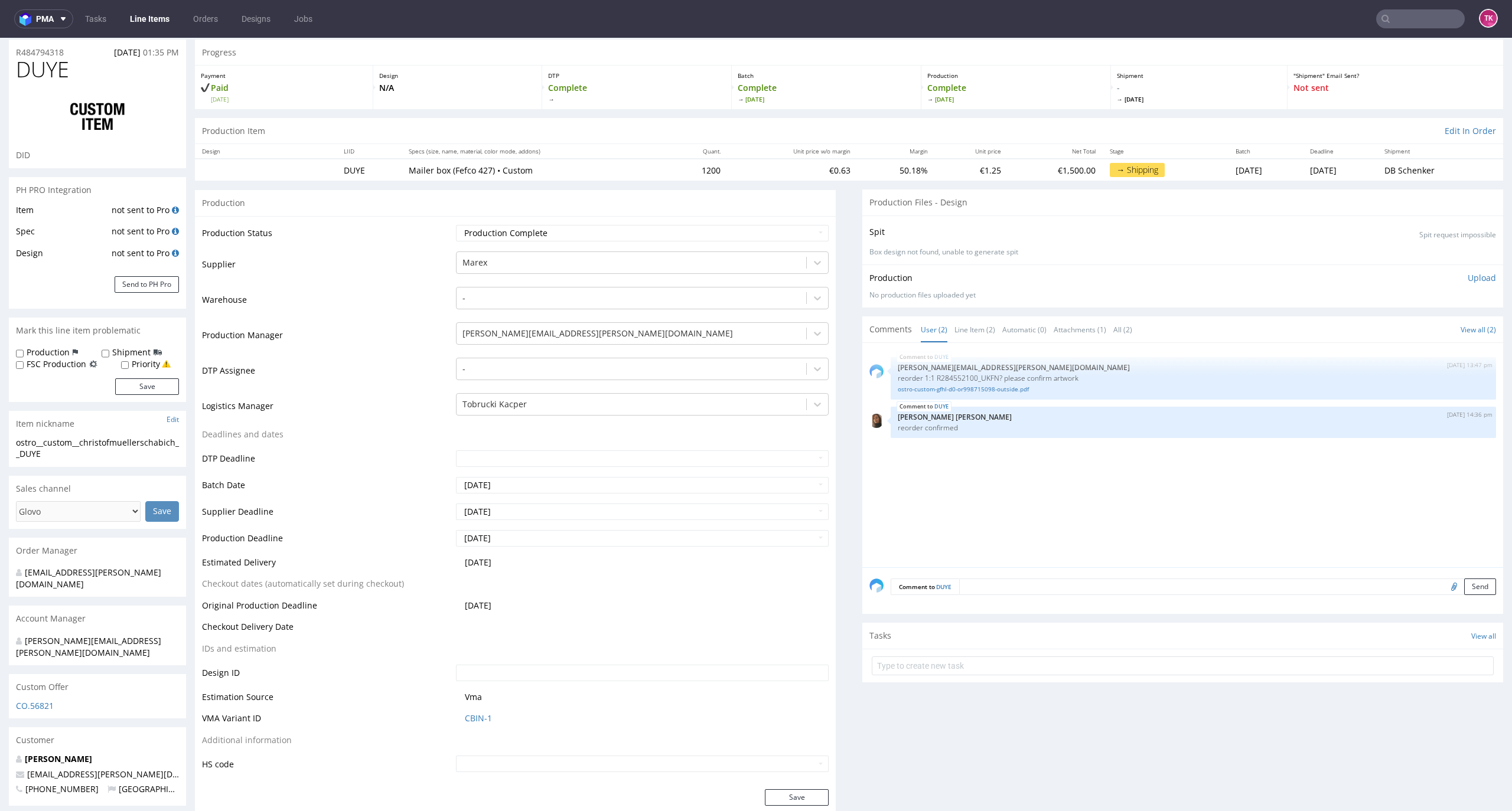
scroll to position [0, 0]
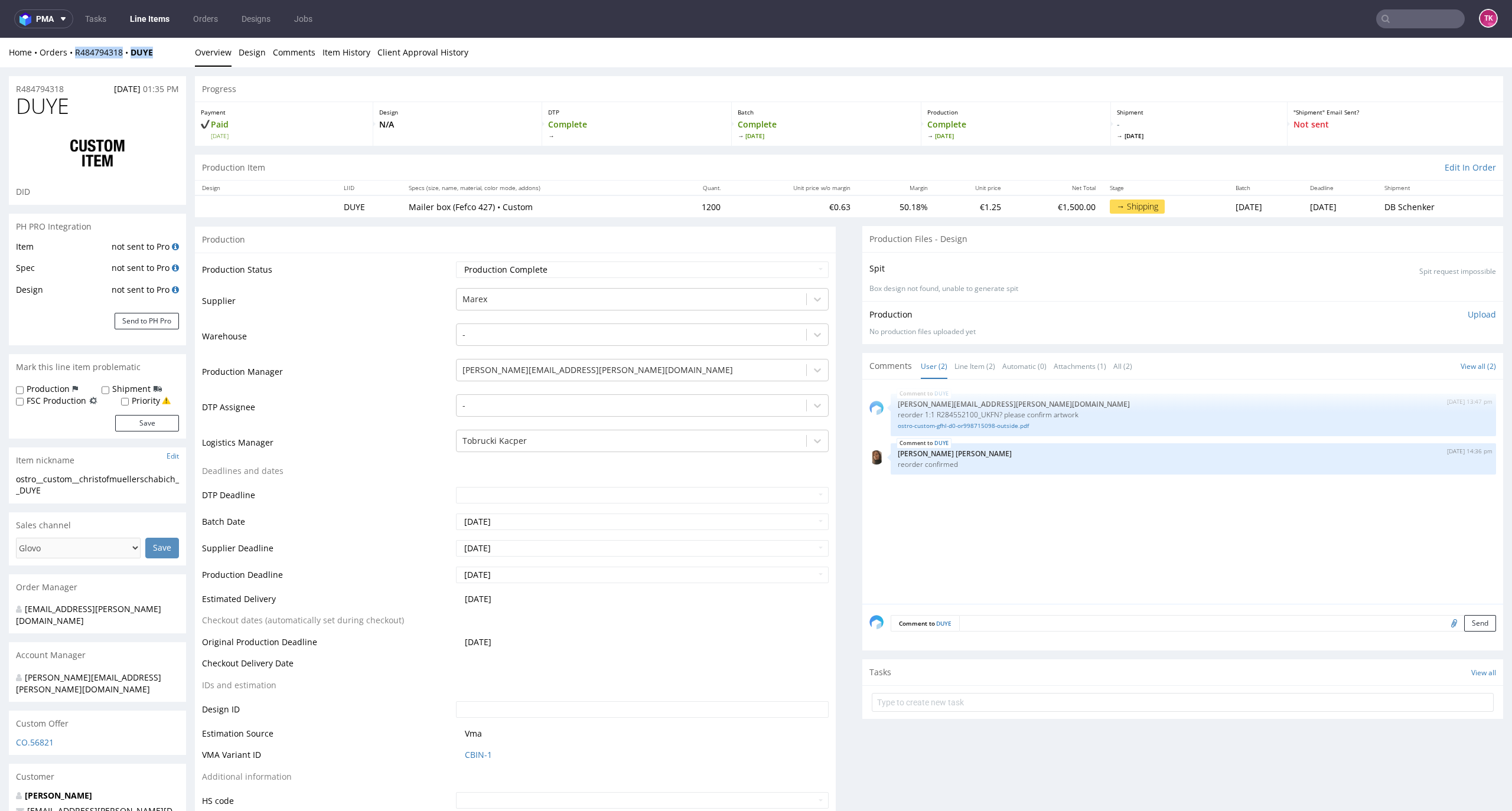
drag, startPoint x: 166, startPoint y: 50, endPoint x: 65, endPoint y: 62, distance: 101.7
click at [65, 62] on div "Home Orders R484794318 DUYE Overview Design Comments Item History Client Approv…" at bounding box center [756, 52] width 1512 height 29
copy div "R484794318 DUYE"
click at [161, 12] on link "Line Items" at bounding box center [149, 19] width 53 height 19
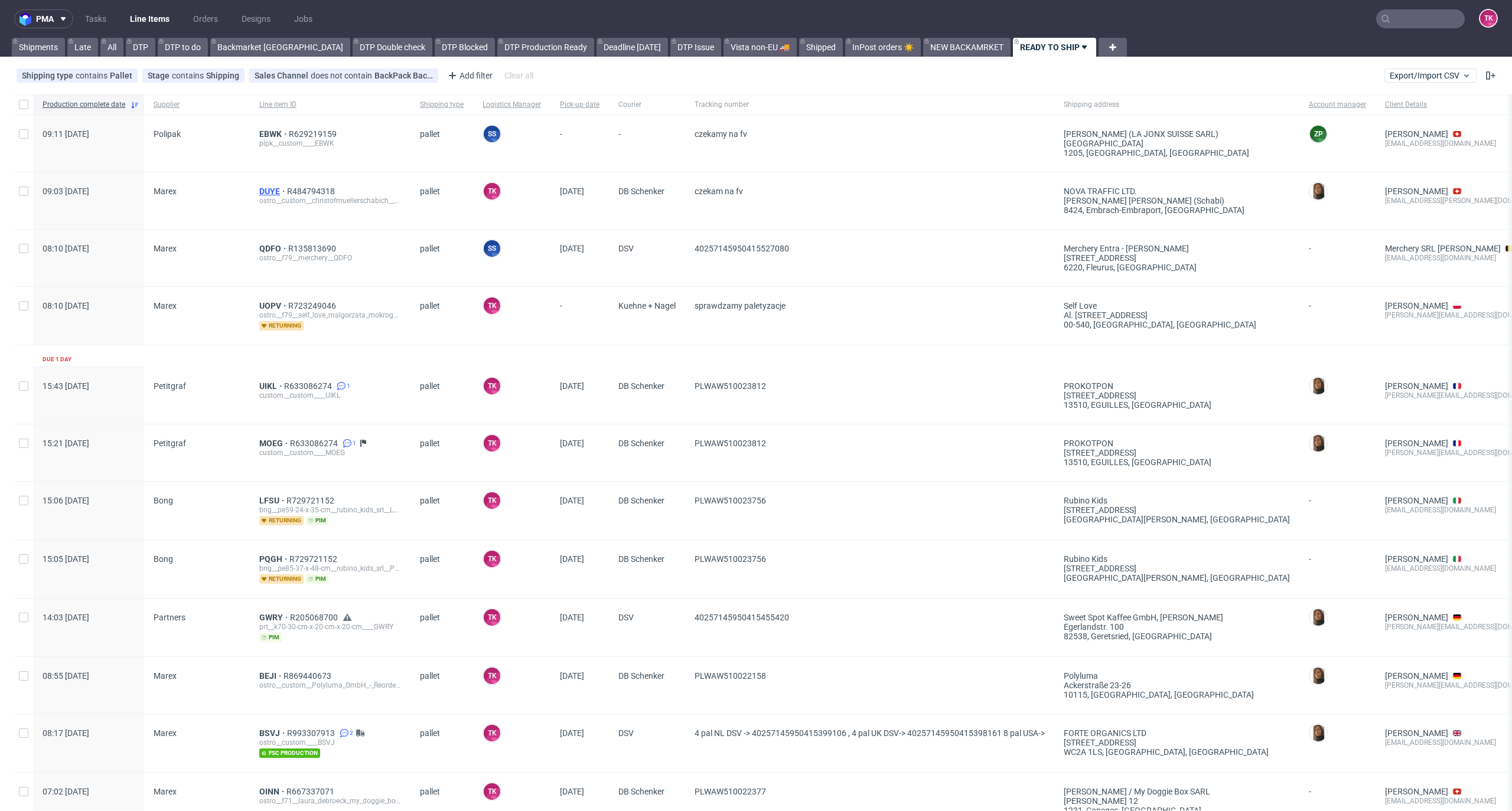
click at [263, 187] on span "DUYE" at bounding box center [273, 191] width 28 height 10
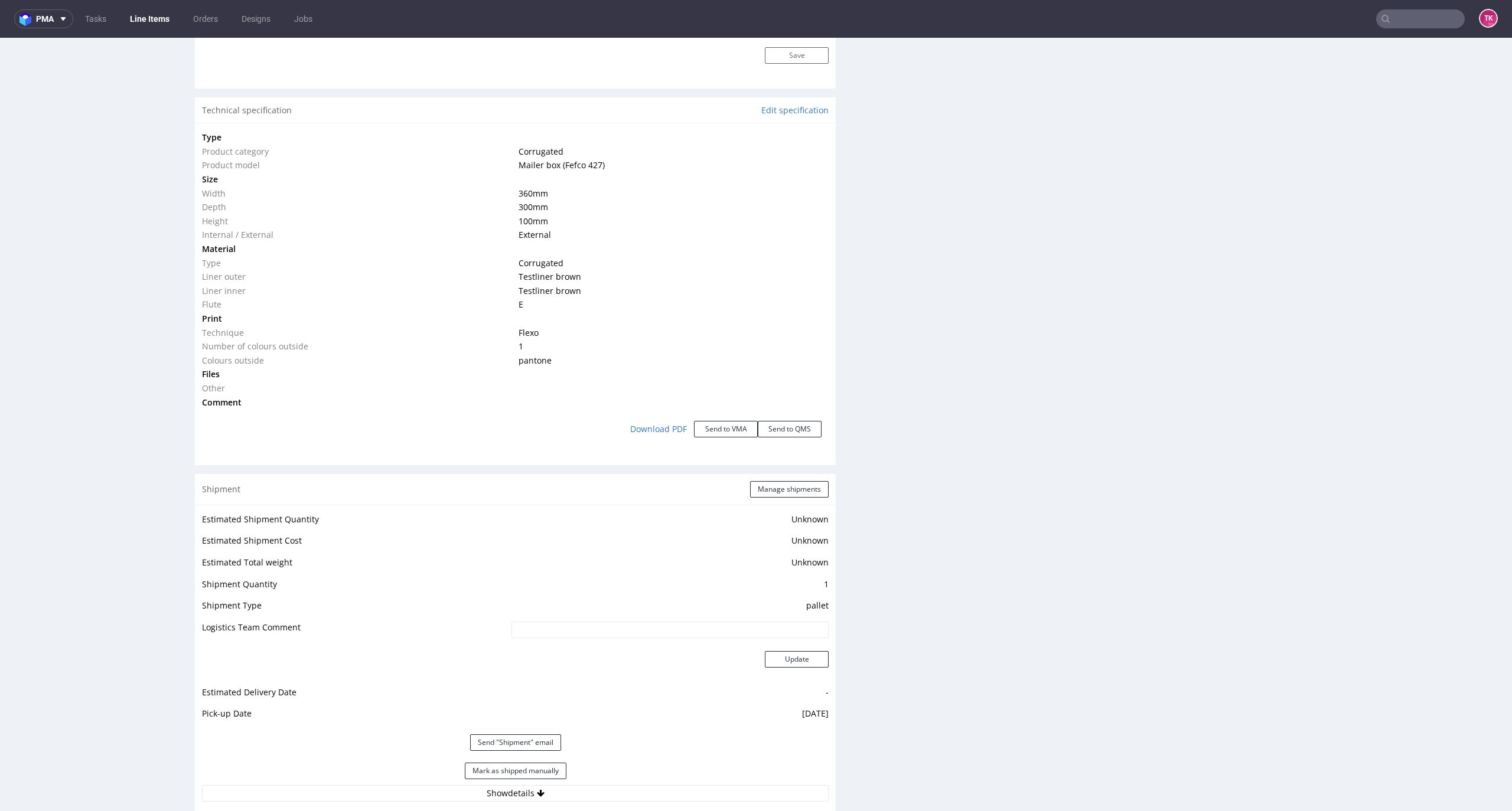
scroll to position [1259, 0]
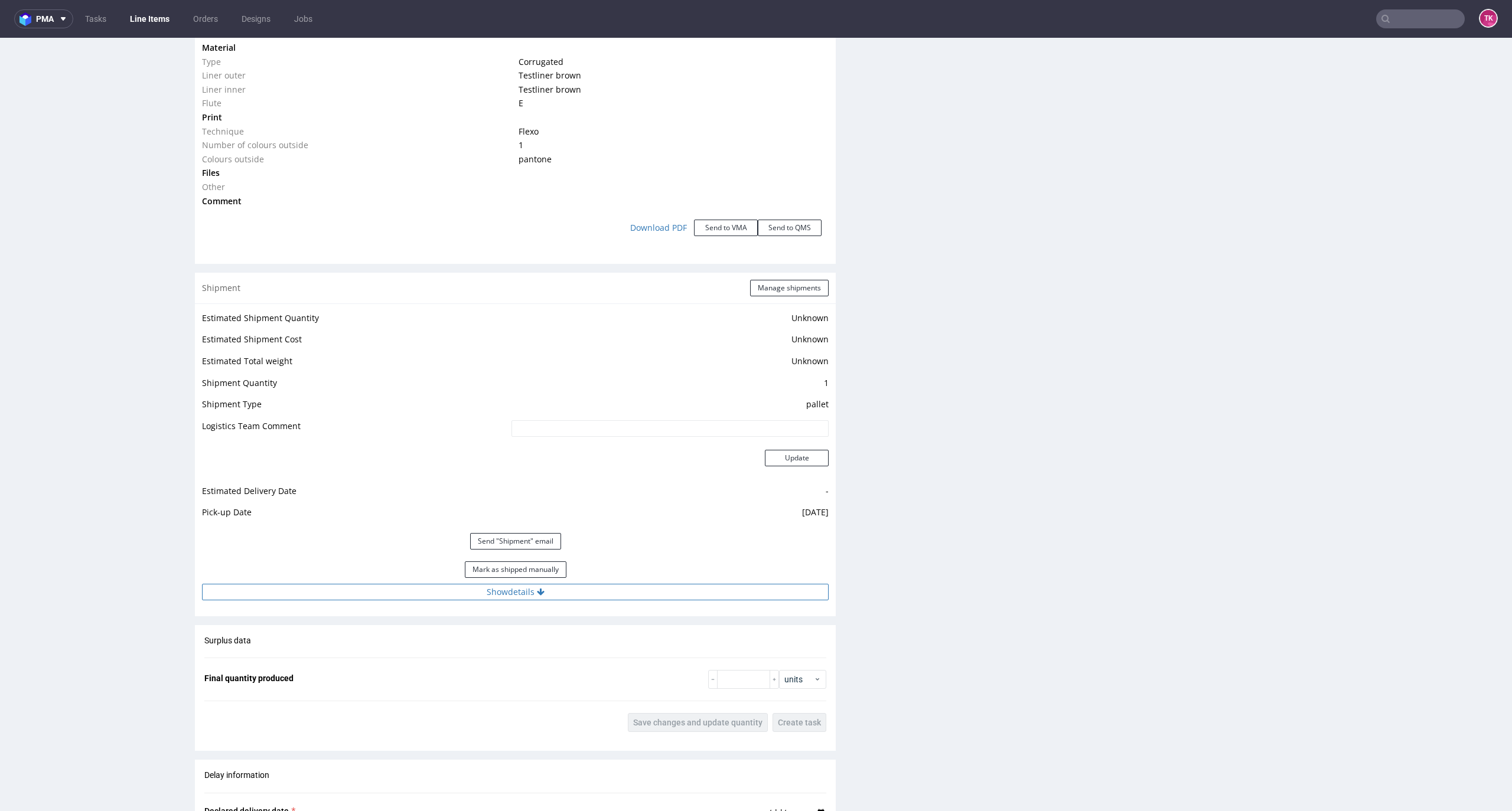
click at [551, 593] on button "Show details" at bounding box center [515, 592] width 627 height 17
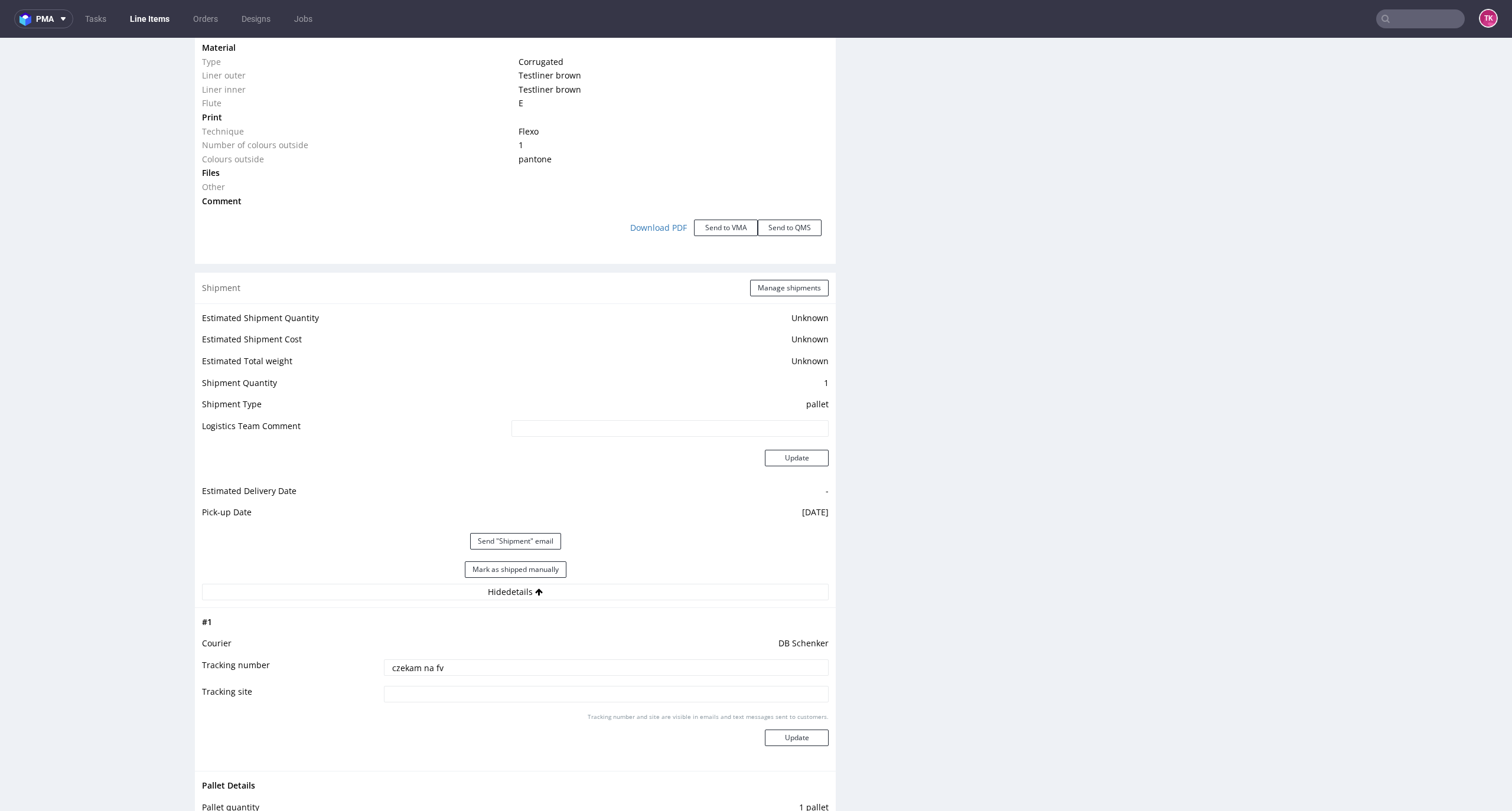
drag, startPoint x: 491, startPoint y: 674, endPoint x: 164, endPoint y: 688, distance: 327.3
click at [154, 692] on div "R484794318 [DATE] 01:35 PM DUYE DID PH PRO Integration Item not sent to Pro Spe…" at bounding box center [756, 205] width 1512 height 2795
paste input "PLWAW510025213"
type input "PLWAW510025213"
click at [783, 735] on button "Update" at bounding box center [796, 738] width 64 height 17
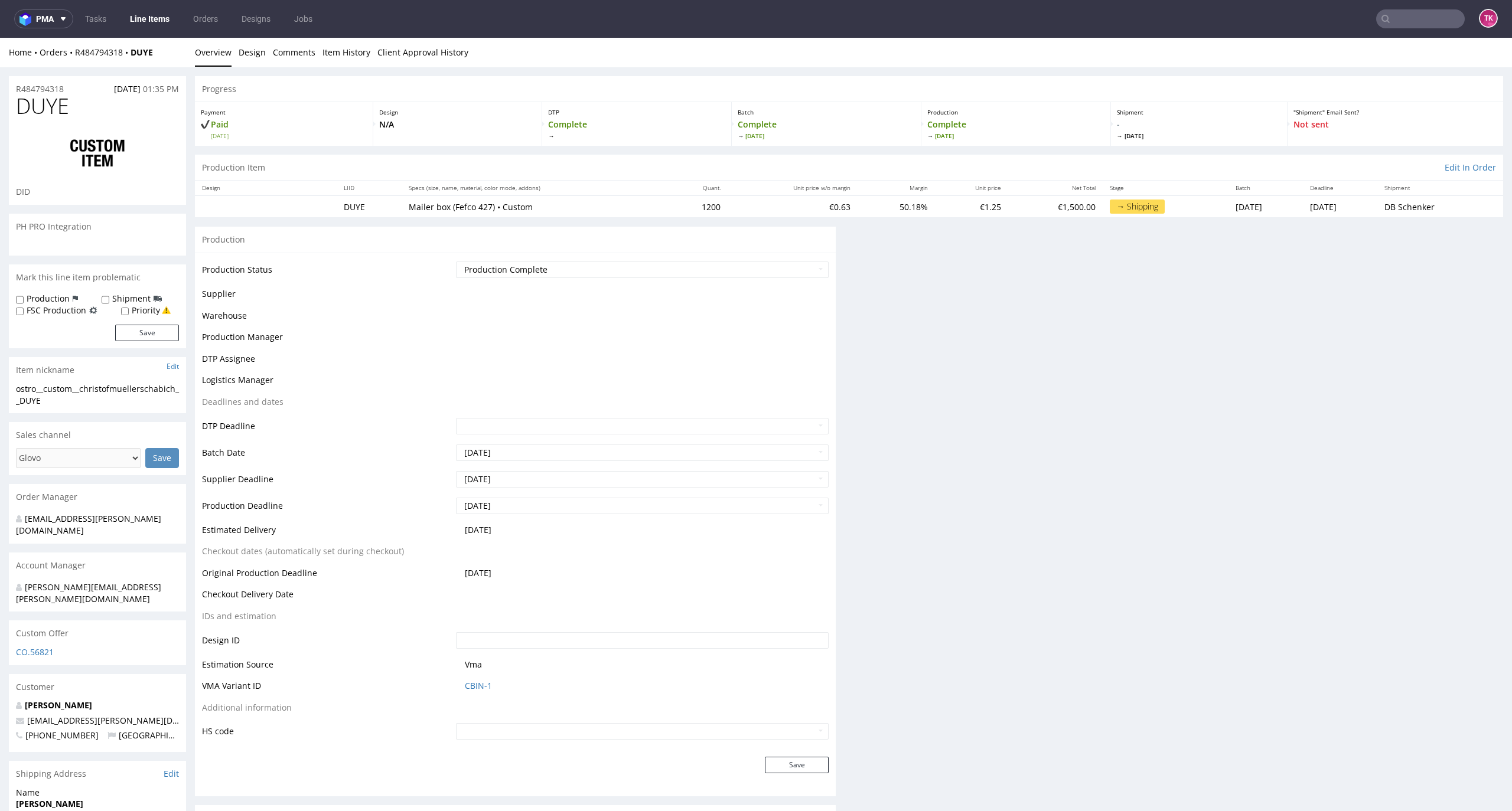
scroll to position [0, 0]
click at [151, 29] on nav "pma Tasks Line Items Orders Designs Jobs TK" at bounding box center [756, 19] width 1512 height 38
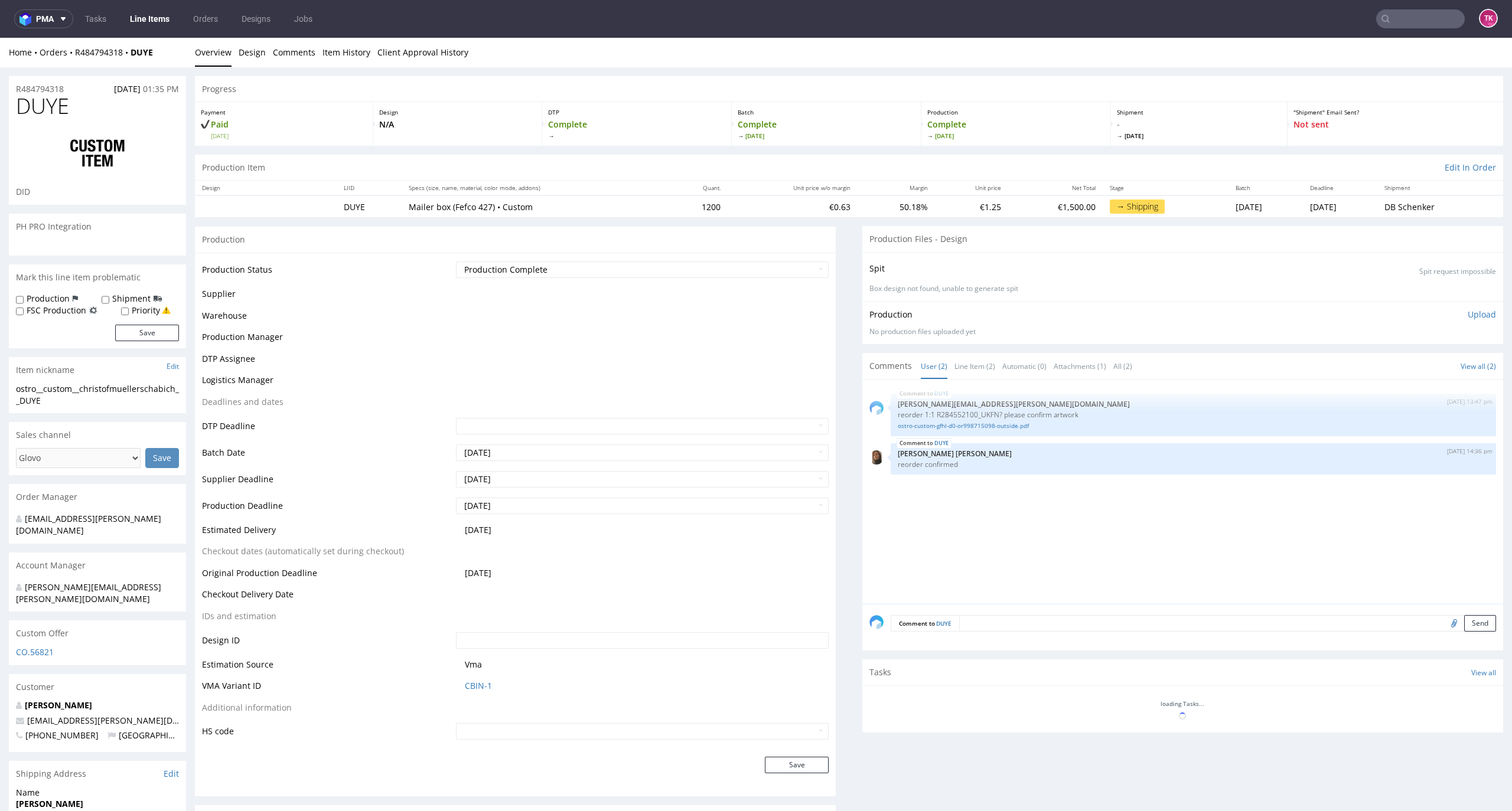
scroll to position [504, 0]
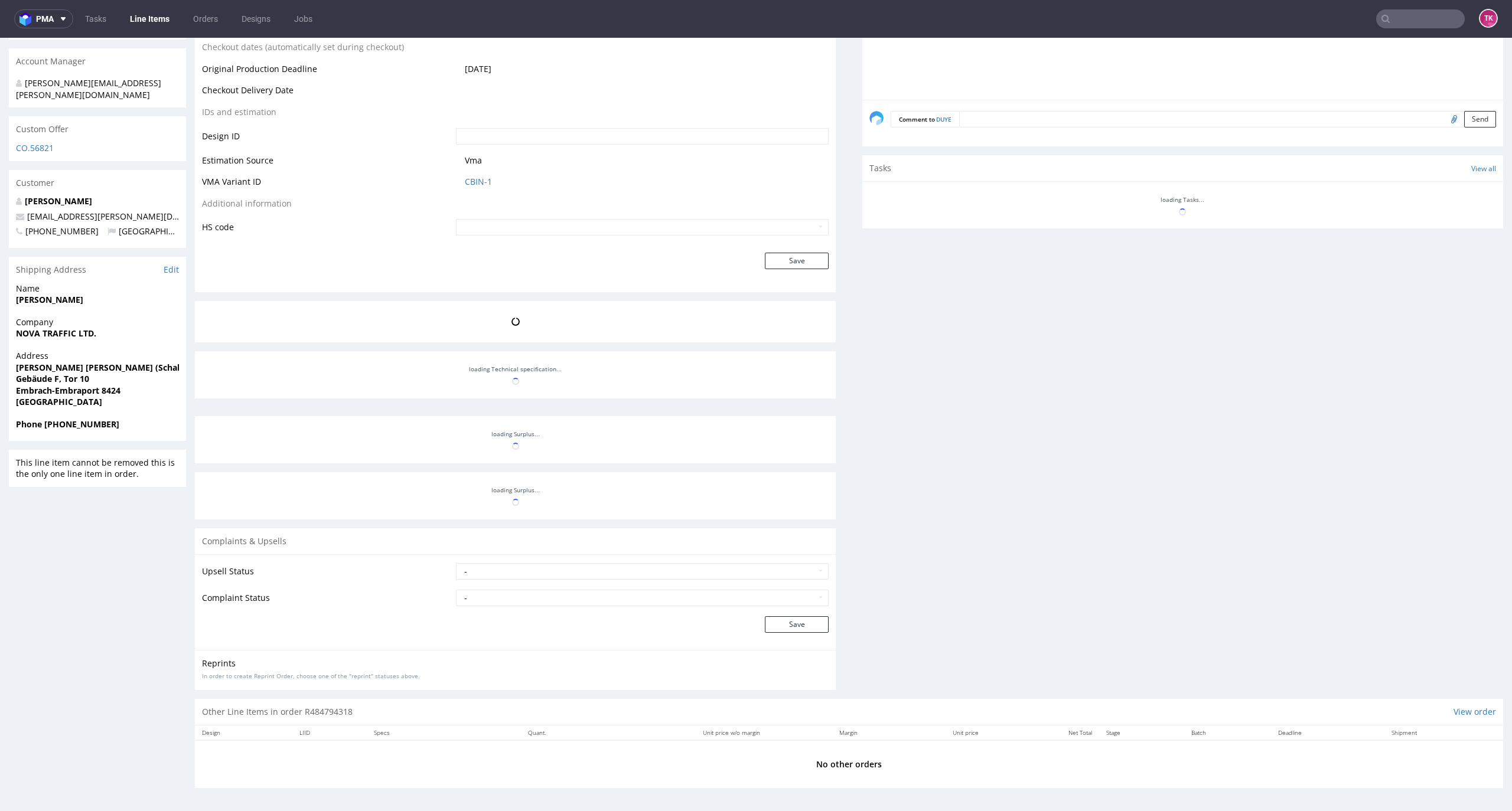
click at [160, 20] on link "Line Items" at bounding box center [149, 19] width 53 height 19
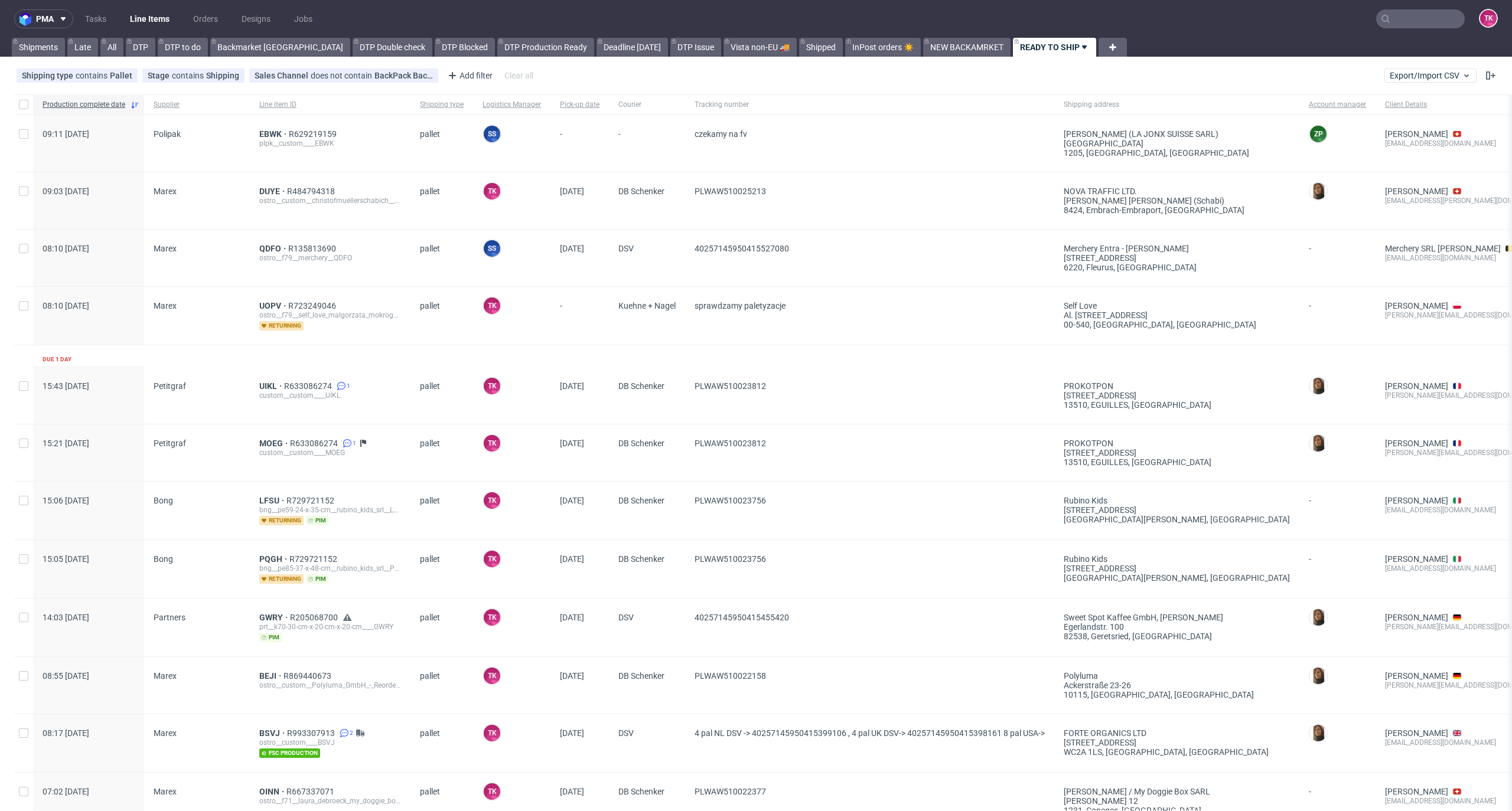
click at [263, 123] on div "EBWK R629219159 plpk__custom____EBWK" at bounding box center [330, 143] width 160 height 56
click at [263, 130] on span "EBWK" at bounding box center [274, 134] width 29 height 10
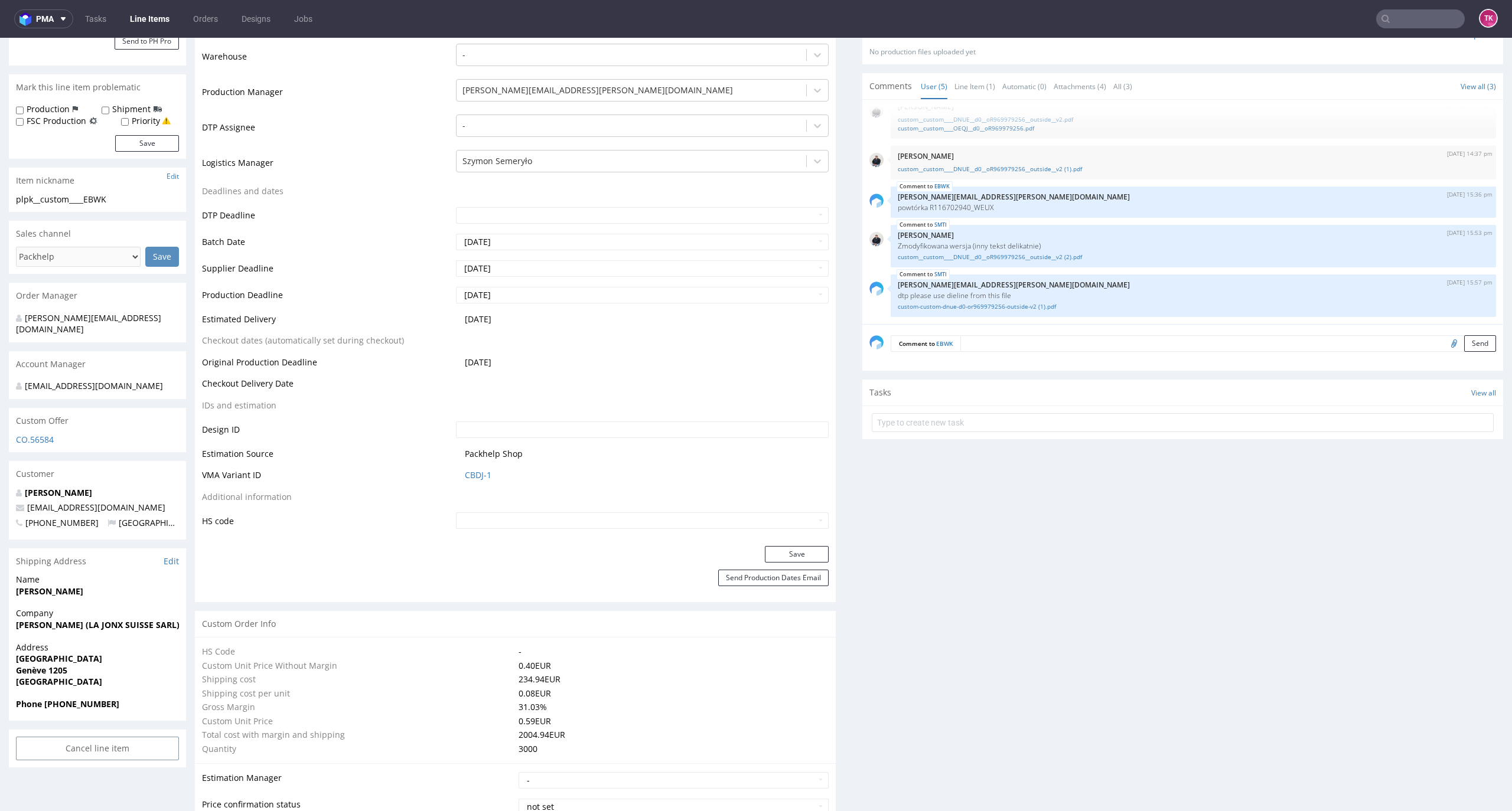
scroll to position [393, 0]
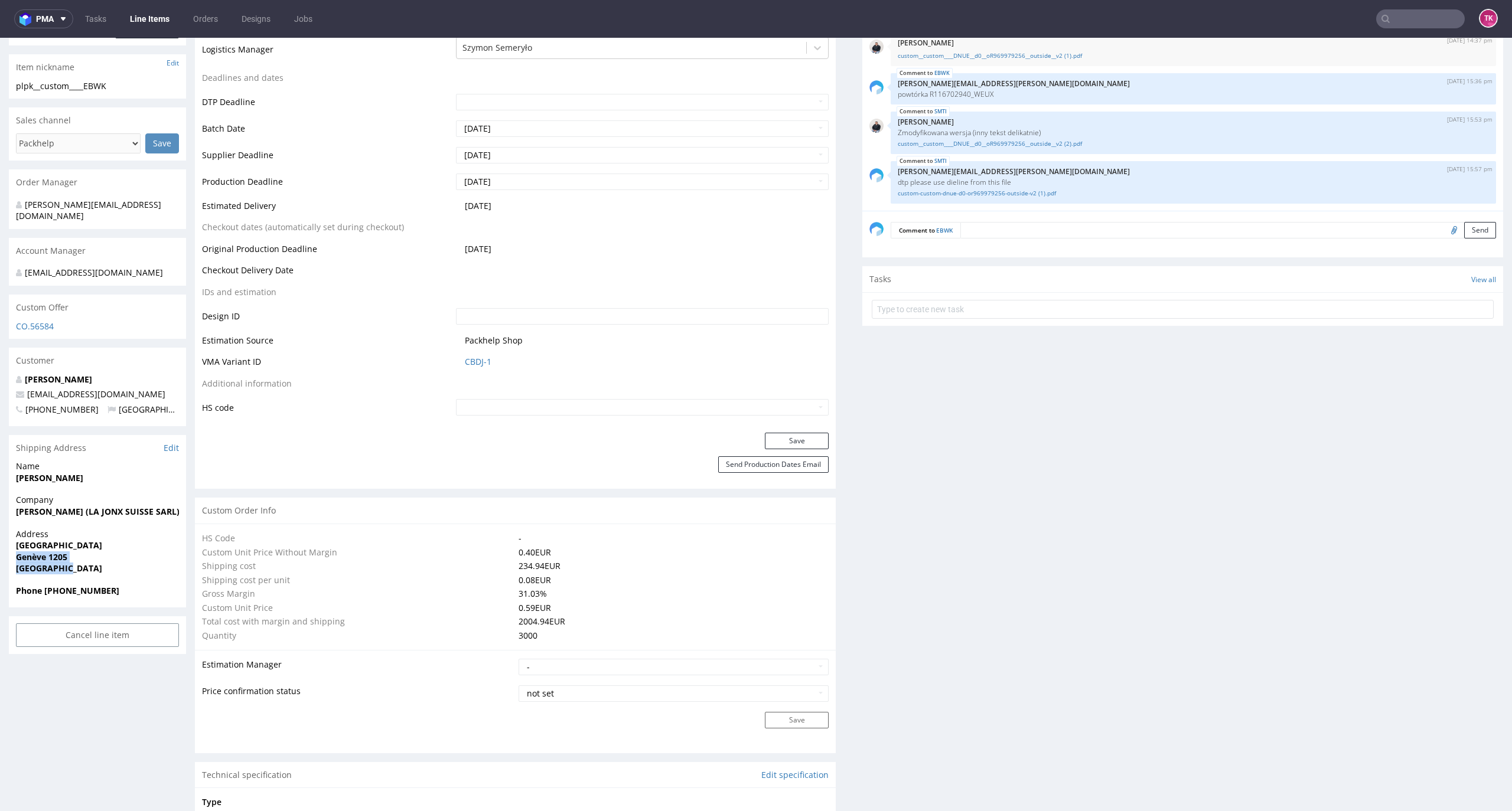
drag, startPoint x: 11, startPoint y: 553, endPoint x: 65, endPoint y: 570, distance: 56.6
click at [67, 570] on div "Address [STREET_ADDRESS]" at bounding box center [97, 556] width 177 height 56
copy p "[GEOGRAPHIC_DATA] 1205 [GEOGRAPHIC_DATA]"
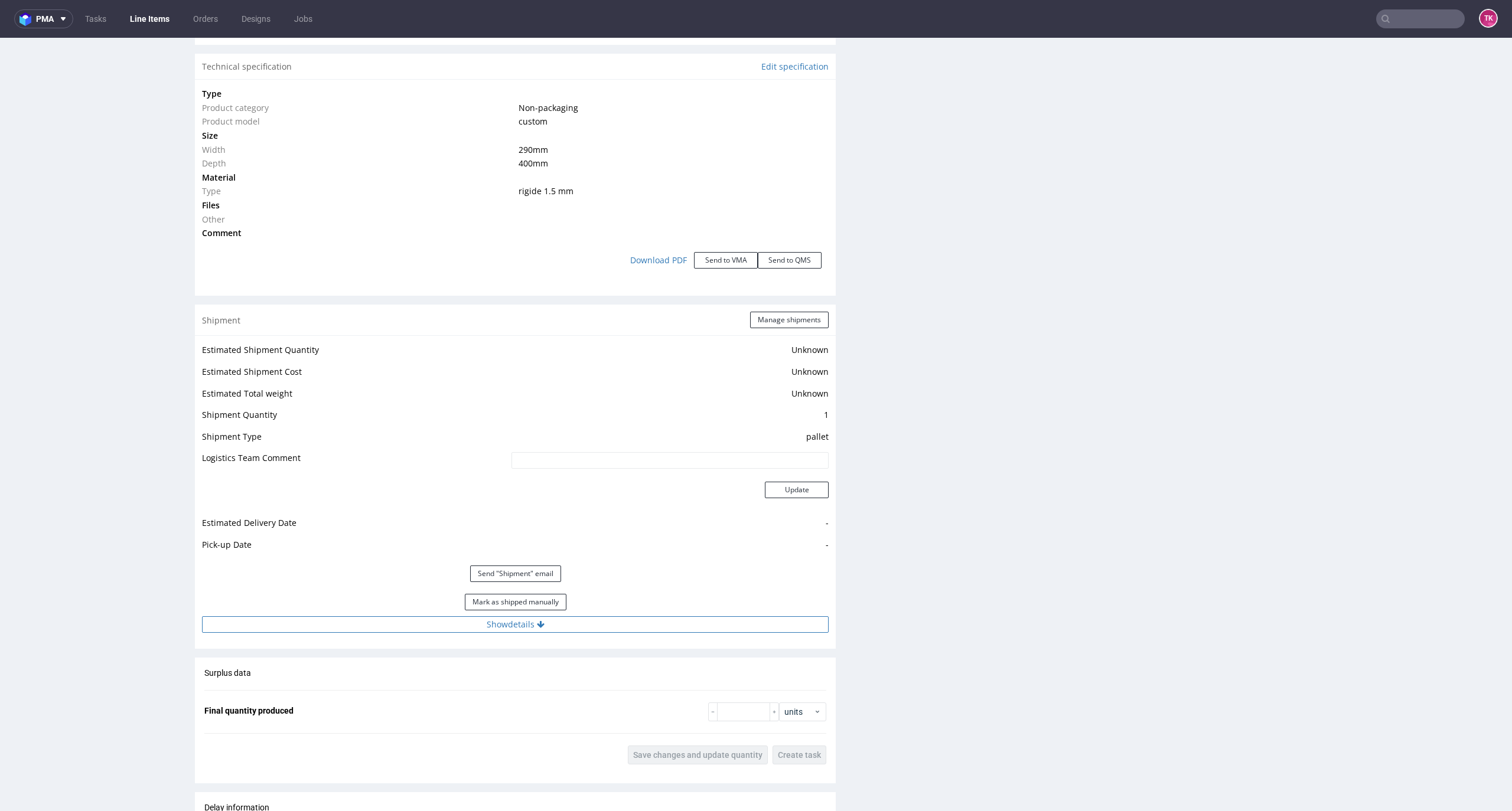
click at [616, 630] on button "Show details" at bounding box center [515, 624] width 627 height 17
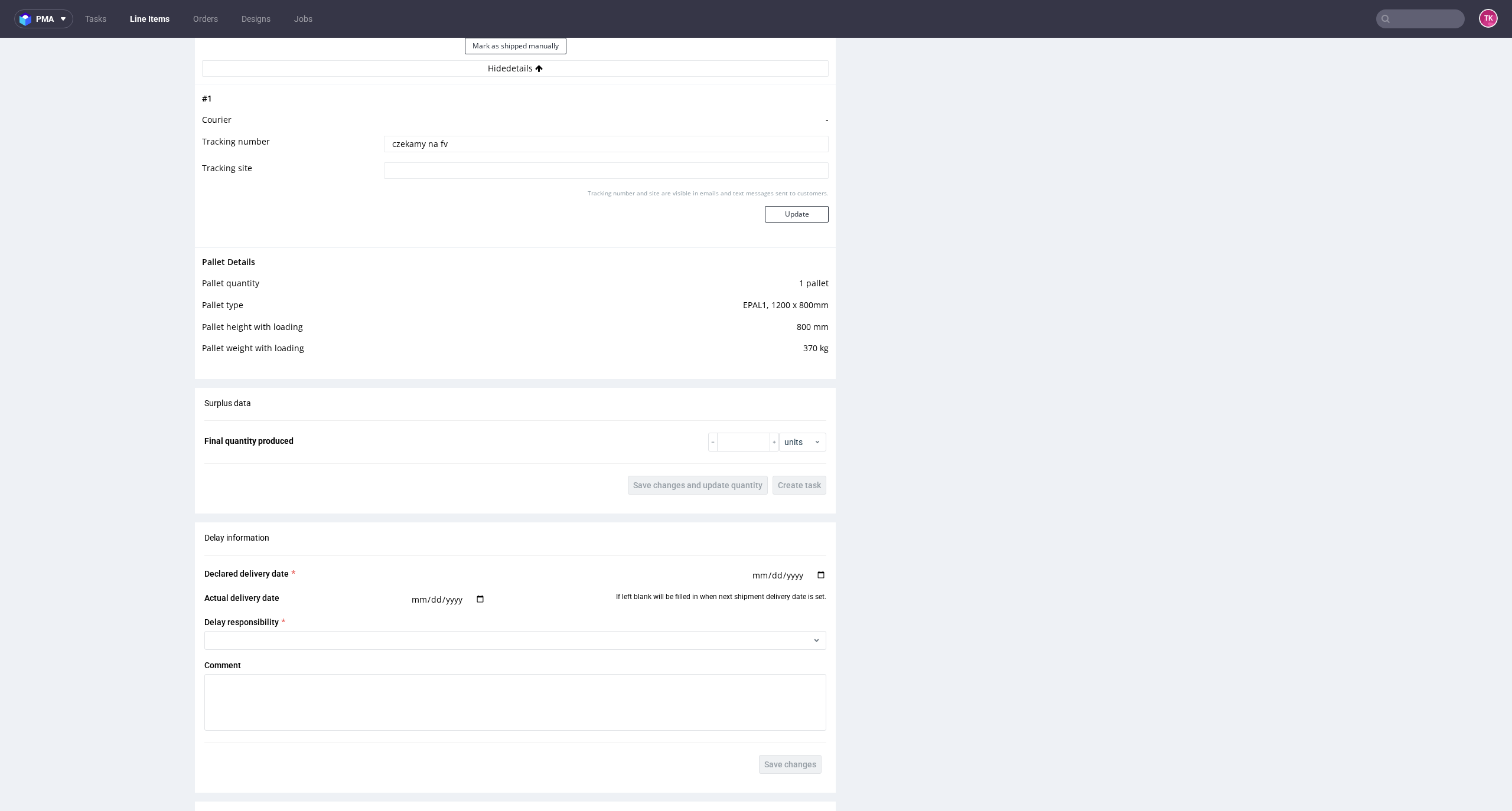
scroll to position [1654, 0]
click at [141, 22] on link "Line Items" at bounding box center [149, 19] width 53 height 19
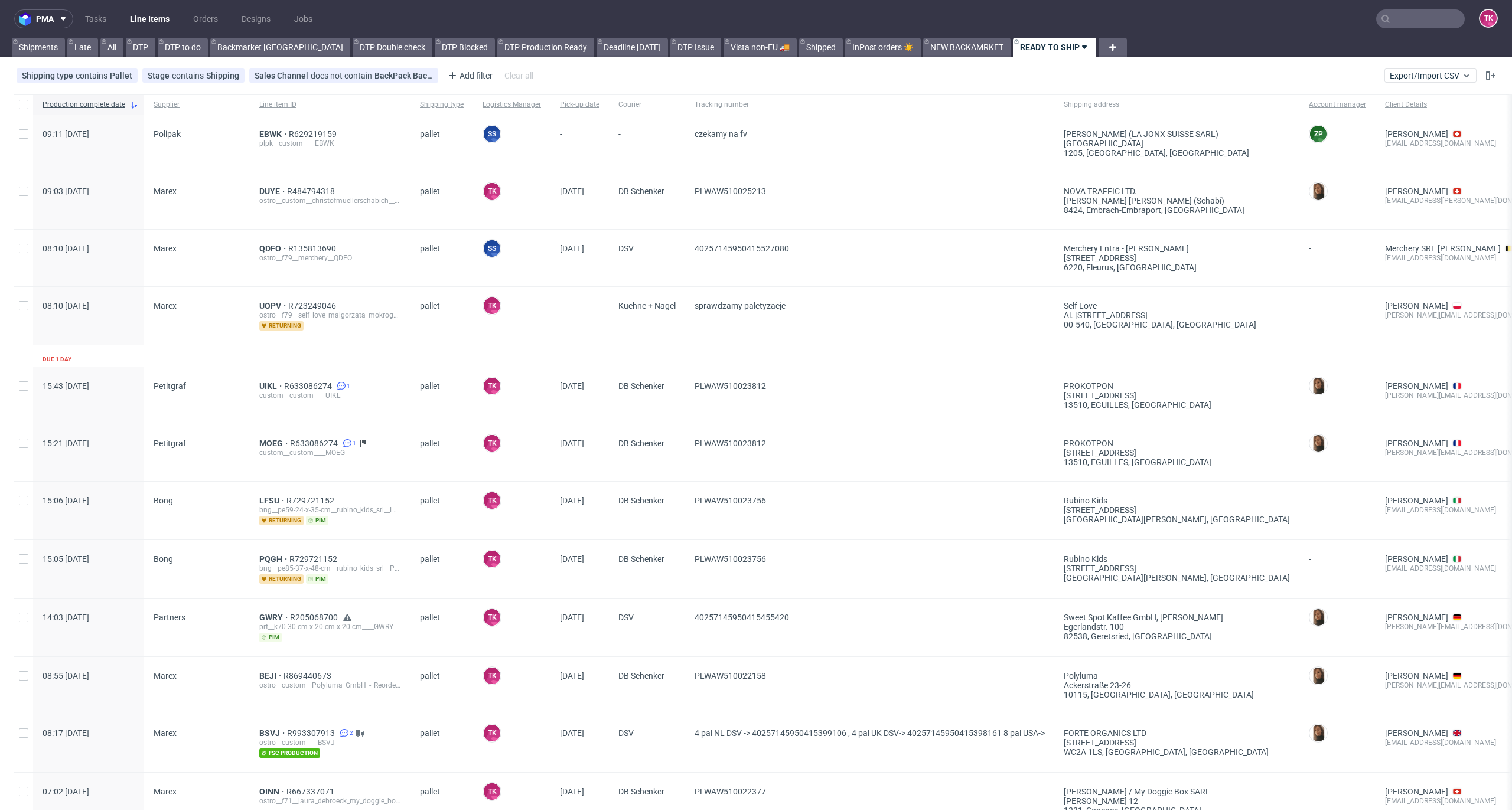
click at [138, 15] on link "Line Items" at bounding box center [149, 19] width 53 height 19
click at [135, 26] on link "Line Items" at bounding box center [149, 19] width 53 height 19
click at [267, 130] on span "EBWK" at bounding box center [274, 134] width 29 height 10
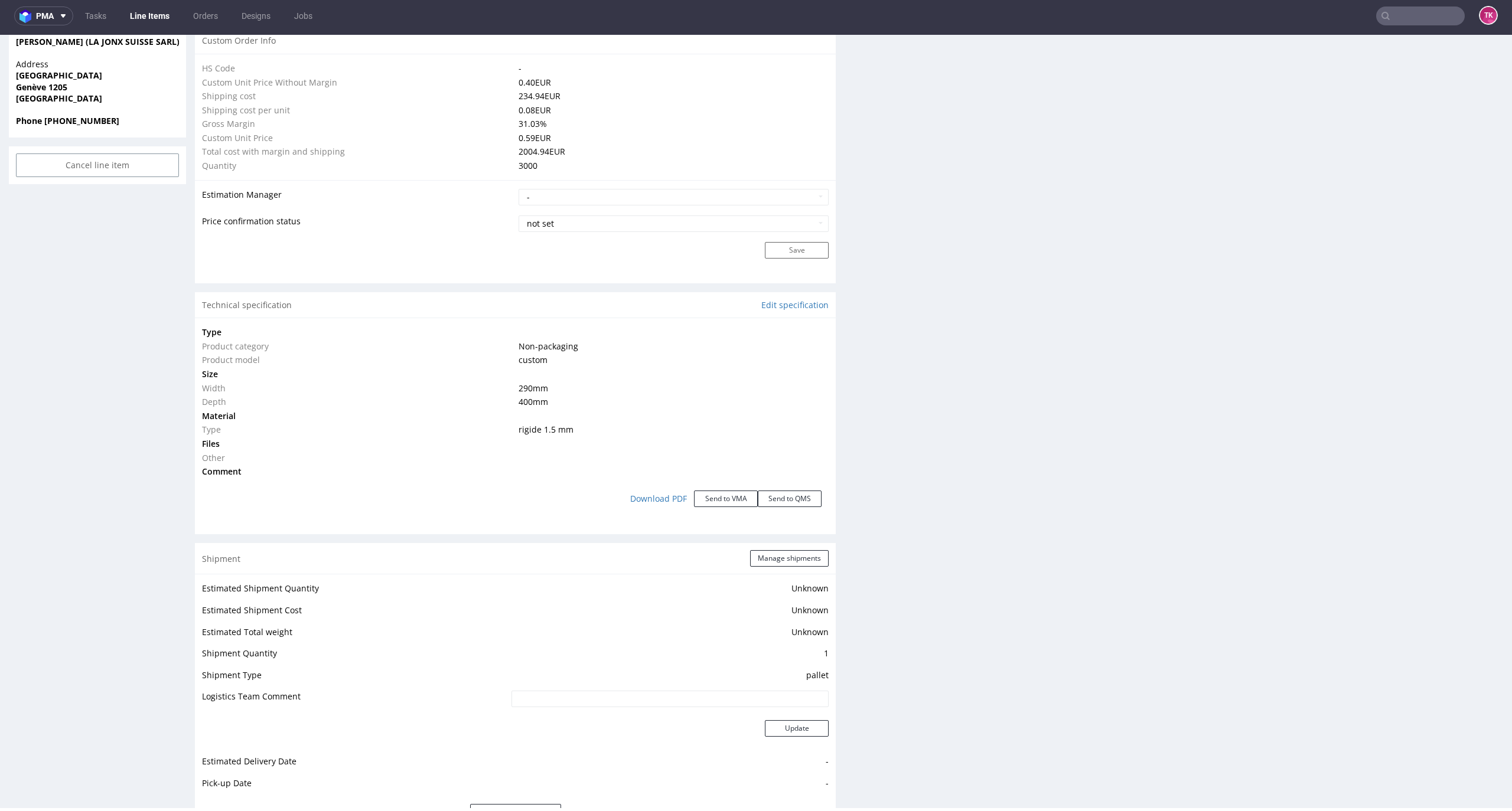
scroll to position [1034, 0]
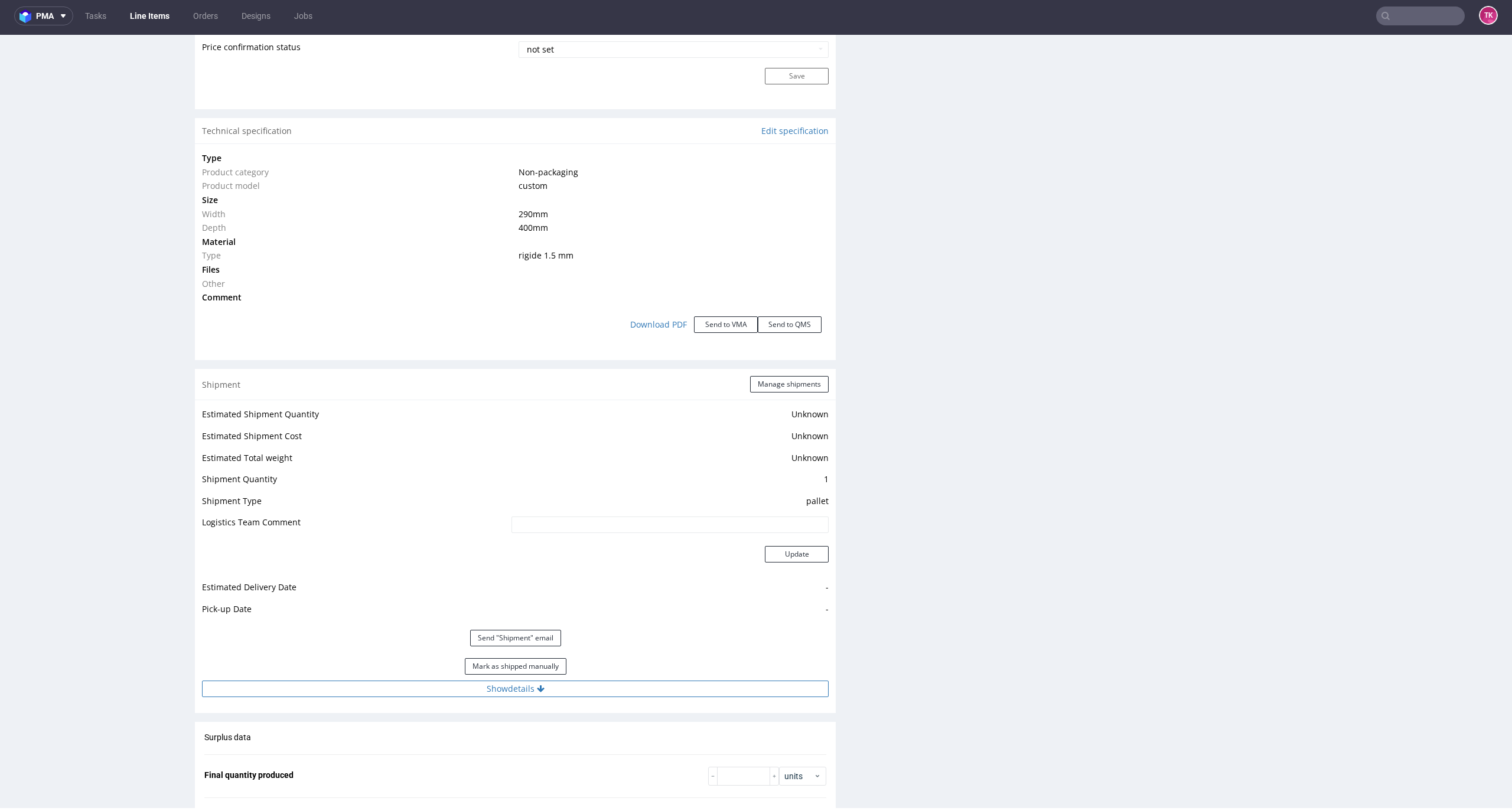
click at [599, 697] on button "Show details" at bounding box center [515, 689] width 627 height 17
drag, startPoint x: 427, startPoint y: 765, endPoint x: 452, endPoint y: 776, distance: 27.3
click at [452, 776] on td "czekamy na fv" at bounding box center [604, 768] width 448 height 26
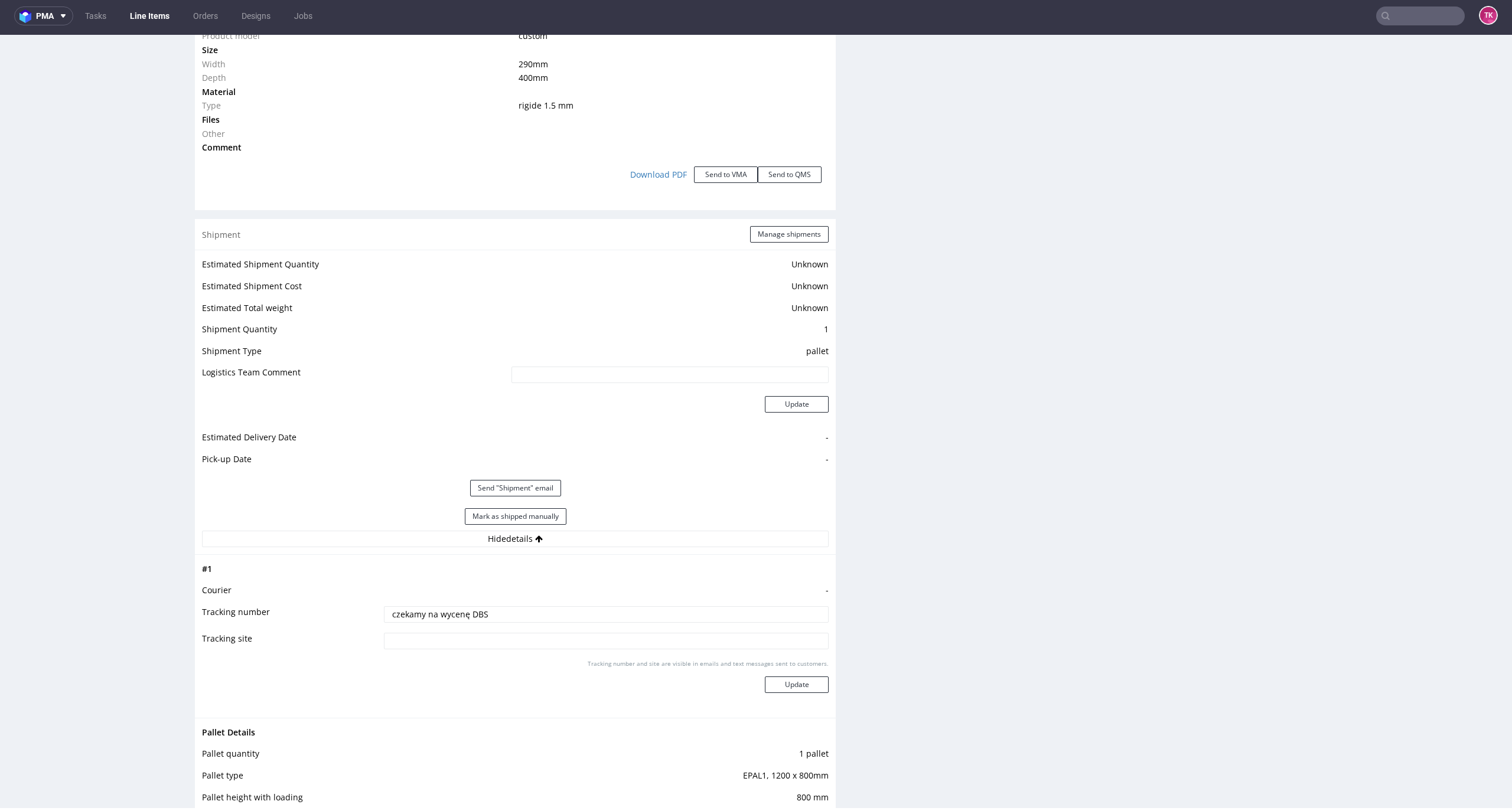
scroll to position [1271, 0]
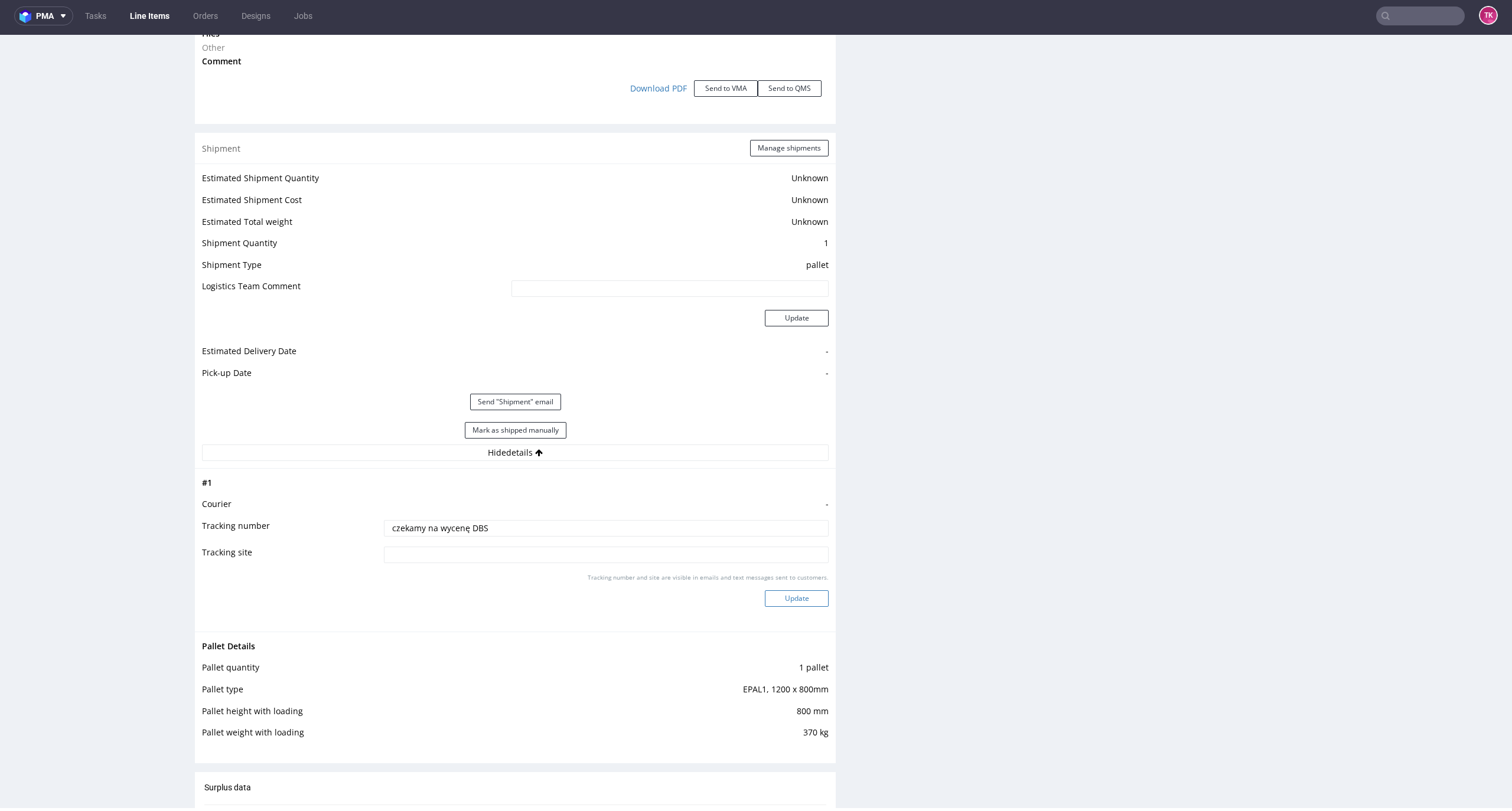
type input "czekamy na wycenę DBS"
click at [787, 594] on button "Update" at bounding box center [796, 599] width 64 height 17
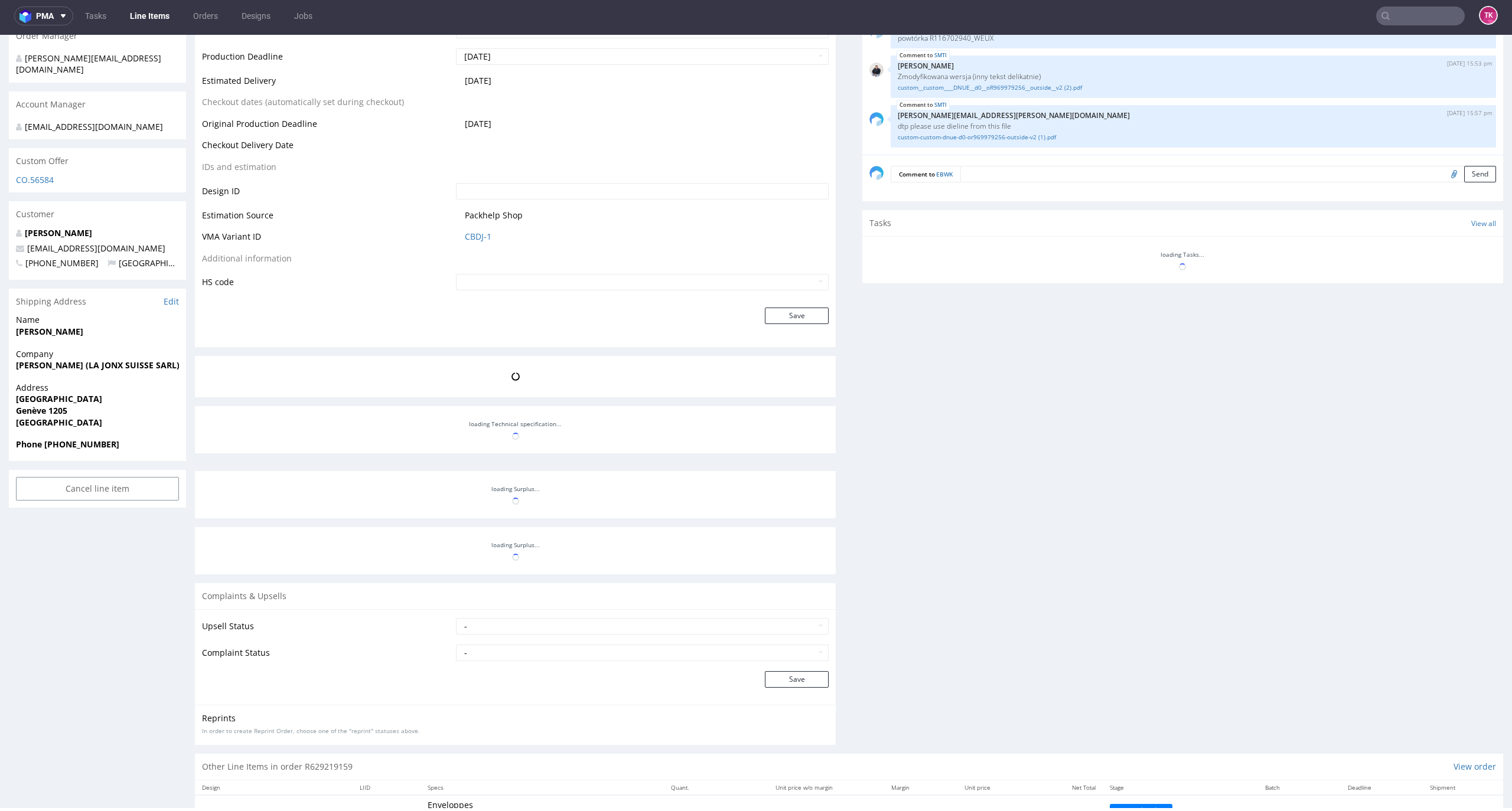
scroll to position [578, 0]
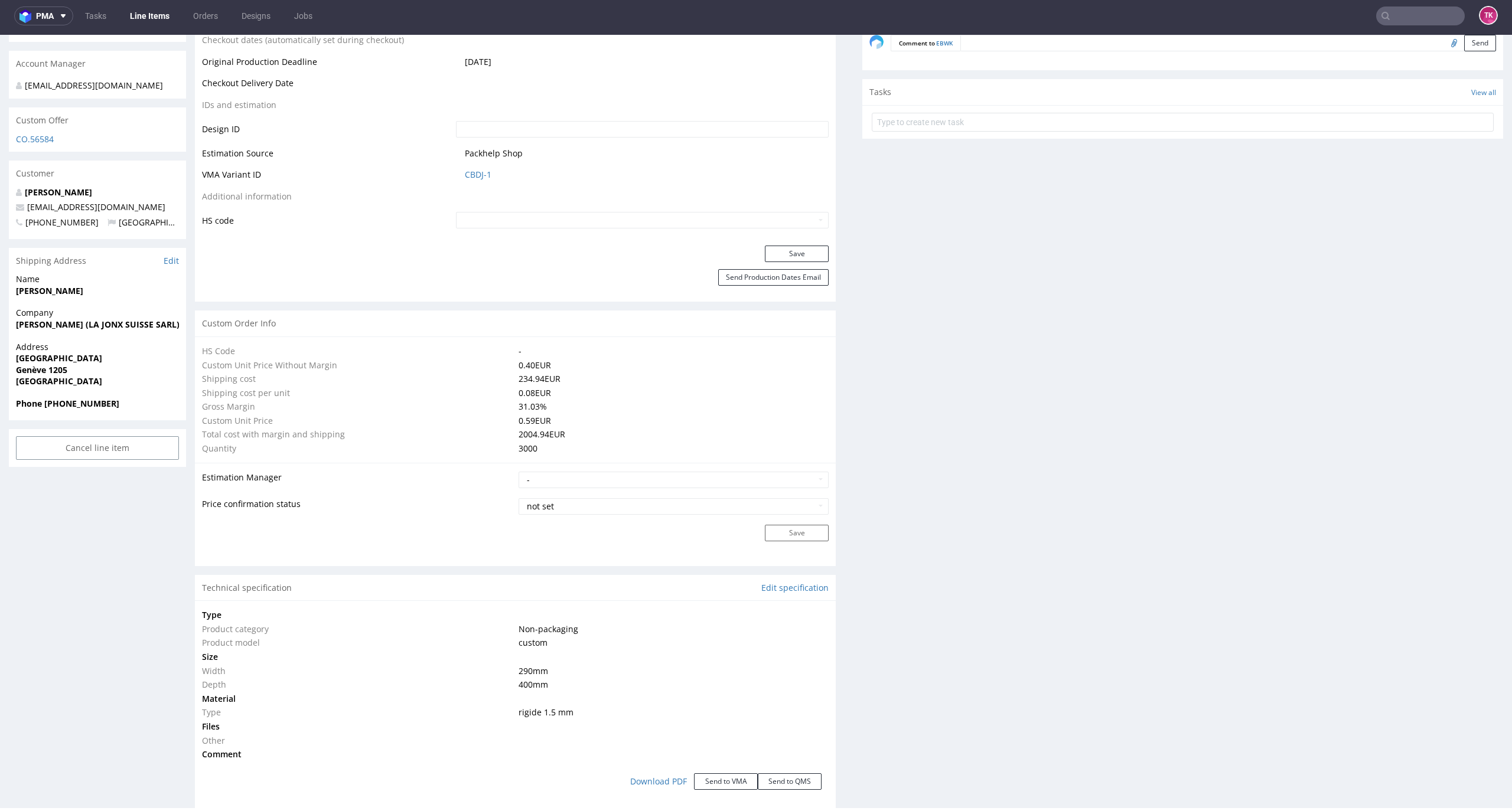
click at [156, 13] on link "Line Items" at bounding box center [149, 16] width 53 height 19
